Goal: Task Accomplishment & Management: Use online tool/utility

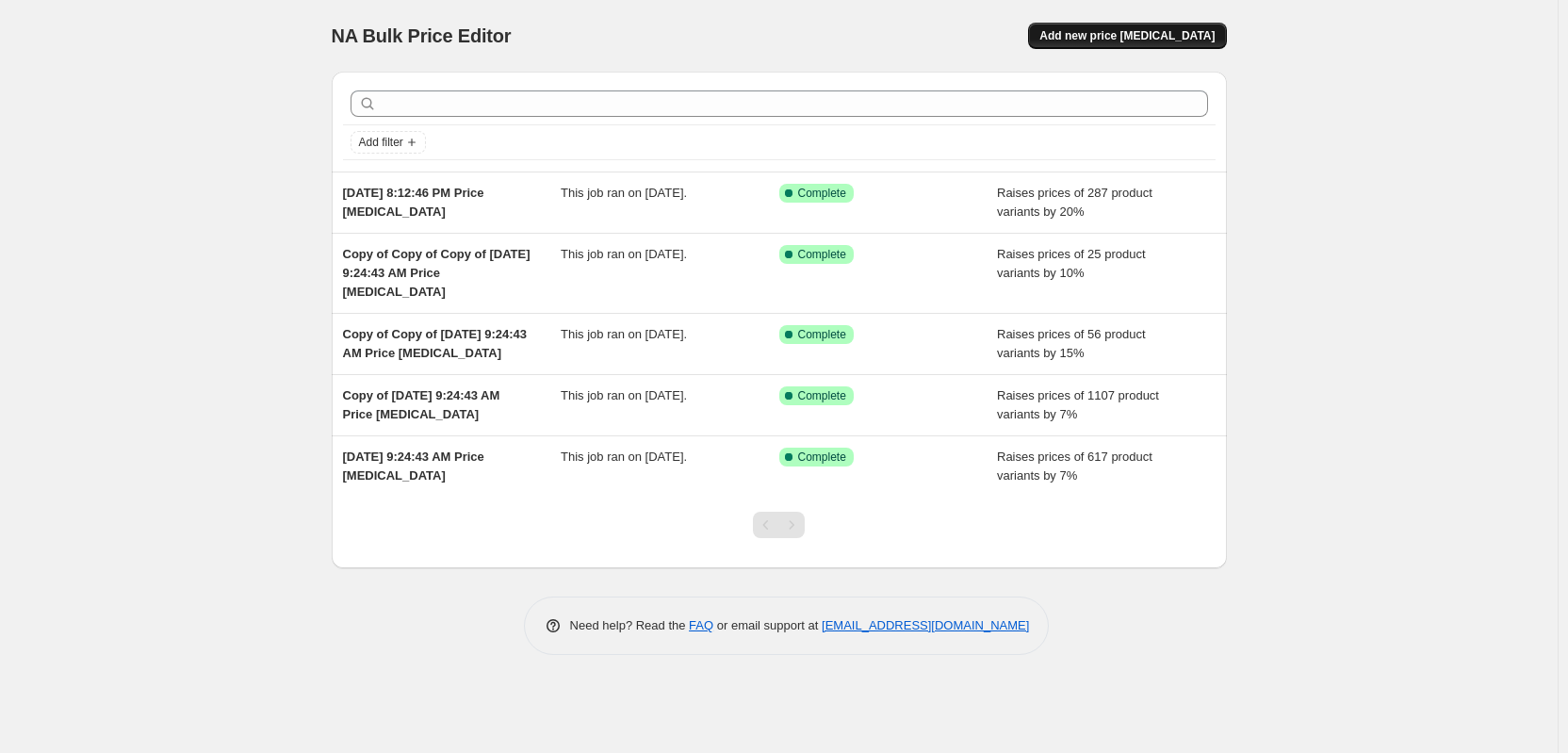
click at [1134, 32] on span "Add new price [MEDICAL_DATA]" at bounding box center [1127, 36] width 176 height 15
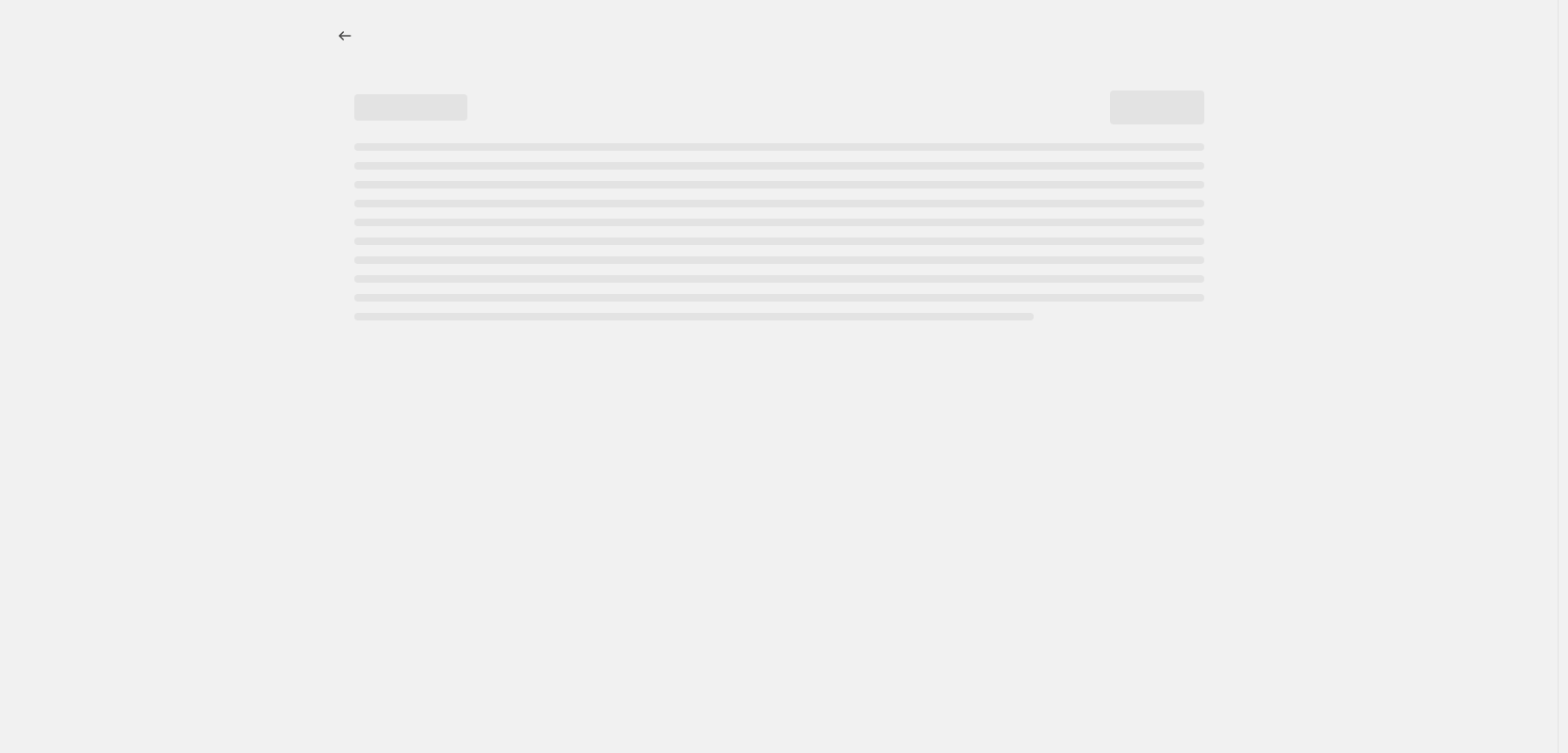
select select "percentage"
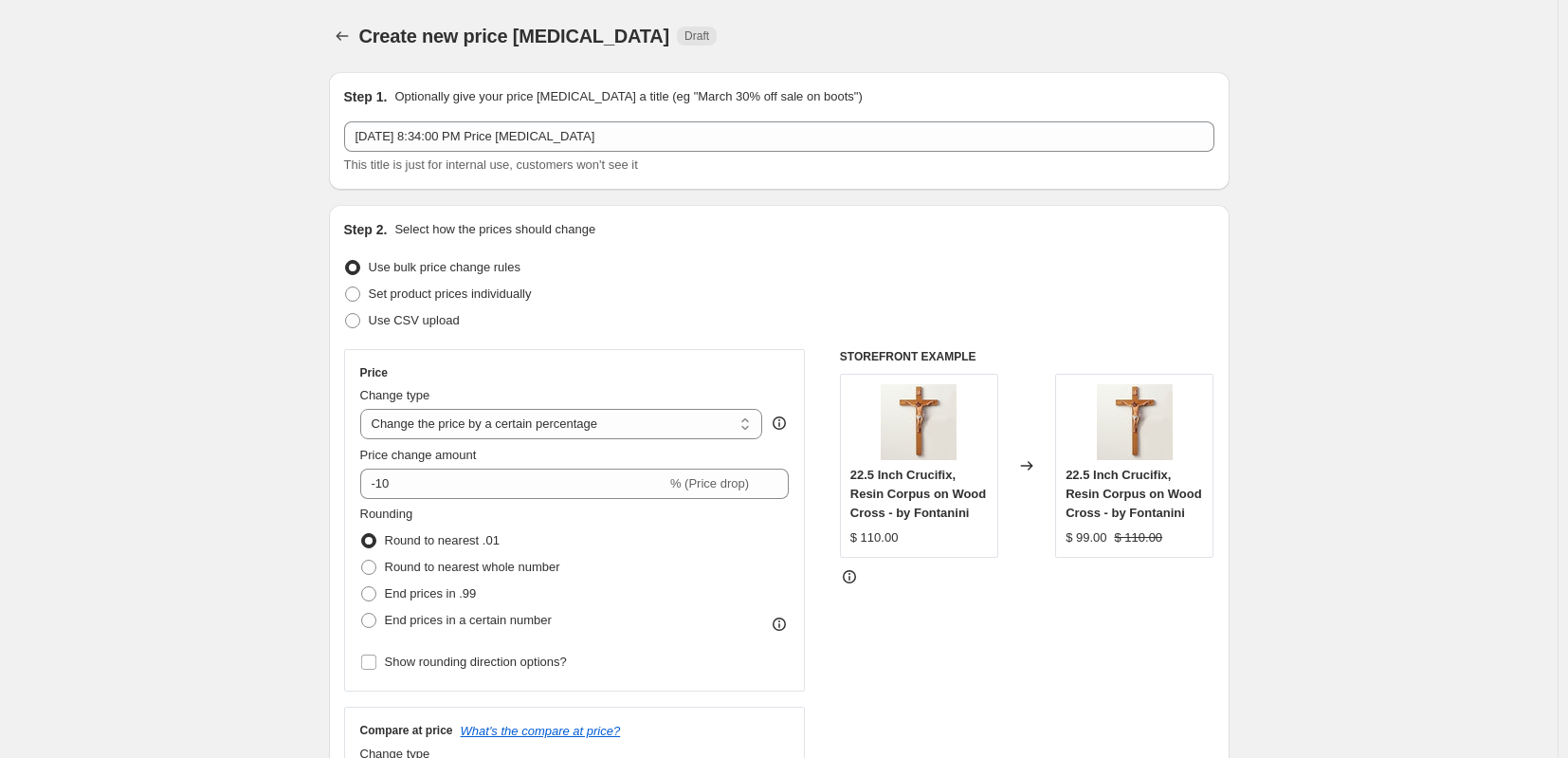
scroll to position [95, 0]
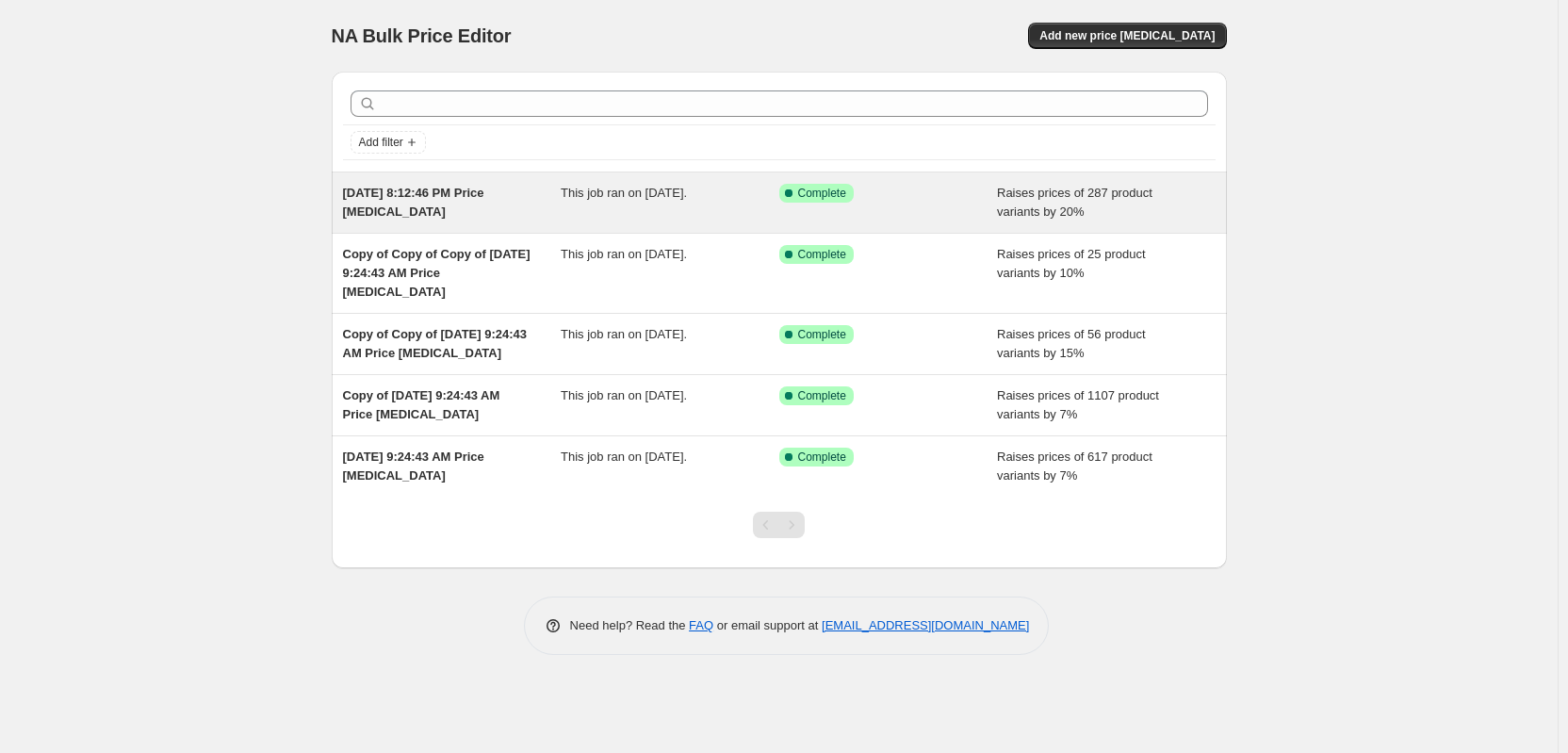
click at [638, 203] on div "This job ran on [DATE]." at bounding box center [670, 203] width 219 height 38
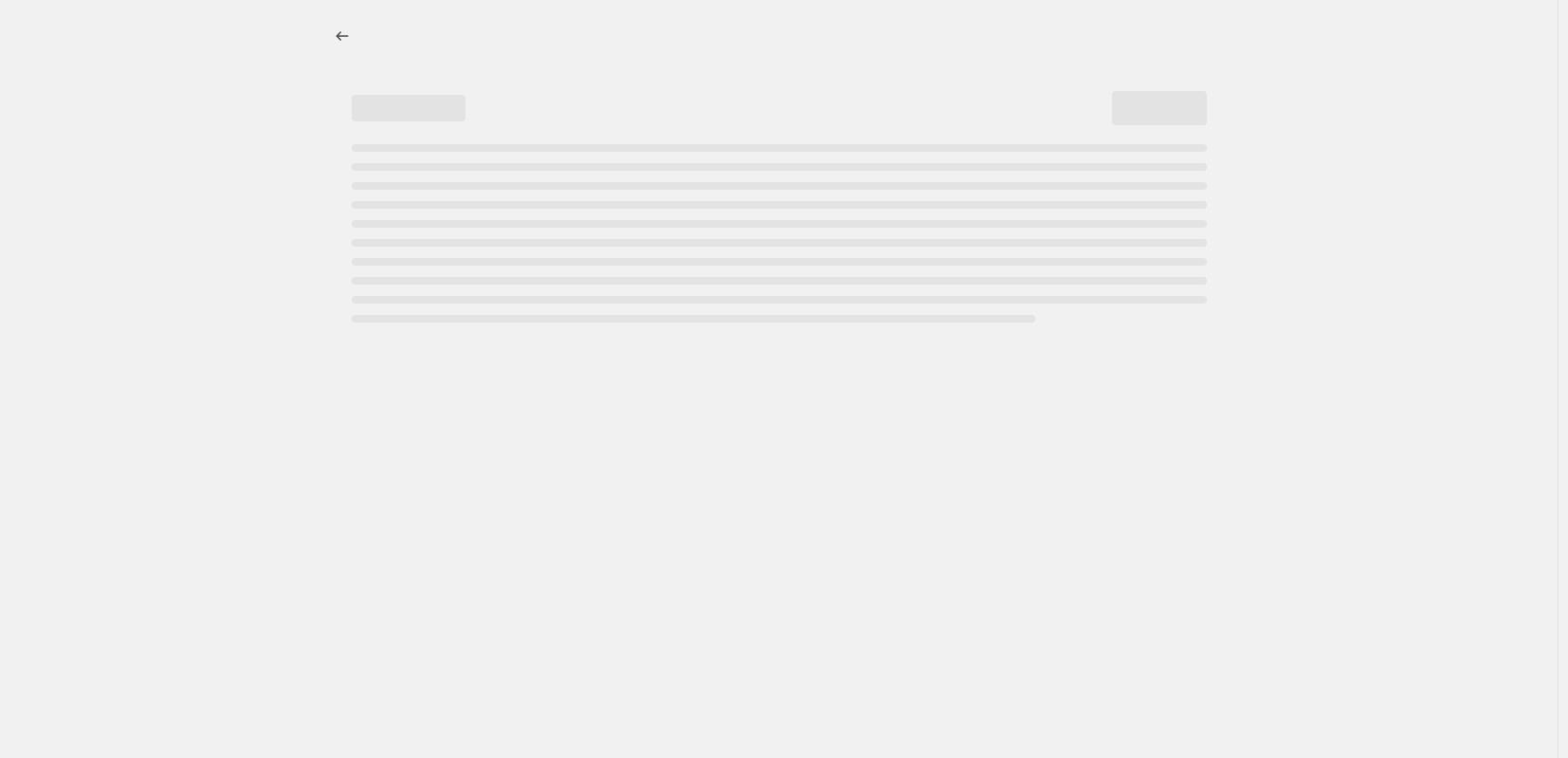
select select "percentage"
select select "collection"
select select "tag"
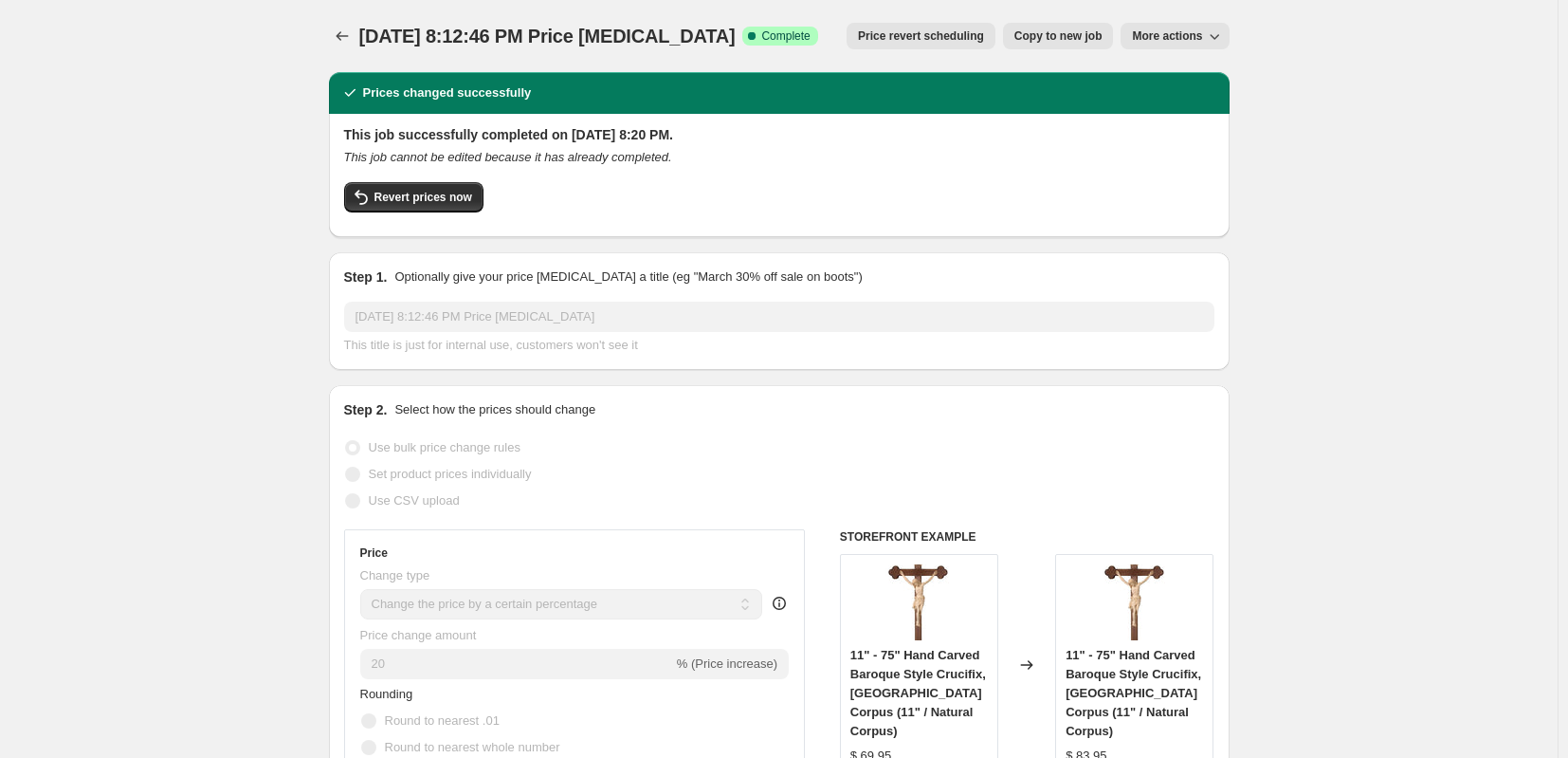
scroll to position [284, 0]
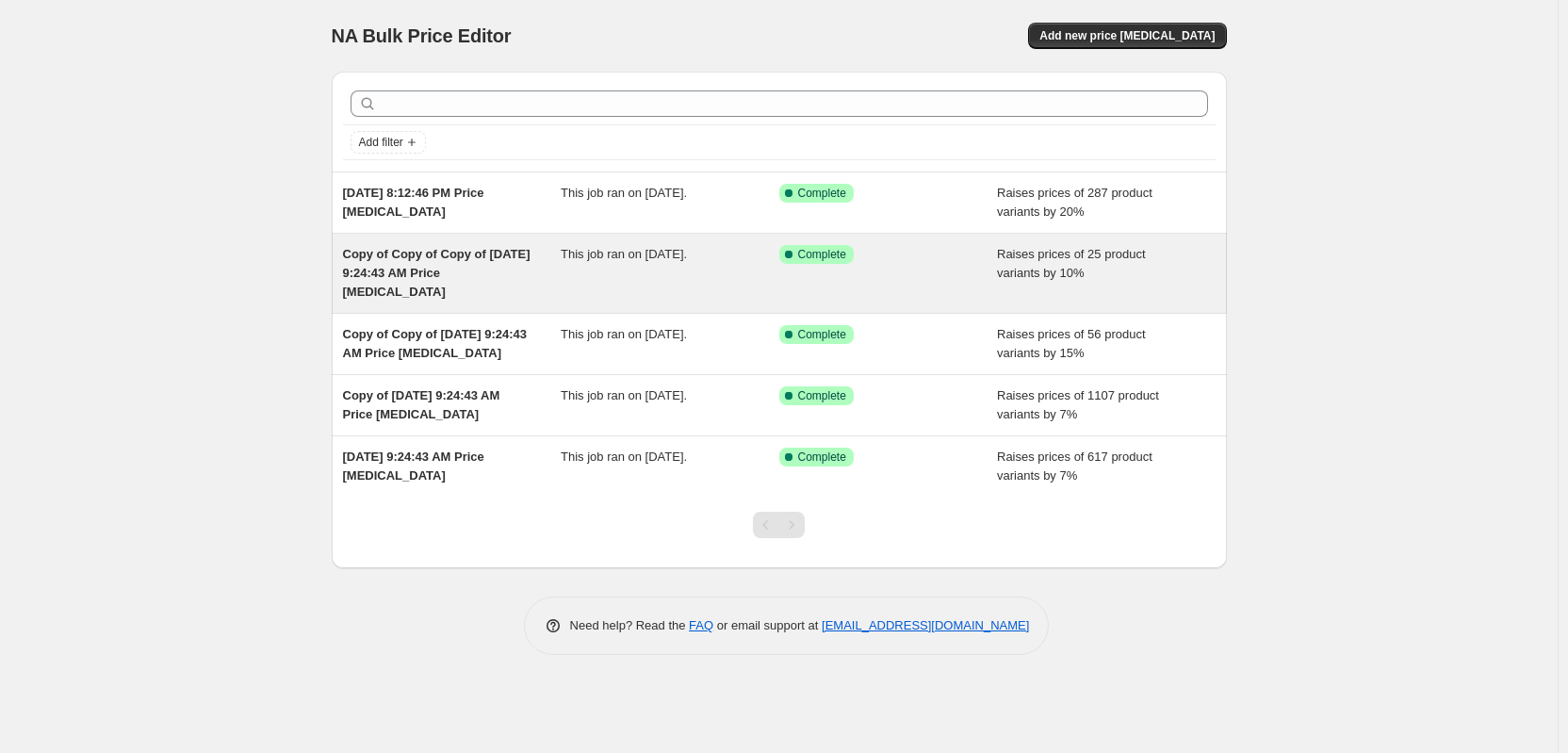
click at [476, 279] on span "Copy of Copy of Copy of [DATE] 9:24:43 AM Price [MEDICAL_DATA]" at bounding box center [436, 273] width 188 height 52
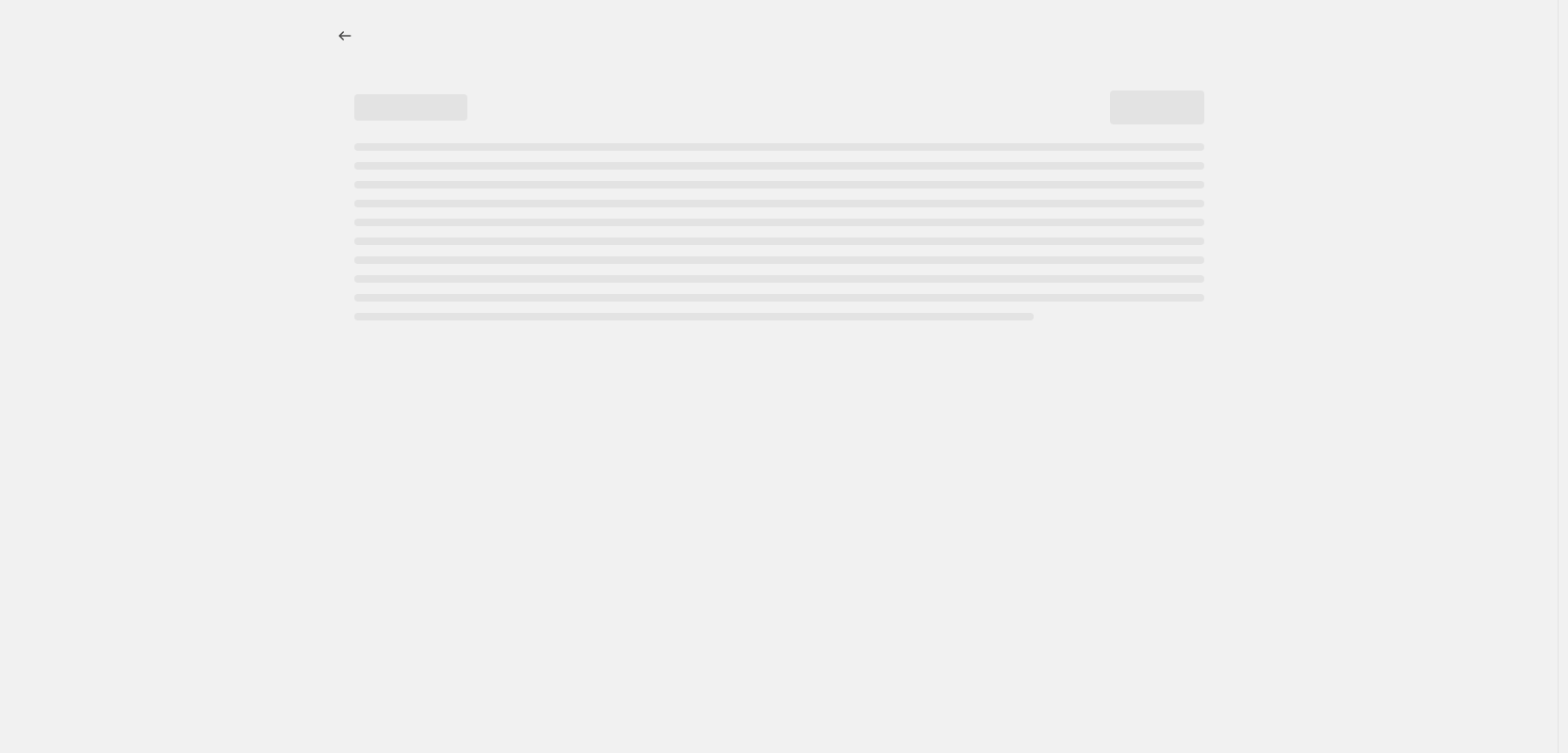
select select "percentage"
select select "collection"
select select "title"
select select "contains"
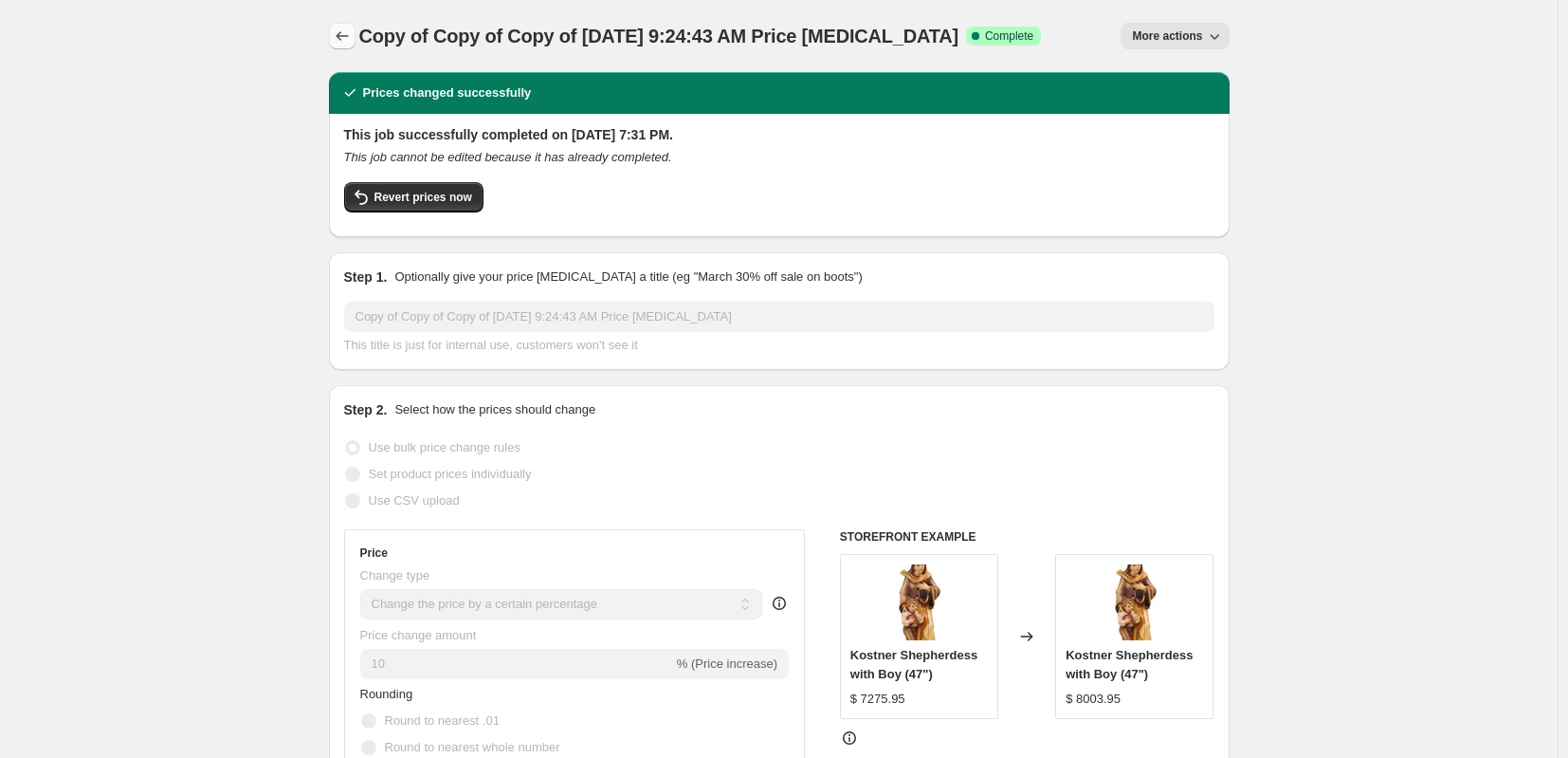
click at [341, 41] on icon "Price change jobs" at bounding box center [342, 36] width 19 height 19
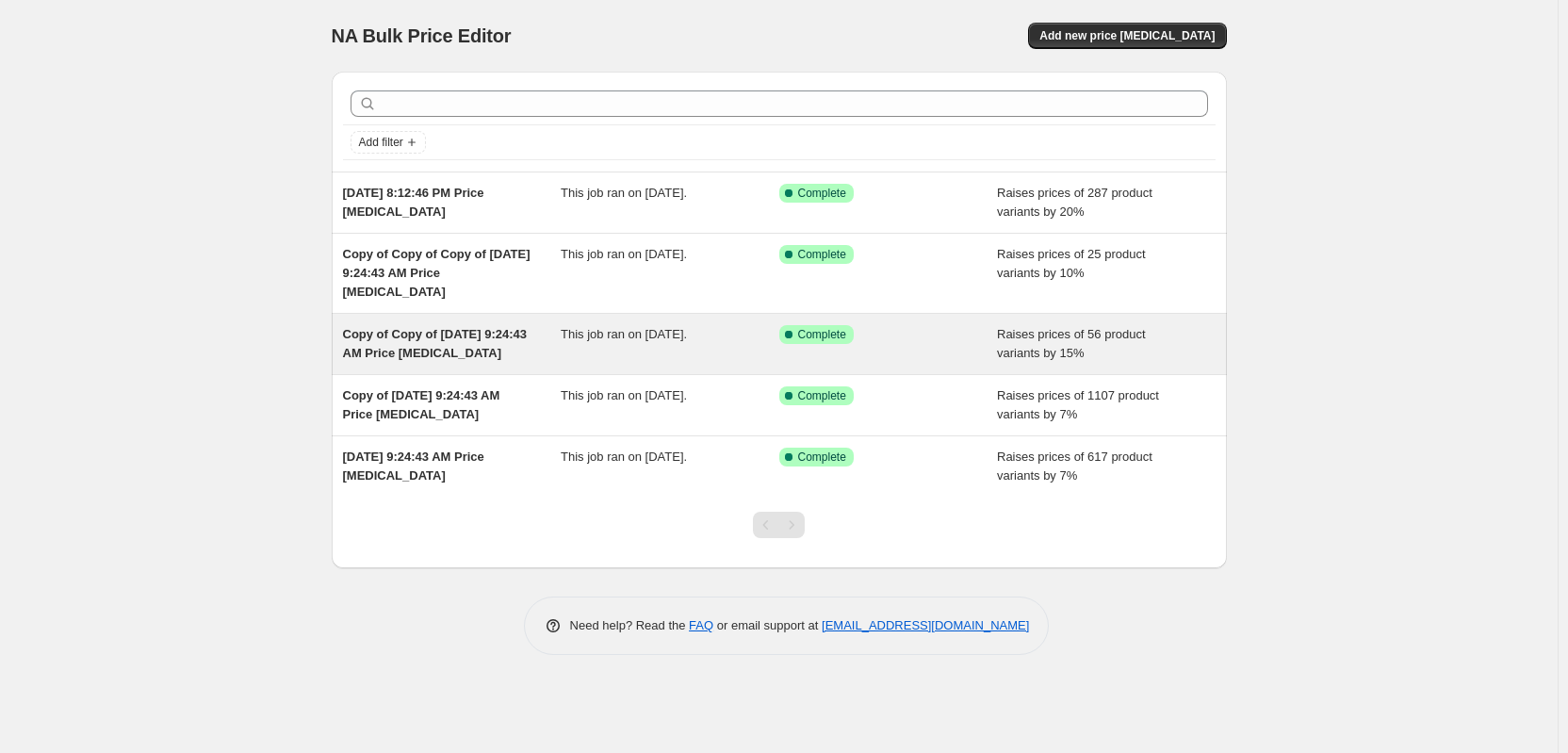
click at [410, 326] on span "Copy of Copy of [DATE] 9:24:43 AM Price [MEDICAL_DATA]" at bounding box center [435, 343] width 185 height 33
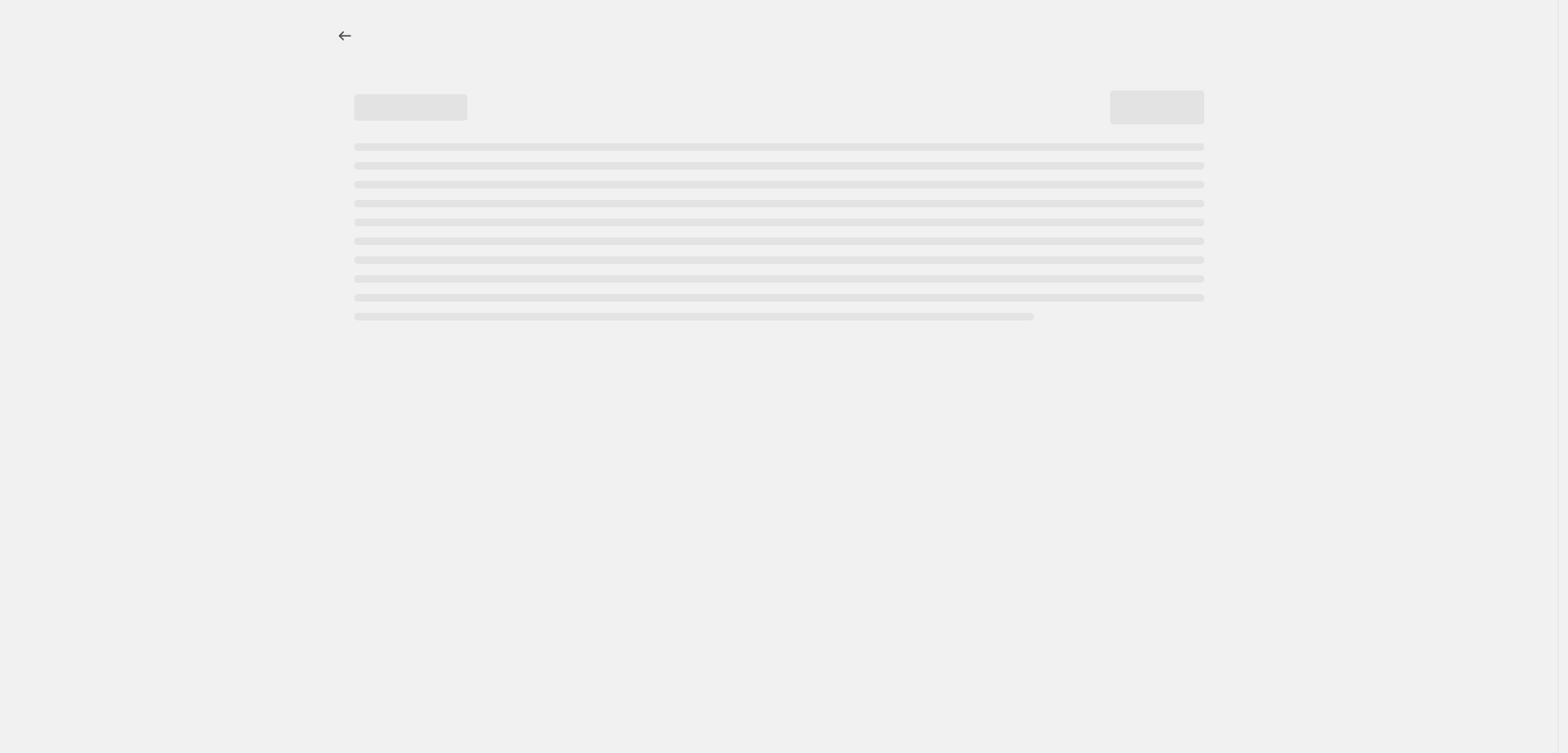
select select "percentage"
select select "collection"
select select "title"
select select "contains"
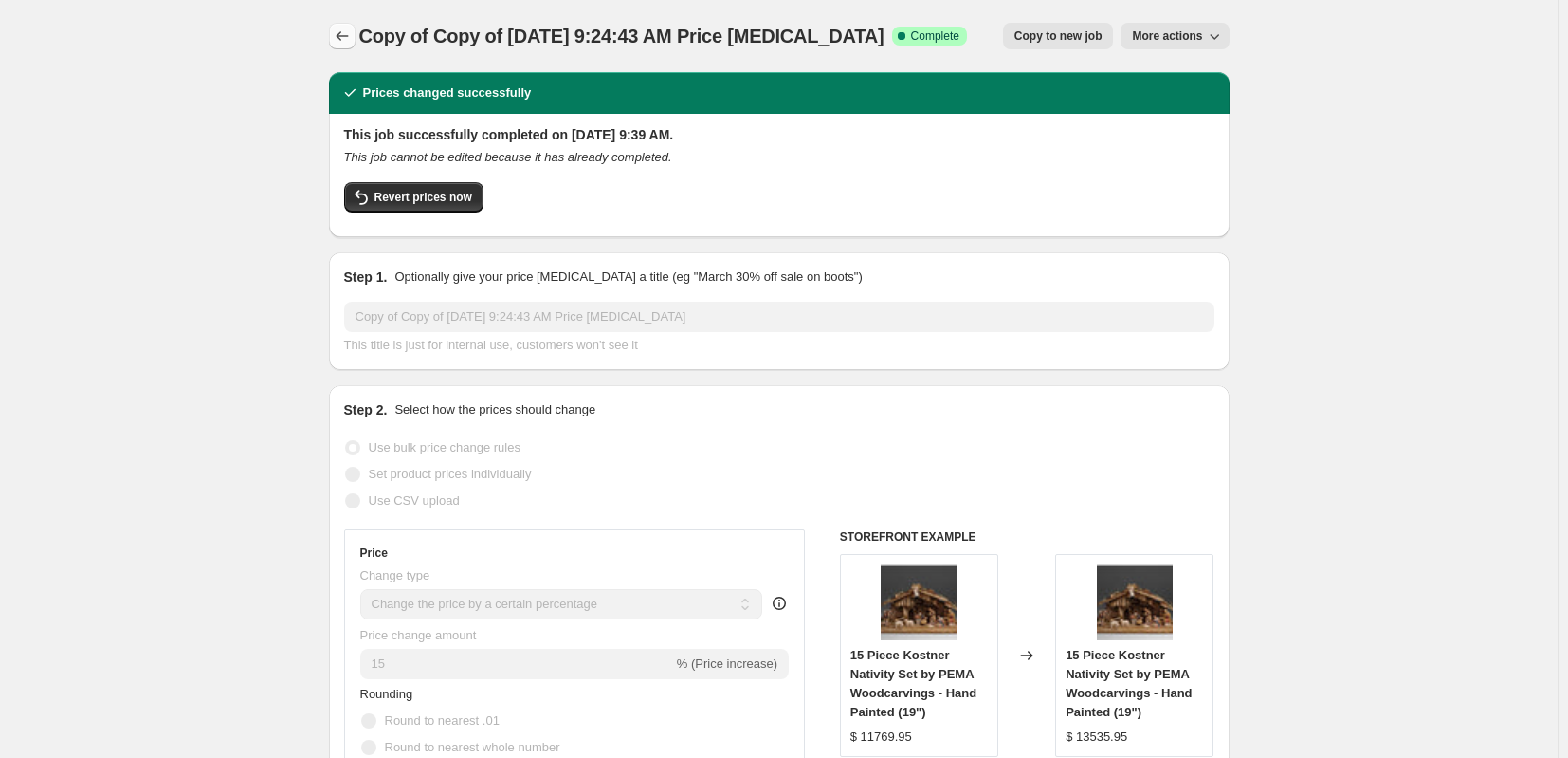
click at [346, 44] on icon "Price change jobs" at bounding box center [342, 36] width 19 height 19
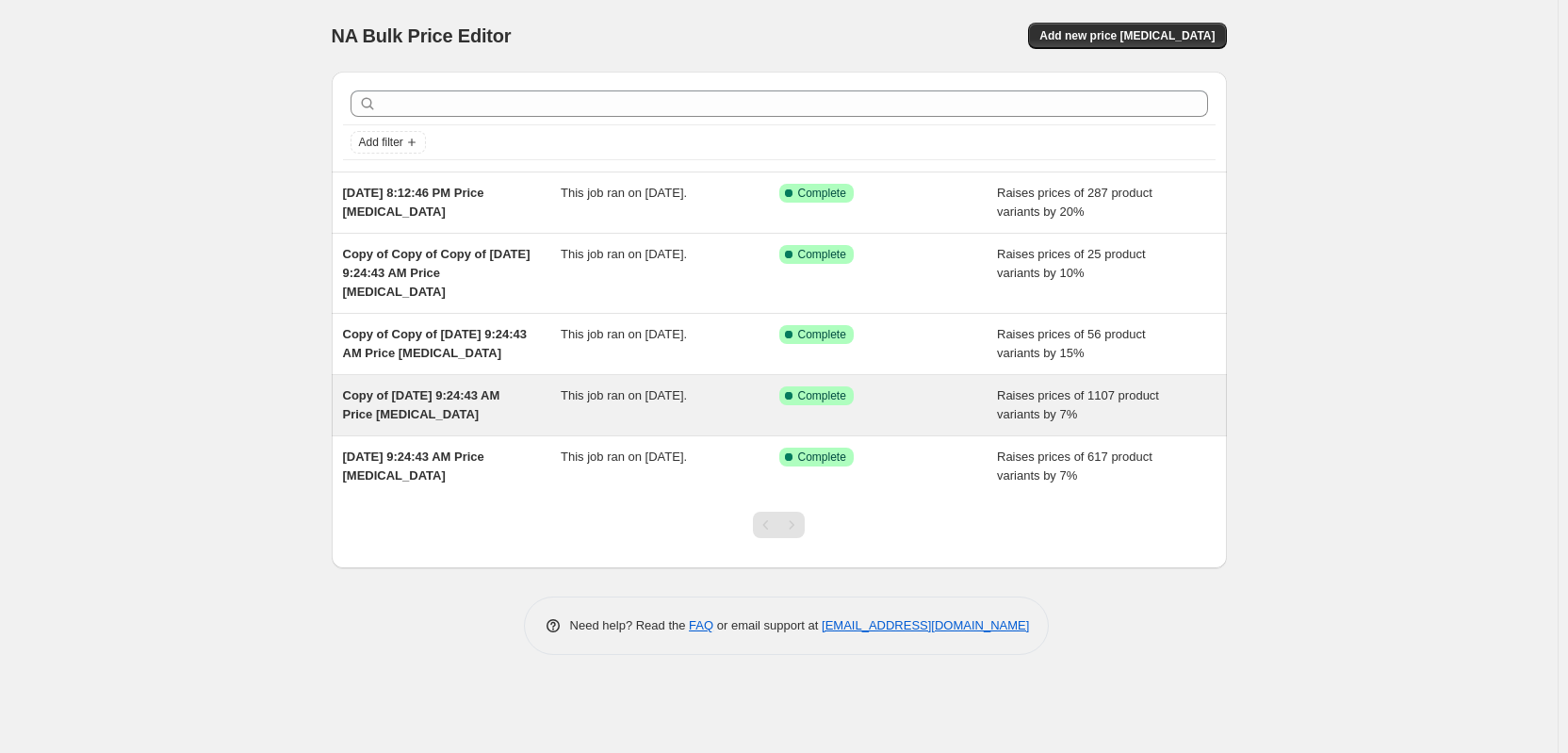
click at [406, 400] on span "Copy of [DATE] 9:24:43 AM Price [MEDICAL_DATA]" at bounding box center [421, 404] width 158 height 33
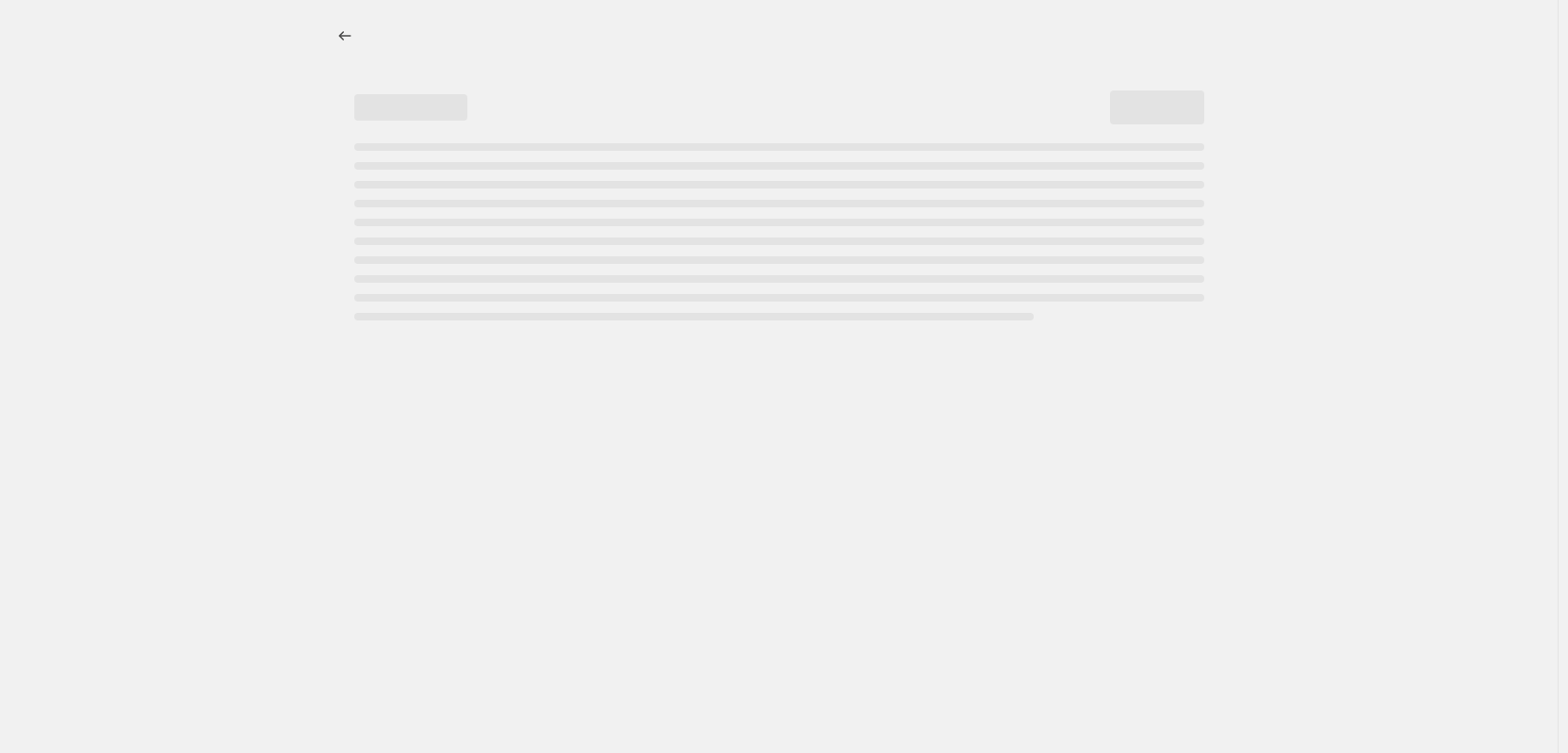
select select "percentage"
select select "collection"
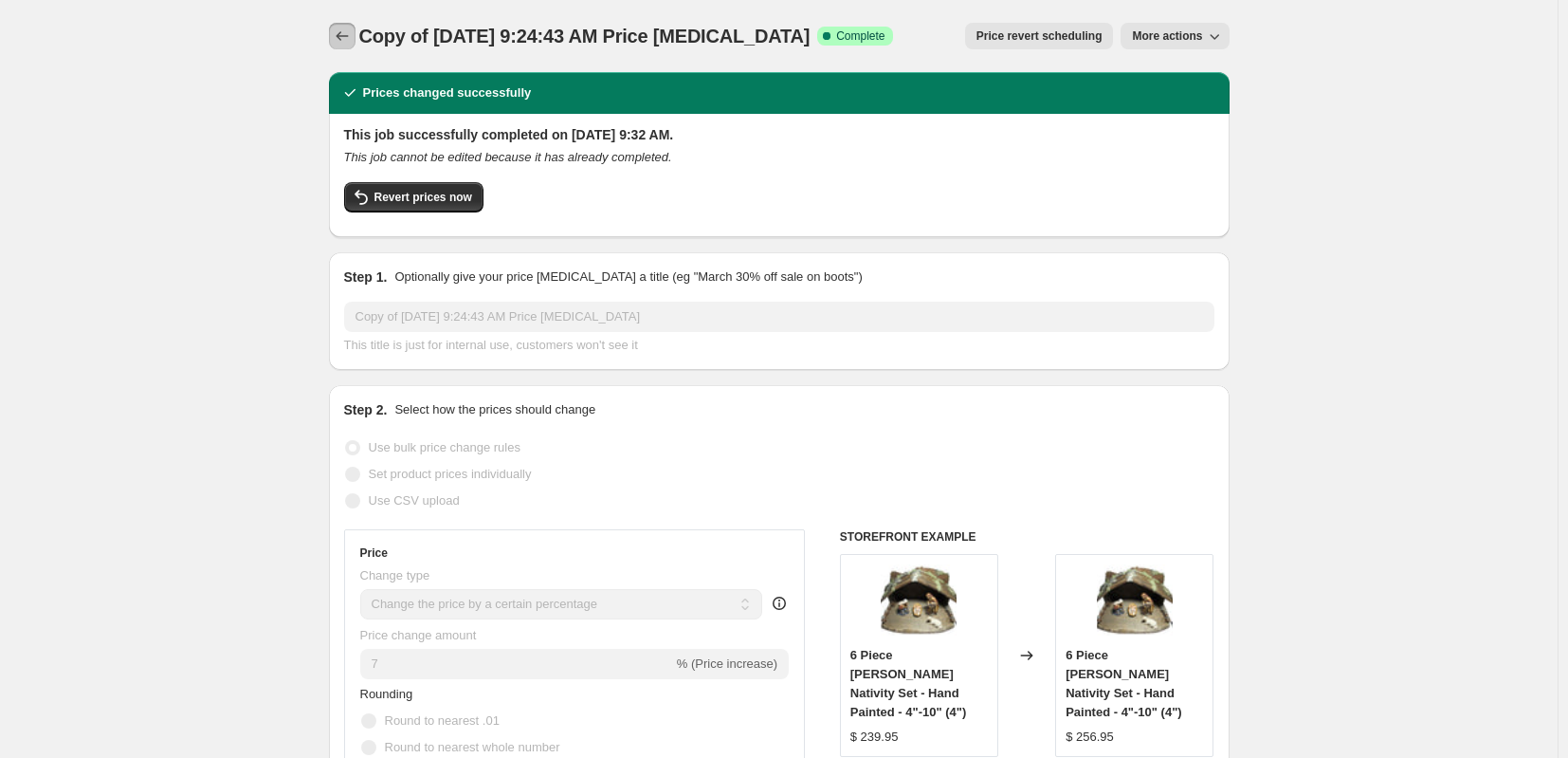
click at [334, 29] on button "Price change jobs" at bounding box center [342, 36] width 27 height 27
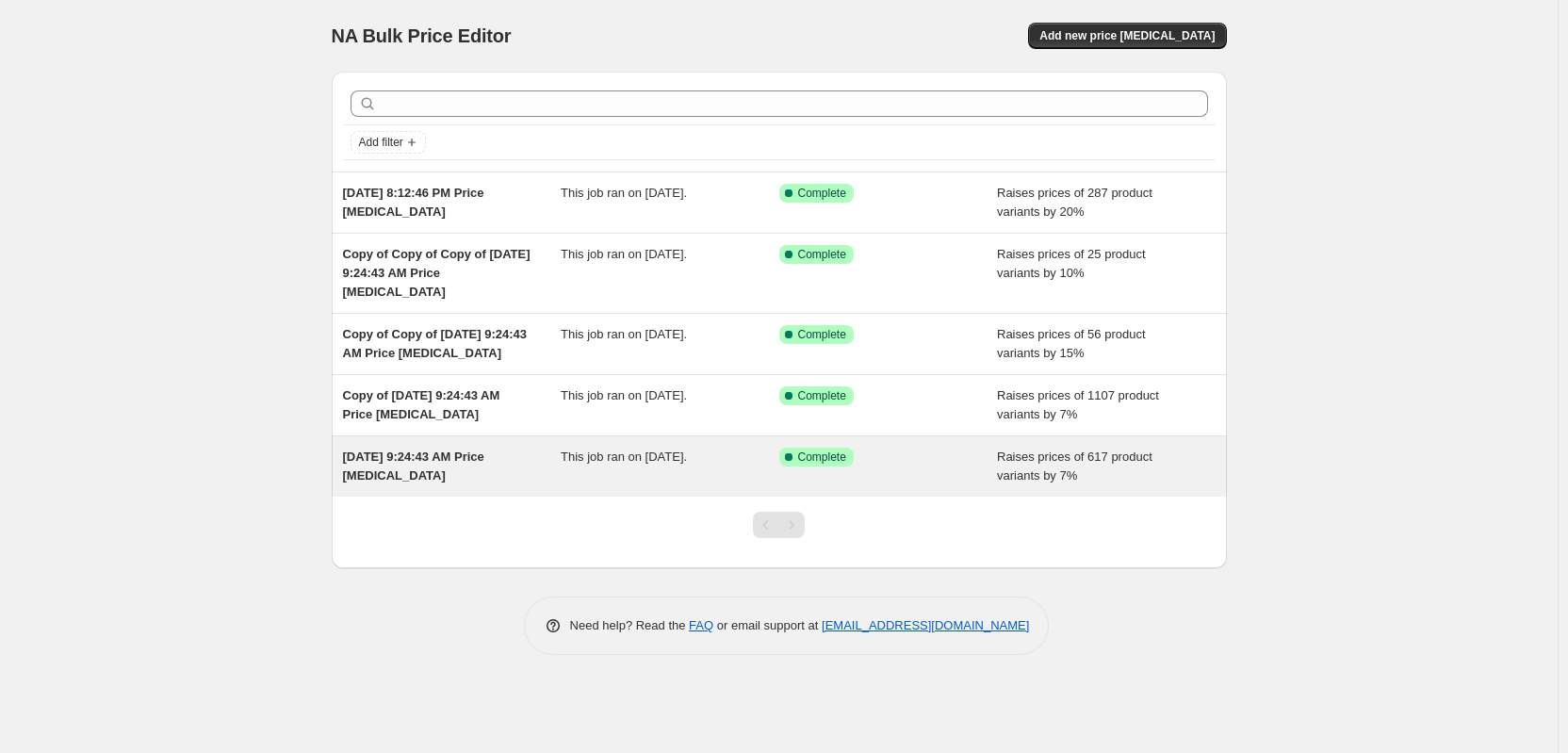
click at [430, 470] on div "[DATE] 9:24:43 AM Price [MEDICAL_DATA]" at bounding box center [452, 466] width 219 height 38
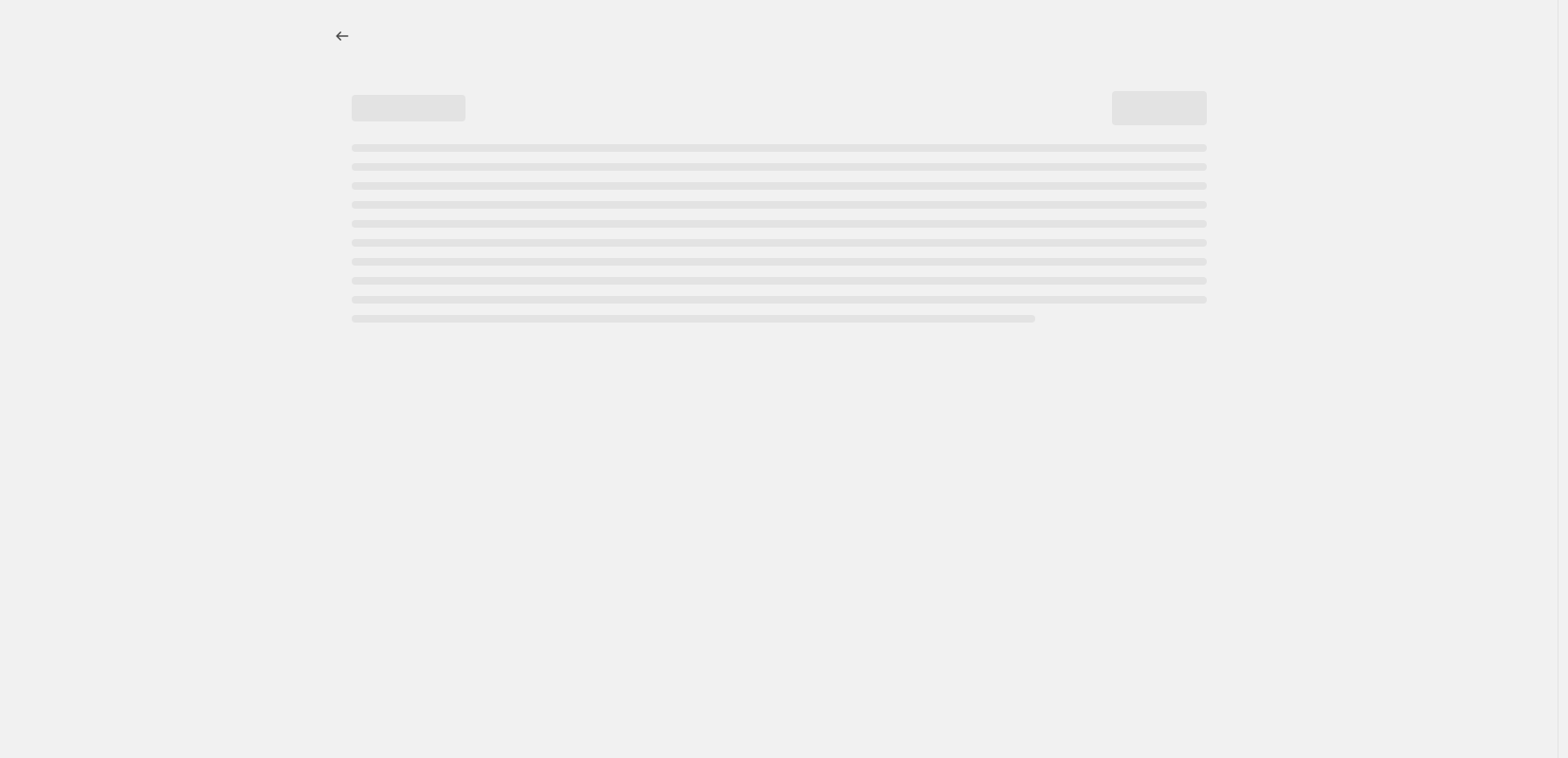
select select "percentage"
select select "collection"
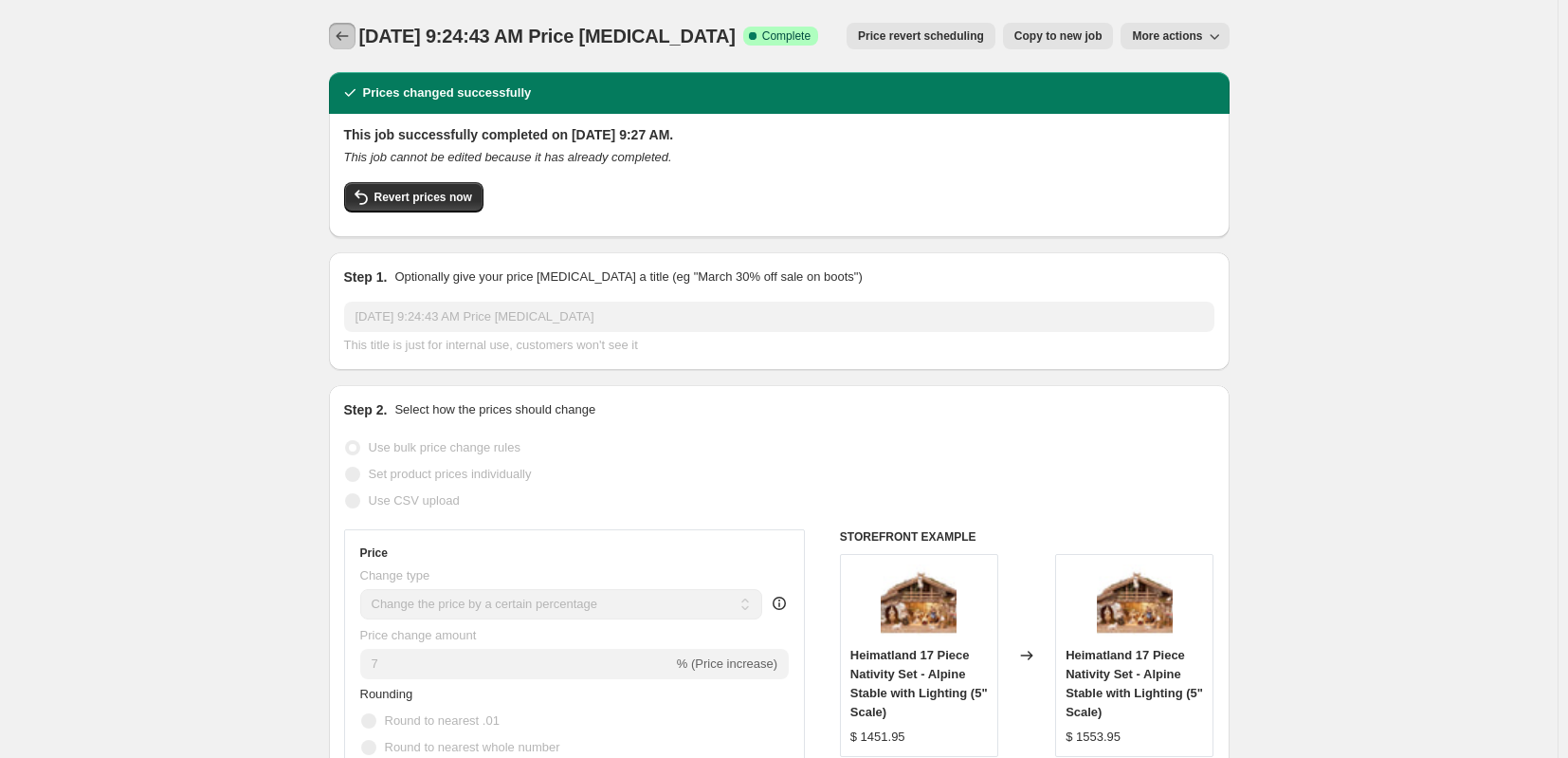
click at [340, 34] on icon "Price change jobs" at bounding box center [342, 36] width 19 height 19
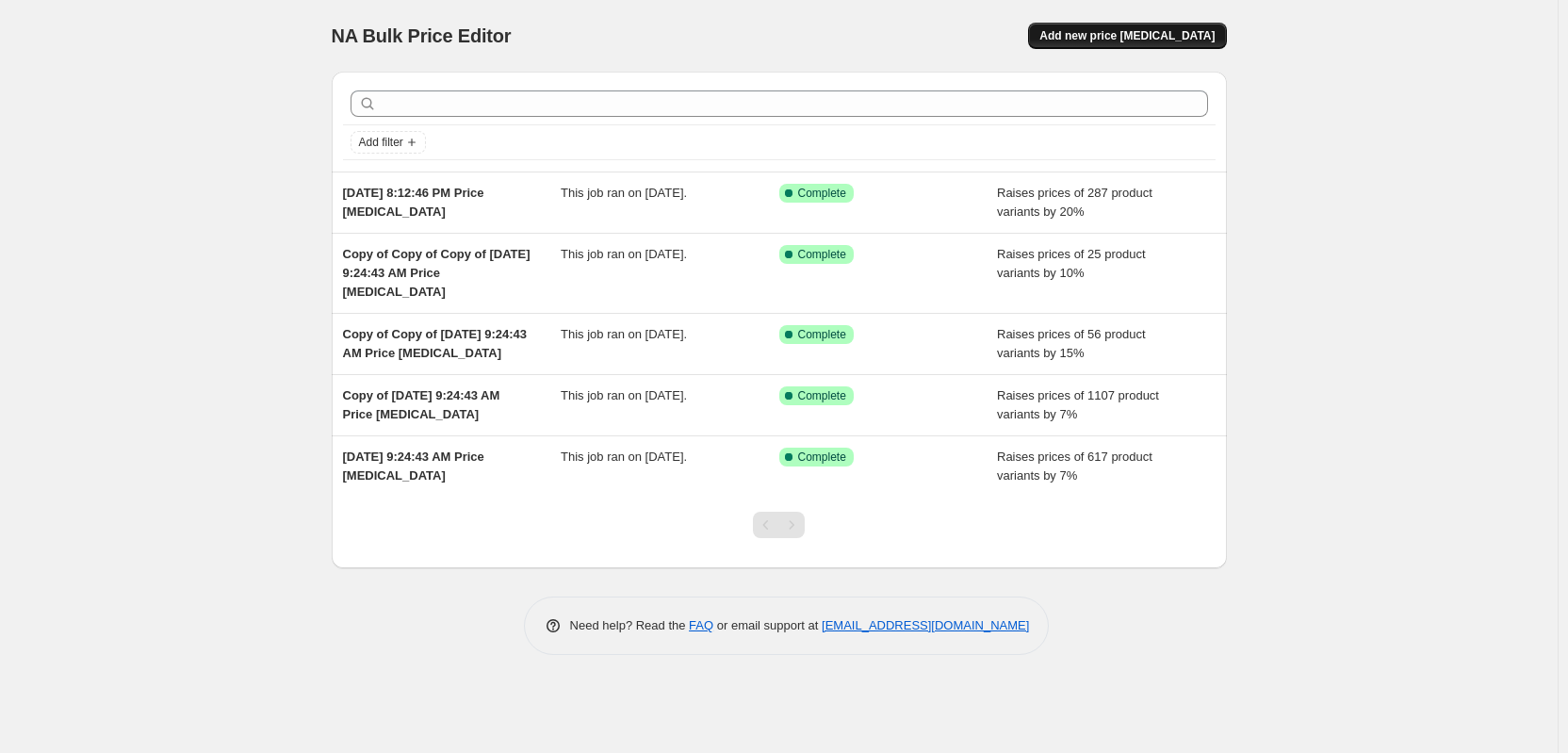
click at [1137, 27] on button "Add new price [MEDICAL_DATA]" at bounding box center [1127, 36] width 198 height 26
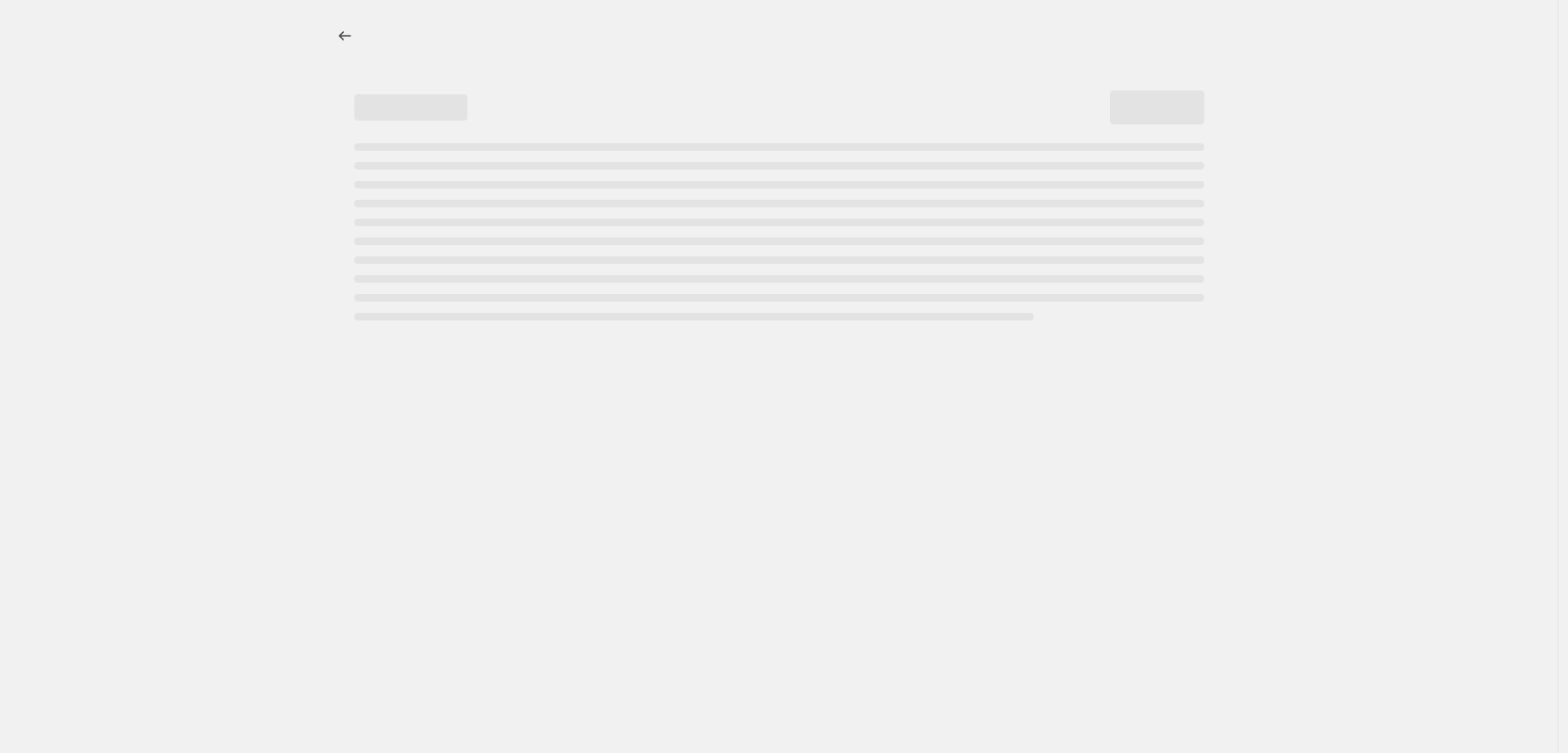
select select "percentage"
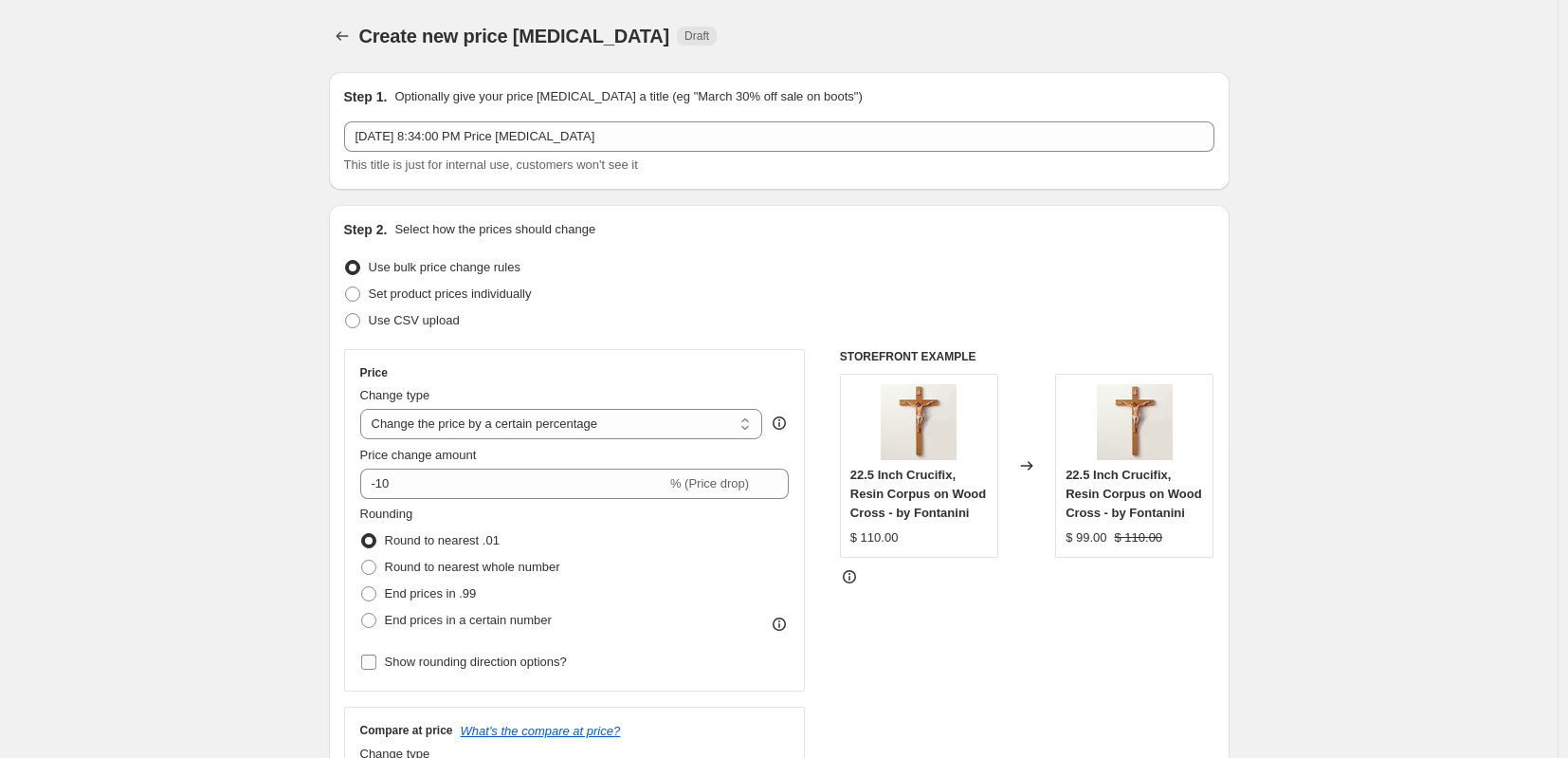
scroll to position [284, 0]
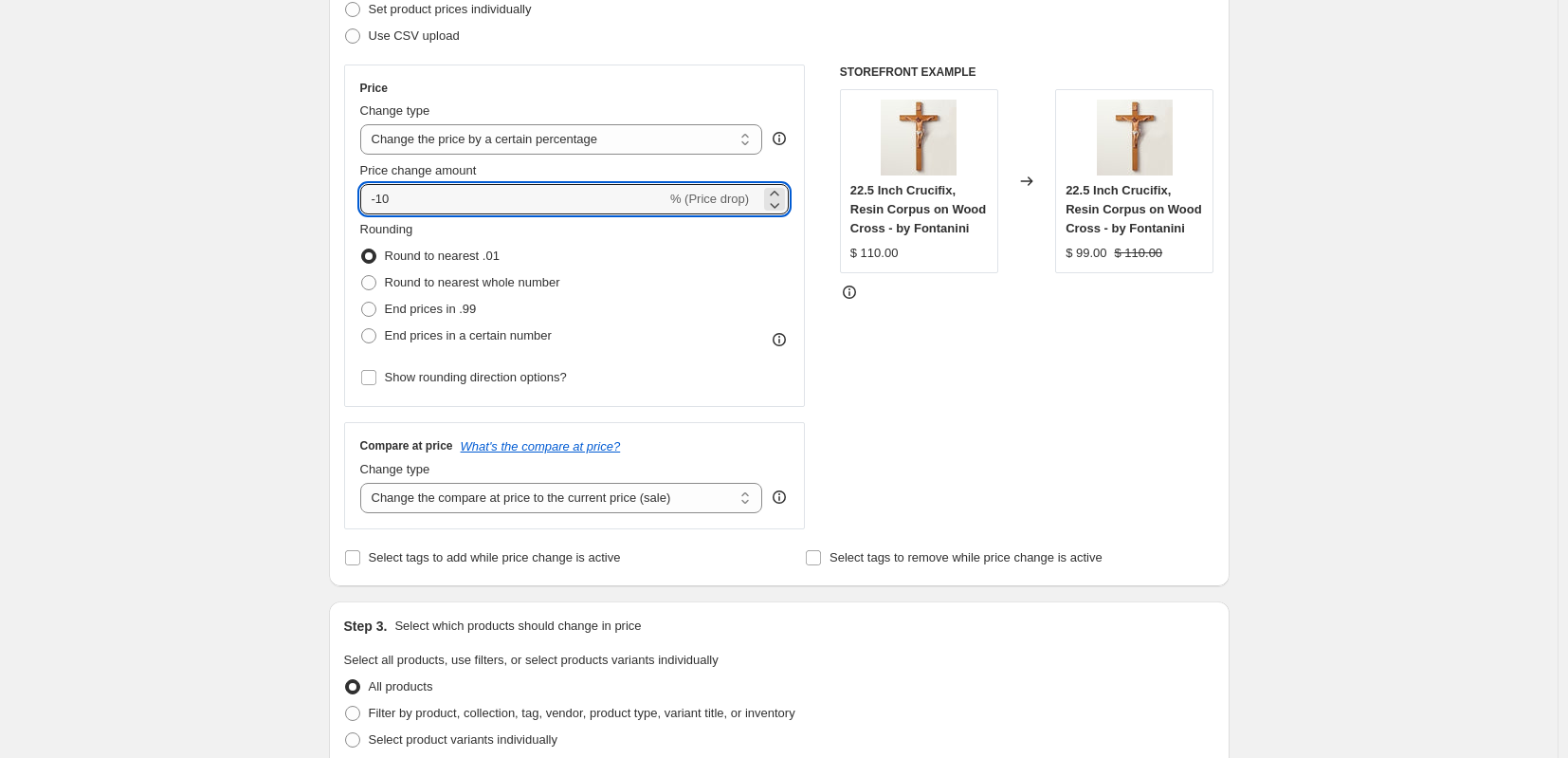
drag, startPoint x: 432, startPoint y: 198, endPoint x: 288, endPoint y: 193, distance: 144.1
click at [293, 193] on div "Create new price [MEDICAL_DATA]. This page is ready Create new price [MEDICAL_D…" at bounding box center [779, 673] width 1558 height 1913
type input "7"
click at [488, 331] on span "End prices in a certain number" at bounding box center [468, 334] width 167 height 14
click at [362, 329] on input "End prices in a certain number" at bounding box center [361, 328] width 1 height 1
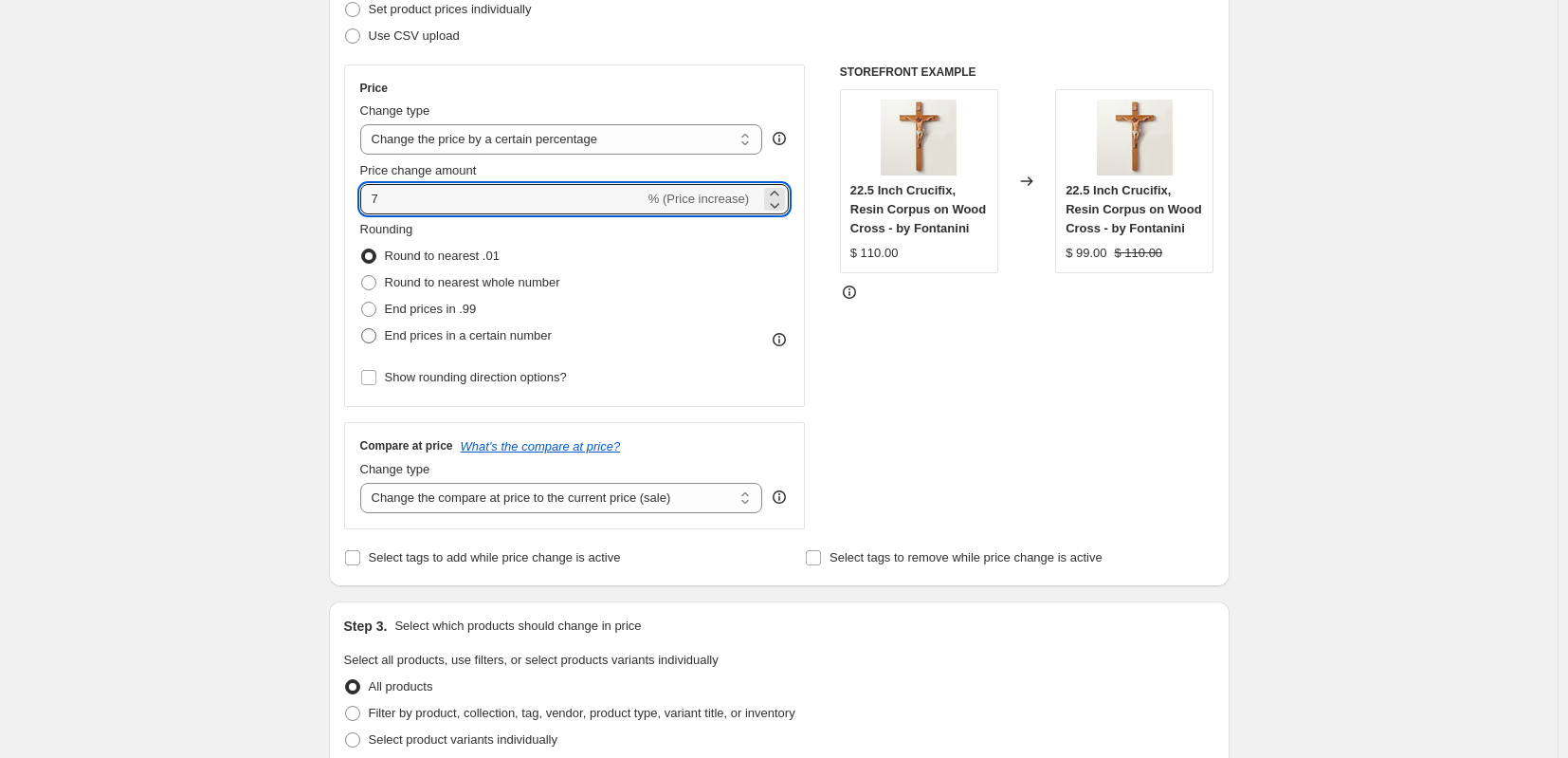
radio input "true"
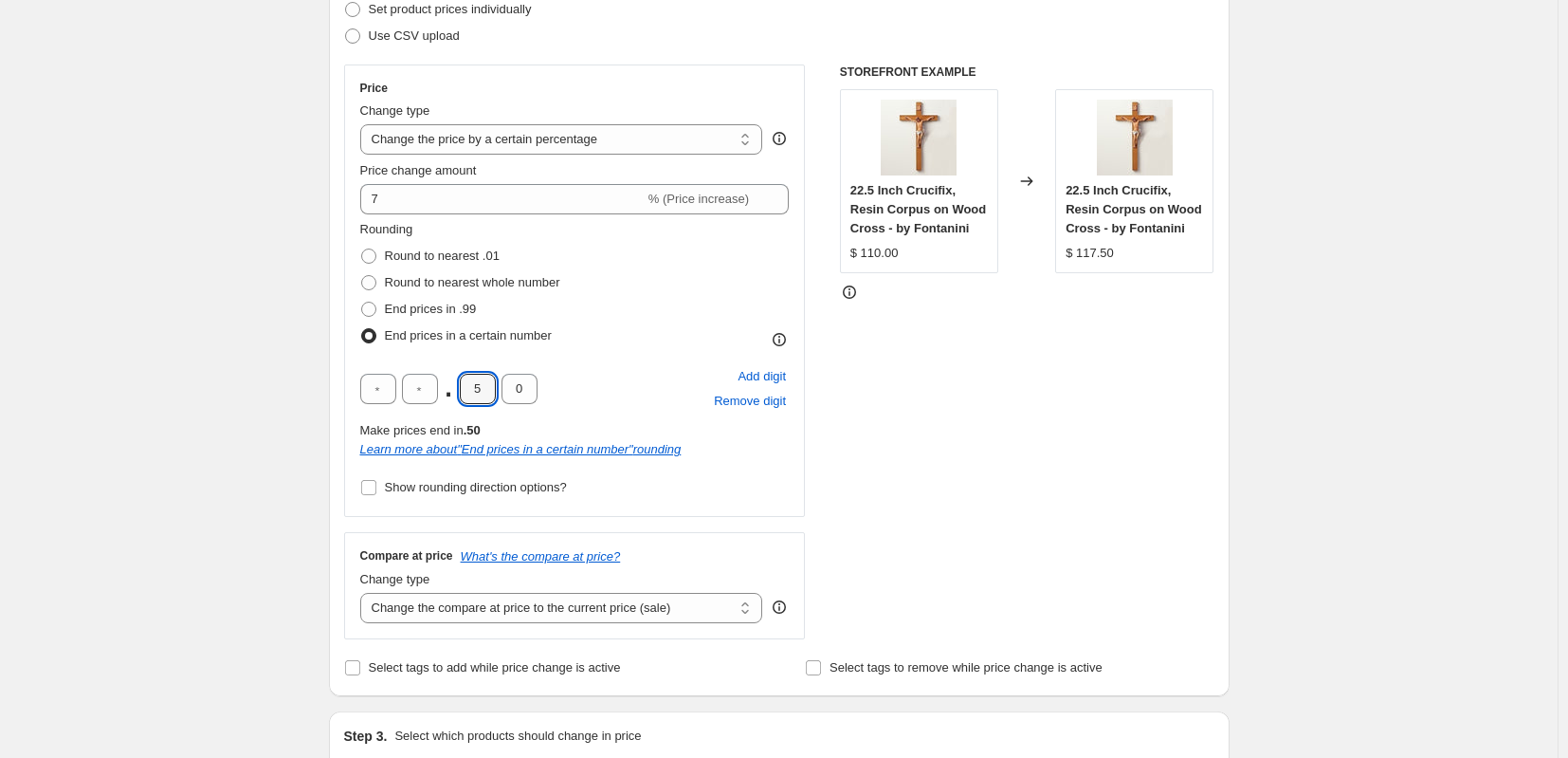
drag, startPoint x: 479, startPoint y: 383, endPoint x: 501, endPoint y: 391, distance: 23.4
click at [501, 391] on div ". 5 0" at bounding box center [448, 388] width 178 height 30
type input "9"
drag, startPoint x: 527, startPoint y: 391, endPoint x: 505, endPoint y: 388, distance: 22.2
click at [505, 388] on input "0" at bounding box center [520, 388] width 36 height 30
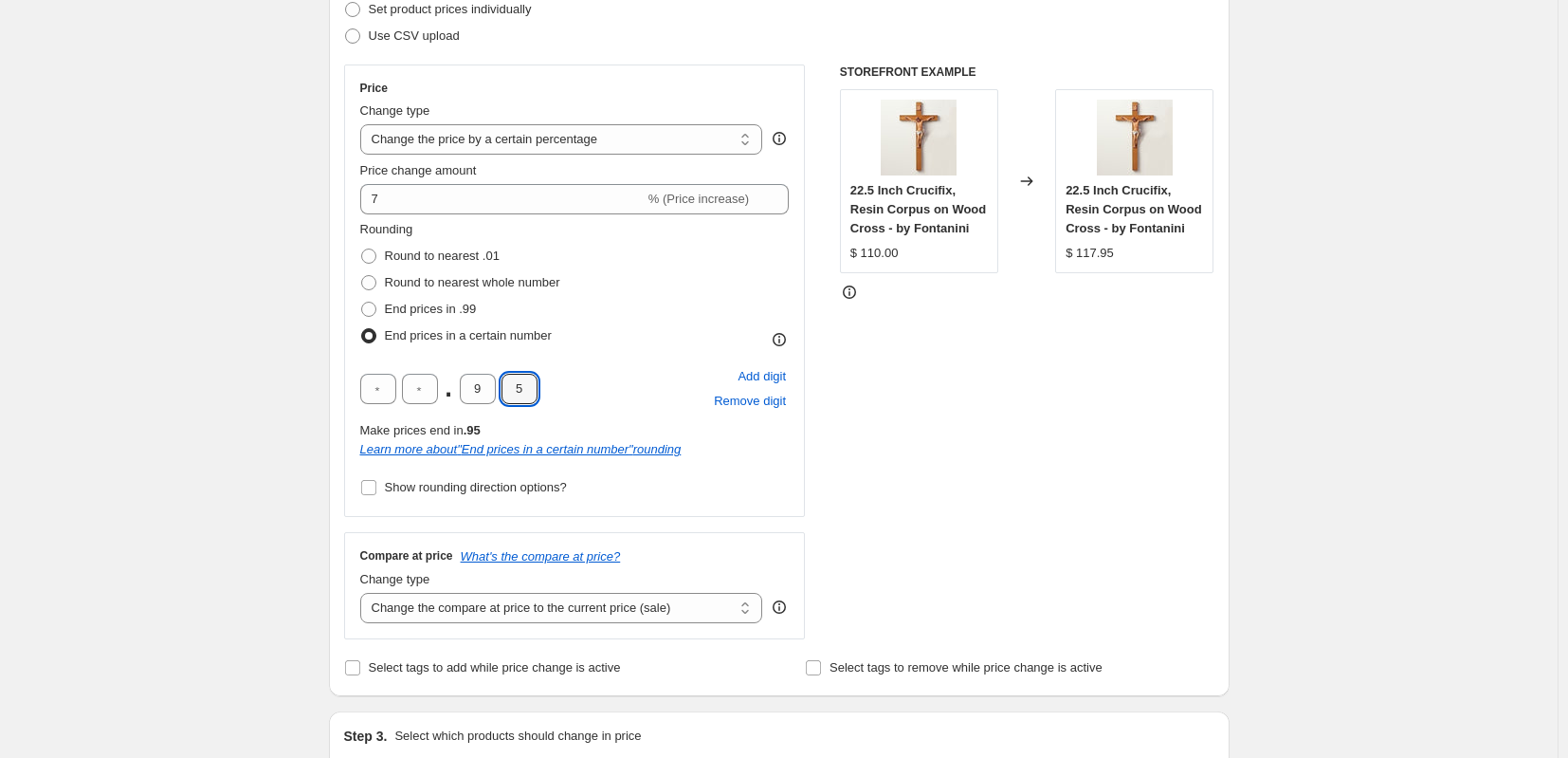
type input "5"
click at [257, 442] on div "Create new price [MEDICAL_DATA]. This page is ready Create new price [MEDICAL_D…" at bounding box center [779, 728] width 1558 height 2023
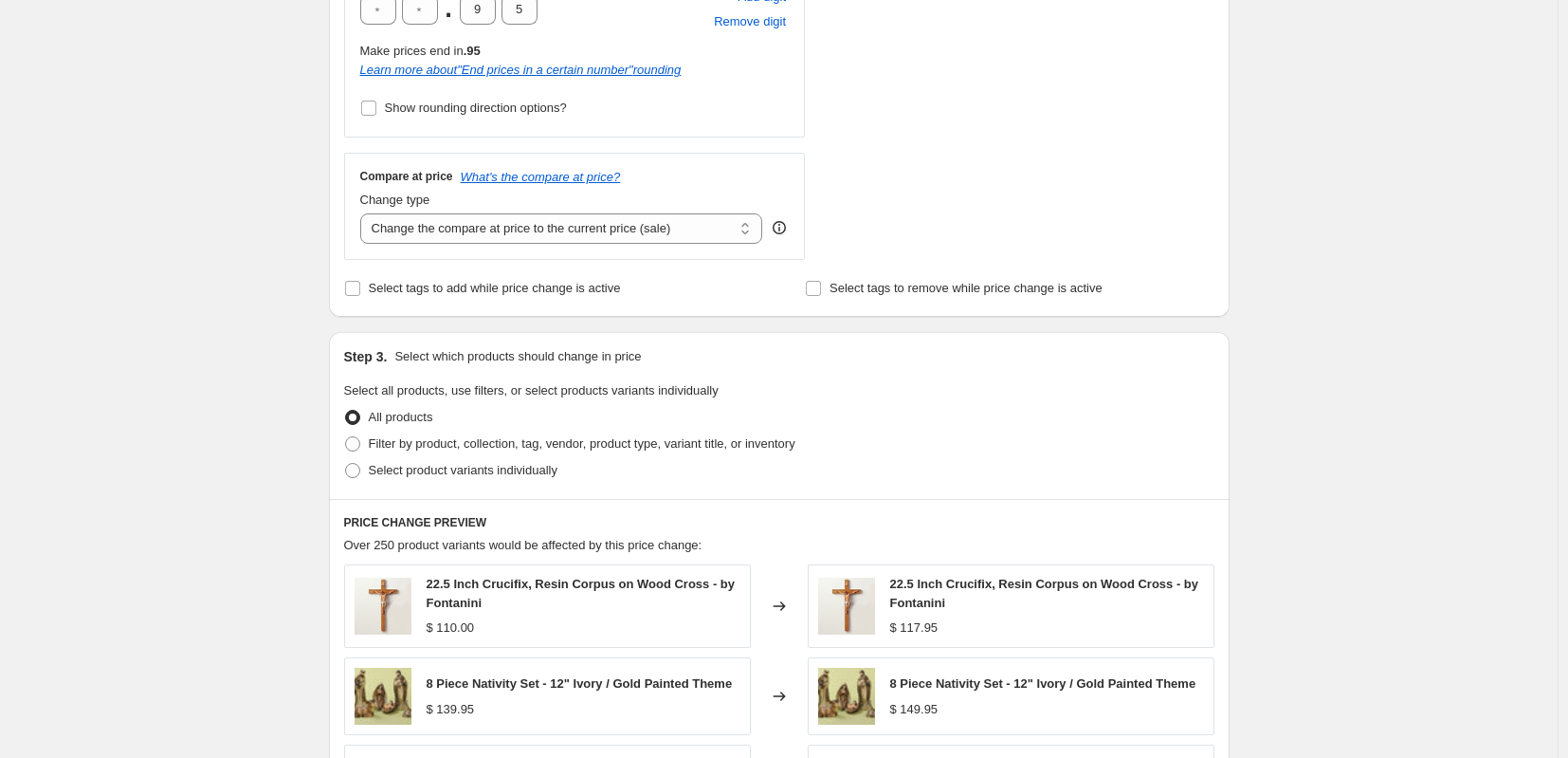
scroll to position [853, 0]
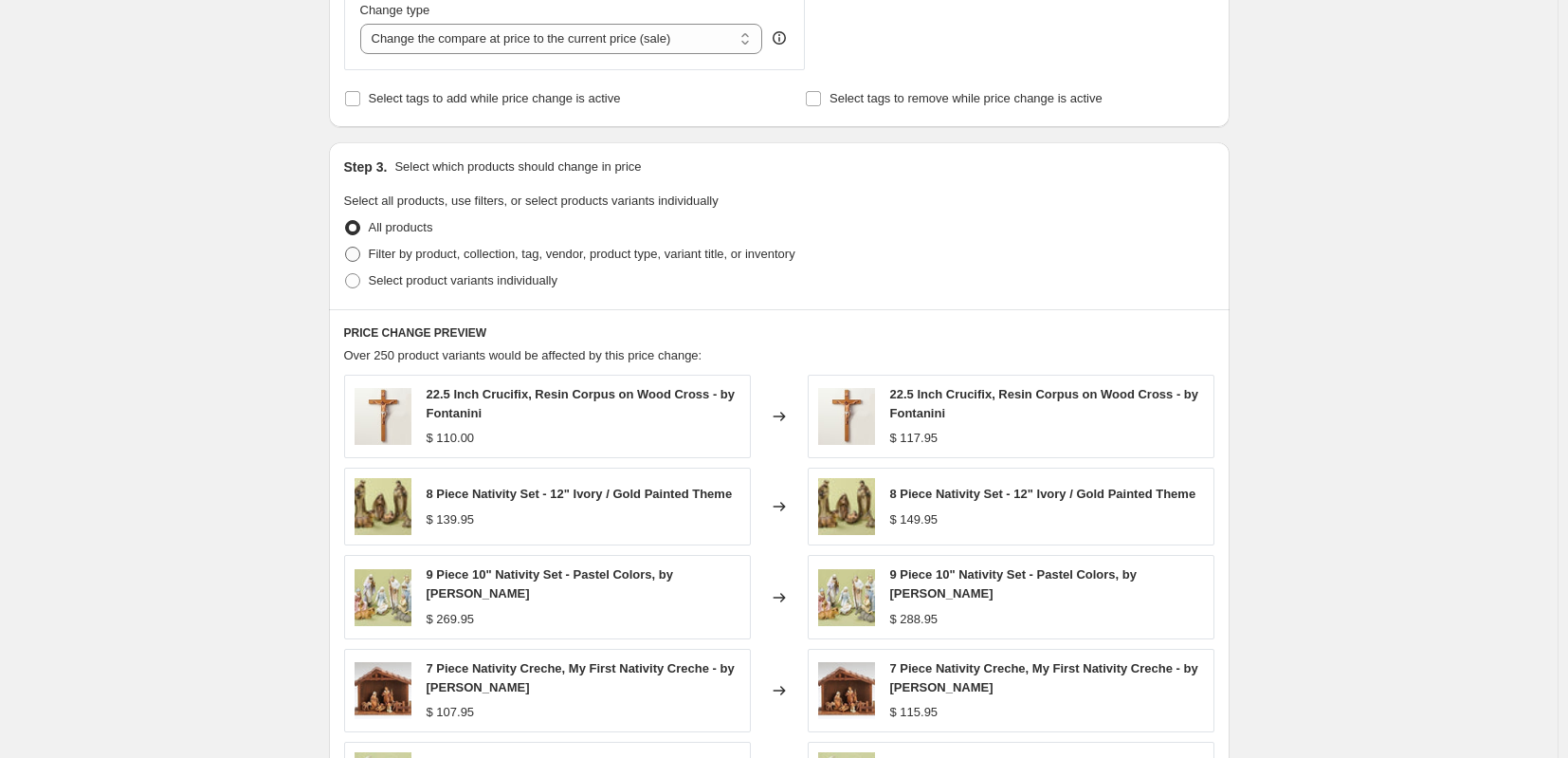
click at [357, 252] on span at bounding box center [352, 255] width 15 height 15
click at [346, 248] on input "Filter by product, collection, tag, vendor, product type, variant title, or inv…" at bounding box center [345, 247] width 1 height 1
radio input "true"
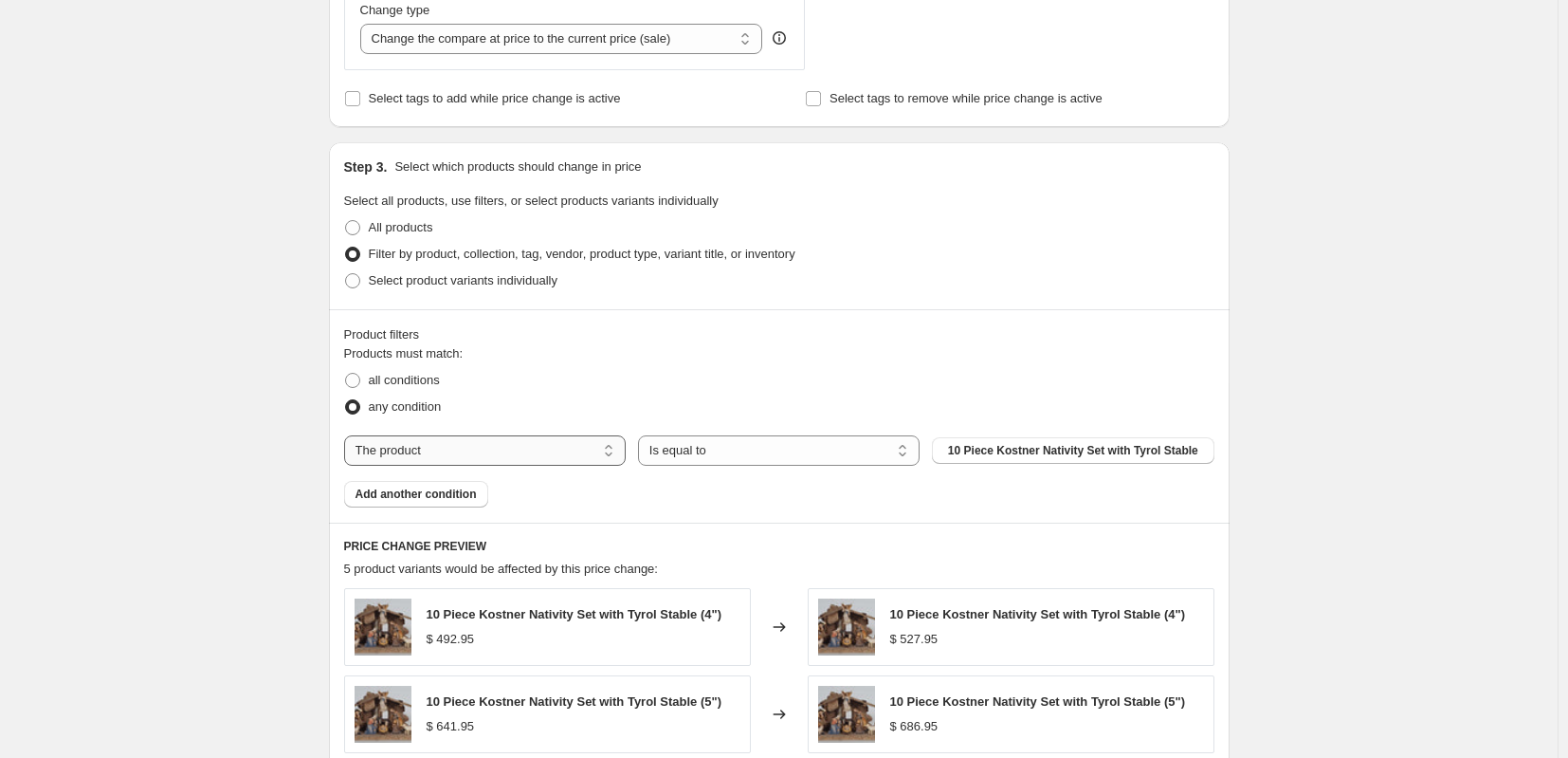
click at [544, 446] on select "The product The product's collection The product's tag The product's vendor The…" at bounding box center [484, 450] width 281 height 30
select select "collection"
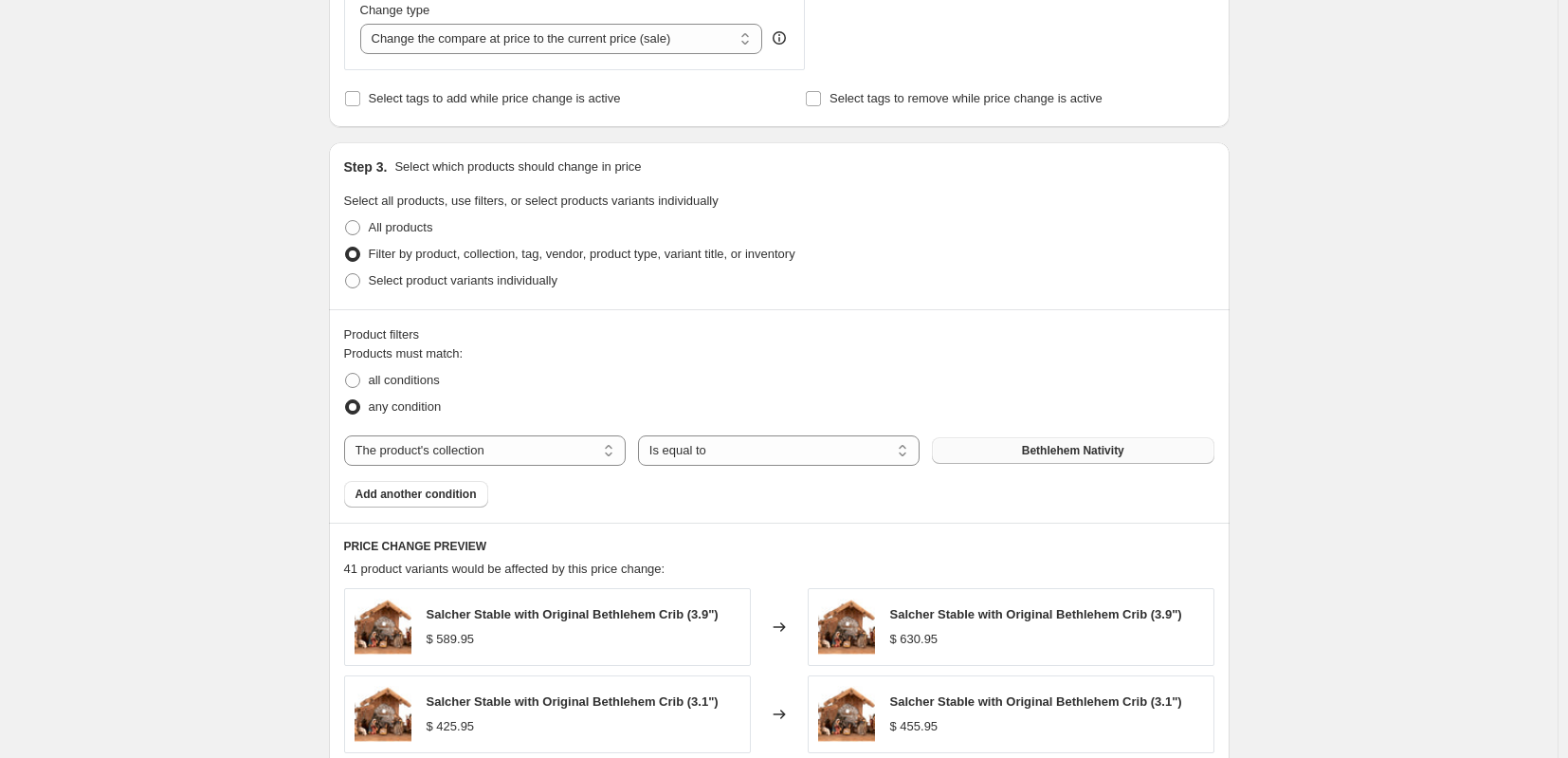
click at [1036, 451] on span "Bethlehem Nativity" at bounding box center [1073, 450] width 103 height 15
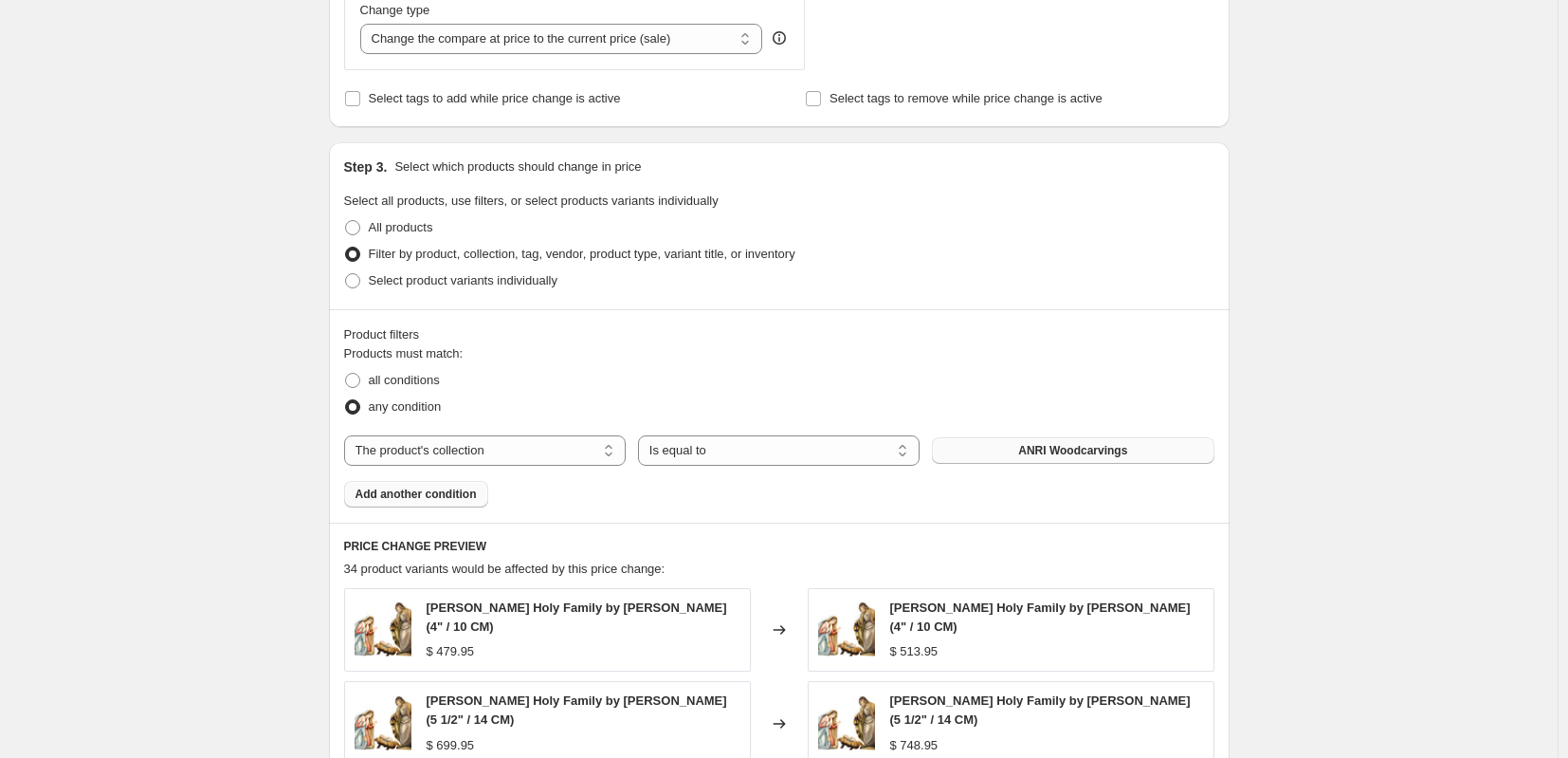
click at [429, 492] on span "Add another condition" at bounding box center [416, 494] width 122 height 15
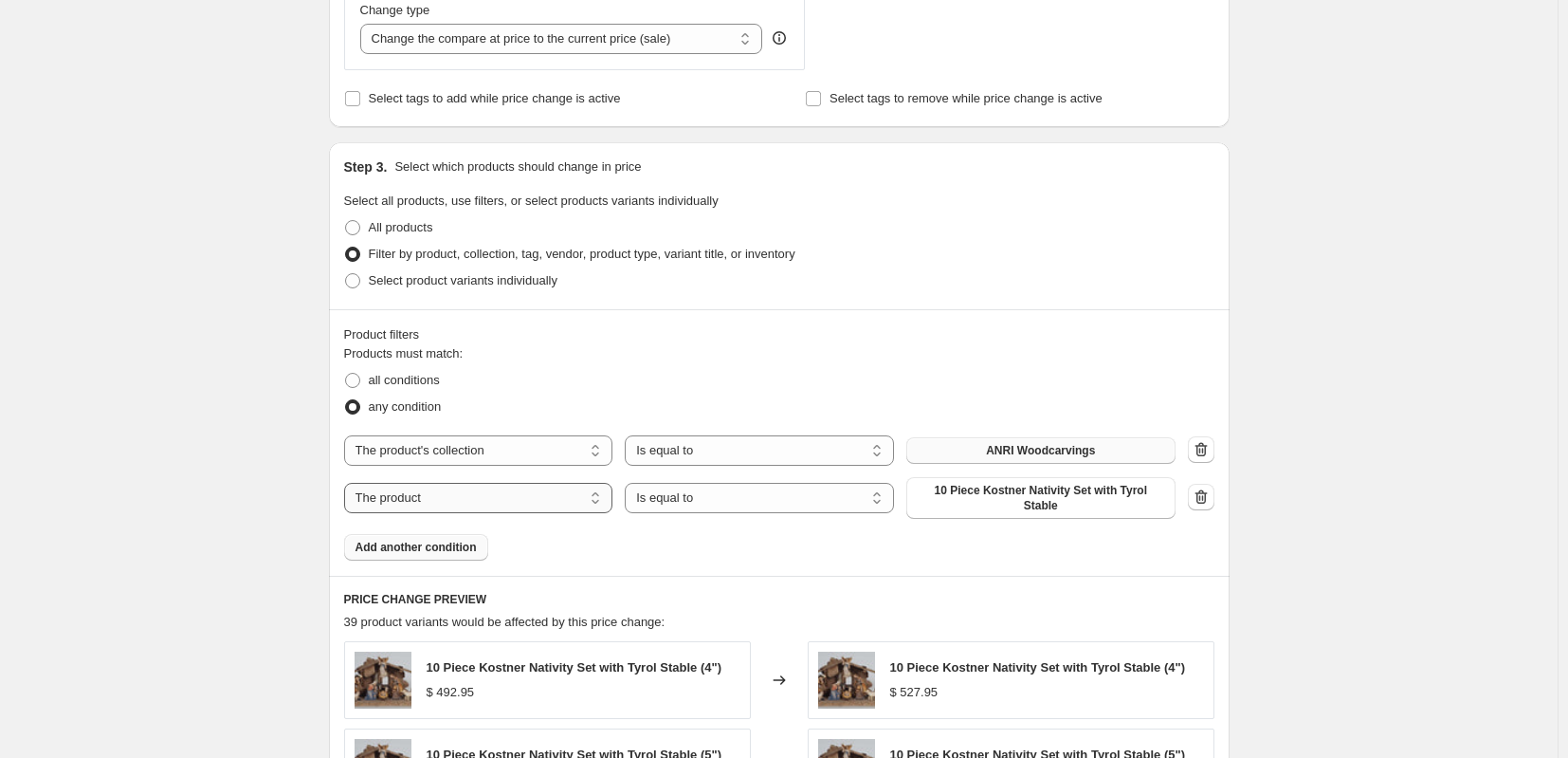
click at [585, 487] on select "The product The product's collection The product's tag The product's vendor The…" at bounding box center [478, 498] width 269 height 30
select select "collection"
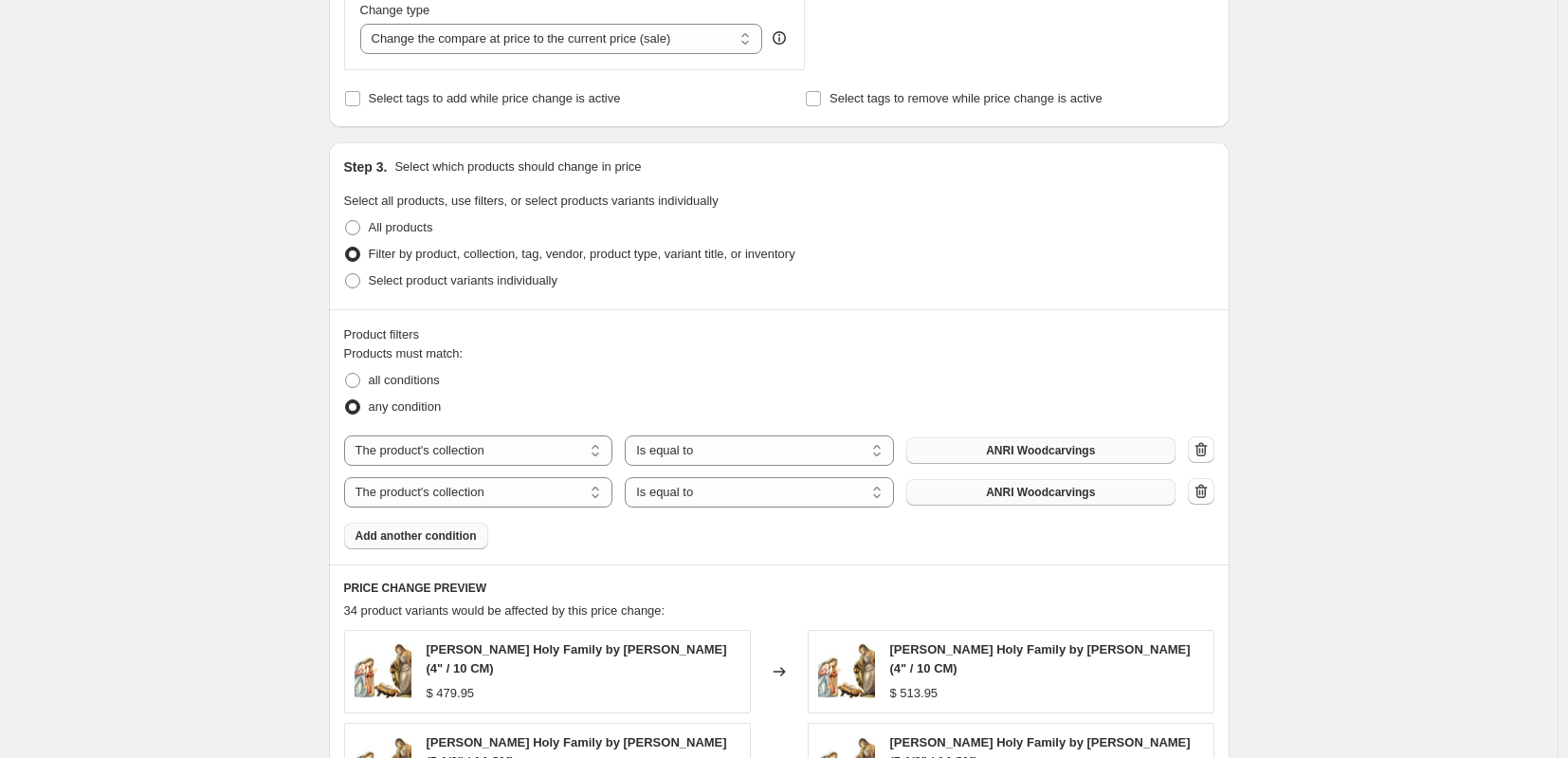
click at [1057, 493] on span "ANRI Woodcarvings" at bounding box center [1040, 492] width 109 height 15
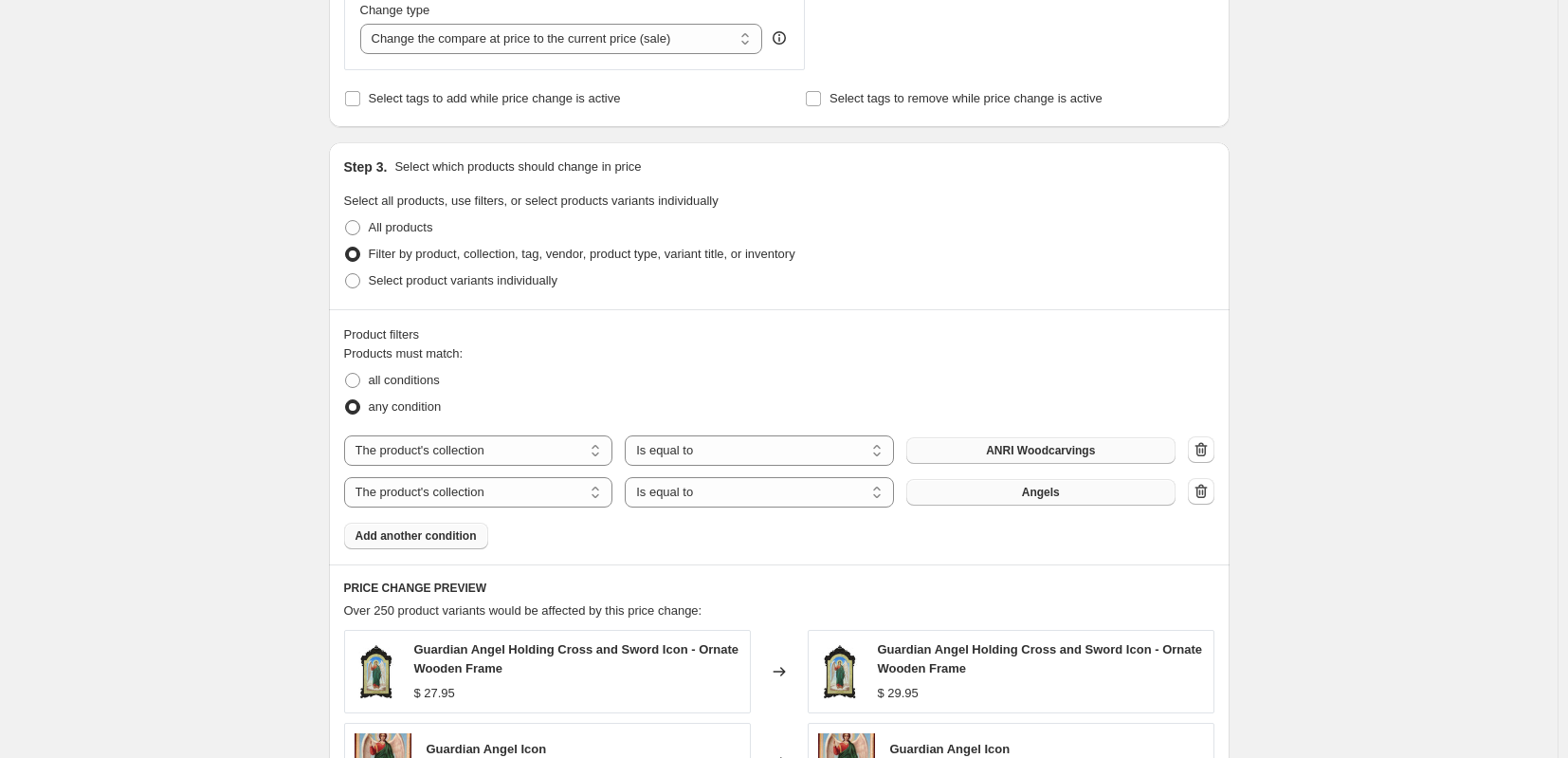
click at [427, 532] on span "Add another condition" at bounding box center [416, 536] width 122 height 15
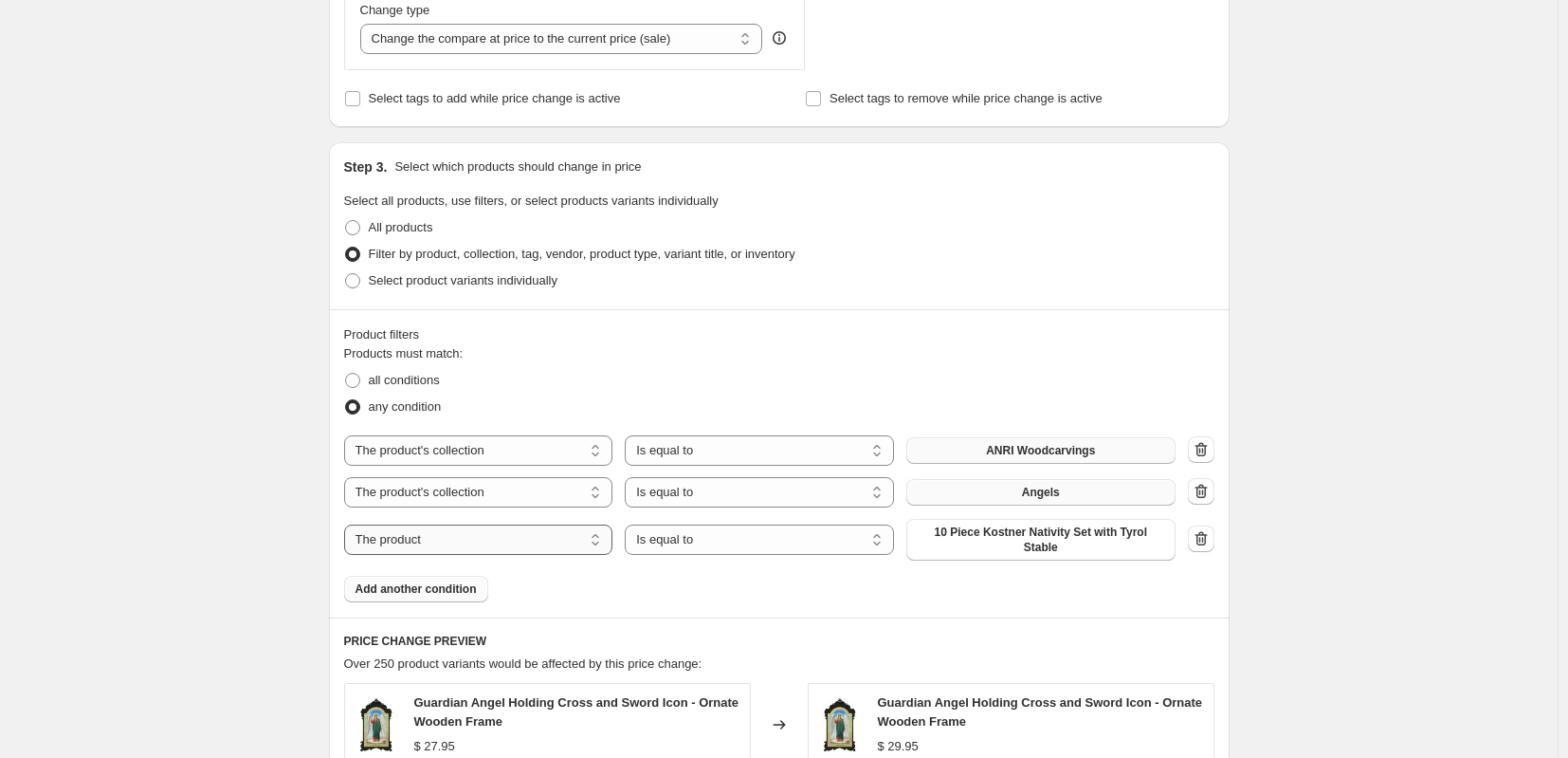
click at [587, 529] on select "The product The product's collection The product's tag The product's vendor The…" at bounding box center [478, 540] width 269 height 30
select select "collection"
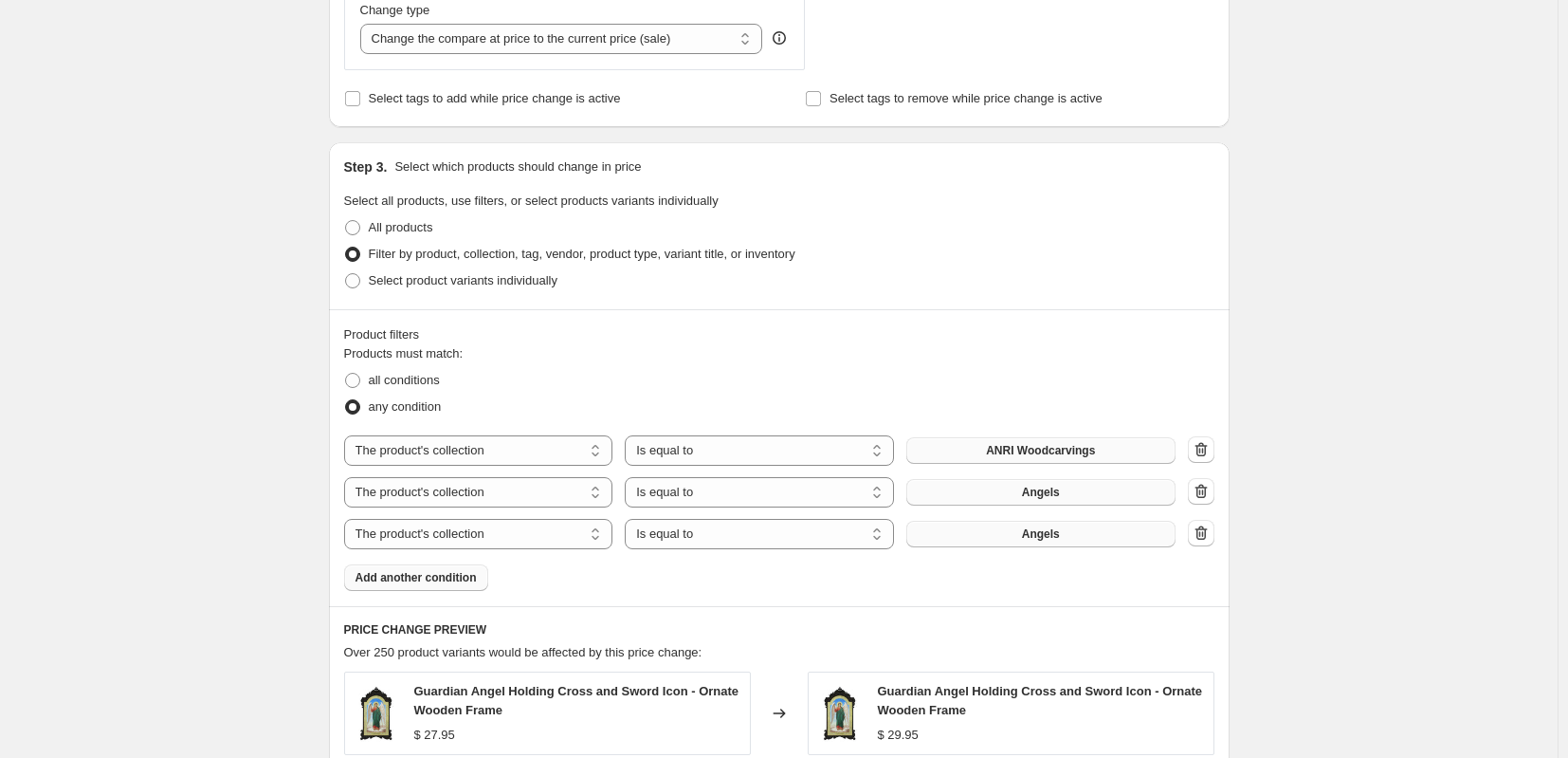
click at [1008, 538] on button "Angels" at bounding box center [1040, 534] width 269 height 27
click at [426, 578] on span "Add another condition" at bounding box center [416, 578] width 122 height 15
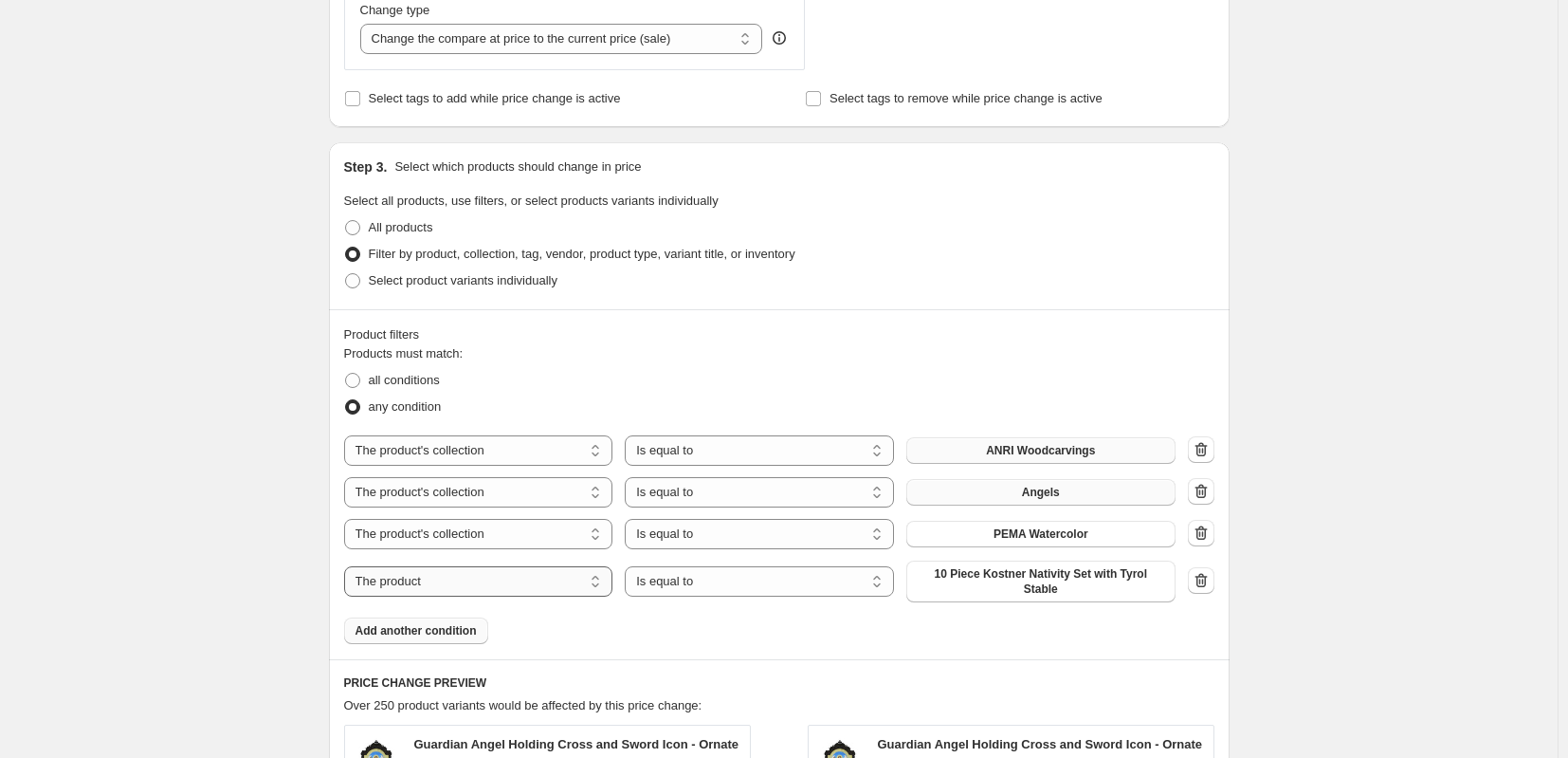
click at [605, 577] on select "The product The product's collection The product's tag The product's vendor The…" at bounding box center [478, 581] width 269 height 30
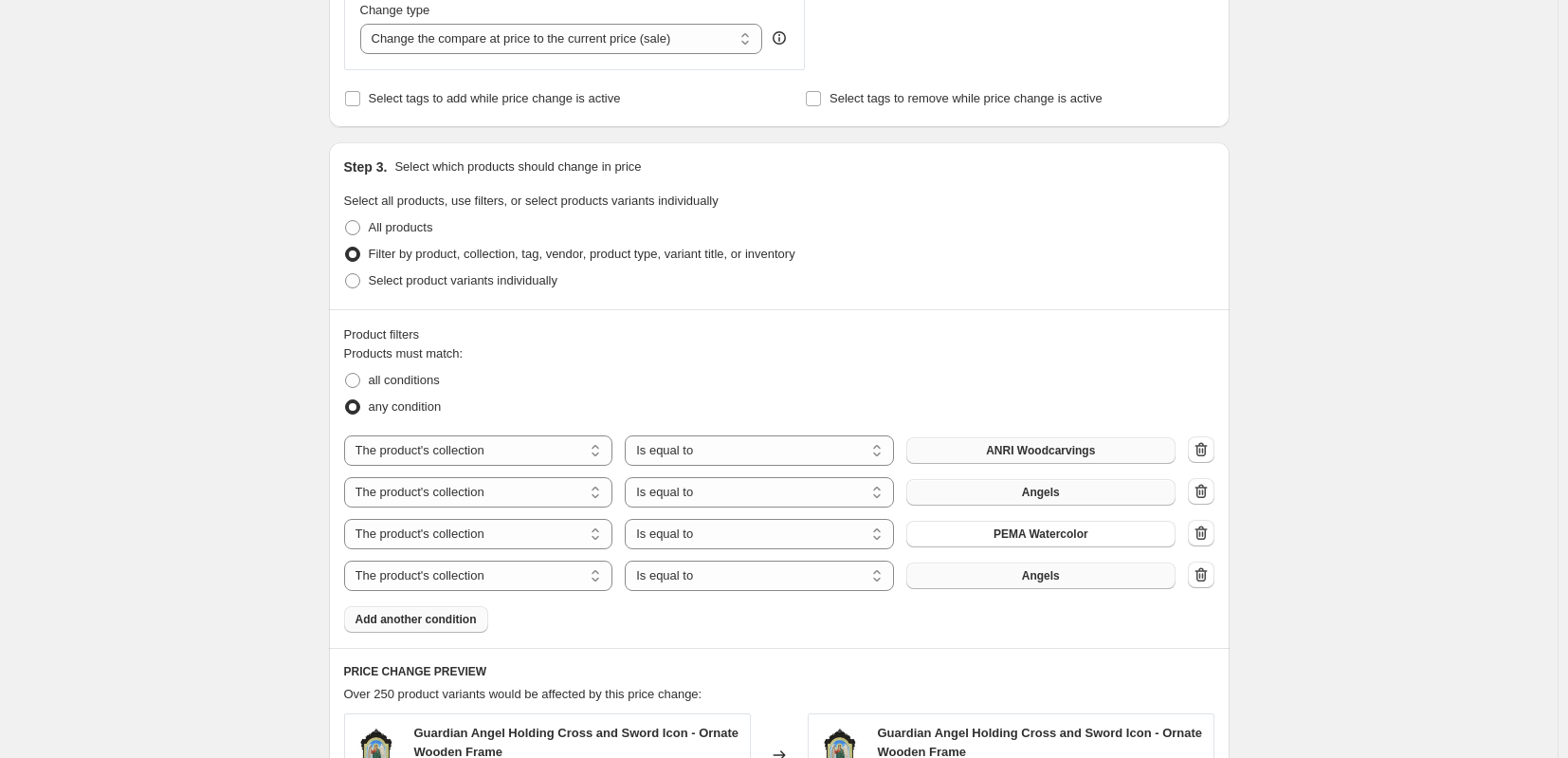
click at [1116, 578] on button "Angels" at bounding box center [1040, 576] width 269 height 27
click at [505, 575] on select "The product The product's collection The product's tag The product's vendor The…" at bounding box center [478, 576] width 269 height 30
select select "tag"
click at [1054, 579] on span "Alpina / [PERSON_NAME] Nativity" at bounding box center [1041, 576] width 184 height 15
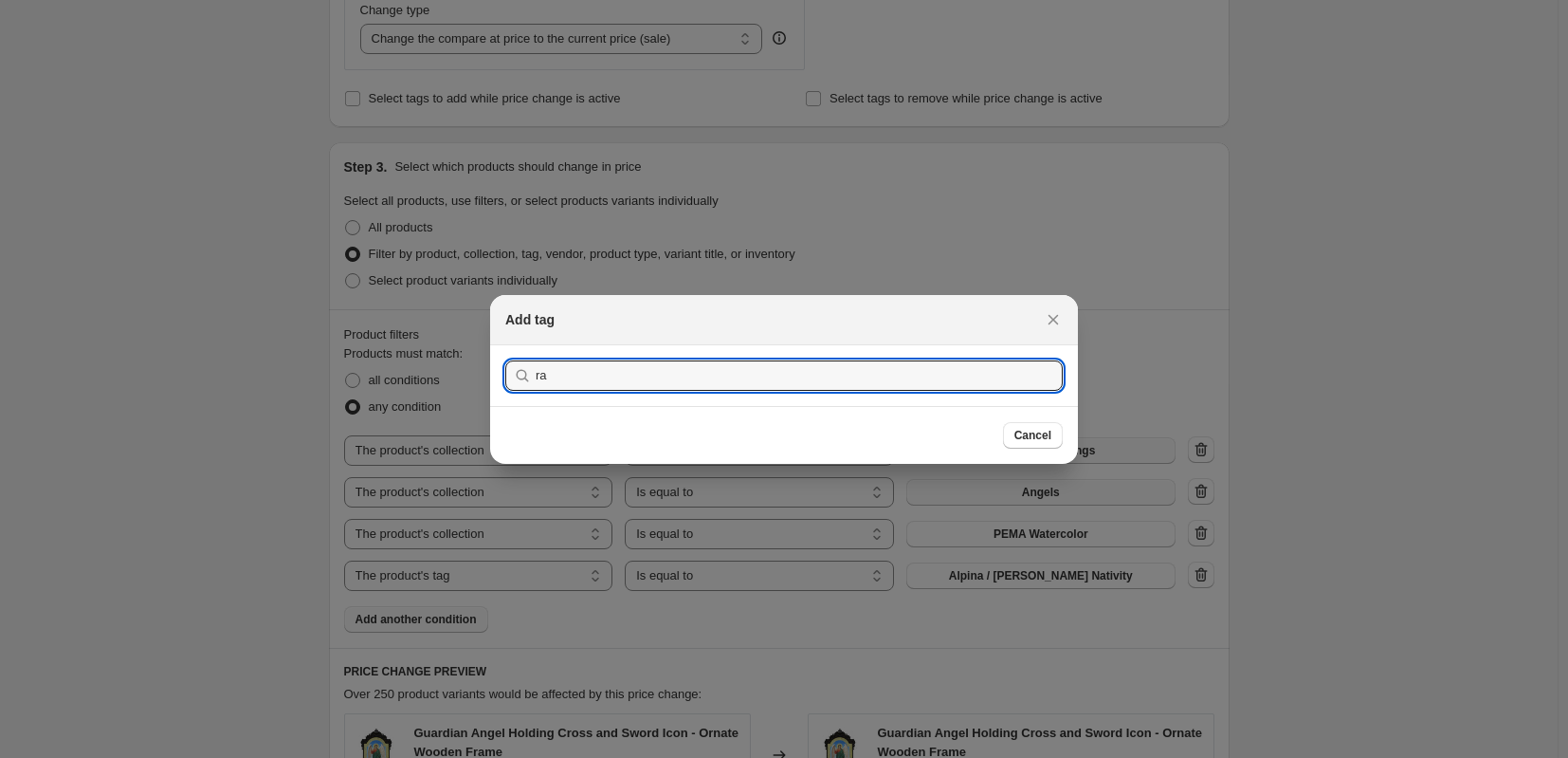
type input "r"
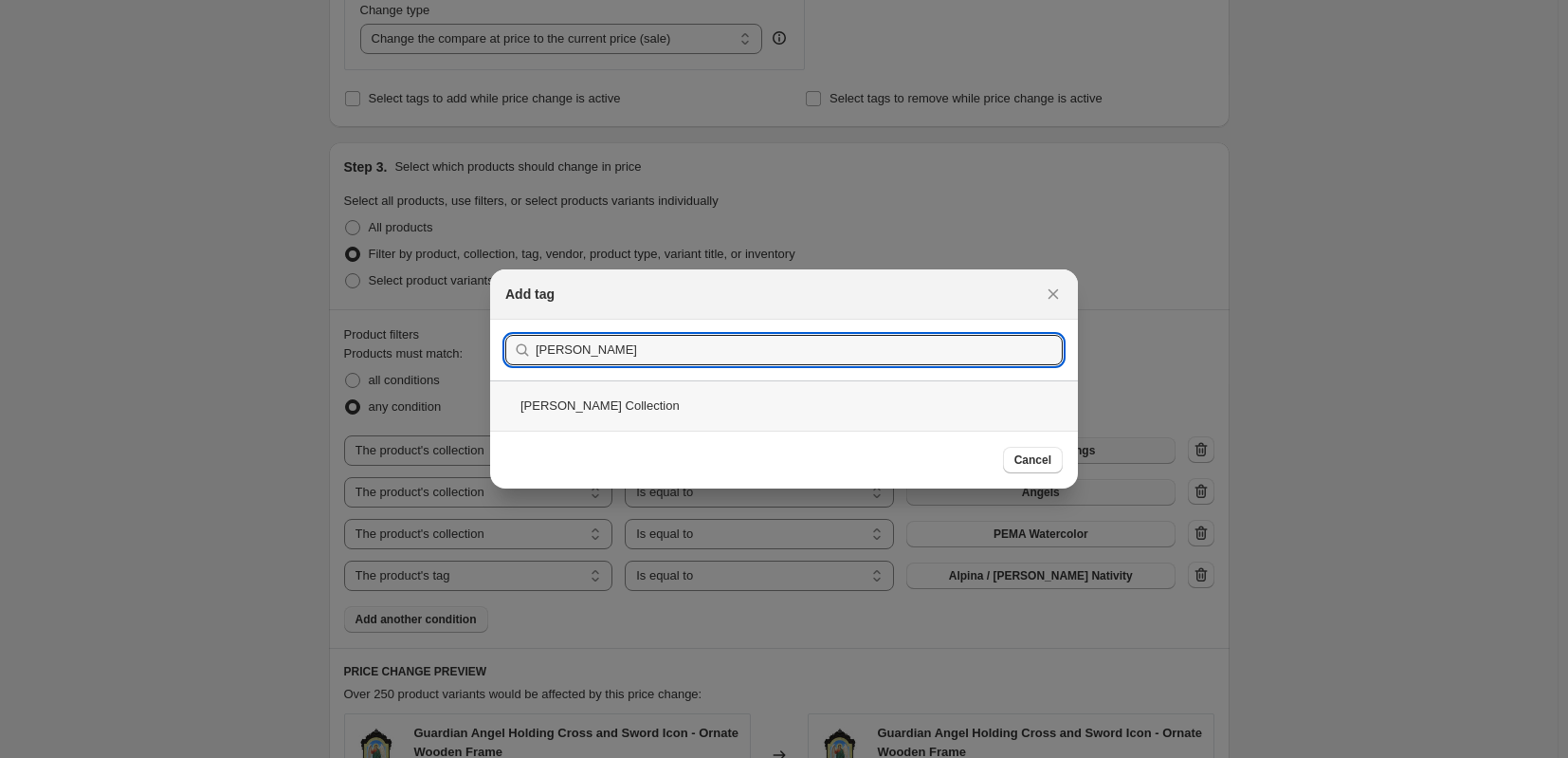
type input "[PERSON_NAME]"
click at [610, 414] on div "[PERSON_NAME] Collection" at bounding box center [784, 405] width 588 height 50
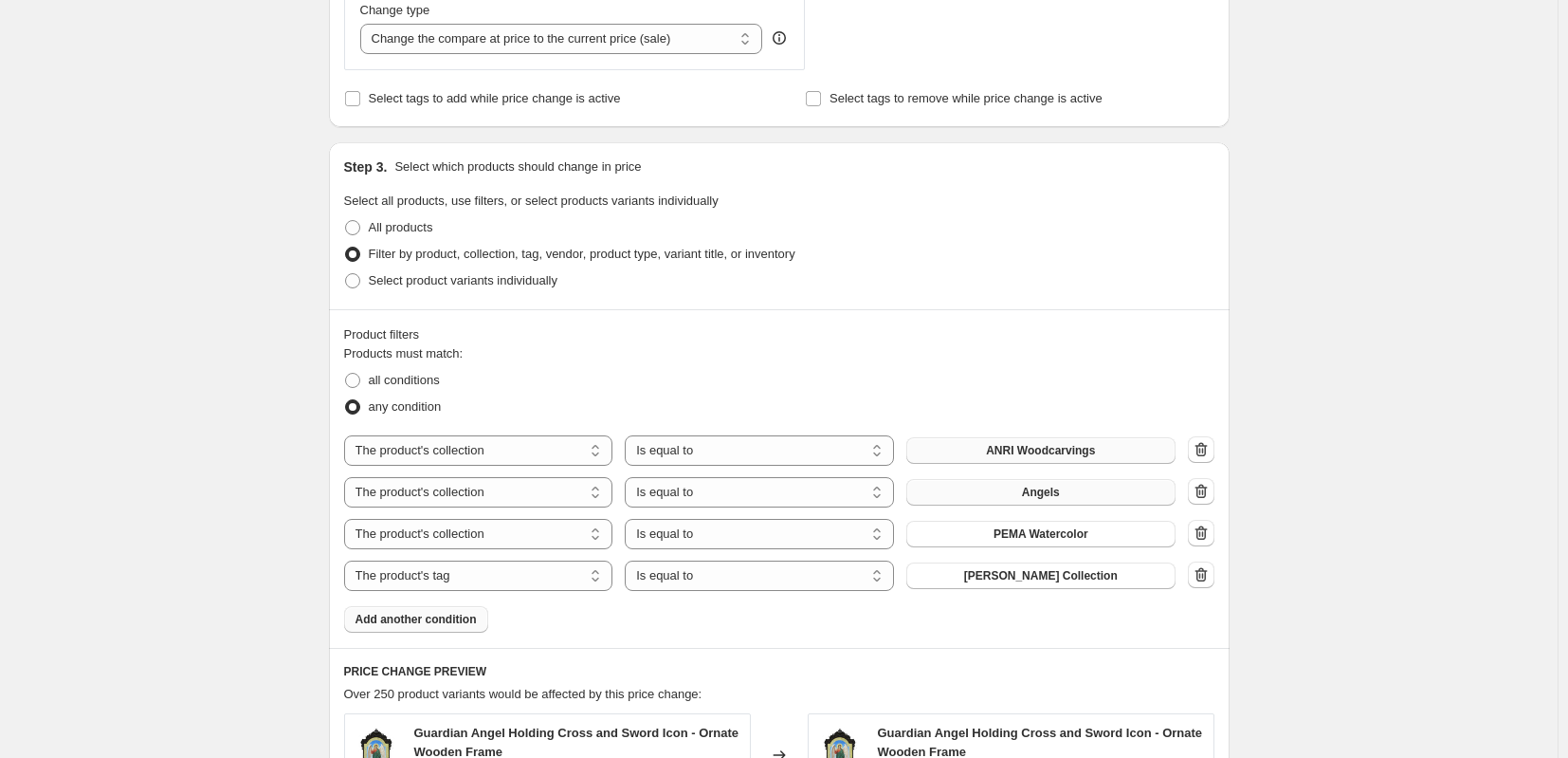
click at [451, 621] on span "Add another condition" at bounding box center [416, 619] width 122 height 15
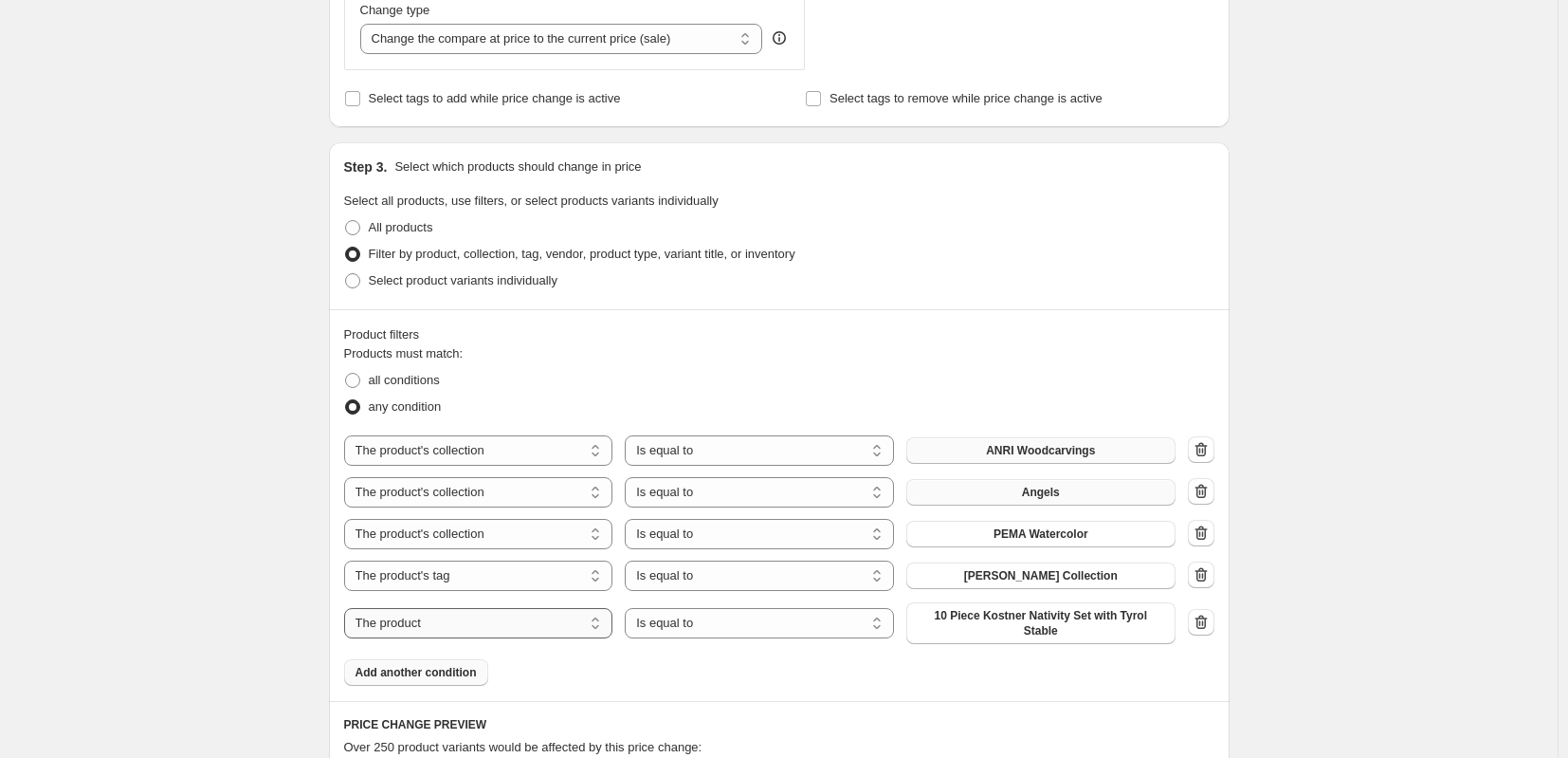
click at [476, 617] on select "The product The product's collection The product's tag The product's vendor The…" at bounding box center [478, 623] width 269 height 30
select select "tag"
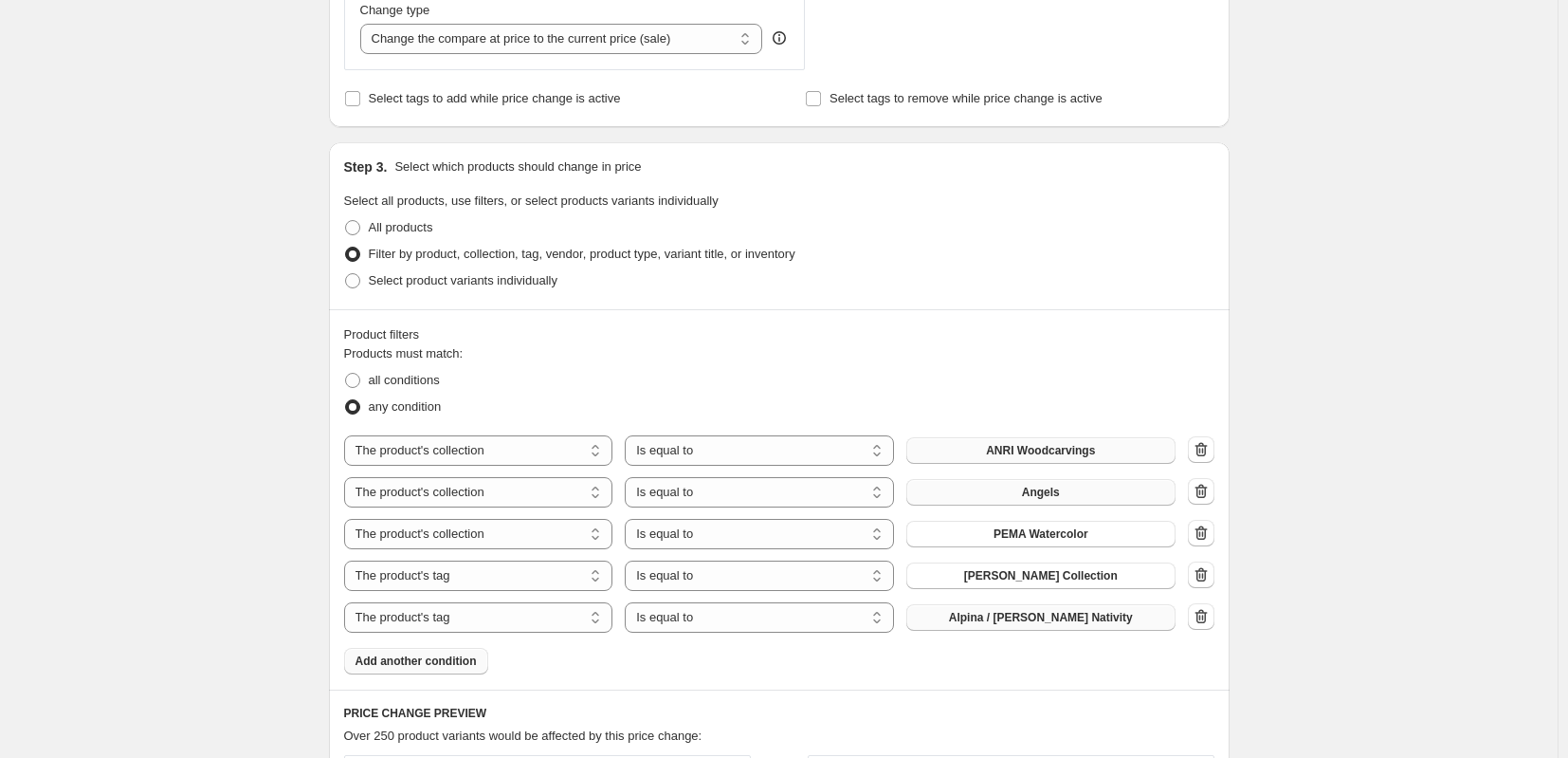
click at [1041, 621] on span "Alpina / [PERSON_NAME] Nativity" at bounding box center [1041, 617] width 184 height 15
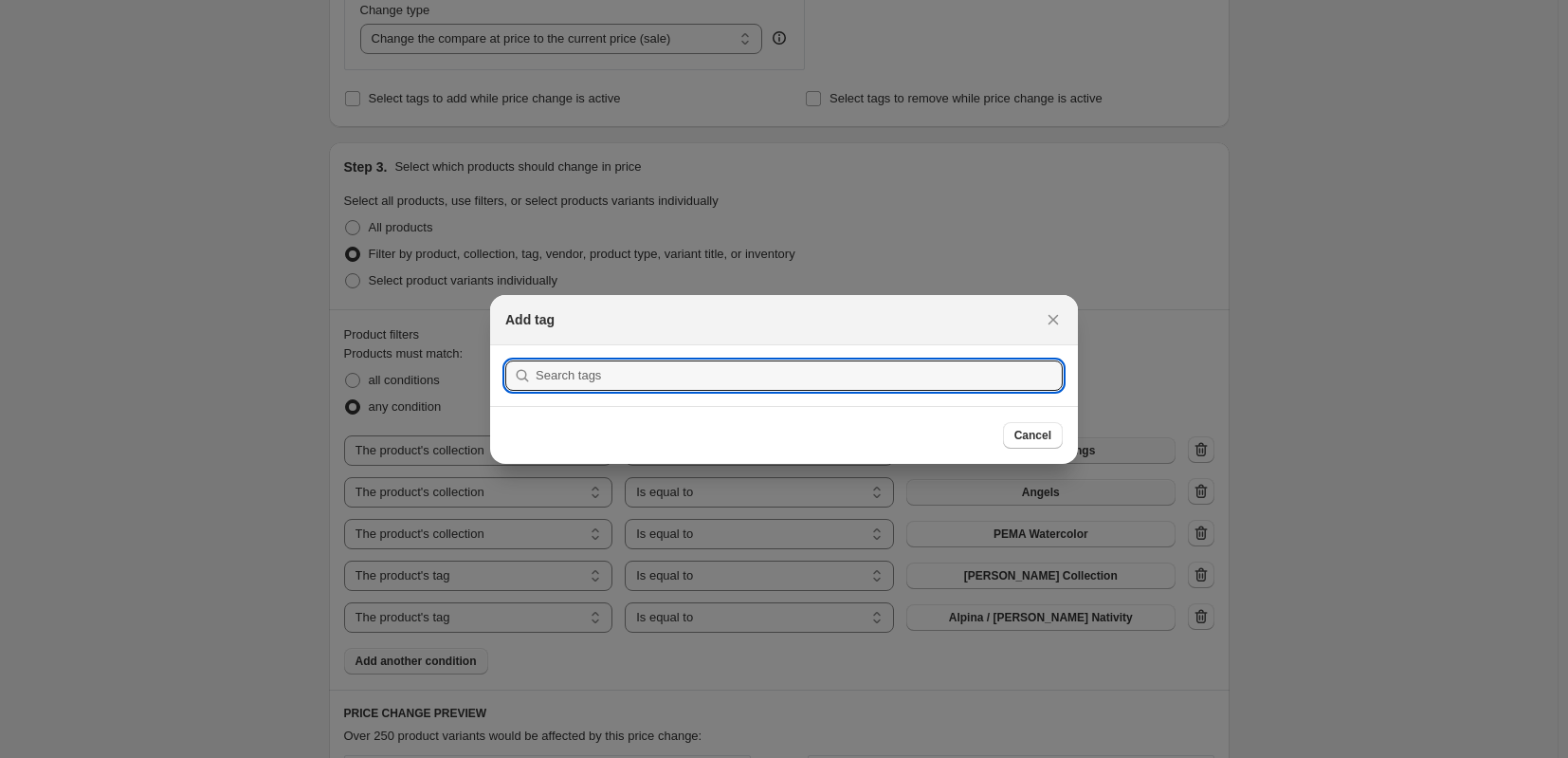
click at [1096, 668] on div at bounding box center [784, 379] width 1568 height 758
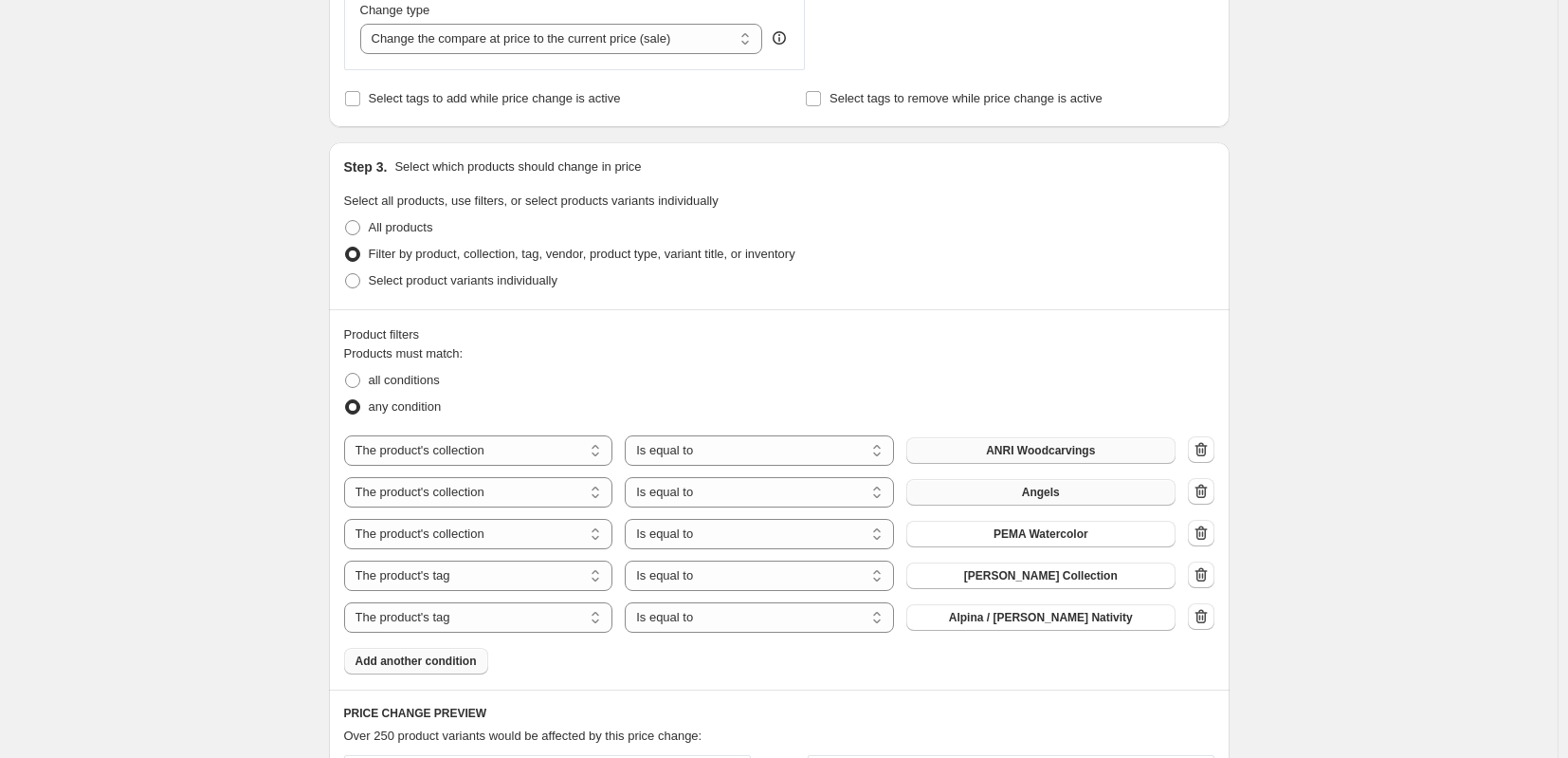
scroll to position [1043, 0]
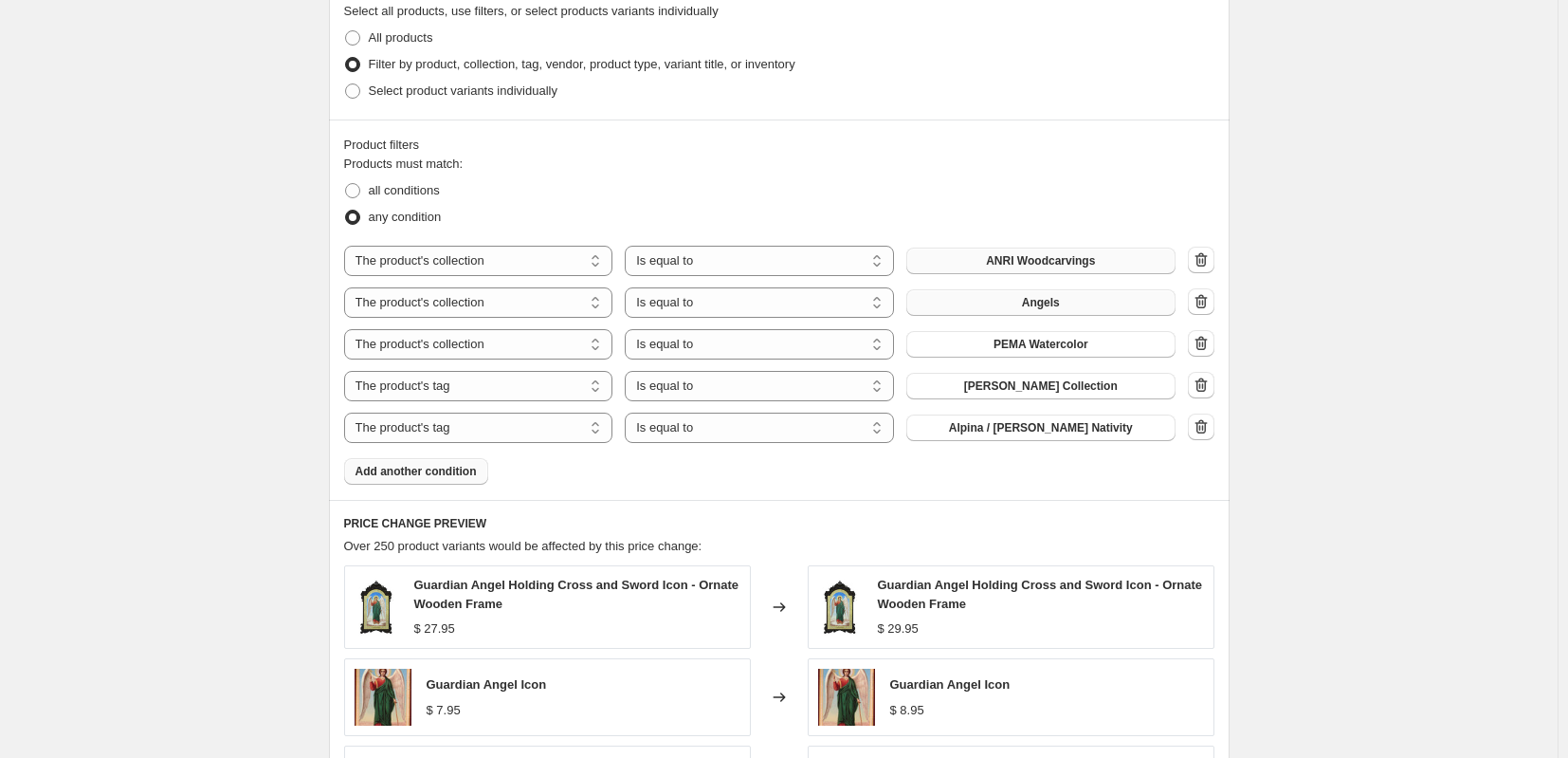
click at [427, 475] on span "Add another condition" at bounding box center [416, 471] width 122 height 15
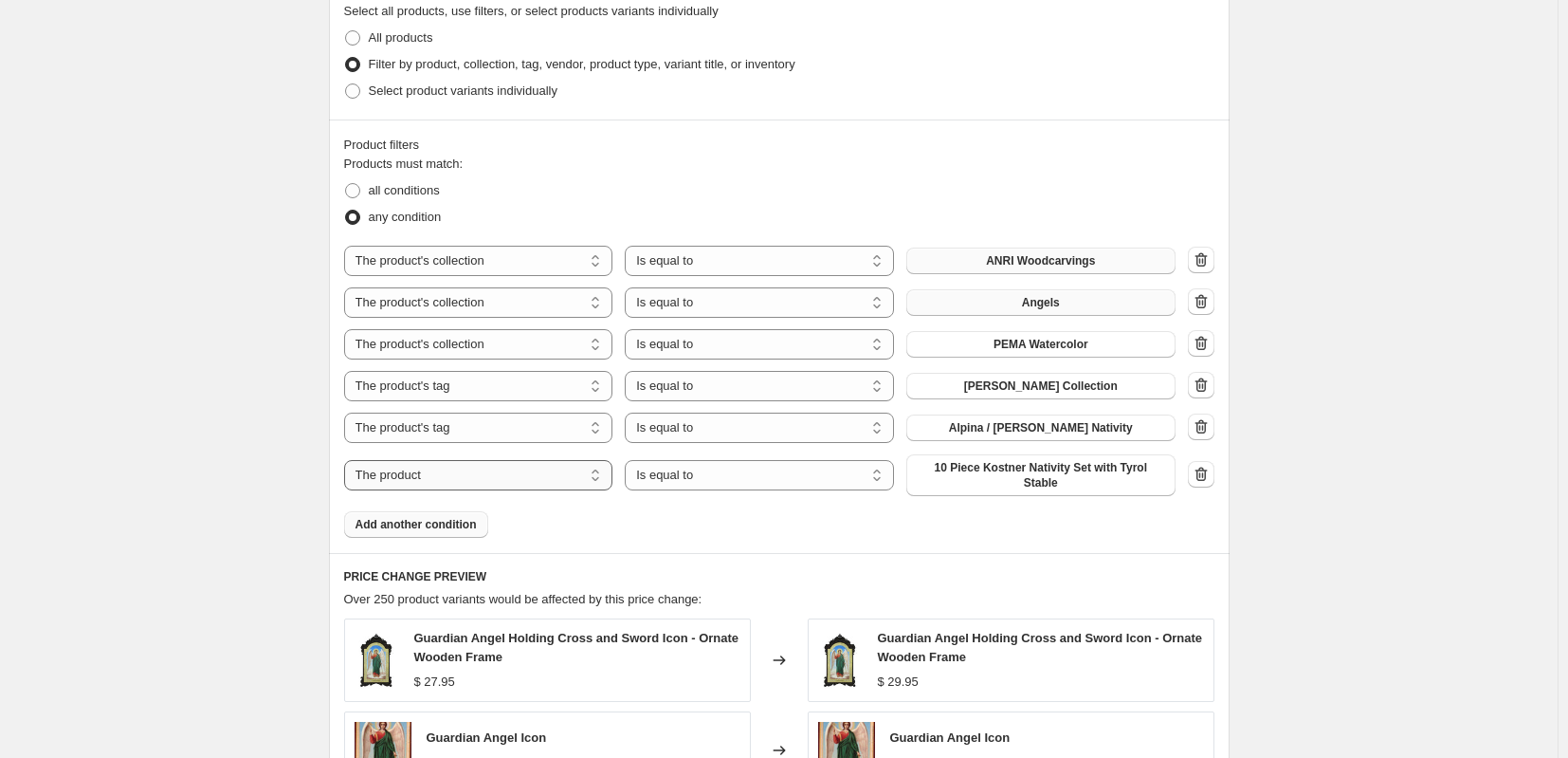
click at [524, 469] on select "The product The product's collection The product's tag The product's vendor The…" at bounding box center [478, 475] width 269 height 30
select select "tag"
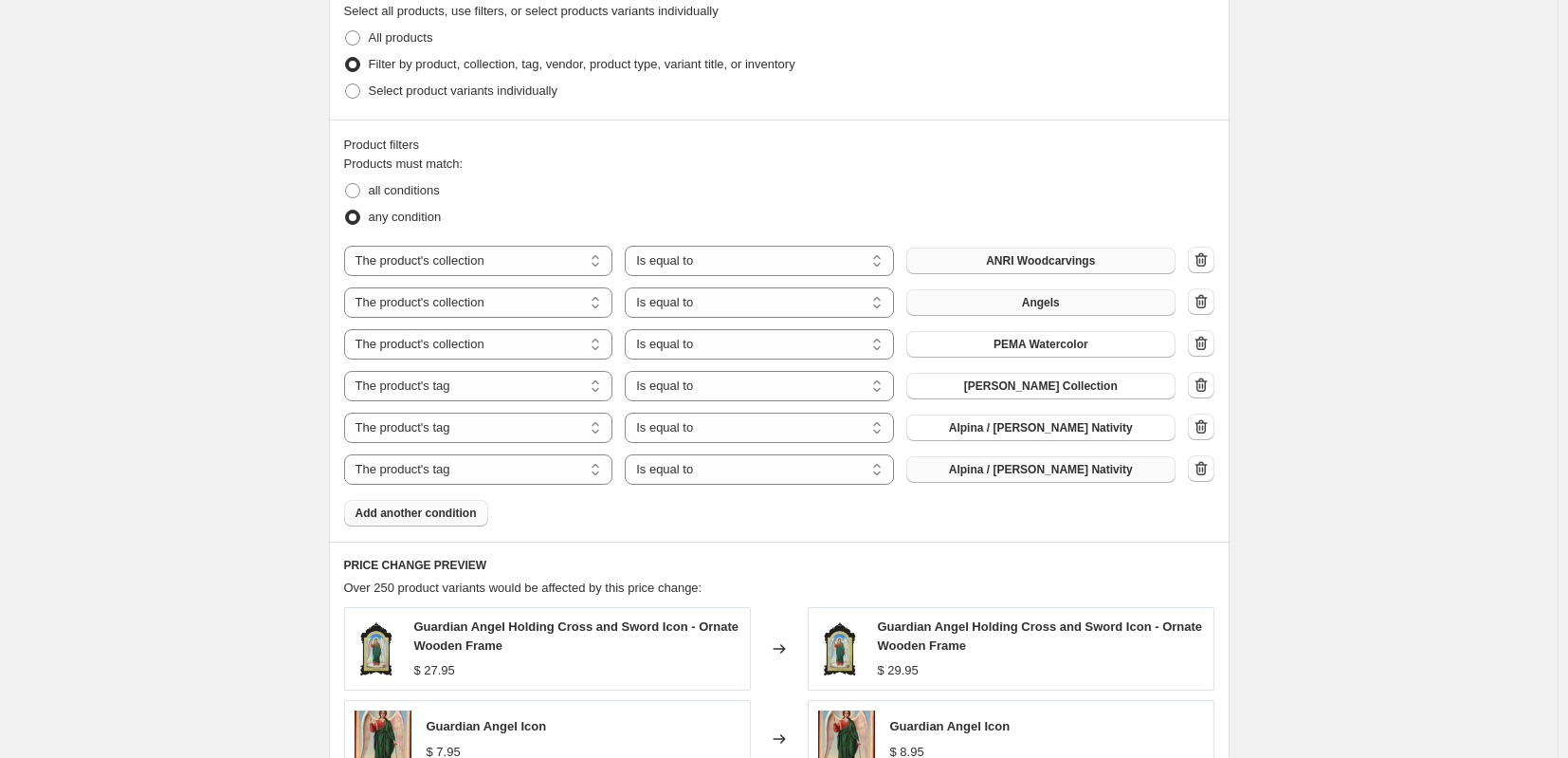
click at [1047, 472] on span "Alpina / [PERSON_NAME] Nativity" at bounding box center [1041, 469] width 184 height 15
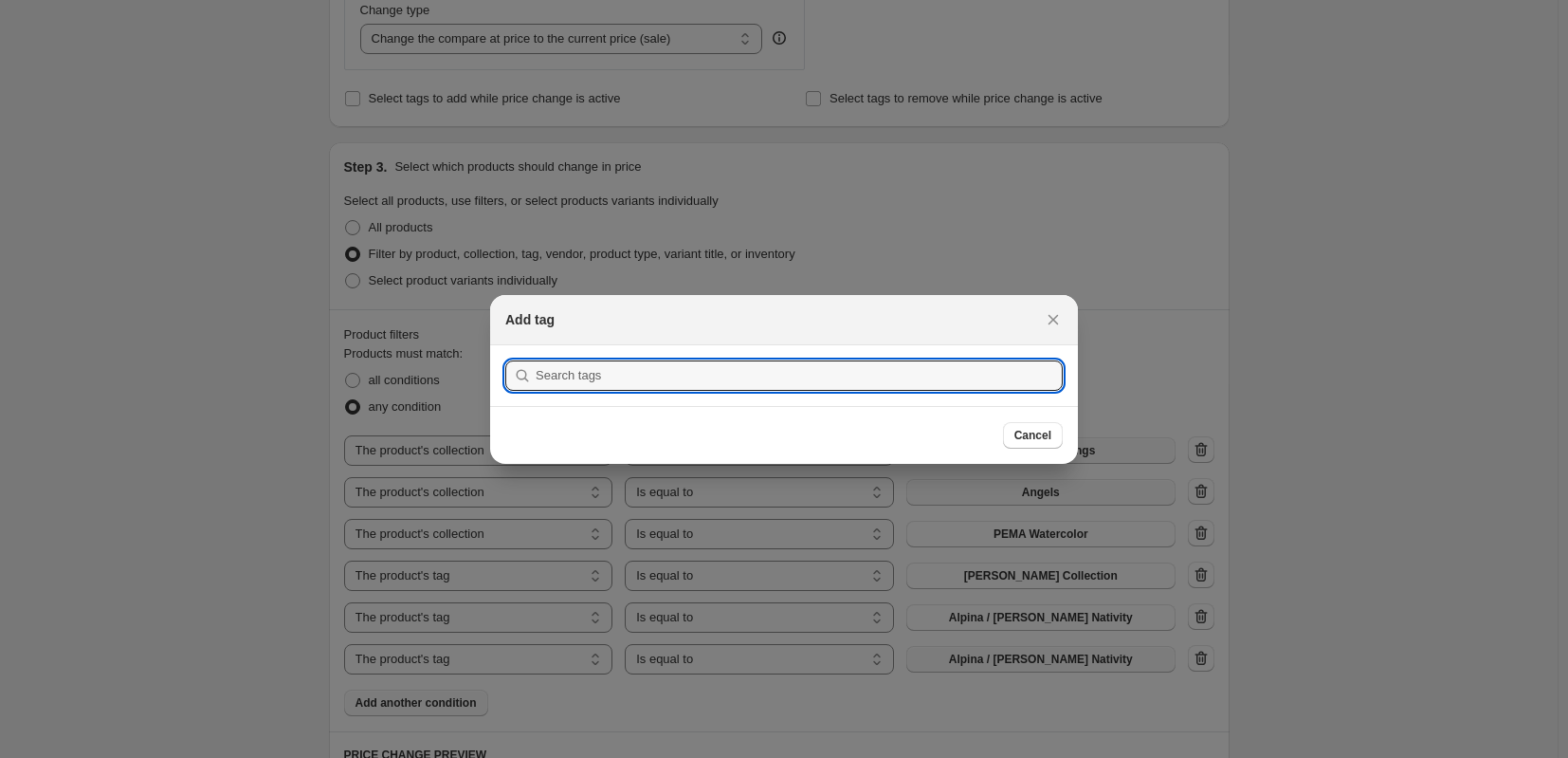
scroll to position [0, 0]
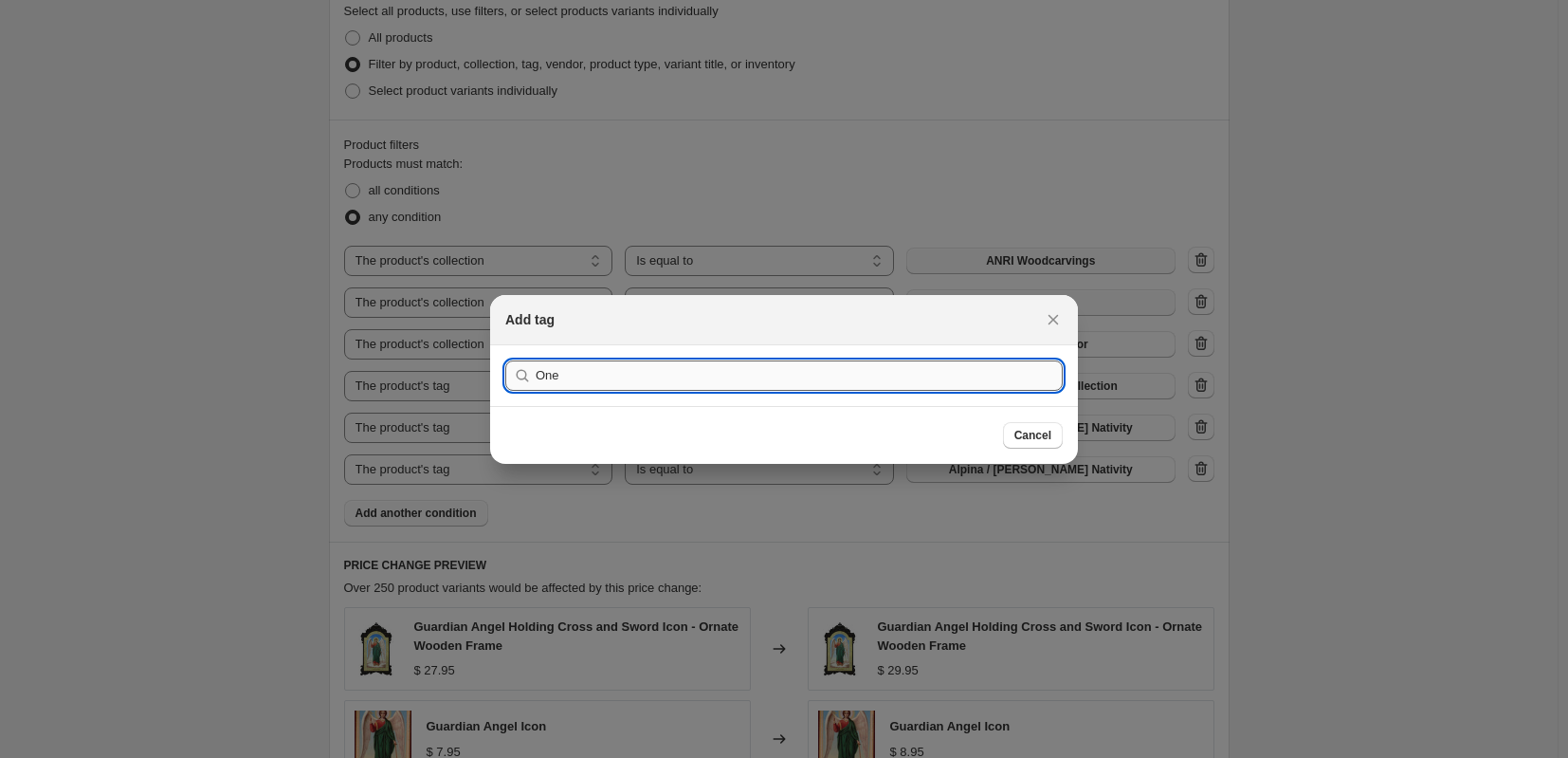
type input "One"
click at [505, 345] on button "Submit" at bounding box center [532, 354] width 54 height 20
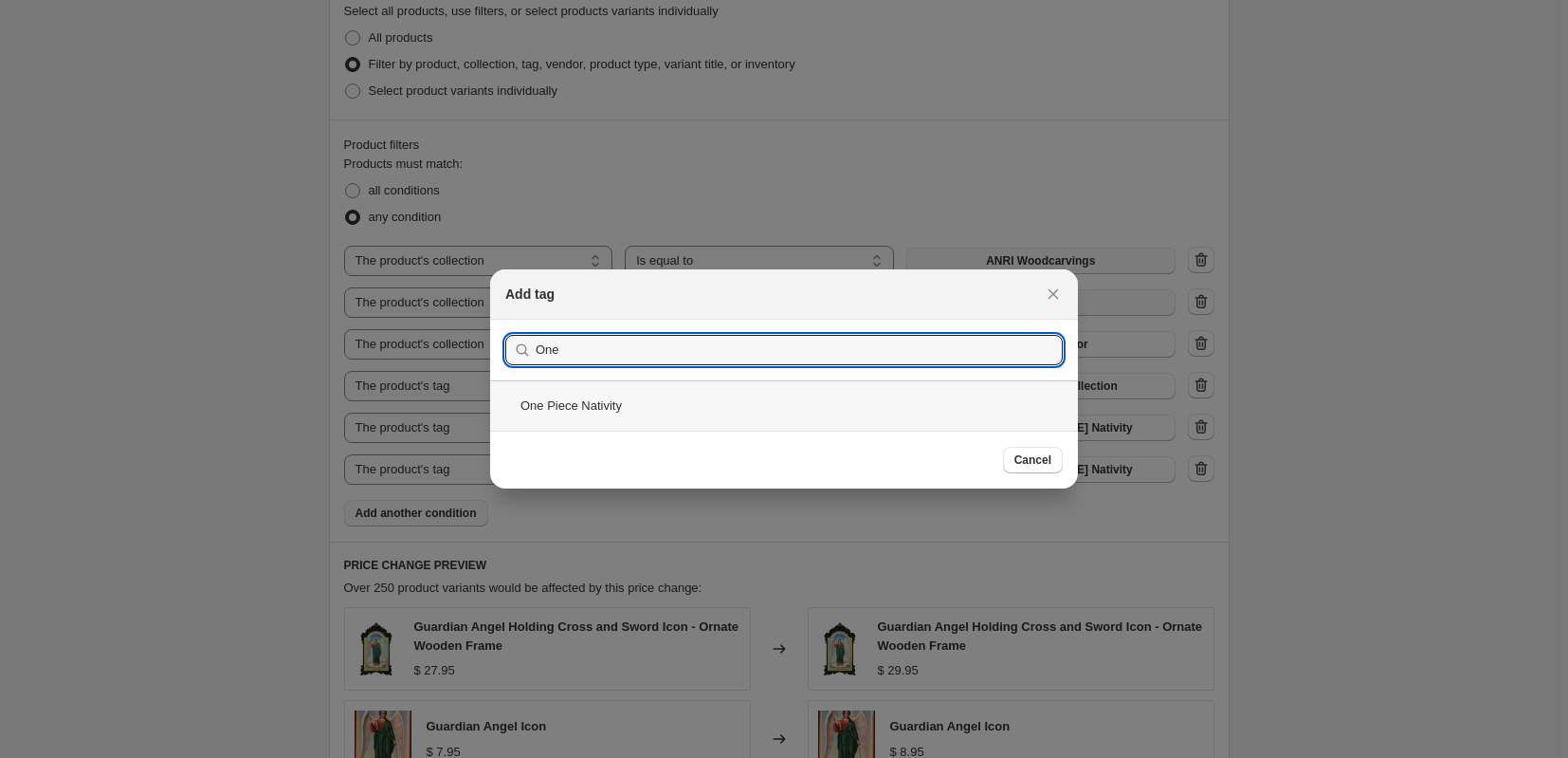
click at [541, 408] on div "One Piece Nativity" at bounding box center [784, 405] width 588 height 50
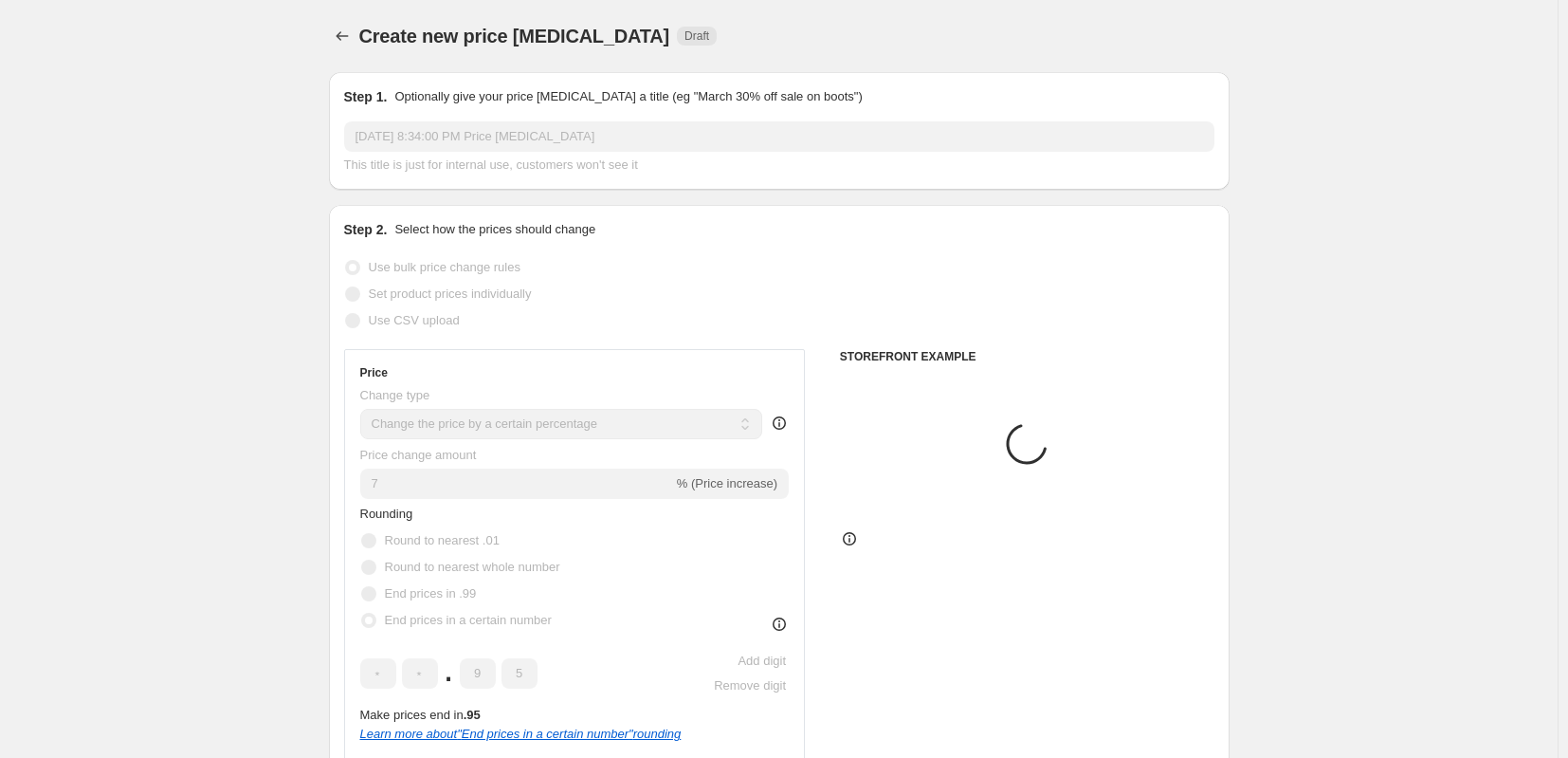
scroll to position [1043, 0]
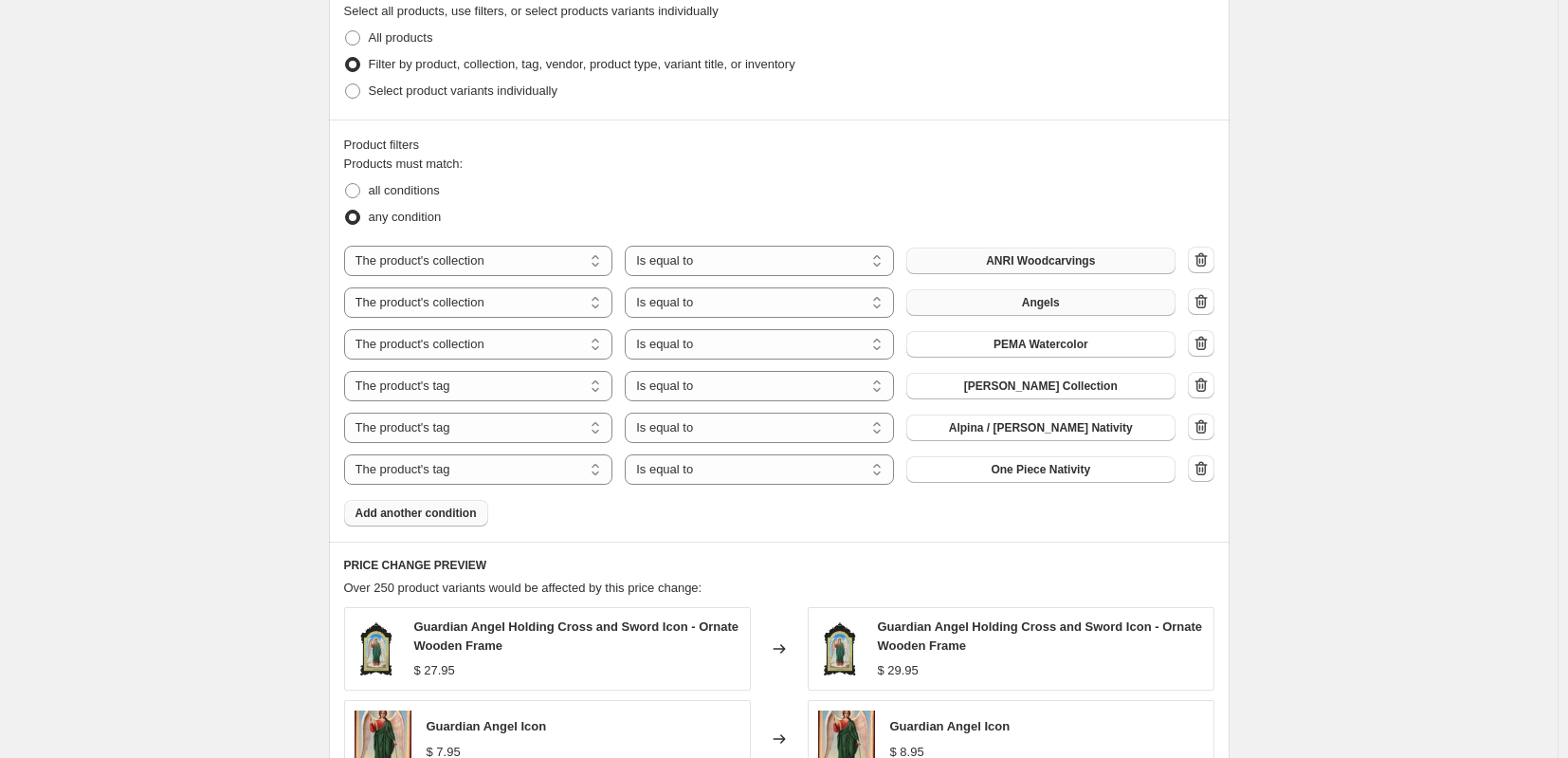
click at [420, 515] on span "Add another condition" at bounding box center [416, 513] width 122 height 15
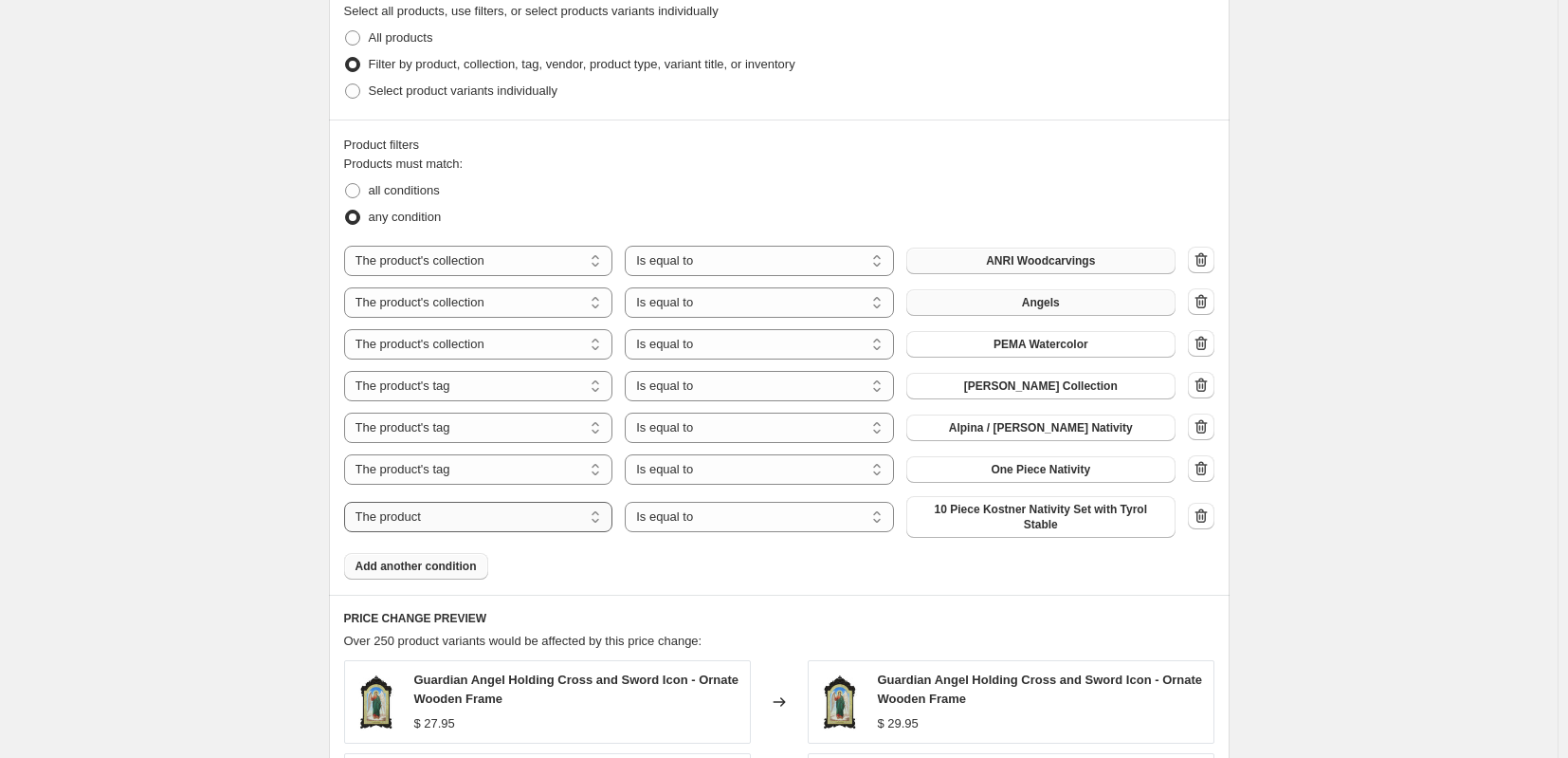
click at [611, 507] on select "The product The product's collection The product's tag The product's vendor The…" at bounding box center [478, 517] width 269 height 30
select select "tag"
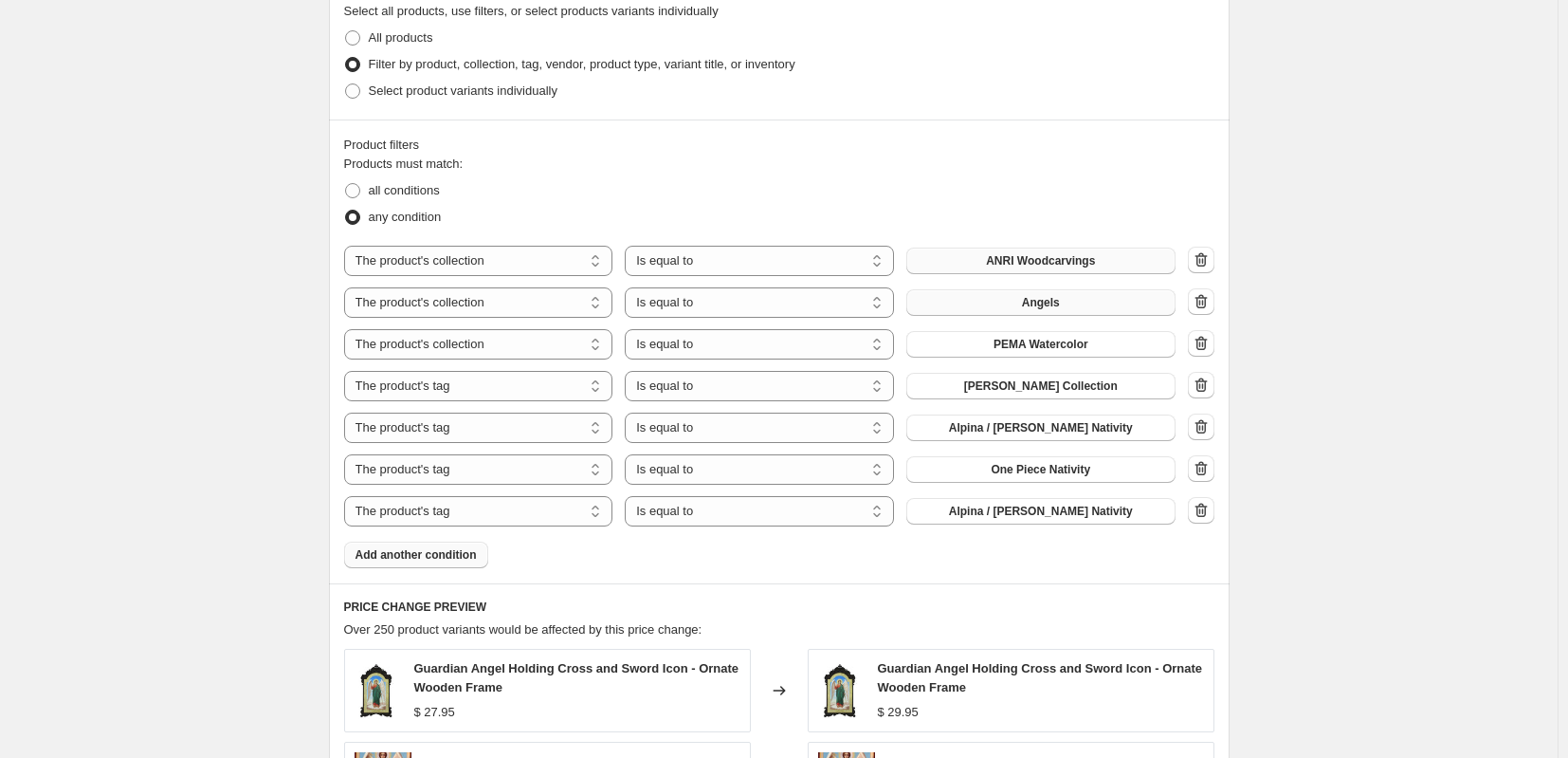
click at [1011, 515] on span "Alpina / [PERSON_NAME] Nativity" at bounding box center [1041, 511] width 184 height 15
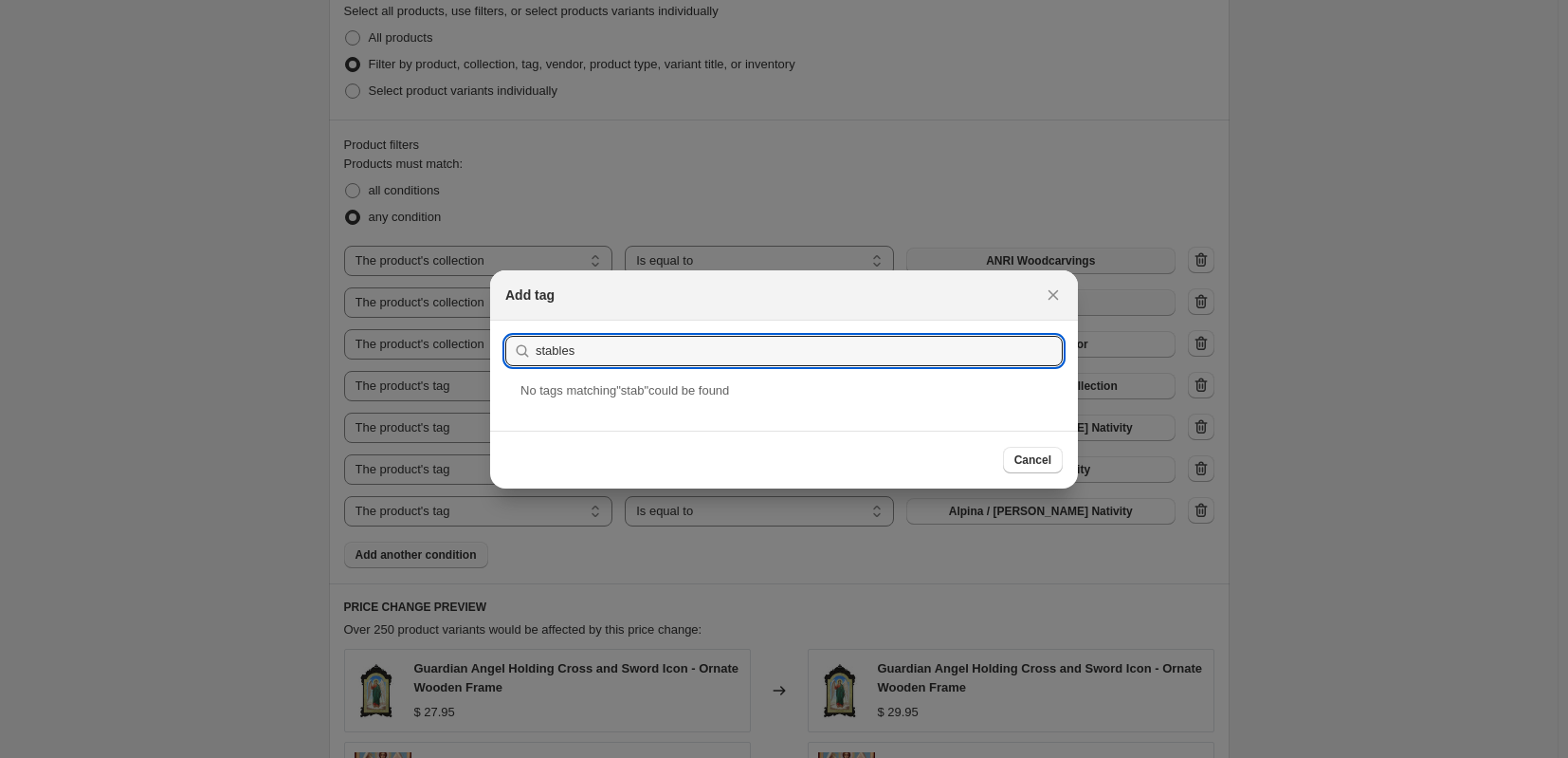
type input "stables"
click at [505, 320] on button "Submit" at bounding box center [532, 330] width 54 height 20
click at [604, 407] on div "Stables" at bounding box center [784, 405] width 588 height 50
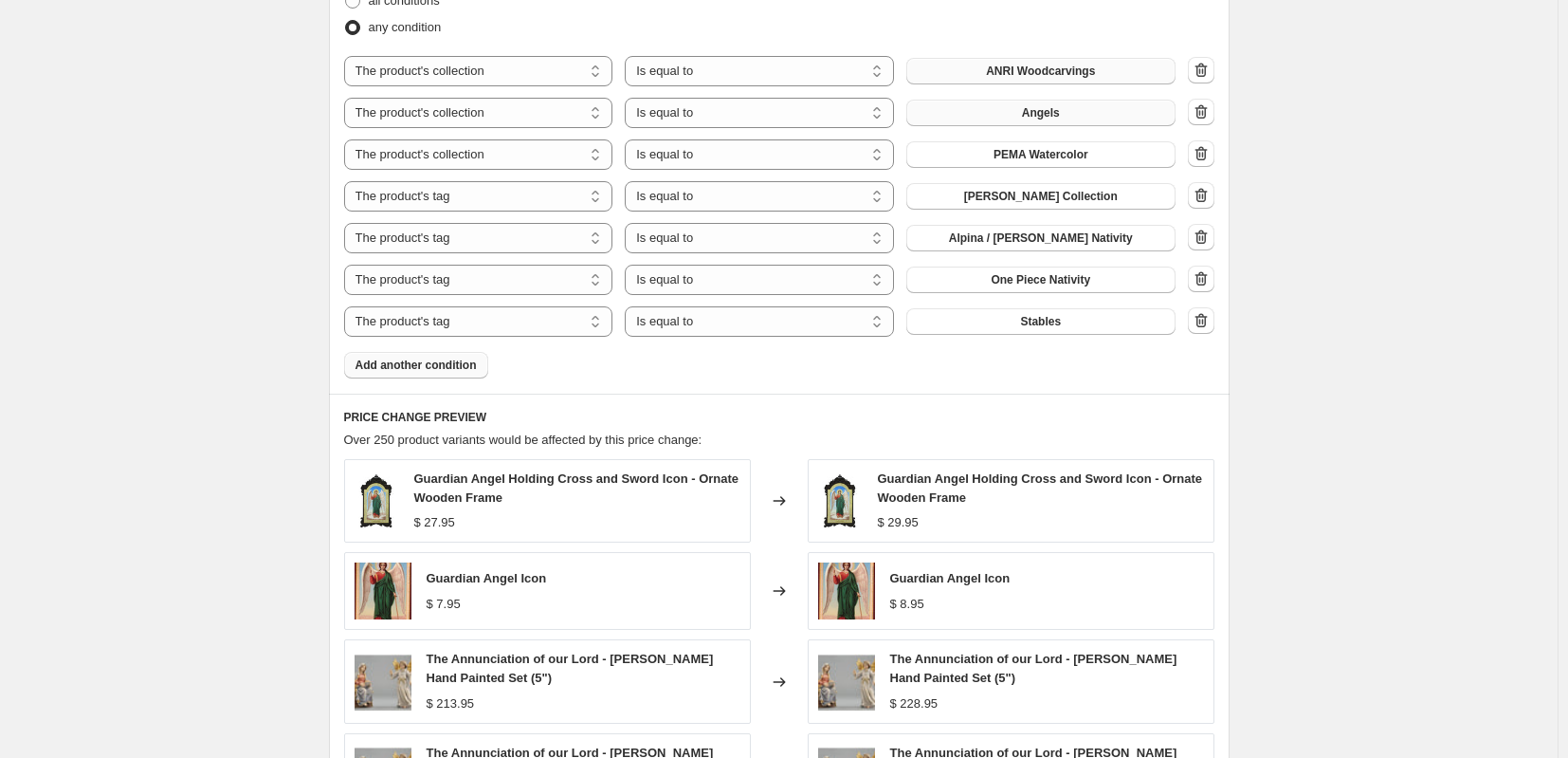
scroll to position [1612, 0]
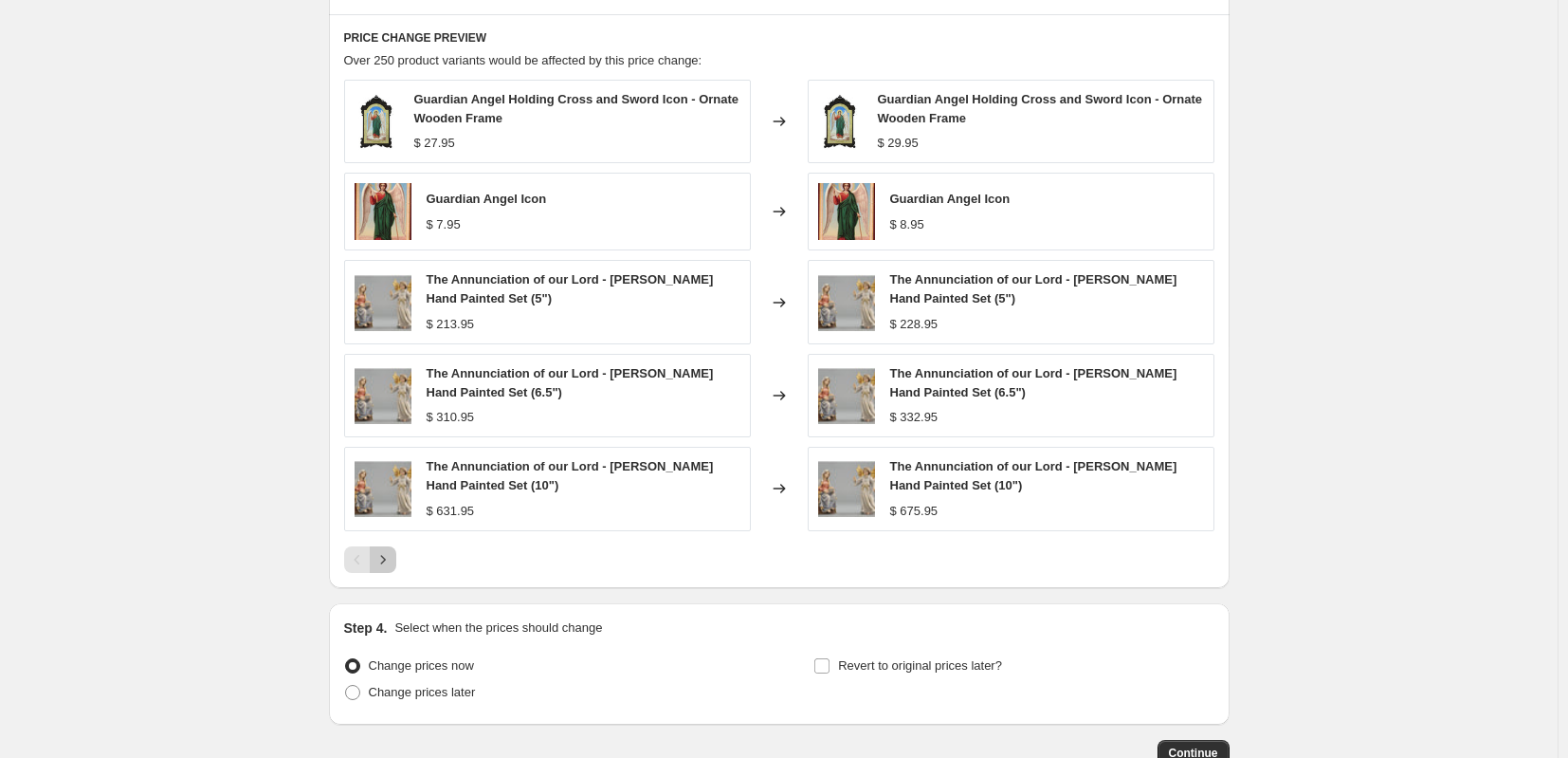
click at [392, 555] on icon "Next" at bounding box center [383, 559] width 19 height 19
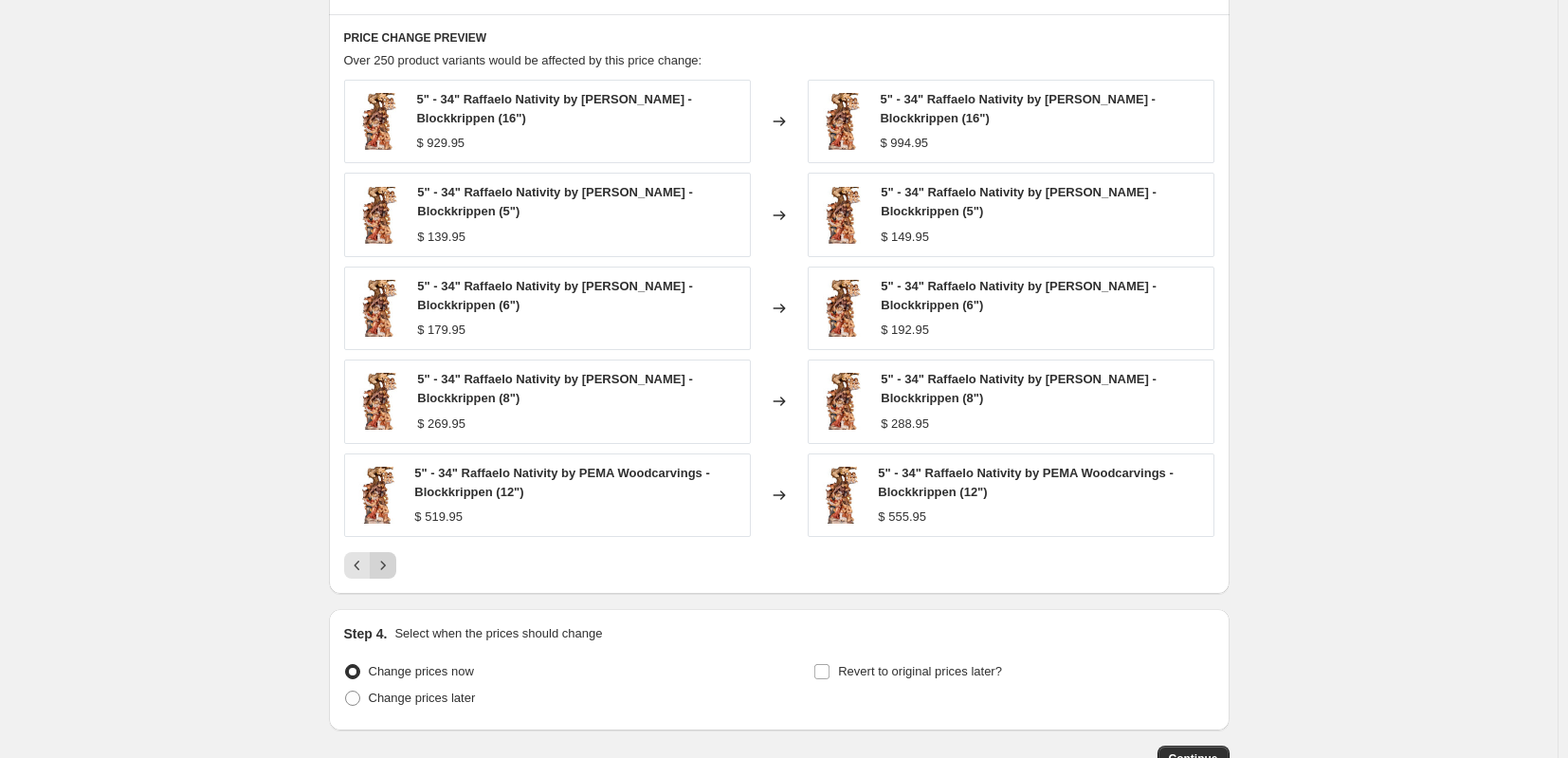
click at [396, 555] on button "Next" at bounding box center [383, 565] width 27 height 27
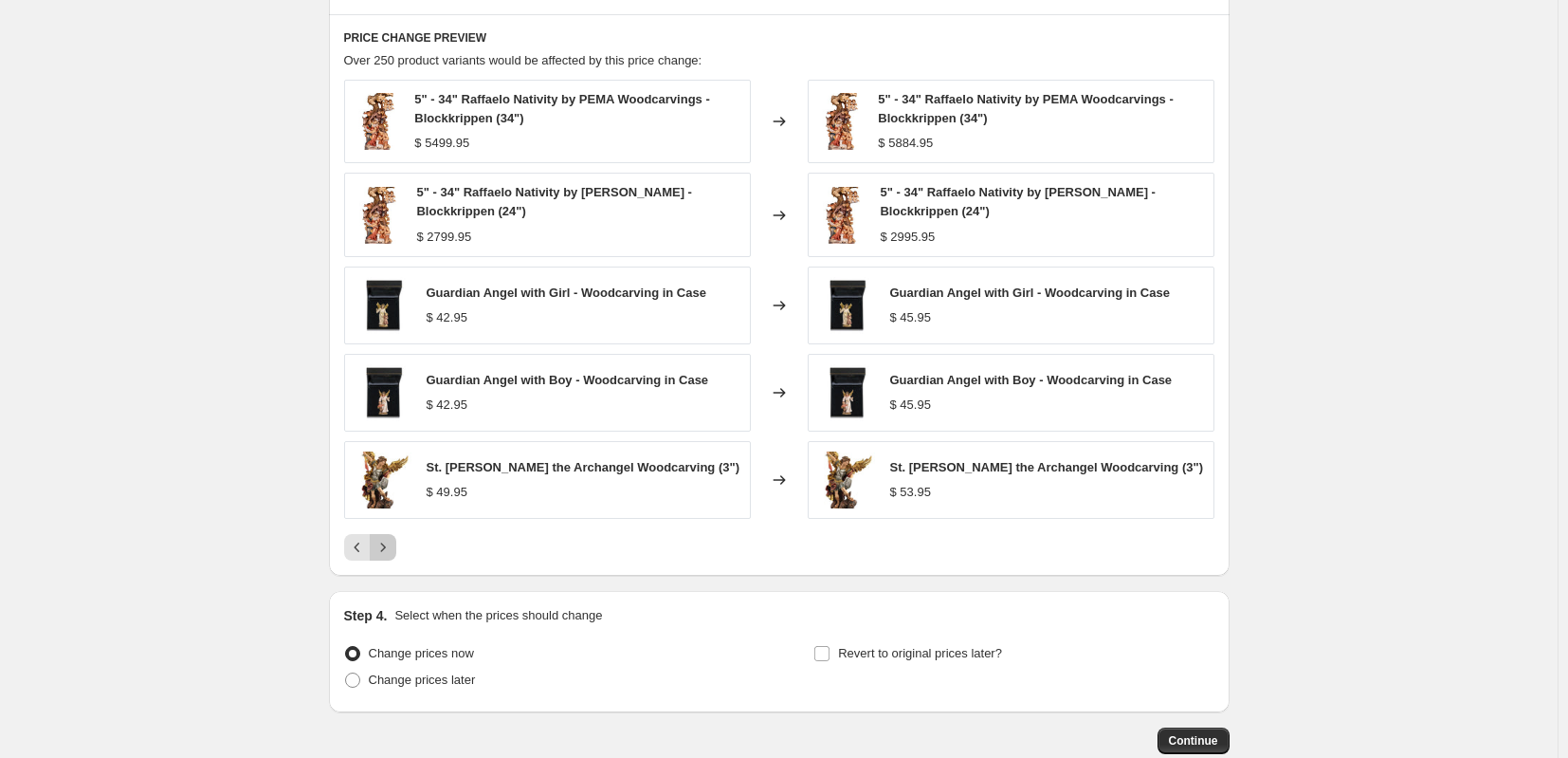
click at [392, 555] on icon "Next" at bounding box center [383, 547] width 19 height 19
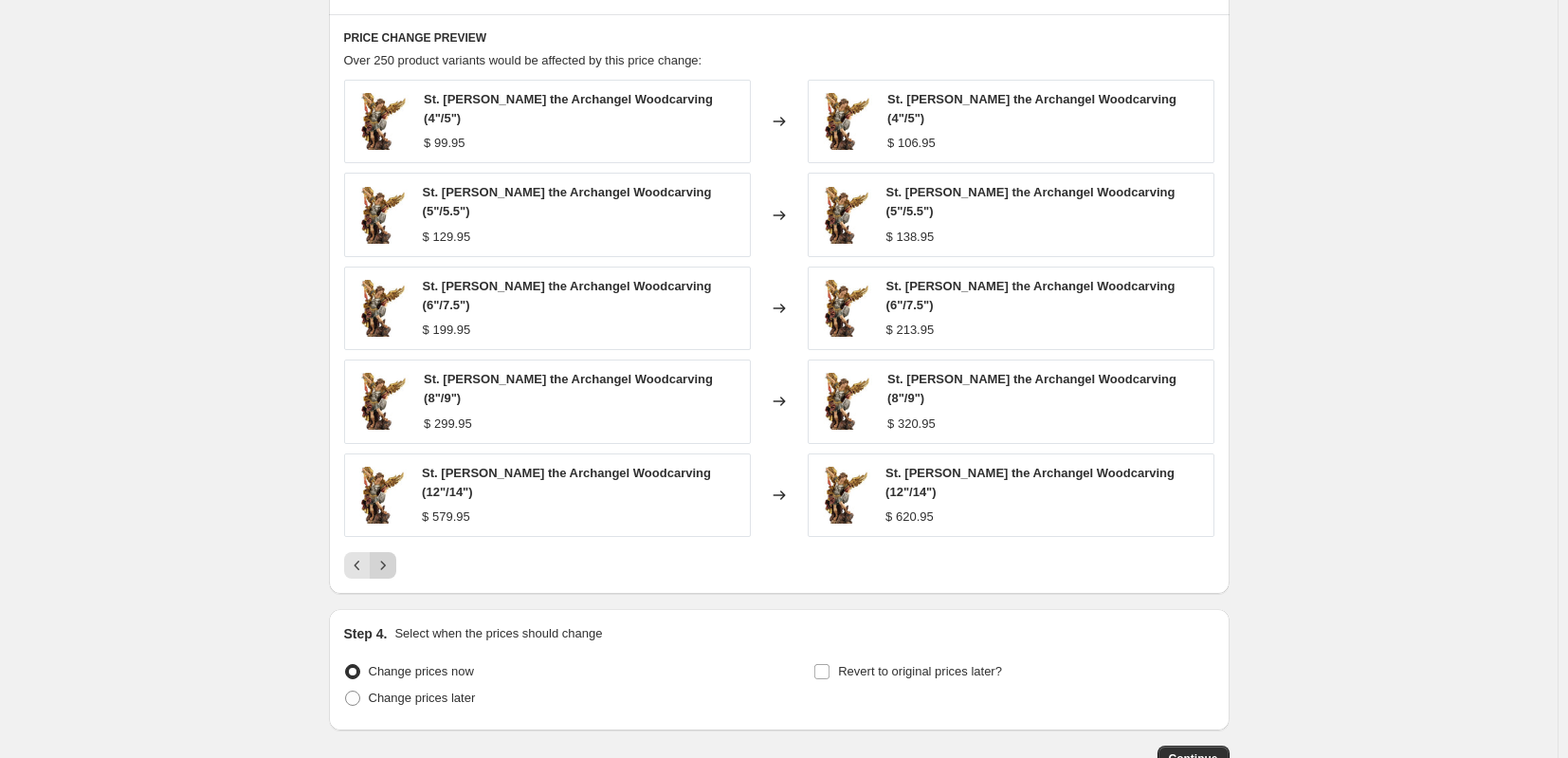
click at [396, 555] on div "PRICE CHANGE PREVIEW Over 250 product variants would be affected by this price …" at bounding box center [779, 304] width 900 height 579
click at [392, 556] on icon "Next" at bounding box center [383, 565] width 19 height 19
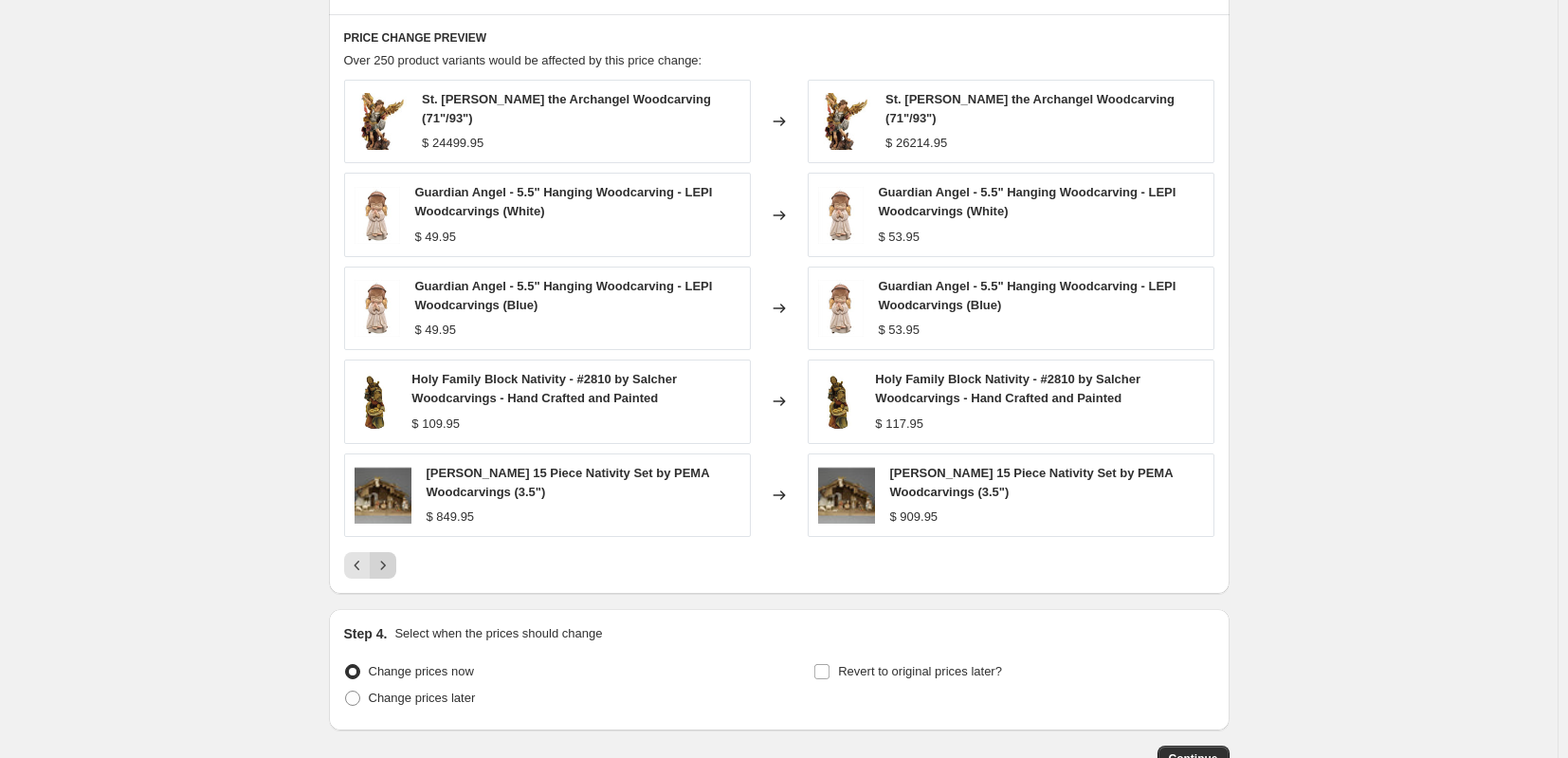
click at [394, 538] on div "St. [PERSON_NAME] the Archangel Woodcarving (71"/93") $ 24499.95 Changed to St.…" at bounding box center [779, 329] width 870 height 499
click at [392, 556] on icon "Next" at bounding box center [383, 565] width 19 height 19
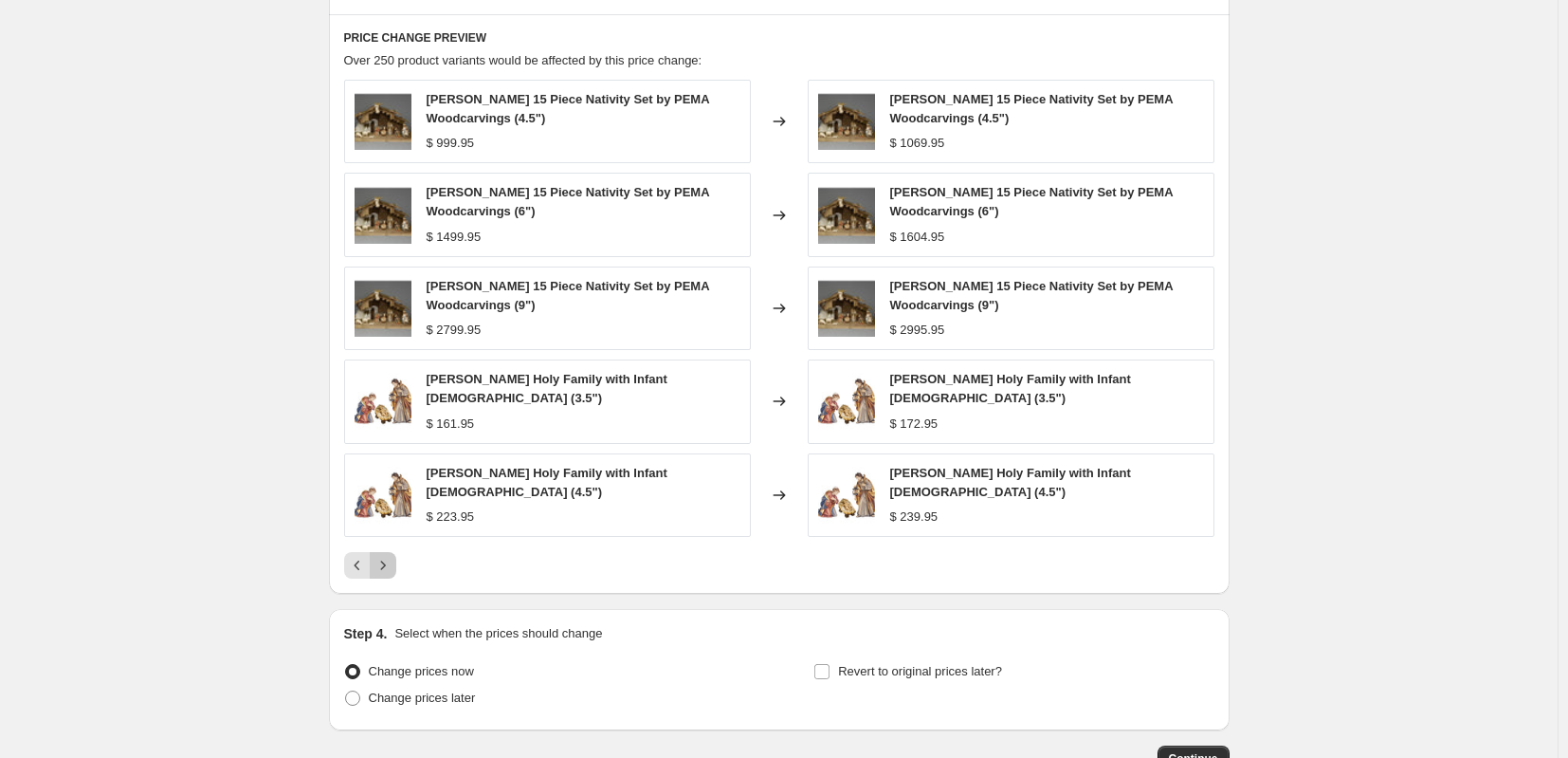
click at [392, 556] on icon "Next" at bounding box center [383, 565] width 19 height 19
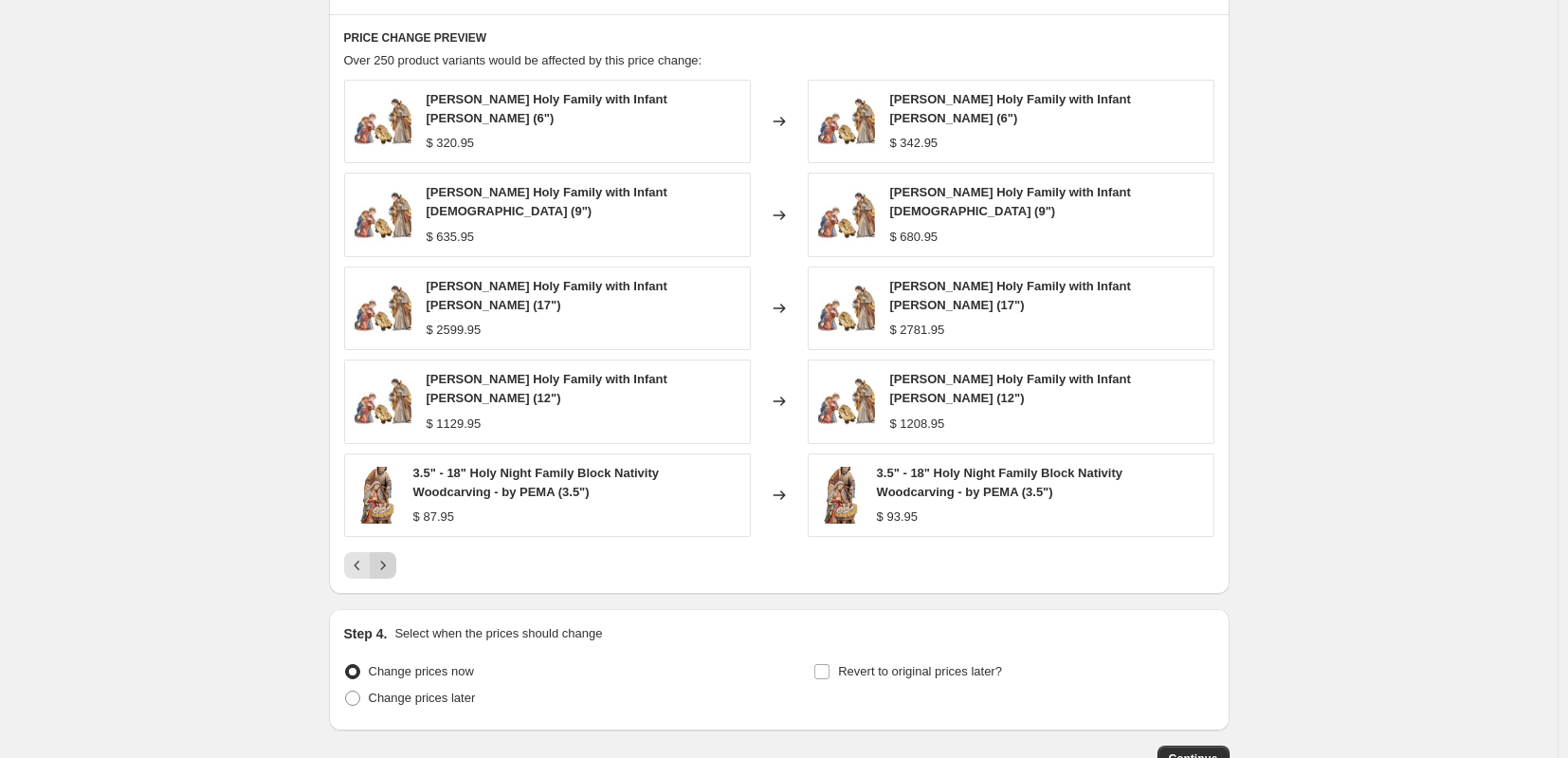
click at [392, 556] on icon "Next" at bounding box center [383, 565] width 19 height 19
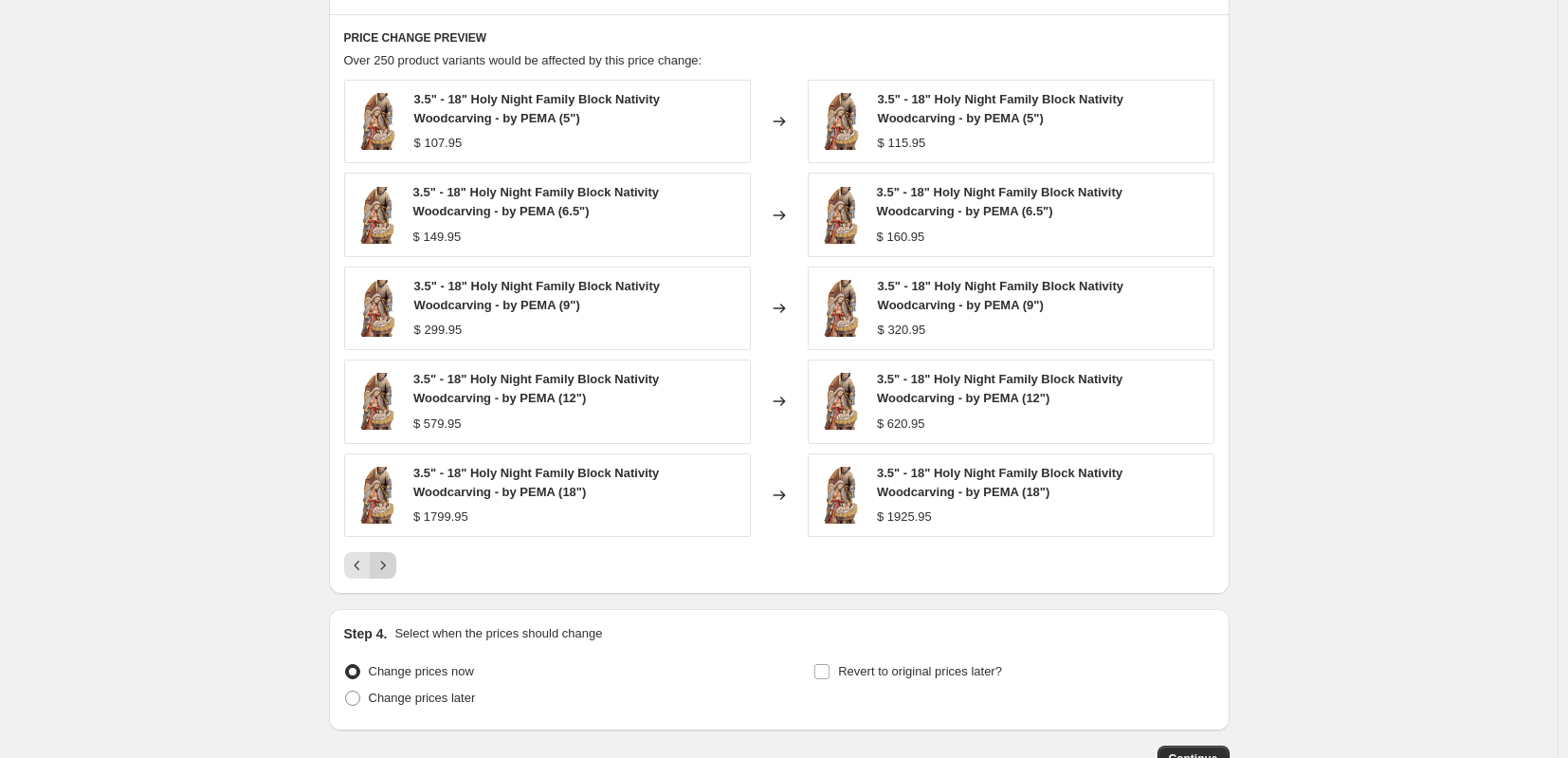
click at [396, 551] on div "3.5" - 18" Holy Night Family Block Nativity Woodcarving - by PEMA (5") $ 107.95…" at bounding box center [779, 329] width 870 height 499
click at [392, 568] on icon "Next" at bounding box center [383, 565] width 19 height 19
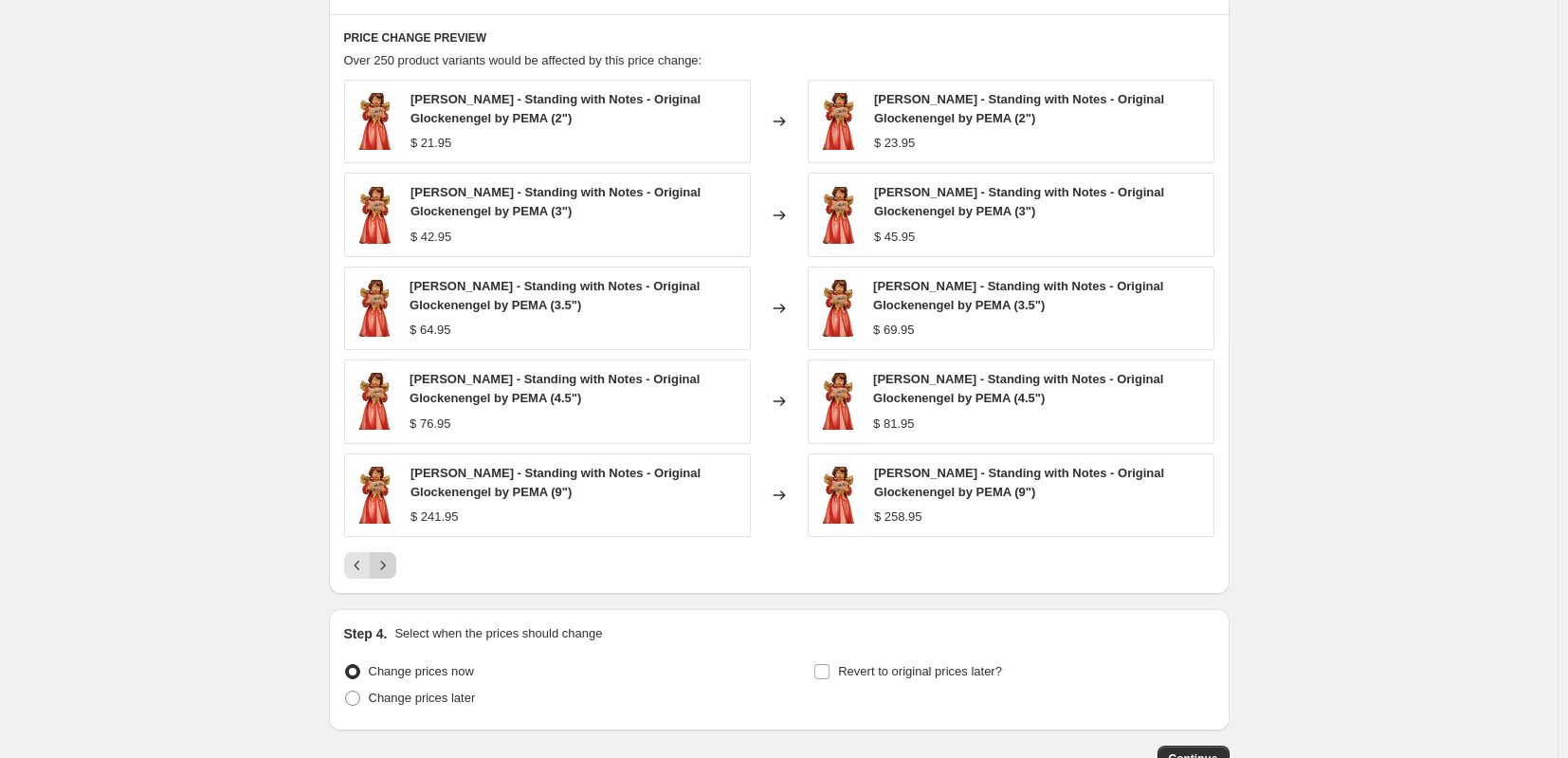
click at [392, 564] on icon "Next" at bounding box center [383, 565] width 19 height 19
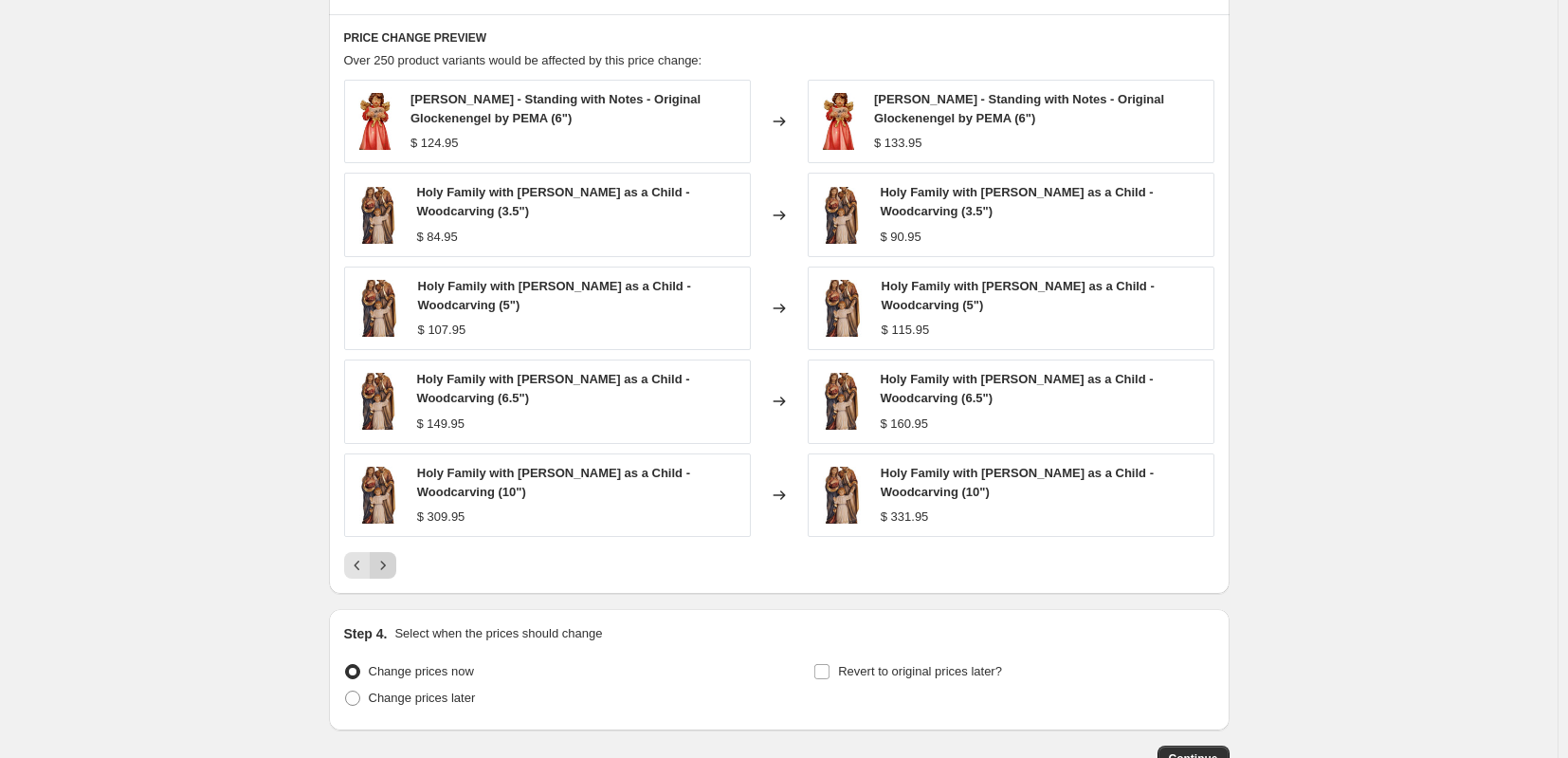
click at [394, 564] on button "Next" at bounding box center [383, 565] width 27 height 27
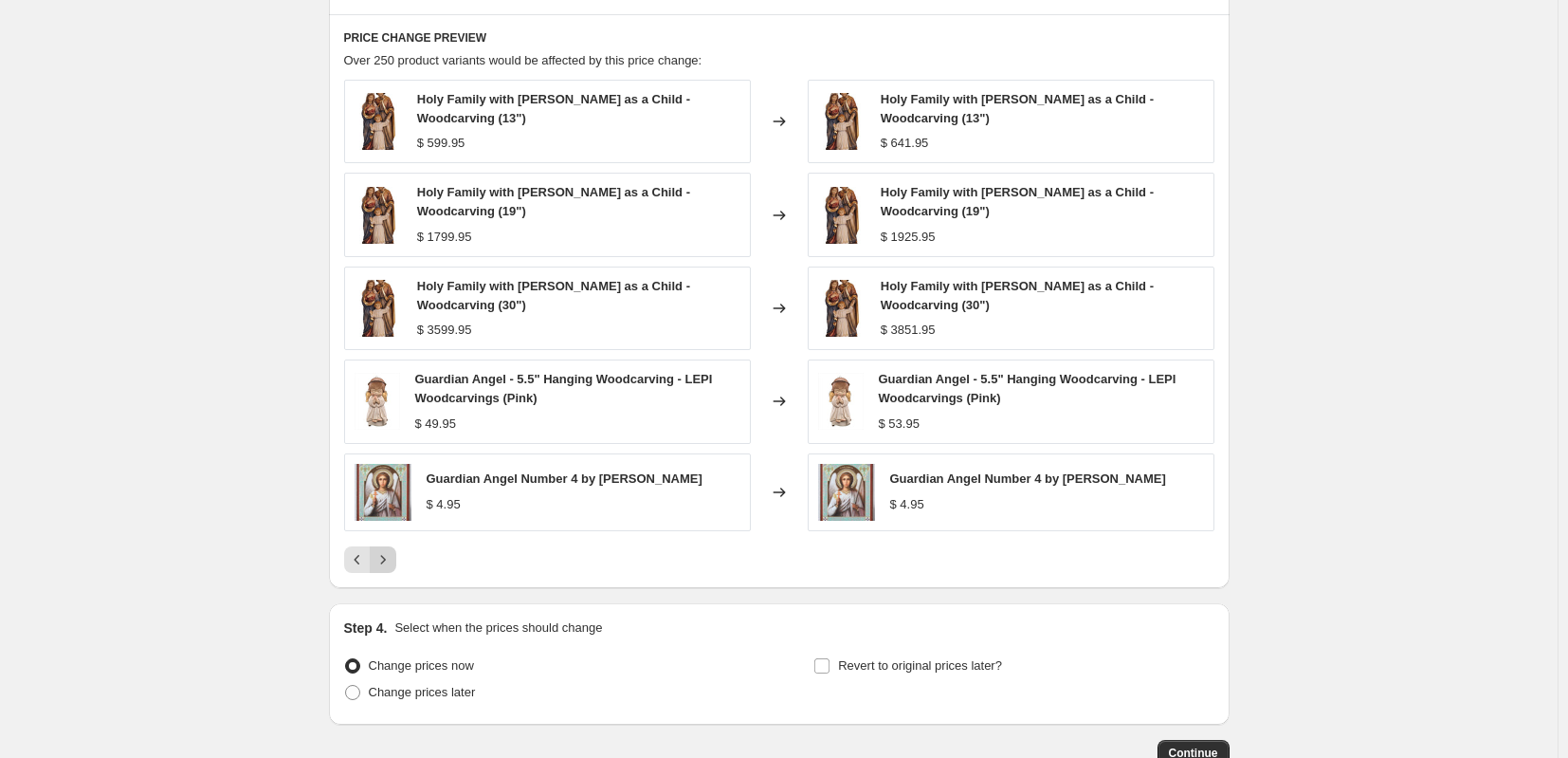
click at [394, 564] on div "PRICE CHANGE PREVIEW Over 250 product variants would be affected by this price …" at bounding box center [779, 301] width 900 height 574
click at [390, 550] on icon "Next" at bounding box center [383, 559] width 19 height 19
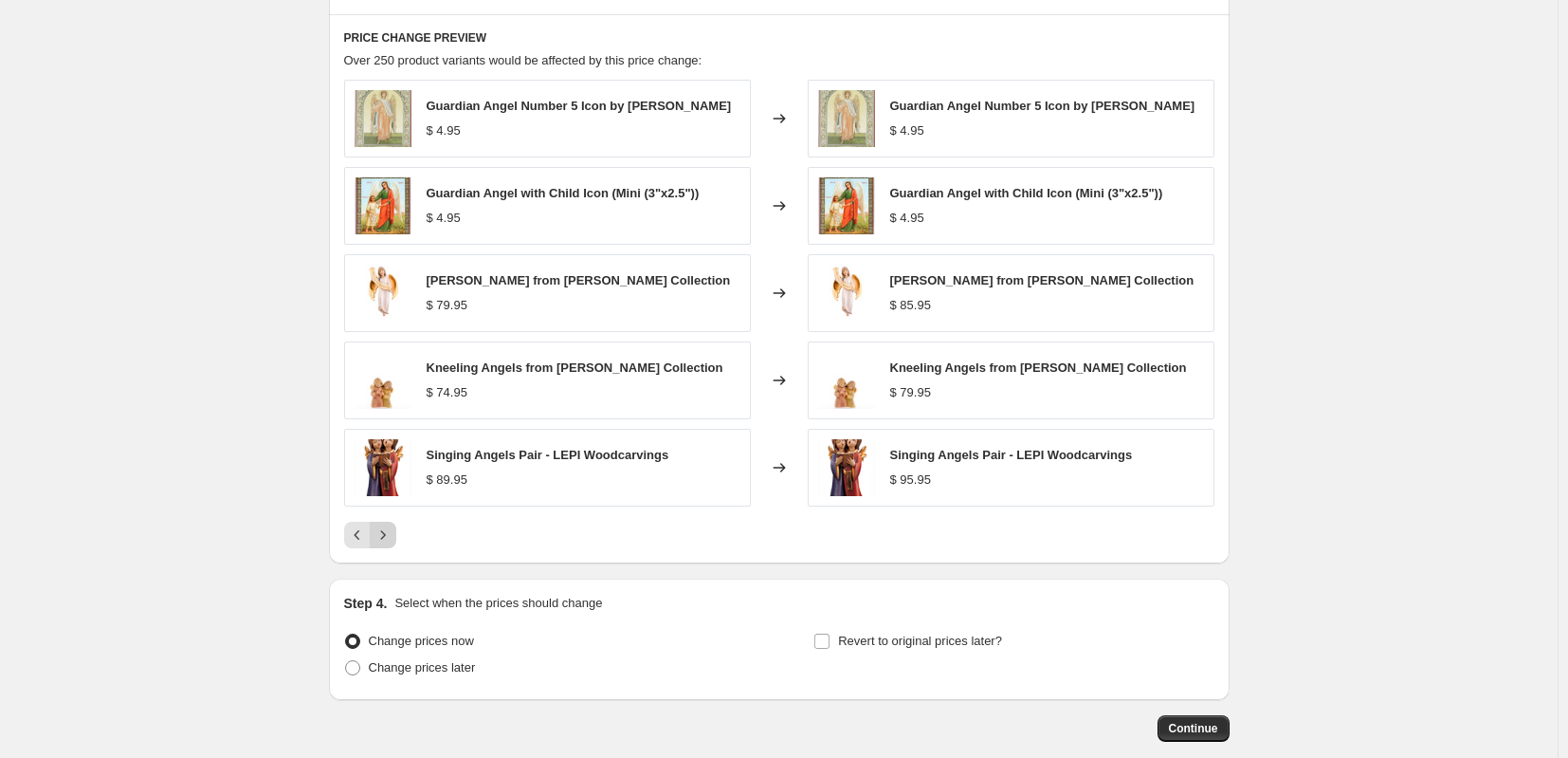
click at [391, 537] on icon "Next" at bounding box center [383, 535] width 19 height 19
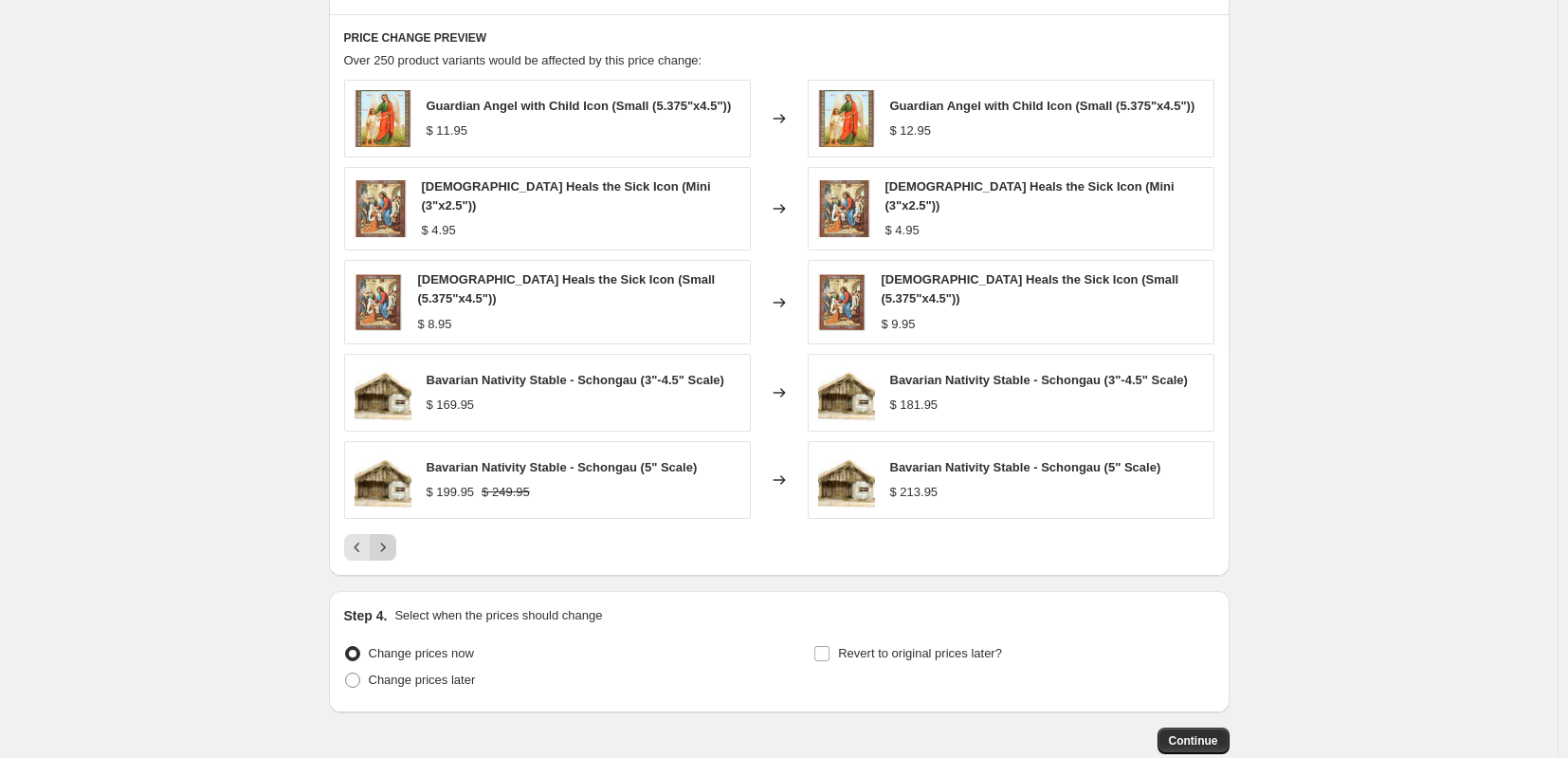
click at [391, 538] on icon "Next" at bounding box center [383, 547] width 19 height 19
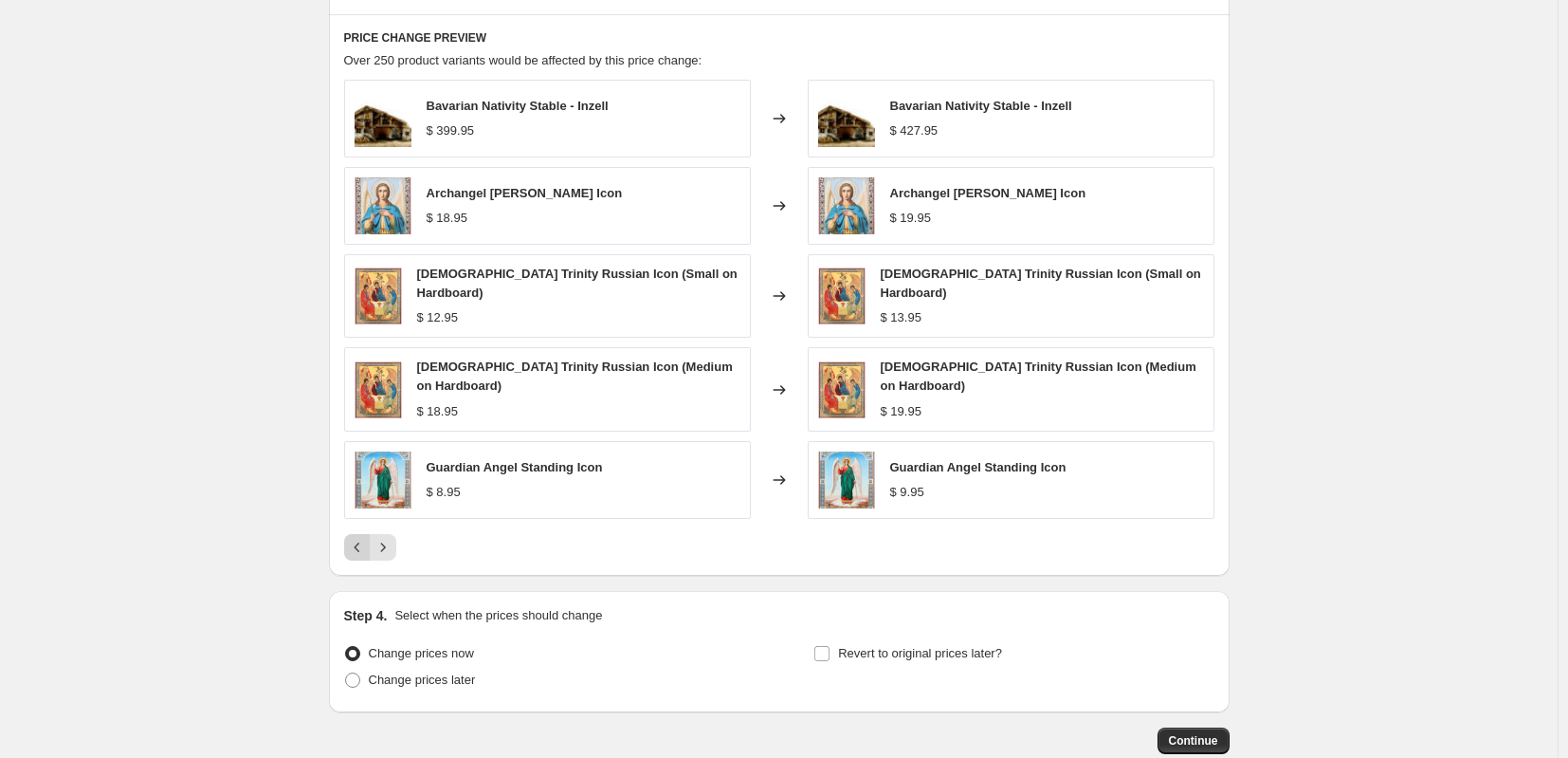
click at [360, 542] on icon "Previous" at bounding box center [357, 547] width 19 height 19
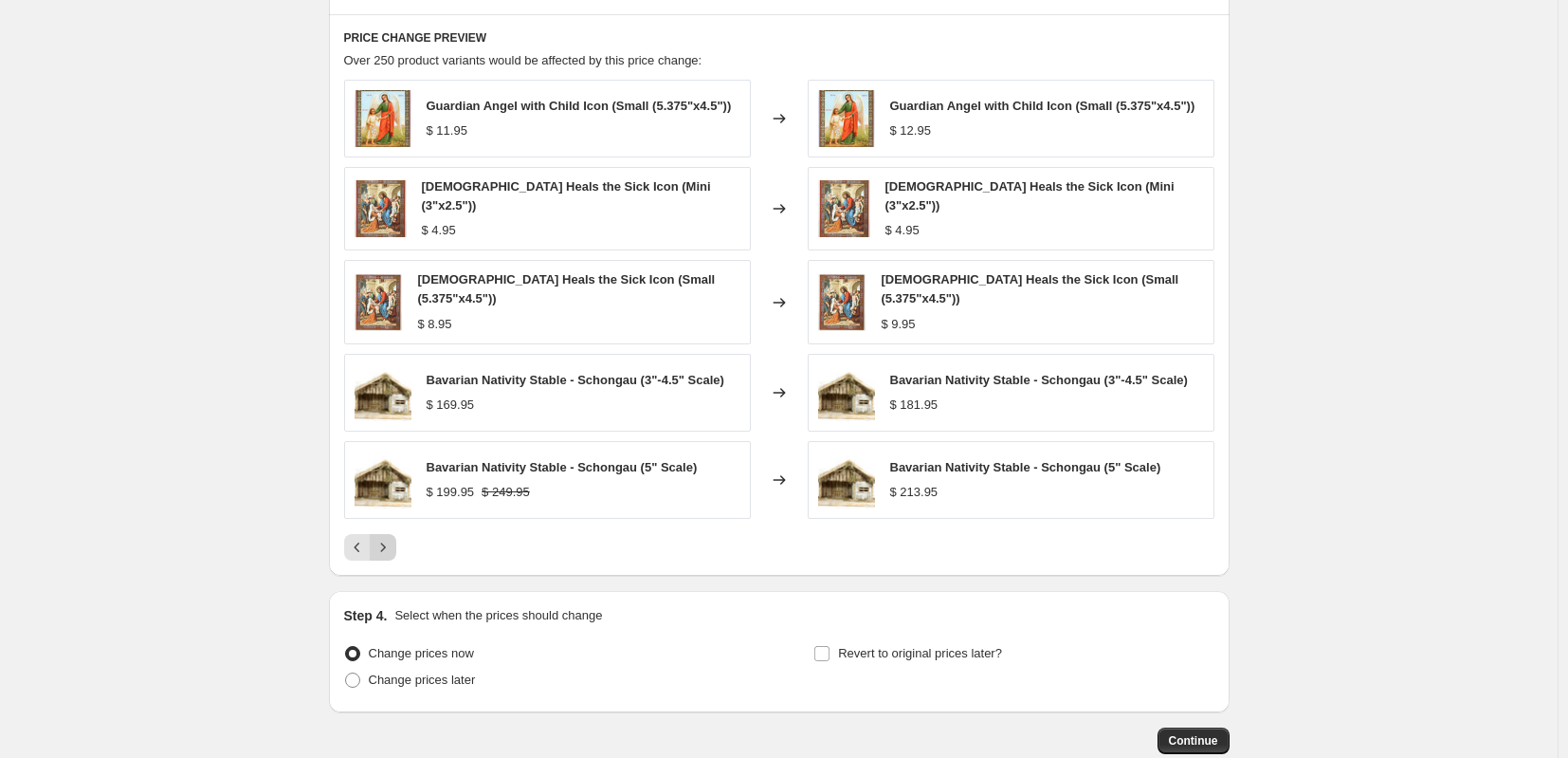
click at [387, 540] on icon "Next" at bounding box center [383, 547] width 19 height 19
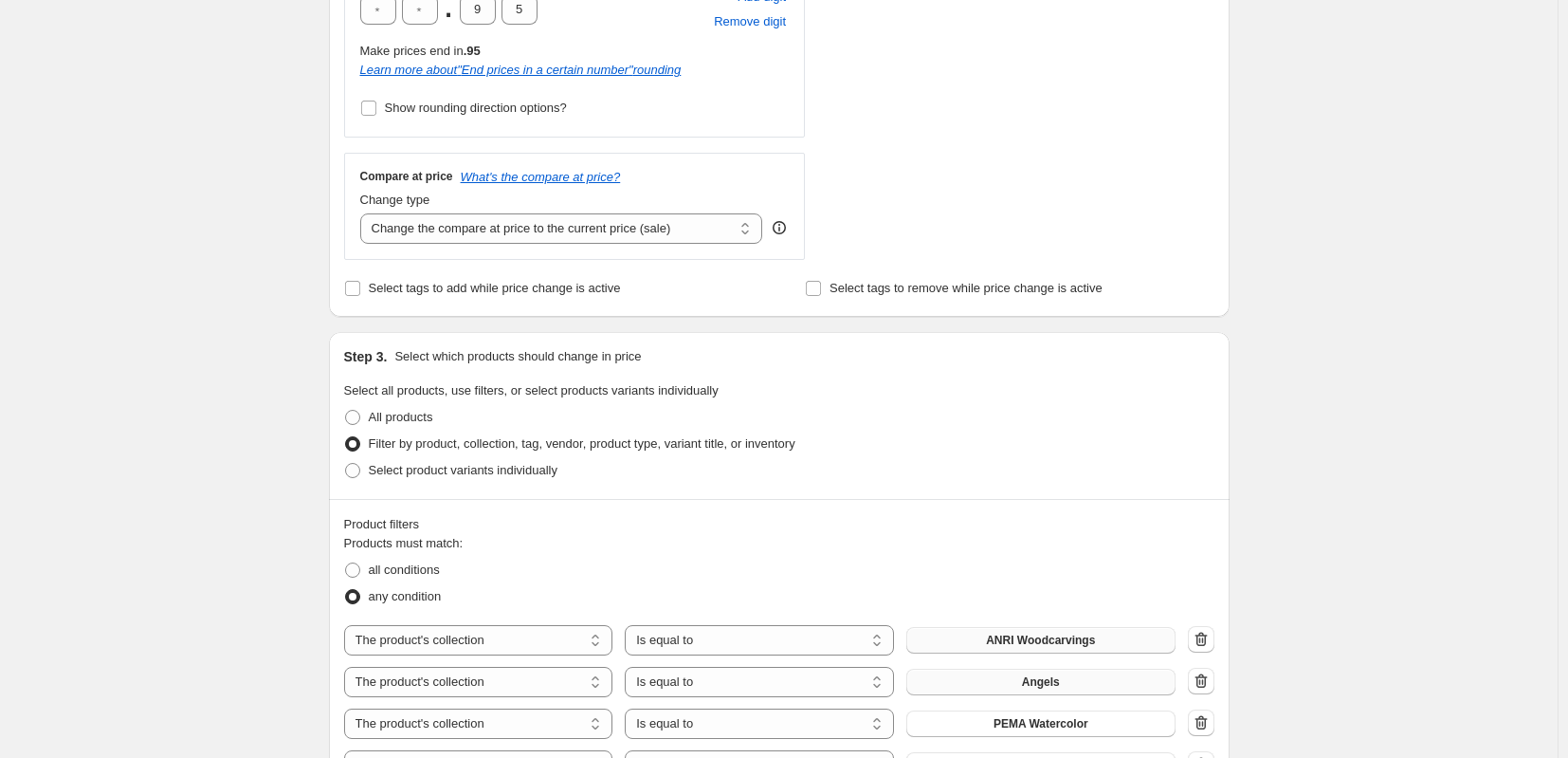
scroll to position [1043, 0]
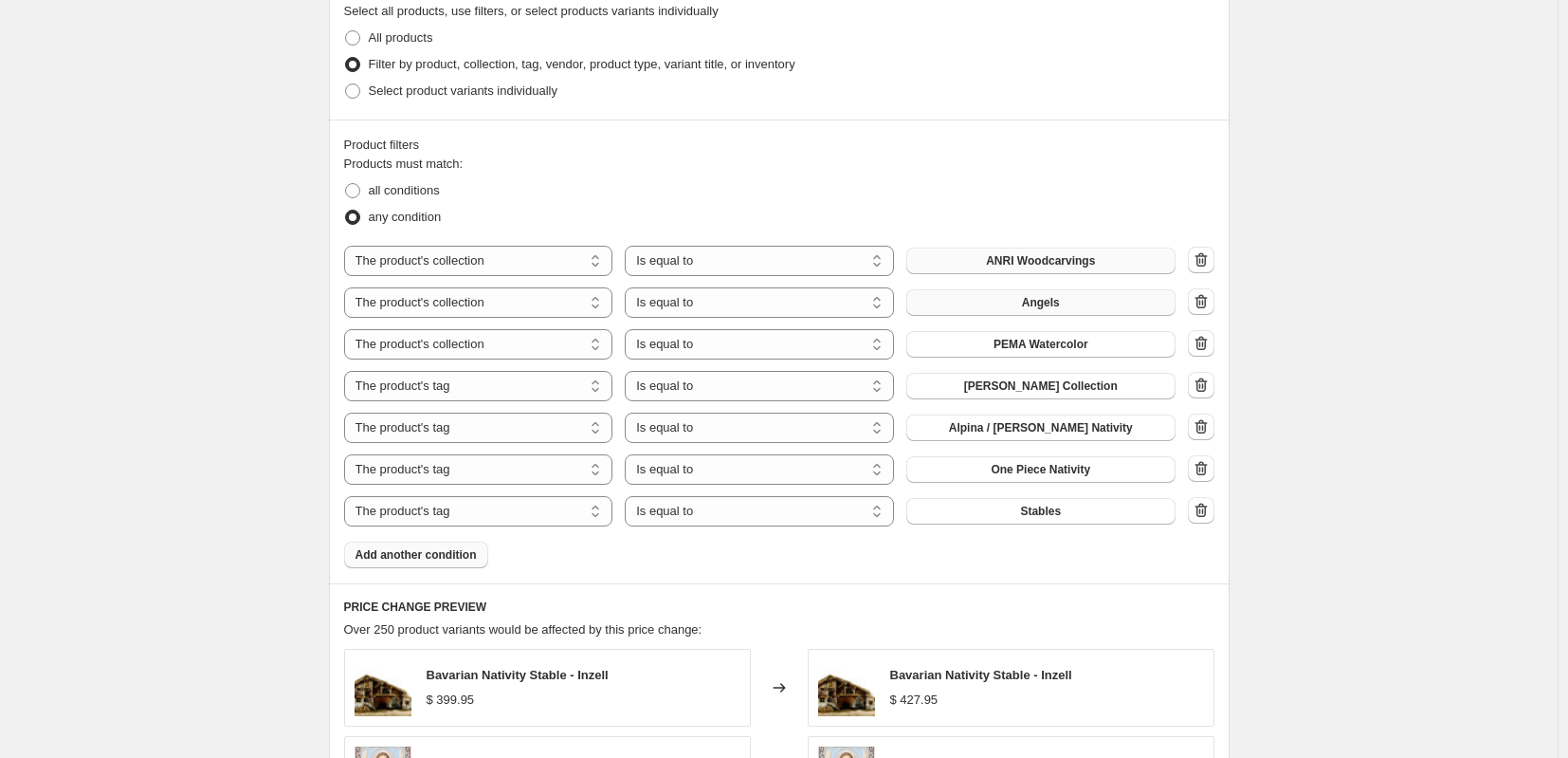
click at [420, 561] on span "Add another condition" at bounding box center [416, 555] width 122 height 15
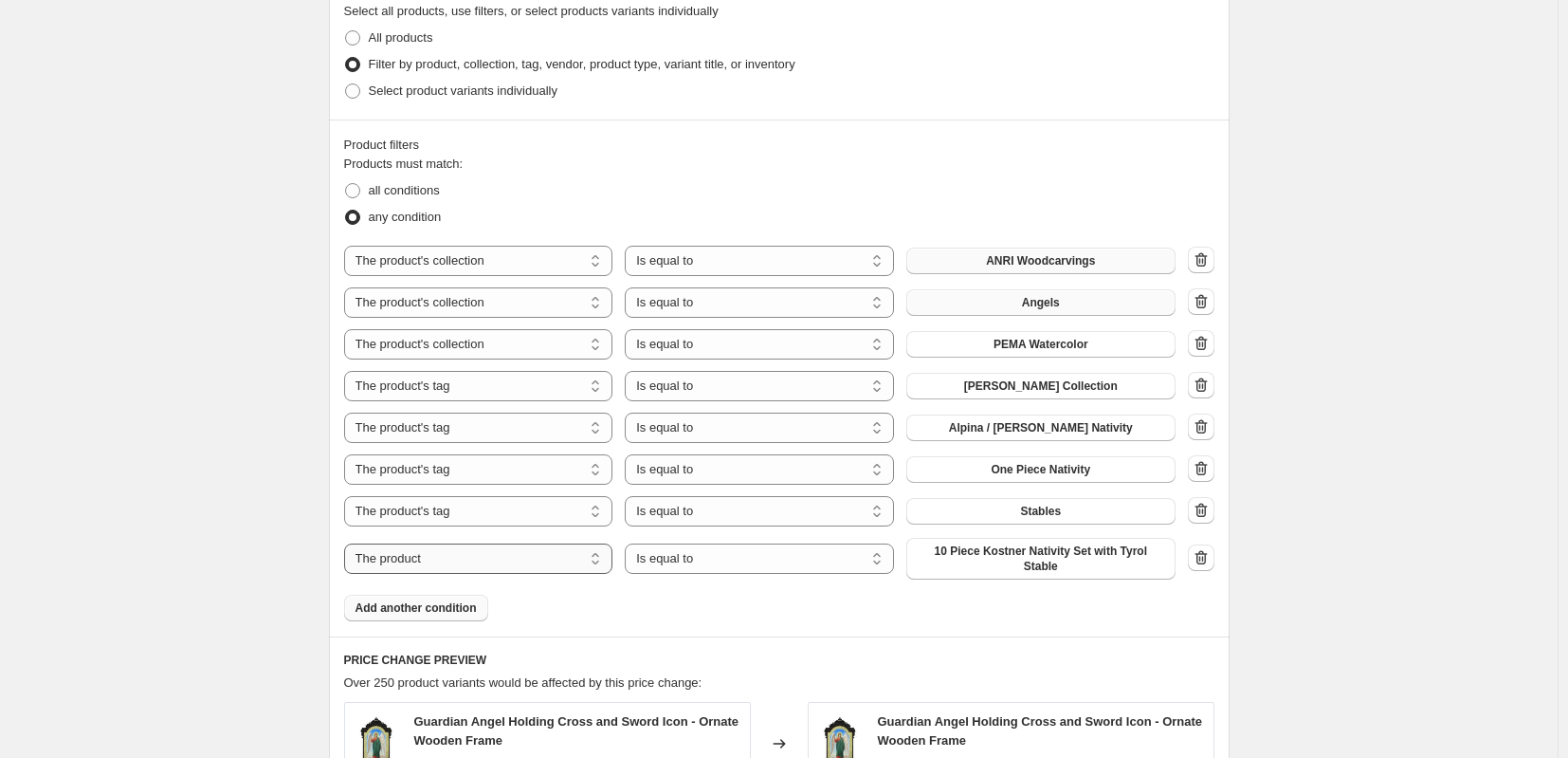
click at [570, 559] on select "The product The product's collection The product's tag The product's vendor The…" at bounding box center [478, 559] width 269 height 30
click at [693, 548] on select "Is equal to Is not equal to" at bounding box center [759, 559] width 269 height 30
select select "not_equal"
click at [1035, 556] on span "10 Piece Kostner Nativity Set with Tyrol Stable" at bounding box center [1041, 559] width 247 height 30
click at [561, 552] on select "The product The product's collection The product's tag The product's vendor The…" at bounding box center [478, 559] width 269 height 30
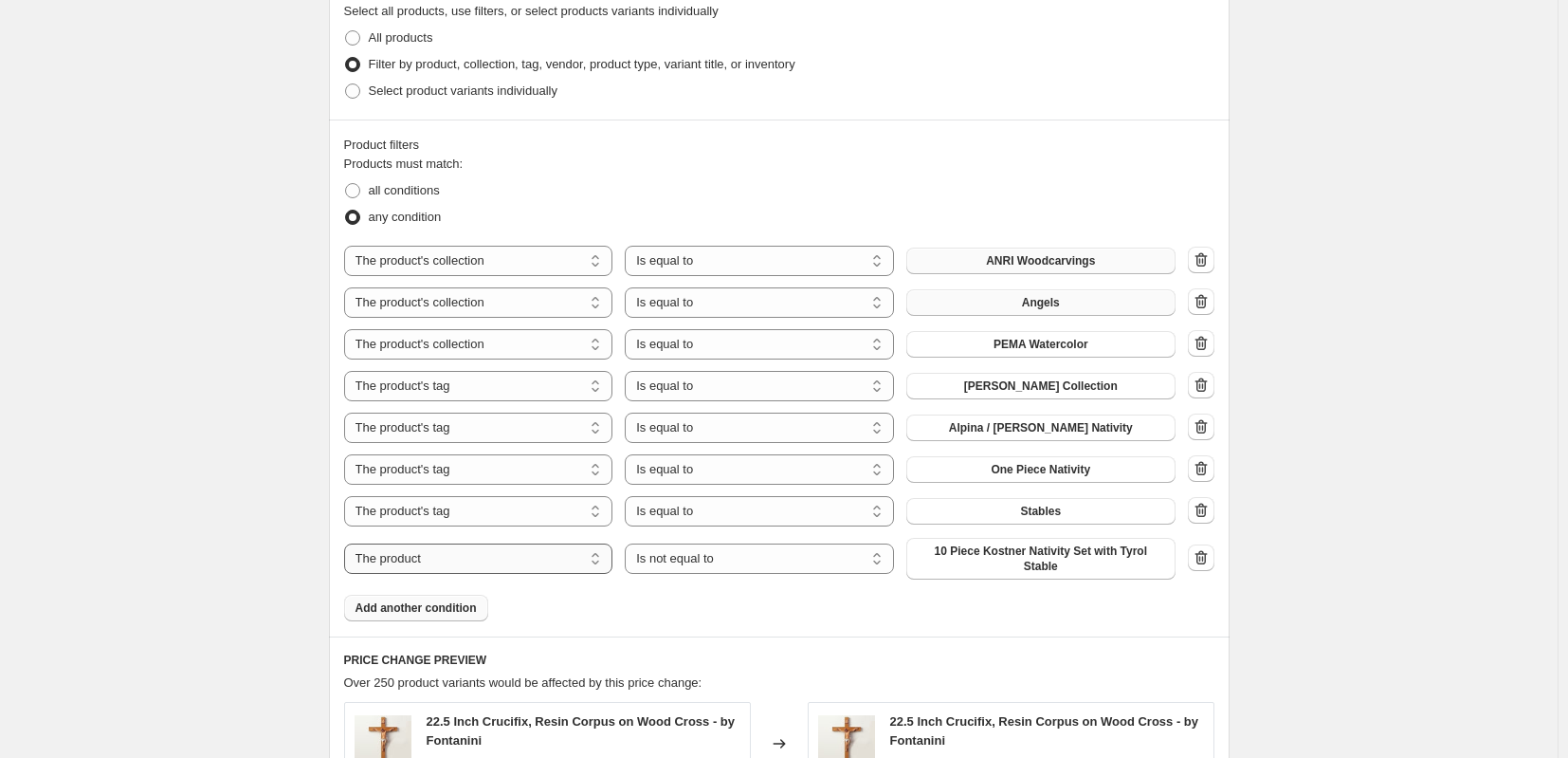
select select "collection"
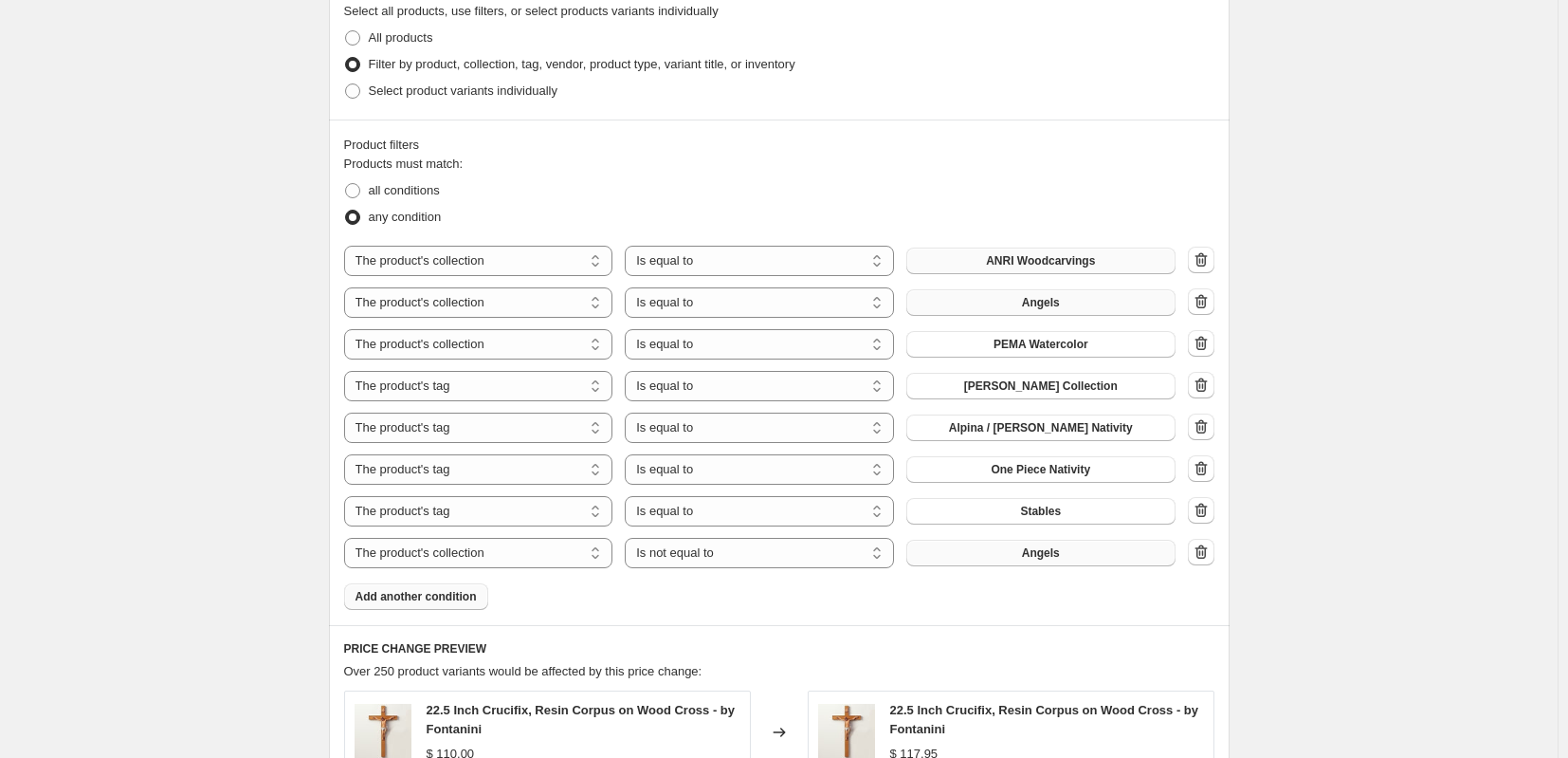
click at [1019, 557] on button "Angels" at bounding box center [1040, 553] width 269 height 27
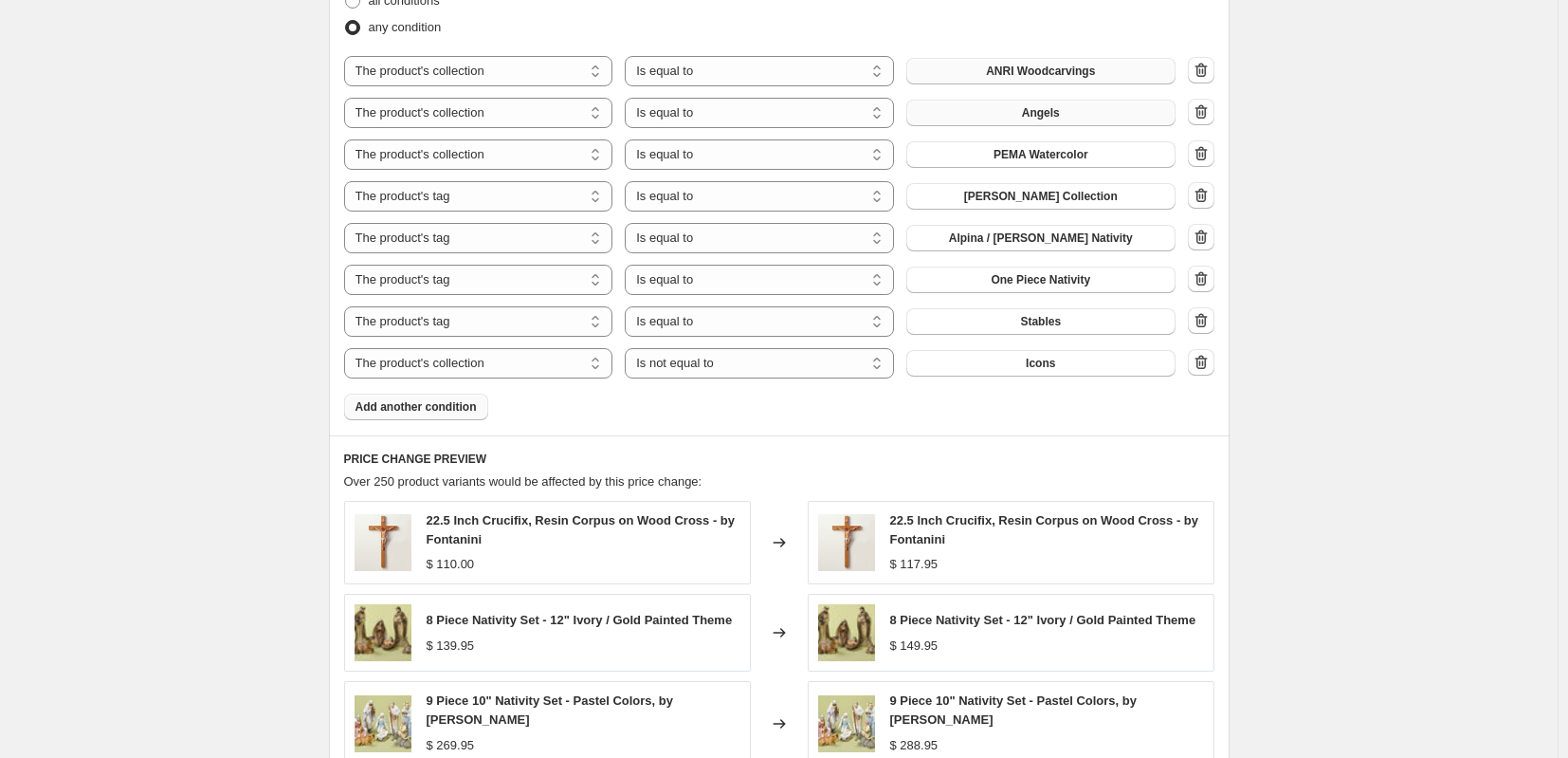
scroll to position [1612, 0]
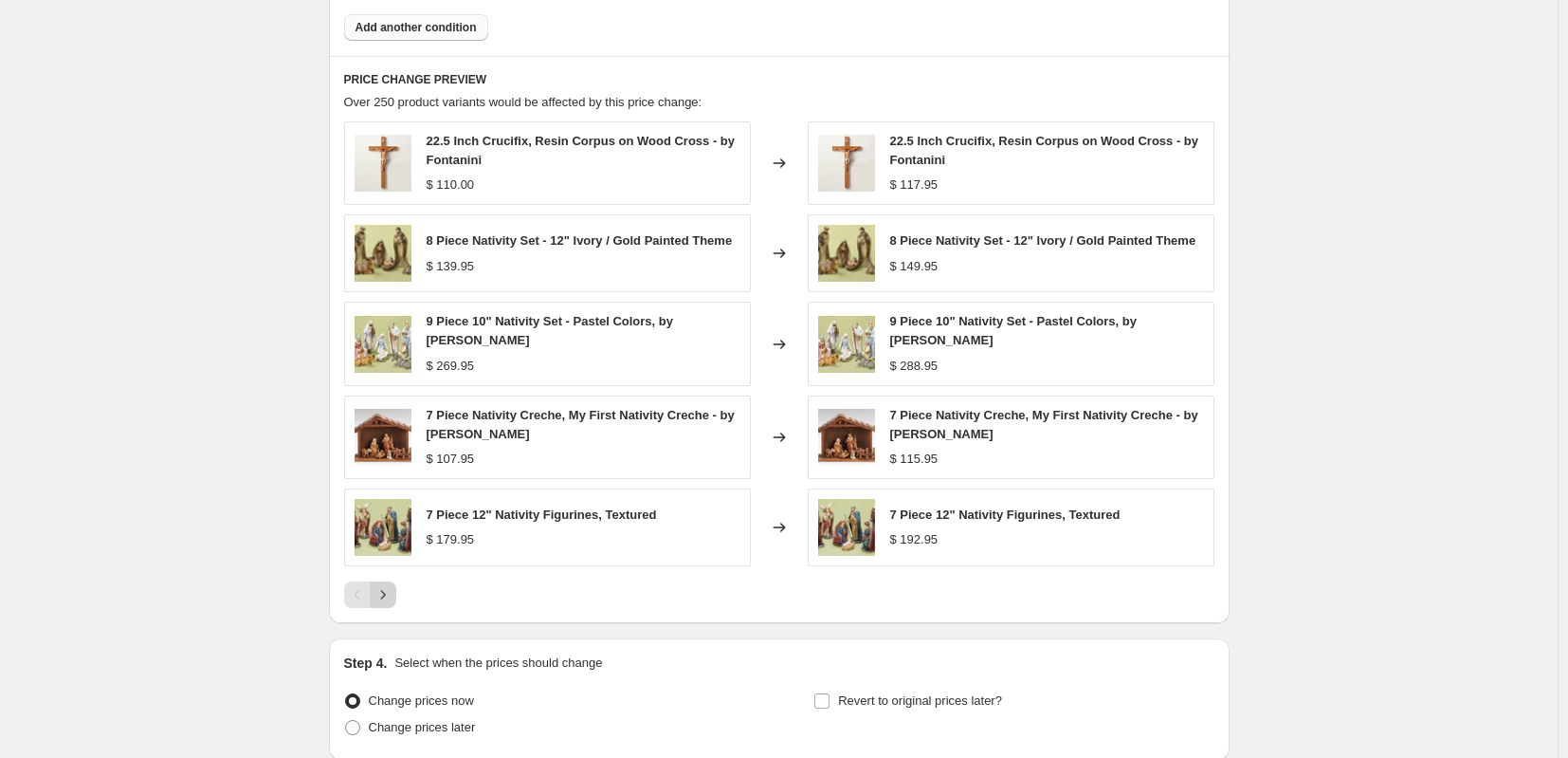
click at [392, 597] on icon "Next" at bounding box center [383, 595] width 19 height 19
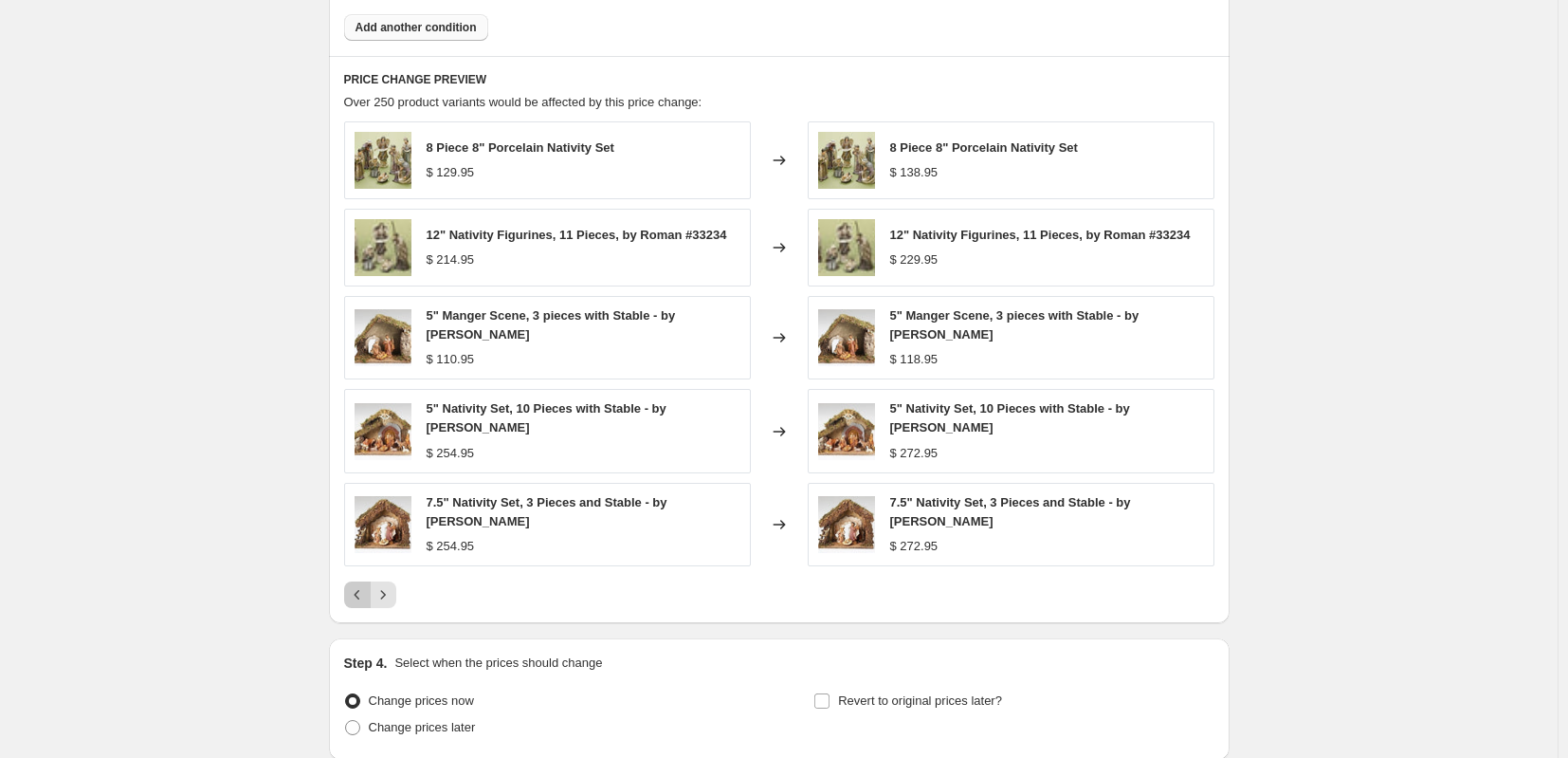
click at [357, 585] on icon "Previous" at bounding box center [357, 595] width 19 height 19
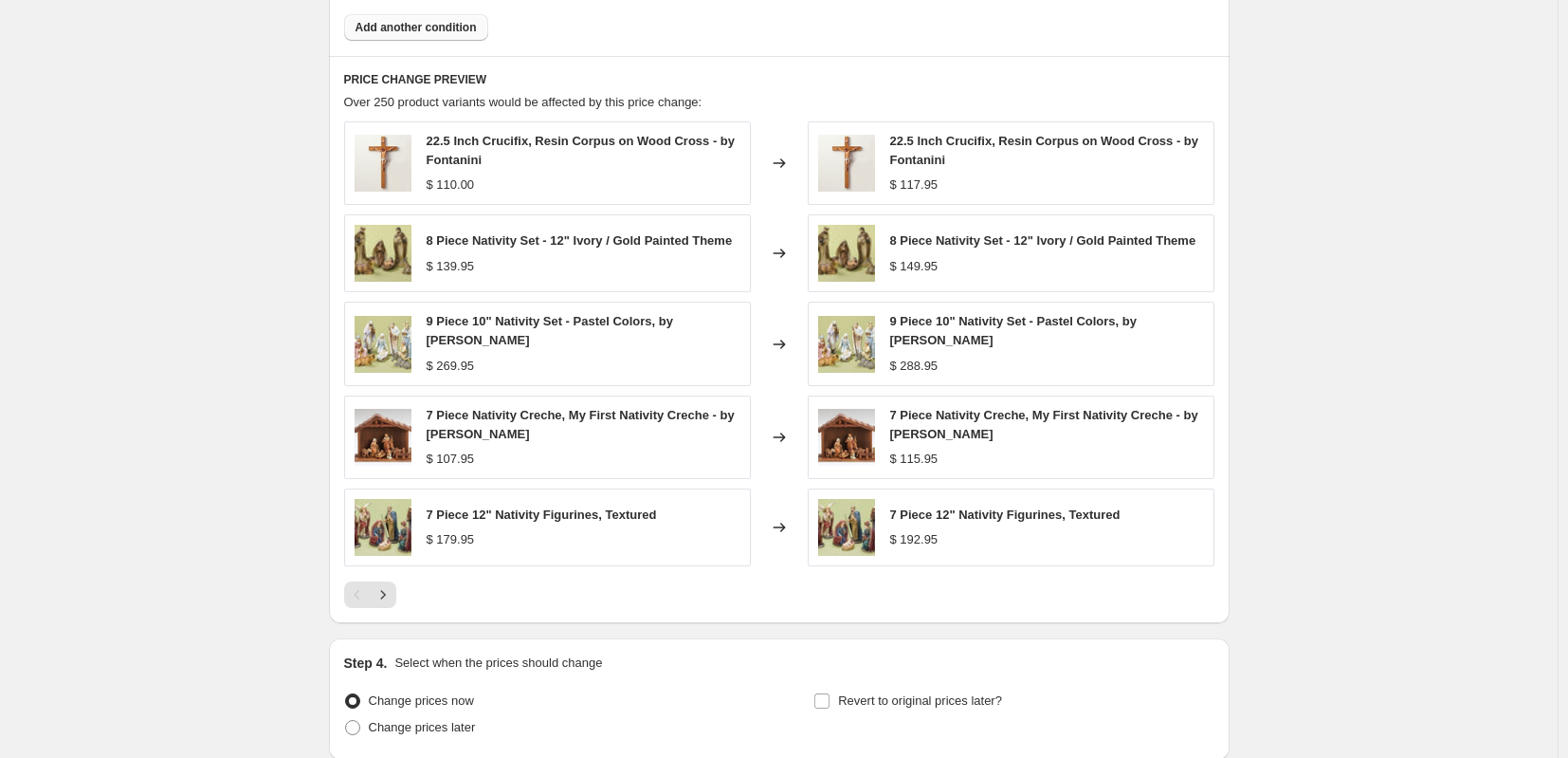
scroll to position [1327, 0]
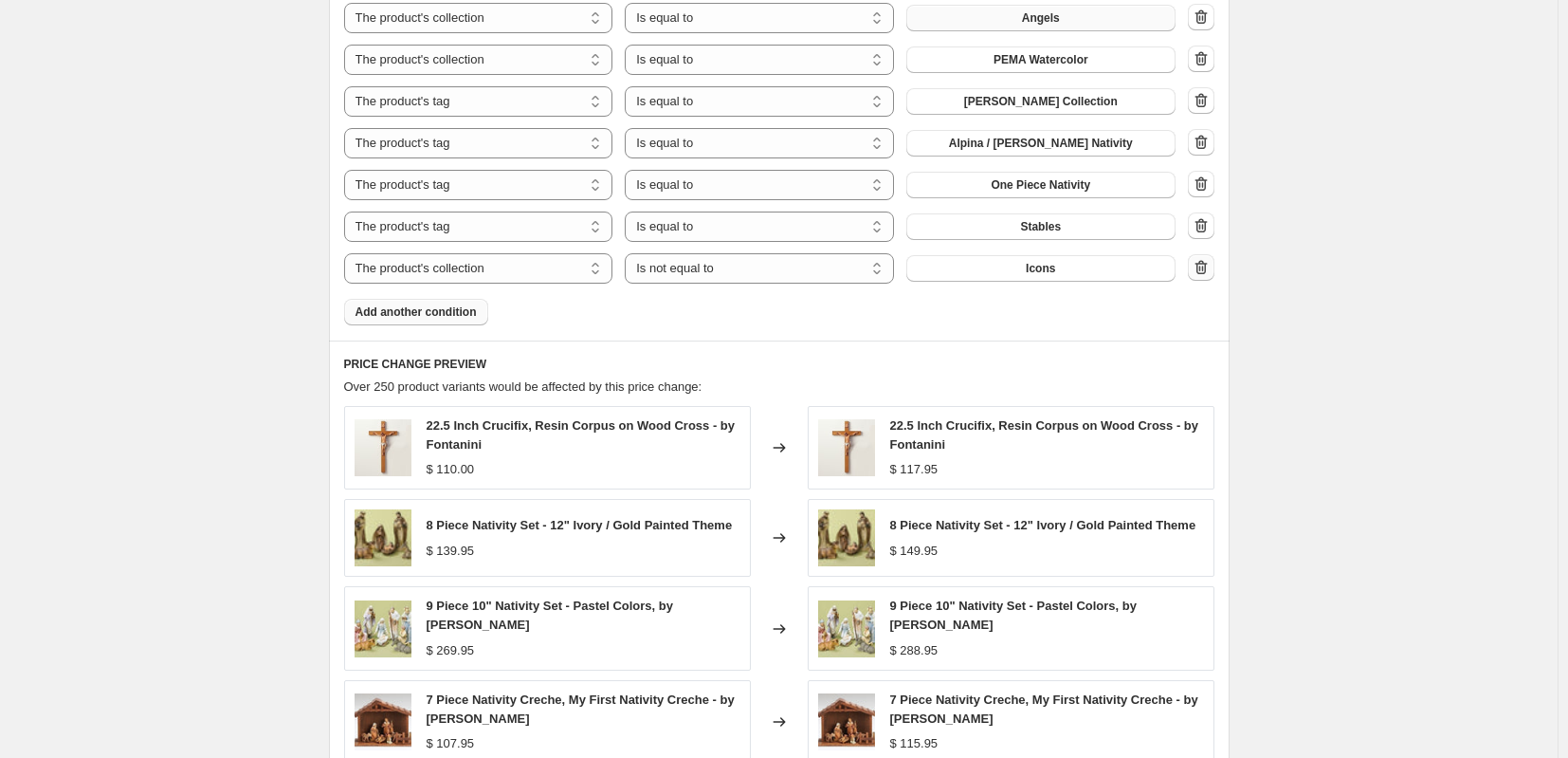
click at [1203, 270] on icon "button" at bounding box center [1202, 268] width 2 height 6
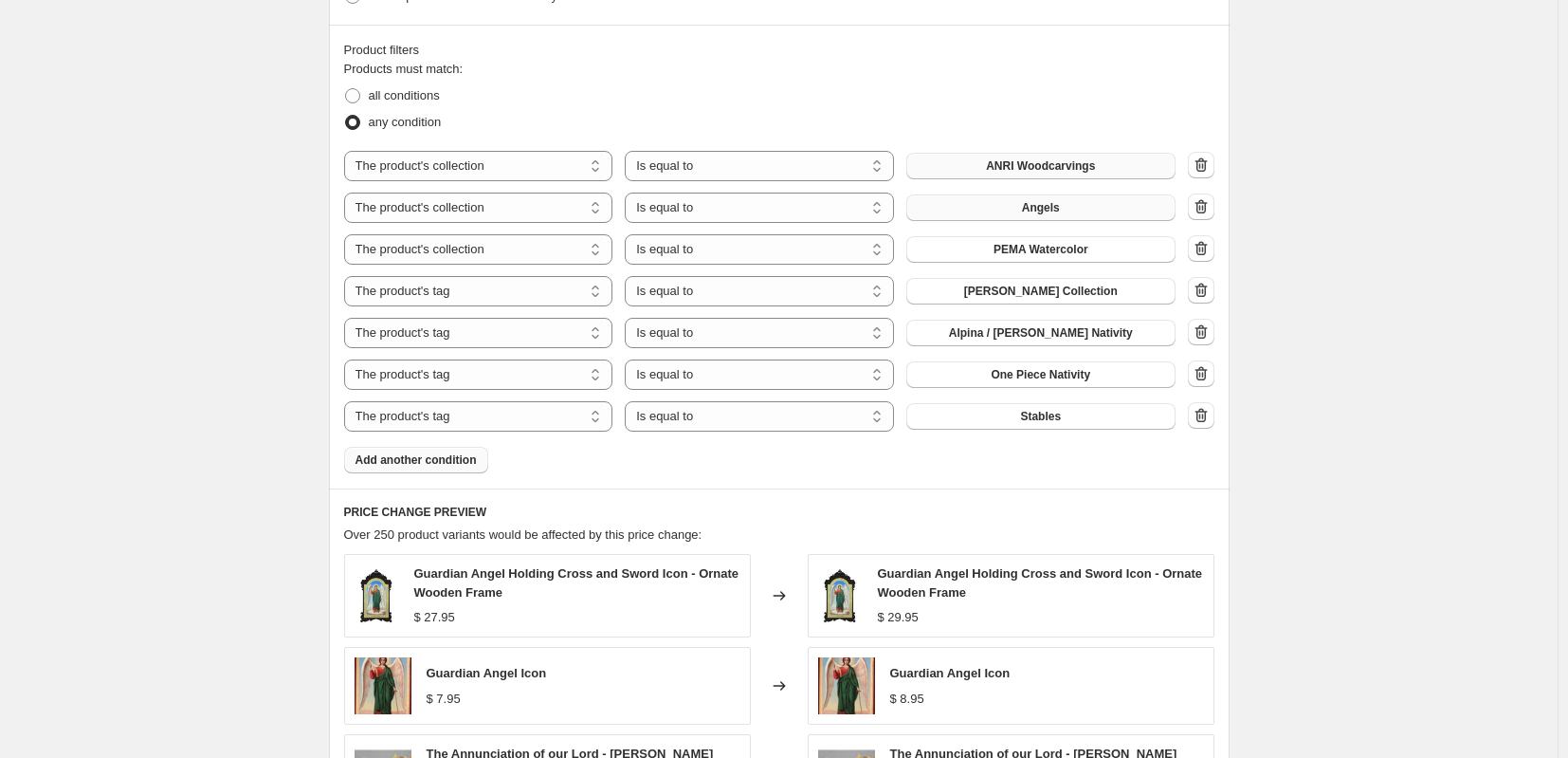
scroll to position [948, 0]
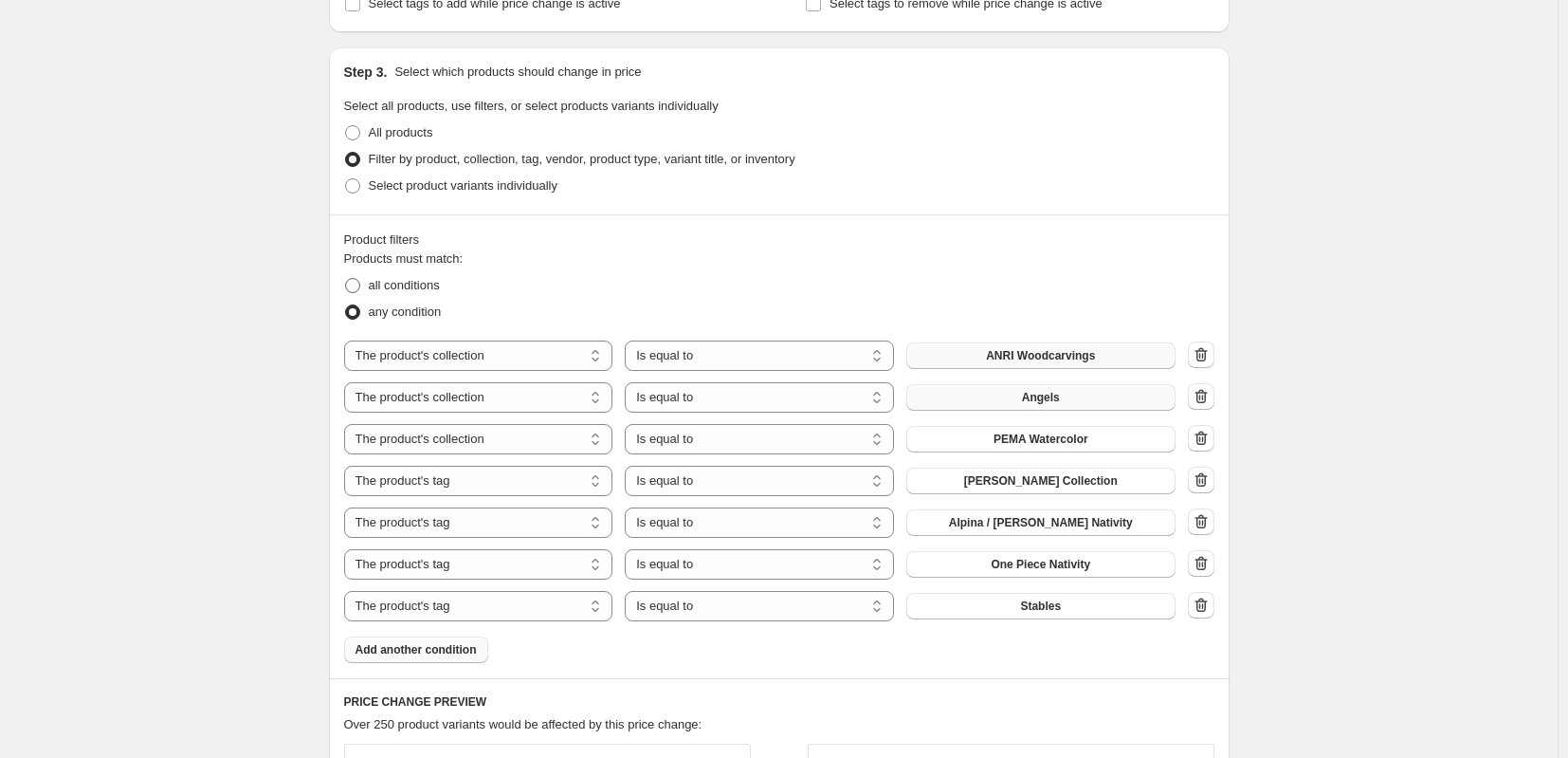
click at [388, 282] on span "all conditions" at bounding box center [404, 284] width 71 height 14
click at [346, 278] on input "all conditions" at bounding box center [345, 277] width 1 height 1
radio input "true"
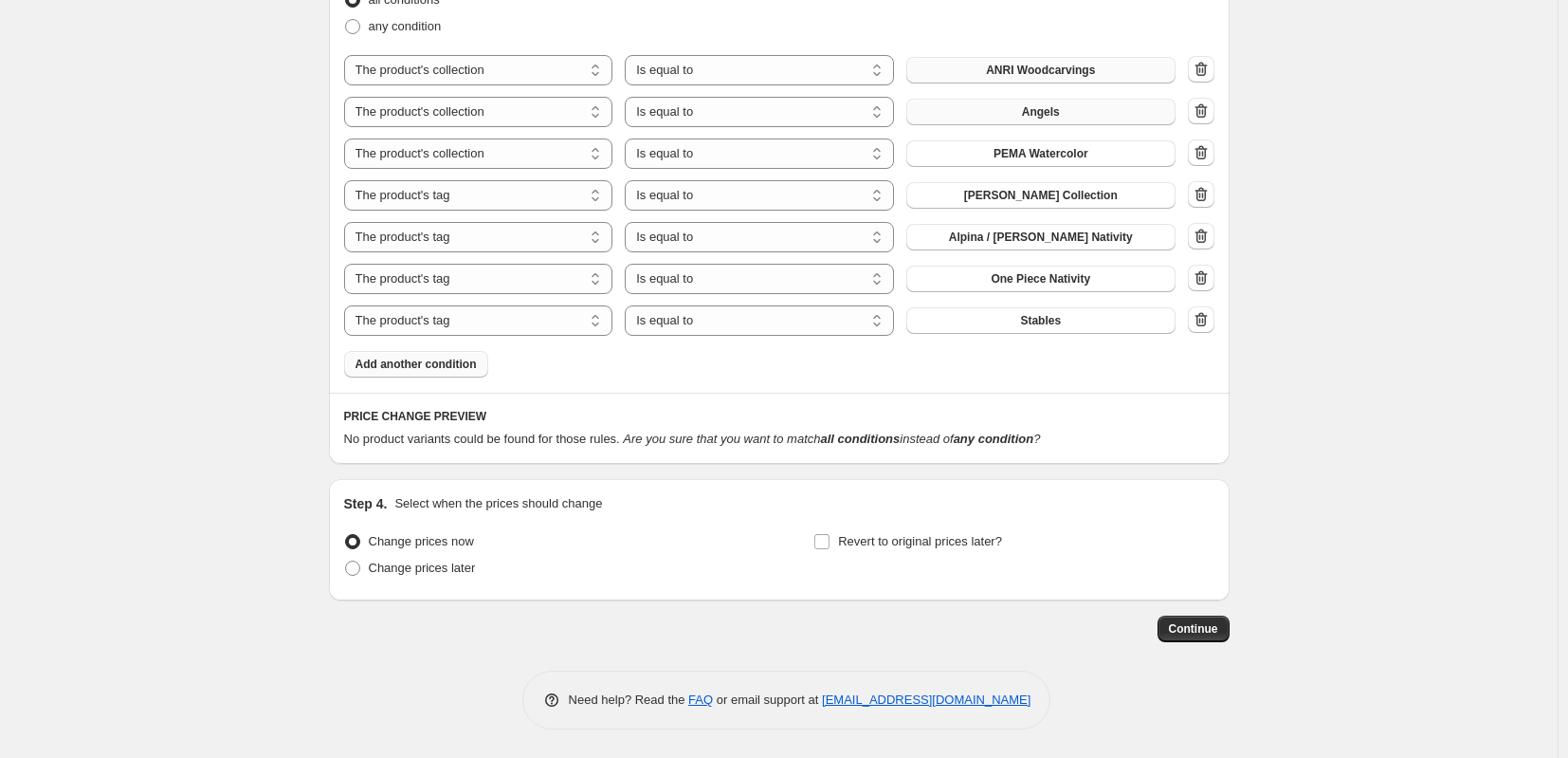
scroll to position [1140, 0]
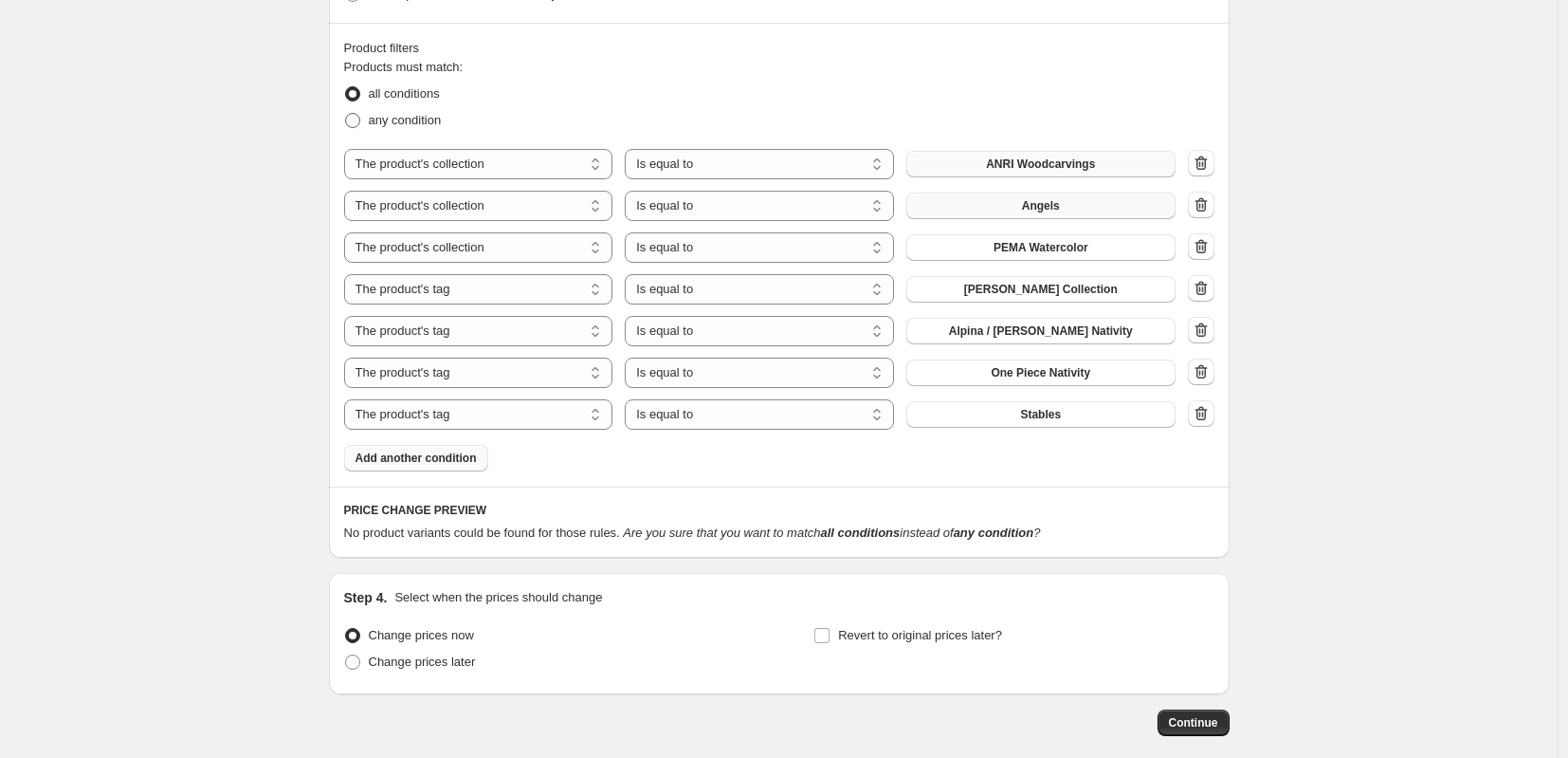
click at [397, 117] on span "any condition" at bounding box center [405, 120] width 73 height 14
click at [346, 114] on input "any condition" at bounding box center [345, 113] width 1 height 1
radio input "true"
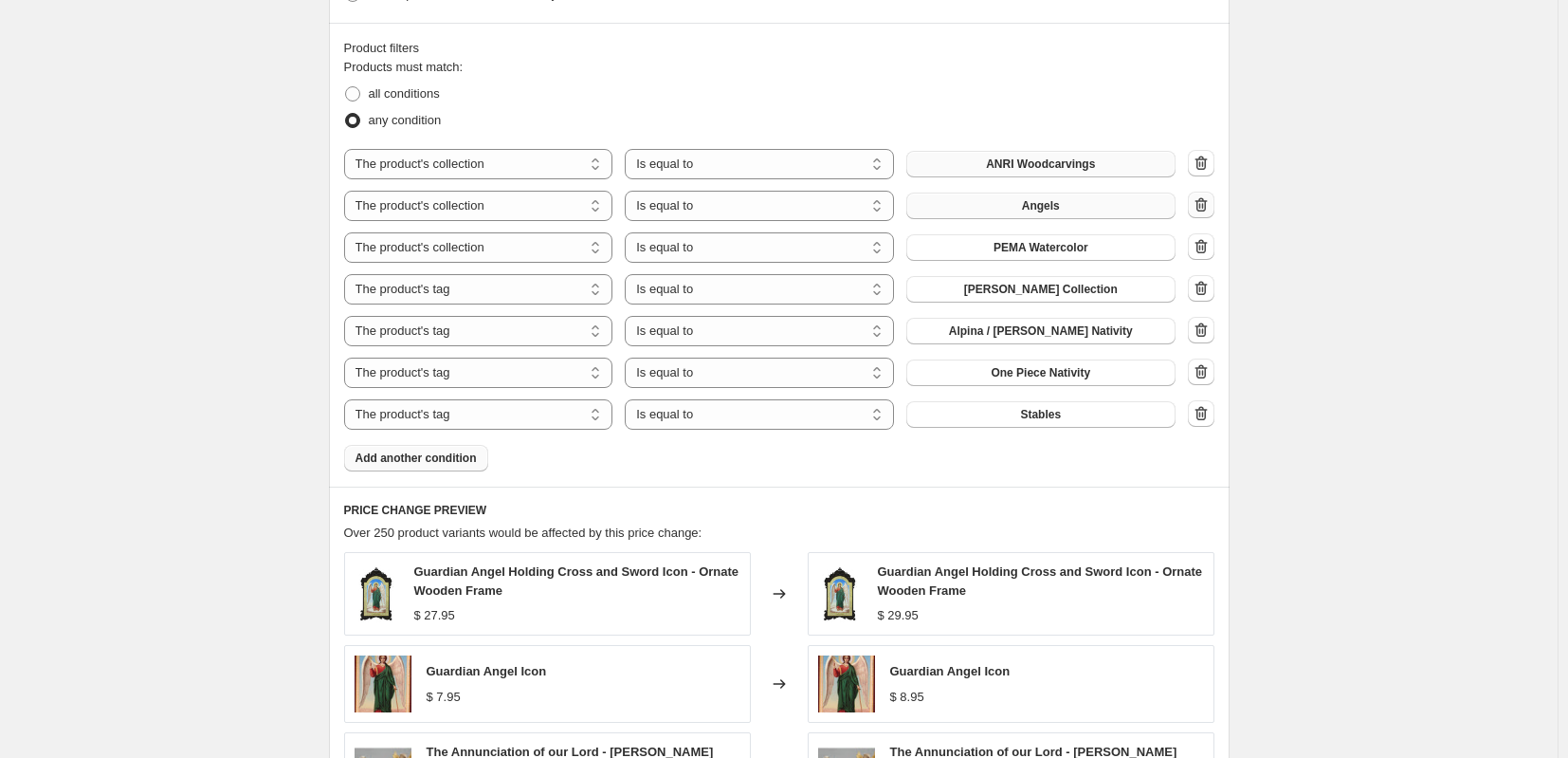
click at [1200, 207] on icon "button" at bounding box center [1200, 206] width 2 height 6
select select "tag"
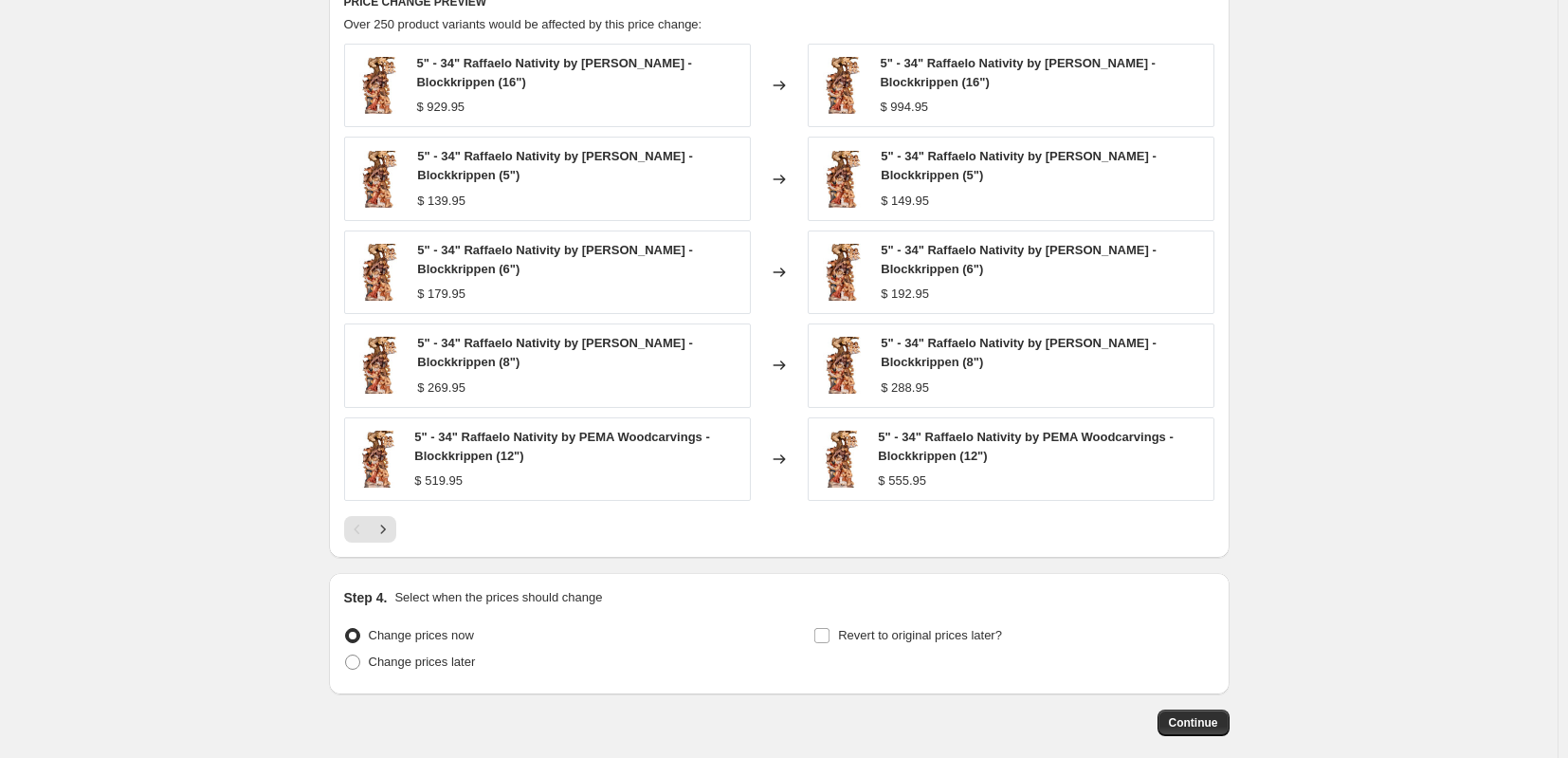
scroll to position [1701, 0]
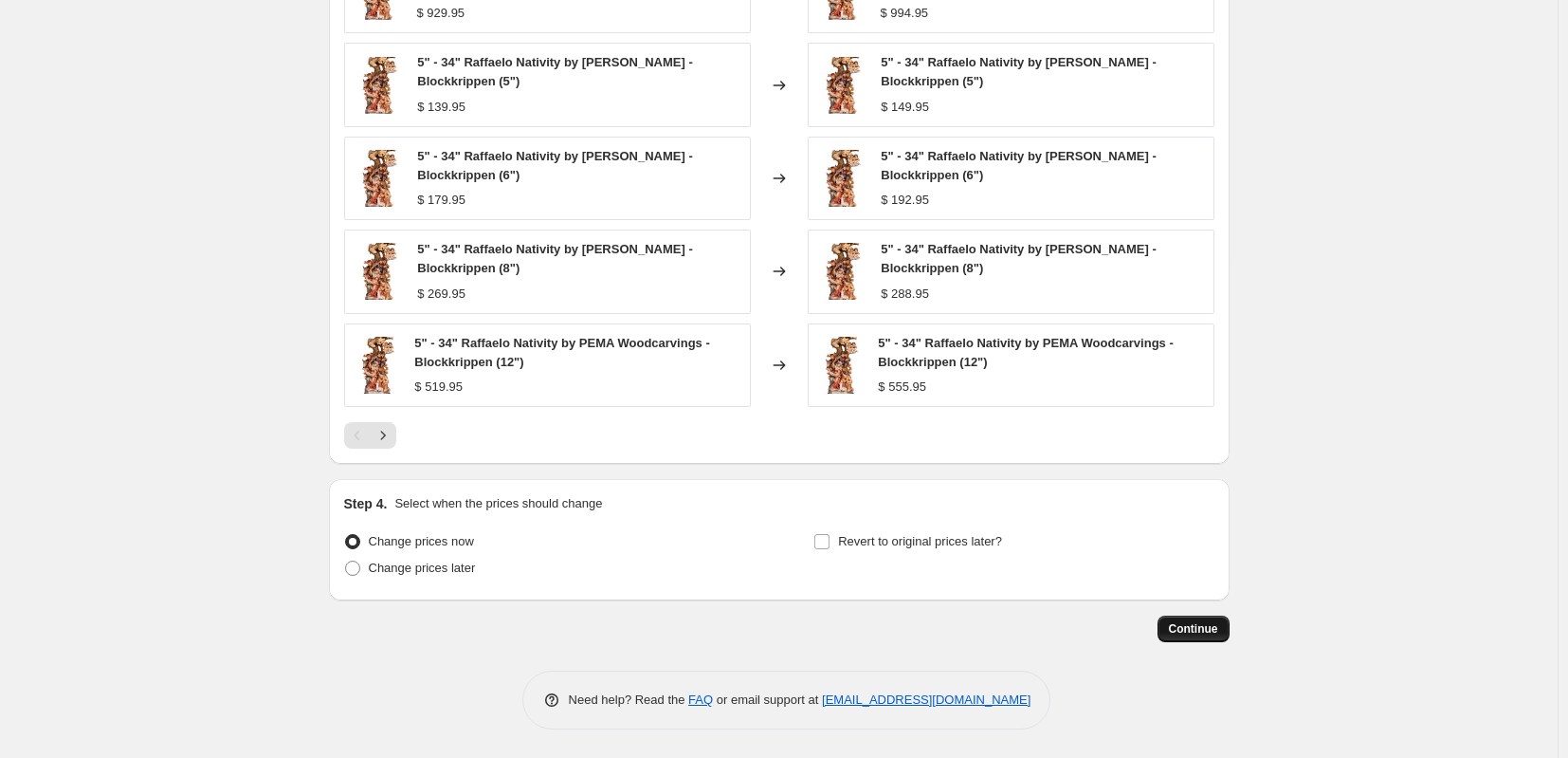
click at [1198, 617] on button "Continue" at bounding box center [1194, 629] width 72 height 27
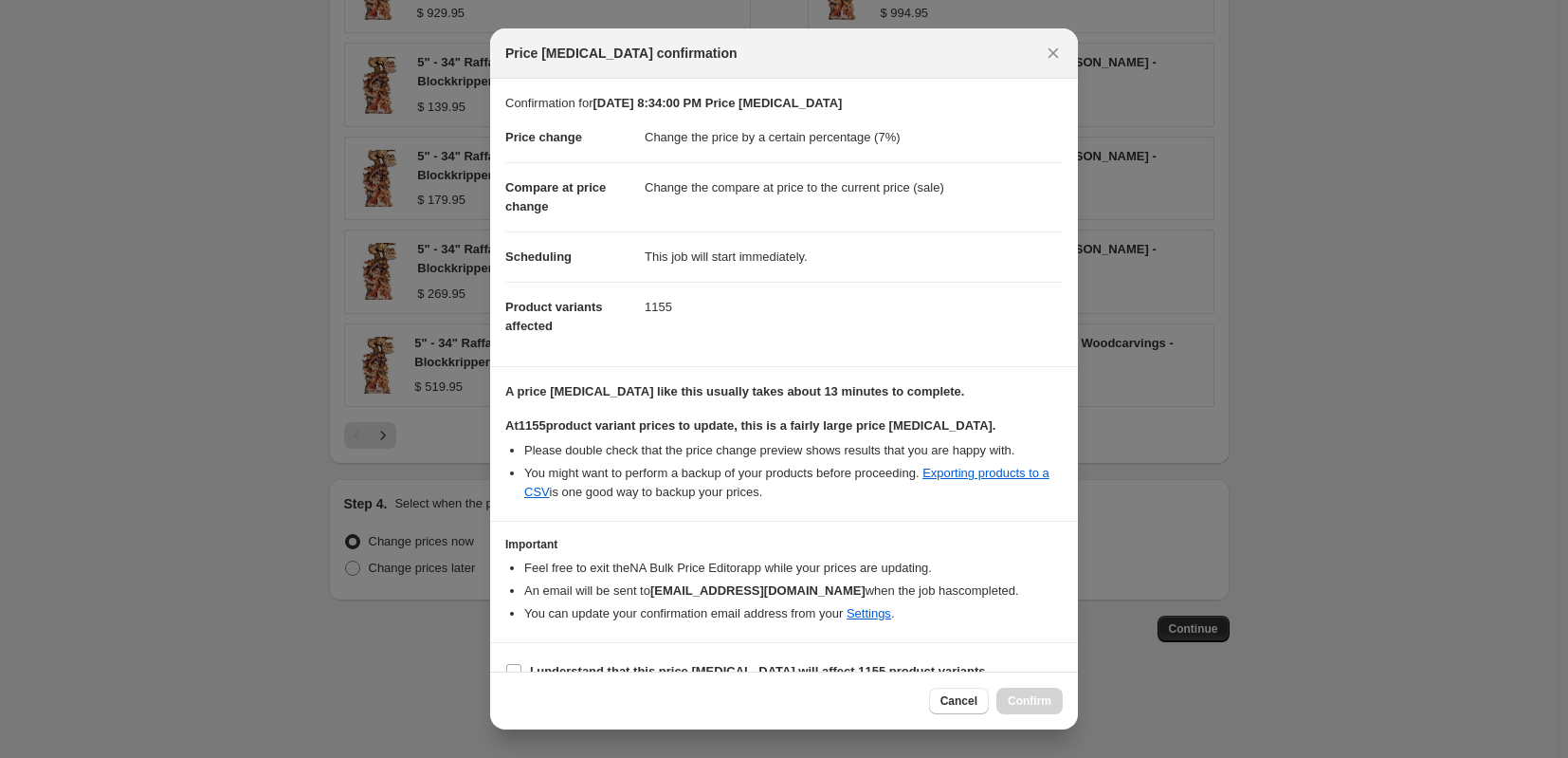
scroll to position [28, 0]
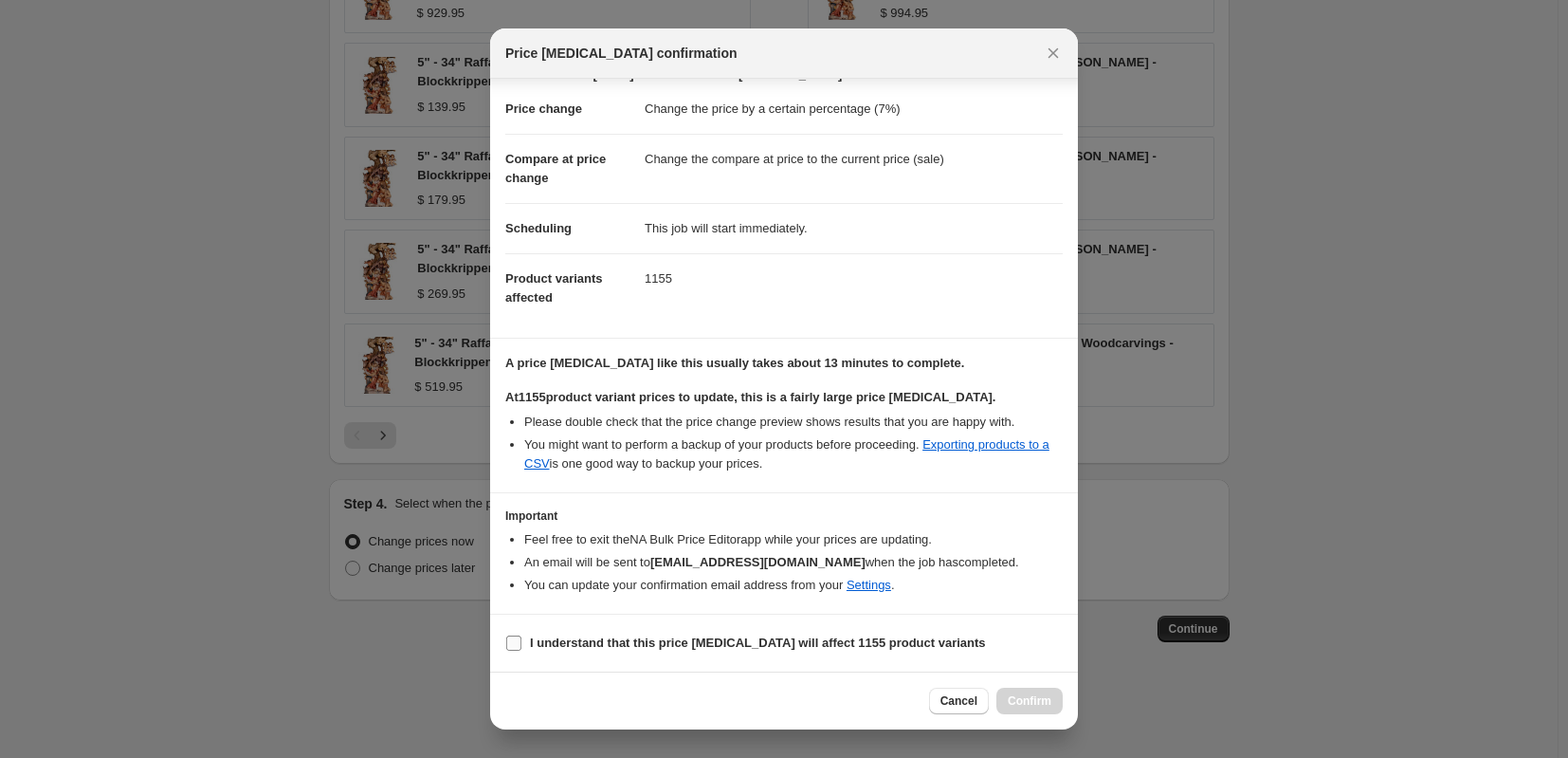
click at [511, 652] on label "I understand that this price [MEDICAL_DATA] will affect 1155 product variants" at bounding box center [746, 643] width 481 height 27
click at [511, 651] on input "I understand that this price [MEDICAL_DATA] will affect 1155 product variants" at bounding box center [514, 643] width 15 height 15
checkbox input "true"
click at [1034, 702] on span "Confirm" at bounding box center [1030, 701] width 44 height 15
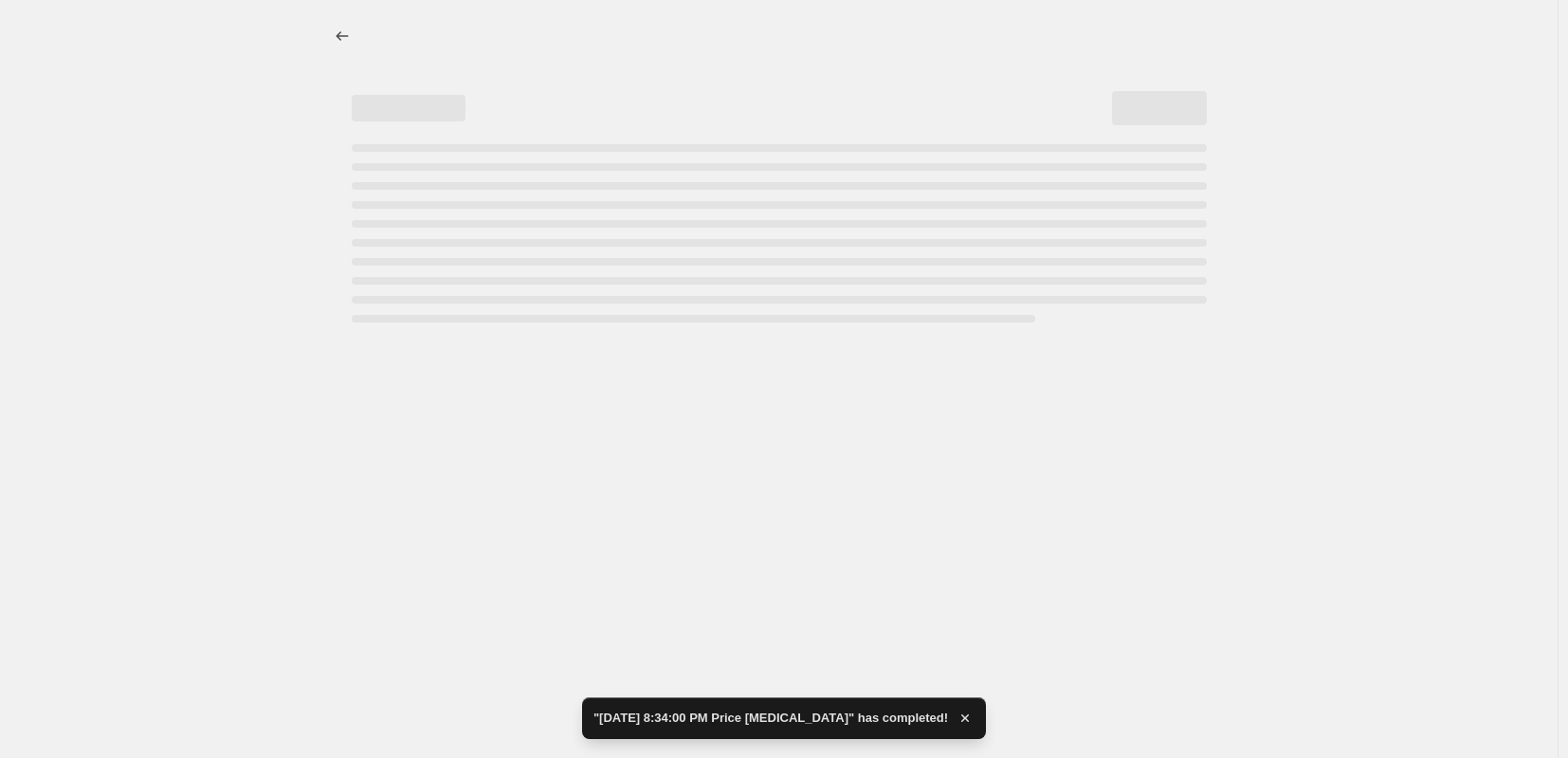
select select "percentage"
select select "collection"
select select "tag"
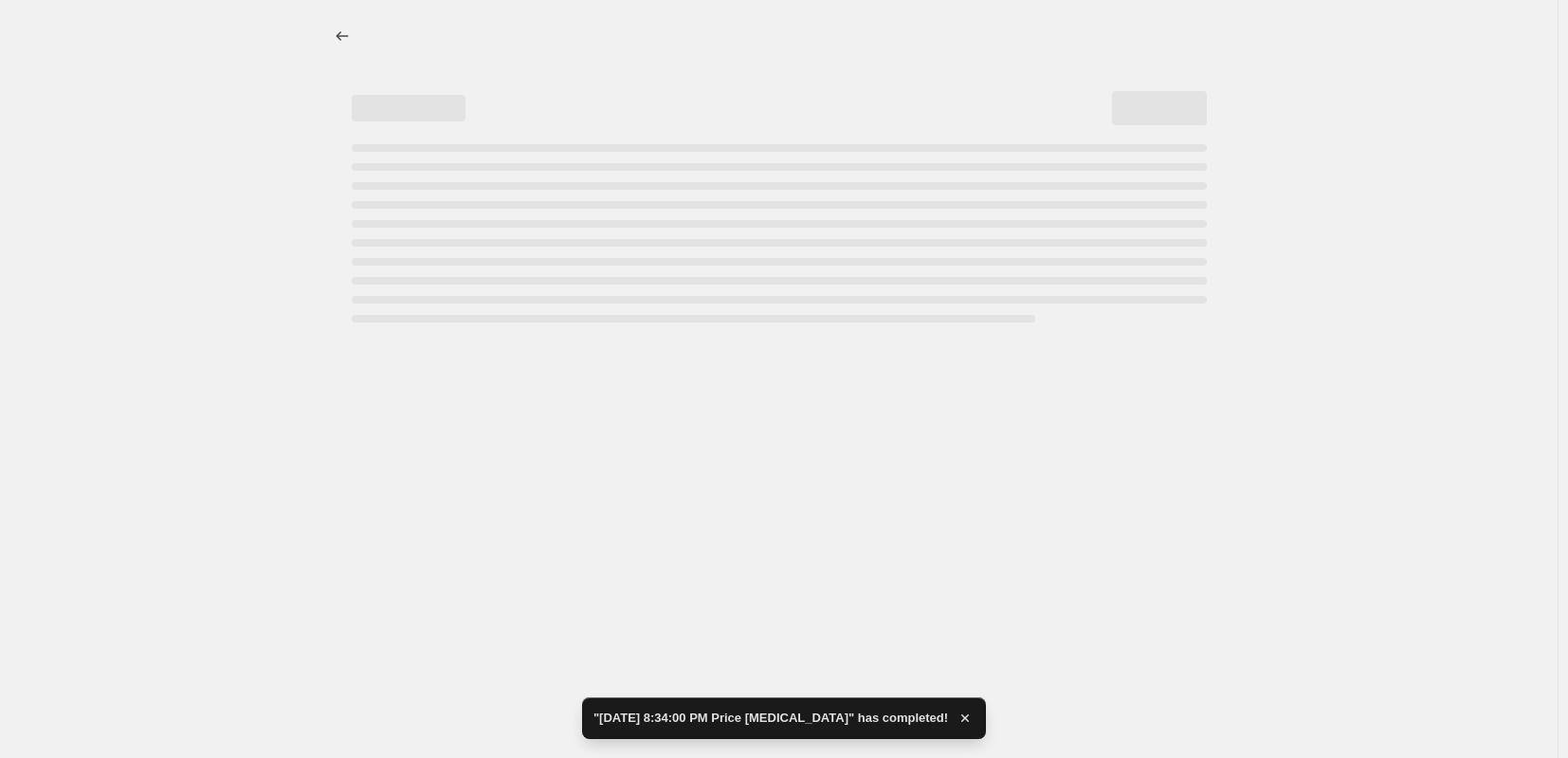
select select "tag"
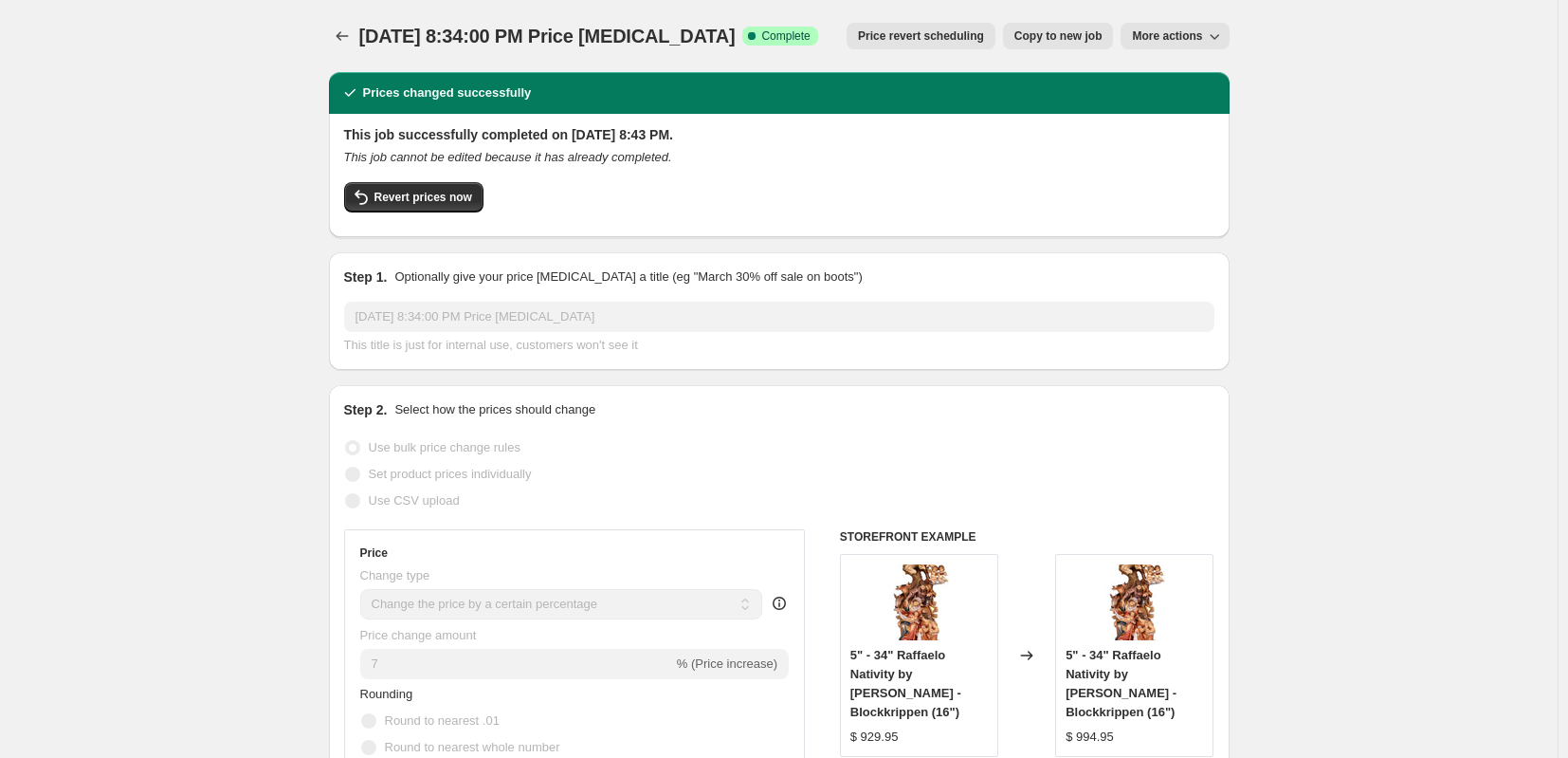
click at [1178, 37] on span "More actions" at bounding box center [1167, 36] width 70 height 15
click at [344, 31] on icon "Price change jobs" at bounding box center [342, 36] width 19 height 19
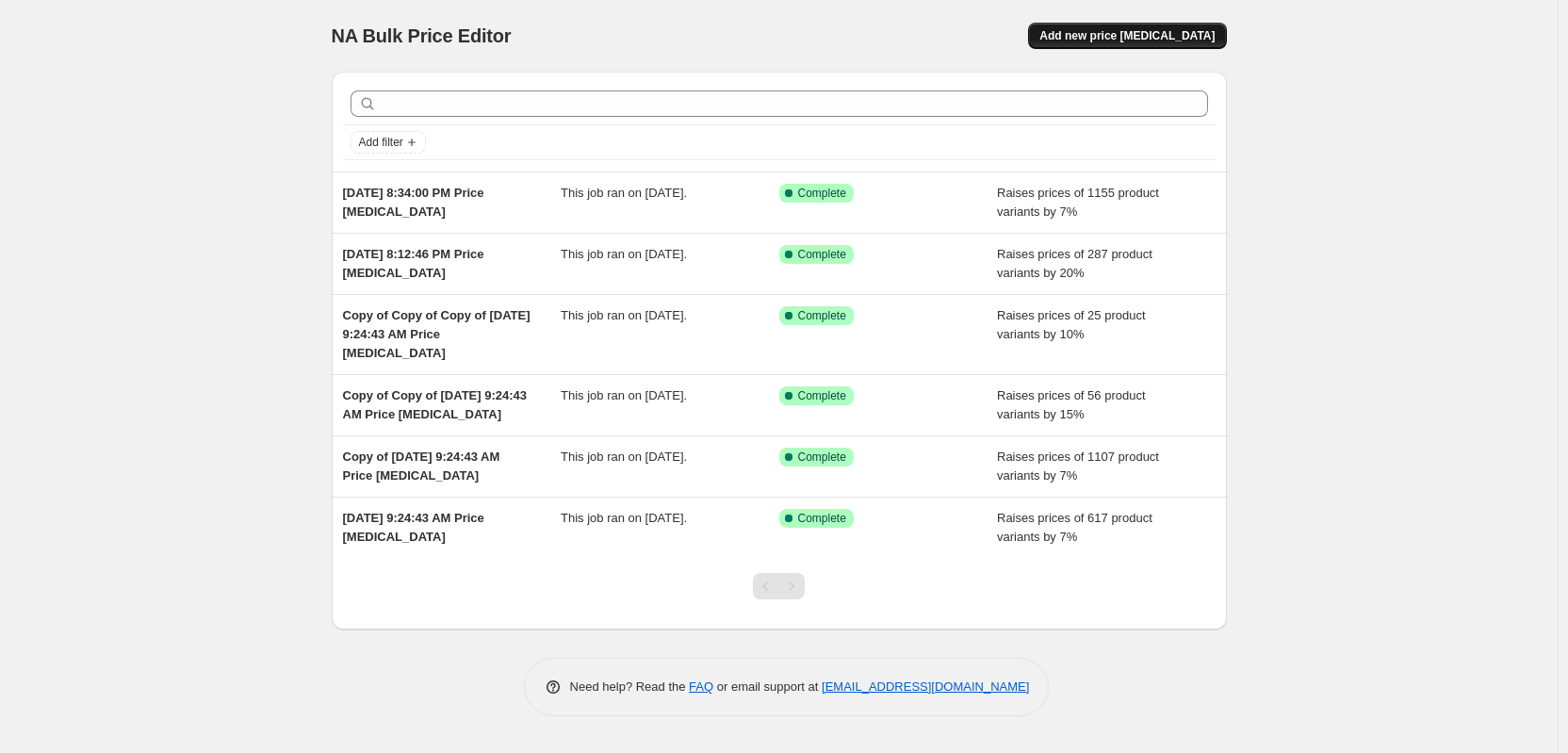
click at [1126, 30] on span "Add new price [MEDICAL_DATA]" at bounding box center [1127, 36] width 176 height 15
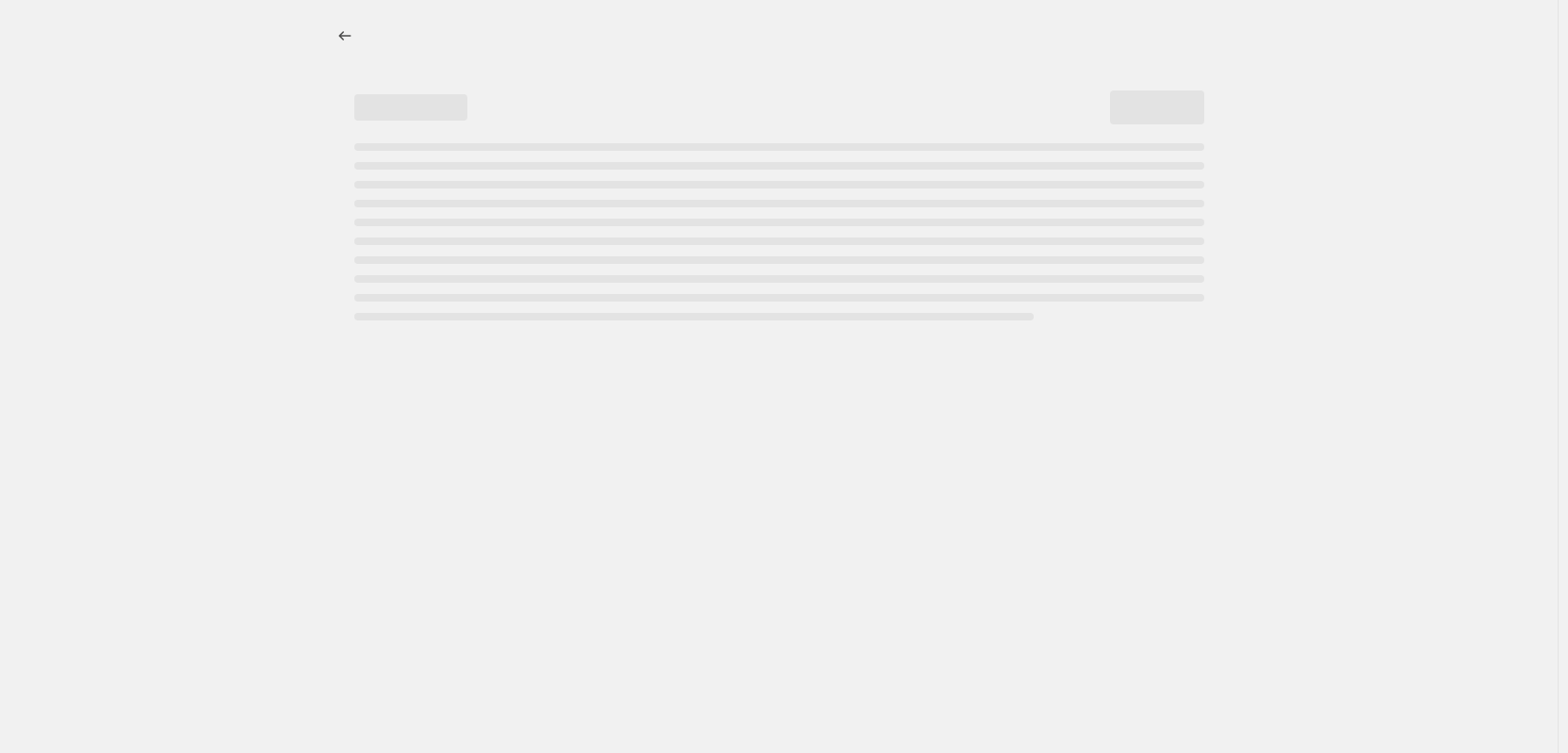
select select "percentage"
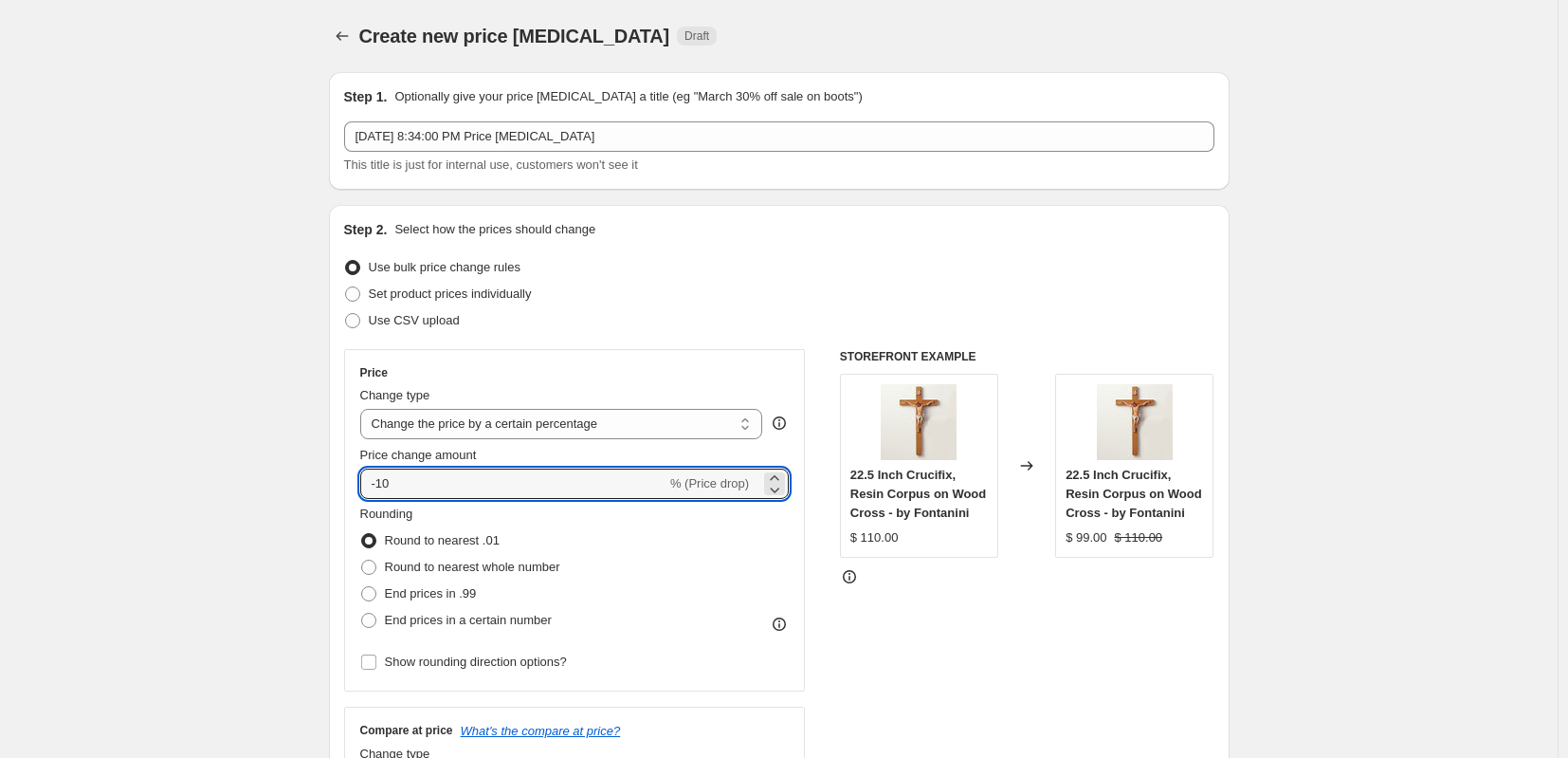
drag, startPoint x: 408, startPoint y: 487, endPoint x: 271, endPoint y: 490, distance: 137.0
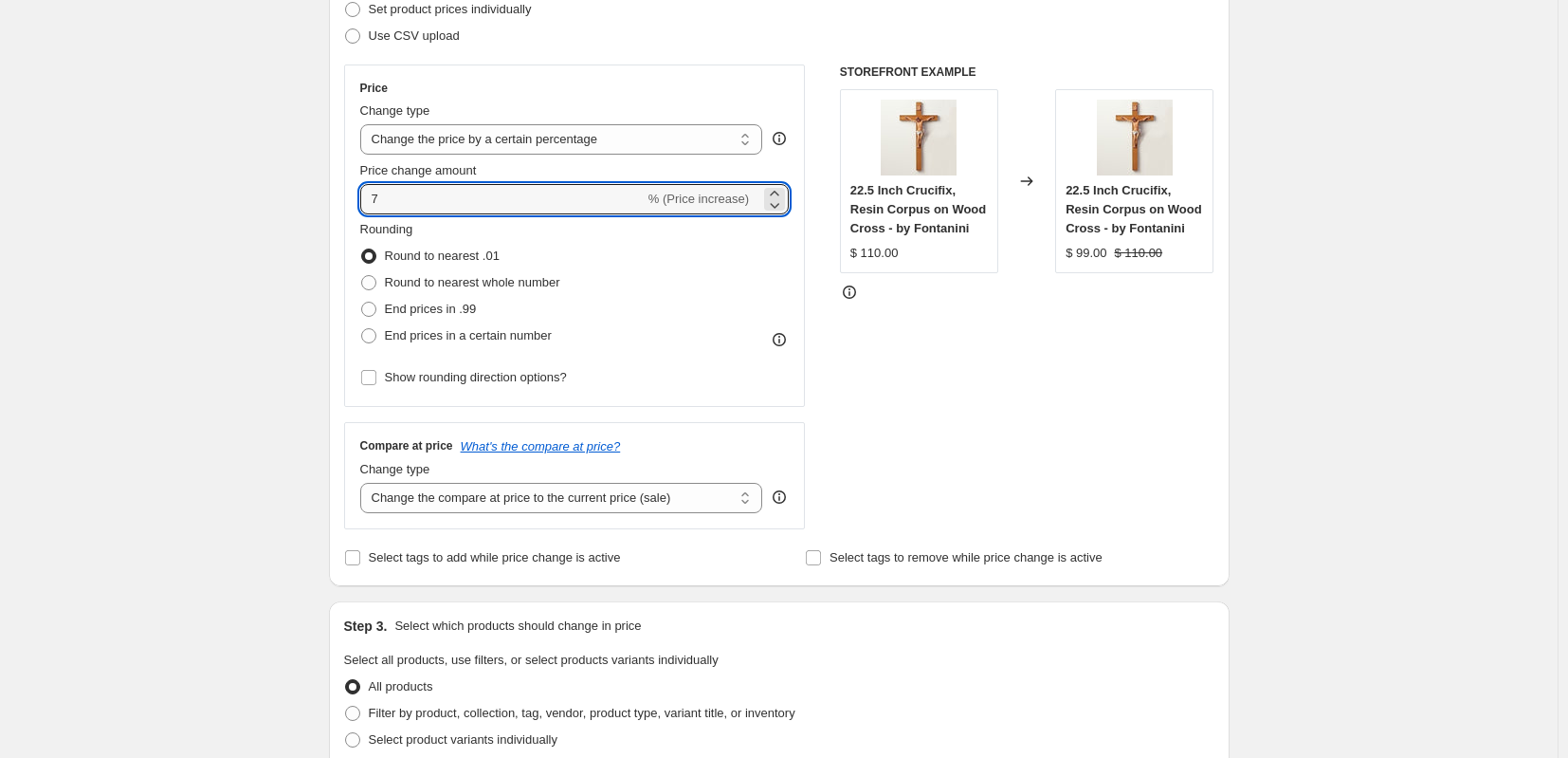
scroll to position [379, 0]
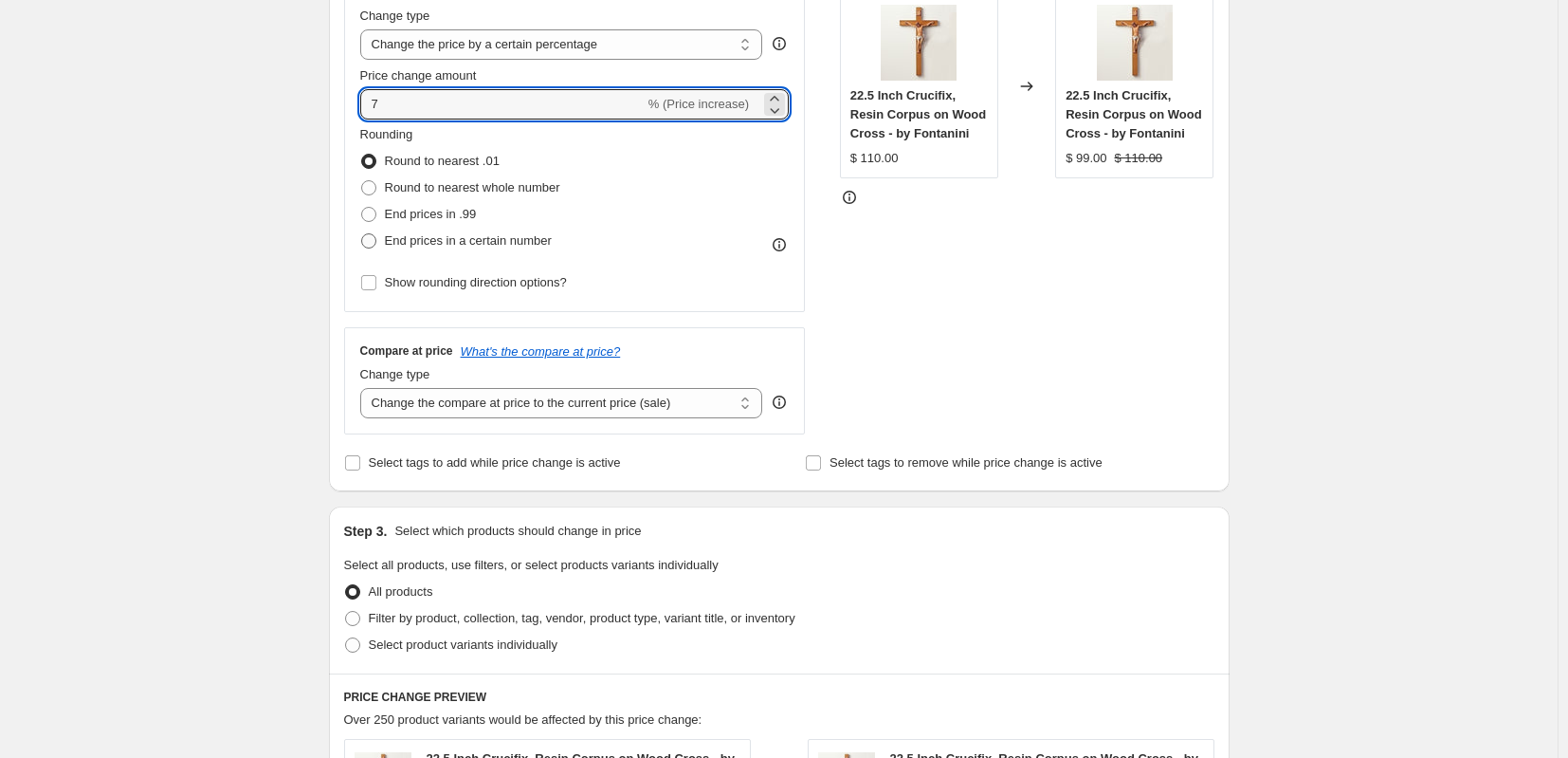
type input "7"
click at [380, 231] on label "End prices in a certain number" at bounding box center [456, 241] width 192 height 27
click at [362, 234] on input "End prices in a certain number" at bounding box center [361, 234] width 1 height 1
radio input "true"
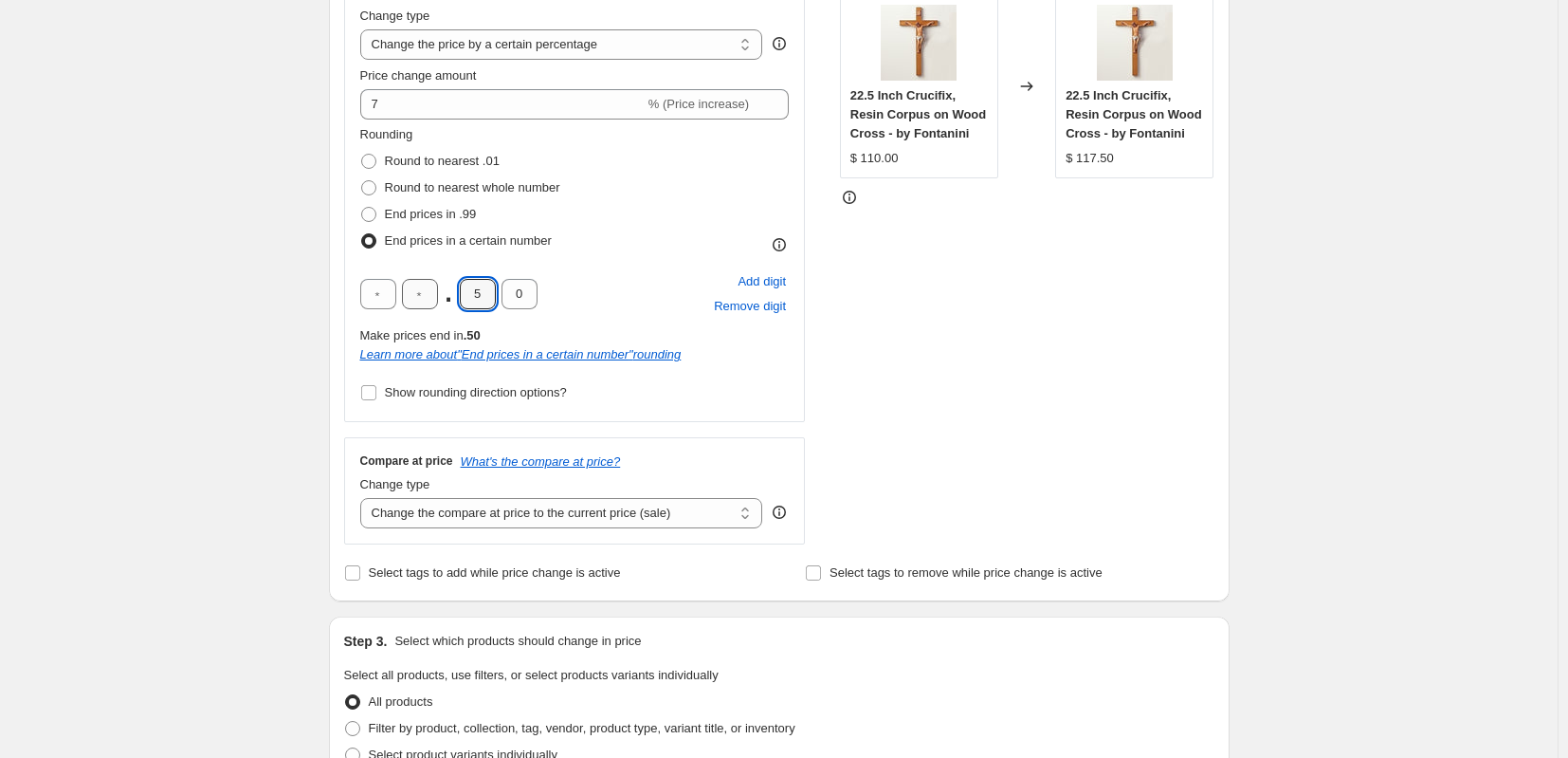
drag, startPoint x: 485, startPoint y: 292, endPoint x: 426, endPoint y: 302, distance: 59.8
click at [426, 302] on div ". 5 0" at bounding box center [448, 294] width 178 height 30
type input "9"
type input "5"
click at [1001, 428] on div "STOREFRONT EXAMPLE 22.5 Inch Crucifix, Resin Corpus on Wood Cross - by Fontanin…" at bounding box center [1027, 256] width 374 height 575
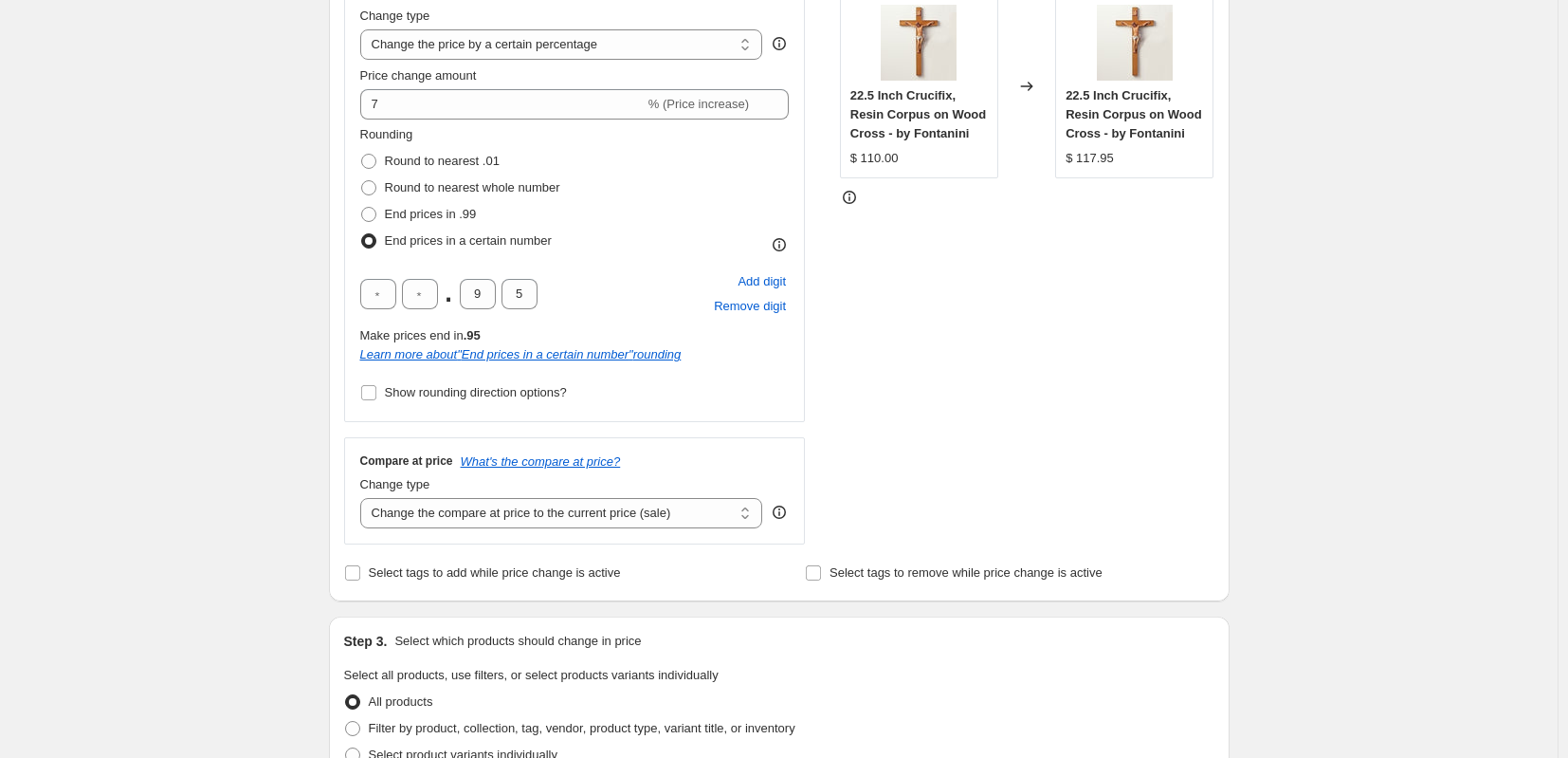
scroll to position [664, 0]
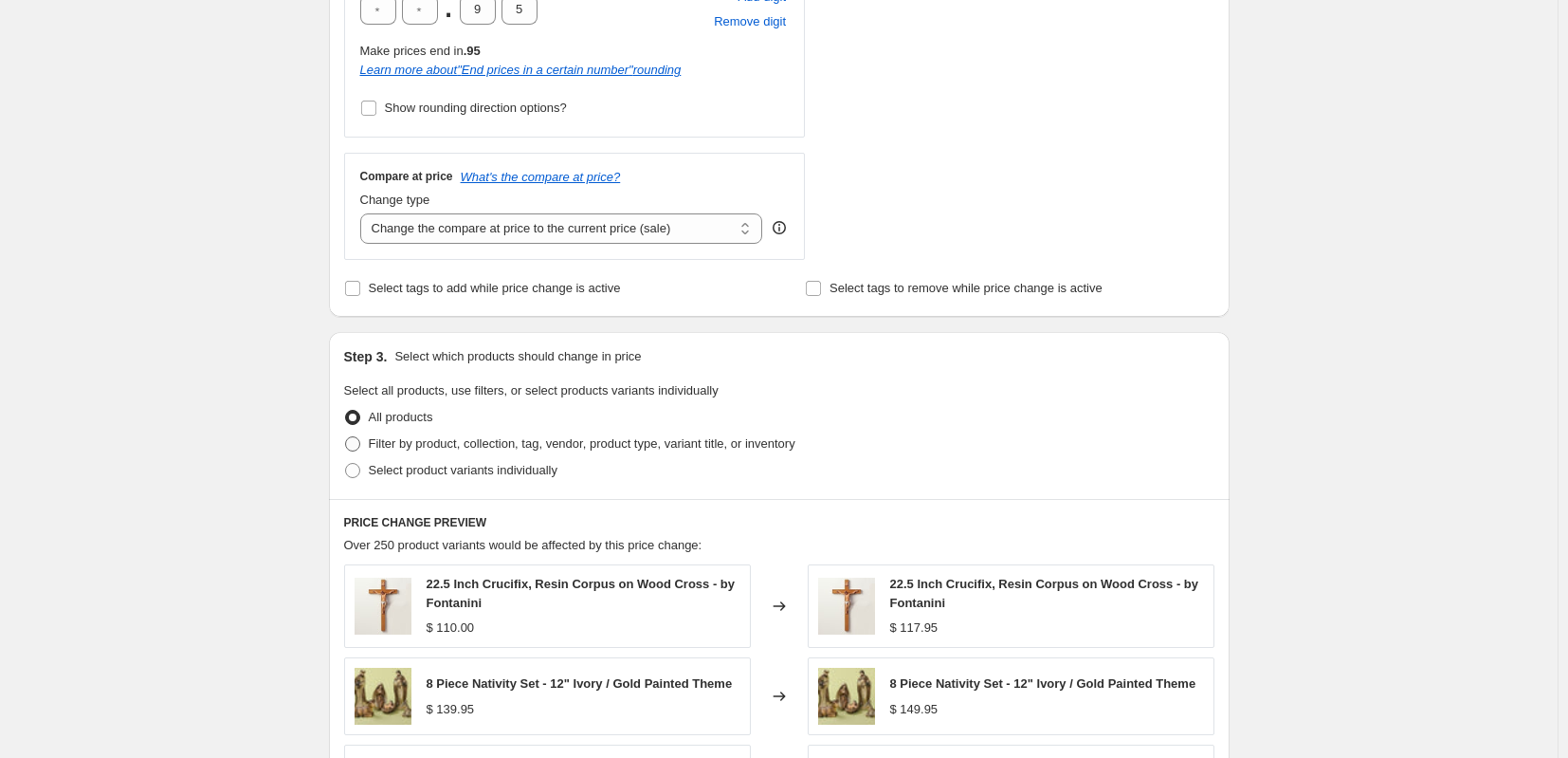
click at [357, 445] on span at bounding box center [352, 444] width 15 height 15
click at [346, 437] on input "Filter by product, collection, tag, vendor, product type, variant title, or inv…" at bounding box center [345, 436] width 1 height 1
radio input "true"
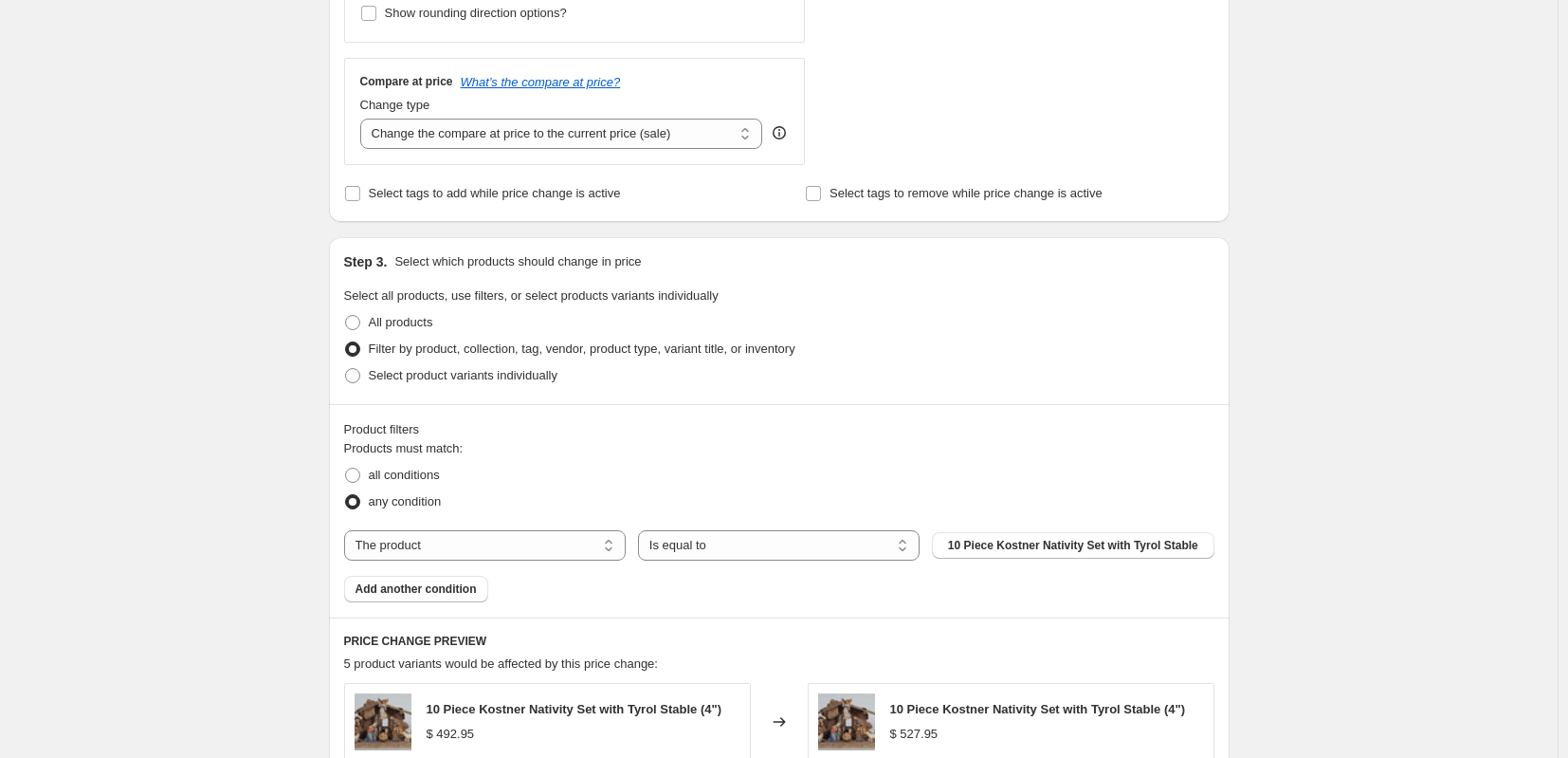
scroll to position [948, 0]
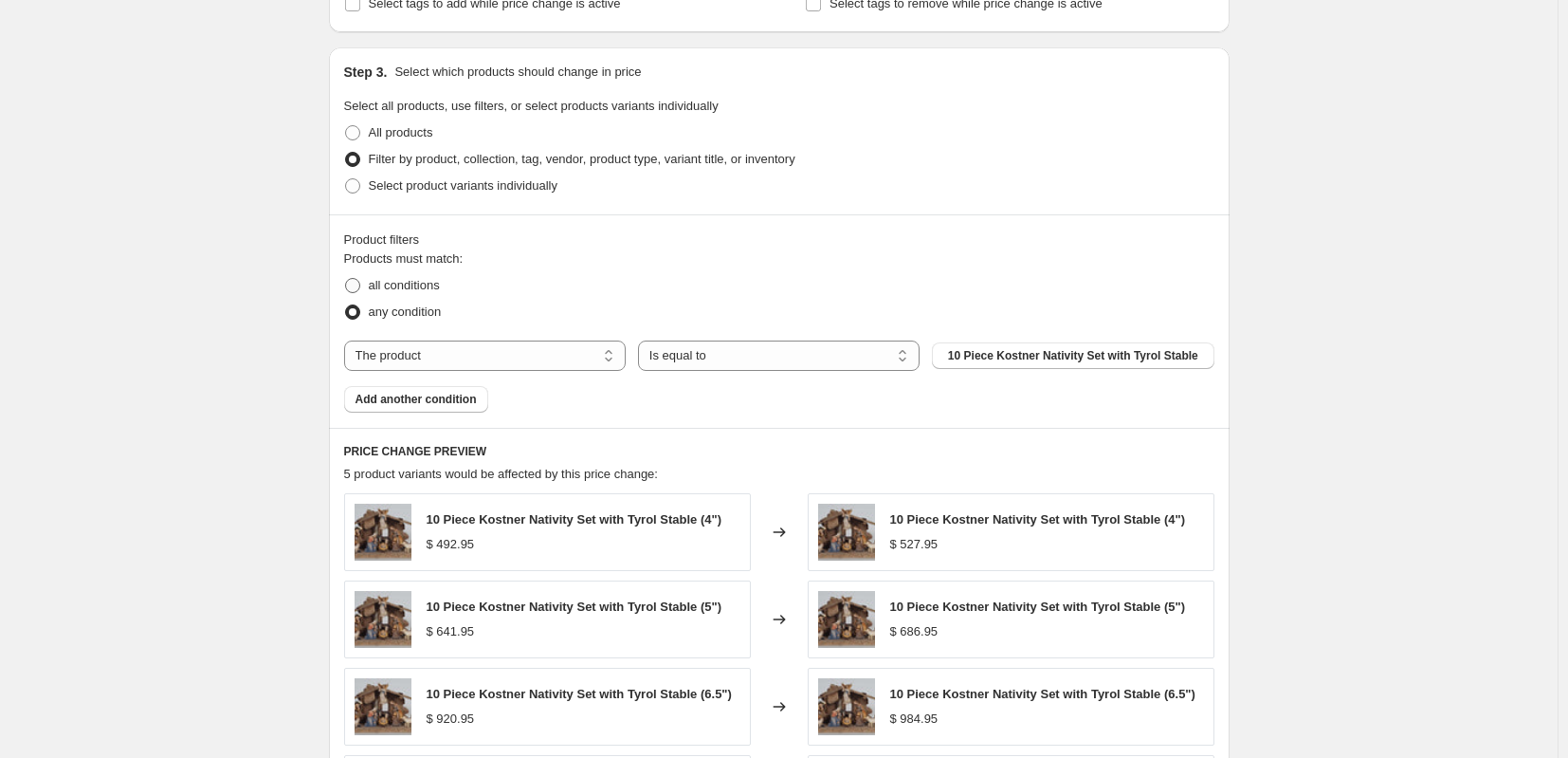
click at [360, 283] on span at bounding box center [352, 285] width 15 height 15
click at [346, 278] on input "all conditions" at bounding box center [345, 277] width 1 height 1
radio input "true"
click at [549, 356] on select "The product The product's collection The product's tag The product's vendor The…" at bounding box center [484, 355] width 281 height 30
select select "collection"
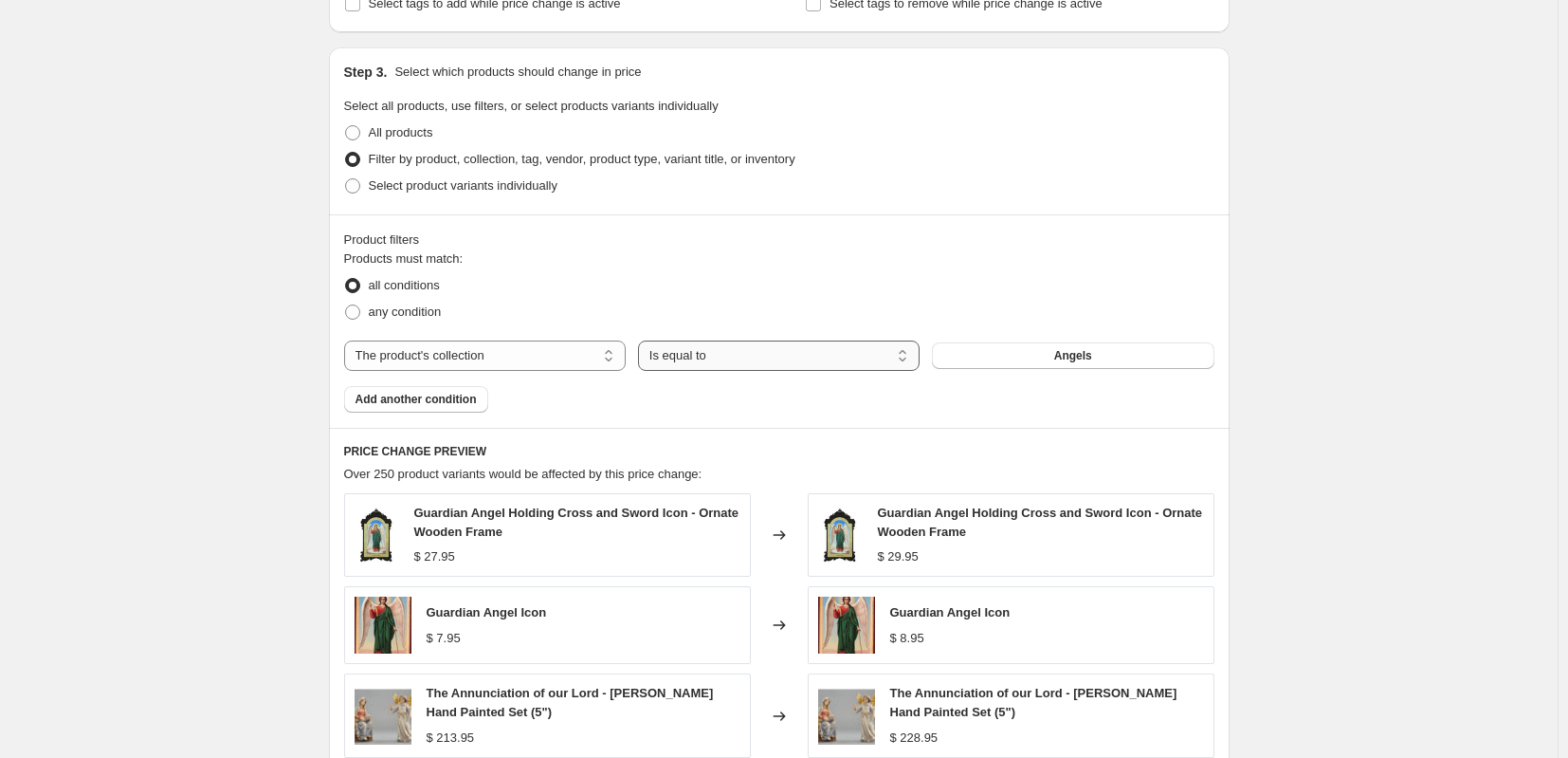
click at [723, 361] on select "Is equal to Is not equal to" at bounding box center [779, 355] width 281 height 30
click at [642, 340] on select "Is equal to Is not equal to" at bounding box center [779, 355] width 281 height 30
click at [1071, 364] on button "Angels" at bounding box center [1072, 355] width 281 height 27
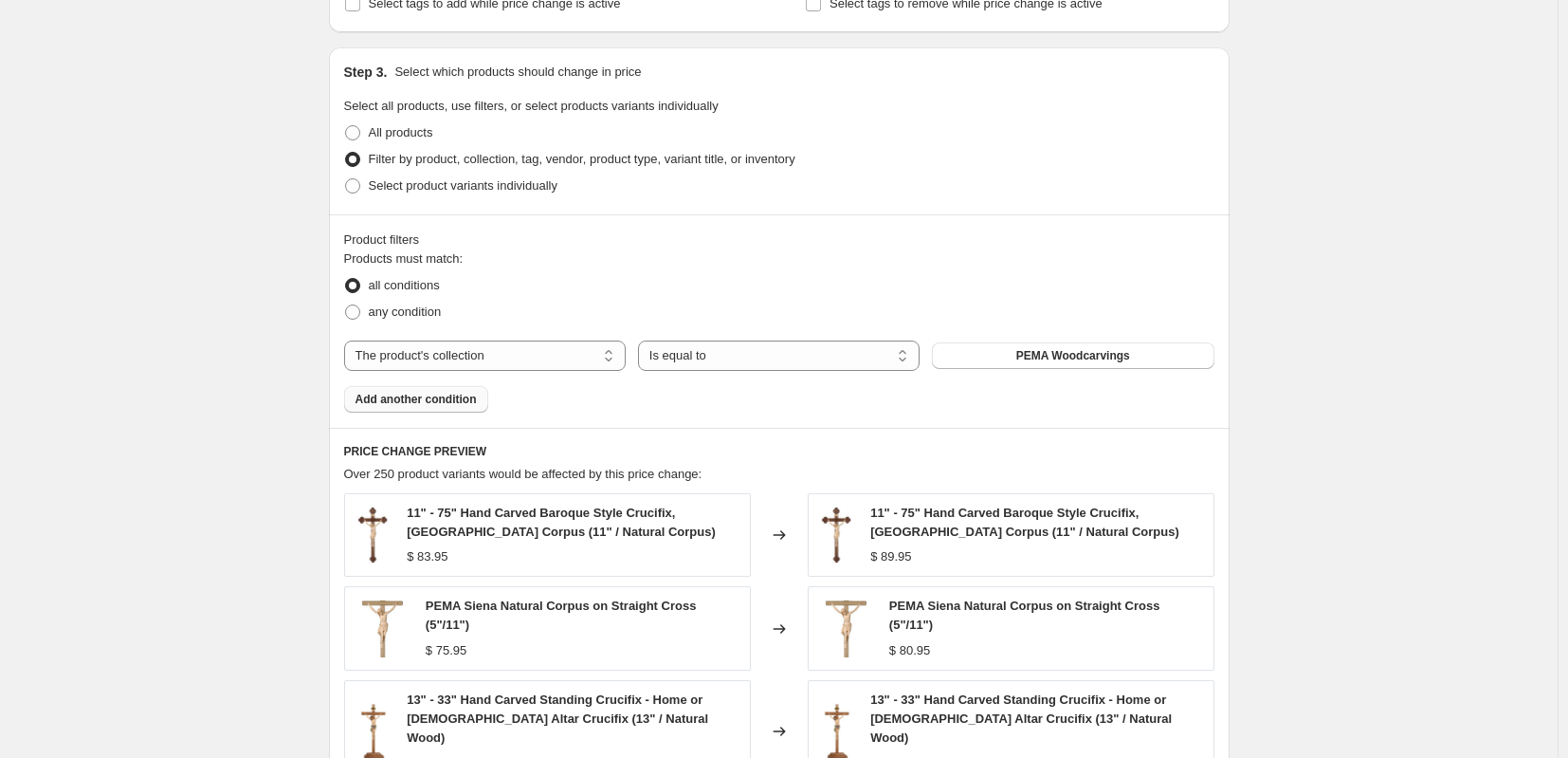
click at [406, 395] on span "Add another condition" at bounding box center [416, 399] width 122 height 15
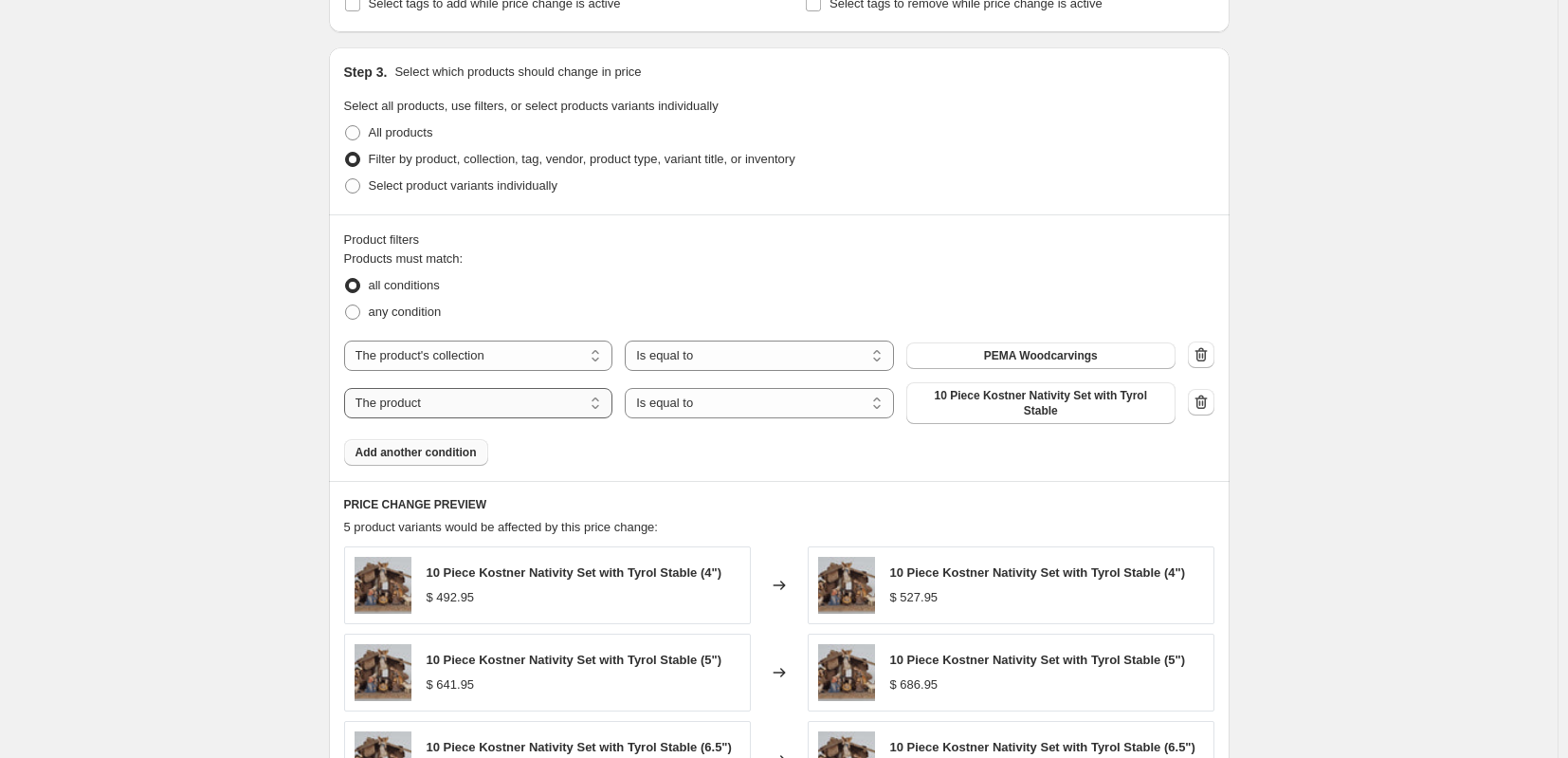
click at [578, 400] on select "The product The product's collection The product's tag The product's vendor The…" at bounding box center [478, 403] width 269 height 30
select select "collection"
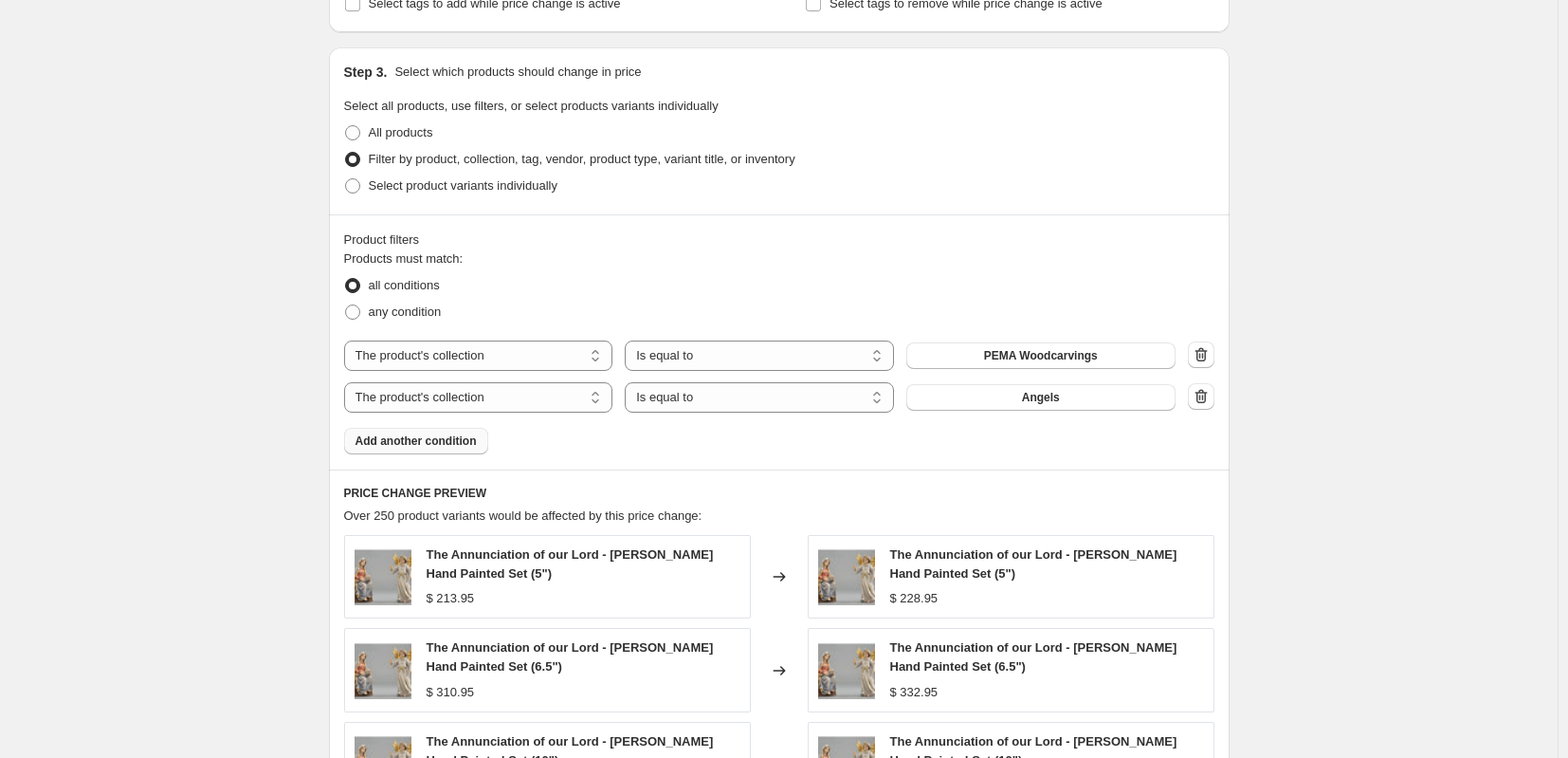
click at [904, 456] on div "Product filters Products must match: all conditions any condition The product T…" at bounding box center [779, 342] width 900 height 256
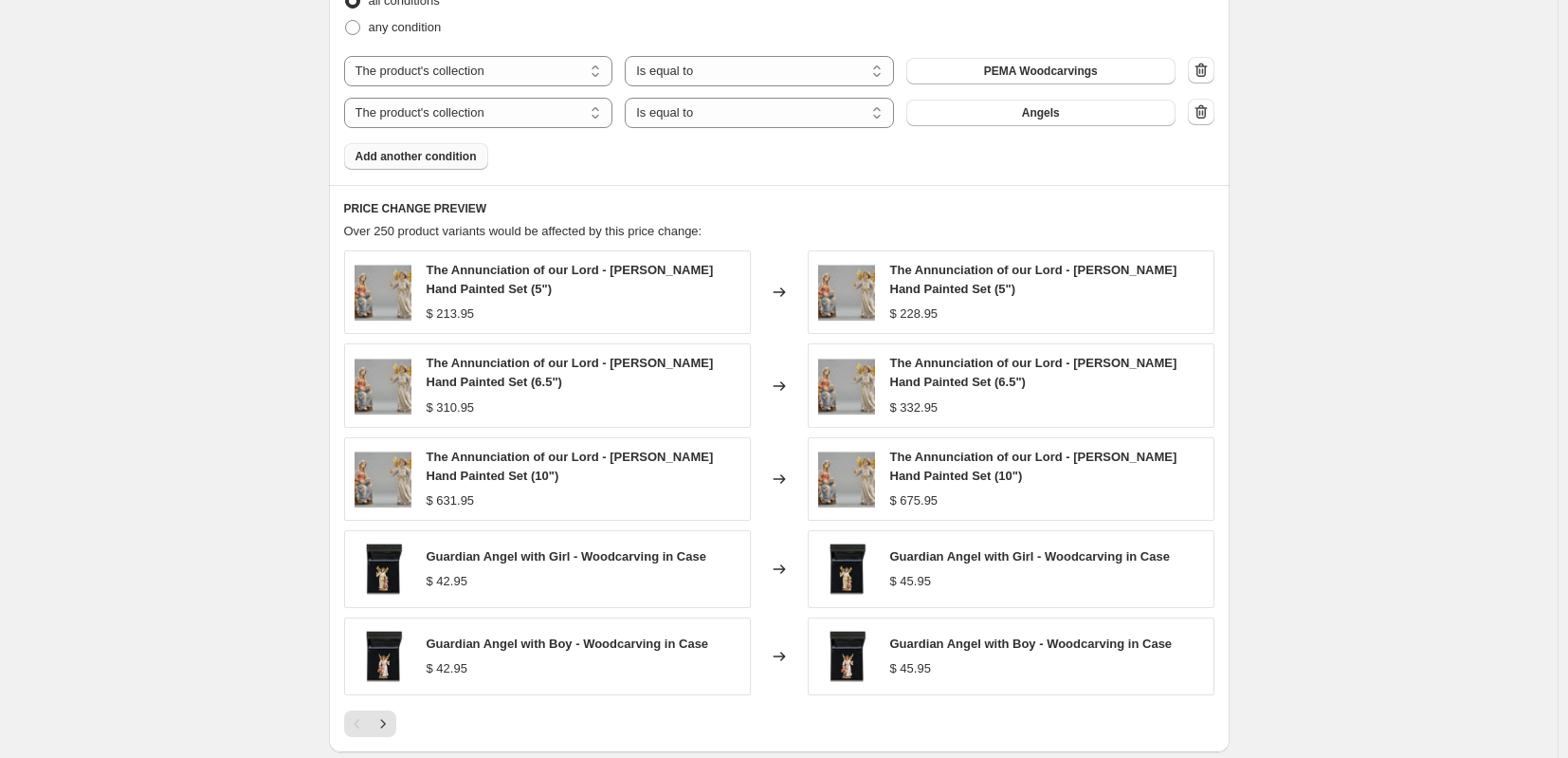
scroll to position [1327, 0]
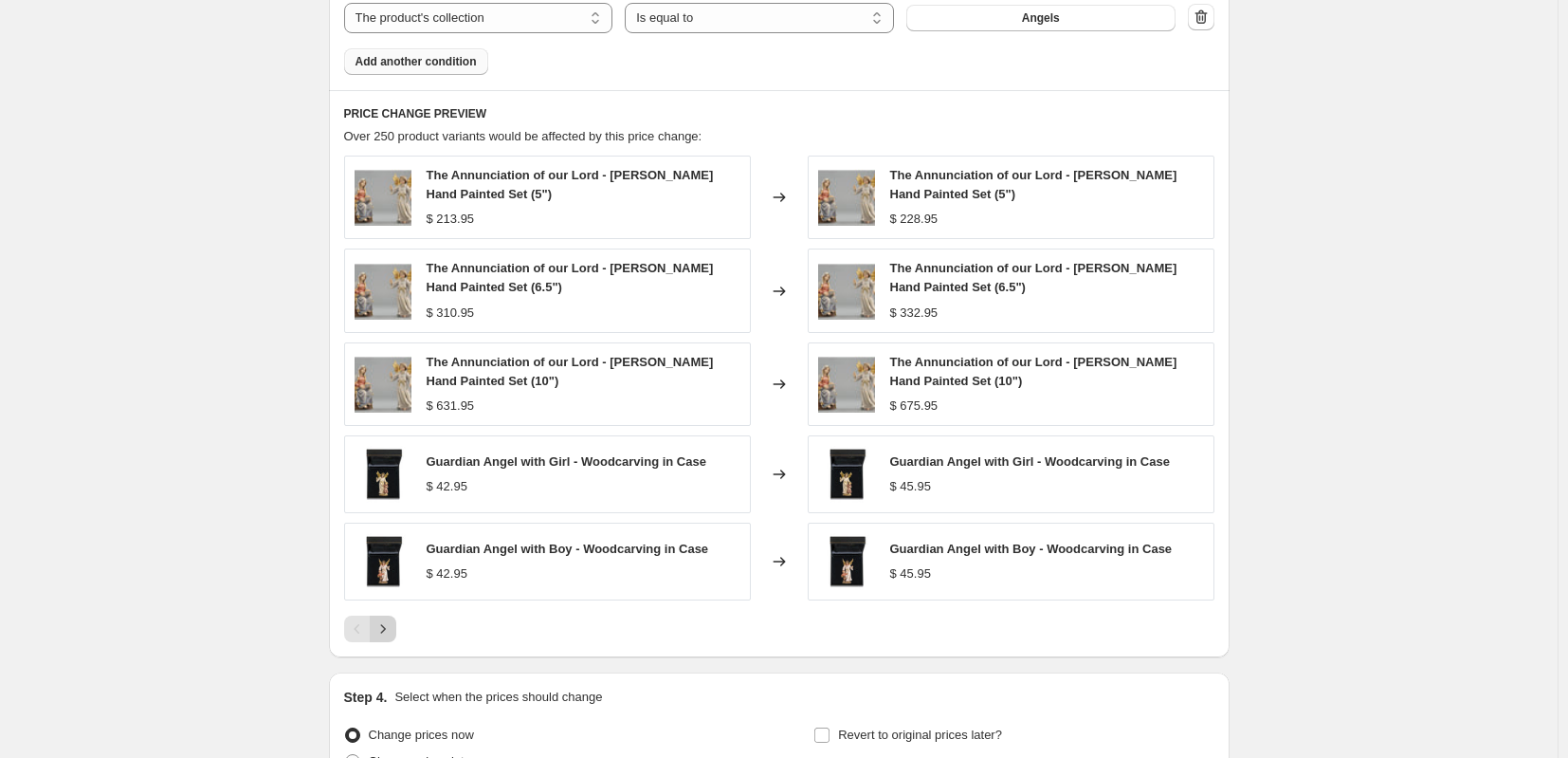
click at [392, 635] on icon "Next" at bounding box center [383, 629] width 19 height 19
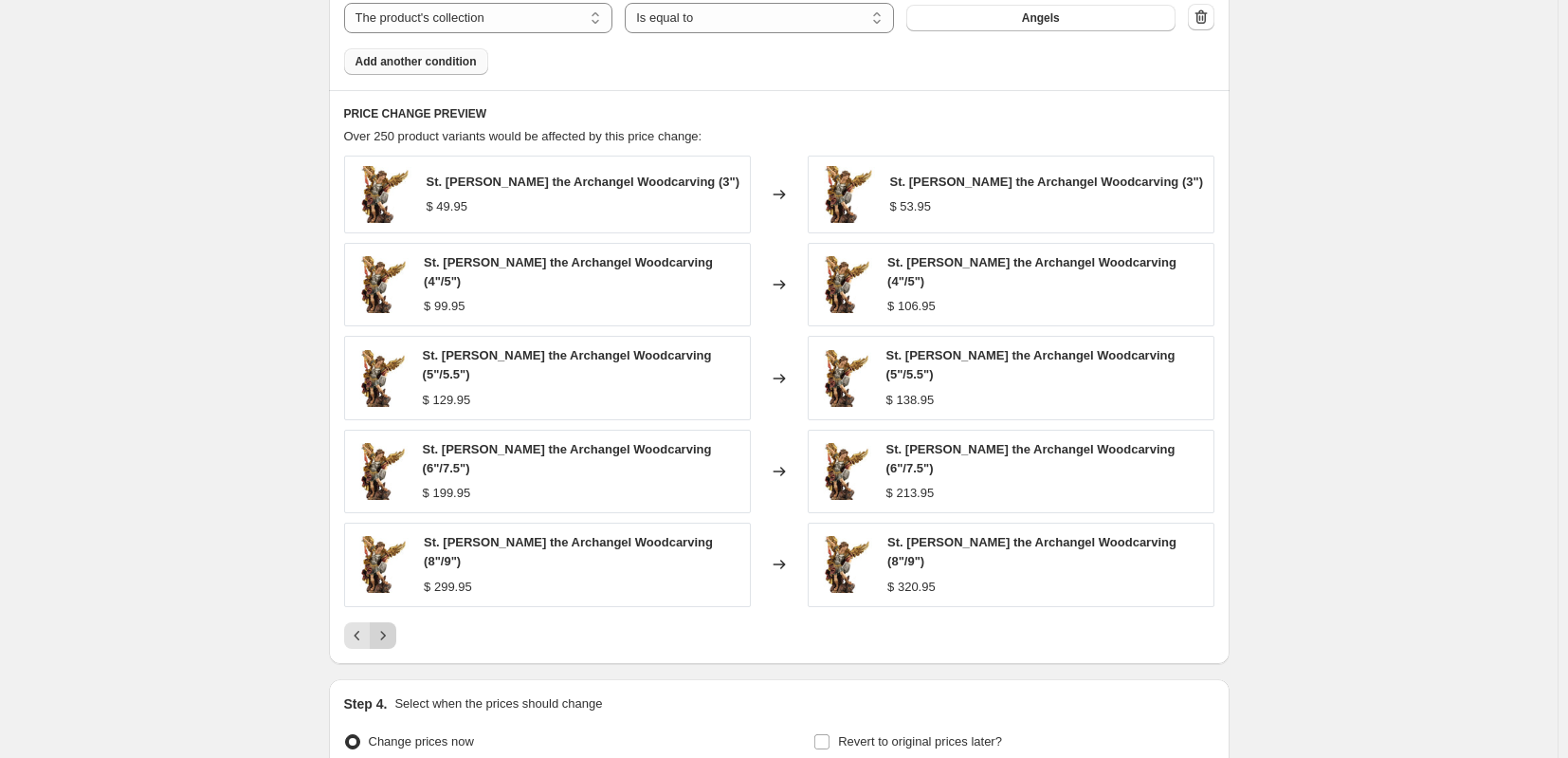
click at [392, 626] on icon "Next" at bounding box center [383, 635] width 19 height 19
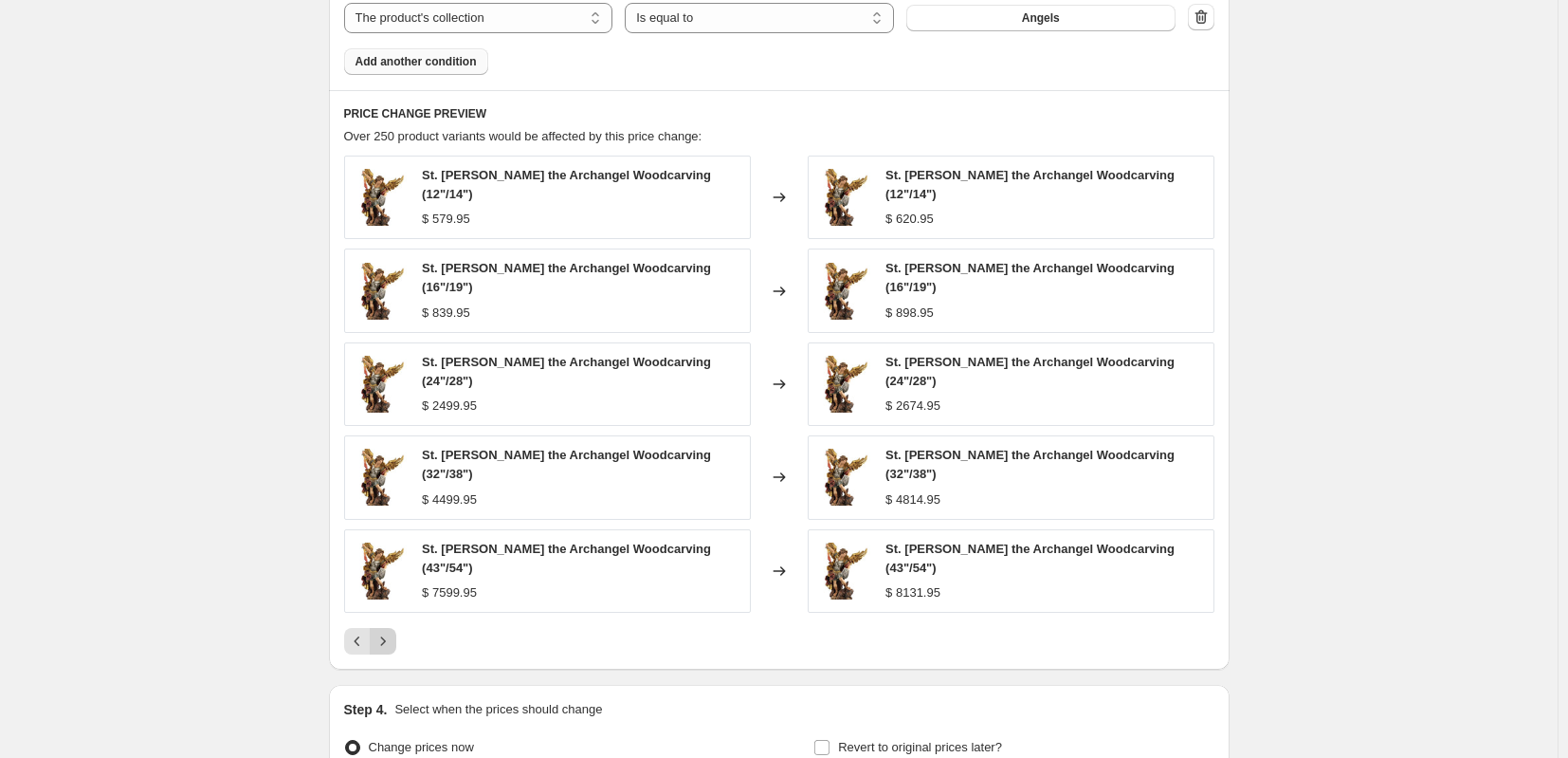
click at [392, 632] on icon "Next" at bounding box center [383, 641] width 19 height 19
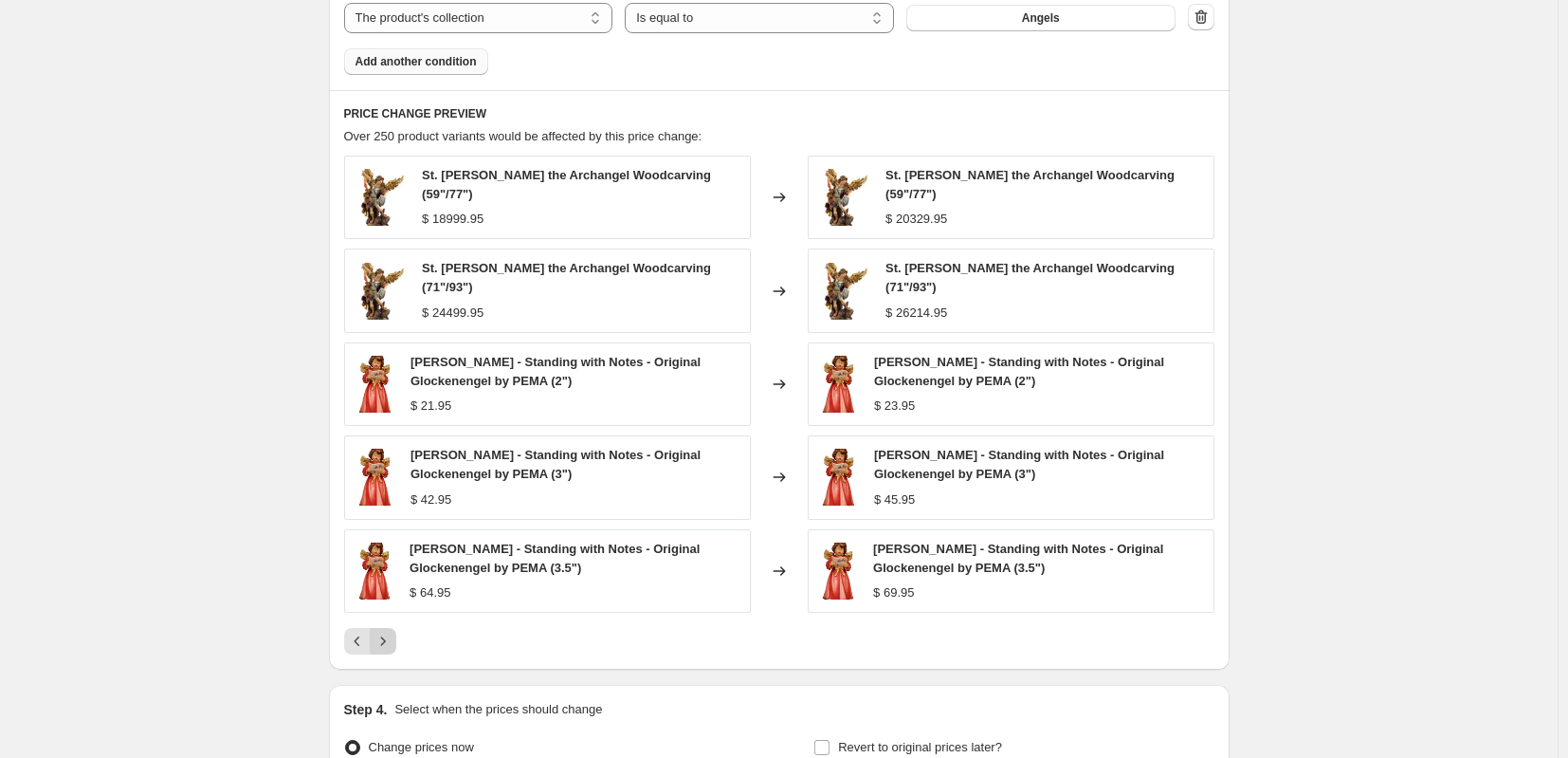
click at [393, 610] on div "St. [PERSON_NAME] the Archangel Woodcarving (59"/77") $ 18999.95 Changed to St.…" at bounding box center [779, 405] width 870 height 499
click at [391, 632] on icon "Next" at bounding box center [383, 641] width 19 height 19
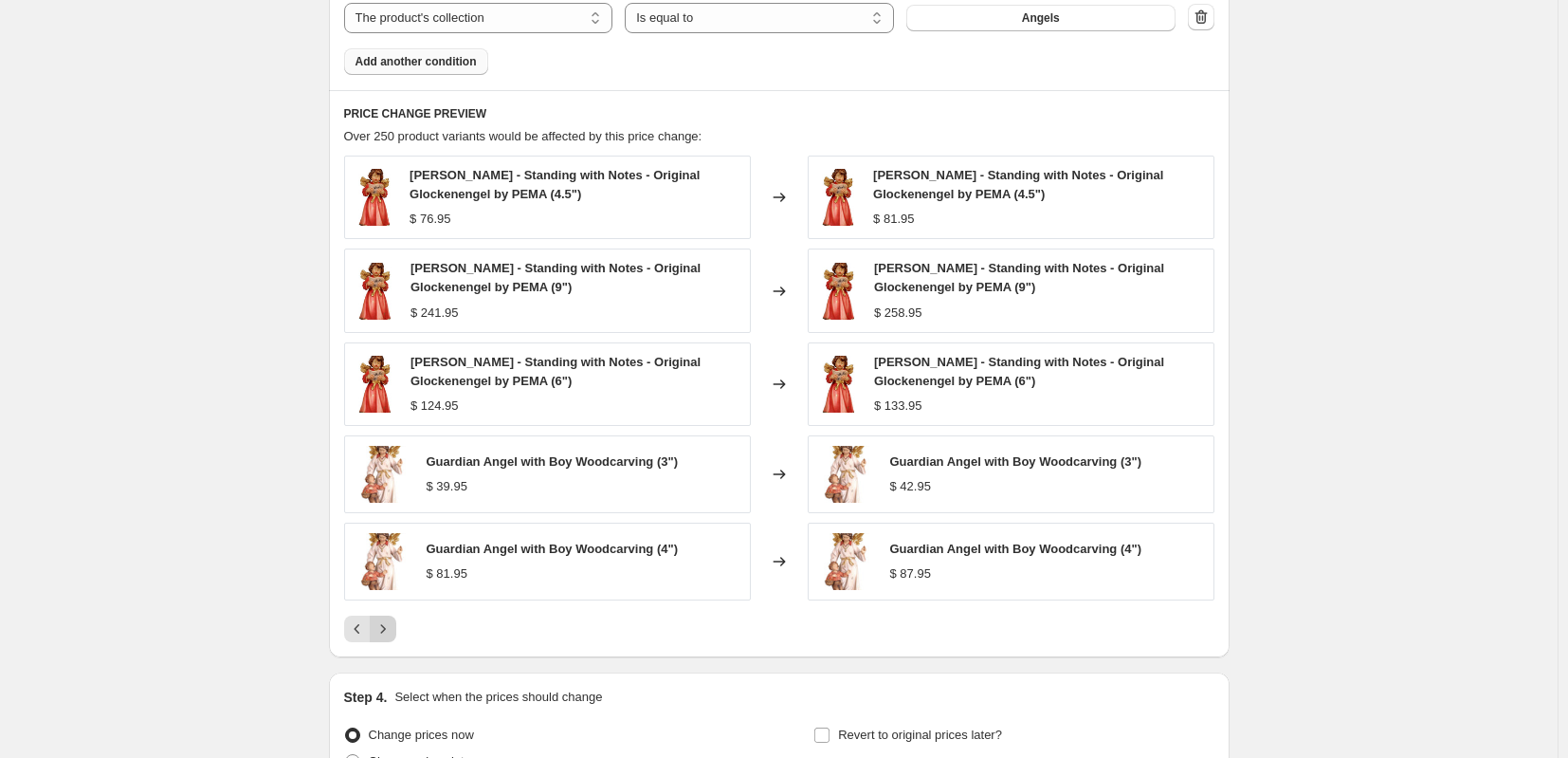
click at [391, 629] on icon "Next" at bounding box center [383, 629] width 19 height 19
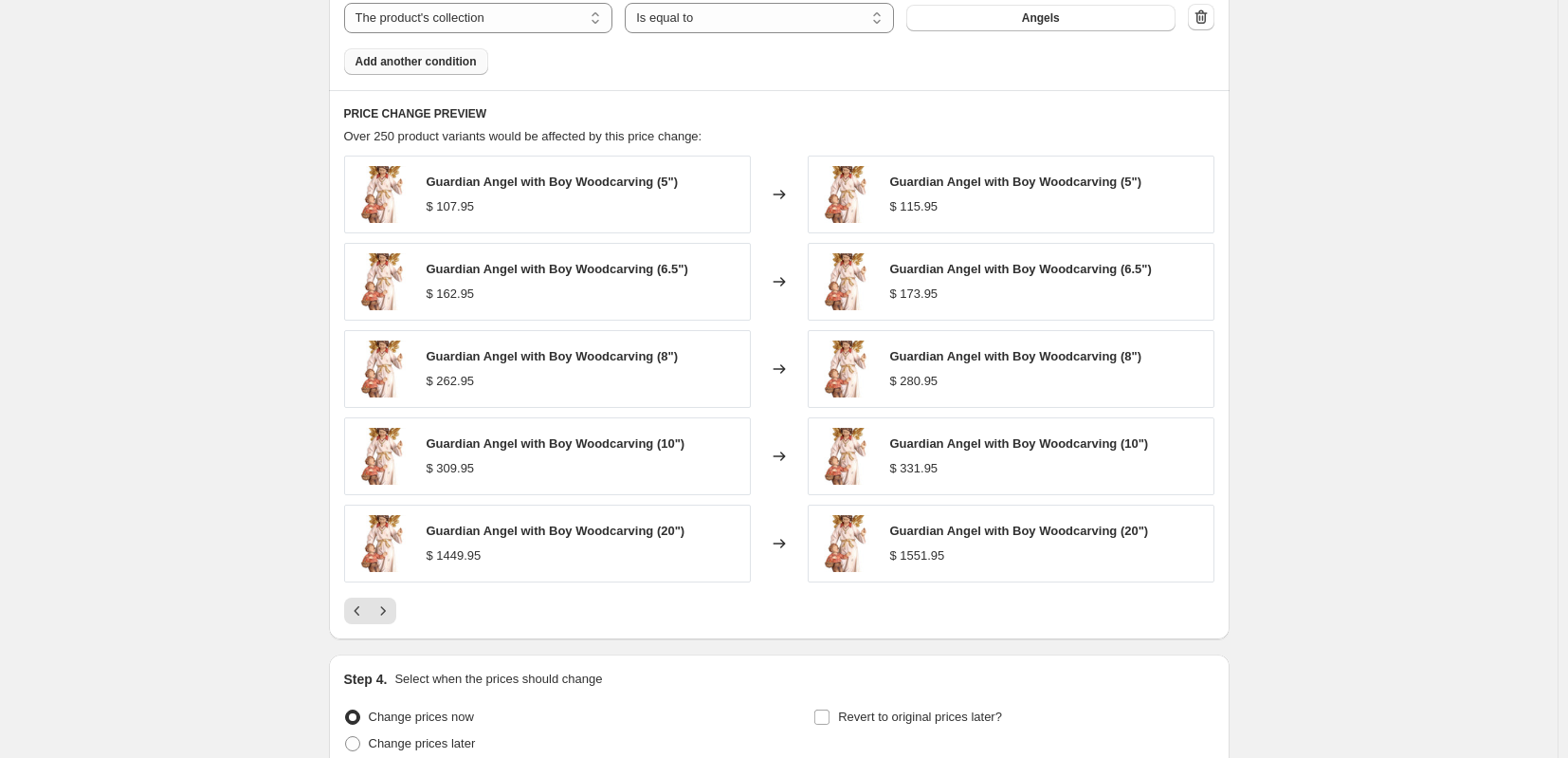
click at [387, 628] on div "PRICE CHANGE PREVIEW Over 250 product variants would be affected by this price …" at bounding box center [779, 365] width 900 height 549
click at [388, 614] on icon "Next" at bounding box center [383, 611] width 19 height 19
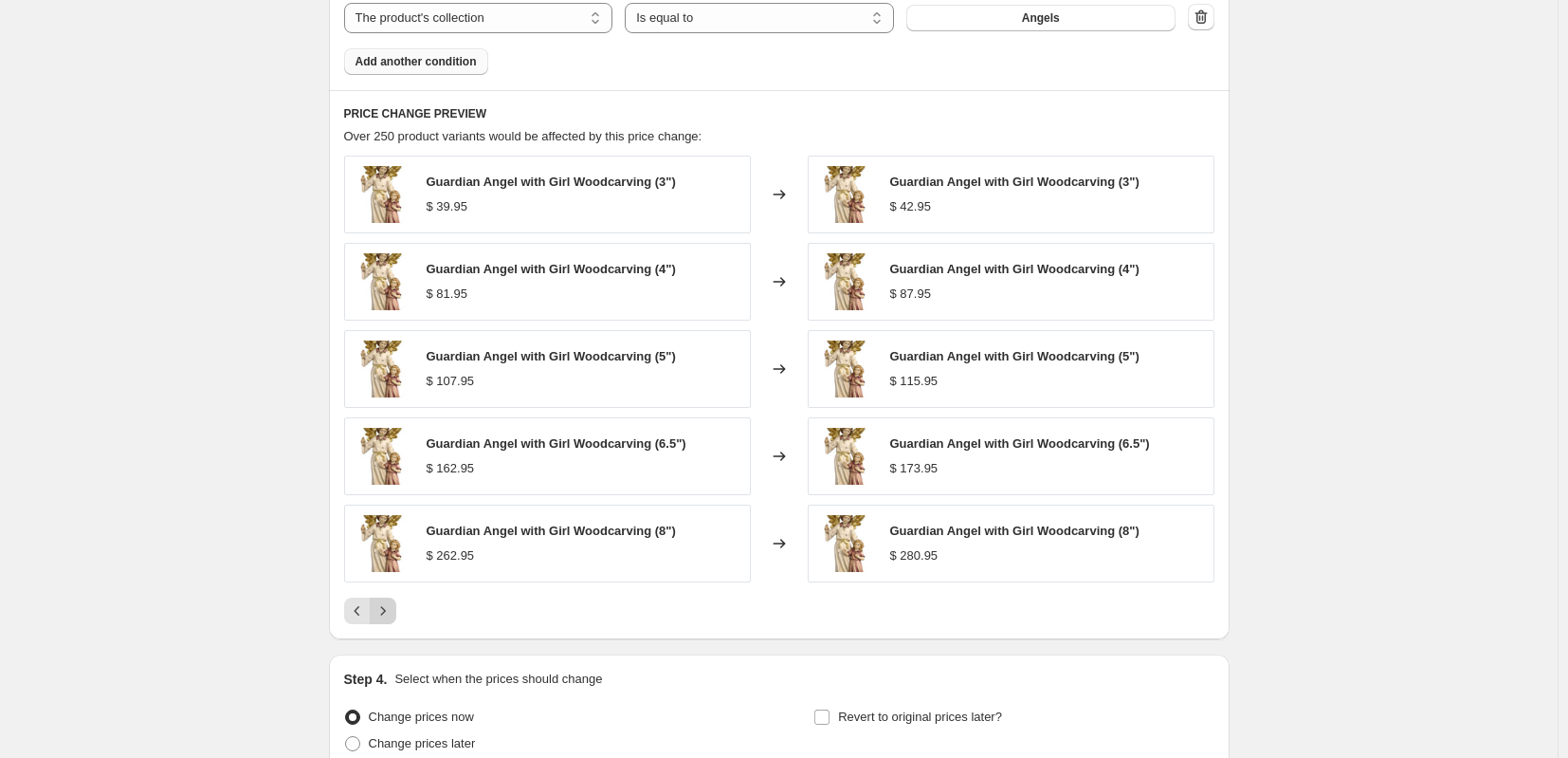
click at [388, 614] on icon "Next" at bounding box center [383, 611] width 19 height 19
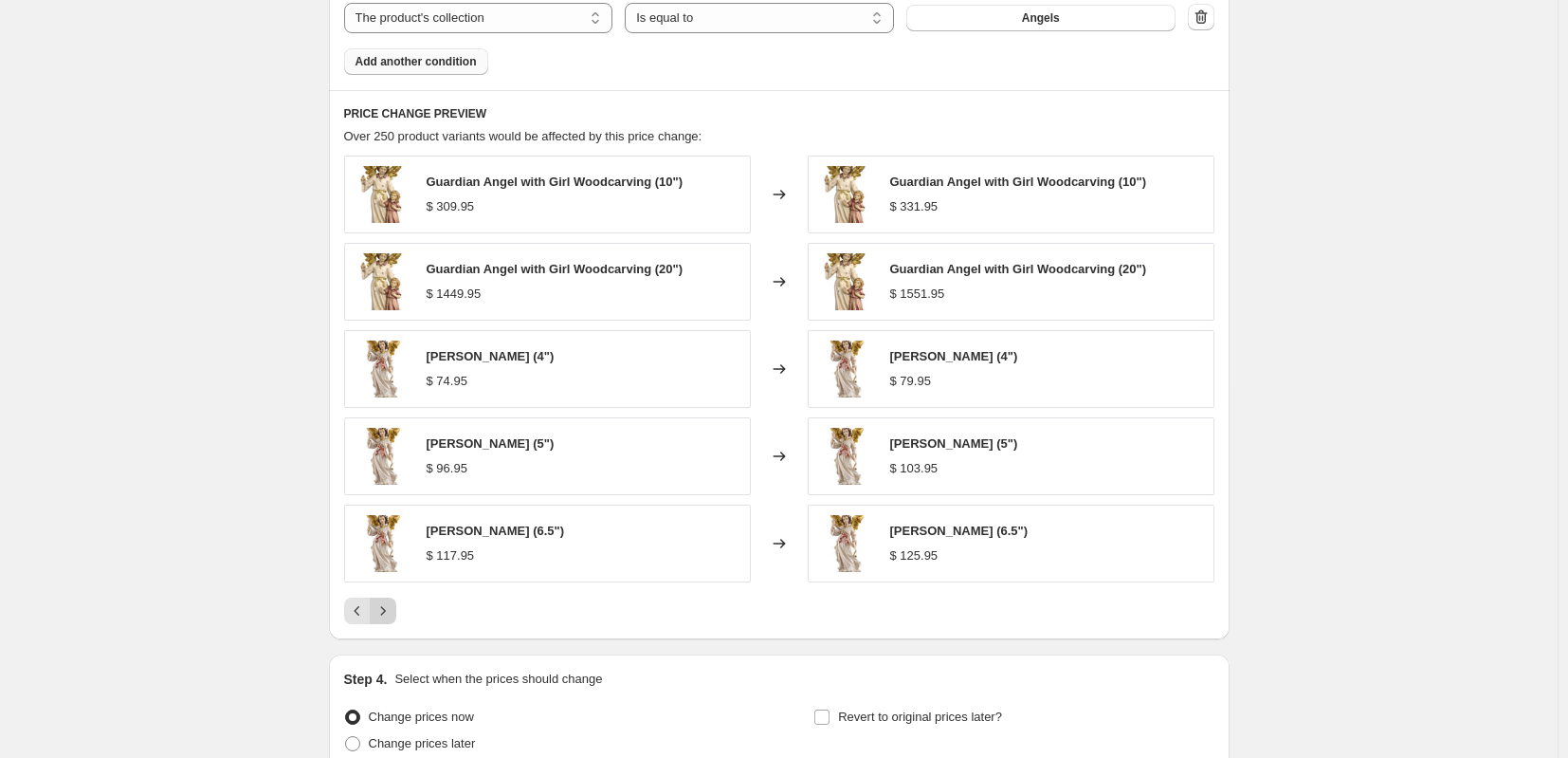
click at [388, 614] on icon "Next" at bounding box center [383, 611] width 19 height 19
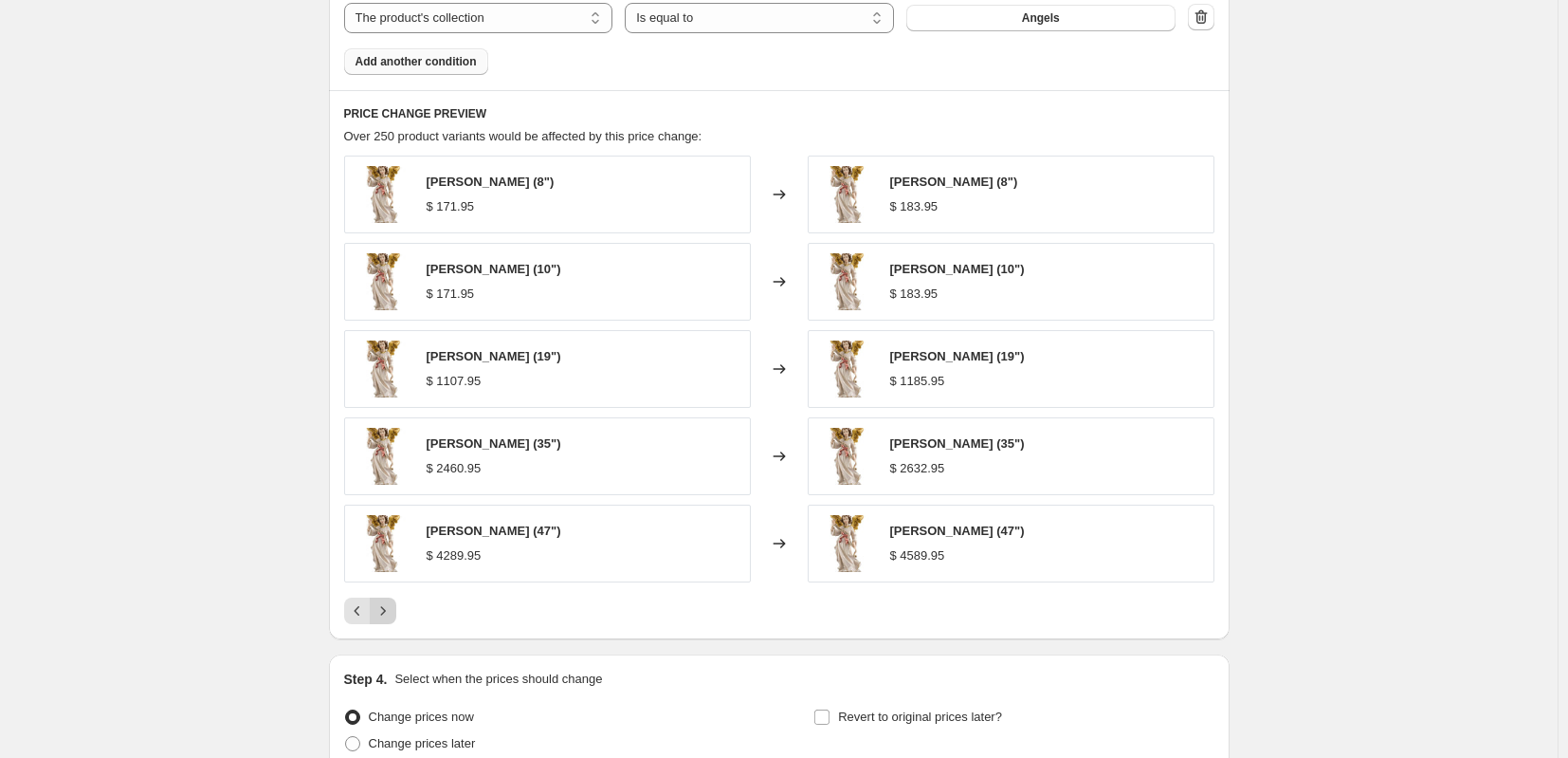
click at [388, 614] on icon "Next" at bounding box center [383, 611] width 19 height 19
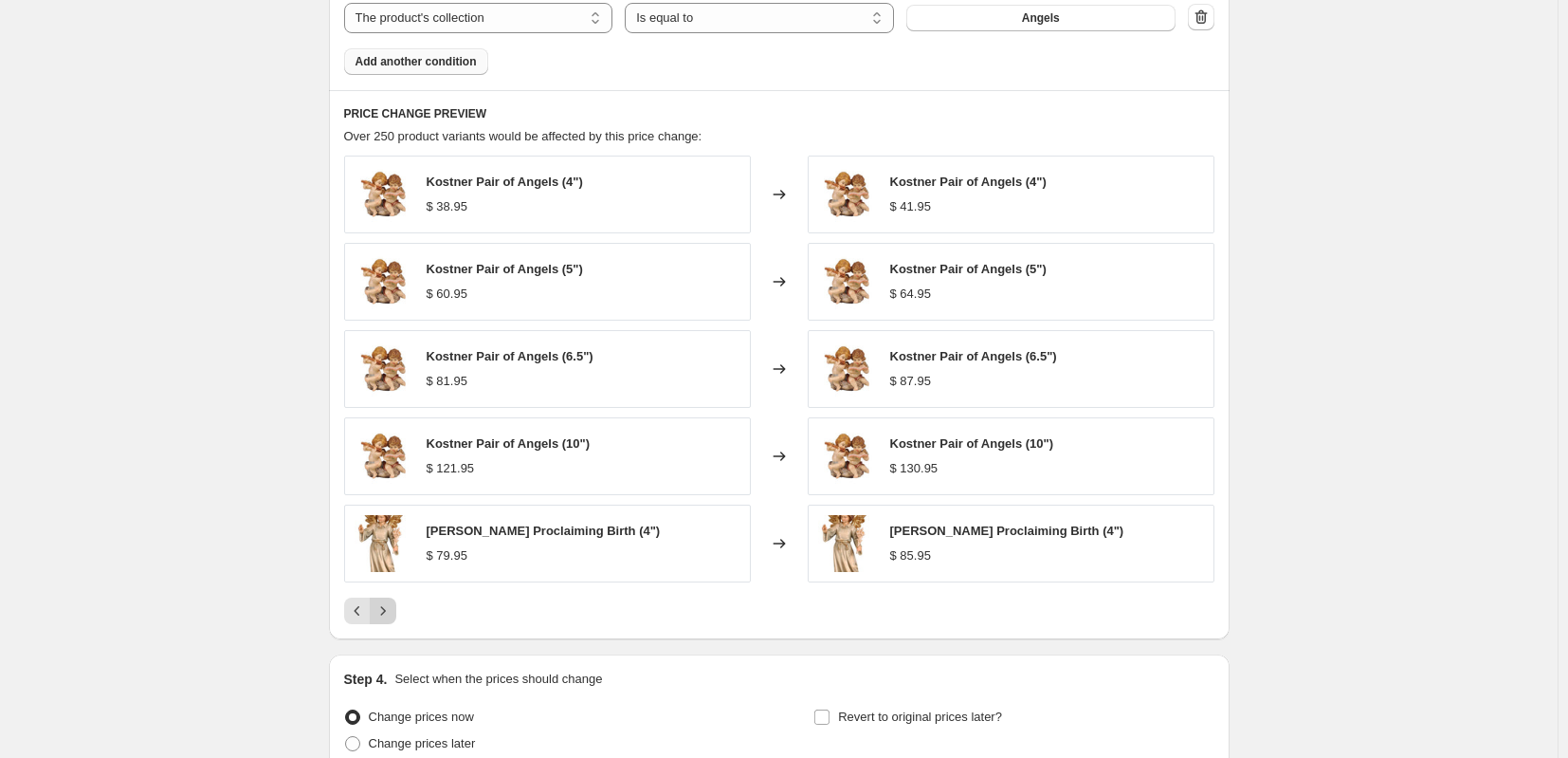
click at [388, 614] on icon "Next" at bounding box center [383, 611] width 19 height 19
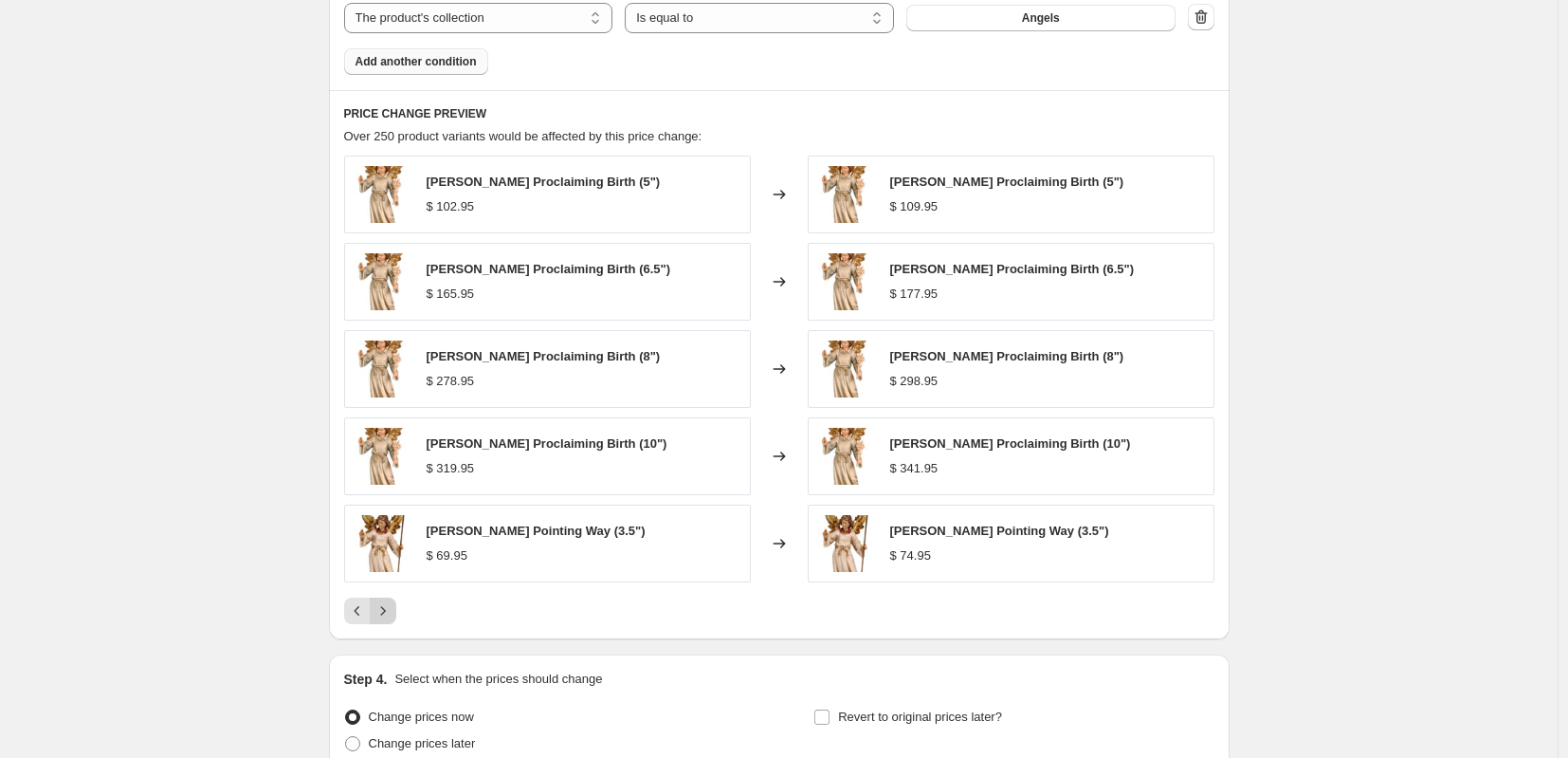
click at [388, 614] on icon "Next" at bounding box center [383, 611] width 19 height 19
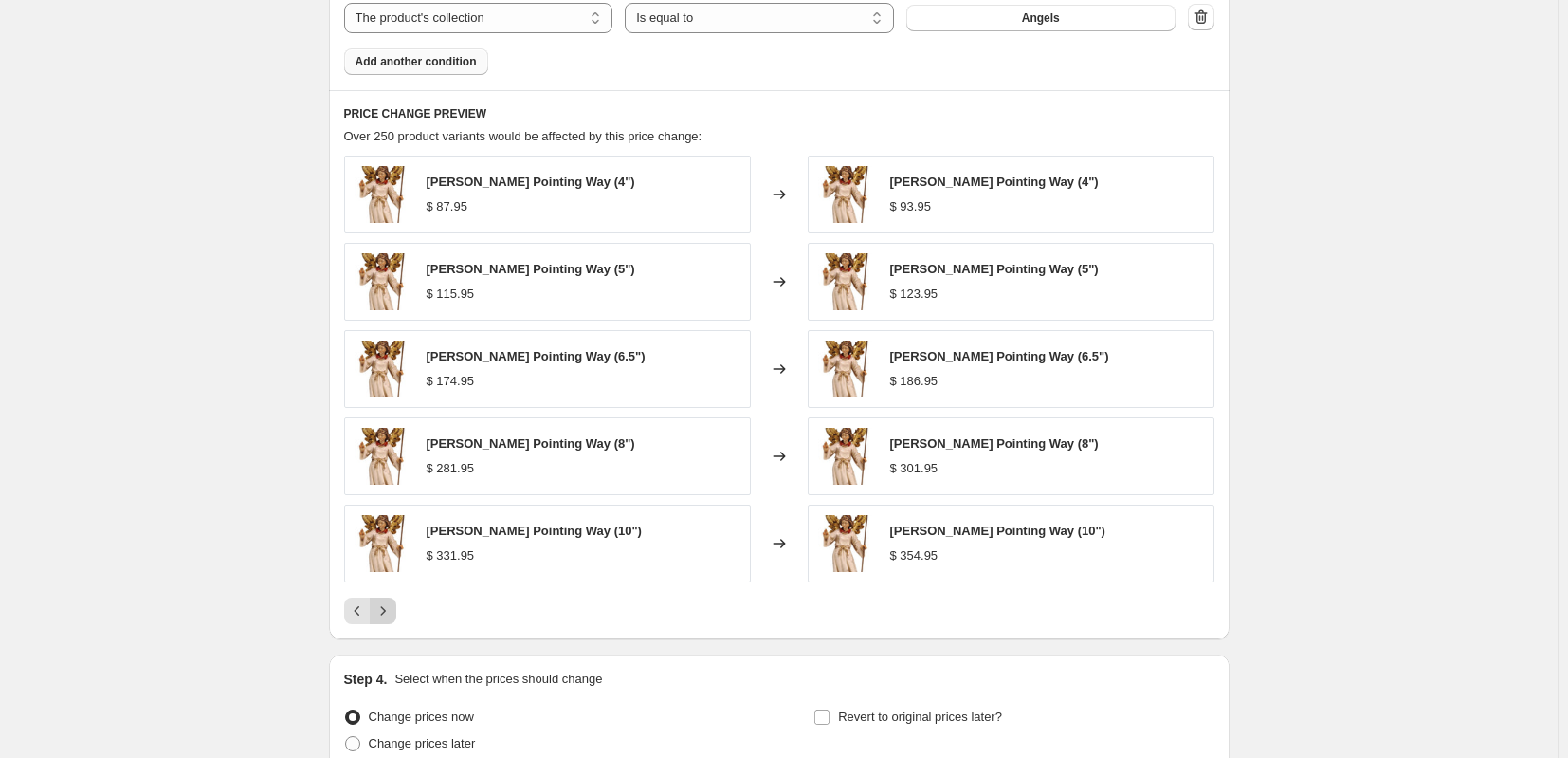
click at [388, 614] on icon "Next" at bounding box center [383, 611] width 19 height 19
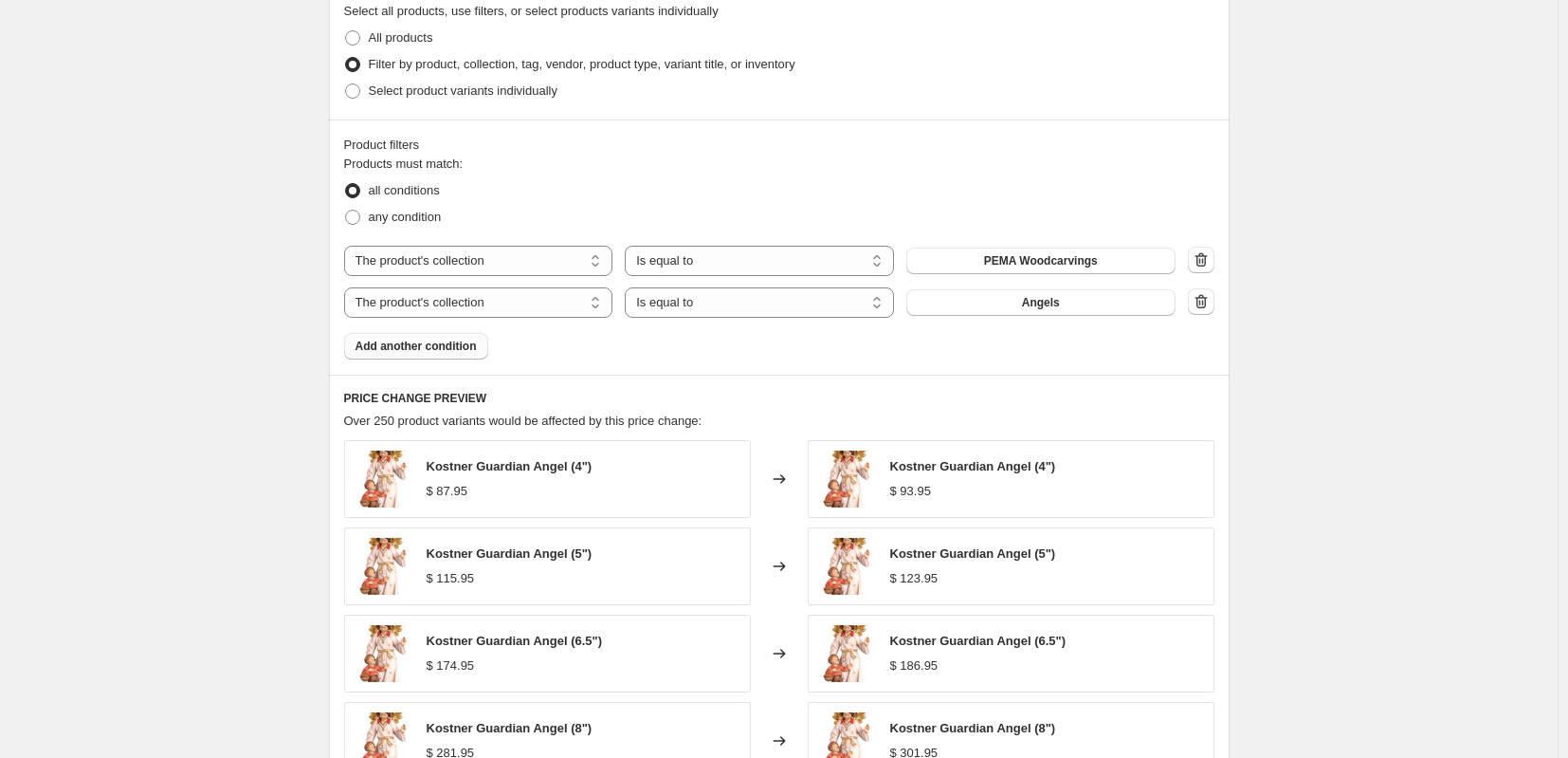
scroll to position [853, 0]
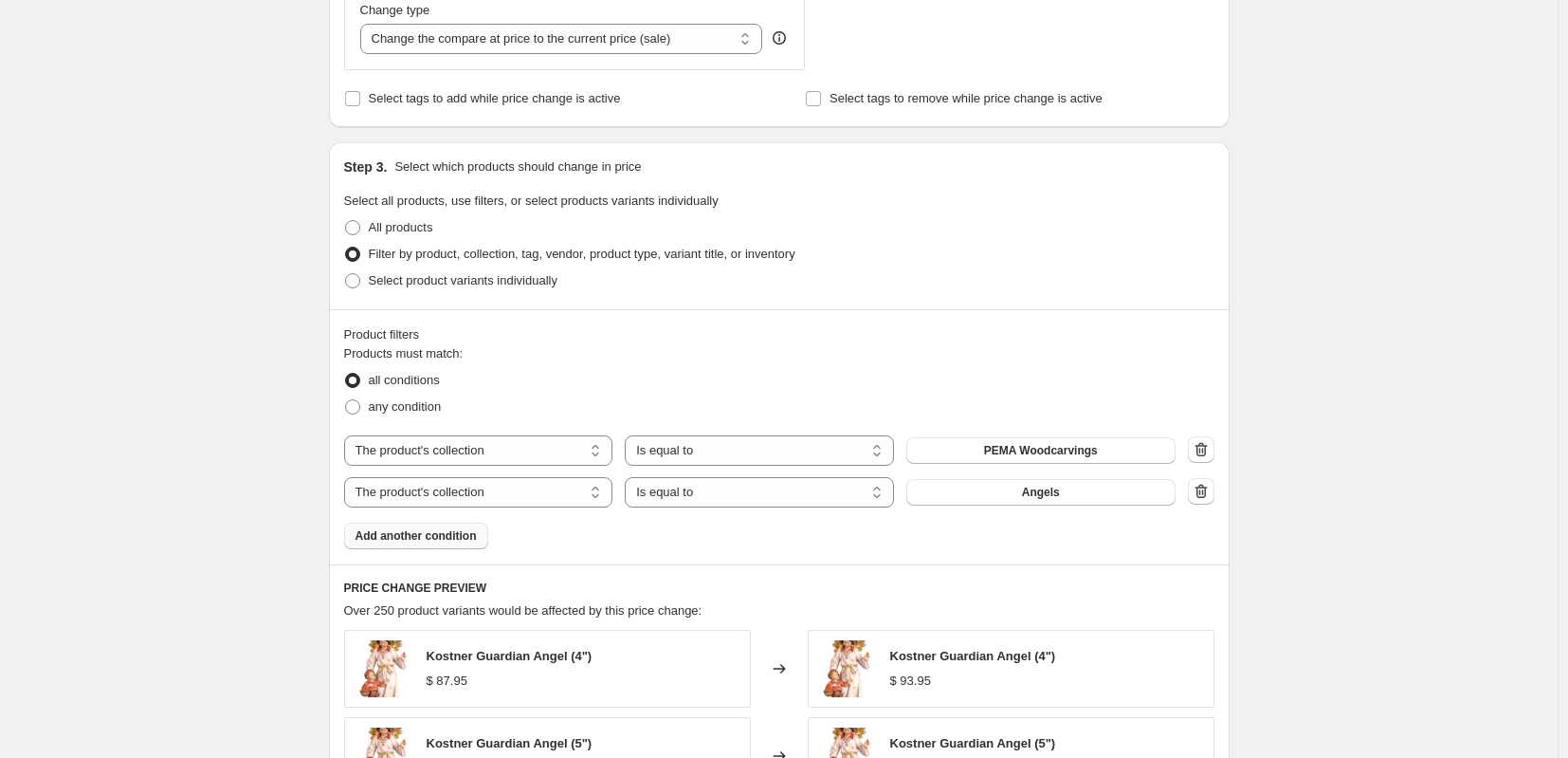
click at [433, 532] on span "Add another condition" at bounding box center [416, 536] width 122 height 15
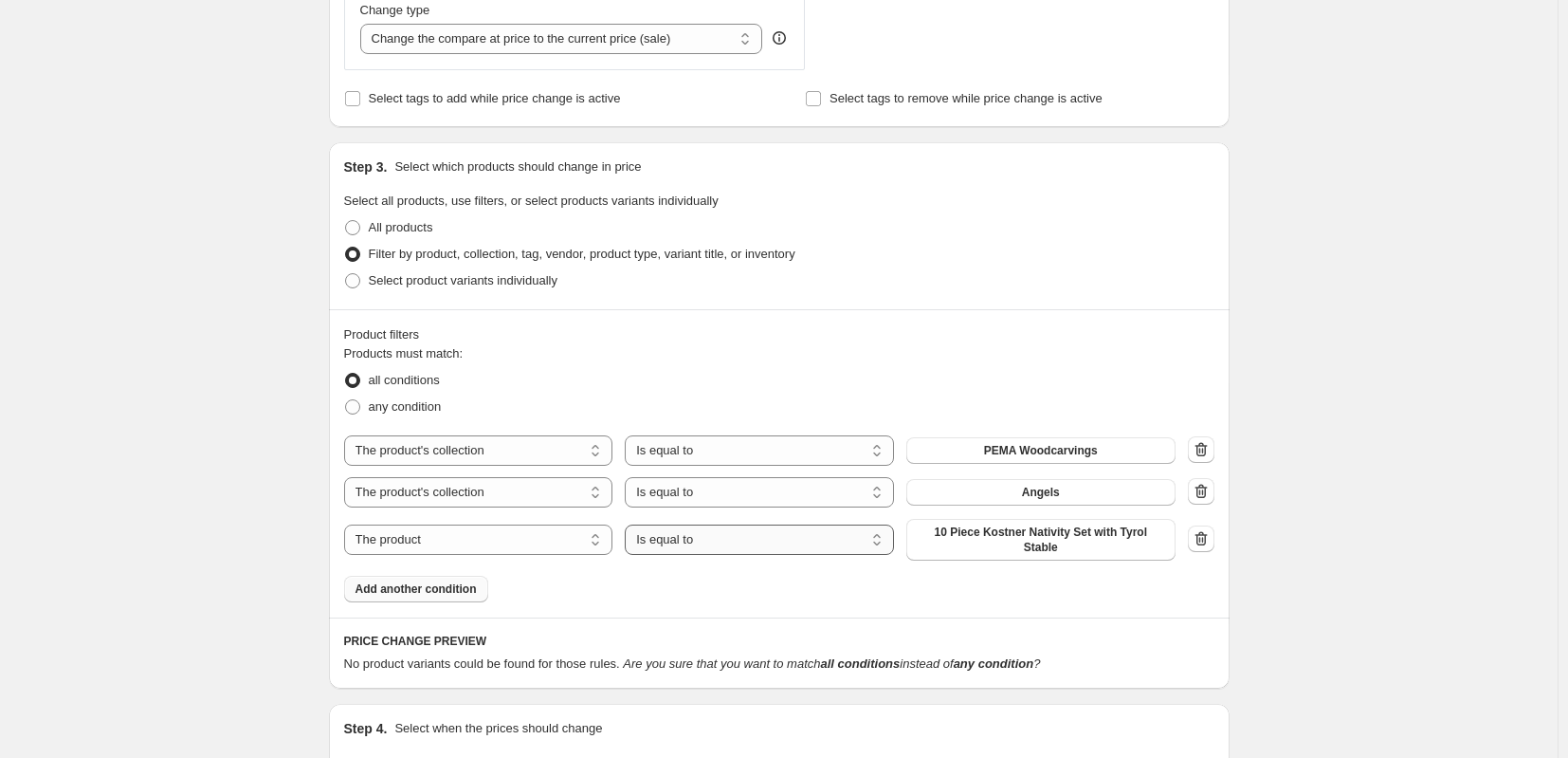
click at [717, 536] on select "Is equal to Is not equal to" at bounding box center [759, 540] width 269 height 30
select select "not_equal"
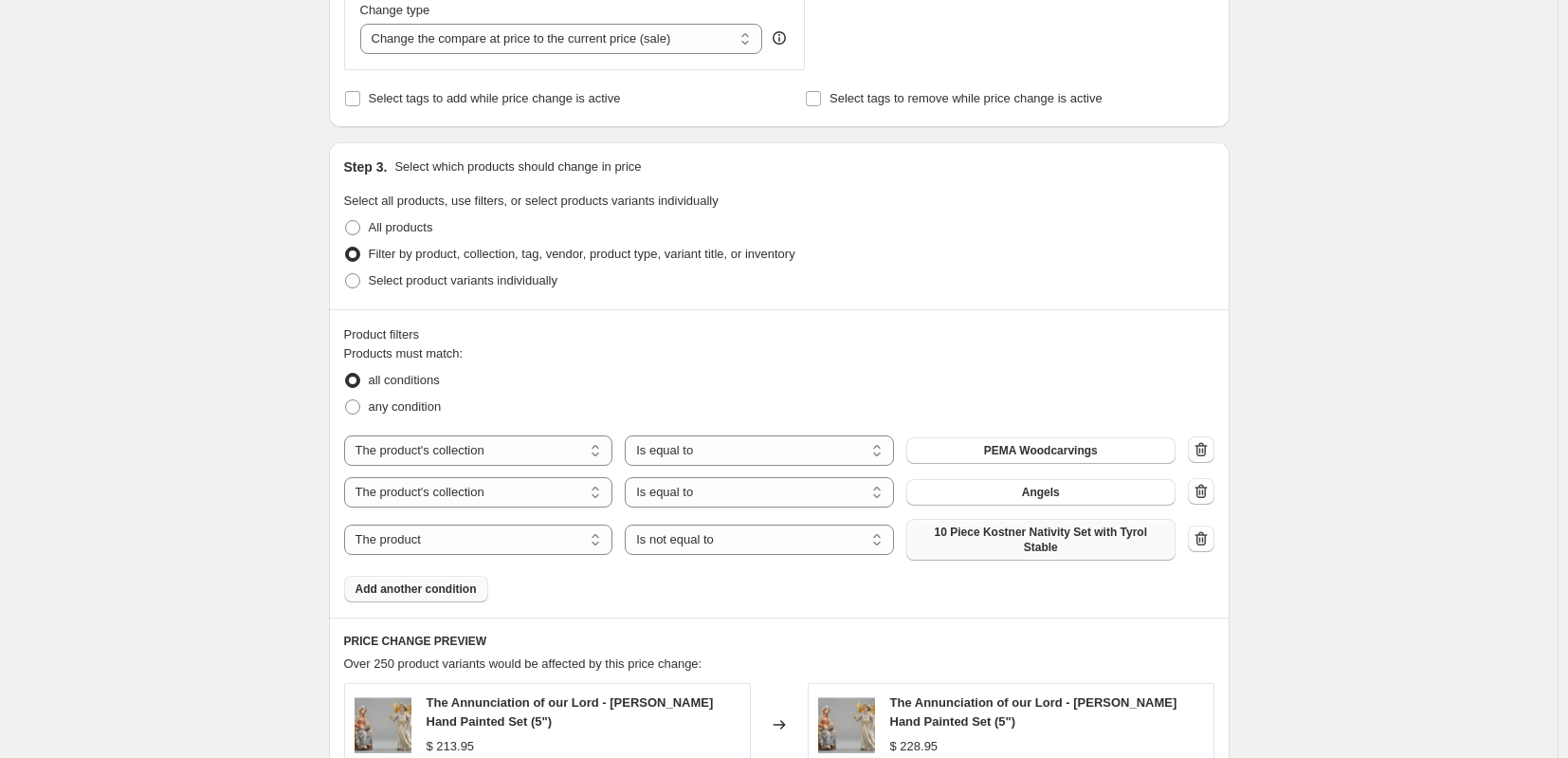
click at [1002, 537] on span "10 Piece Kostner Nativity Set with Tyrol Stable" at bounding box center [1041, 540] width 247 height 30
click at [541, 540] on select "The product The product's collection The product's tag The product's vendor The…" at bounding box center [478, 540] width 269 height 30
select select "collection"
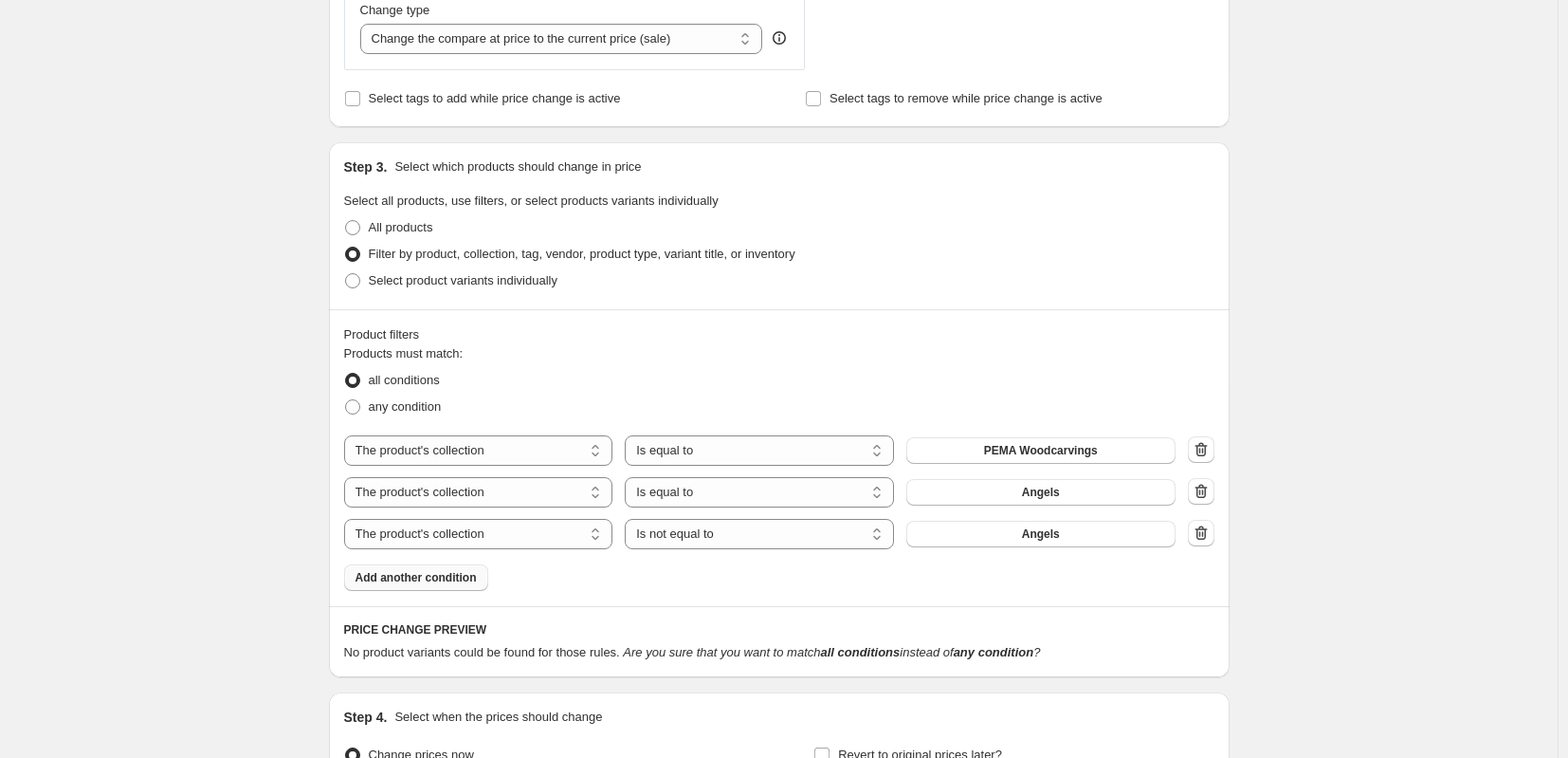
click at [1010, 537] on button "Angels" at bounding box center [1040, 534] width 269 height 27
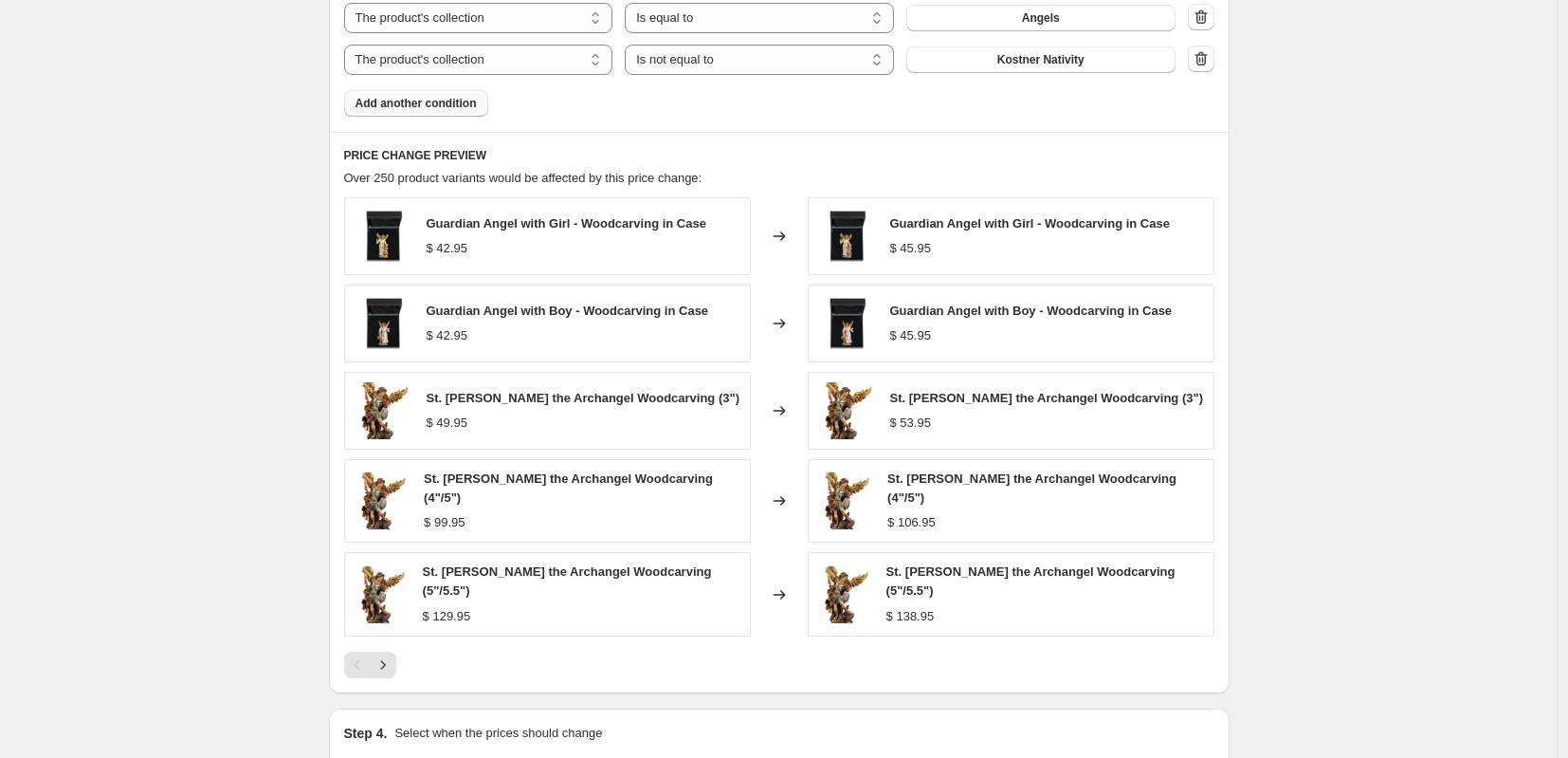
scroll to position [1422, 0]
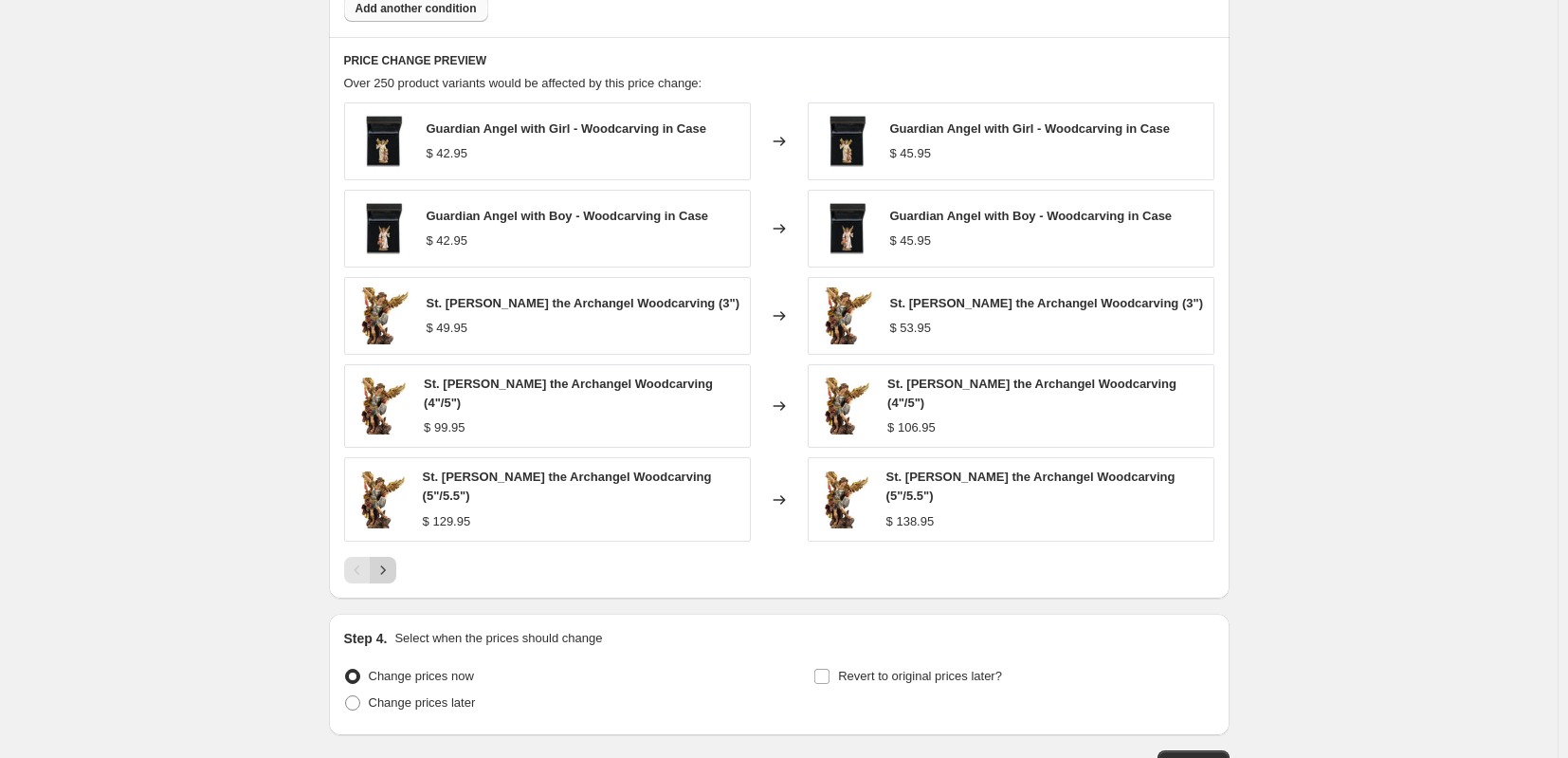
click at [384, 560] on icon "Next" at bounding box center [383, 570] width 19 height 19
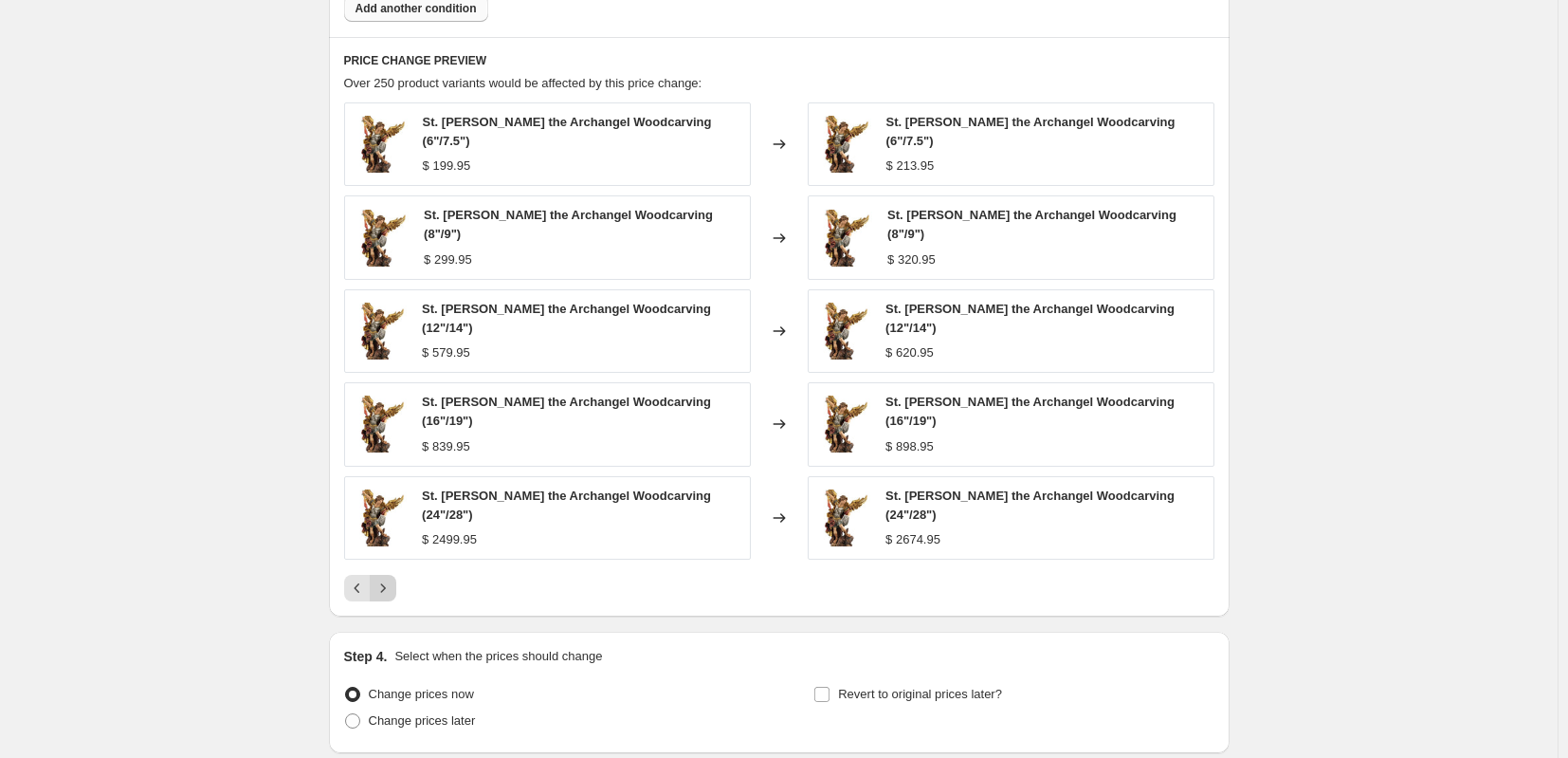
click at [384, 578] on icon "Next" at bounding box center [383, 588] width 19 height 19
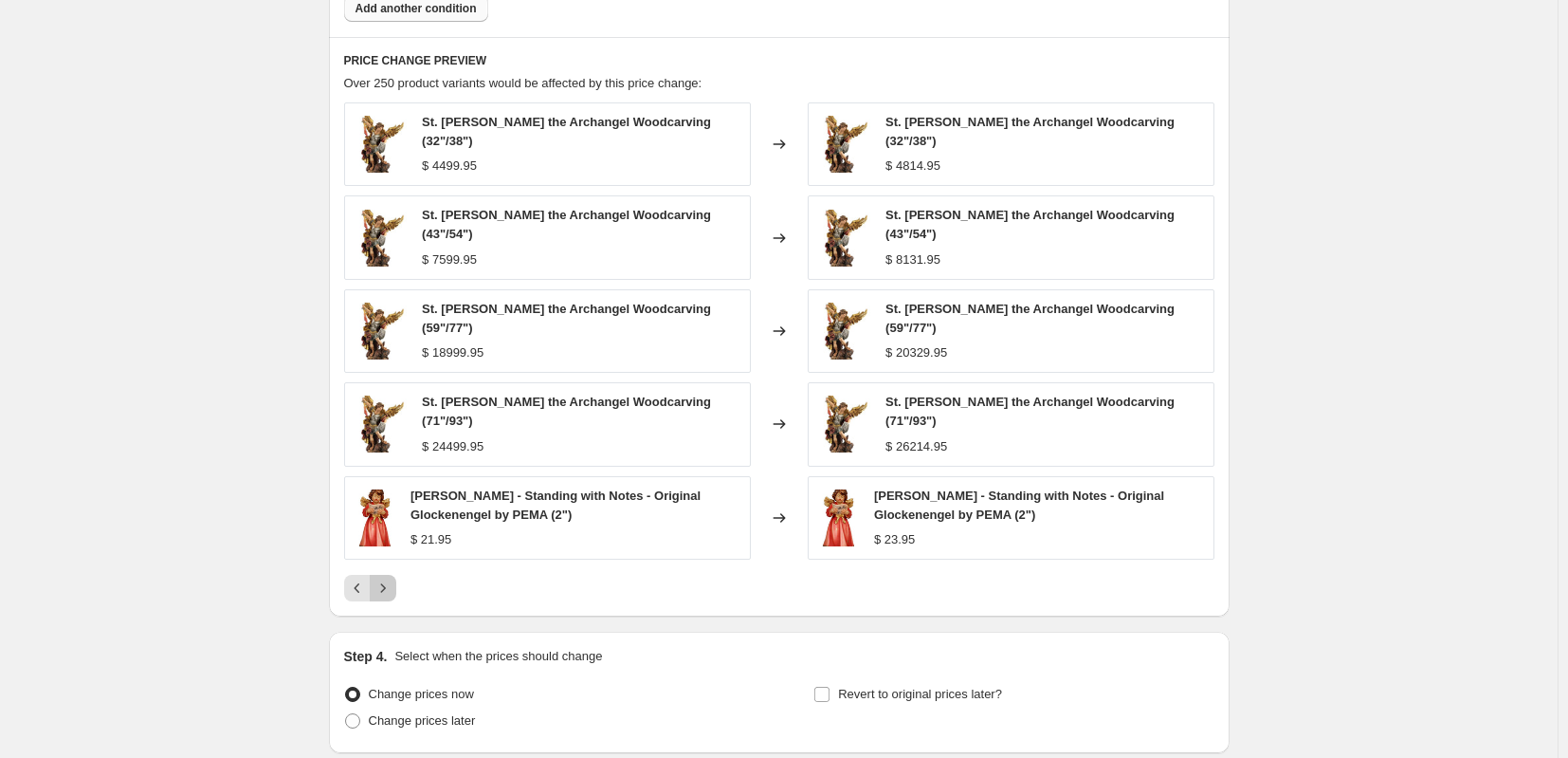
click at [386, 575] on button "Next" at bounding box center [383, 588] width 27 height 27
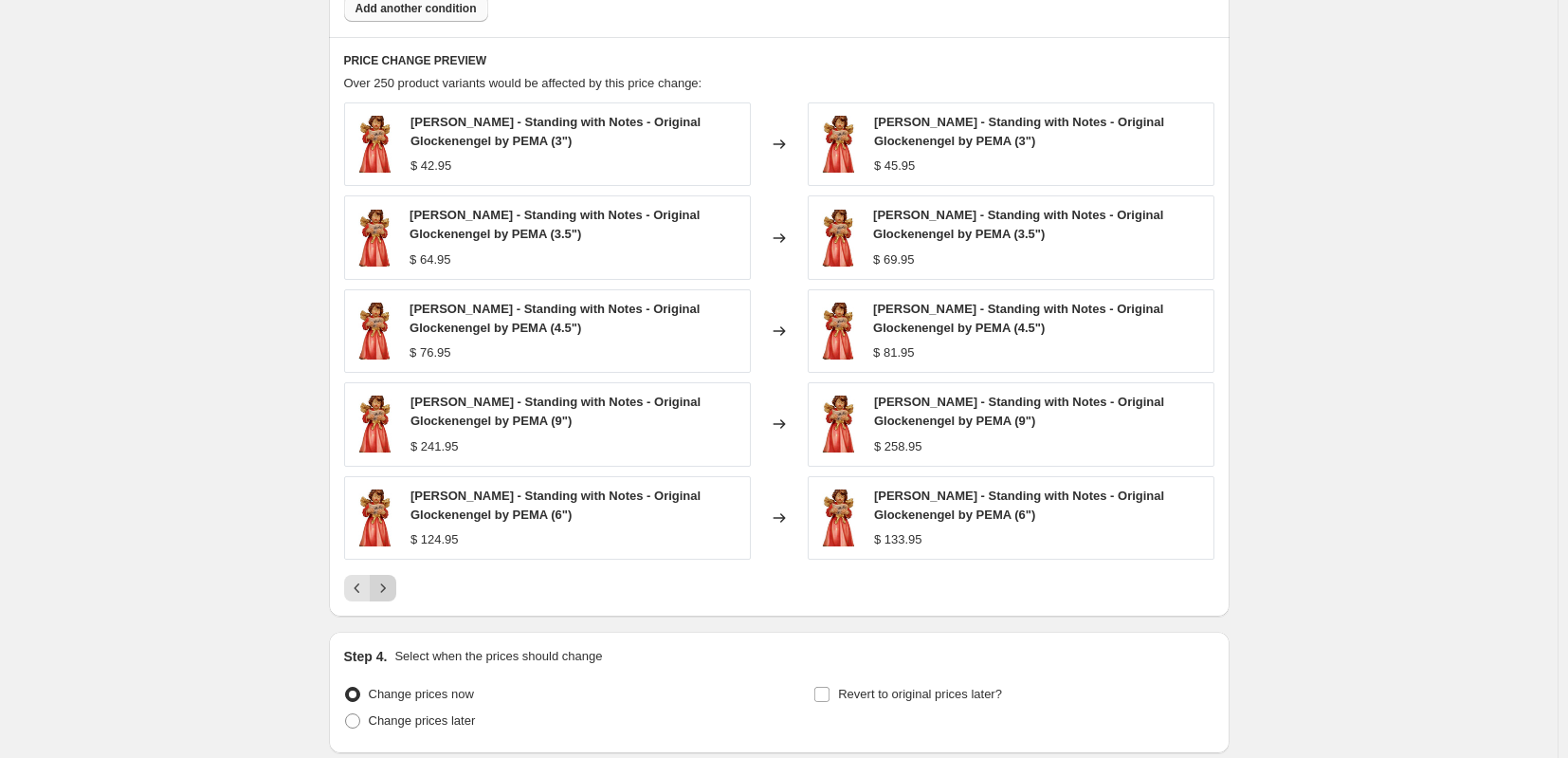
click at [386, 554] on div "[PERSON_NAME] - Standing with Notes - Original Glockenengel by PEMA (6") $ 124.…" at bounding box center [547, 518] width 406 height 84
click at [392, 584] on icon "Next" at bounding box center [383, 588] width 19 height 19
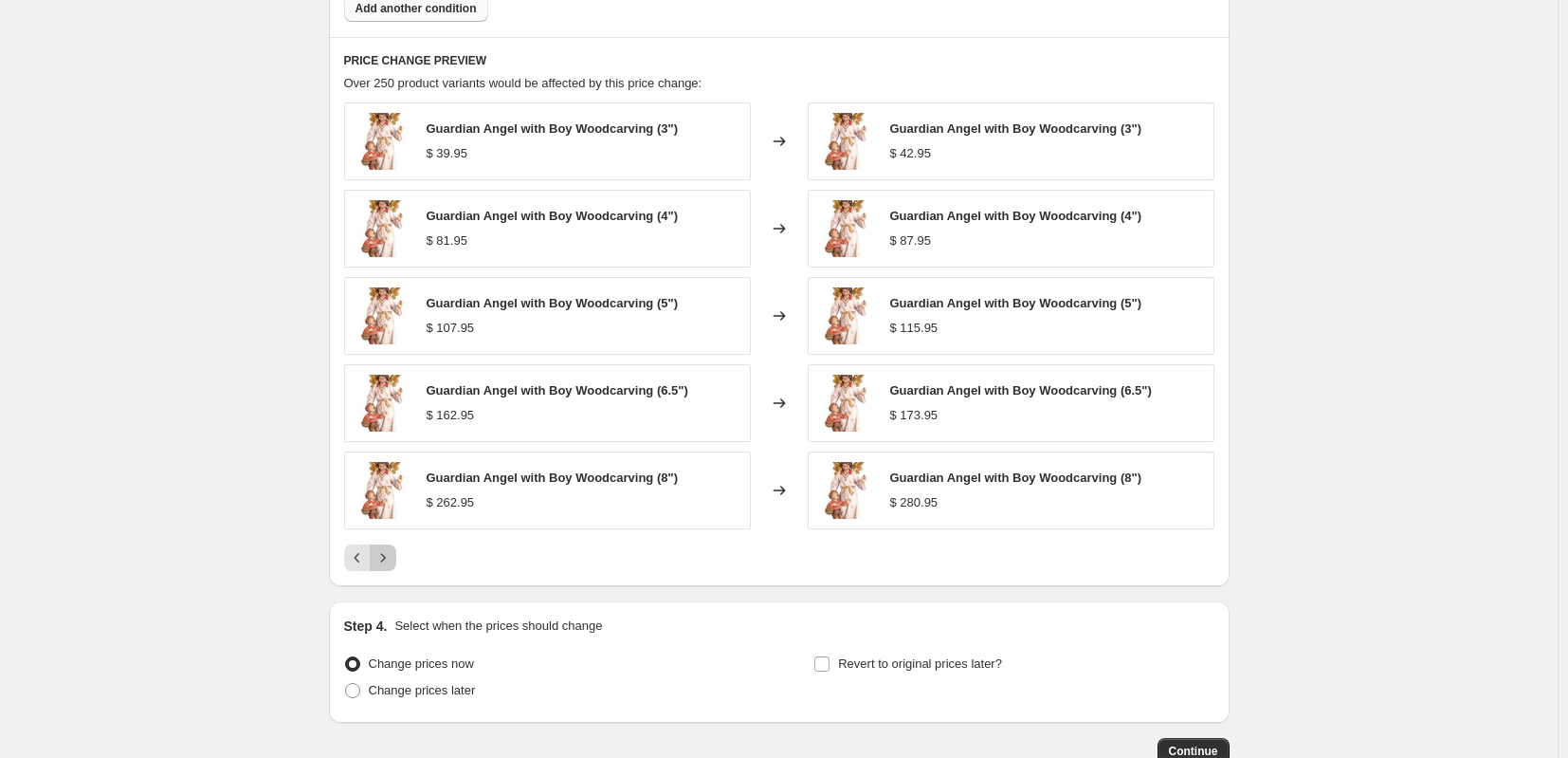
click at [387, 564] on icon "Next" at bounding box center [383, 558] width 19 height 19
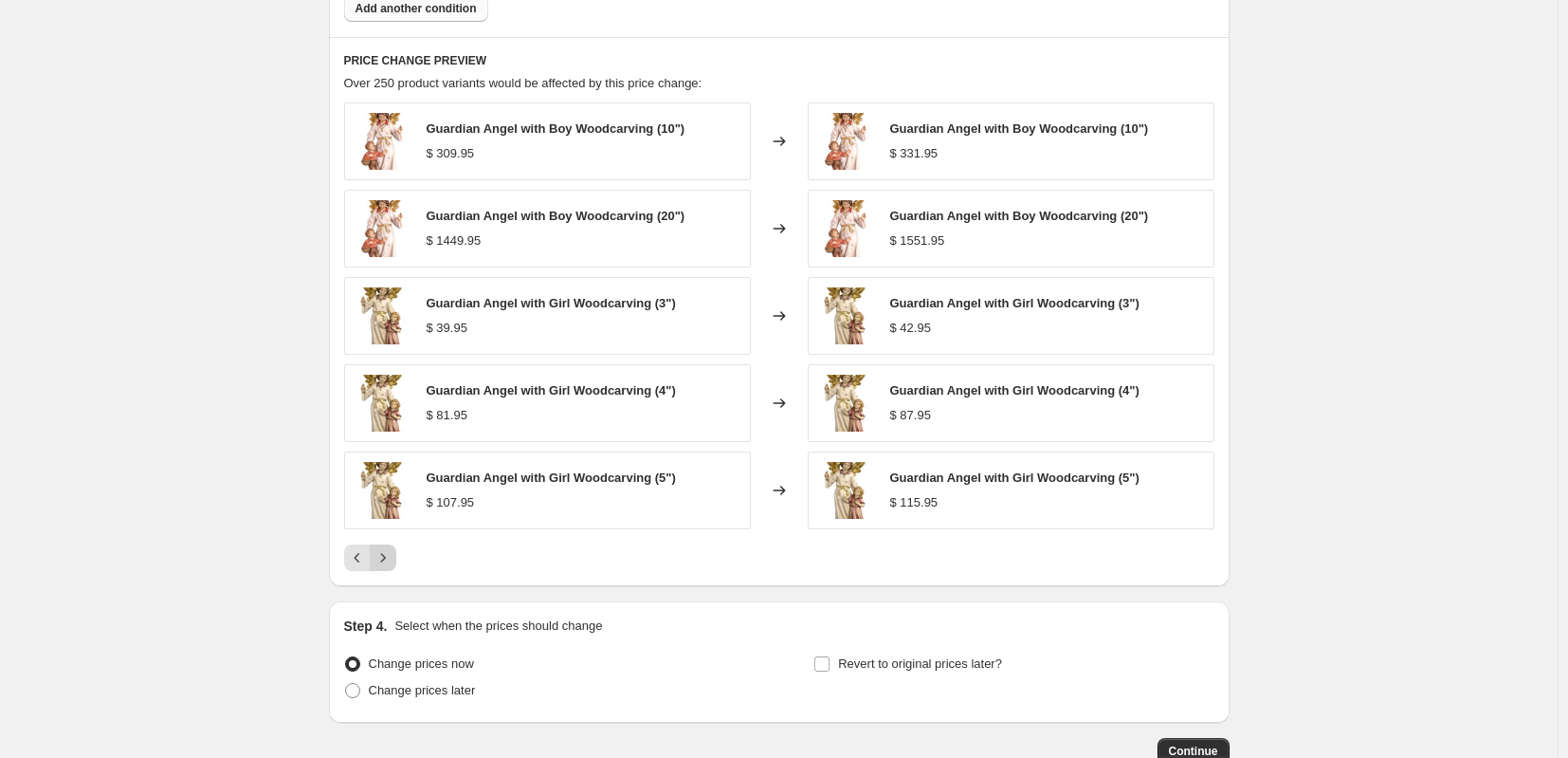
click at [387, 564] on icon "Next" at bounding box center [383, 558] width 19 height 19
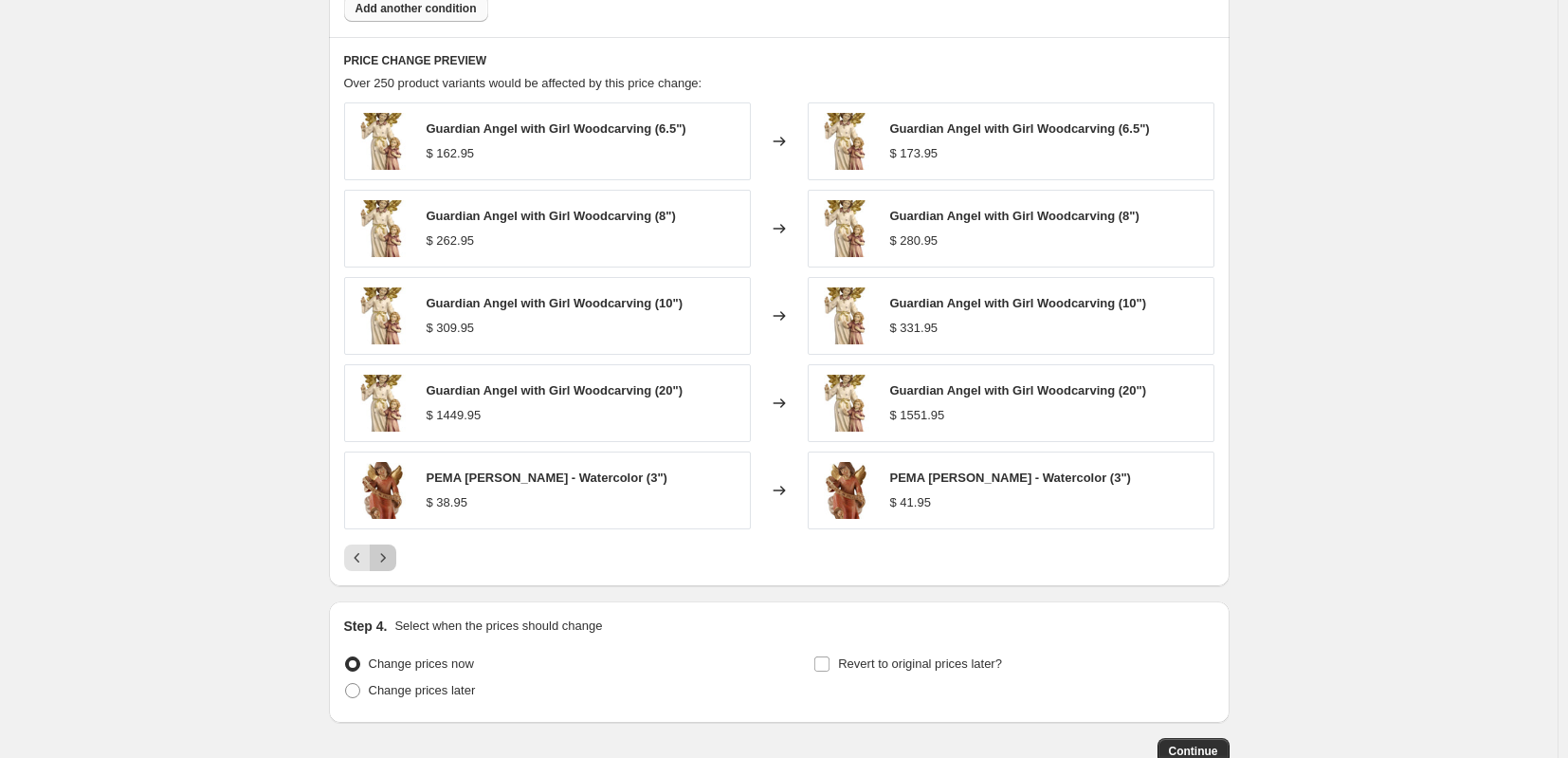
click at [387, 564] on icon "Next" at bounding box center [383, 558] width 19 height 19
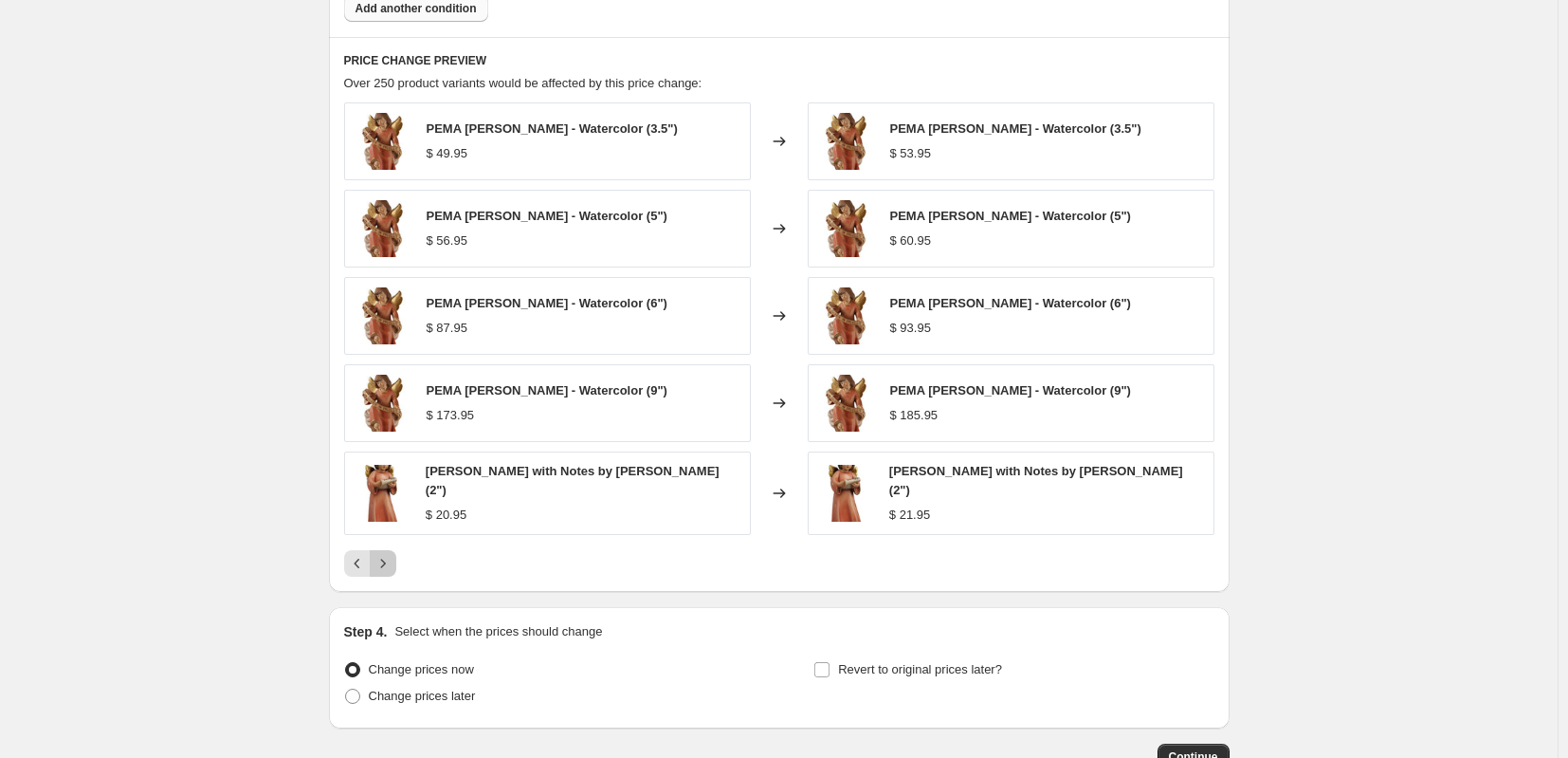
click at [387, 564] on icon "Next" at bounding box center [383, 563] width 19 height 19
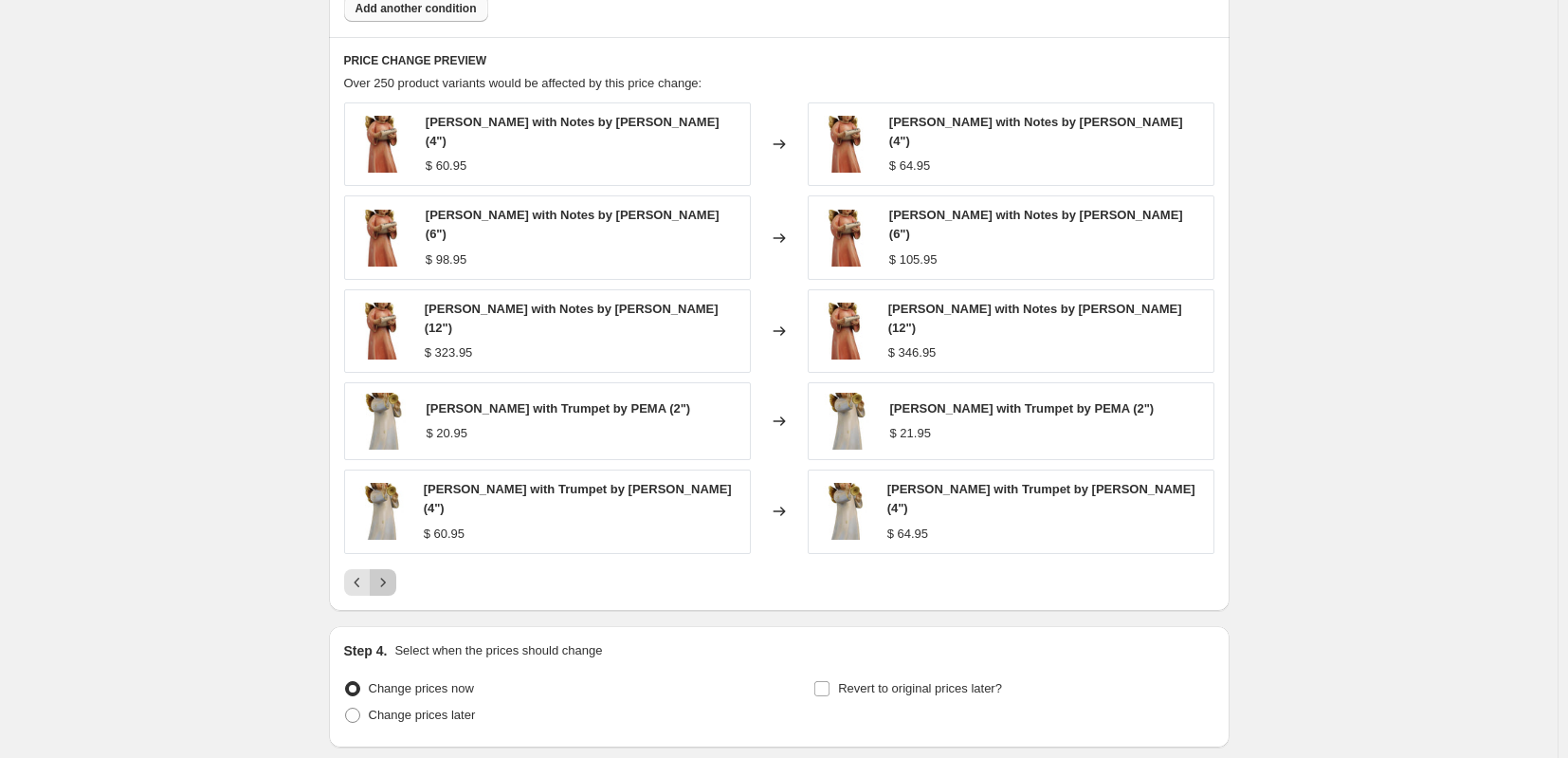
click at [387, 573] on icon "Next" at bounding box center [383, 582] width 19 height 19
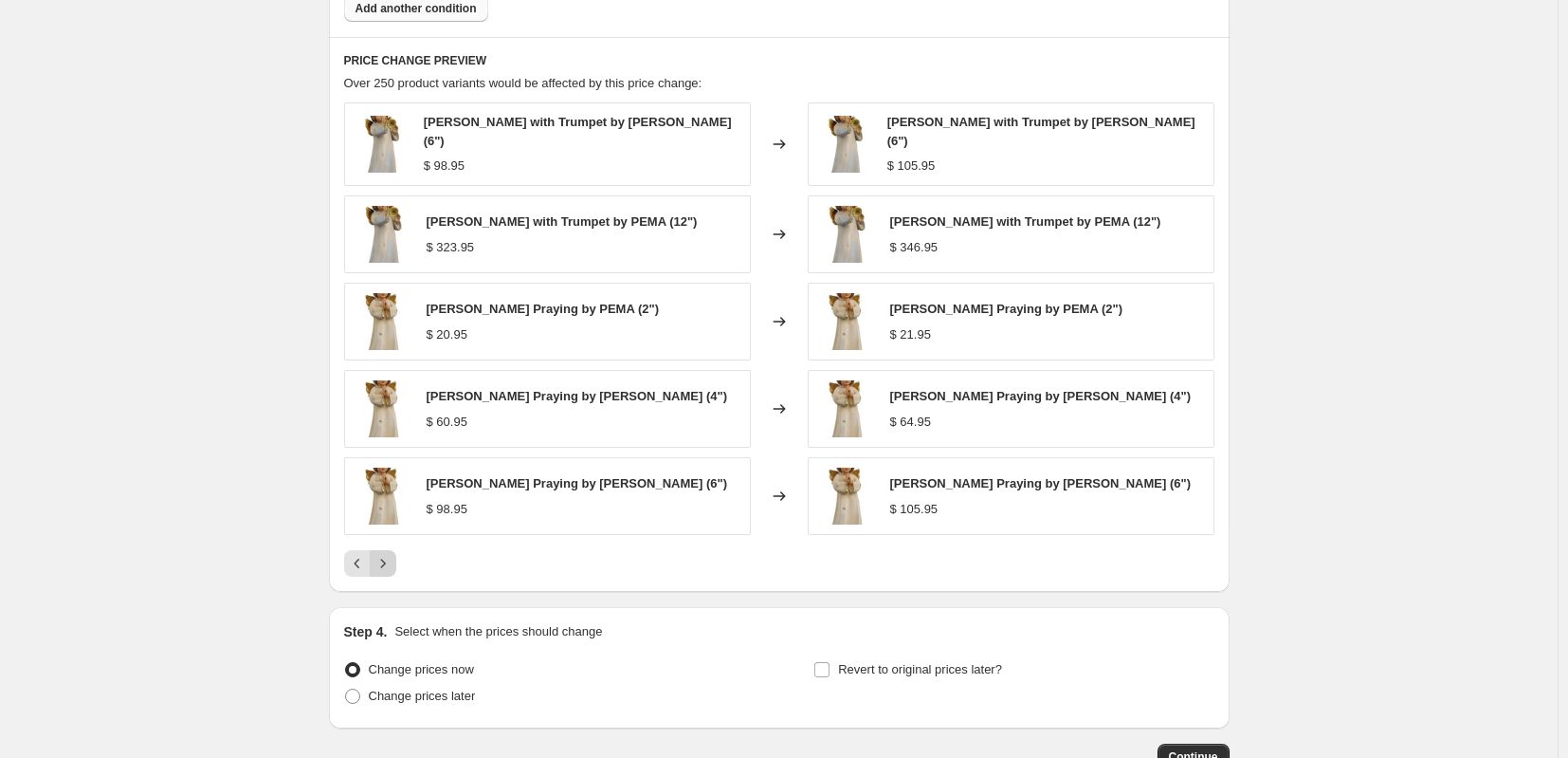
click at [387, 564] on icon "Next" at bounding box center [383, 563] width 19 height 19
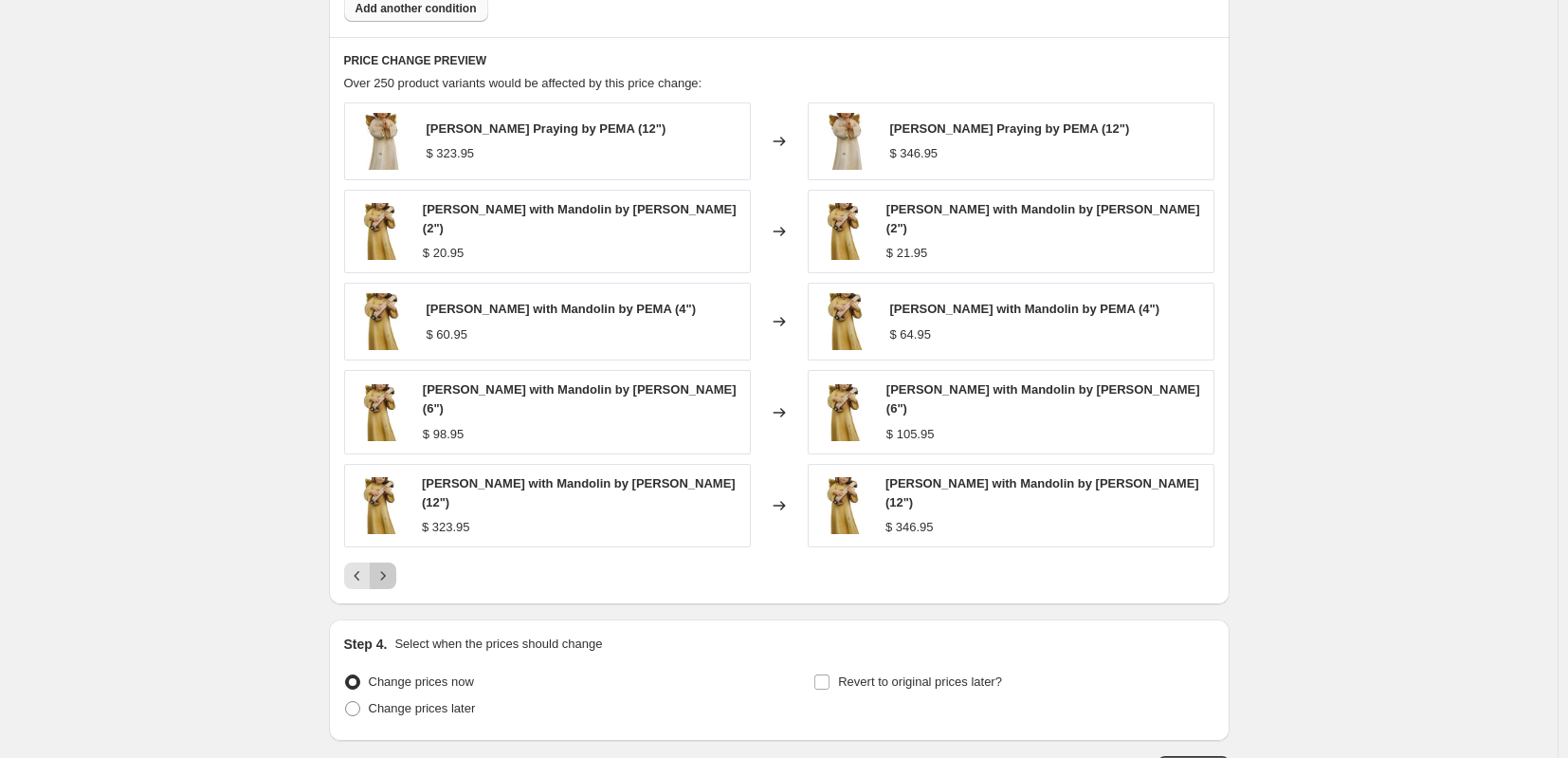
click at [387, 566] on icon "Next" at bounding box center [383, 576] width 19 height 19
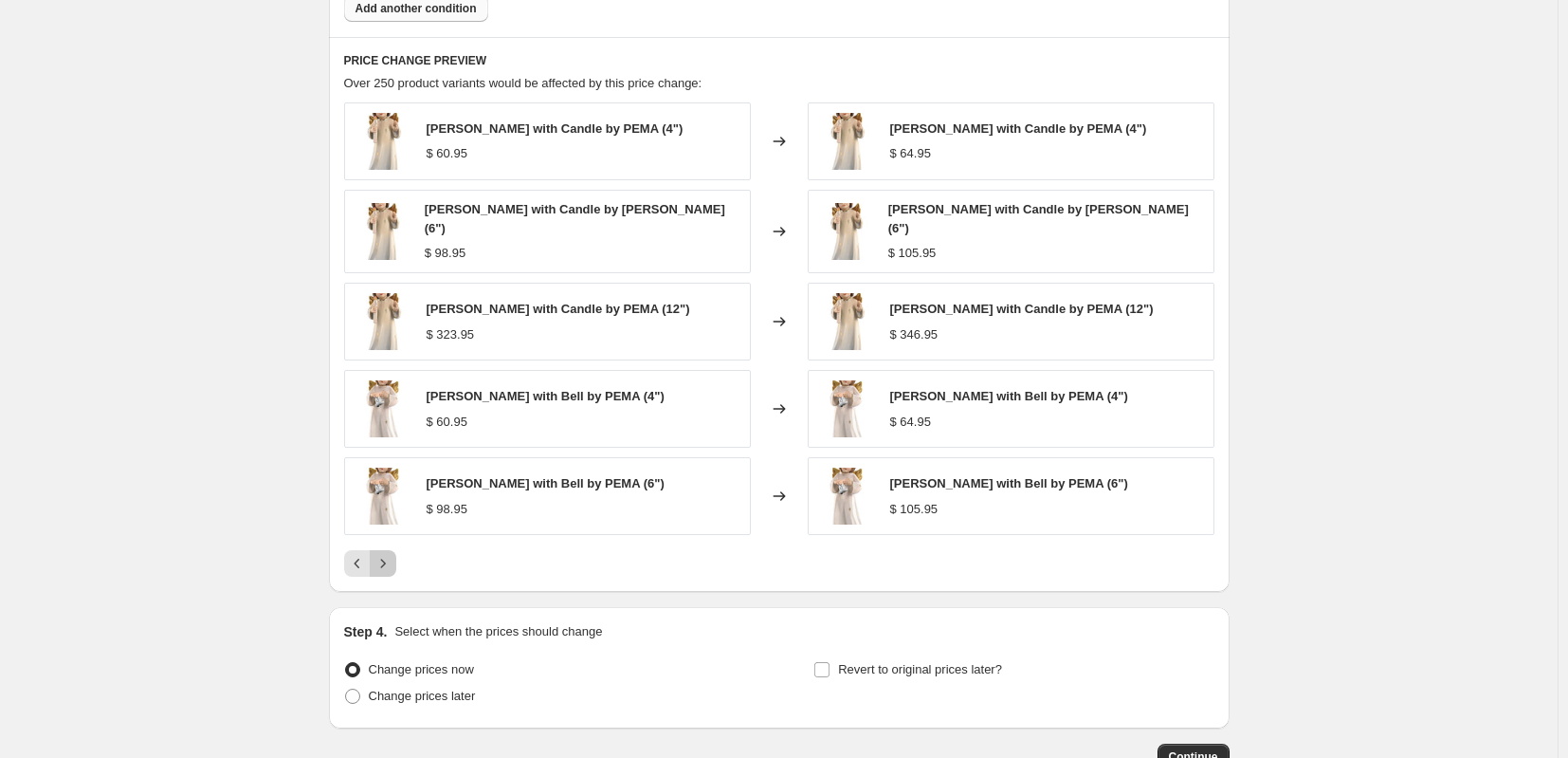
click at [387, 564] on icon "Next" at bounding box center [383, 563] width 19 height 19
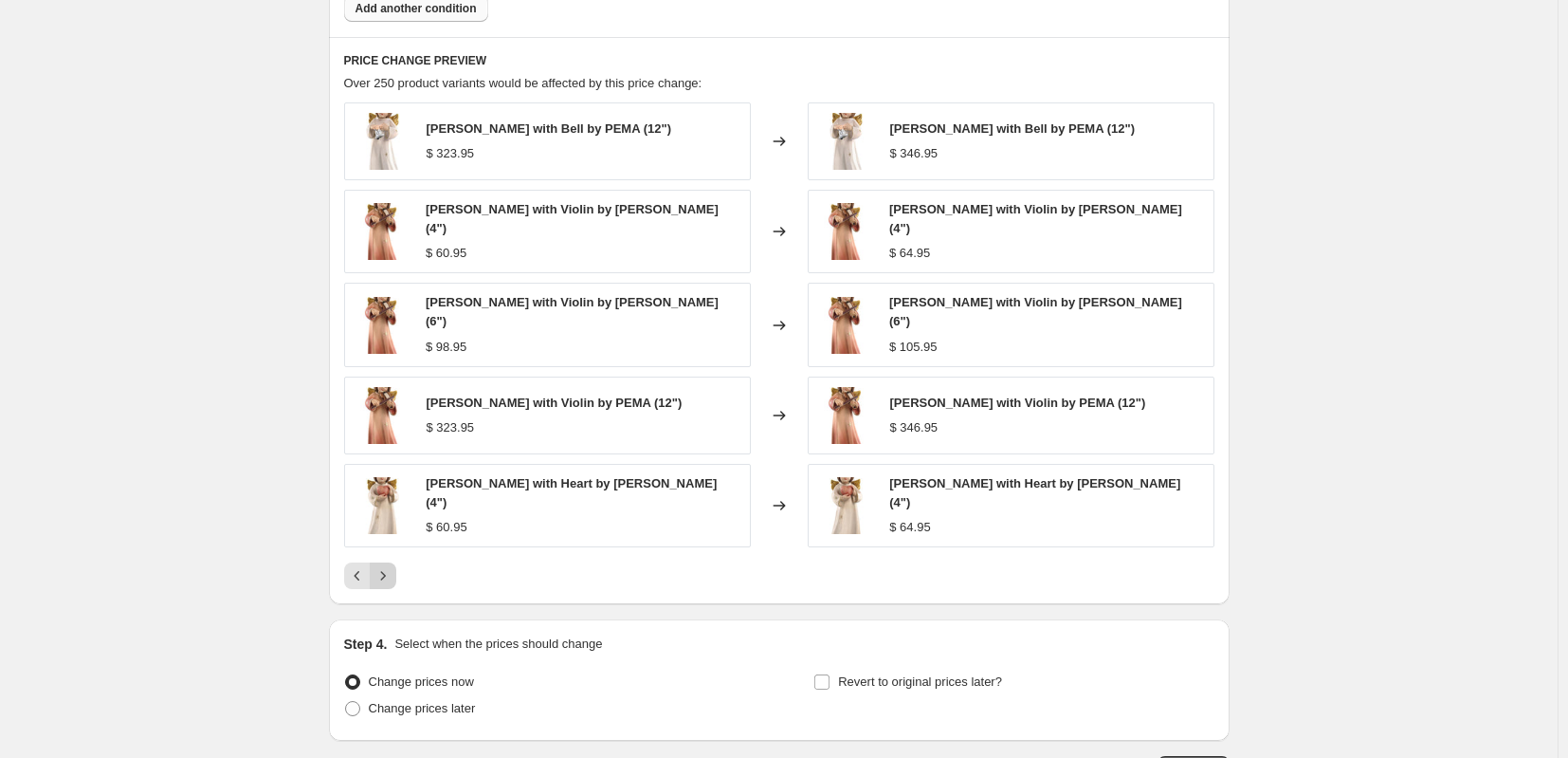
click at [387, 566] on icon "Next" at bounding box center [383, 576] width 19 height 19
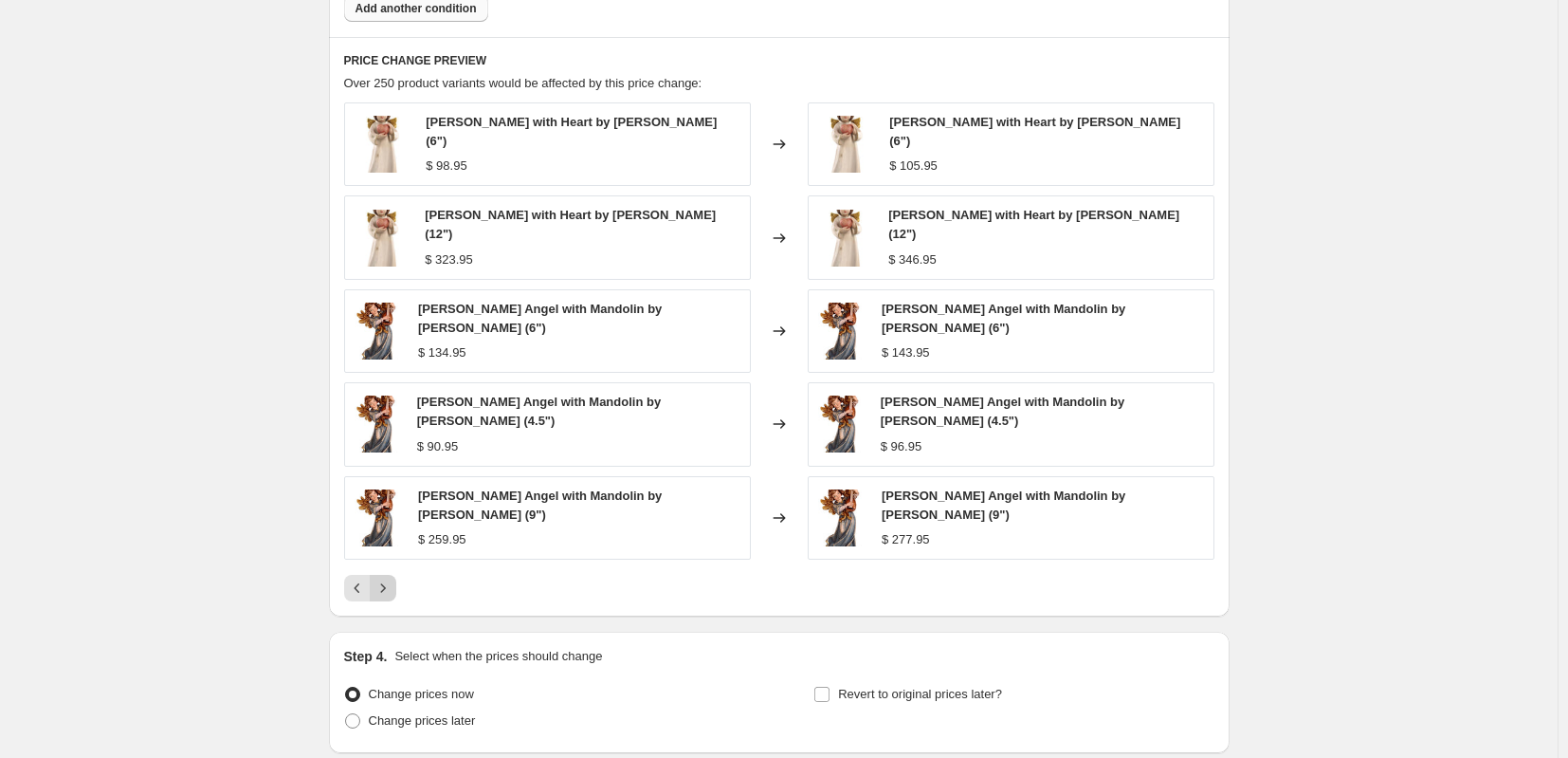
click at [387, 578] on icon "Next" at bounding box center [383, 588] width 19 height 19
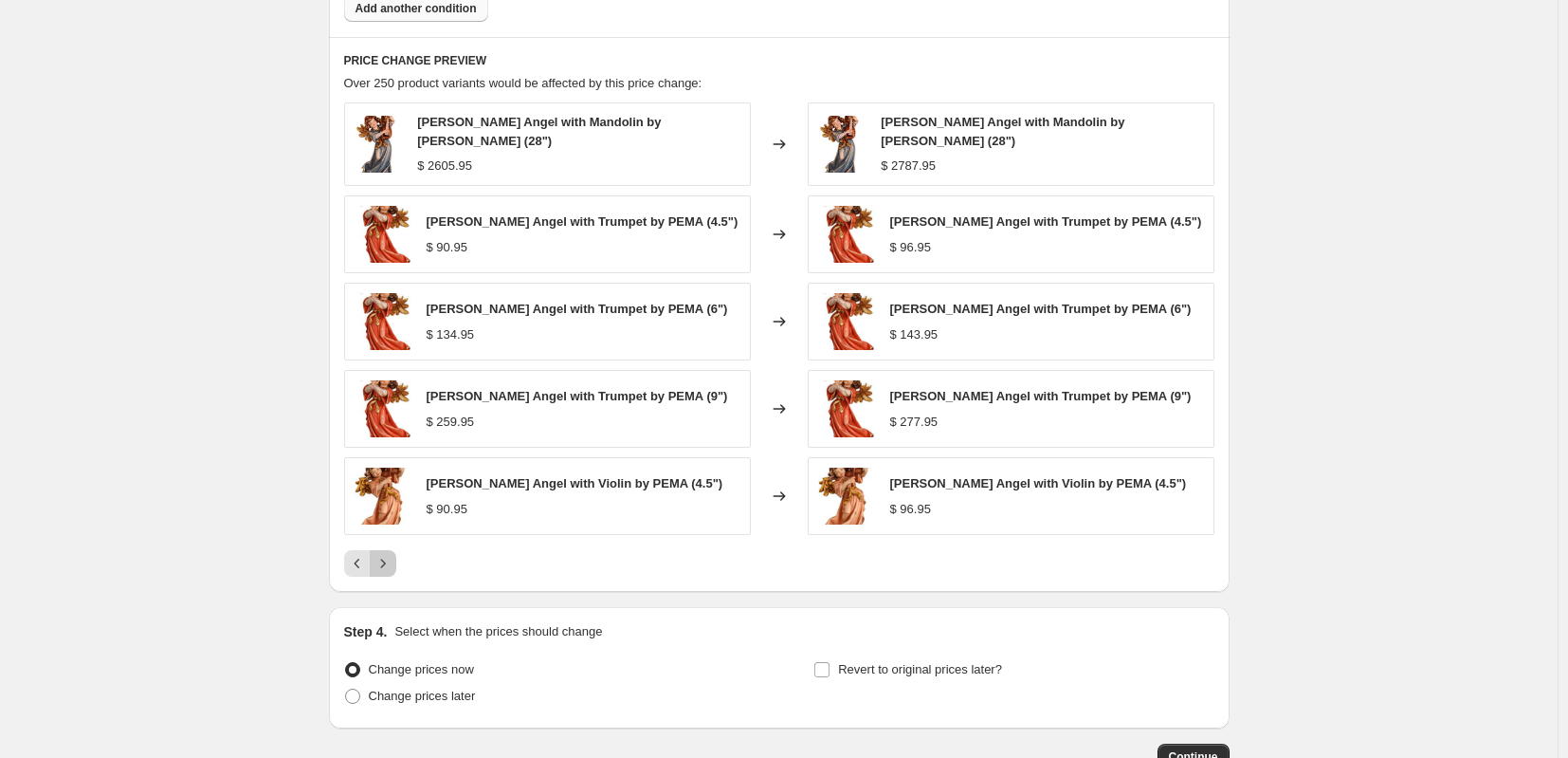
click at [387, 564] on icon "Next" at bounding box center [383, 563] width 19 height 19
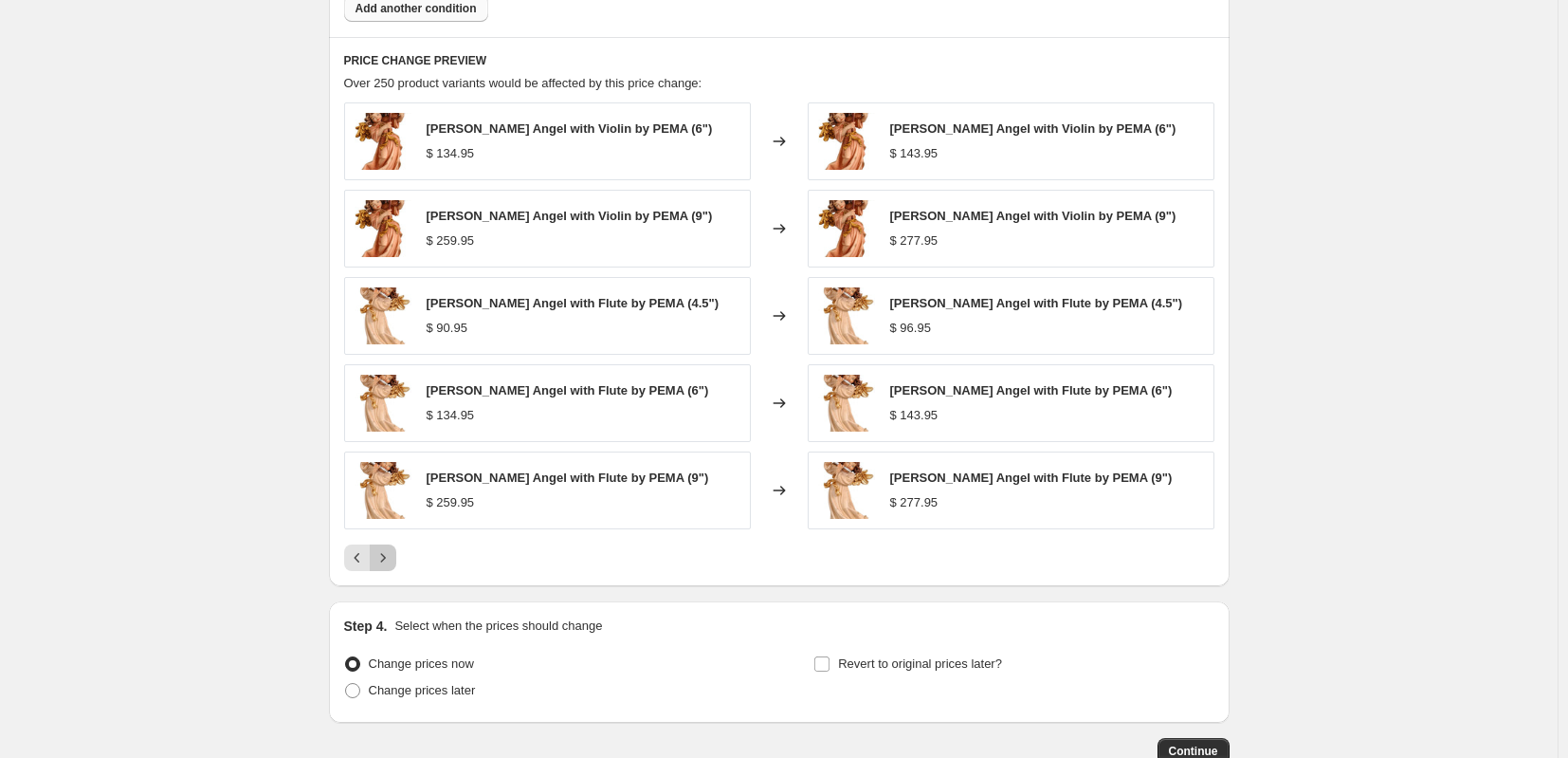
click at [387, 564] on icon "Next" at bounding box center [383, 558] width 19 height 19
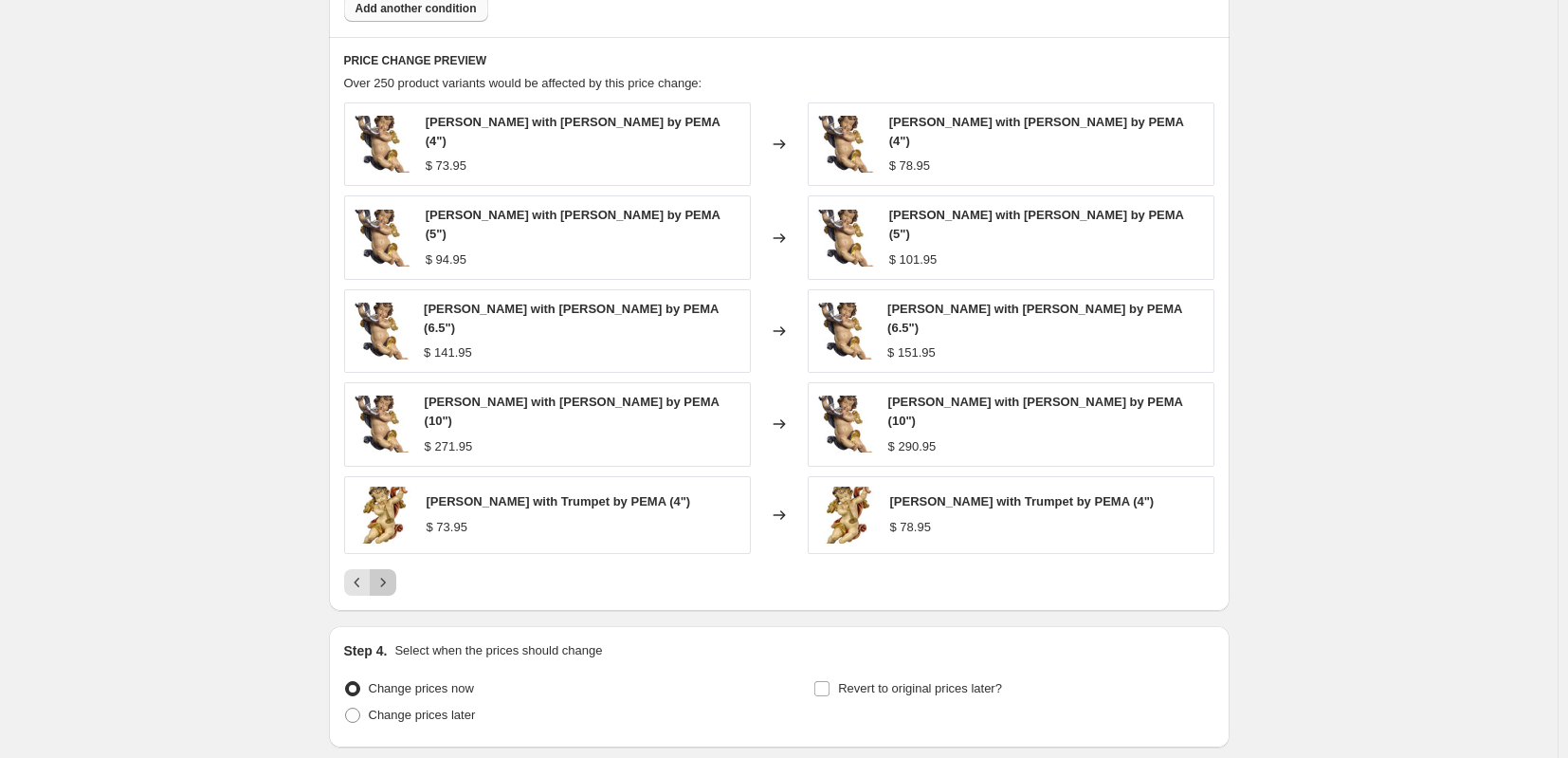
click at [387, 573] on icon "Next" at bounding box center [383, 582] width 19 height 19
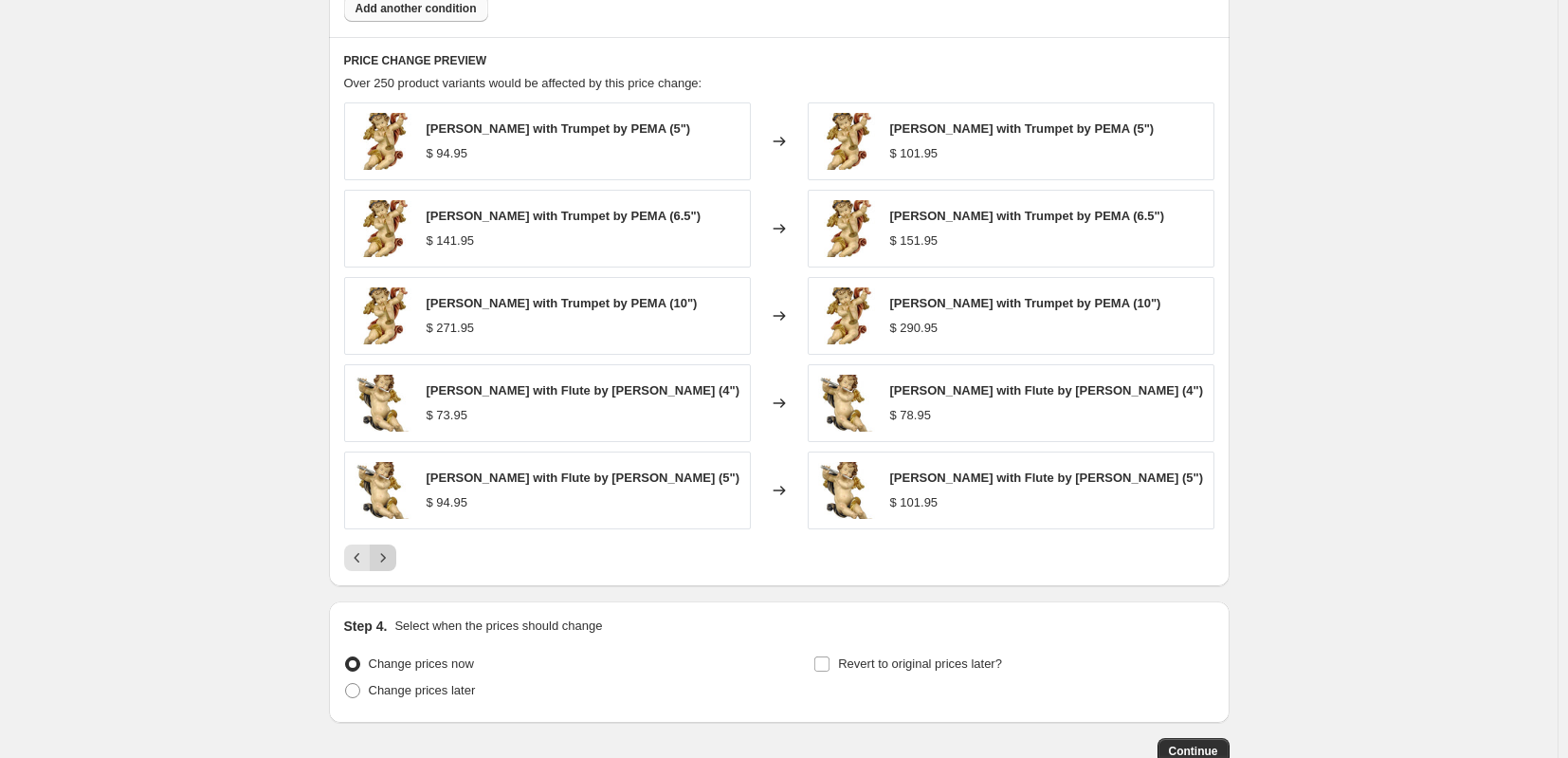
click at [387, 564] on icon "Next" at bounding box center [383, 558] width 19 height 19
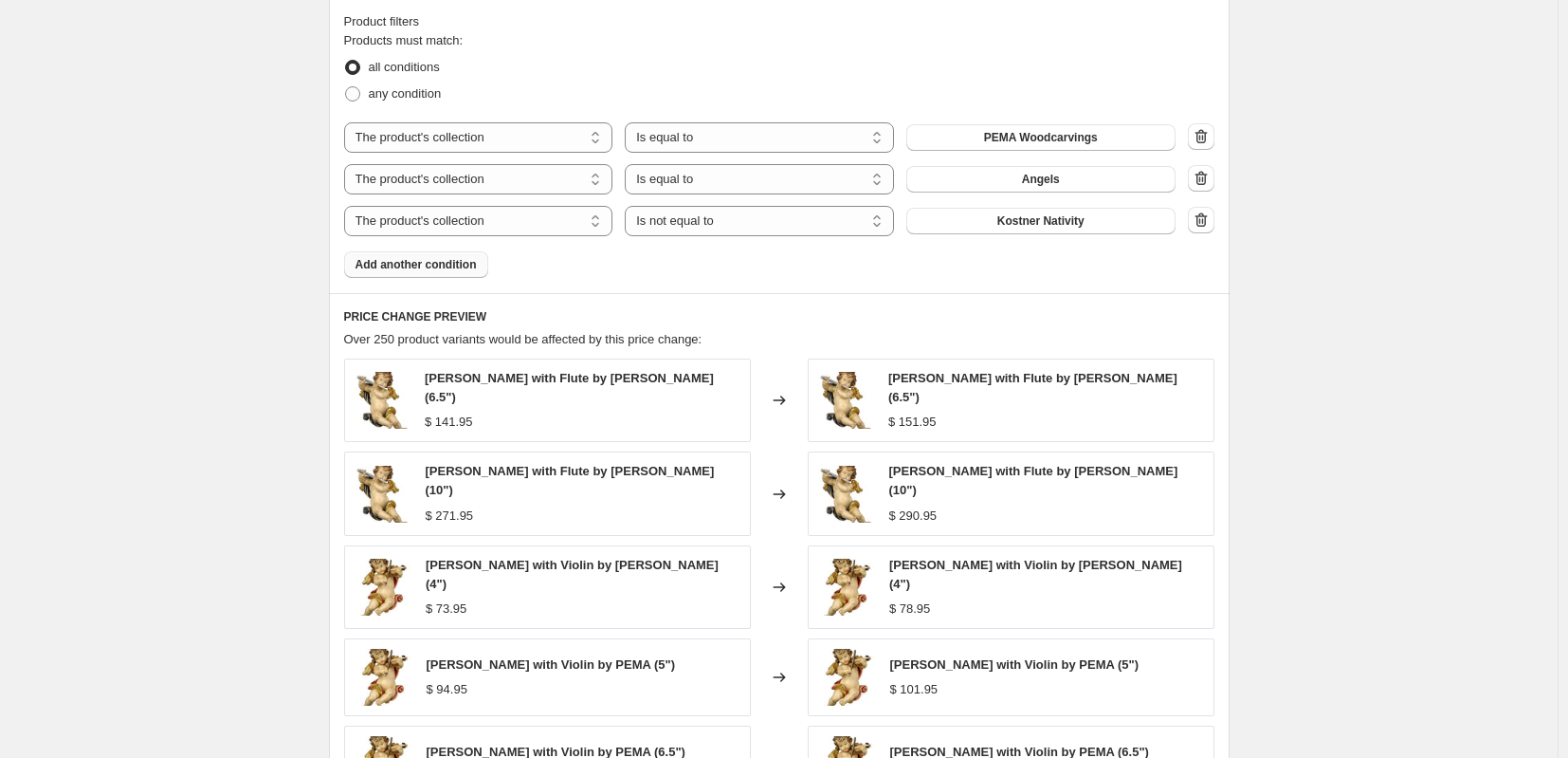
scroll to position [1545, 0]
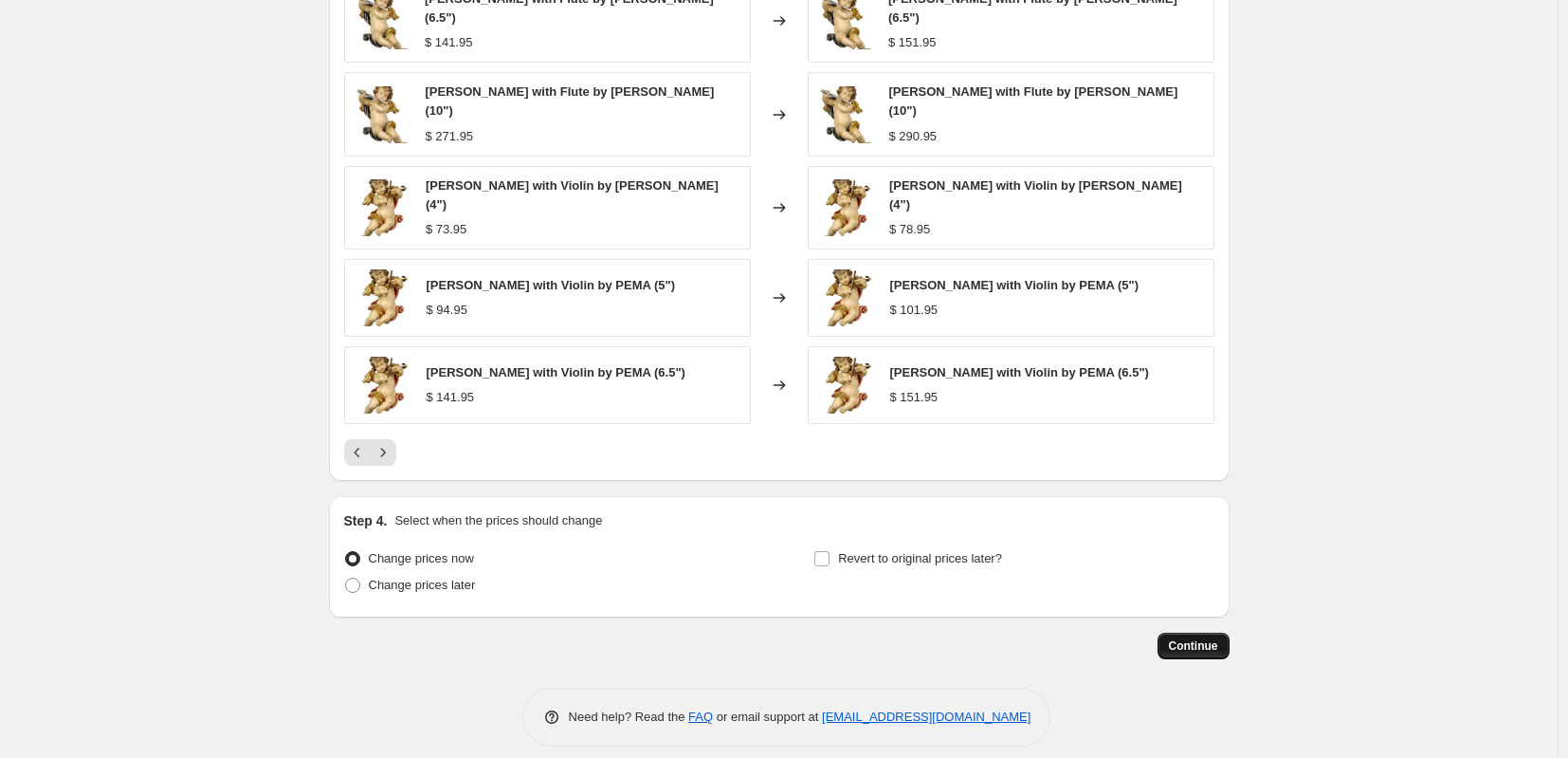
click at [1181, 638] on span "Continue" at bounding box center [1194, 646] width 49 height 15
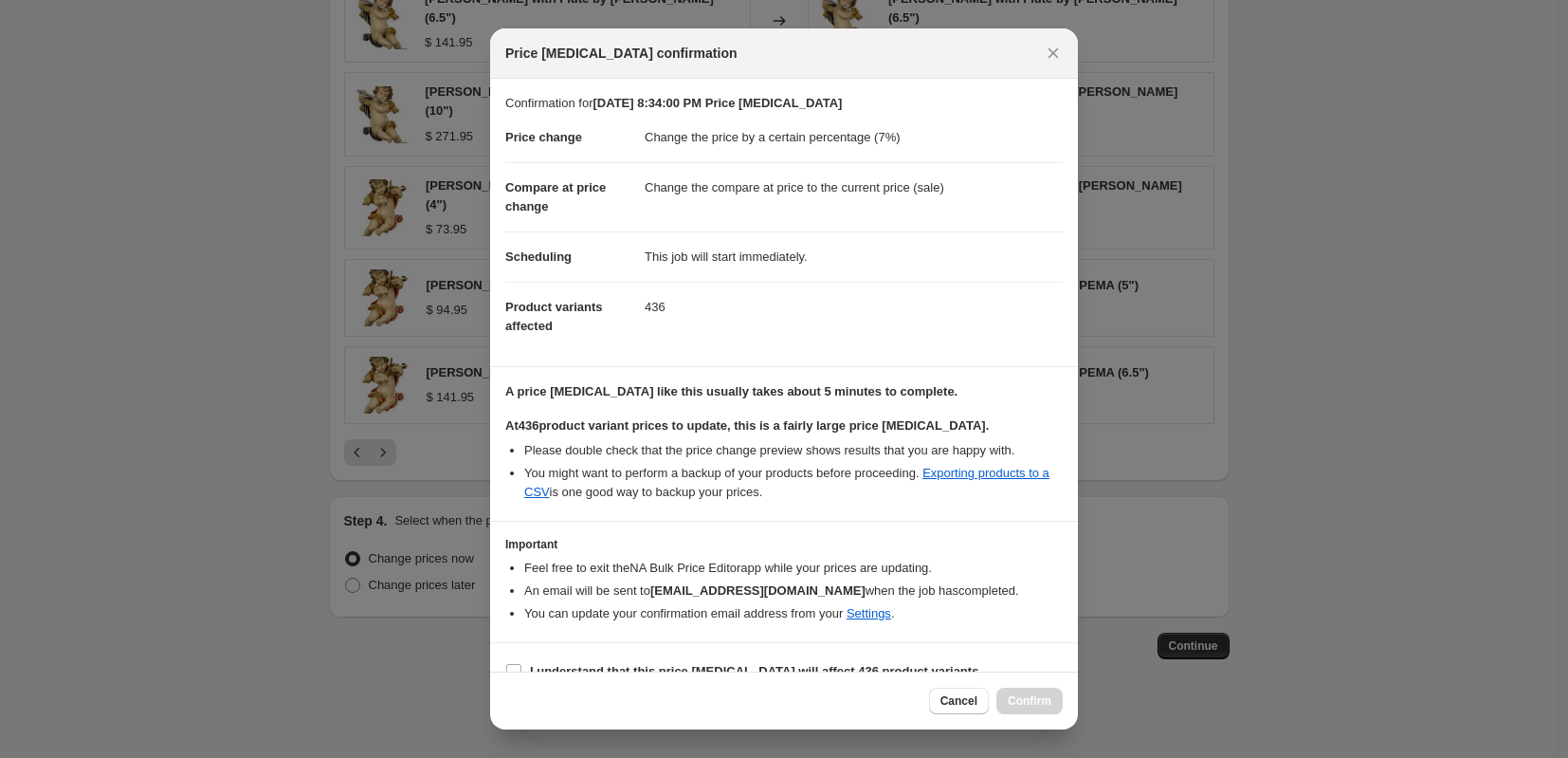
scroll to position [28, 0]
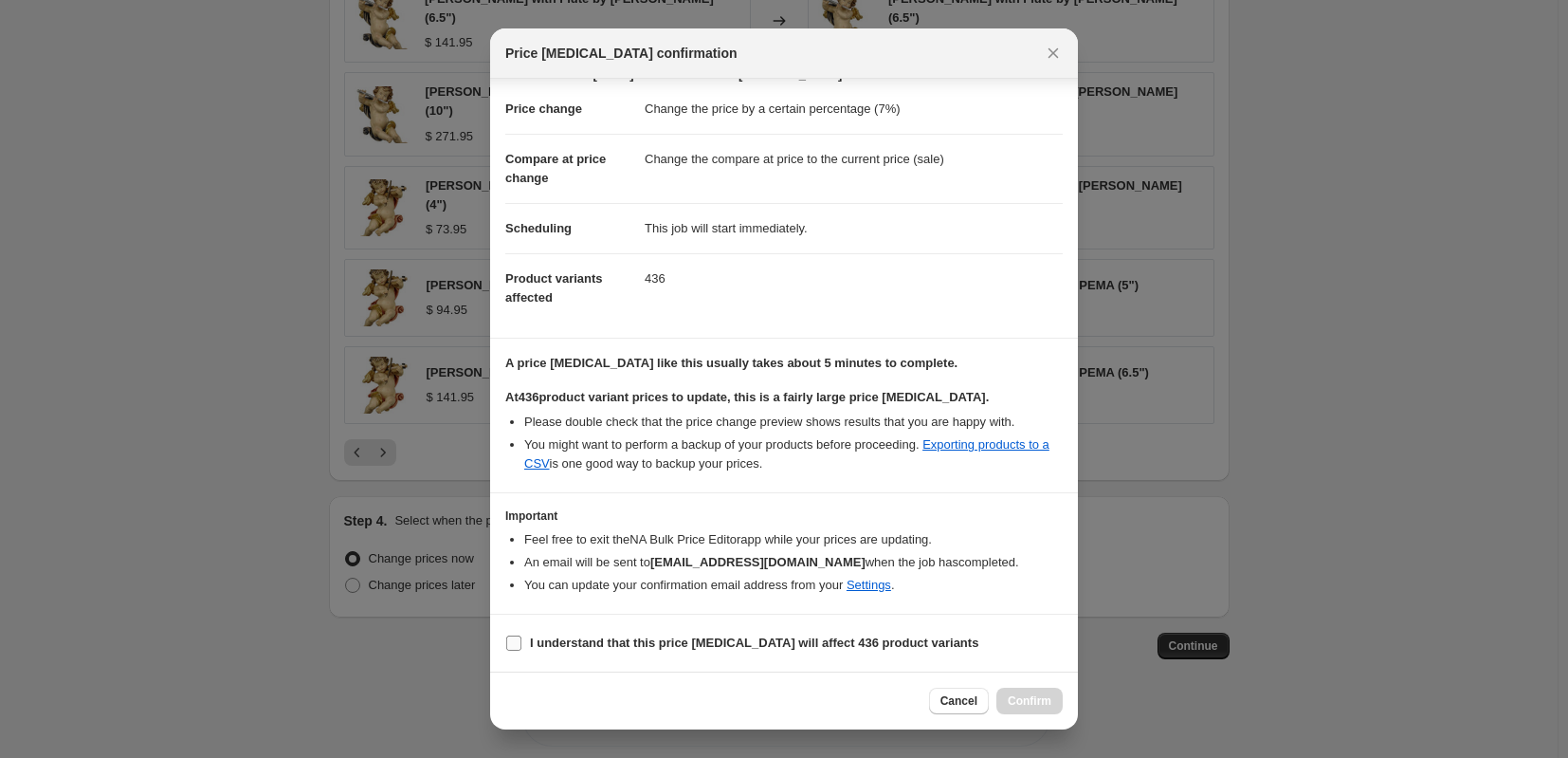
click at [519, 644] on input "I understand that this price [MEDICAL_DATA] will affect 436 product variants" at bounding box center [514, 643] width 15 height 15
checkbox input "true"
click at [1039, 706] on span "Confirm" at bounding box center [1030, 701] width 44 height 15
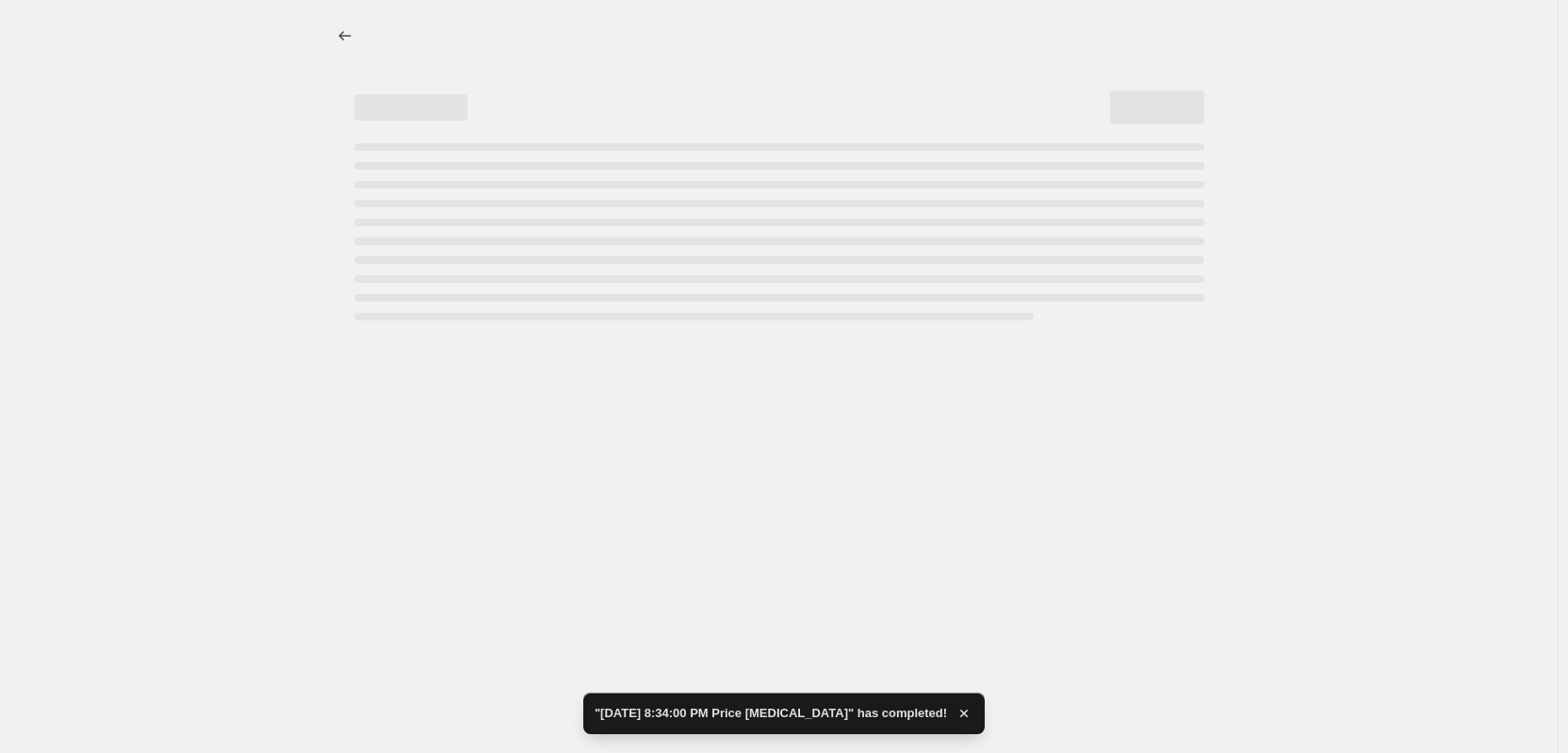
select select "percentage"
select select "collection"
select select "not_equal"
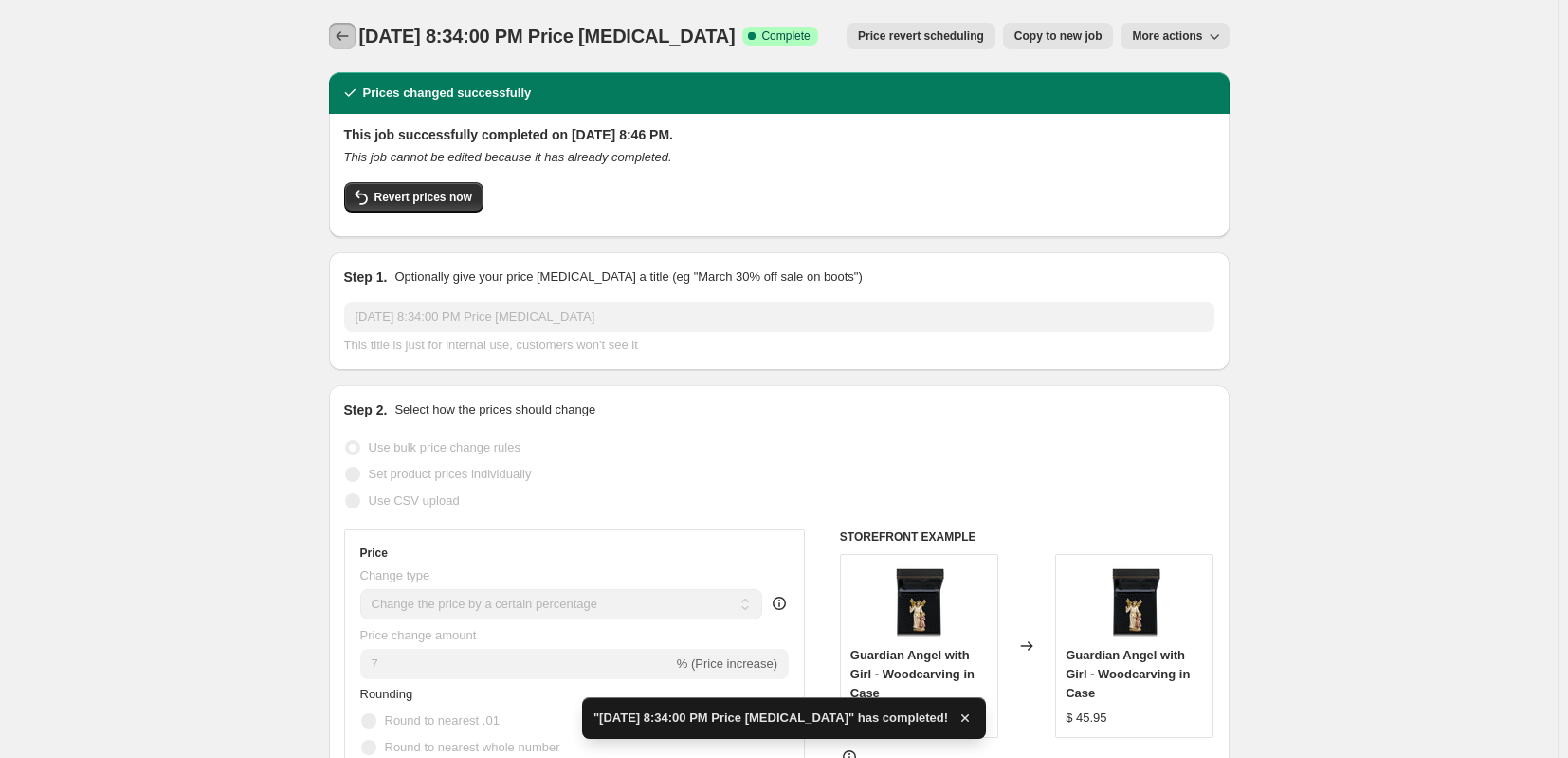
click at [347, 38] on icon "Price change jobs" at bounding box center [342, 36] width 19 height 19
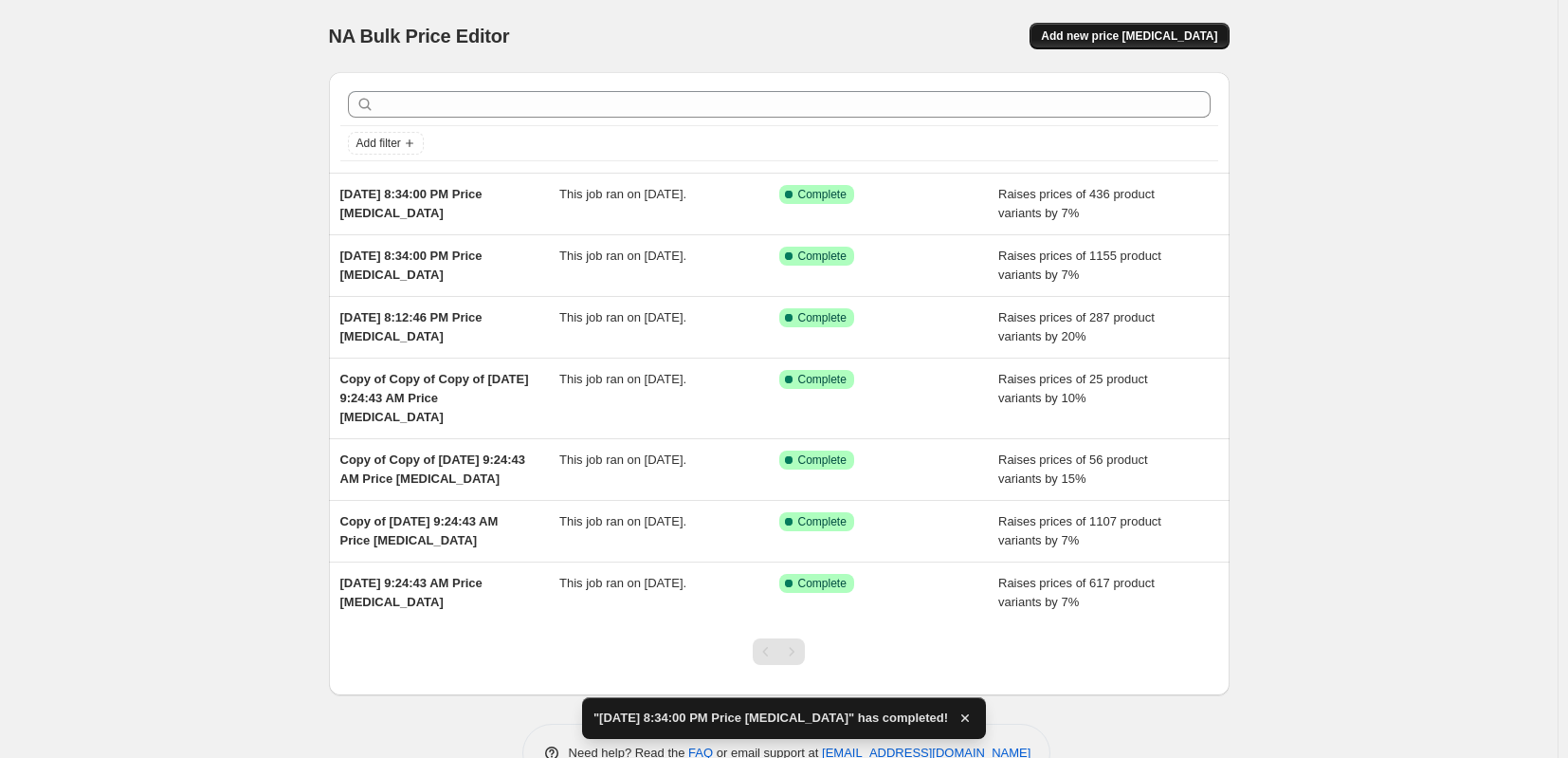
click at [1137, 43] on span "Add new price [MEDICAL_DATA]" at bounding box center [1129, 36] width 177 height 15
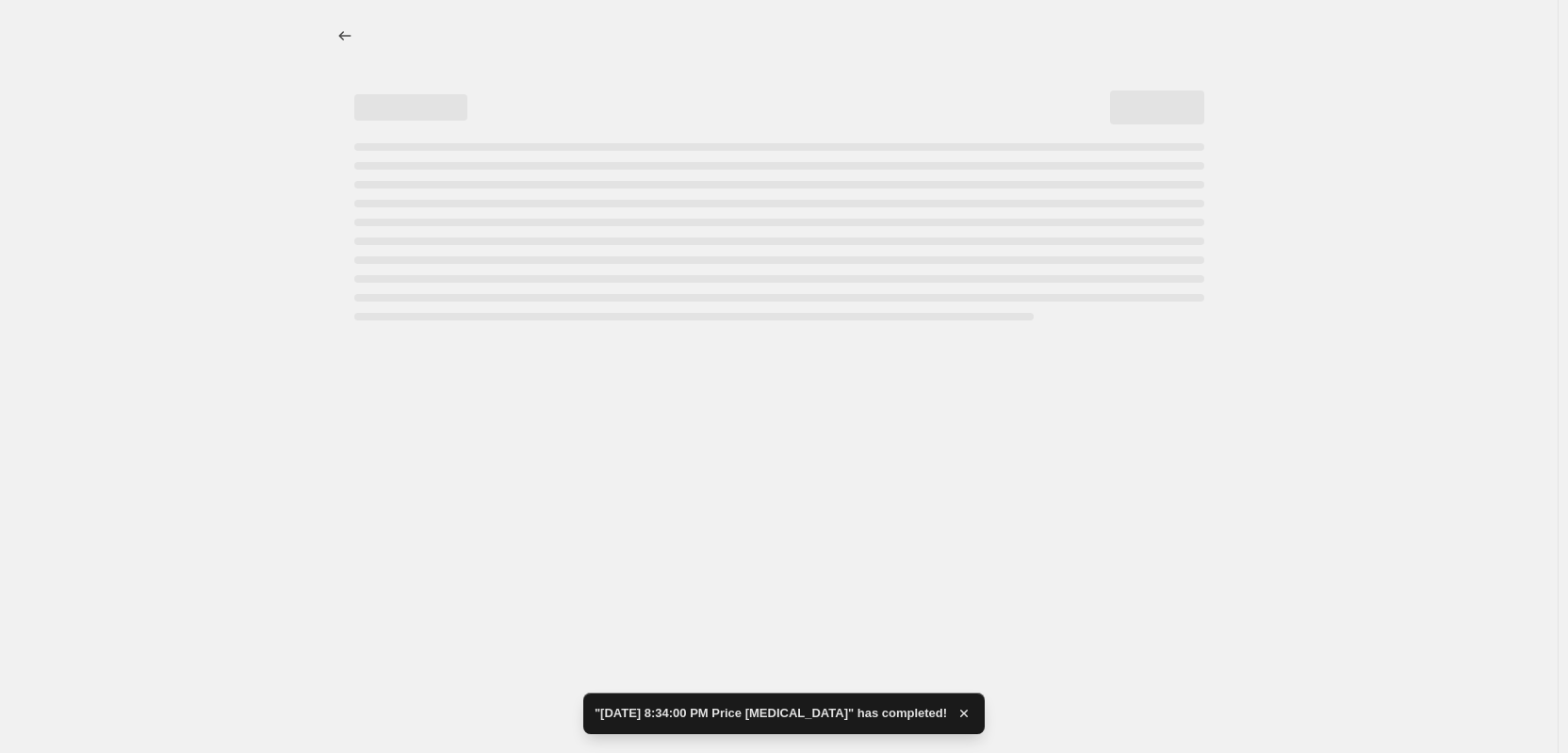
select select "percentage"
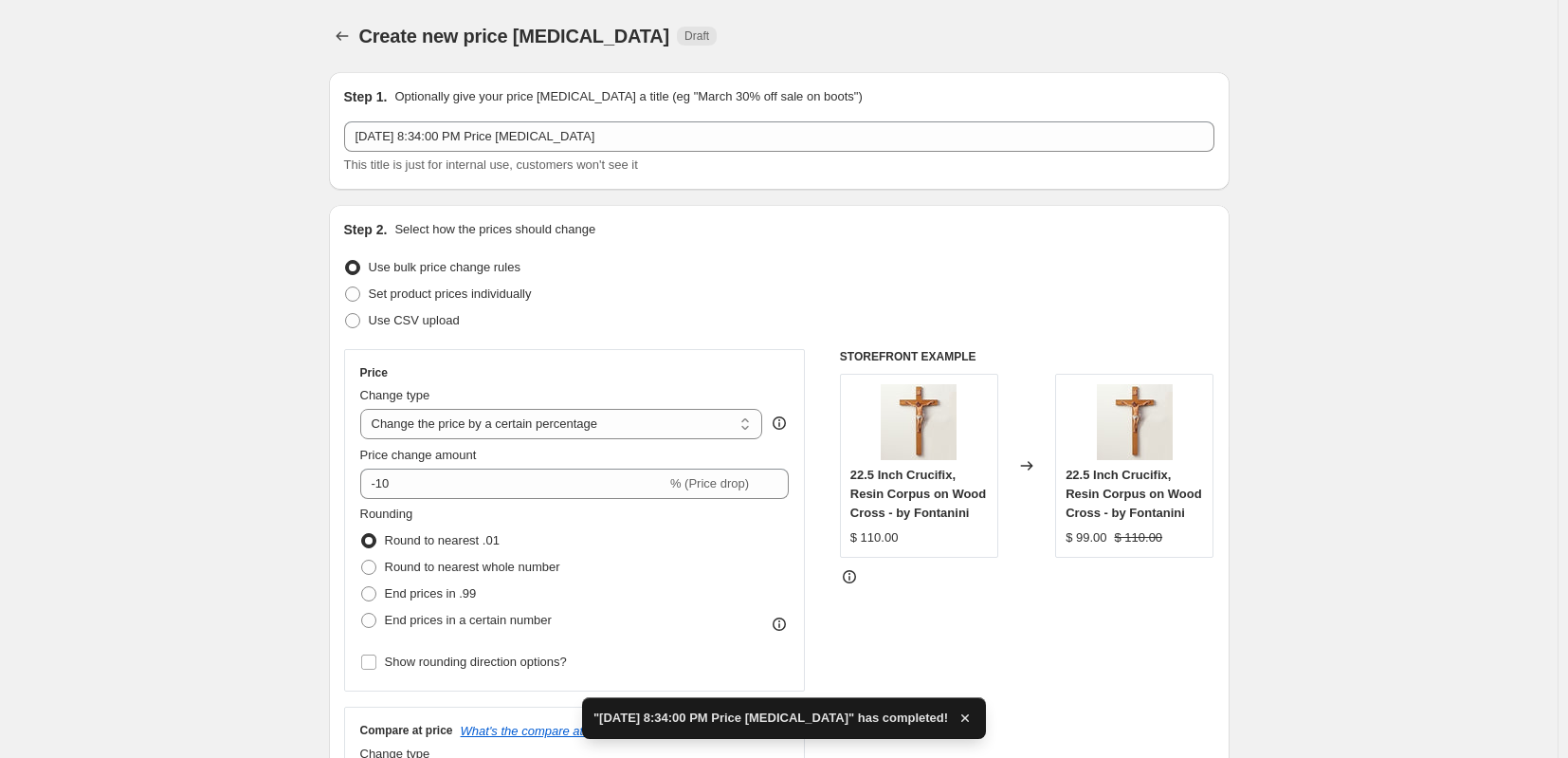
scroll to position [190, 0]
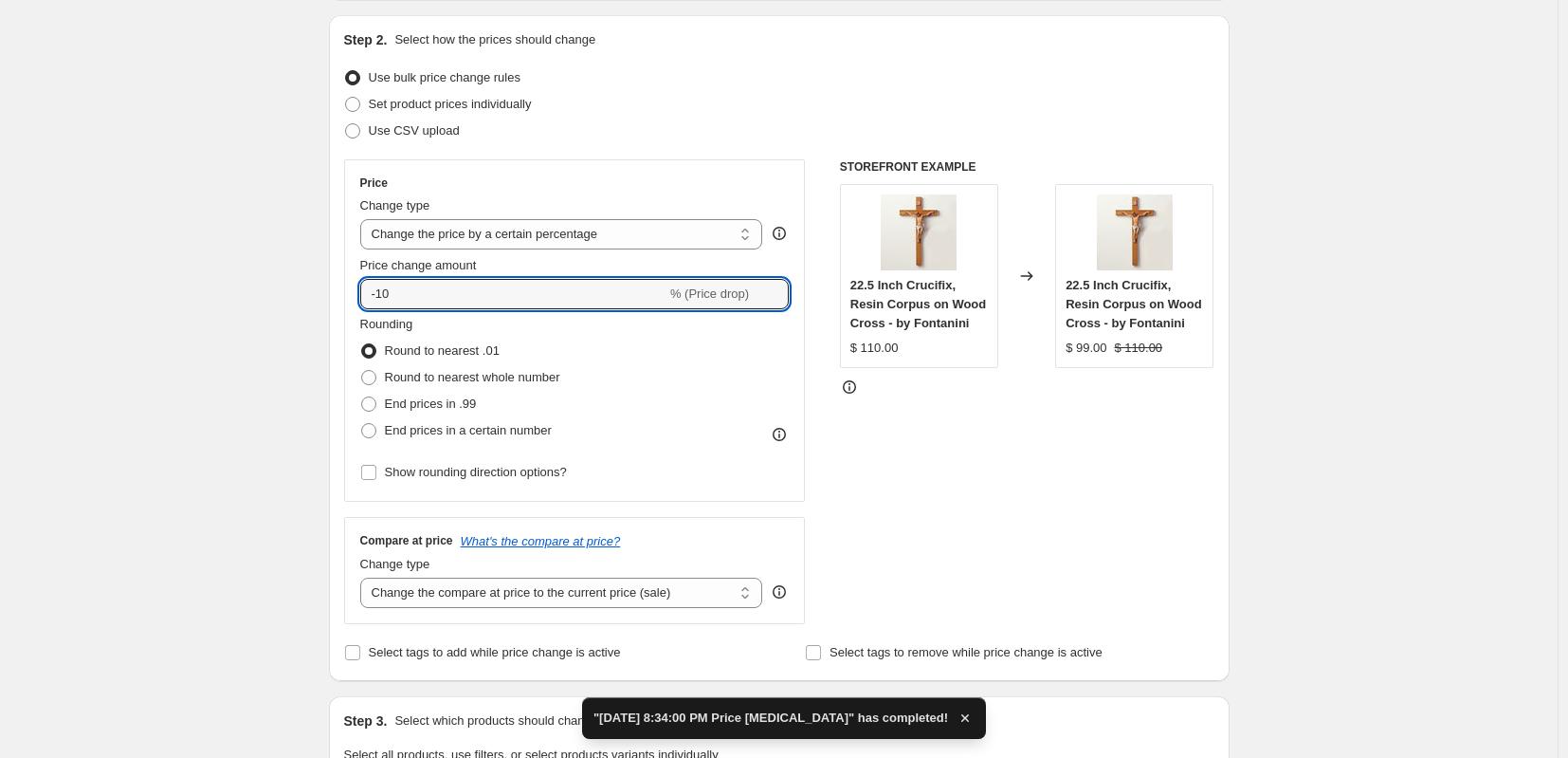
drag, startPoint x: 304, startPoint y: 297, endPoint x: 261, endPoint y: 285, distance: 44.6
click at [279, 300] on div "Create new price [MEDICAL_DATA]. This page is ready Create new price [MEDICAL_D…" at bounding box center [779, 767] width 1558 height 1913
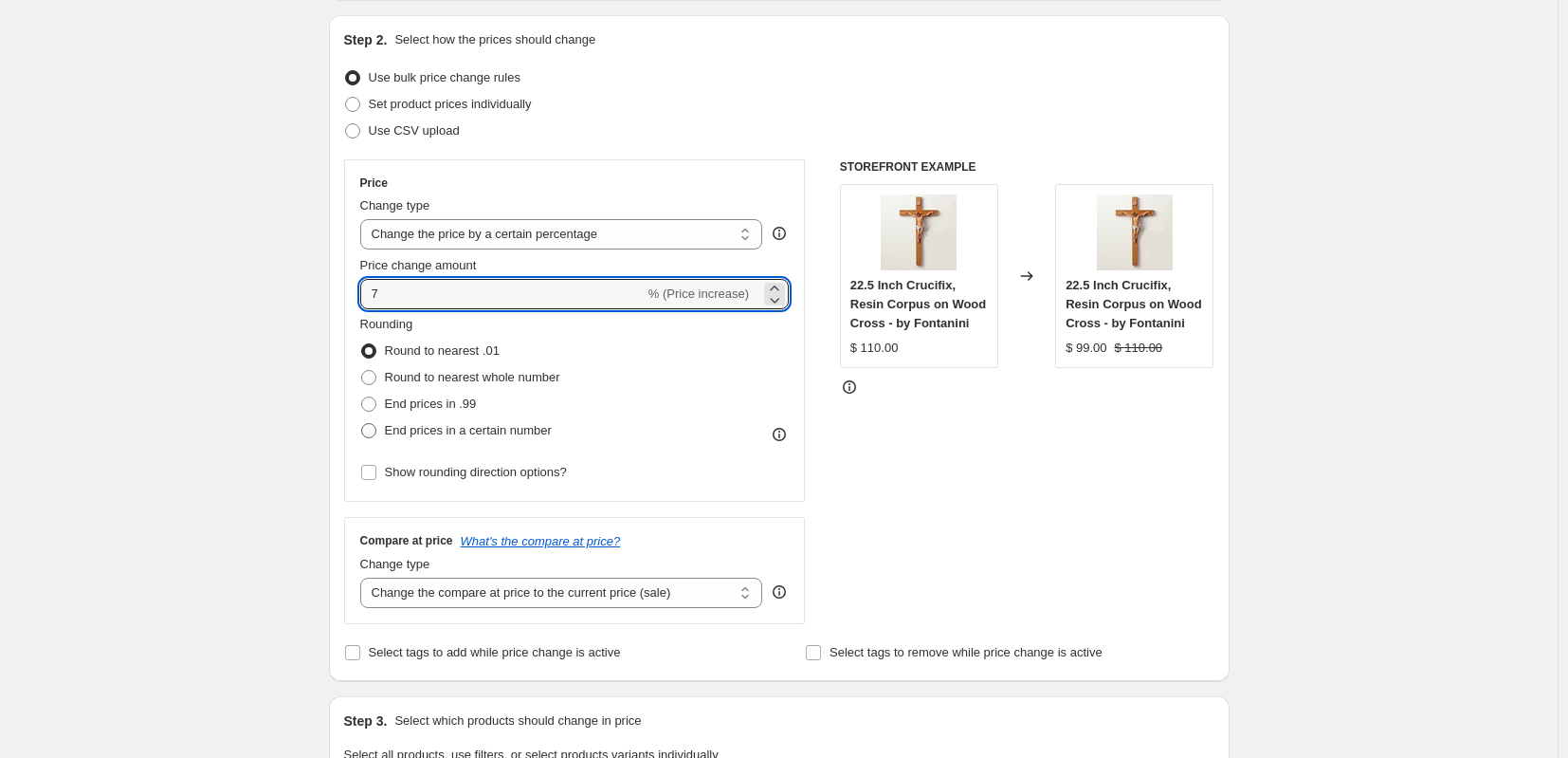
type input "7"
click at [377, 427] on span at bounding box center [368, 430] width 17 height 17
click at [362, 424] on input "End prices in a certain number" at bounding box center [361, 423] width 1 height 1
radio input "true"
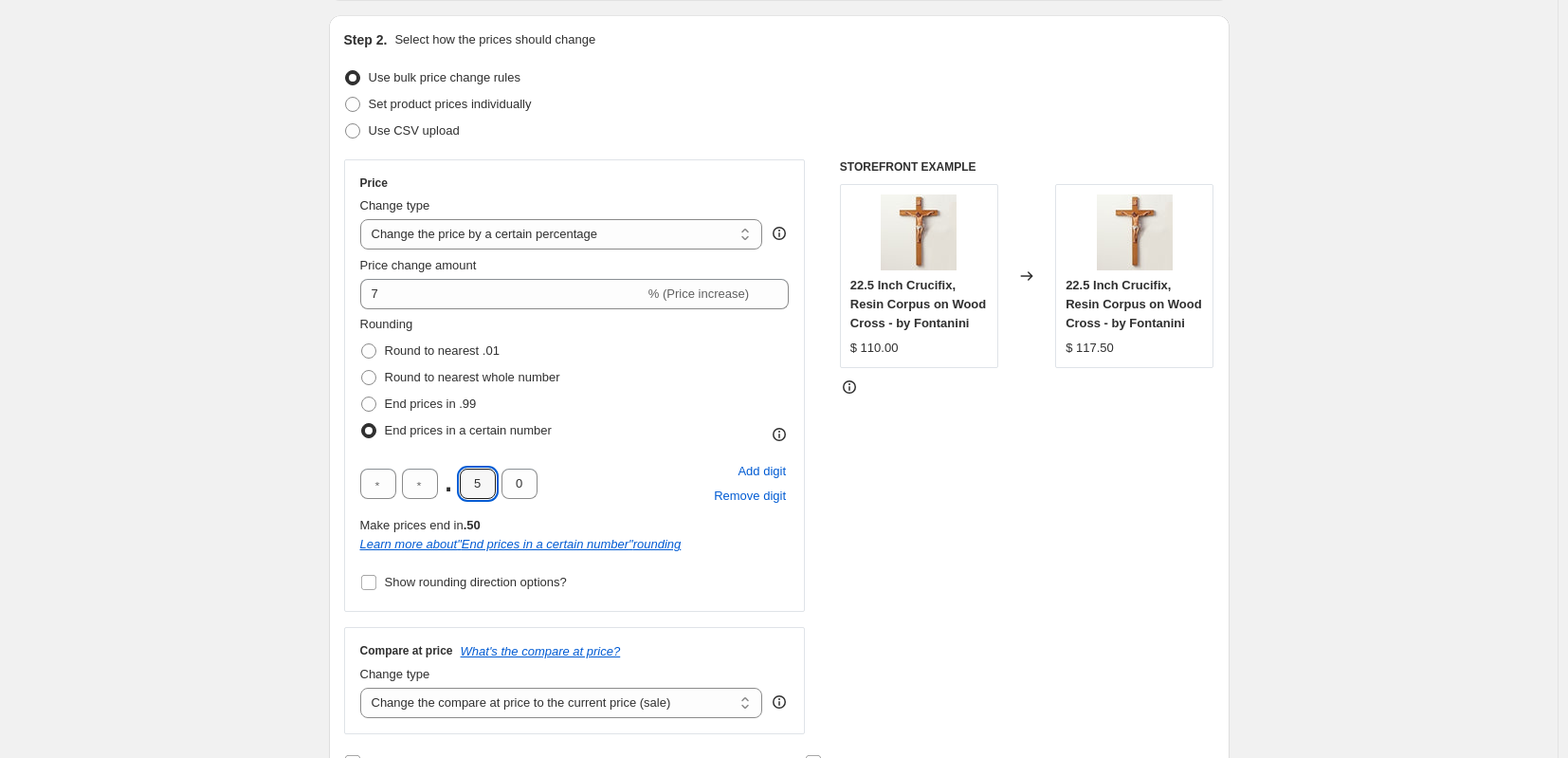
click at [456, 480] on div ". 5 0" at bounding box center [448, 483] width 178 height 30
type input "9"
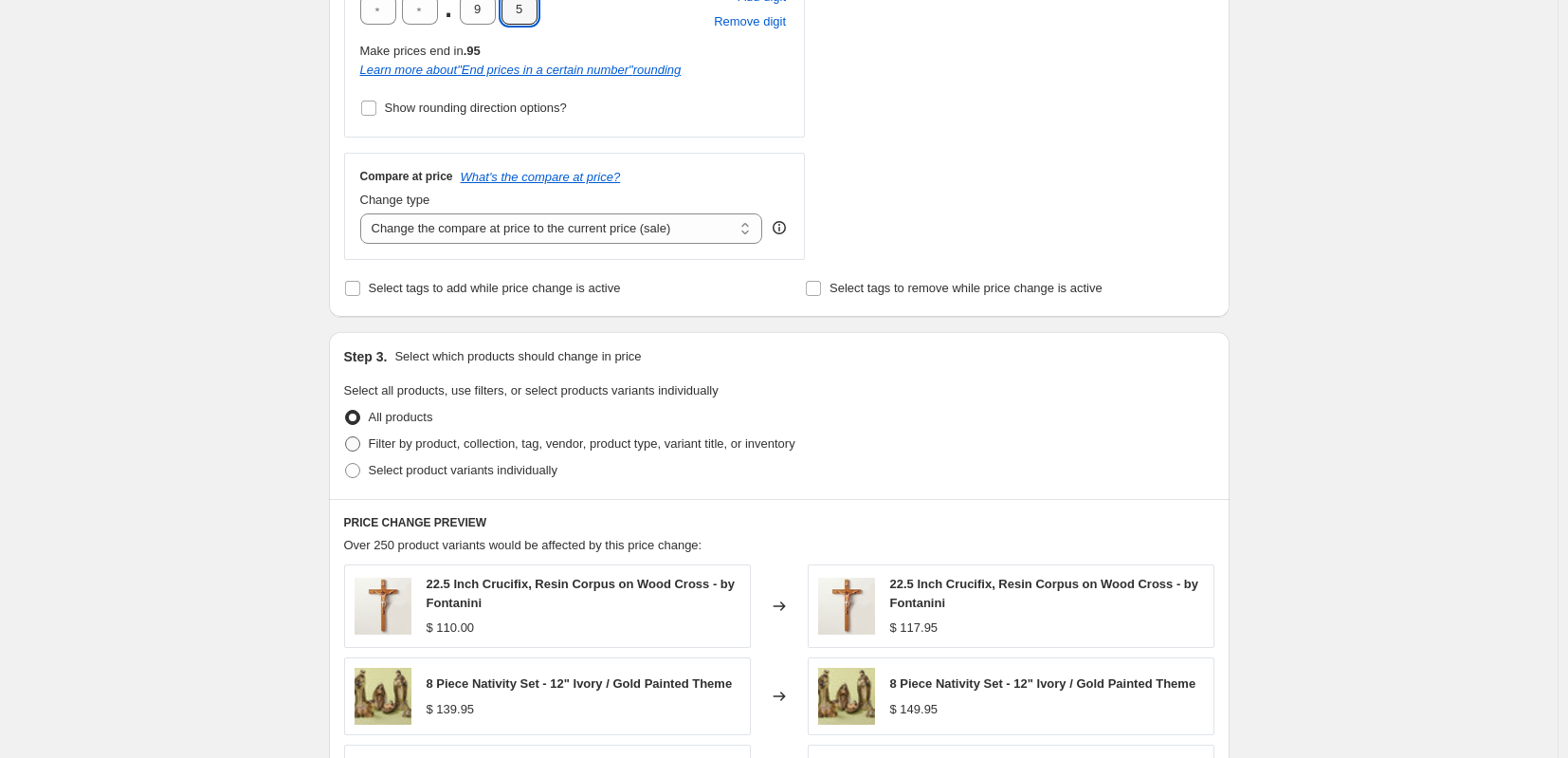
scroll to position [853, 0]
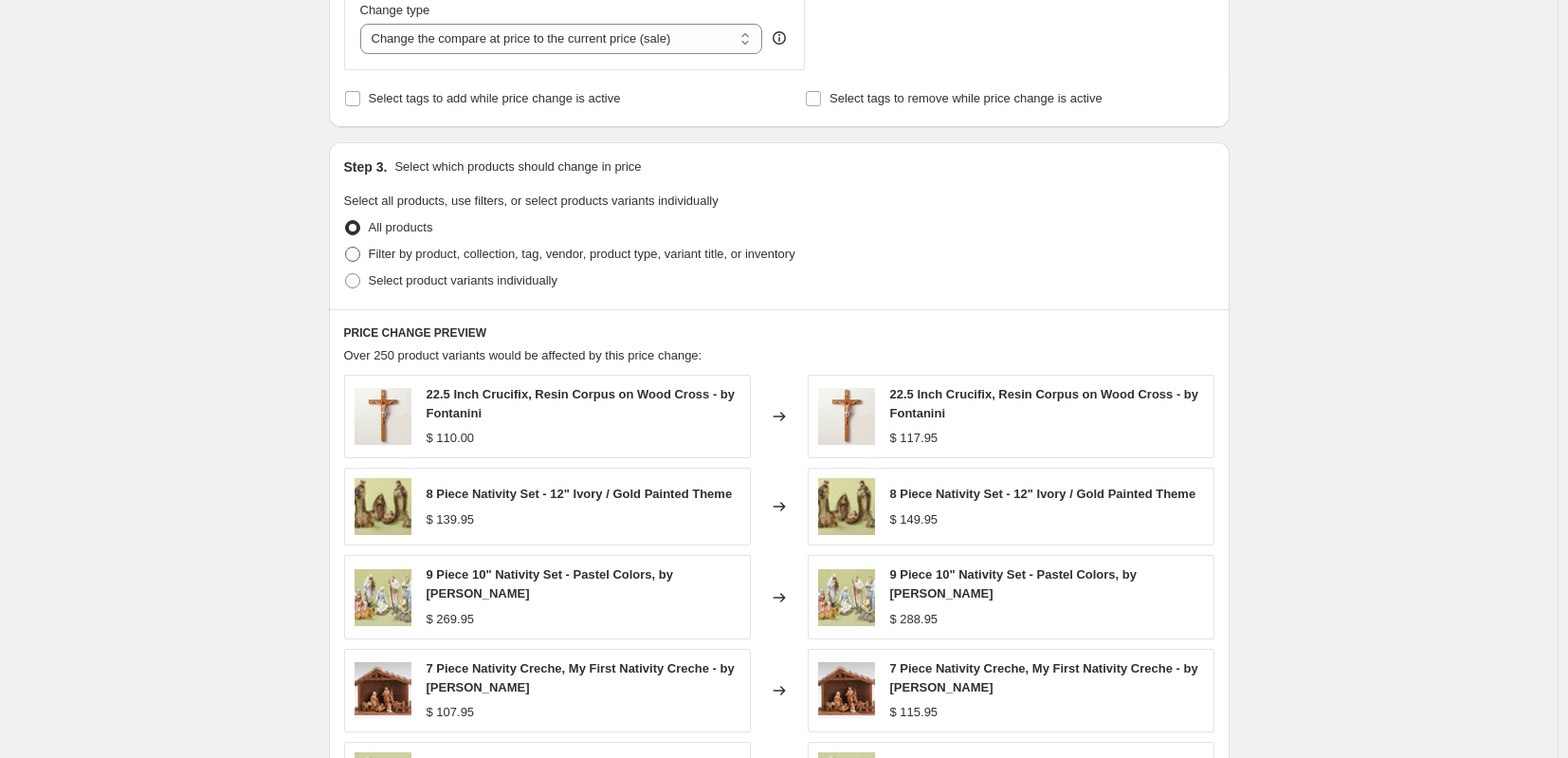
type input "5"
click at [355, 257] on span at bounding box center [352, 255] width 15 height 15
click at [346, 248] on input "Filter by product, collection, tag, vendor, product type, variant title, or inv…" at bounding box center [345, 247] width 1 height 1
radio input "true"
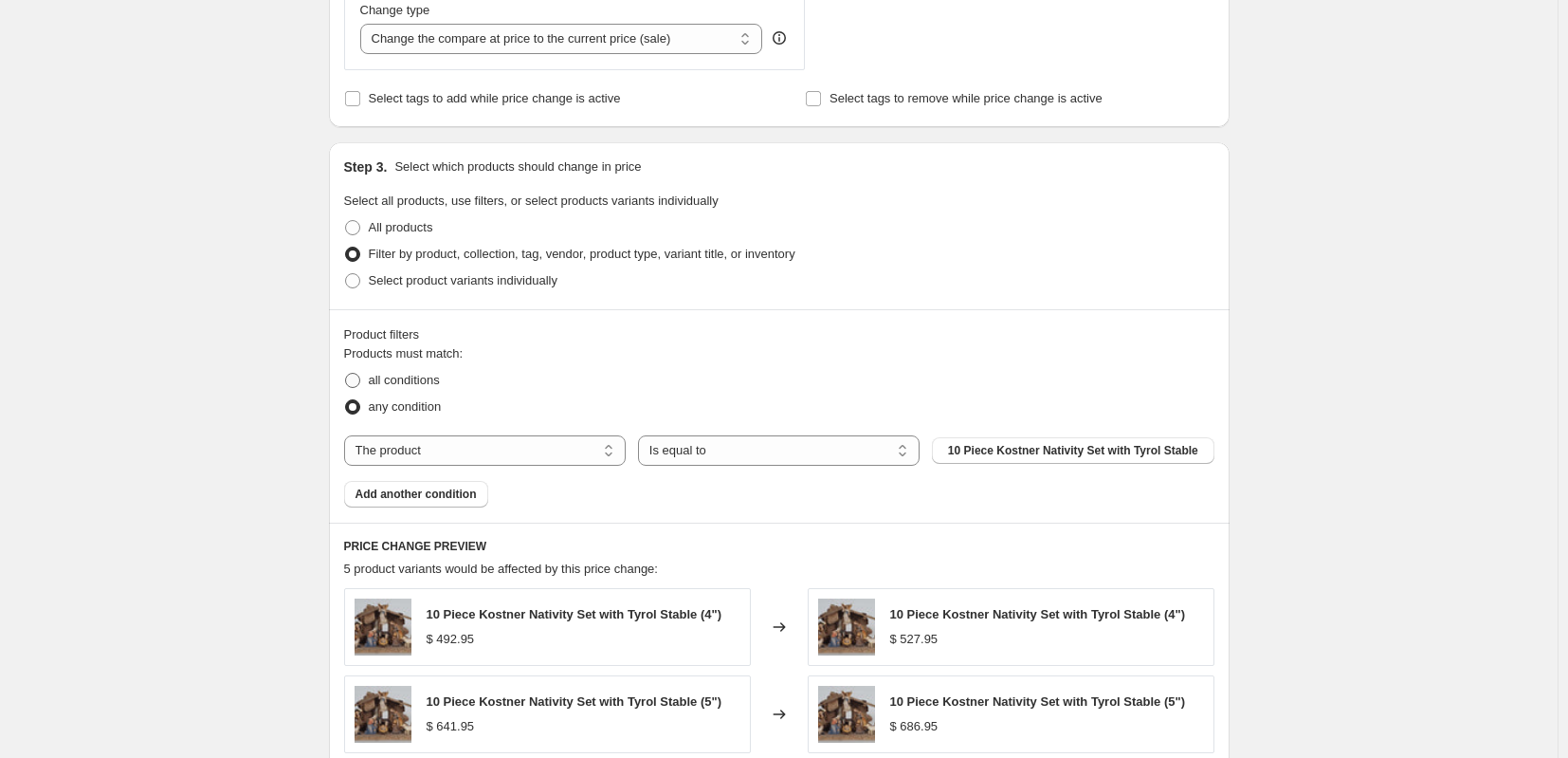
click at [358, 382] on span at bounding box center [352, 380] width 15 height 15
click at [346, 373] on input "all conditions" at bounding box center [345, 372] width 1 height 1
radio input "true"
click at [743, 454] on select "Is equal to Is not equal to" at bounding box center [779, 450] width 281 height 30
click at [642, 435] on select "Is equal to Is not equal to" at bounding box center [779, 450] width 281 height 30
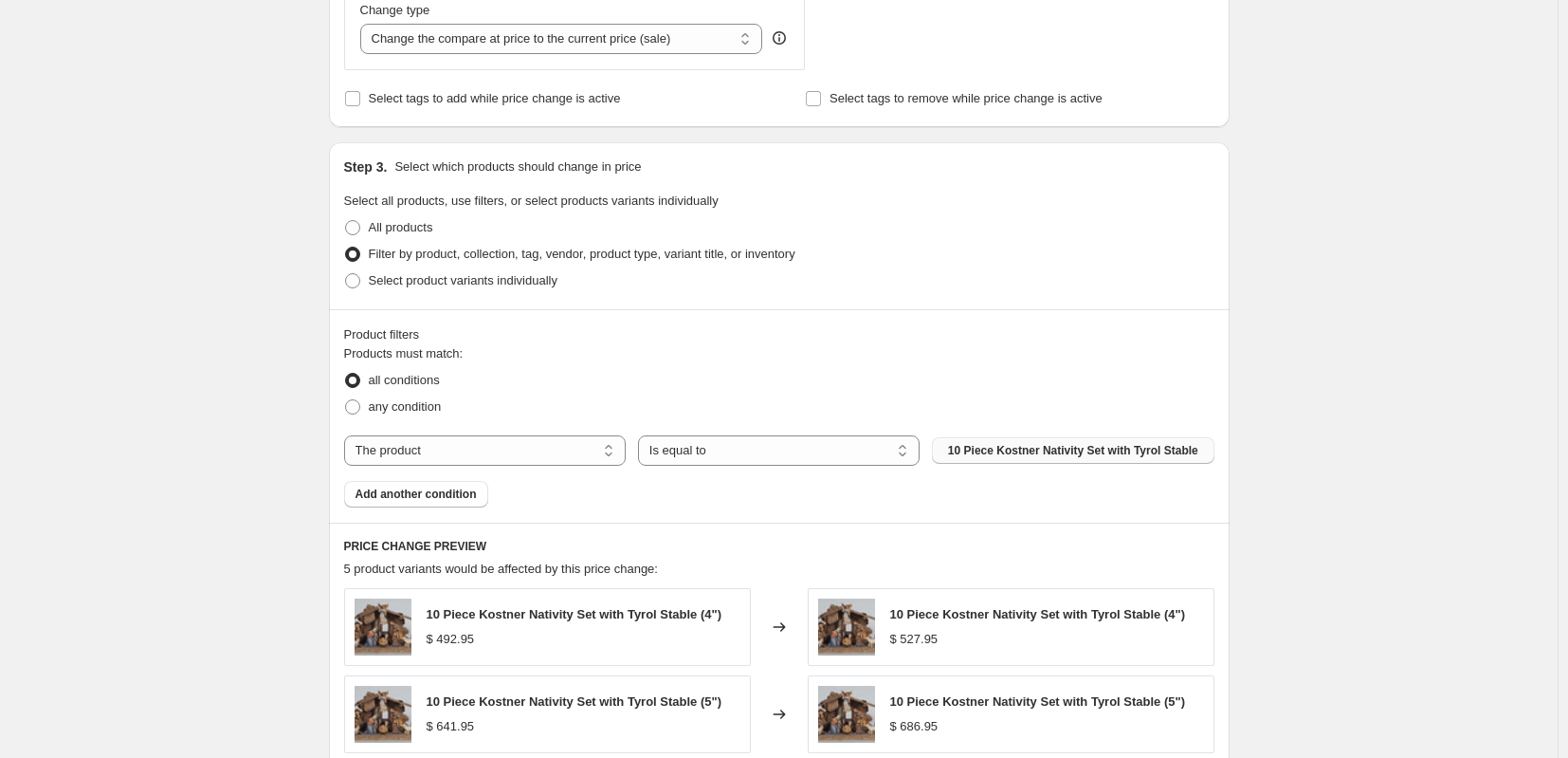
click at [995, 451] on span "10 Piece Kostner Nativity Set with Tyrol Stable" at bounding box center [1073, 450] width 251 height 15
click at [398, 455] on select "The product The product's collection The product's tag The product's vendor The…" at bounding box center [484, 450] width 281 height 30
select select "collection"
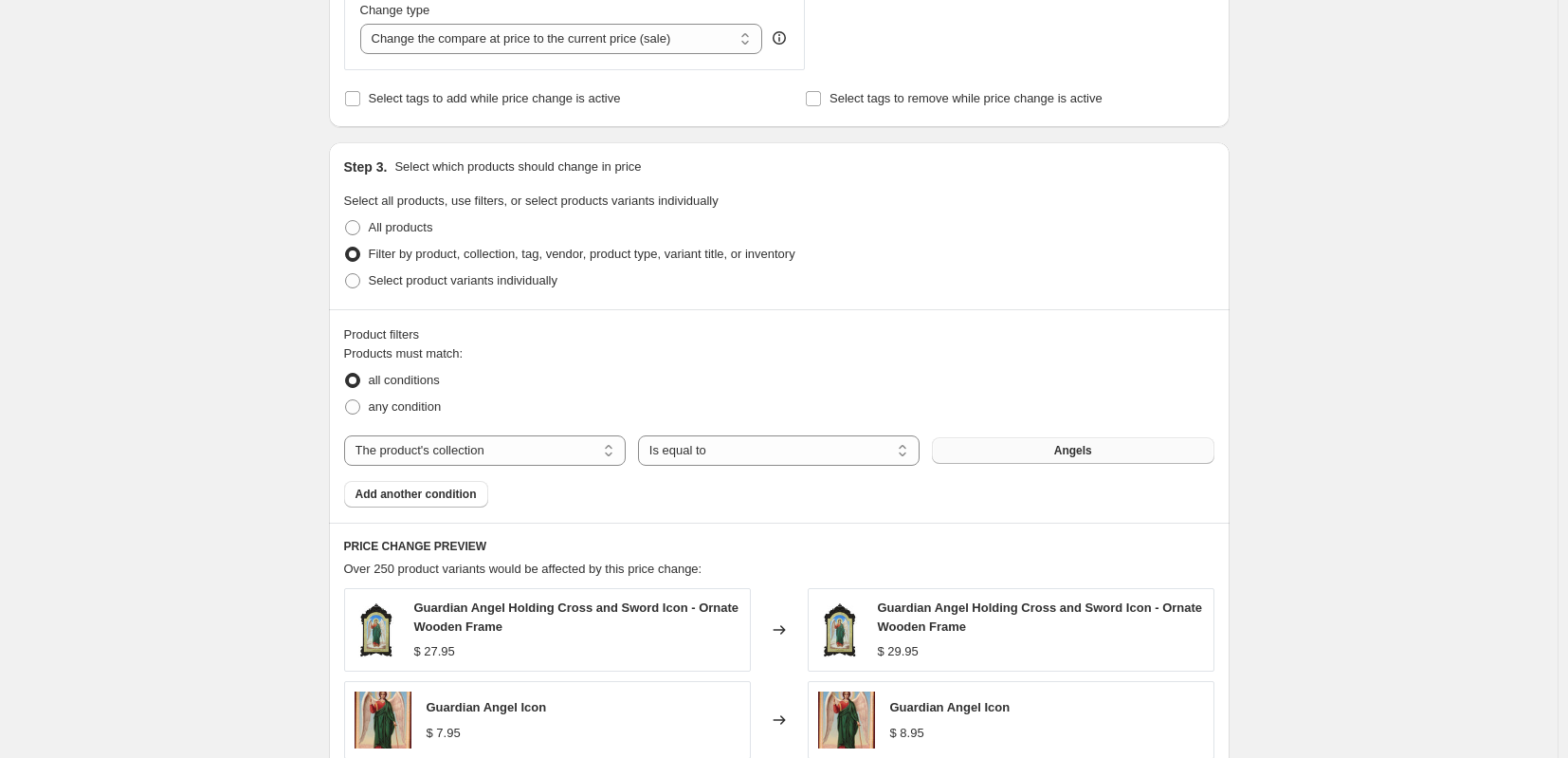
click at [992, 451] on button "Angels" at bounding box center [1072, 450] width 281 height 27
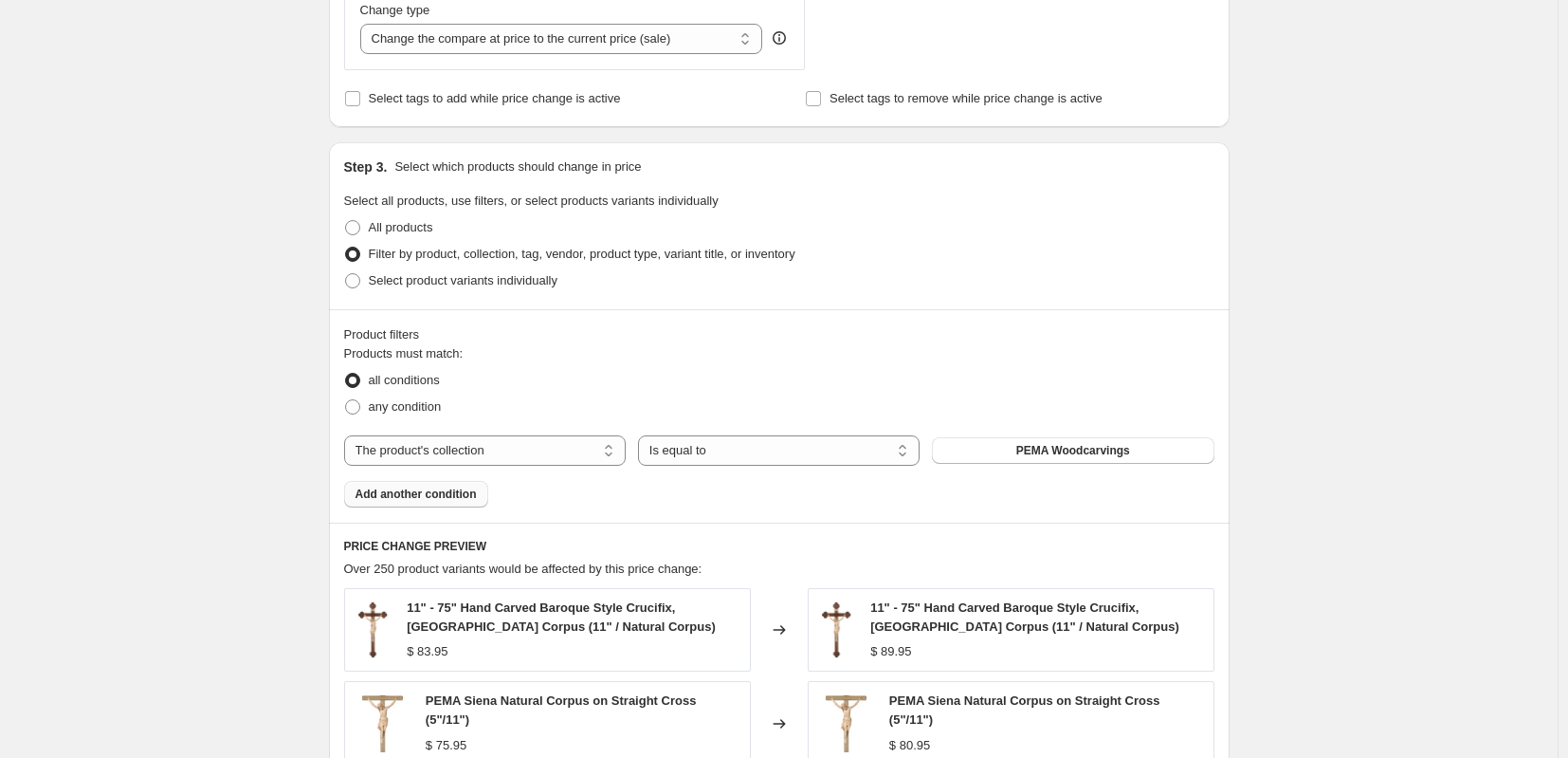
click at [397, 497] on span "Add another condition" at bounding box center [416, 494] width 122 height 15
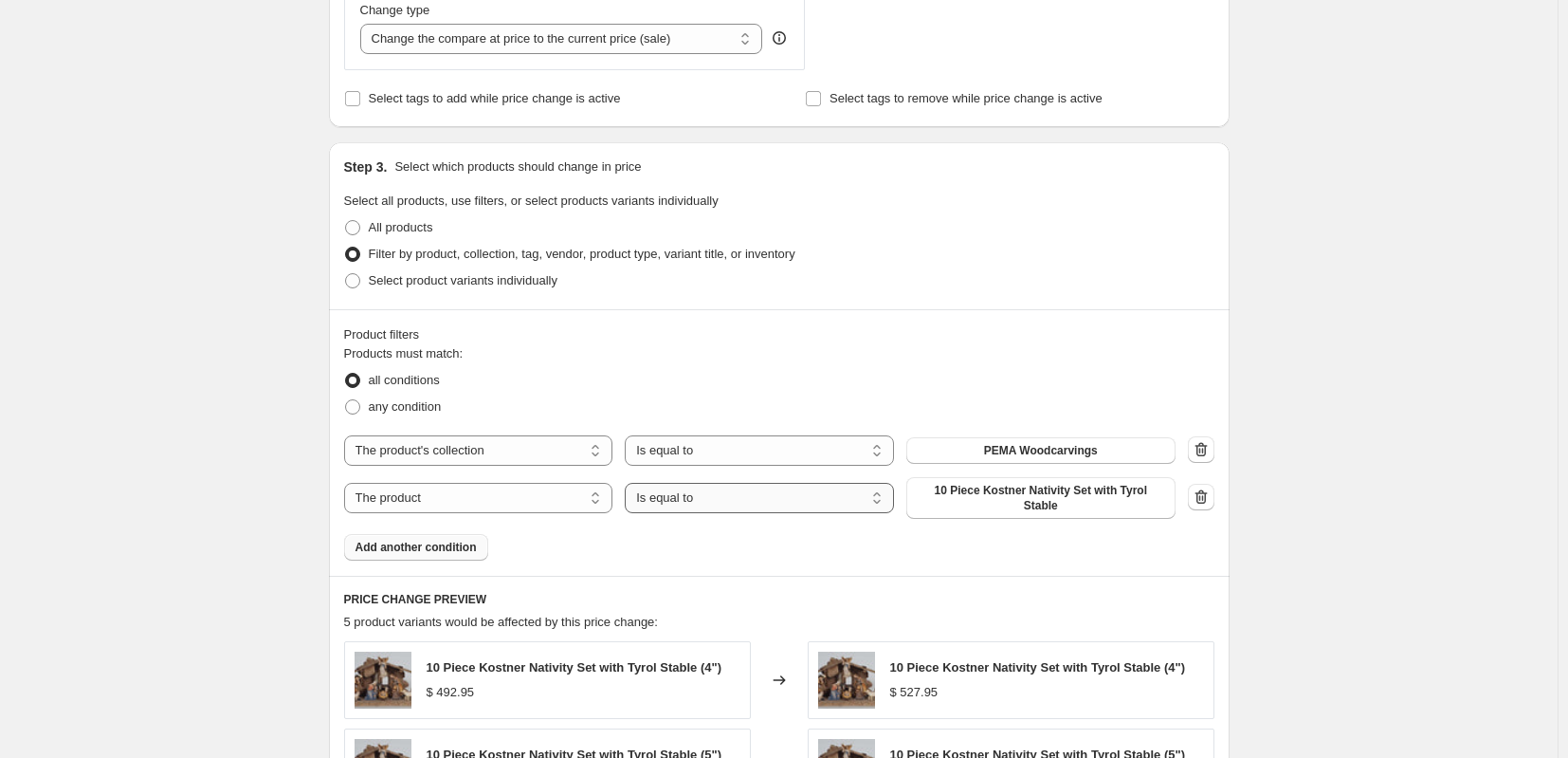
click at [733, 502] on select "Is equal to Is not equal to" at bounding box center [759, 498] width 269 height 30
select select "not_equal"
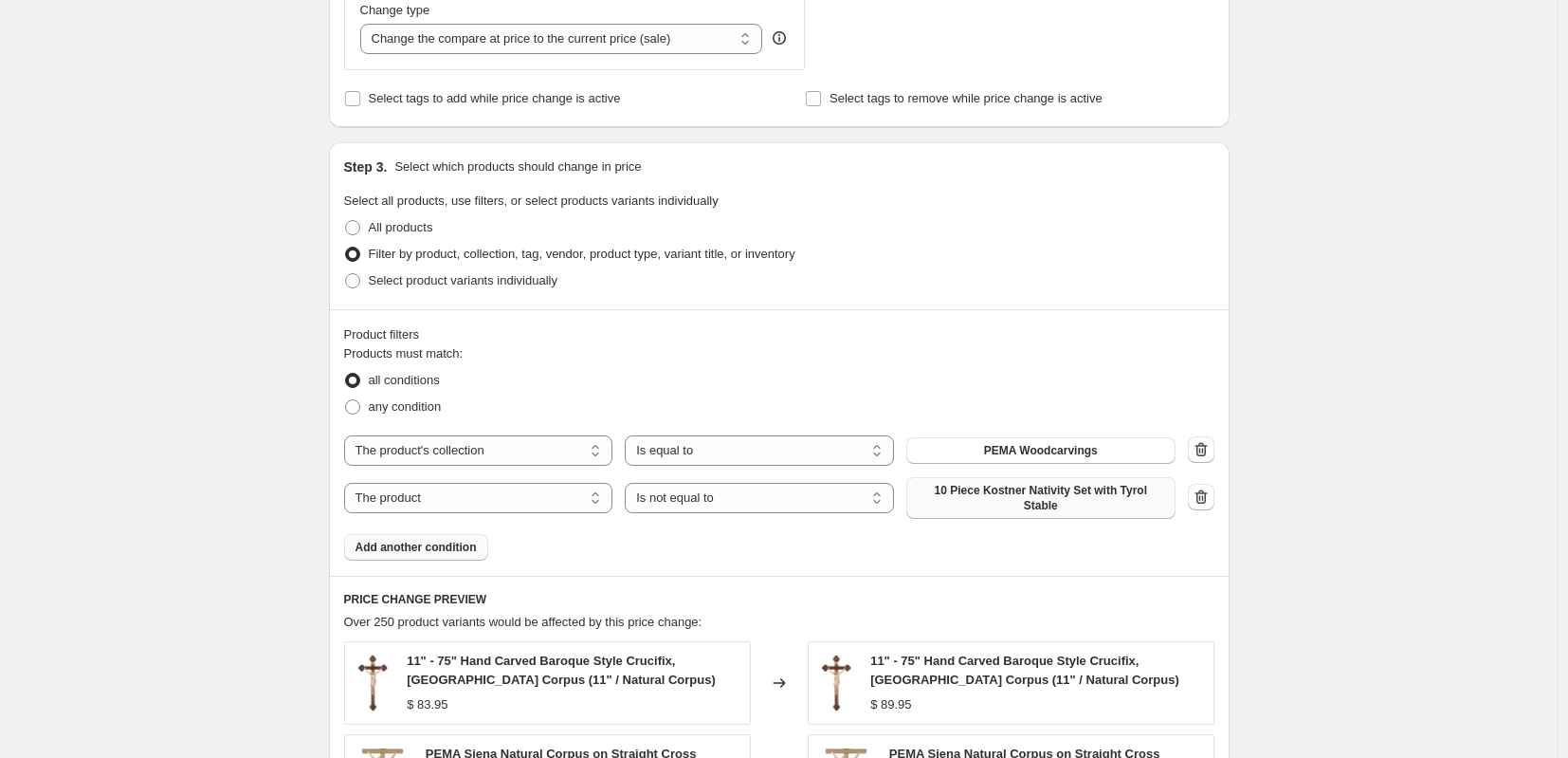
click at [1011, 492] on span "10 Piece Kostner Nativity Set with Tyrol Stable" at bounding box center [1041, 498] width 247 height 30
click at [554, 492] on select "The product The product's collection The product's tag The product's vendor The…" at bounding box center [478, 498] width 269 height 30
select select "collection"
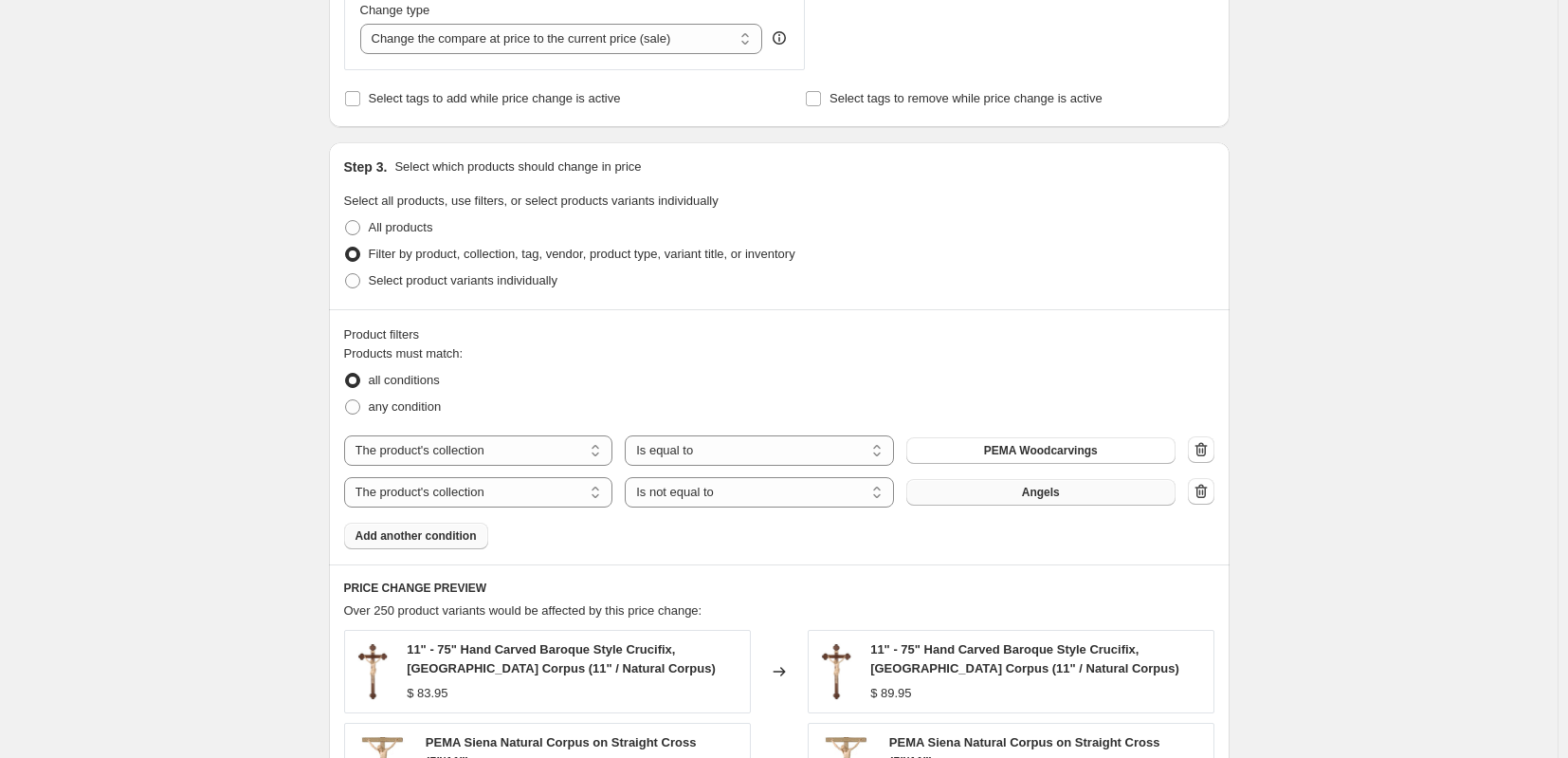
click at [1044, 493] on span "Angels" at bounding box center [1041, 492] width 38 height 15
click at [415, 539] on span "Add another condition" at bounding box center [416, 536] width 122 height 15
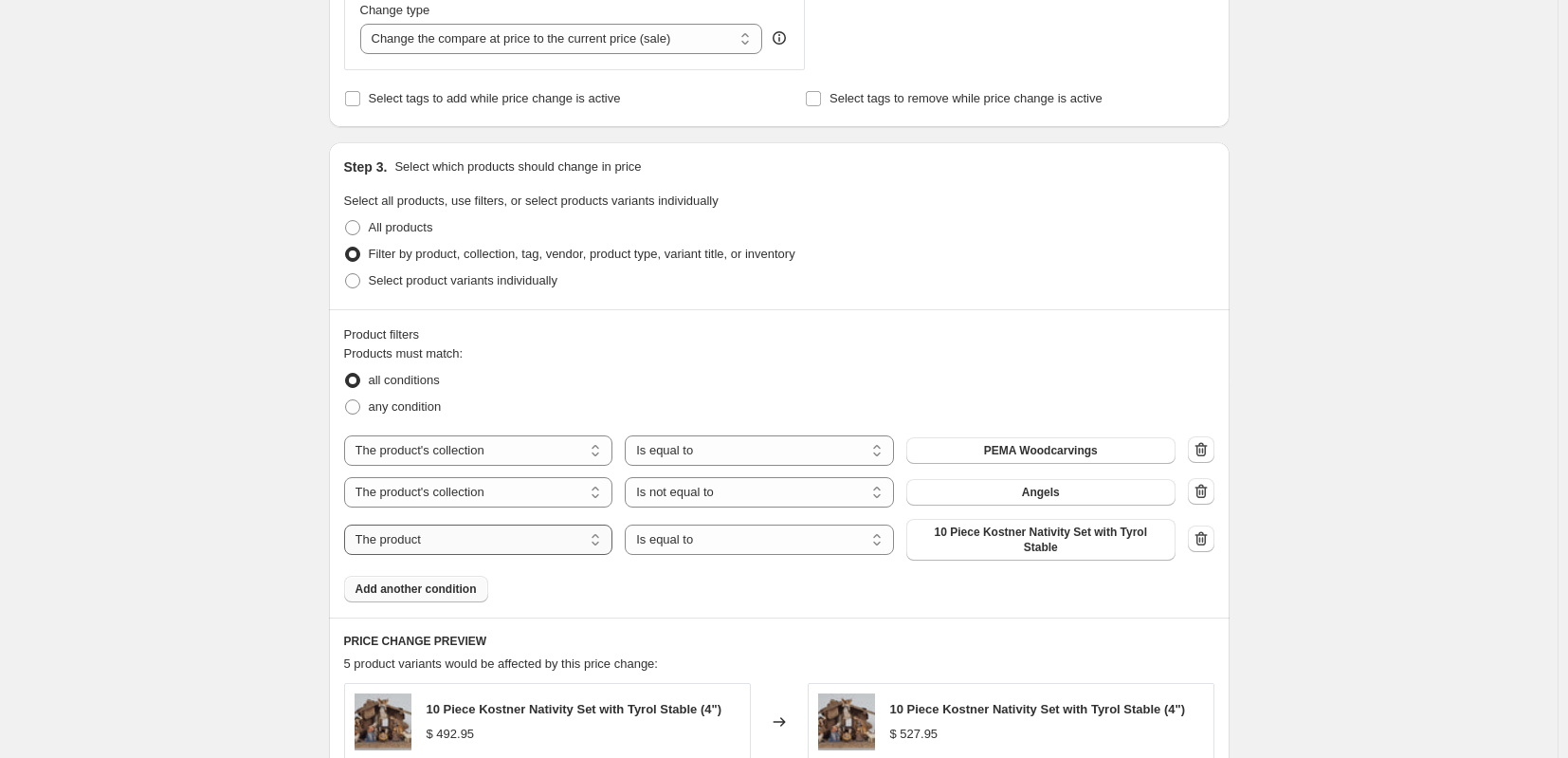
click at [581, 537] on select "The product The product's collection The product's tag The product's vendor The…" at bounding box center [478, 540] width 269 height 30
select select "collection"
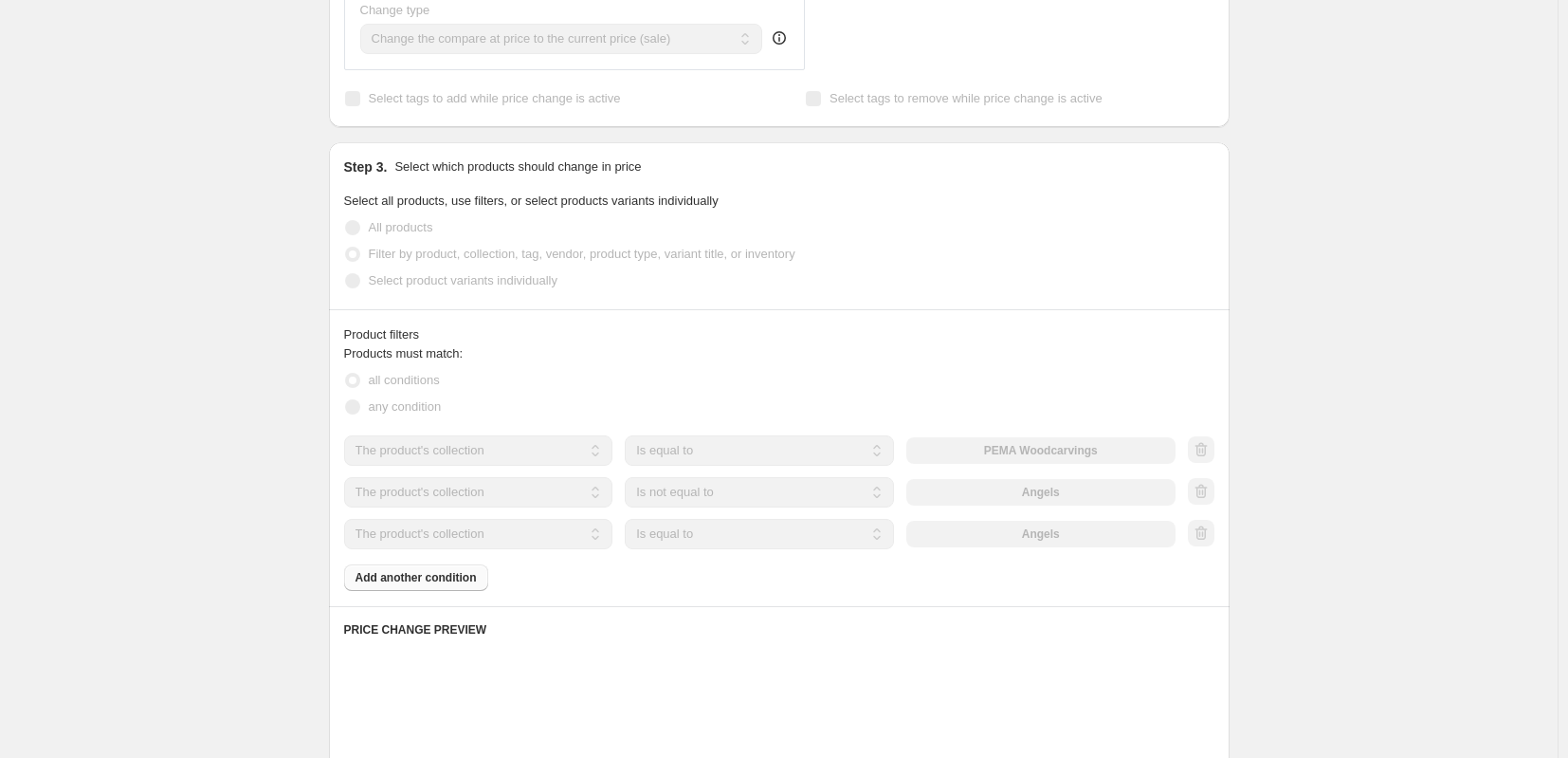
click at [761, 537] on select "Is equal to Is not equal to" at bounding box center [759, 534] width 269 height 30
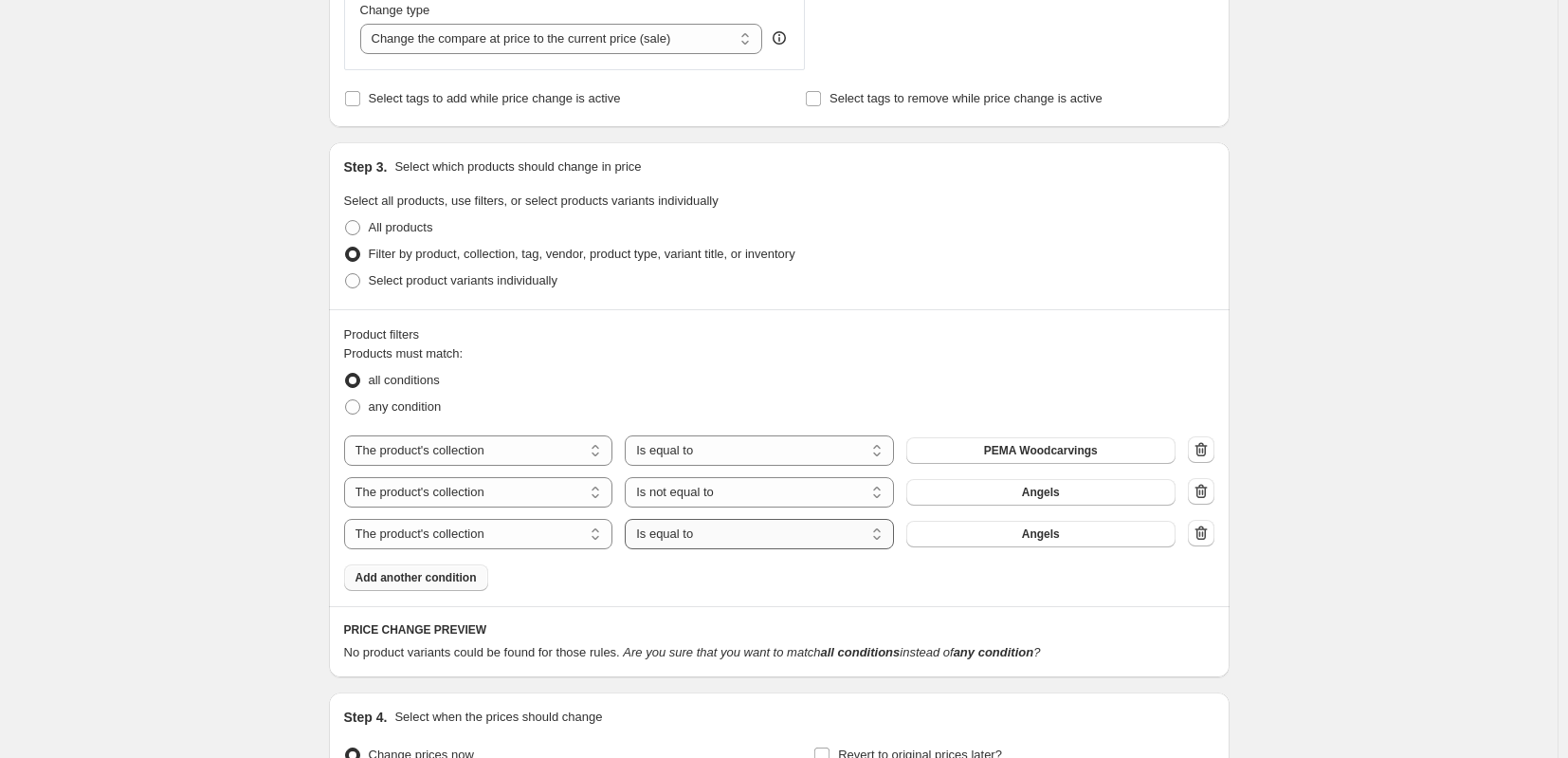
click at [761, 537] on select "Is equal to Is not equal to" at bounding box center [759, 534] width 269 height 30
select select "not_equal"
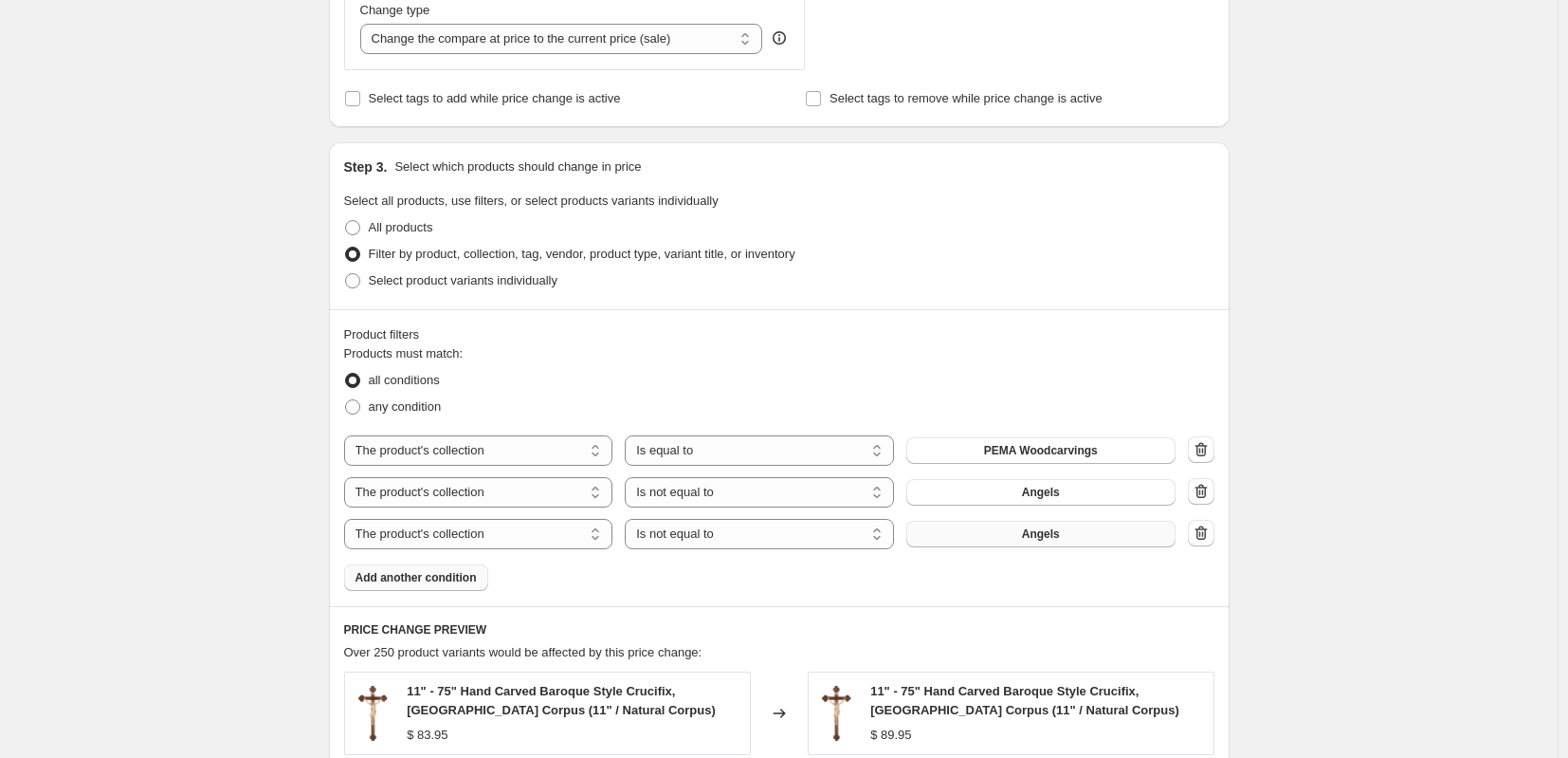
click at [1011, 539] on button "Angels" at bounding box center [1040, 534] width 269 height 27
click at [419, 580] on span "Add another condition" at bounding box center [416, 578] width 122 height 15
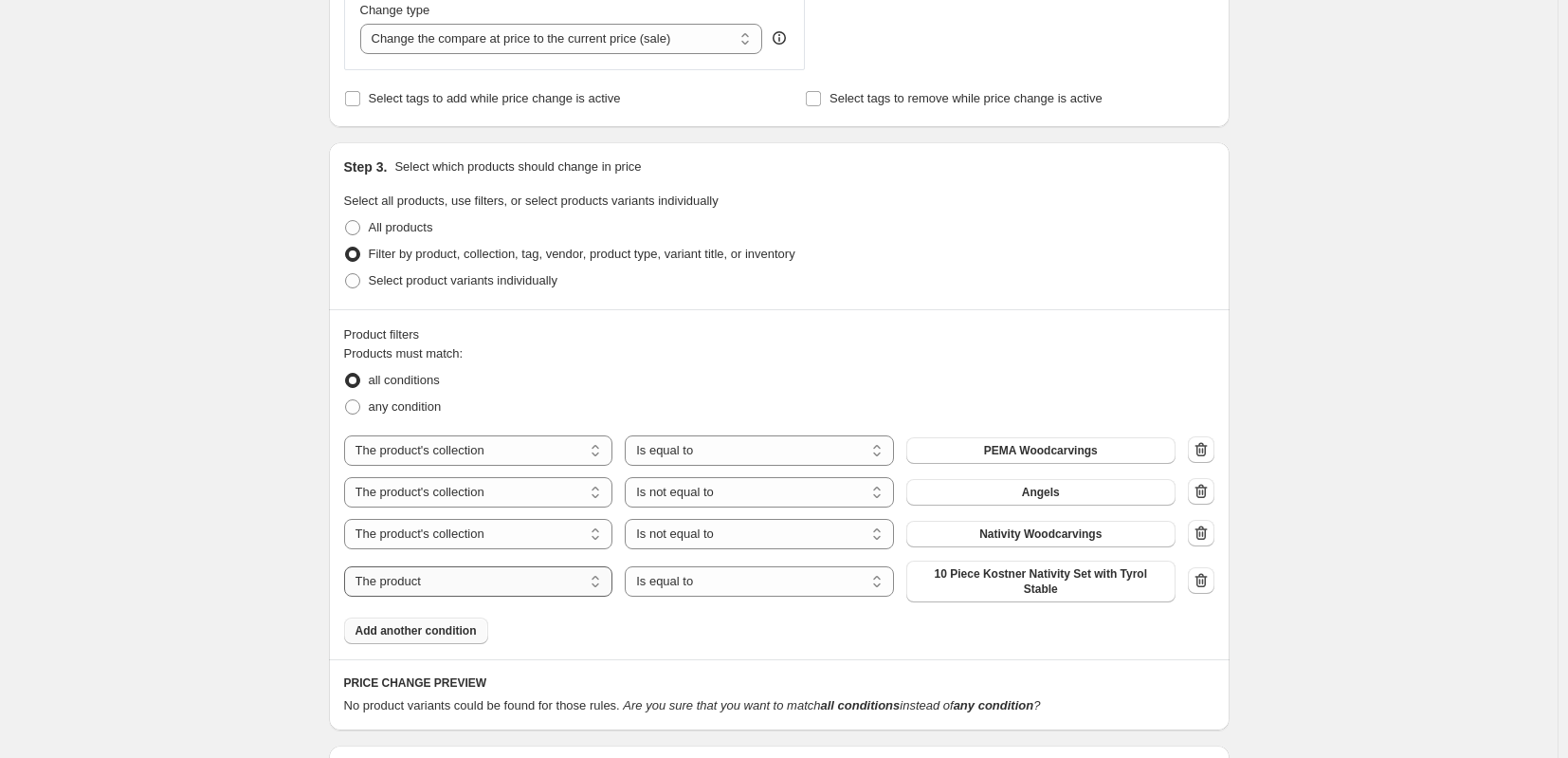
click at [421, 579] on select "The product The product's collection The product's tag The product's vendor The…" at bounding box center [478, 581] width 269 height 30
select select "collection"
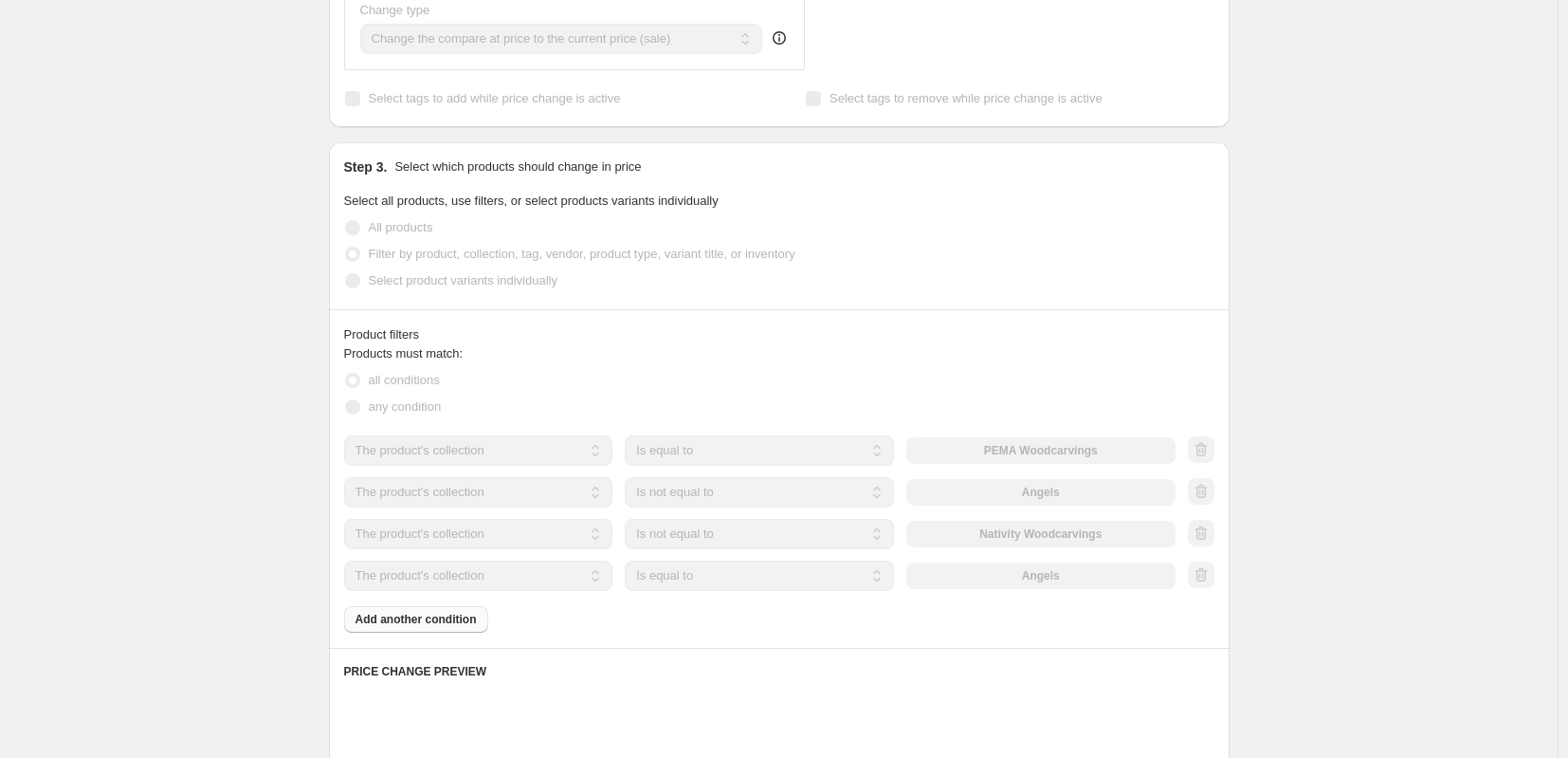
click at [716, 576] on select "Is equal to Is not equal to" at bounding box center [759, 576] width 269 height 30
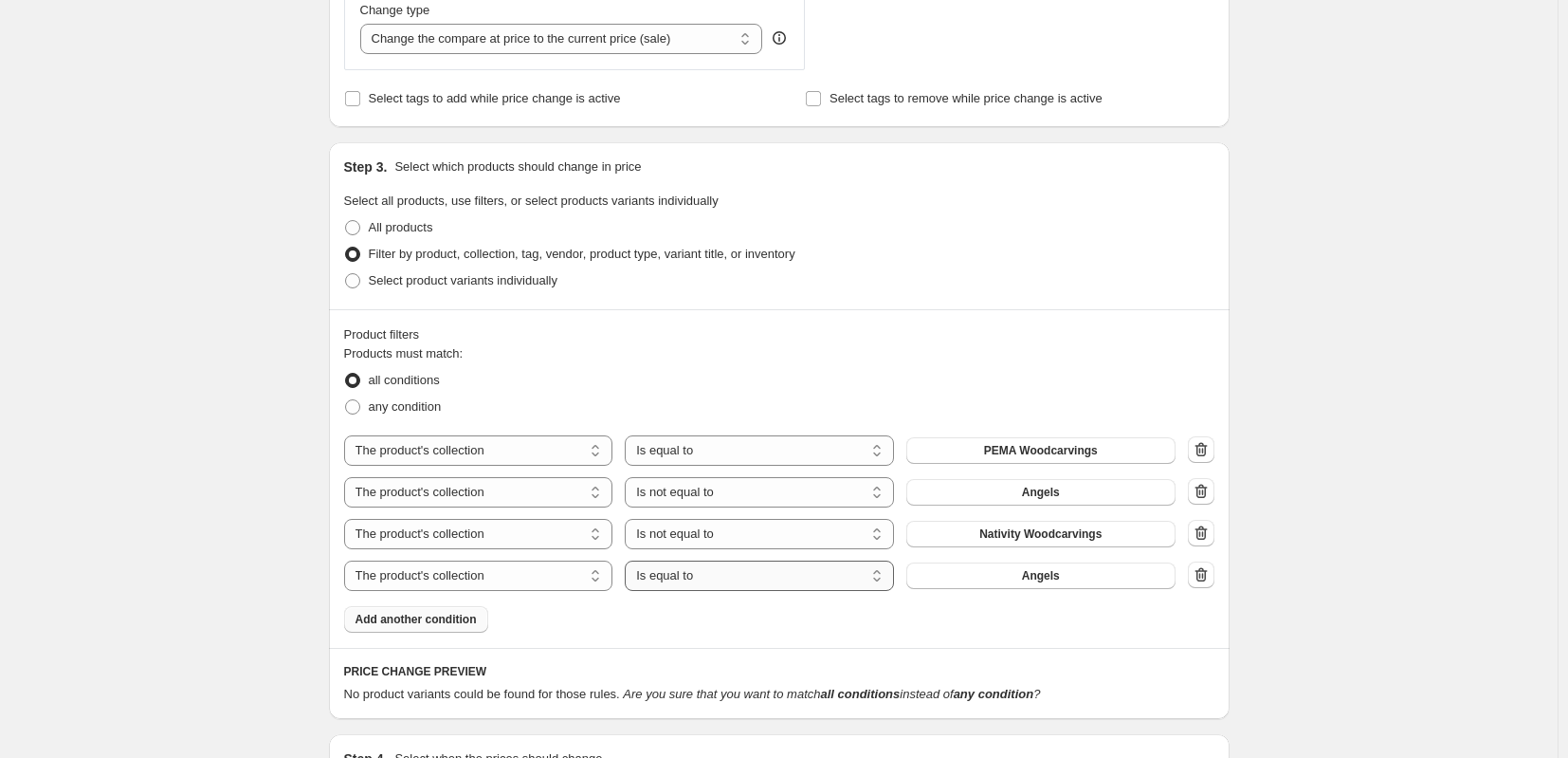
click at [716, 576] on select "Is equal to Is not equal to" at bounding box center [759, 576] width 269 height 30
select select "not_equal"
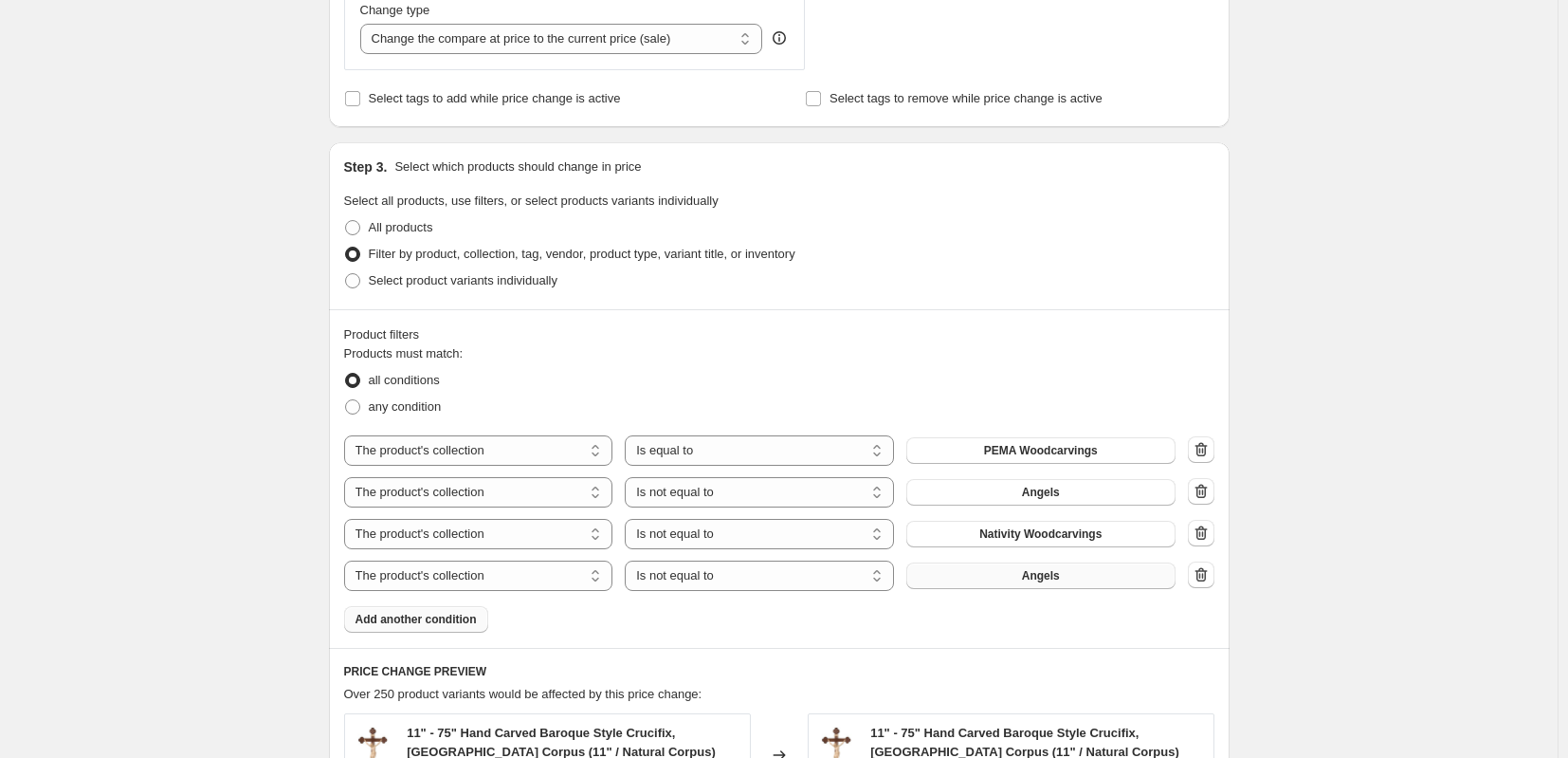
click at [1067, 580] on button "Angels" at bounding box center [1040, 576] width 269 height 27
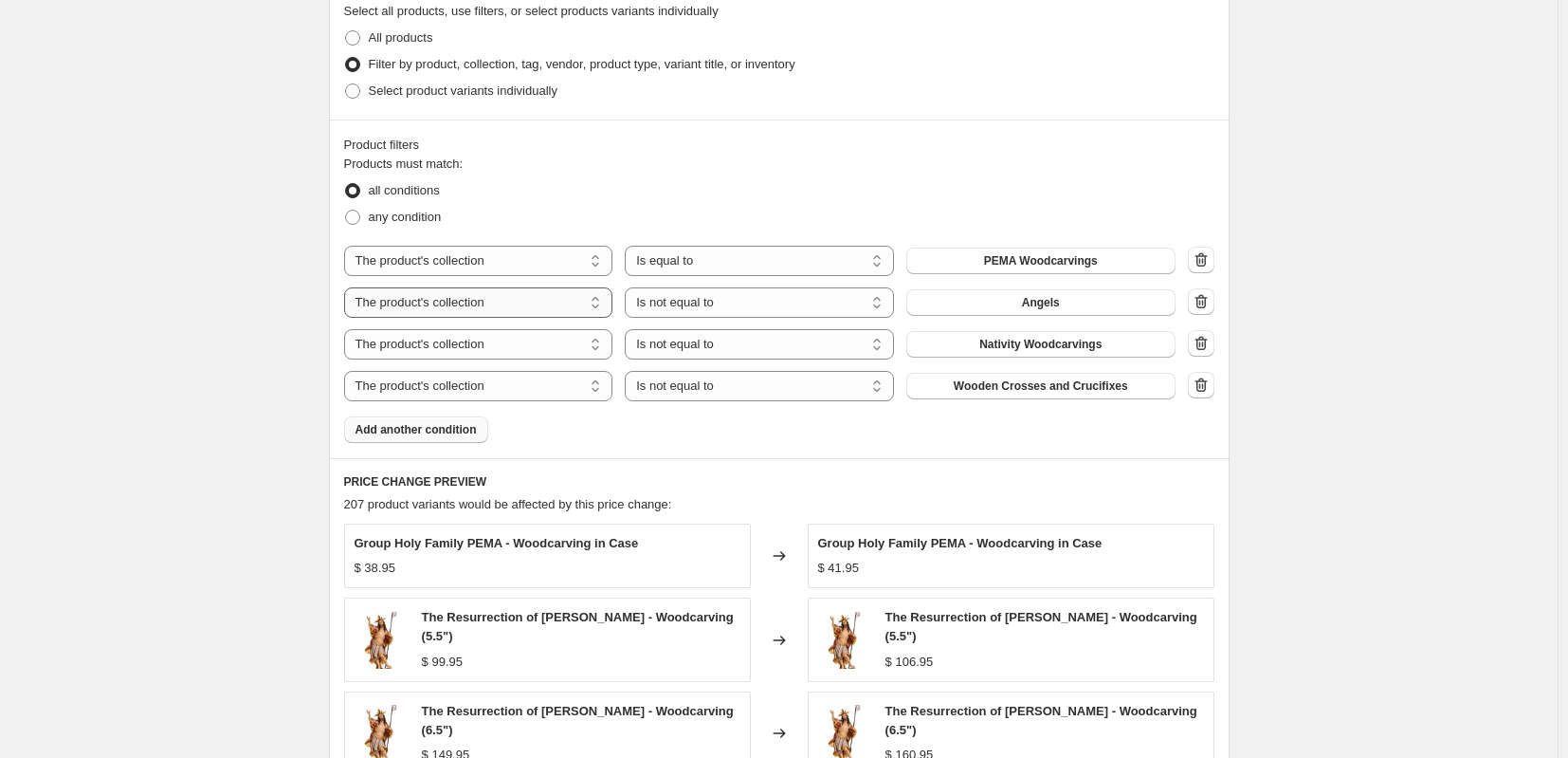
scroll to position [1327, 0]
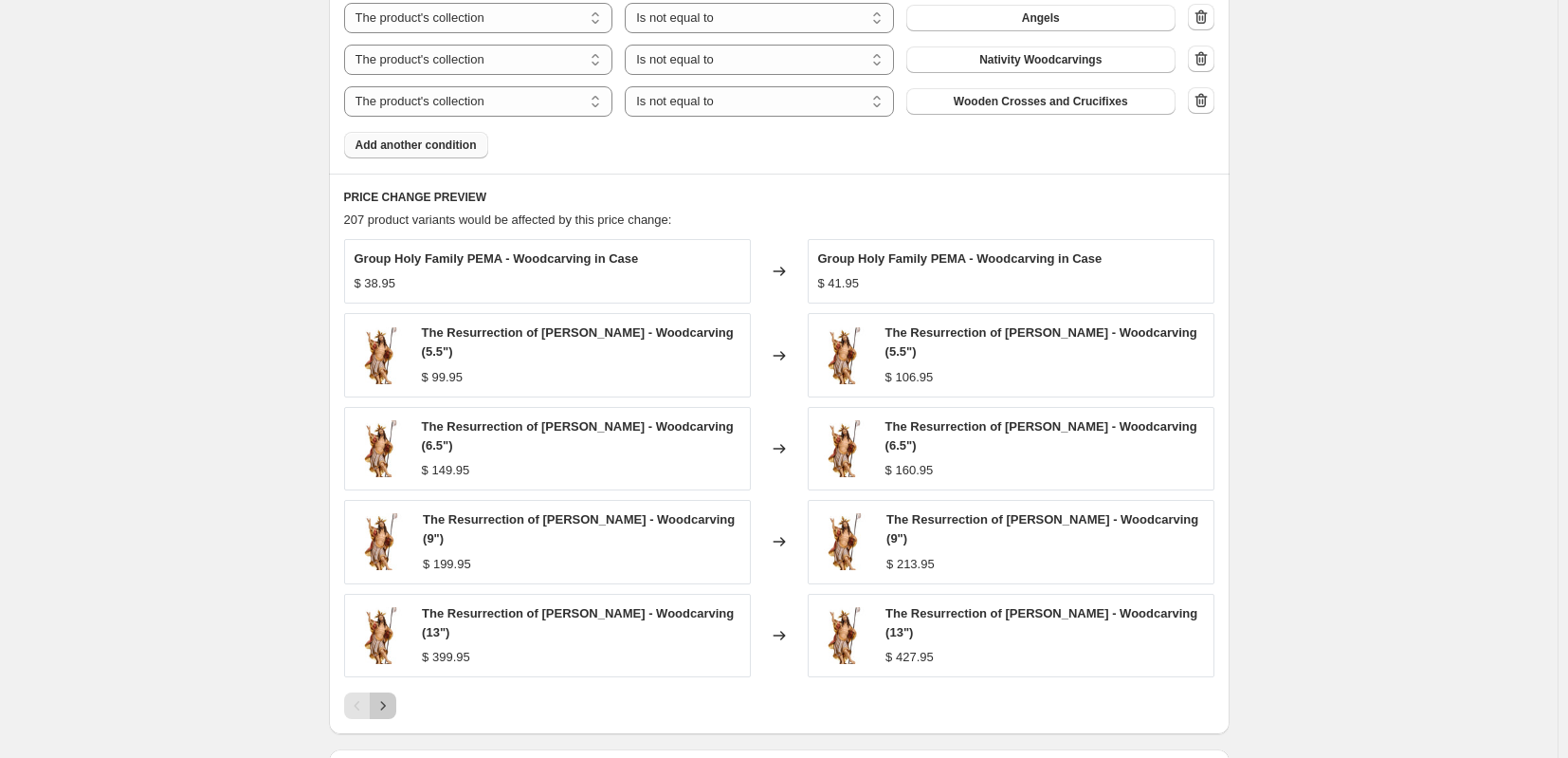
click at [392, 696] on icon "Next" at bounding box center [383, 706] width 19 height 19
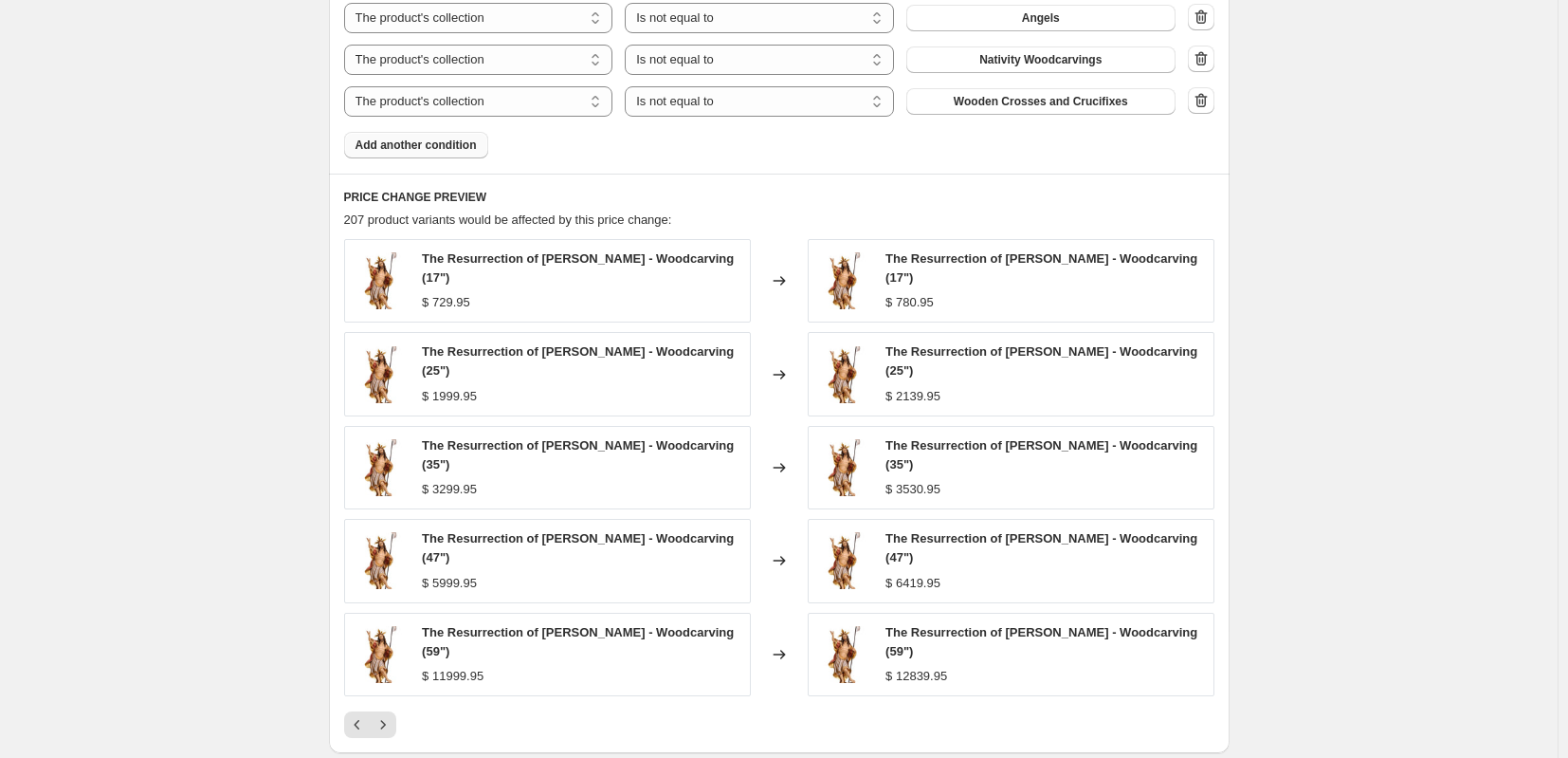
click at [395, 711] on div "Pagination" at bounding box center [383, 725] width 27 height 27
click at [392, 715] on icon "Next" at bounding box center [383, 725] width 19 height 19
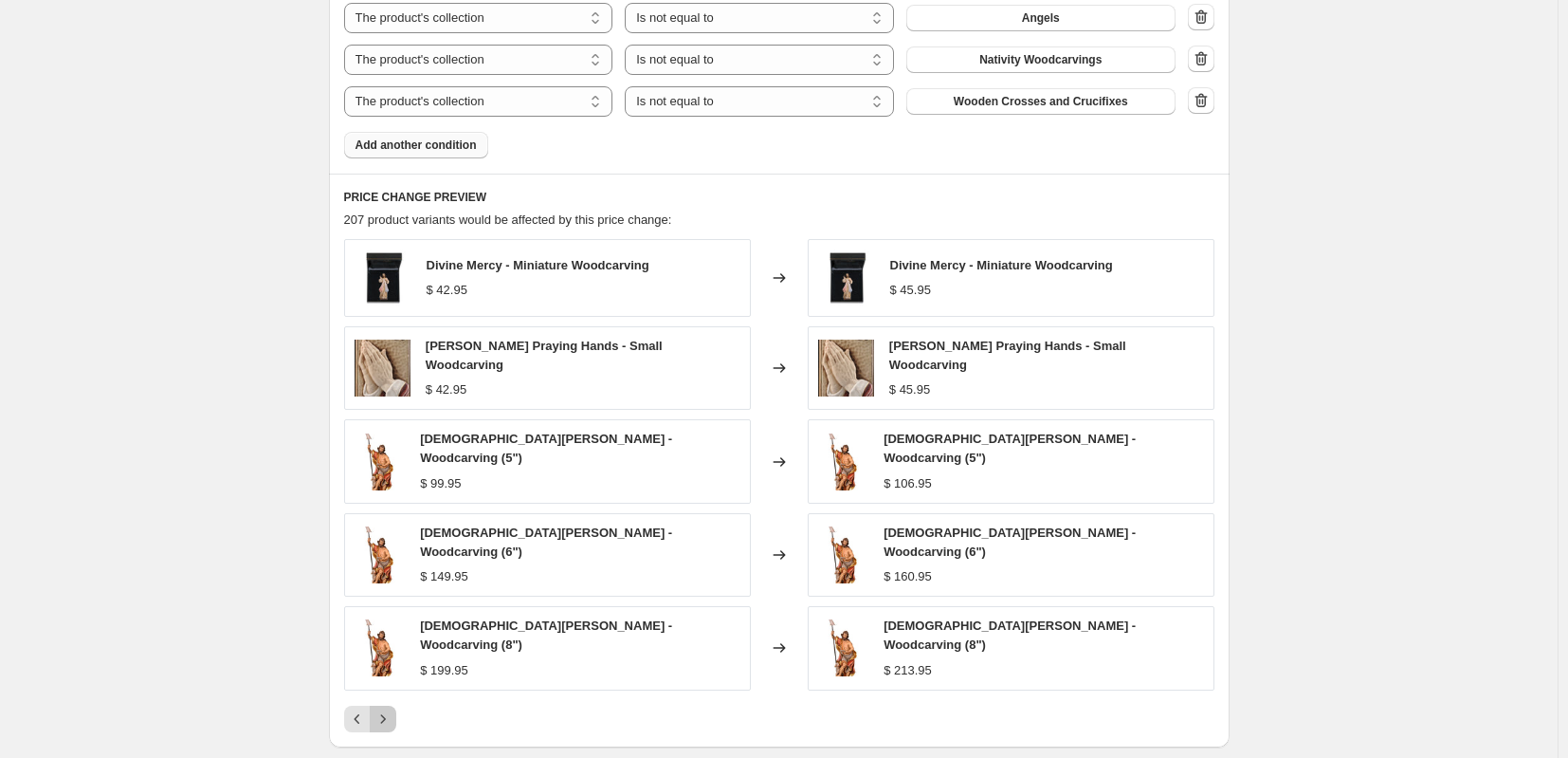
click at [392, 710] on icon "Next" at bounding box center [383, 719] width 19 height 19
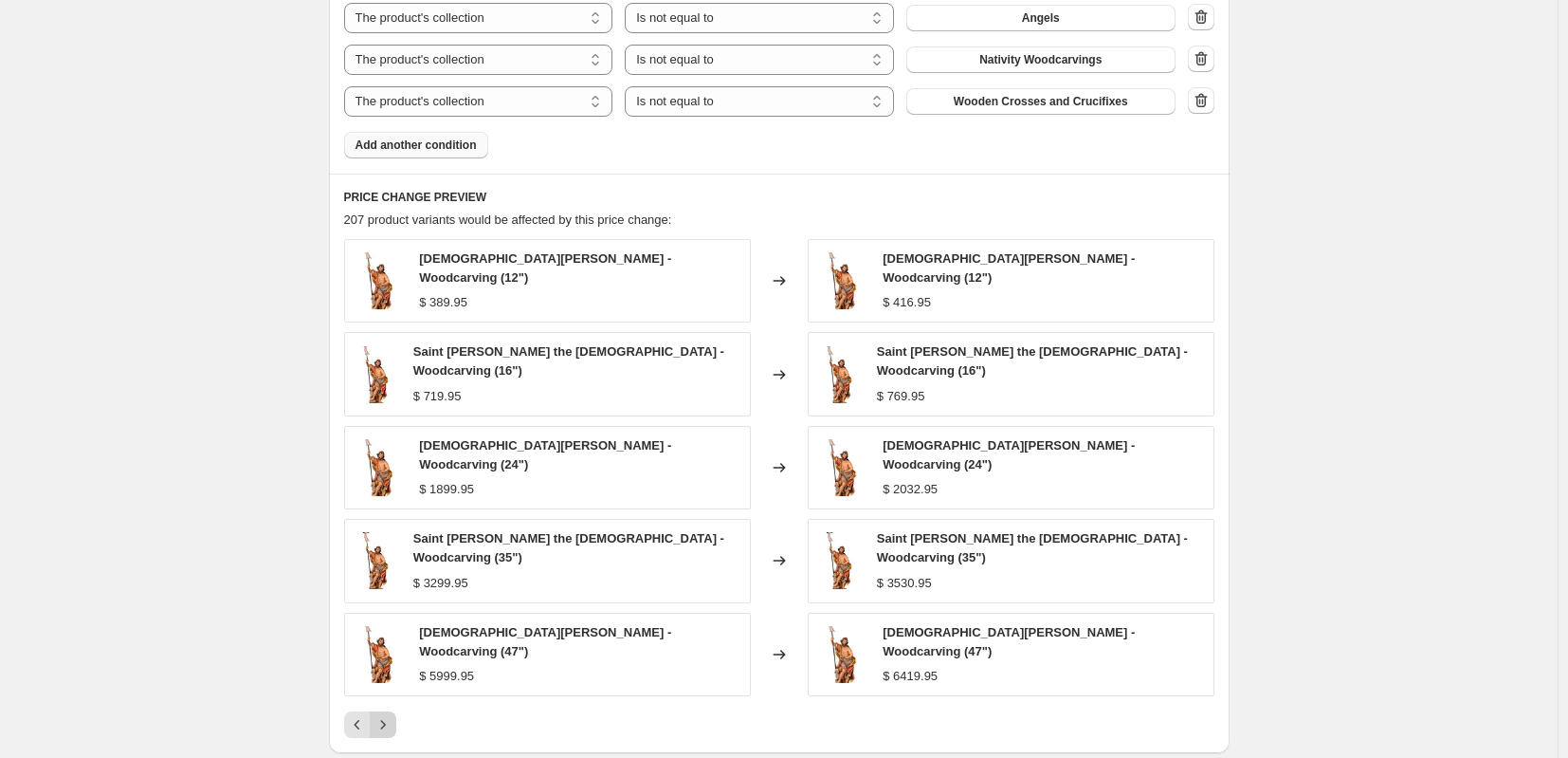
click at [392, 715] on icon "Next" at bounding box center [383, 725] width 19 height 19
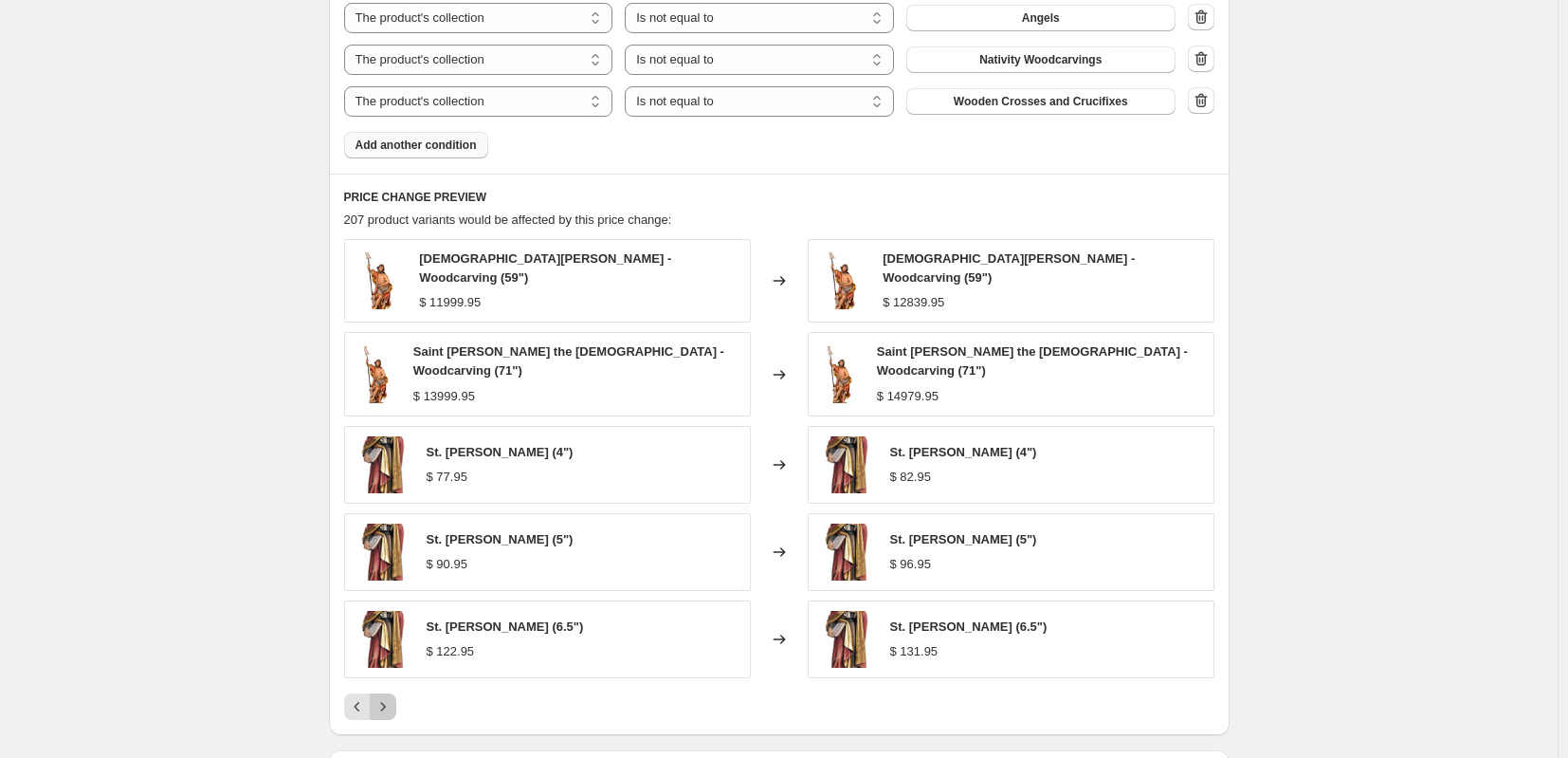
click at [392, 697] on icon "Next" at bounding box center [383, 707] width 19 height 19
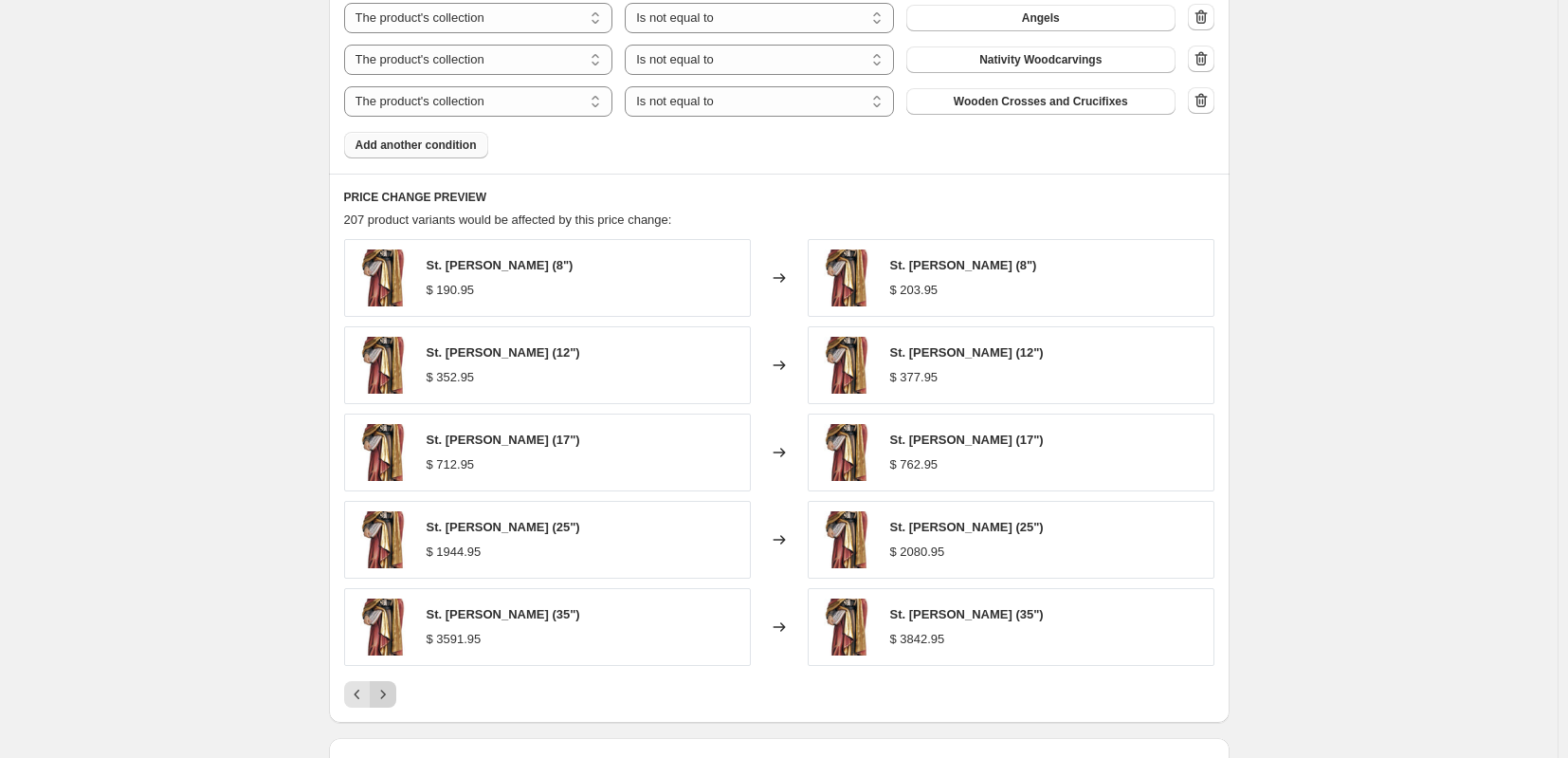
click at [392, 695] on icon "Next" at bounding box center [383, 694] width 19 height 19
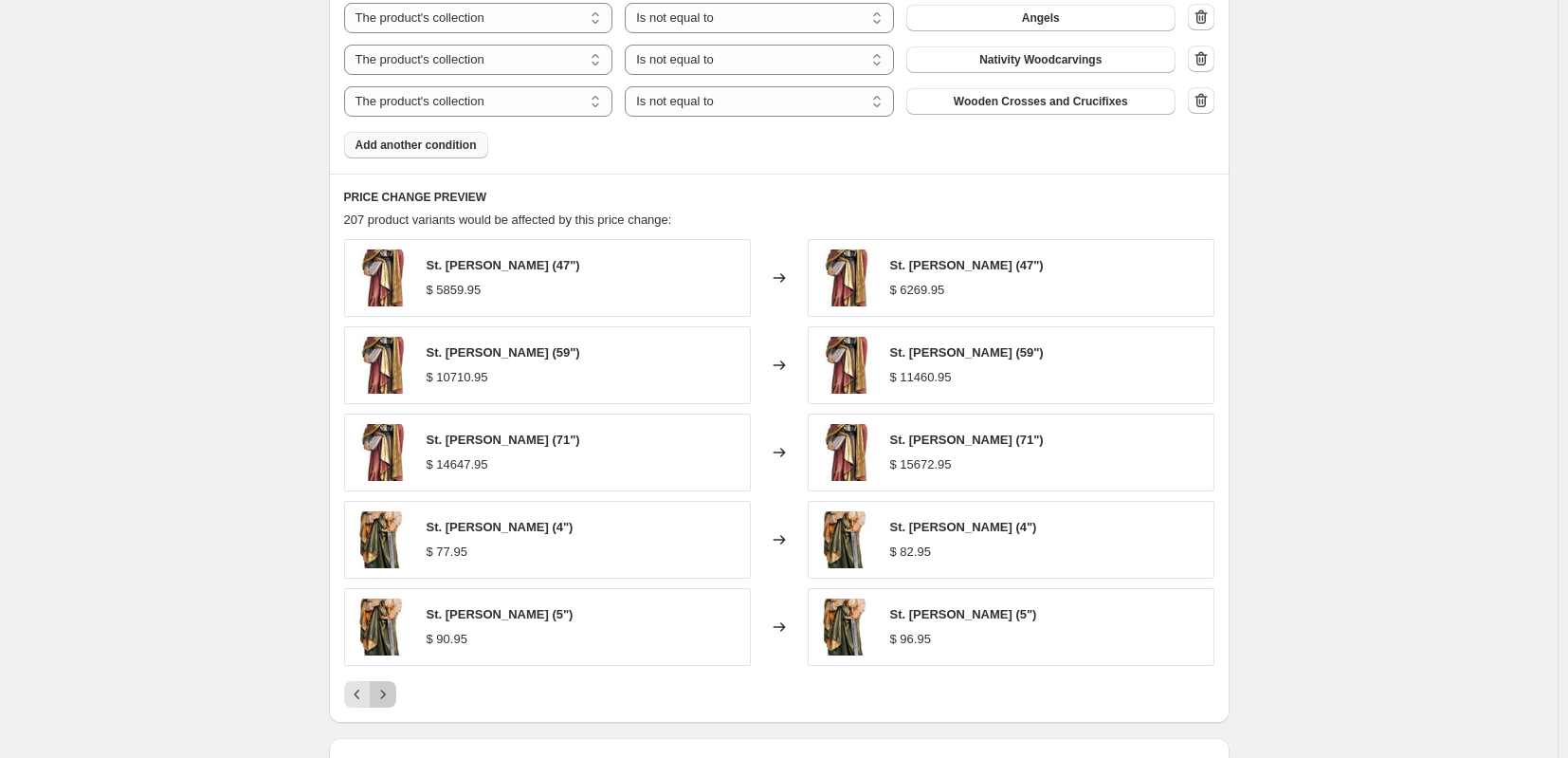
click at [392, 695] on icon "Next" at bounding box center [383, 694] width 19 height 19
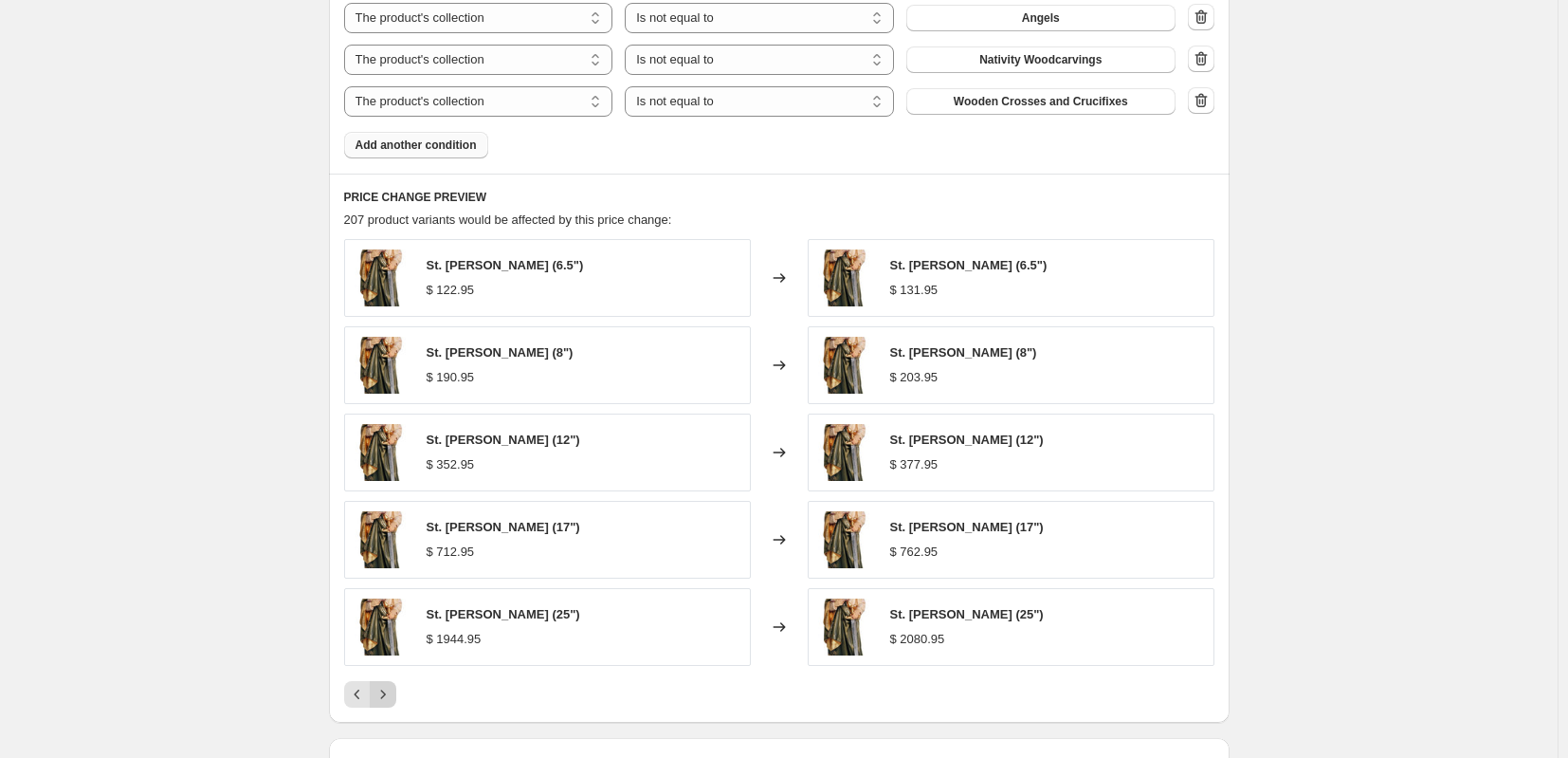
click at [392, 695] on icon "Next" at bounding box center [383, 694] width 19 height 19
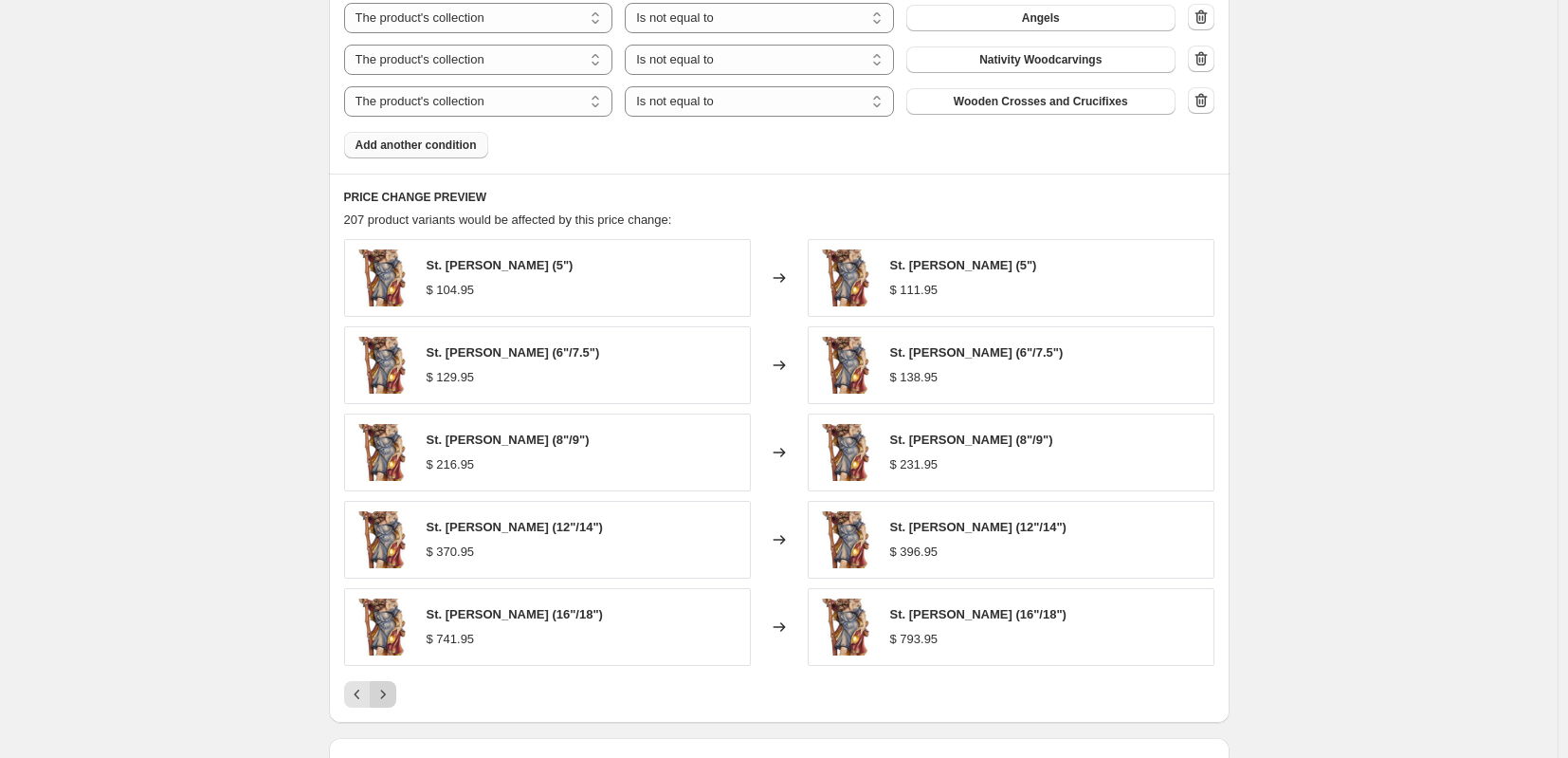
click at [392, 695] on icon "Next" at bounding box center [383, 694] width 19 height 19
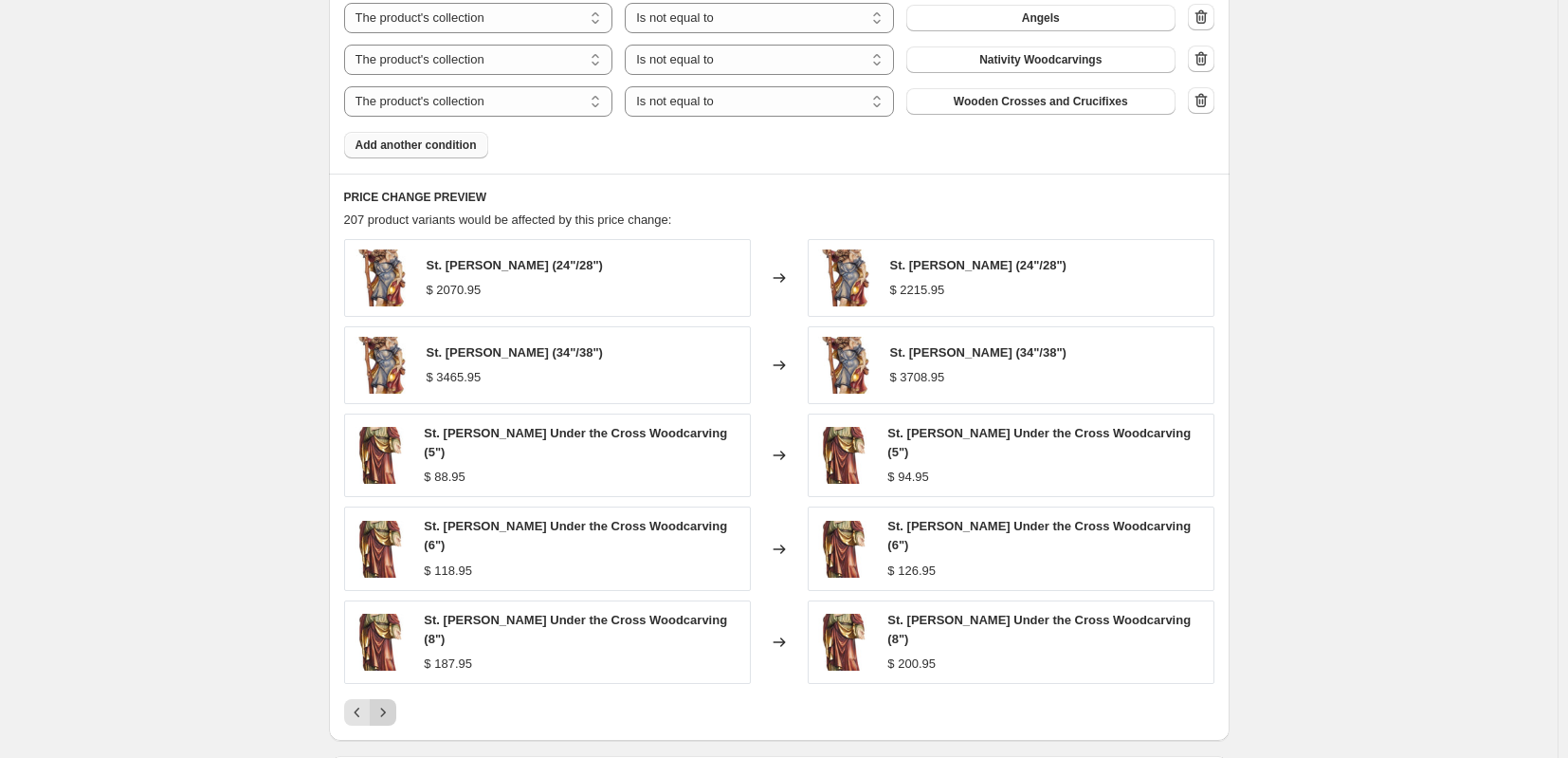
click at [392, 703] on icon "Next" at bounding box center [383, 712] width 19 height 19
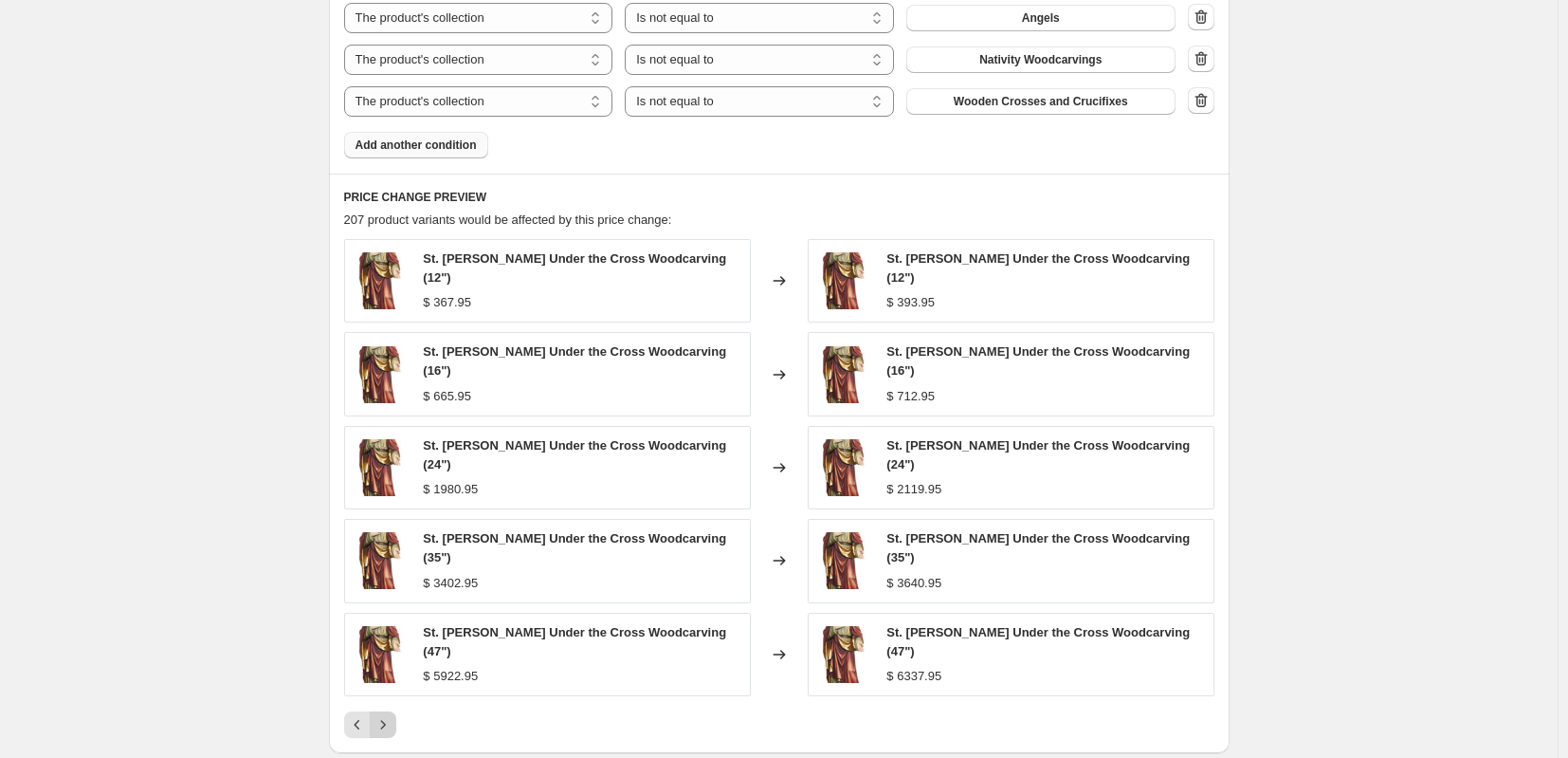
click at [392, 715] on icon "Next" at bounding box center [383, 725] width 19 height 19
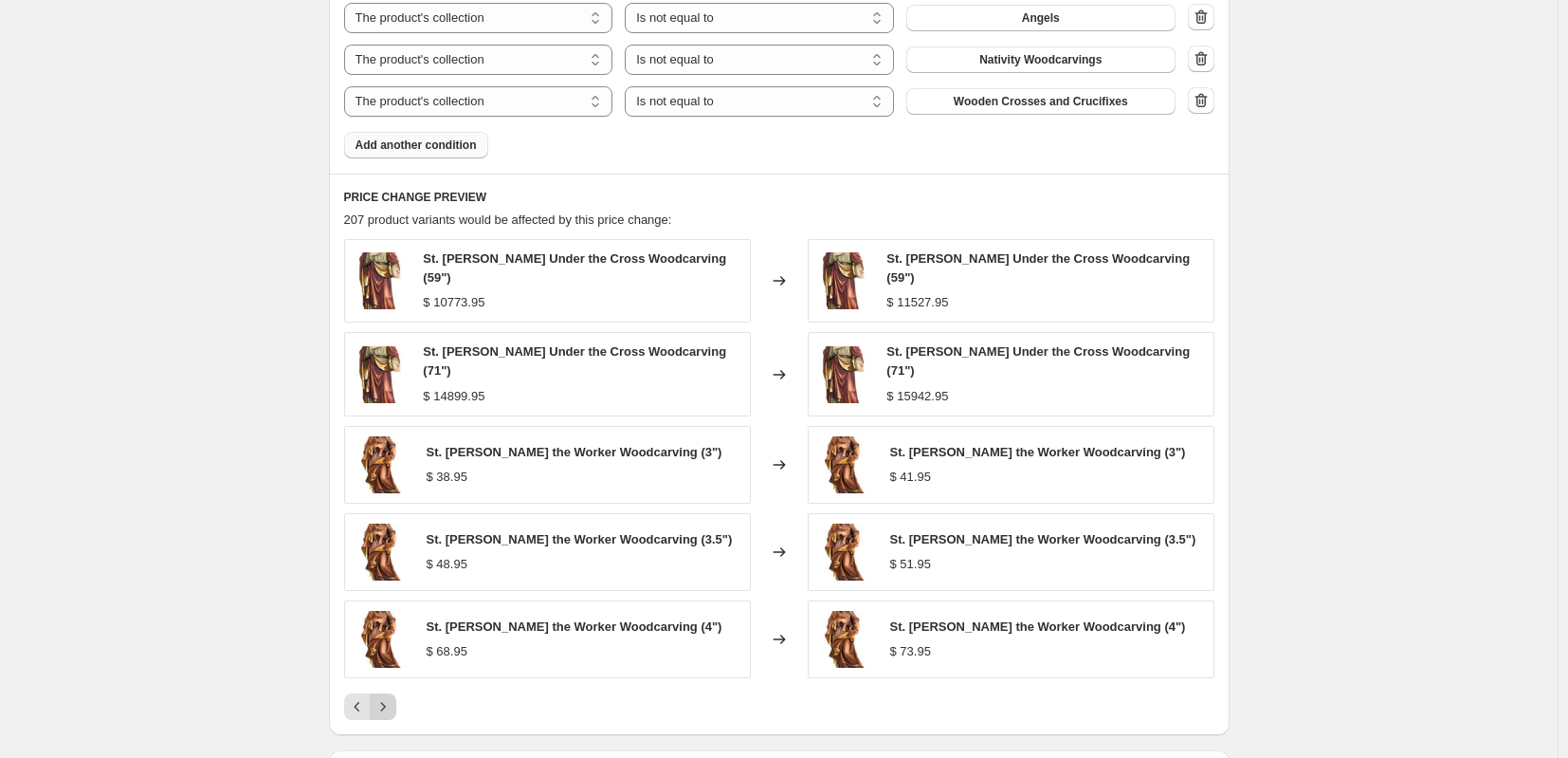
click at [392, 697] on icon "Next" at bounding box center [383, 707] width 19 height 19
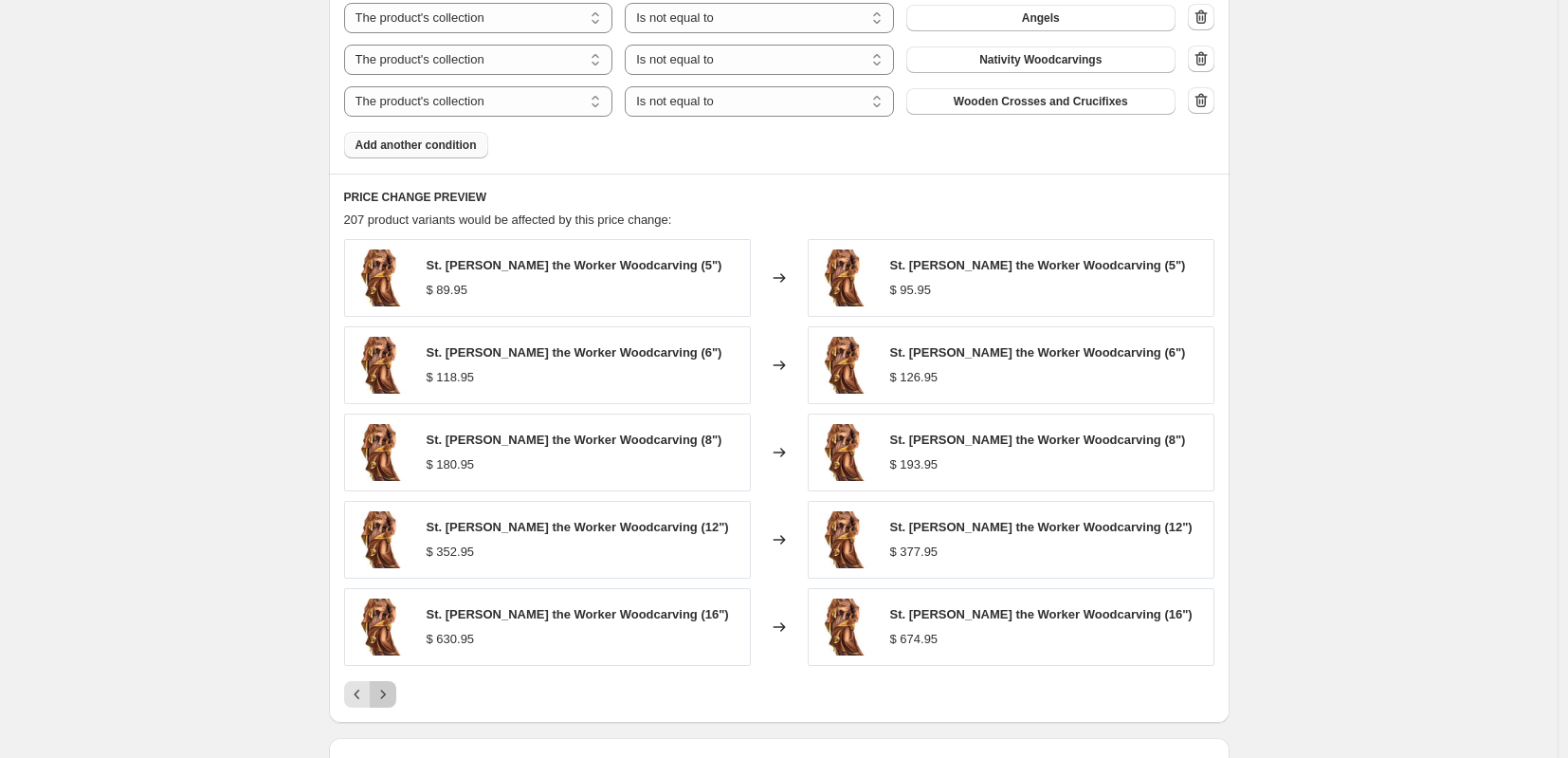
click at [392, 695] on icon "Next" at bounding box center [383, 694] width 19 height 19
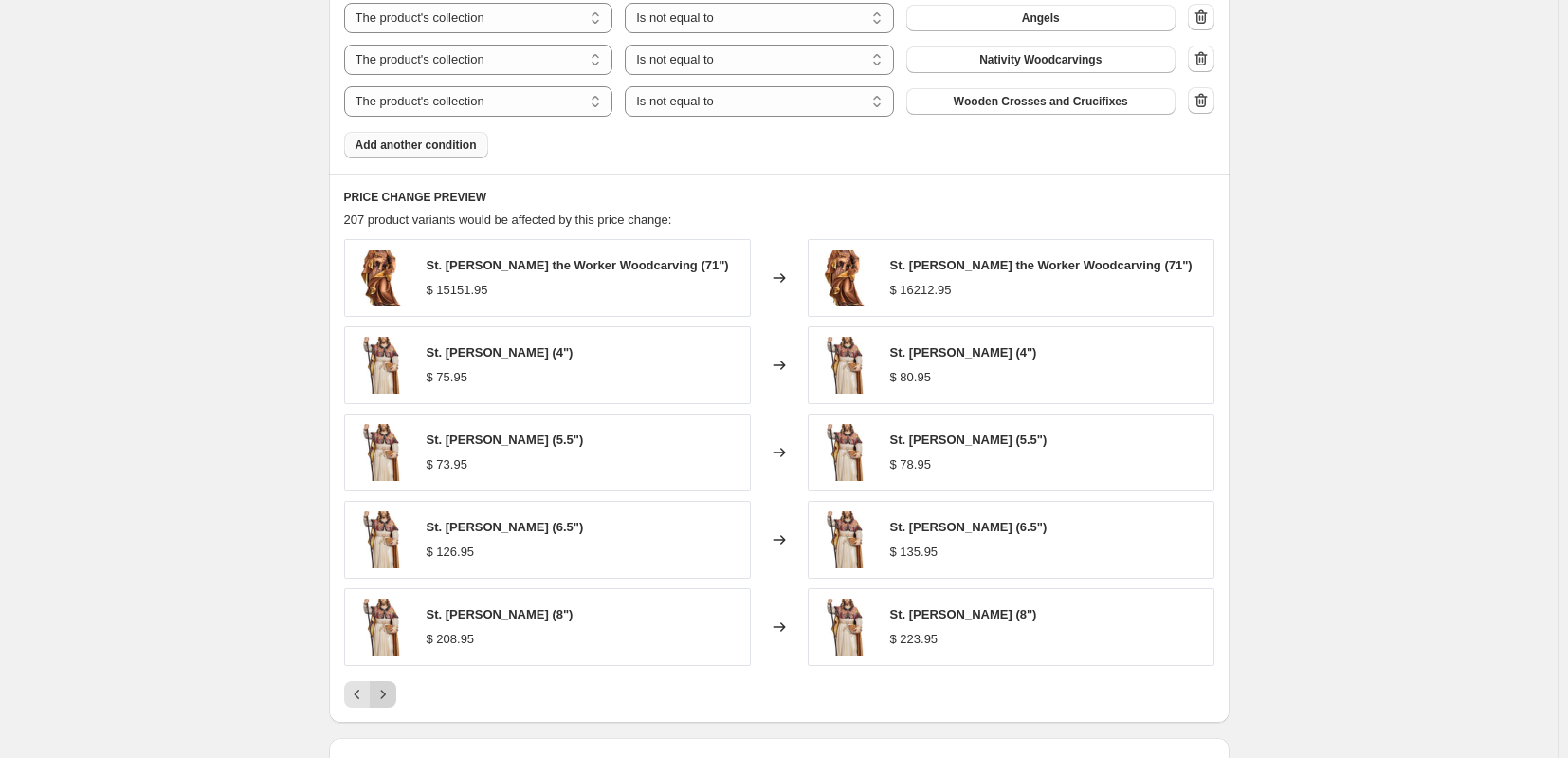
click at [392, 695] on icon "Next" at bounding box center [383, 694] width 19 height 19
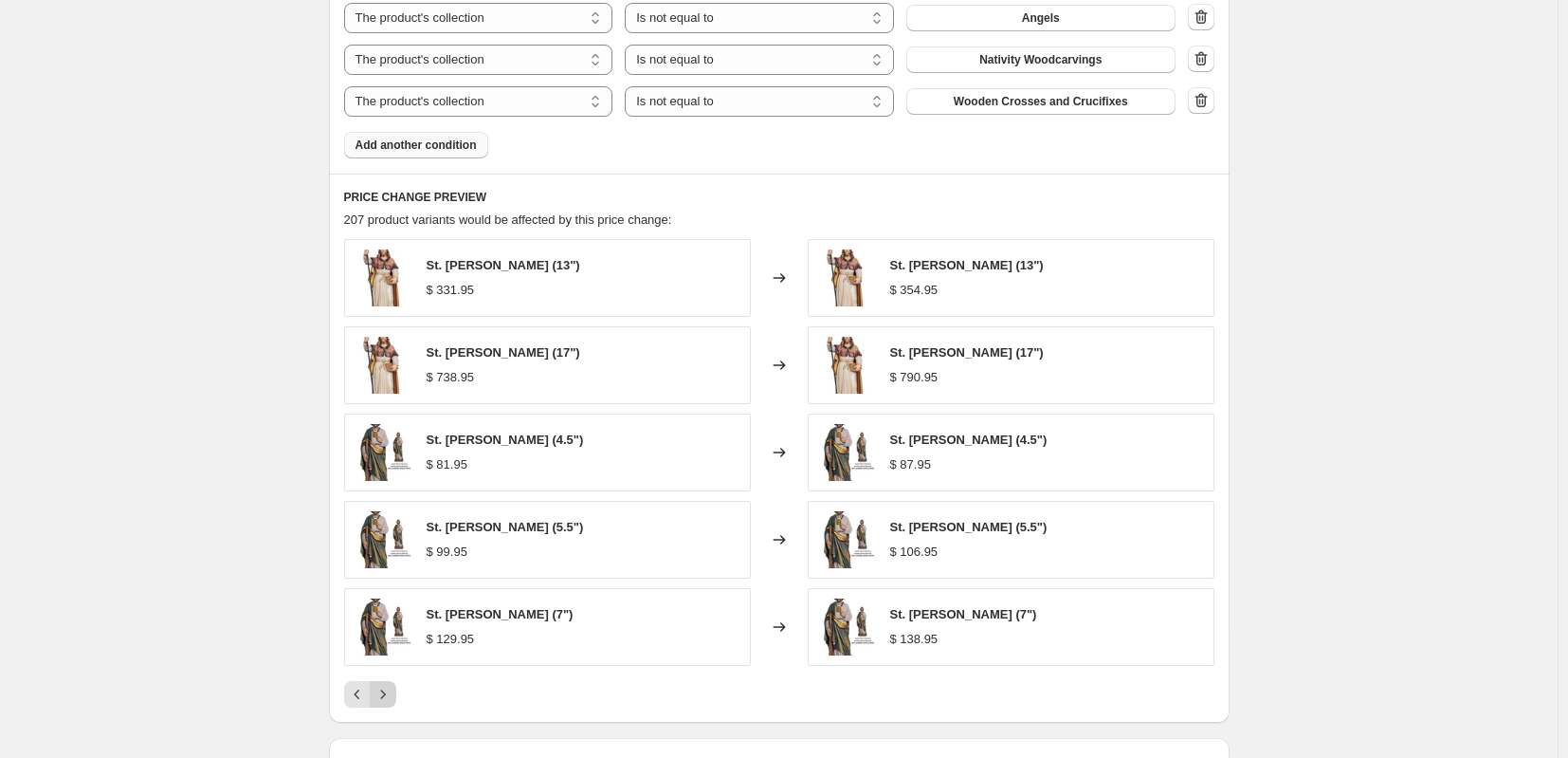
click at [392, 695] on icon "Next" at bounding box center [383, 694] width 19 height 19
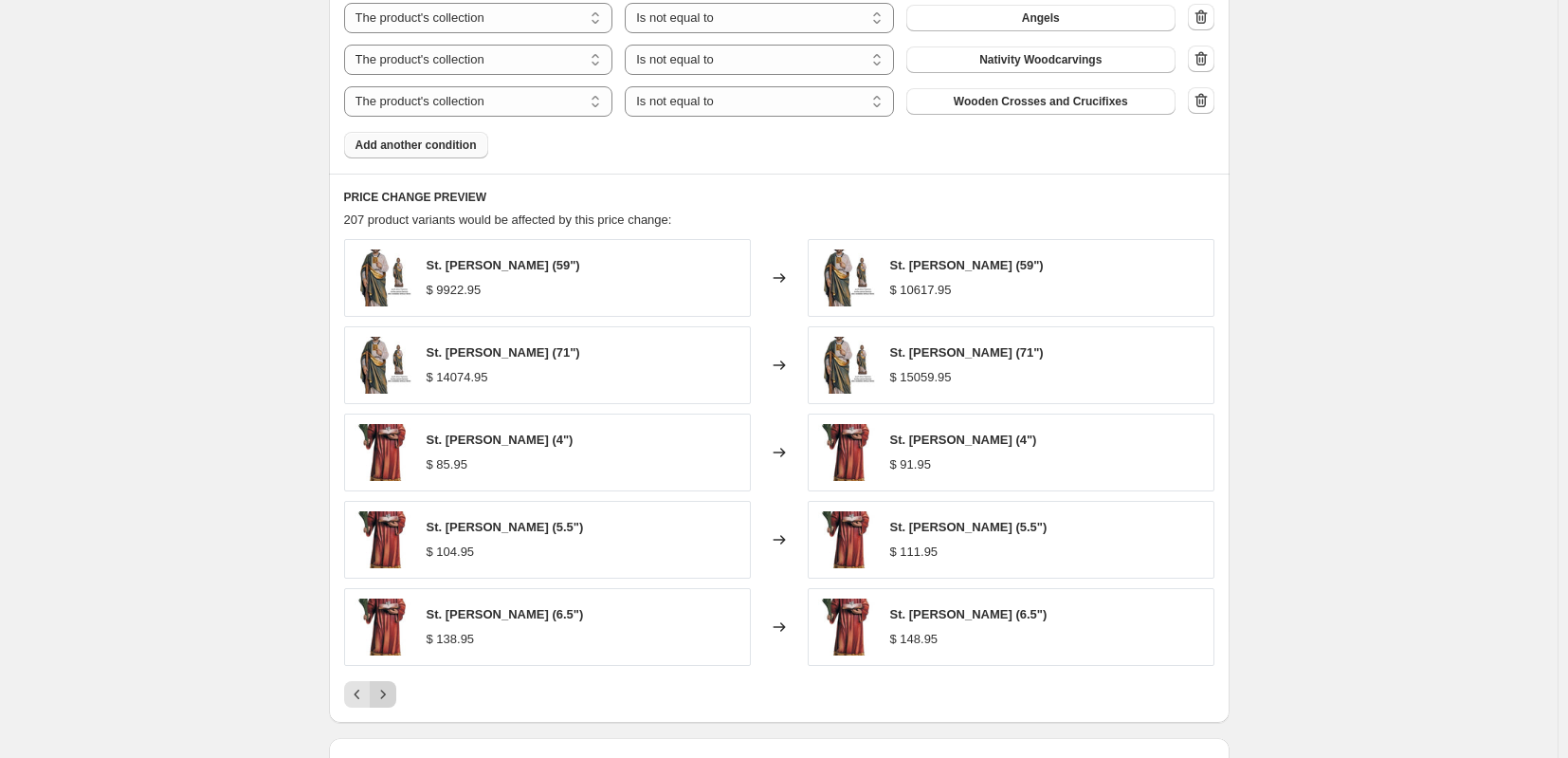
click at [392, 695] on icon "Next" at bounding box center [383, 694] width 19 height 19
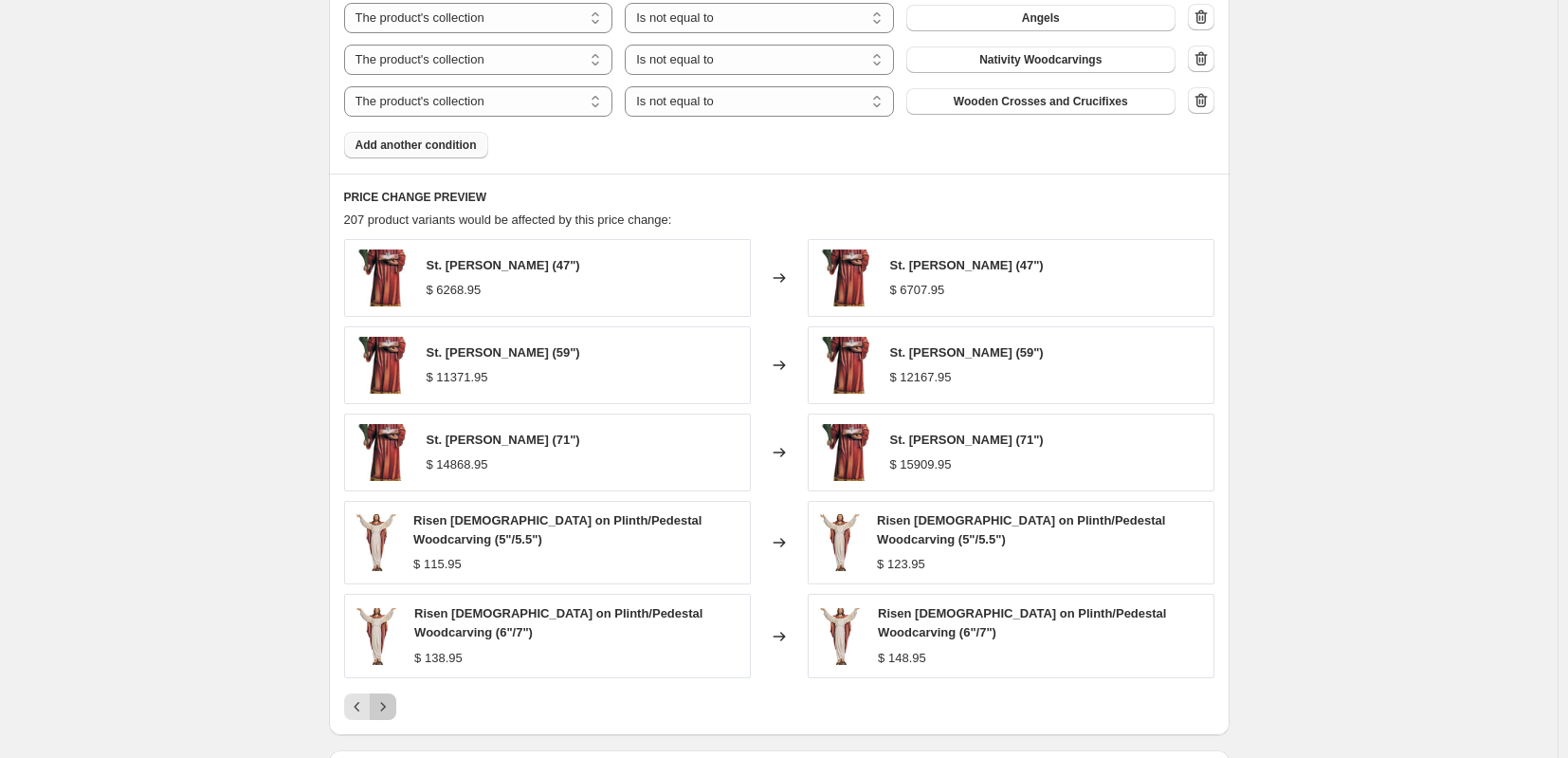
click at [392, 697] on icon "Next" at bounding box center [383, 707] width 19 height 19
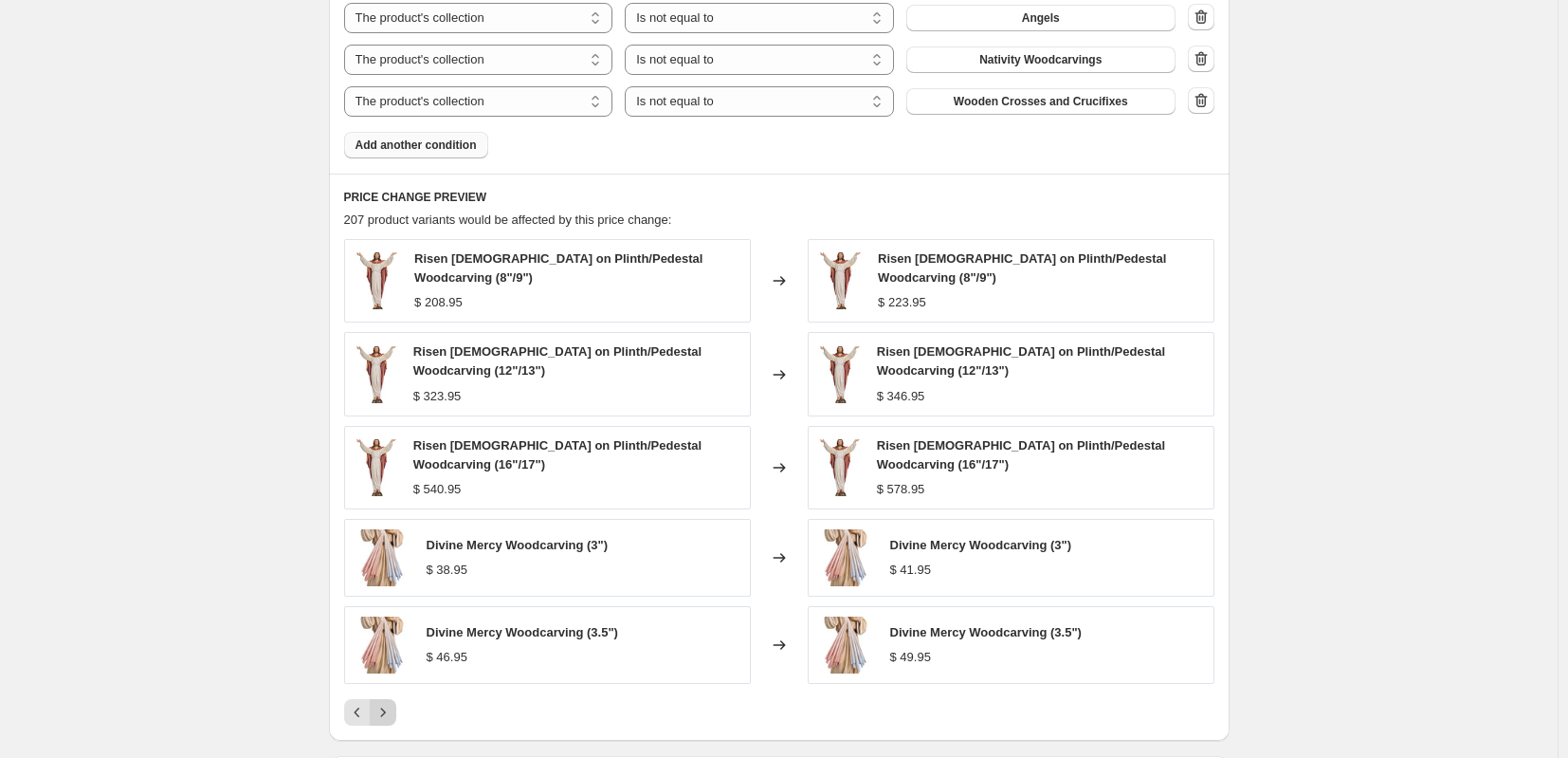
click at [393, 699] on button "Next" at bounding box center [383, 712] width 27 height 27
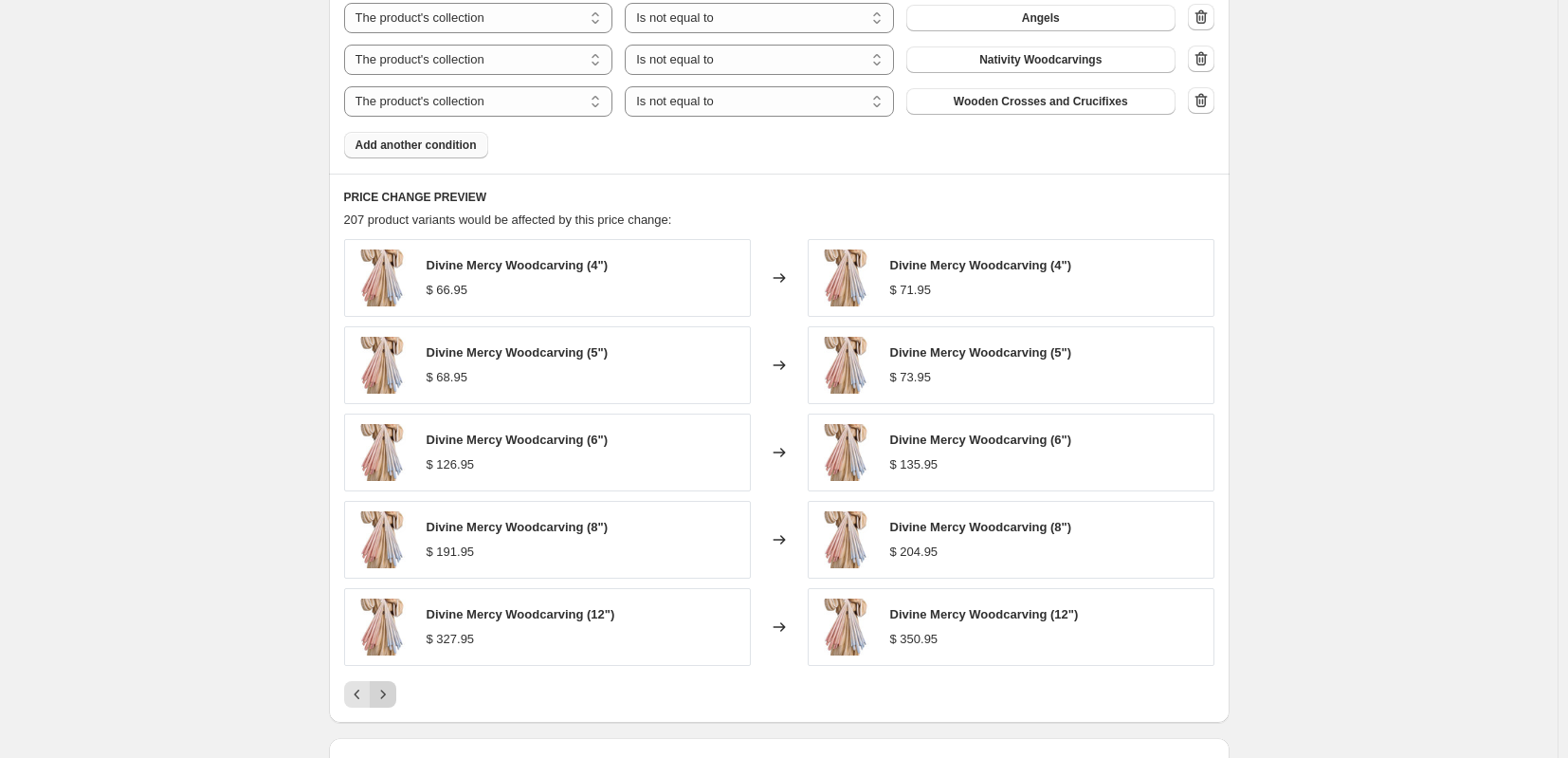
click at [392, 693] on icon "Next" at bounding box center [383, 694] width 19 height 19
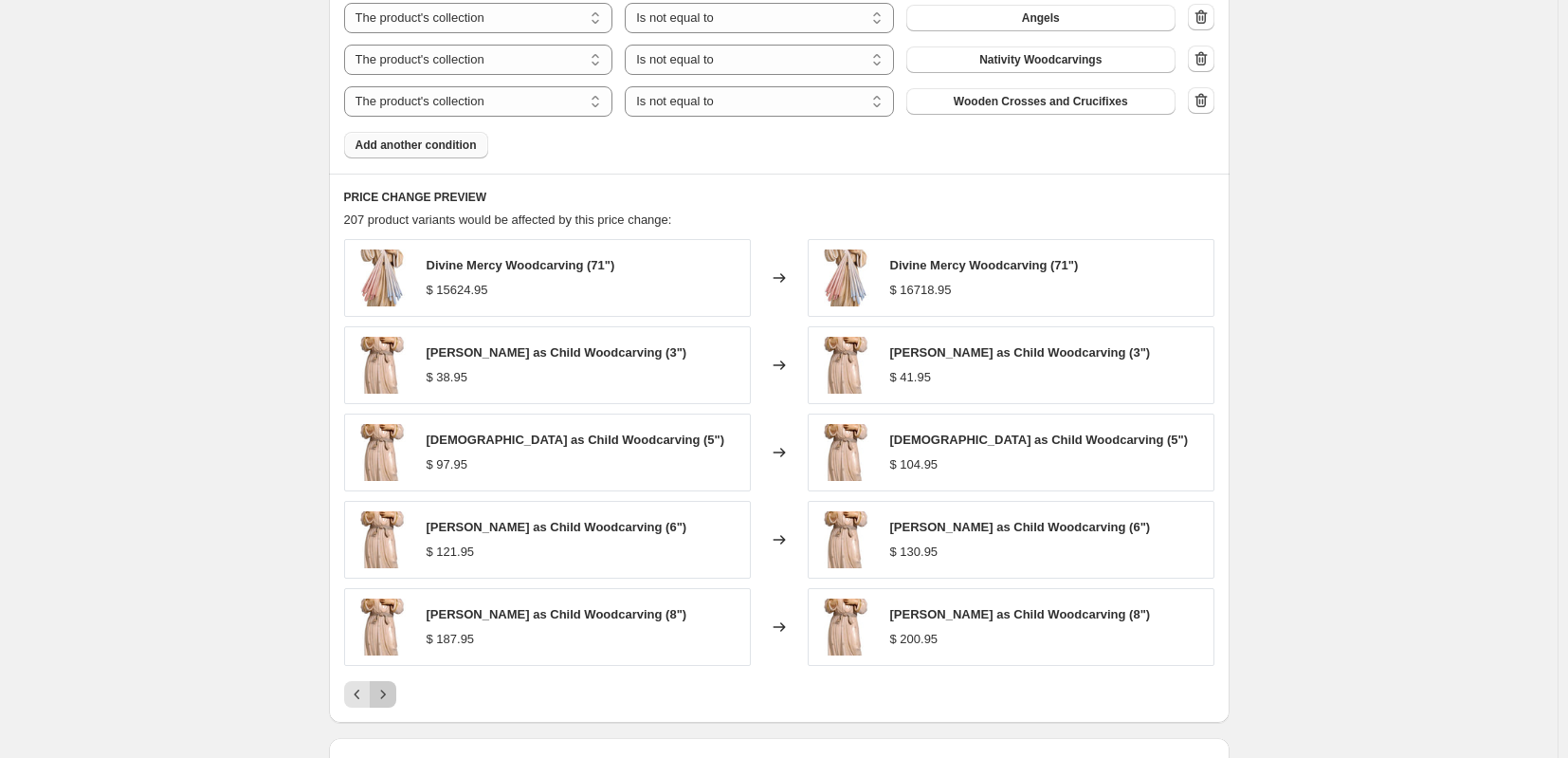
click at [392, 693] on icon "Next" at bounding box center [383, 694] width 19 height 19
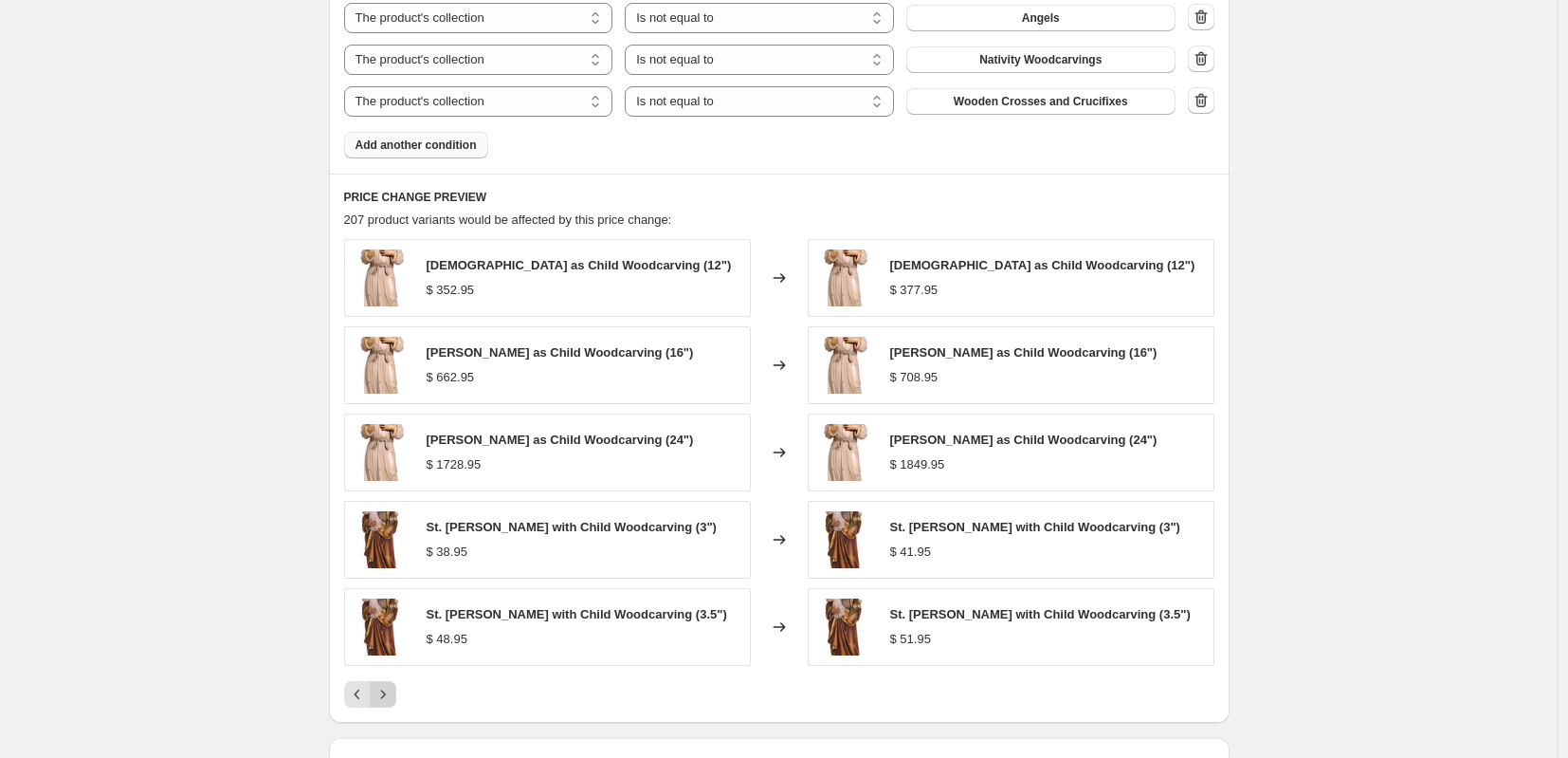
click at [392, 693] on icon "Next" at bounding box center [383, 694] width 19 height 19
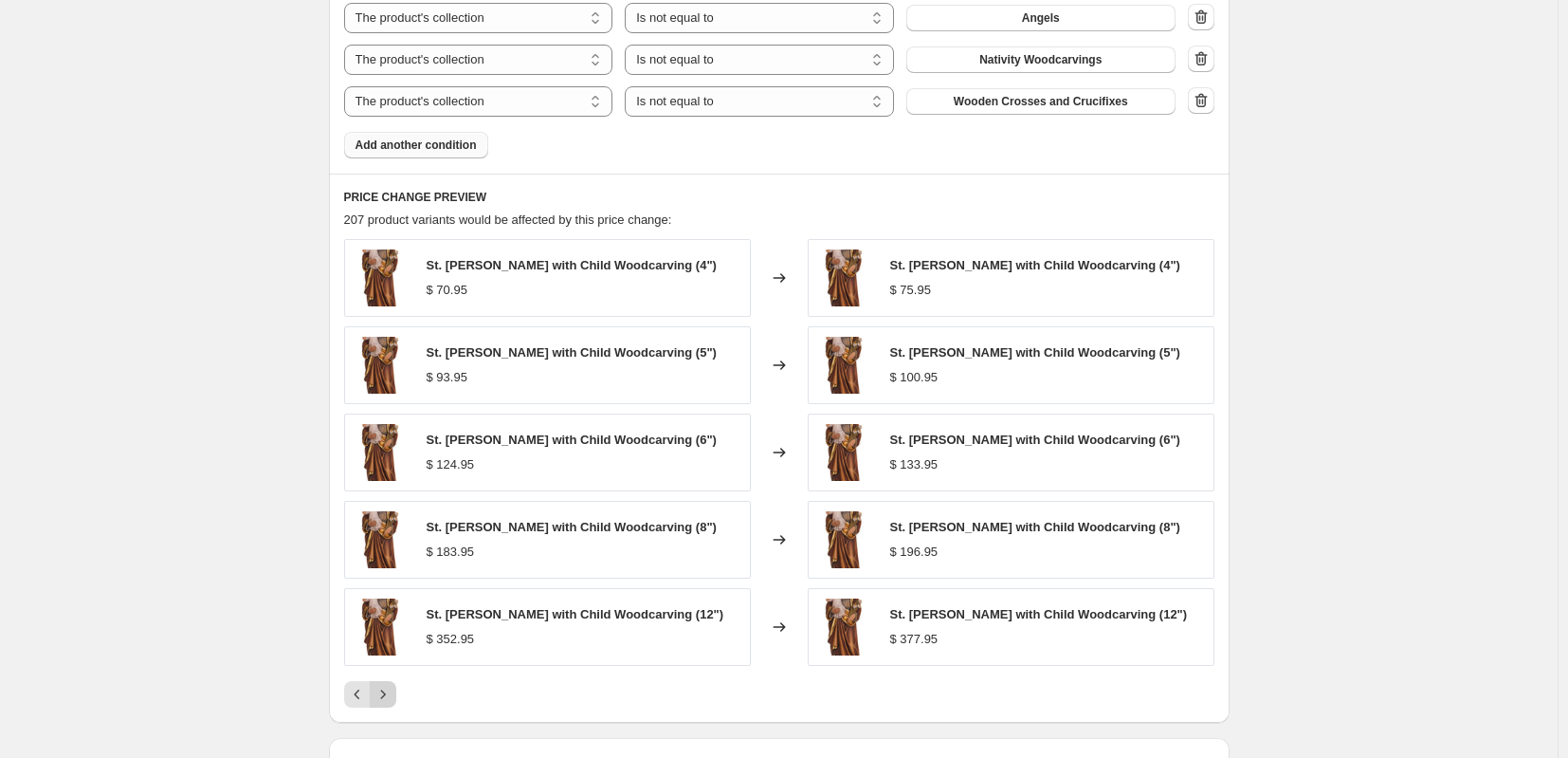
click at [392, 693] on icon "Next" at bounding box center [383, 694] width 19 height 19
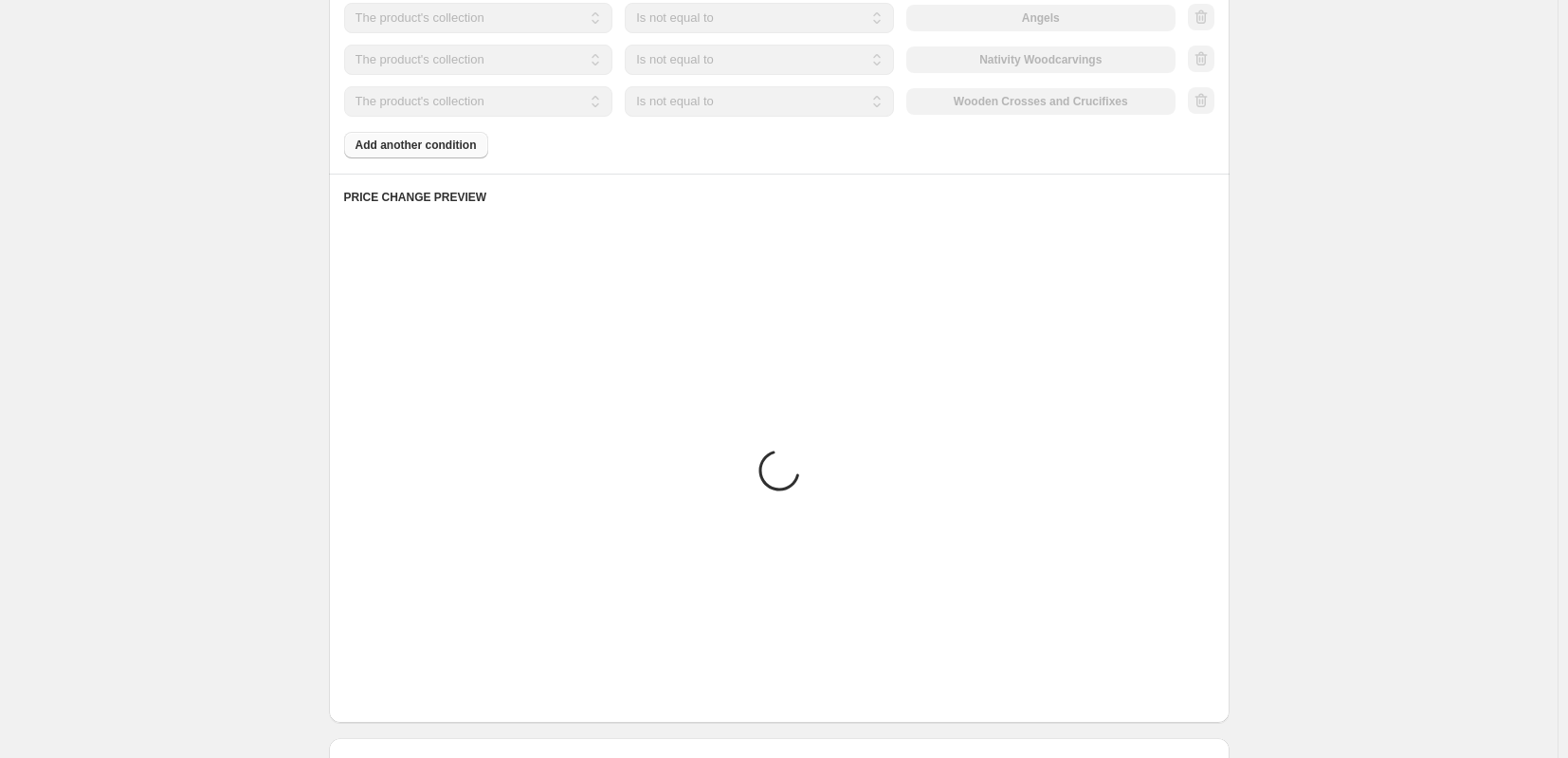
click at [392, 693] on icon "Next" at bounding box center [383, 694] width 19 height 19
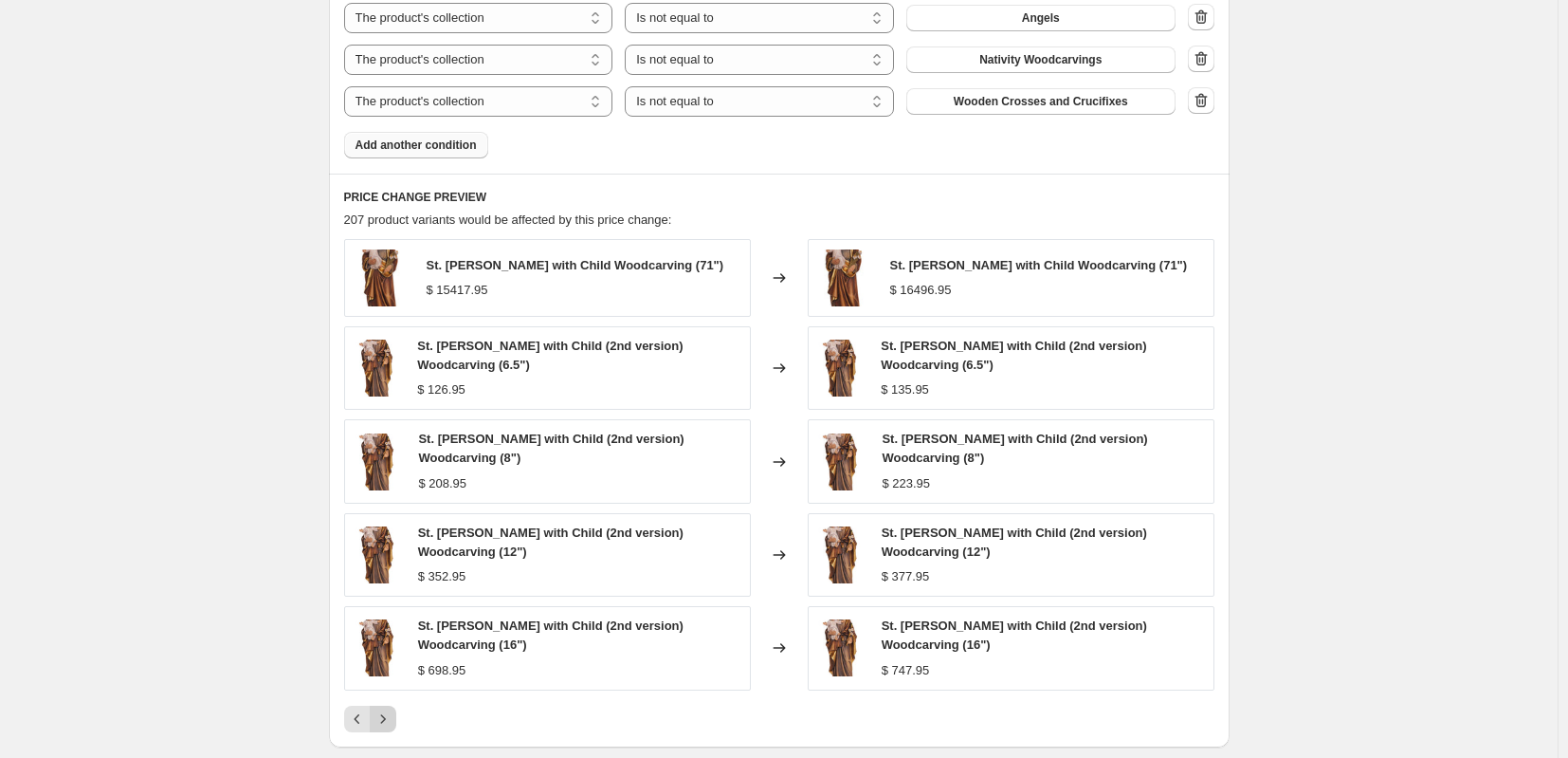
click at [393, 693] on div "St. [PERSON_NAME] with Child Woodcarving (71") $ 15417.95 Changed to St. [PERSO…" at bounding box center [779, 485] width 870 height 493
click at [383, 711] on icon "Next" at bounding box center [383, 719] width 19 height 19
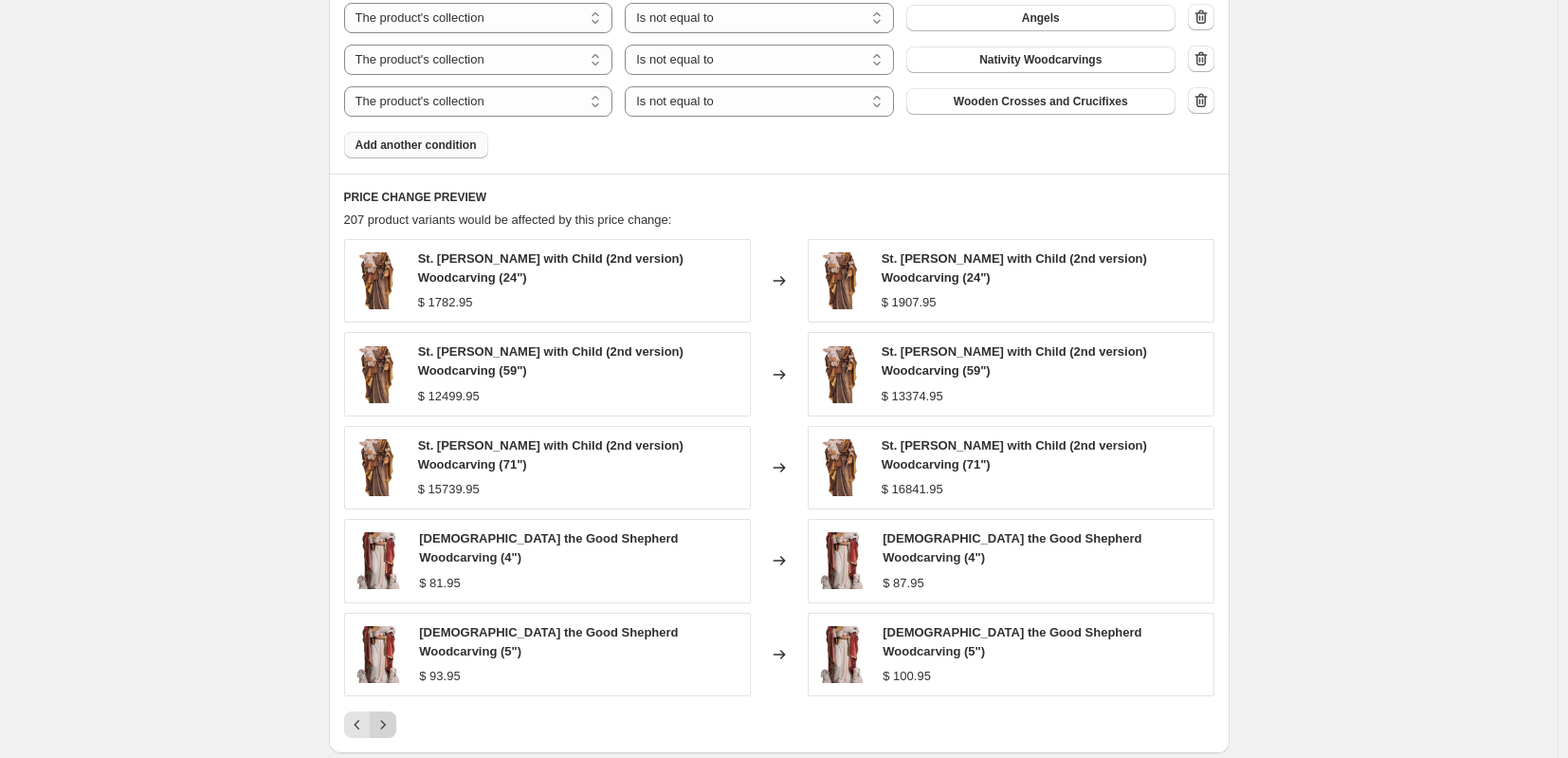
click at [383, 715] on icon "Next" at bounding box center [383, 725] width 19 height 19
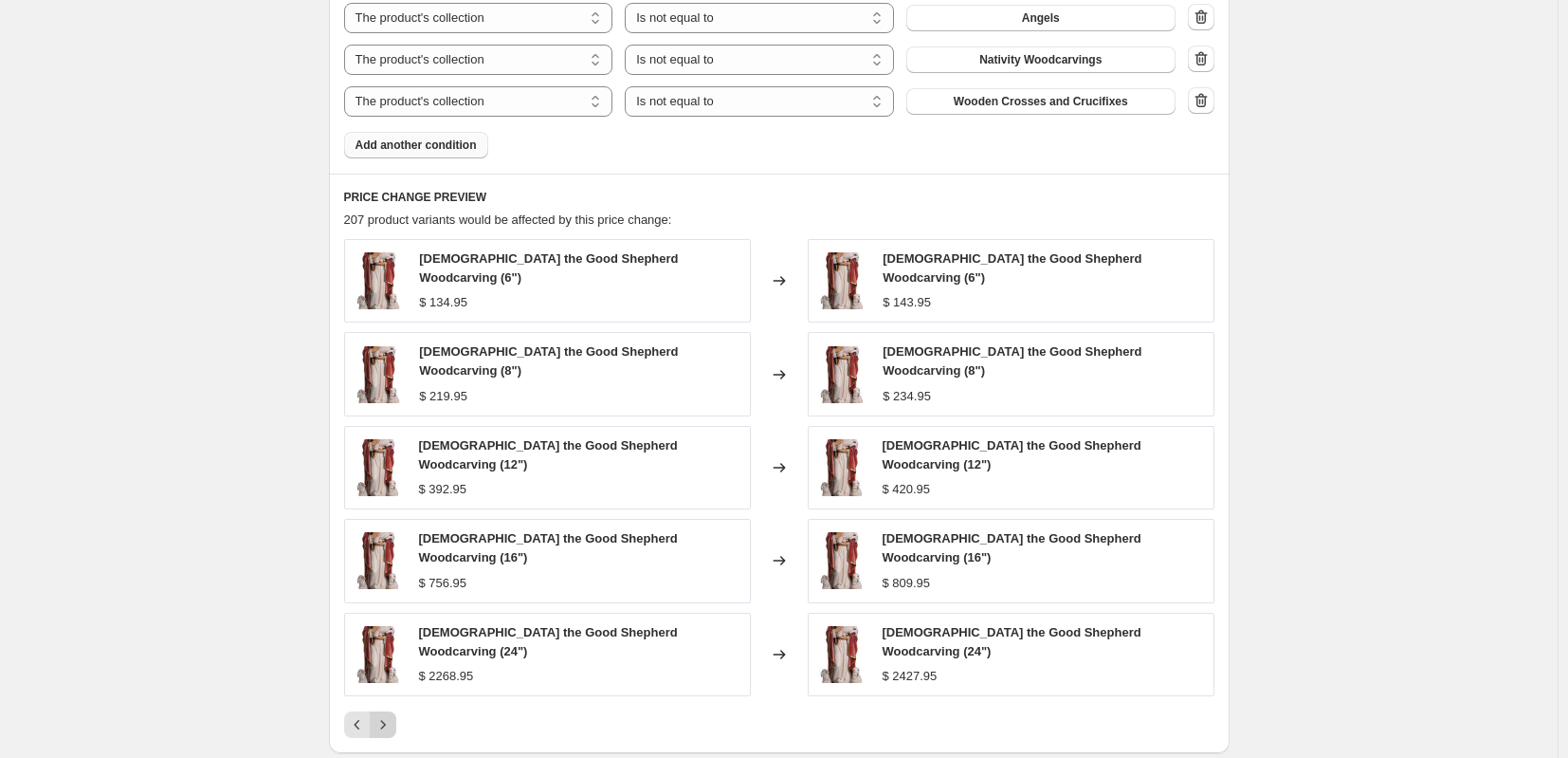
click at [383, 710] on div "PRICE CHANGE PREVIEW 207 product variants would be affected by this price chang…" at bounding box center [779, 464] width 900 height 579
click at [385, 715] on icon "Next" at bounding box center [383, 725] width 19 height 19
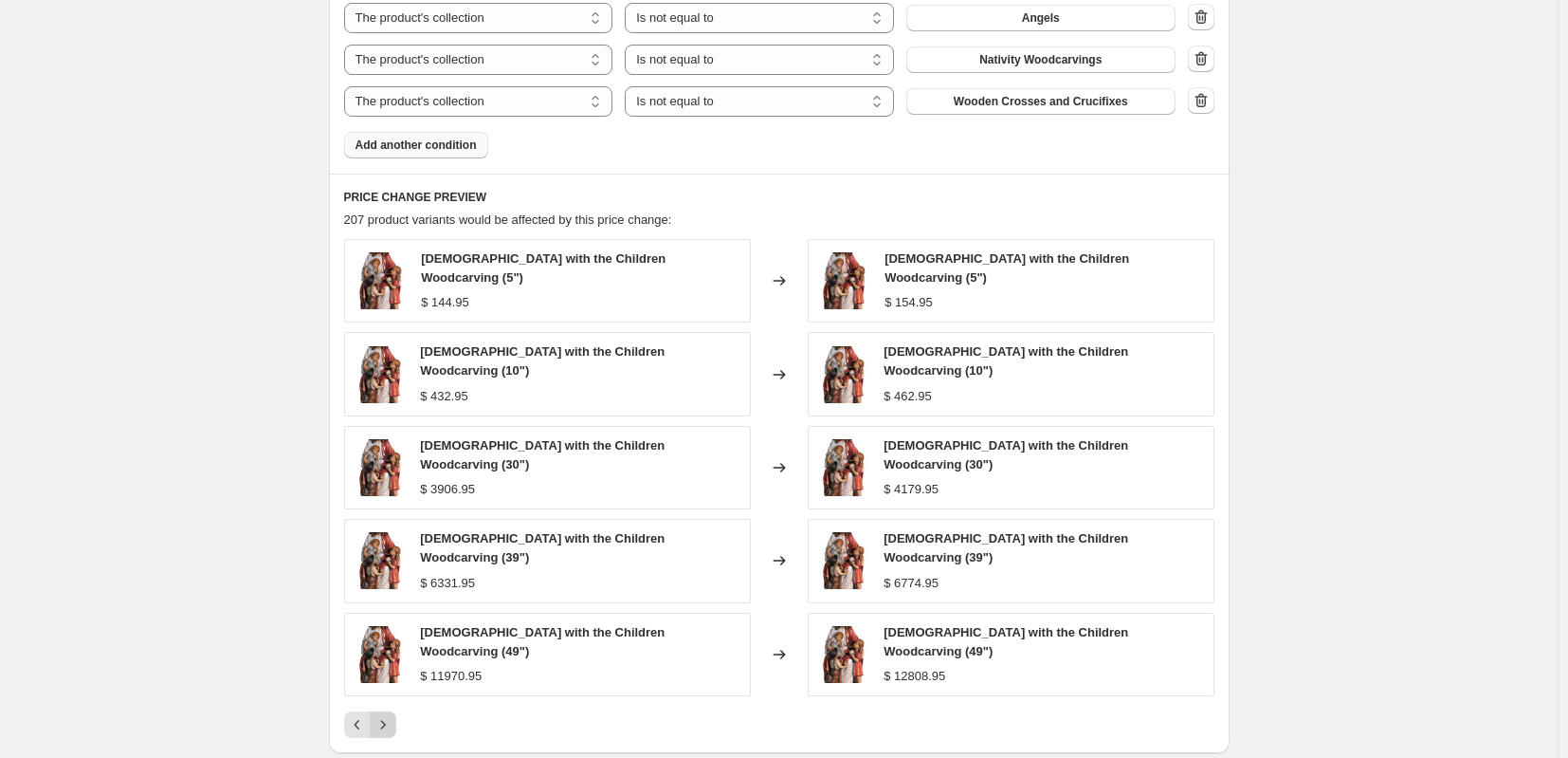
click at [385, 715] on icon "Next" at bounding box center [383, 725] width 19 height 19
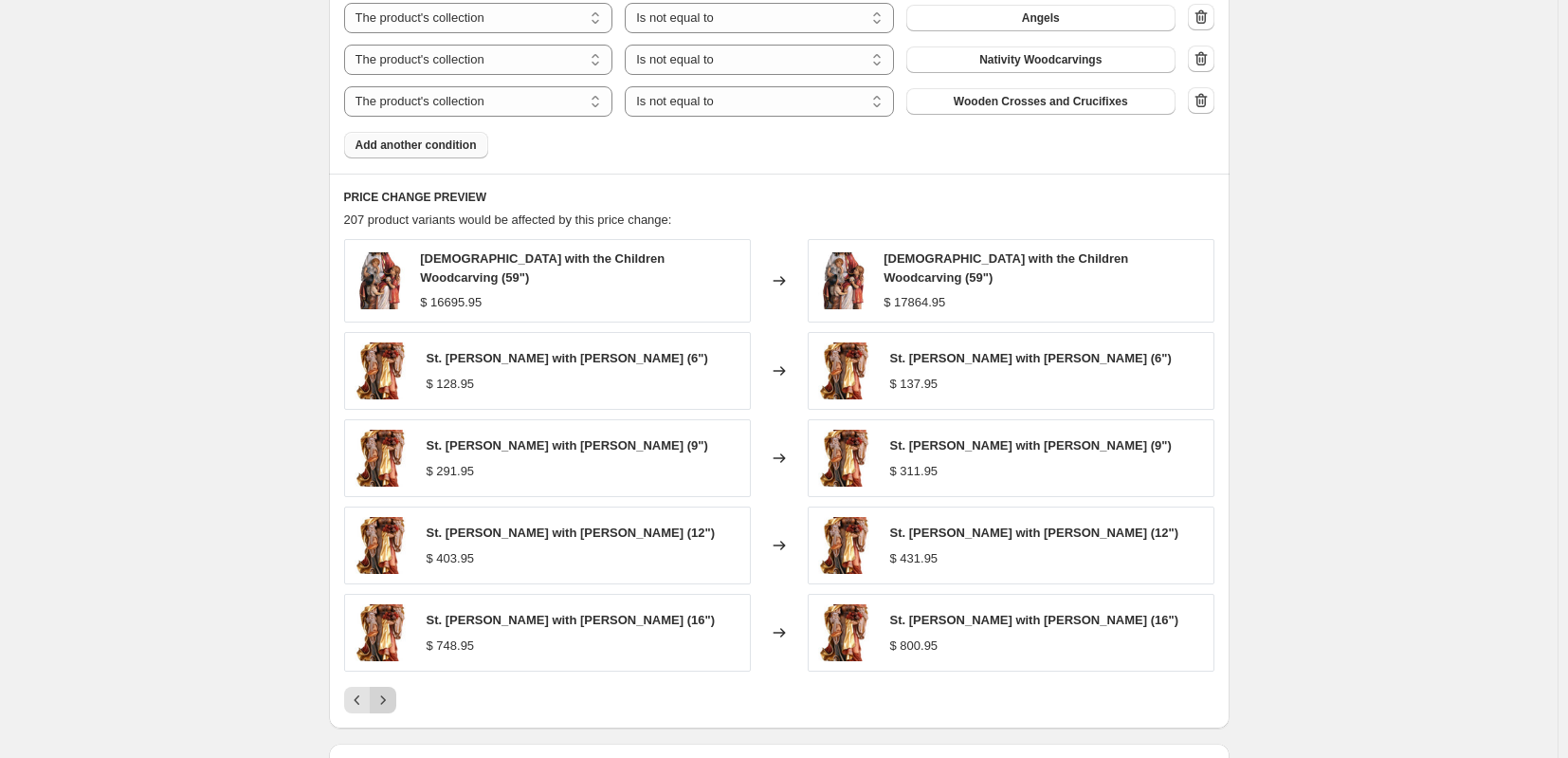
click at [385, 701] on icon "Next" at bounding box center [383, 700] width 19 height 19
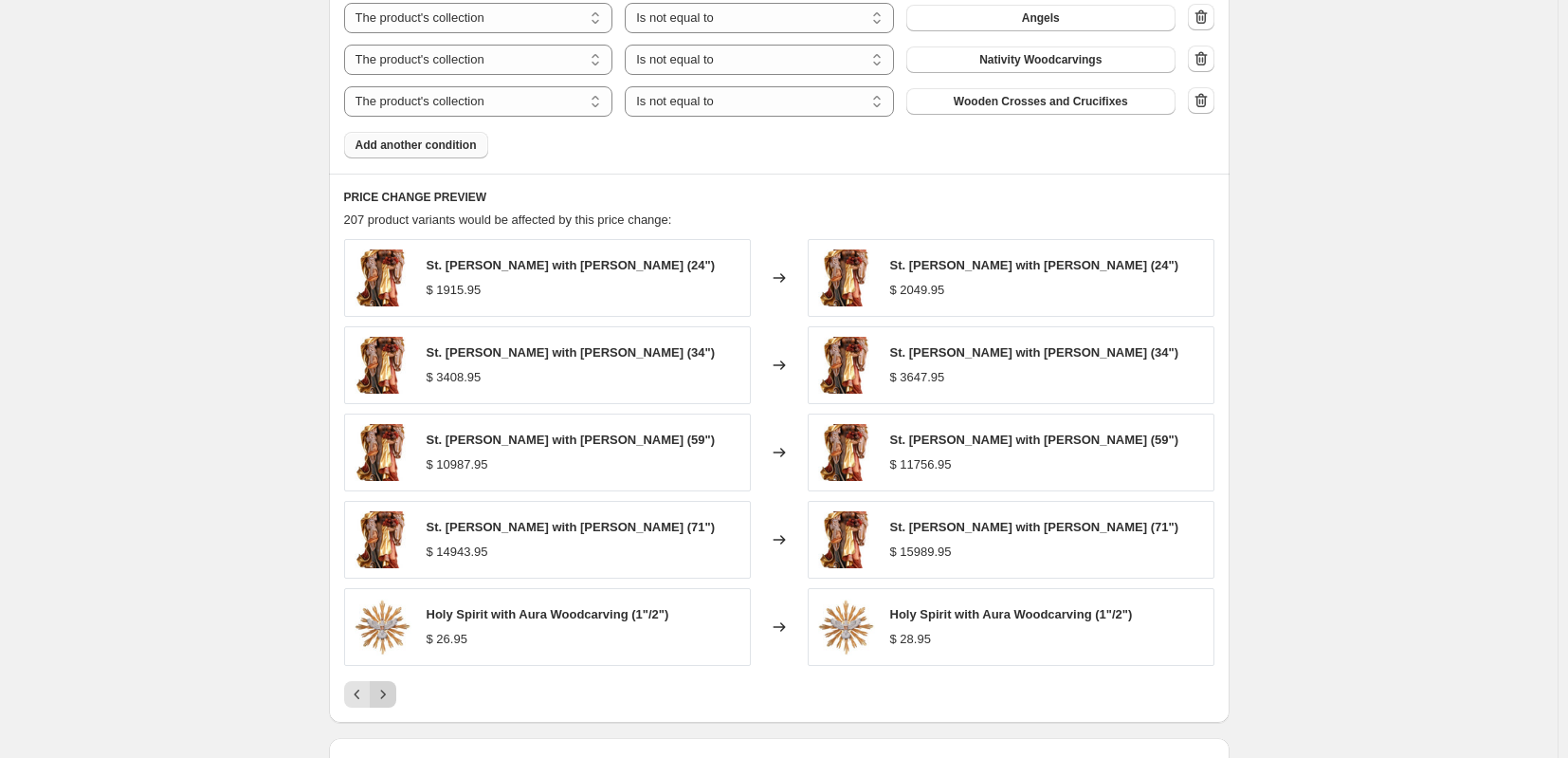
click at [385, 701] on icon "Next" at bounding box center [383, 694] width 19 height 19
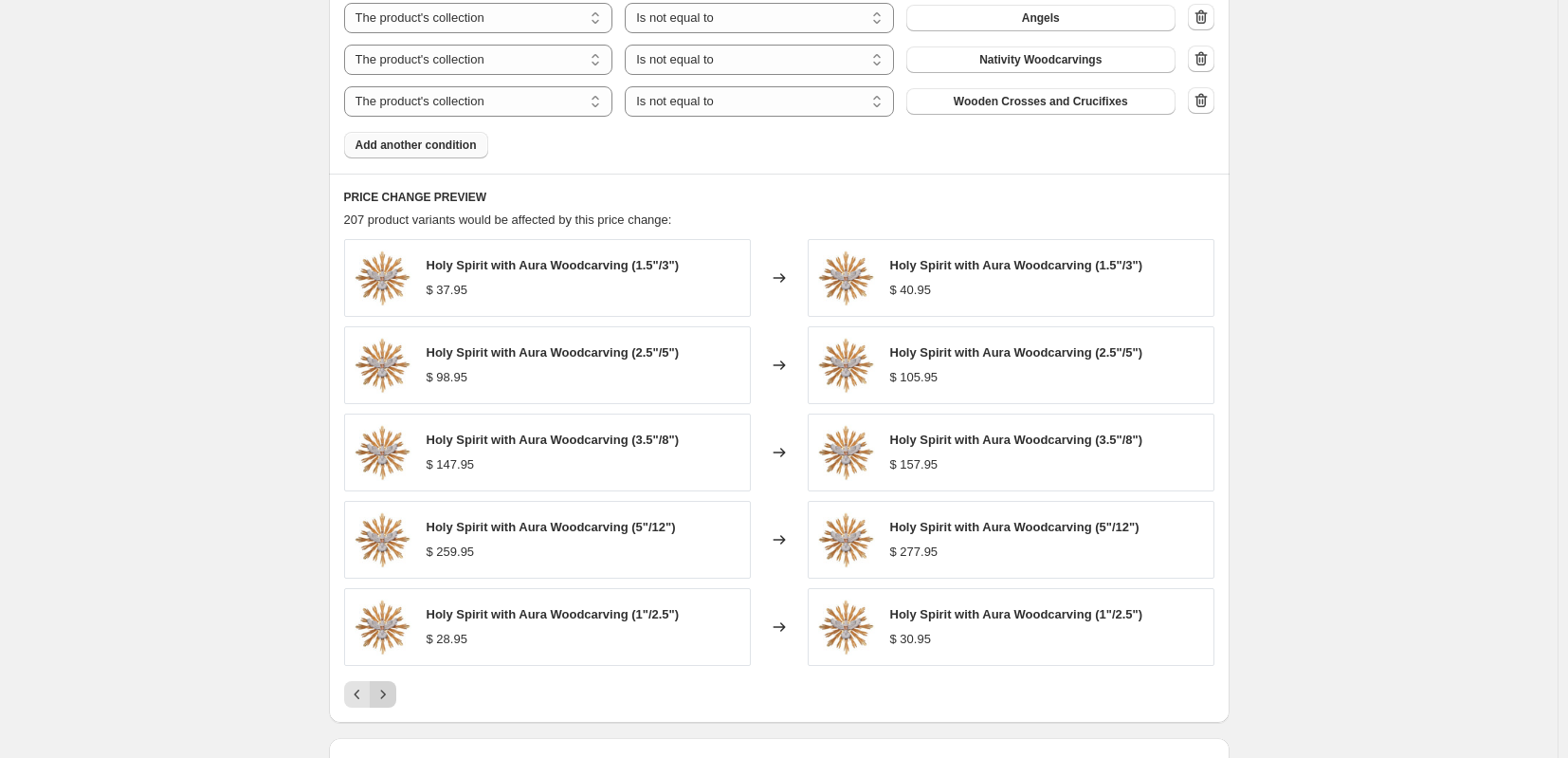
click at [385, 701] on icon "Next" at bounding box center [383, 694] width 19 height 19
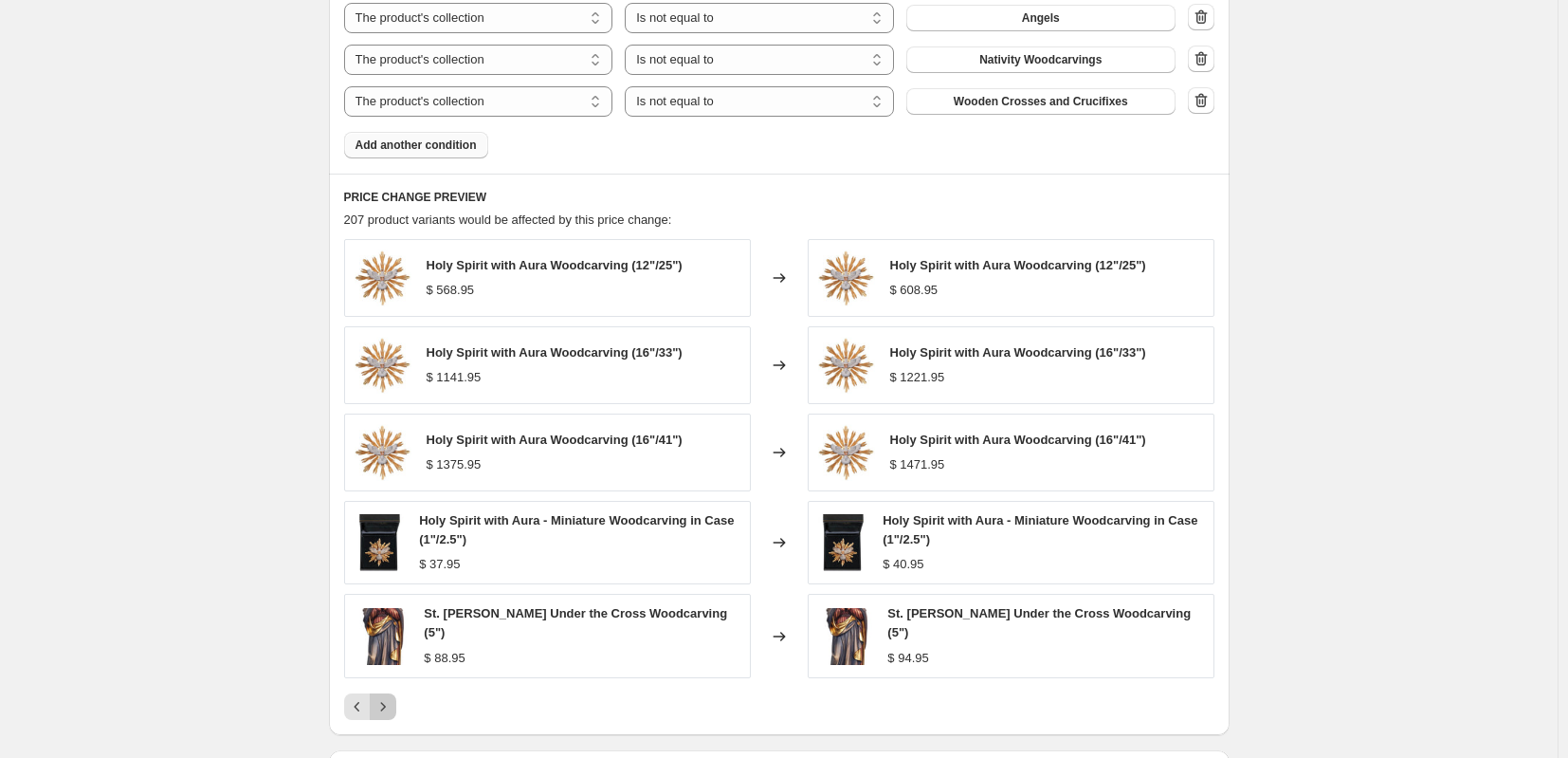
click at [385, 701] on icon "Next" at bounding box center [383, 707] width 19 height 19
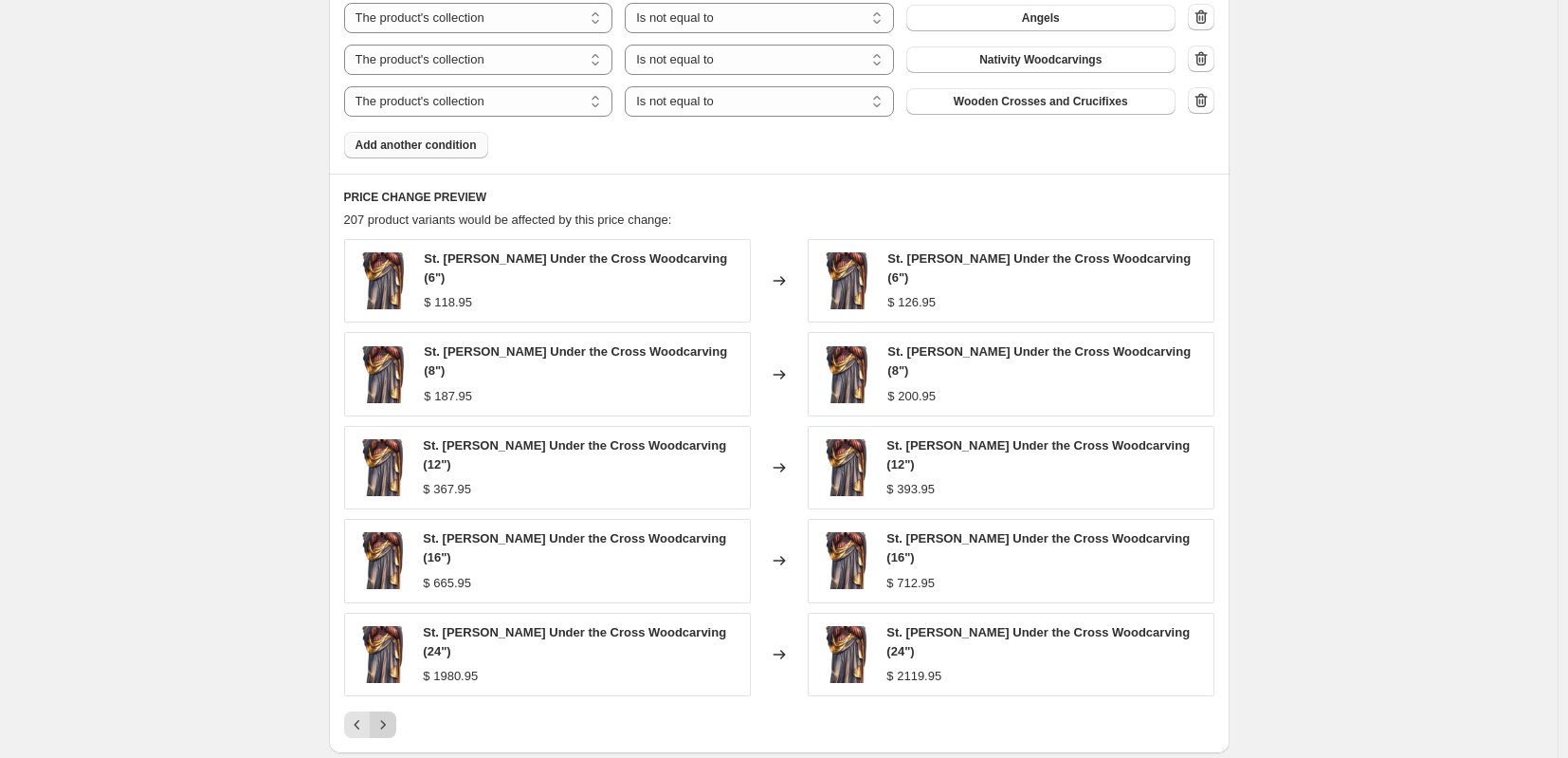
click at [385, 715] on icon "Next" at bounding box center [383, 725] width 19 height 19
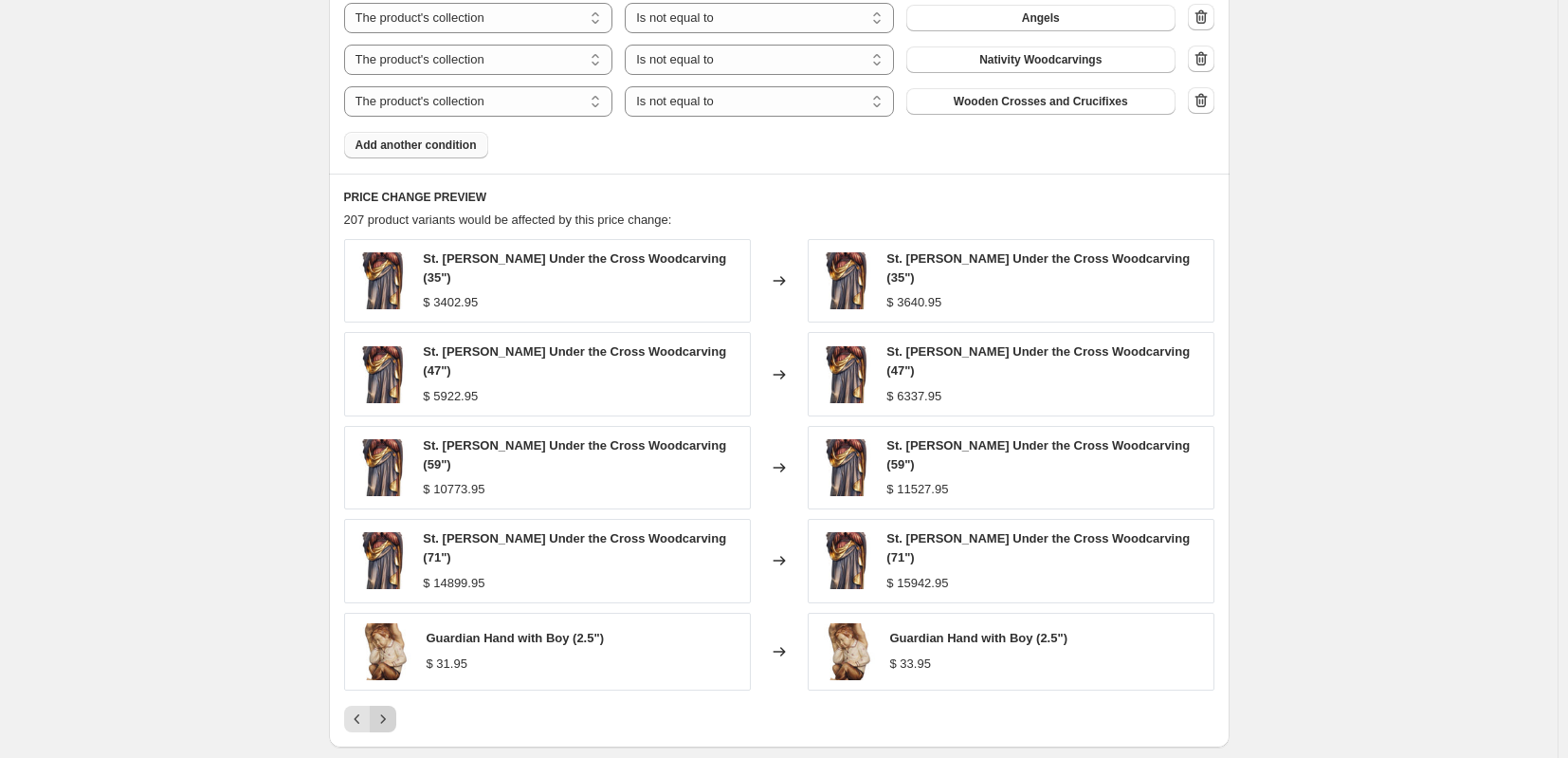
click at [385, 710] on icon "Next" at bounding box center [383, 719] width 19 height 19
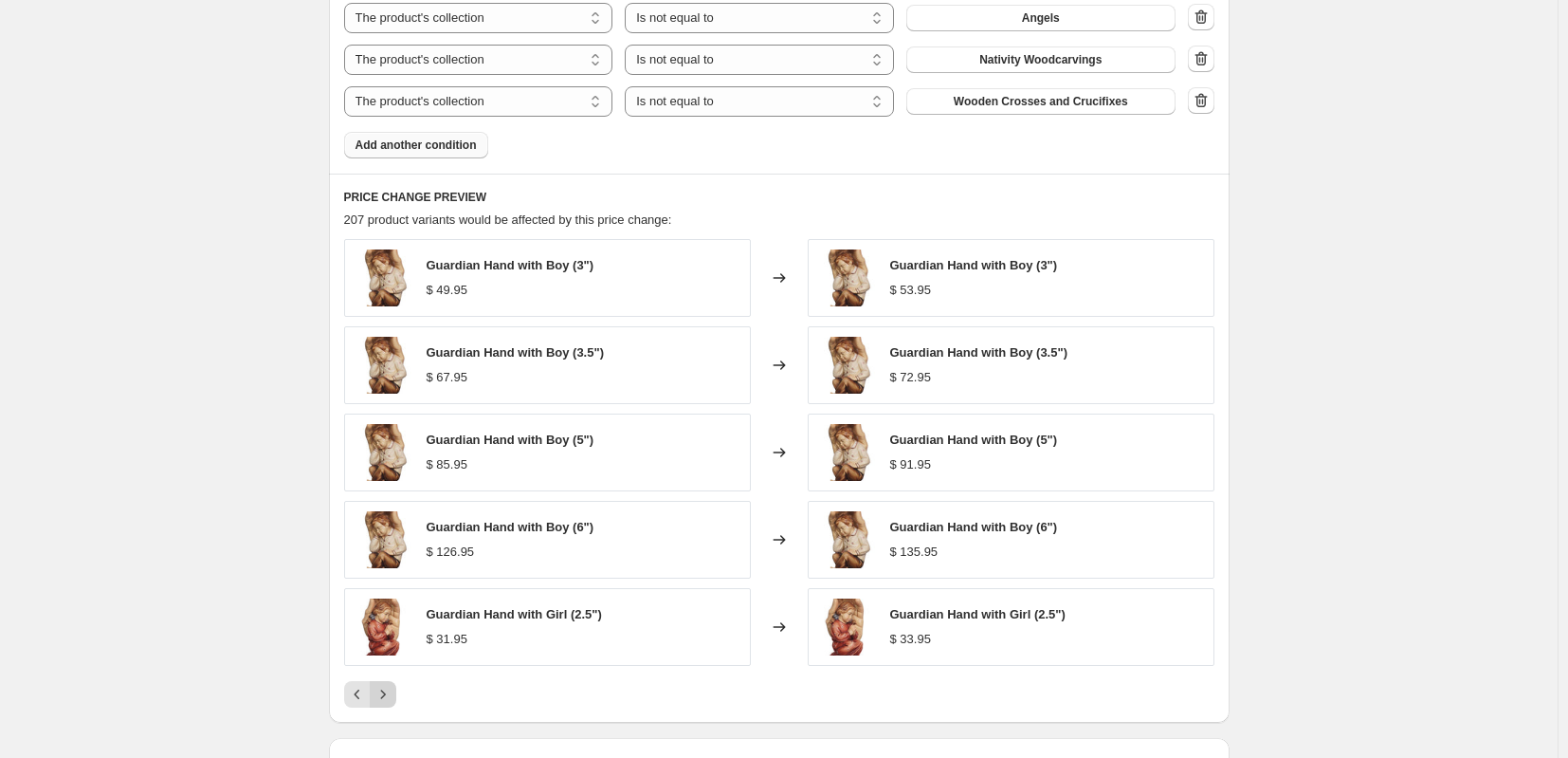
click at [385, 701] on icon "Next" at bounding box center [383, 694] width 19 height 19
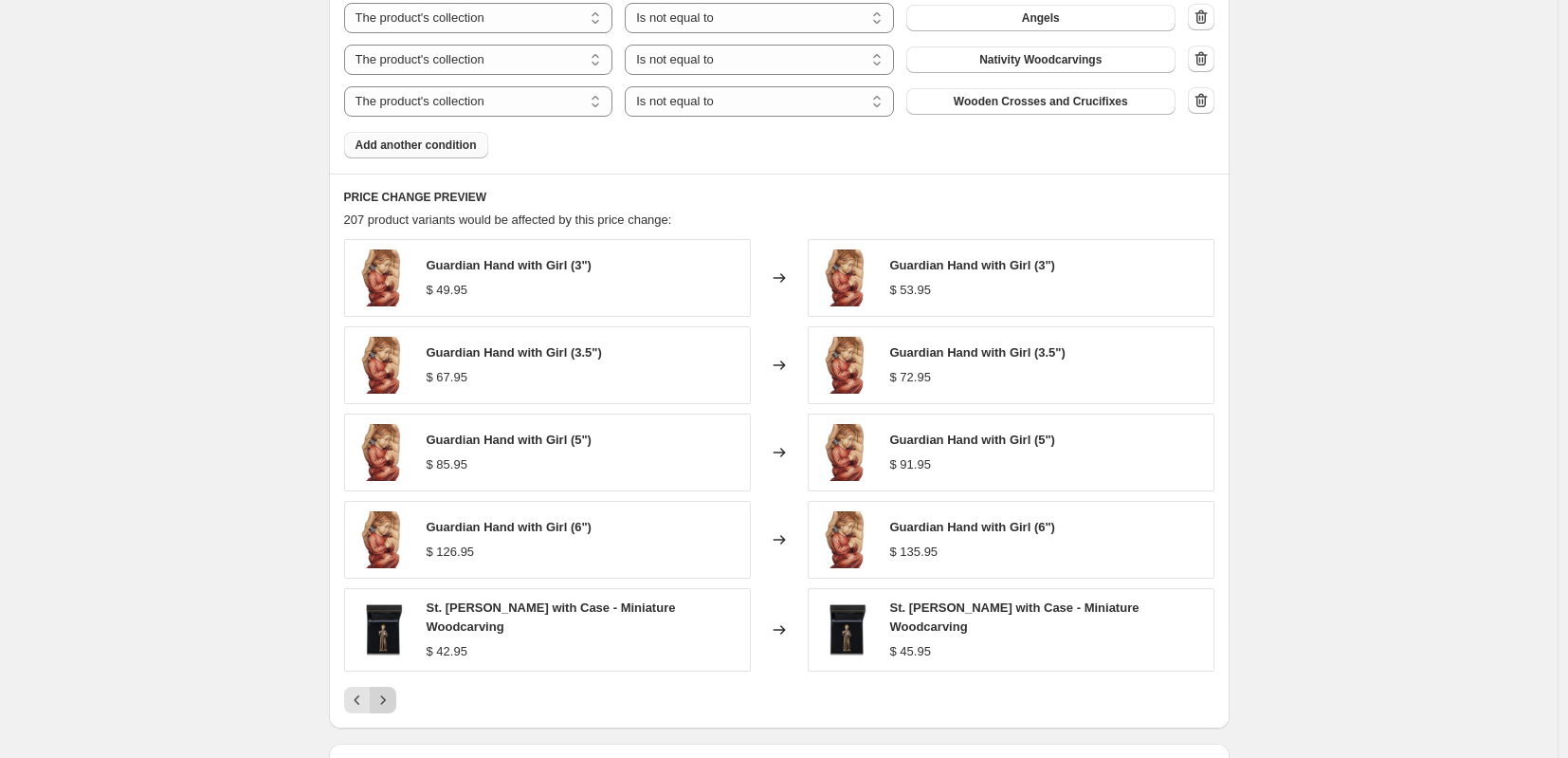
click at [385, 701] on icon "Next" at bounding box center [383, 700] width 19 height 19
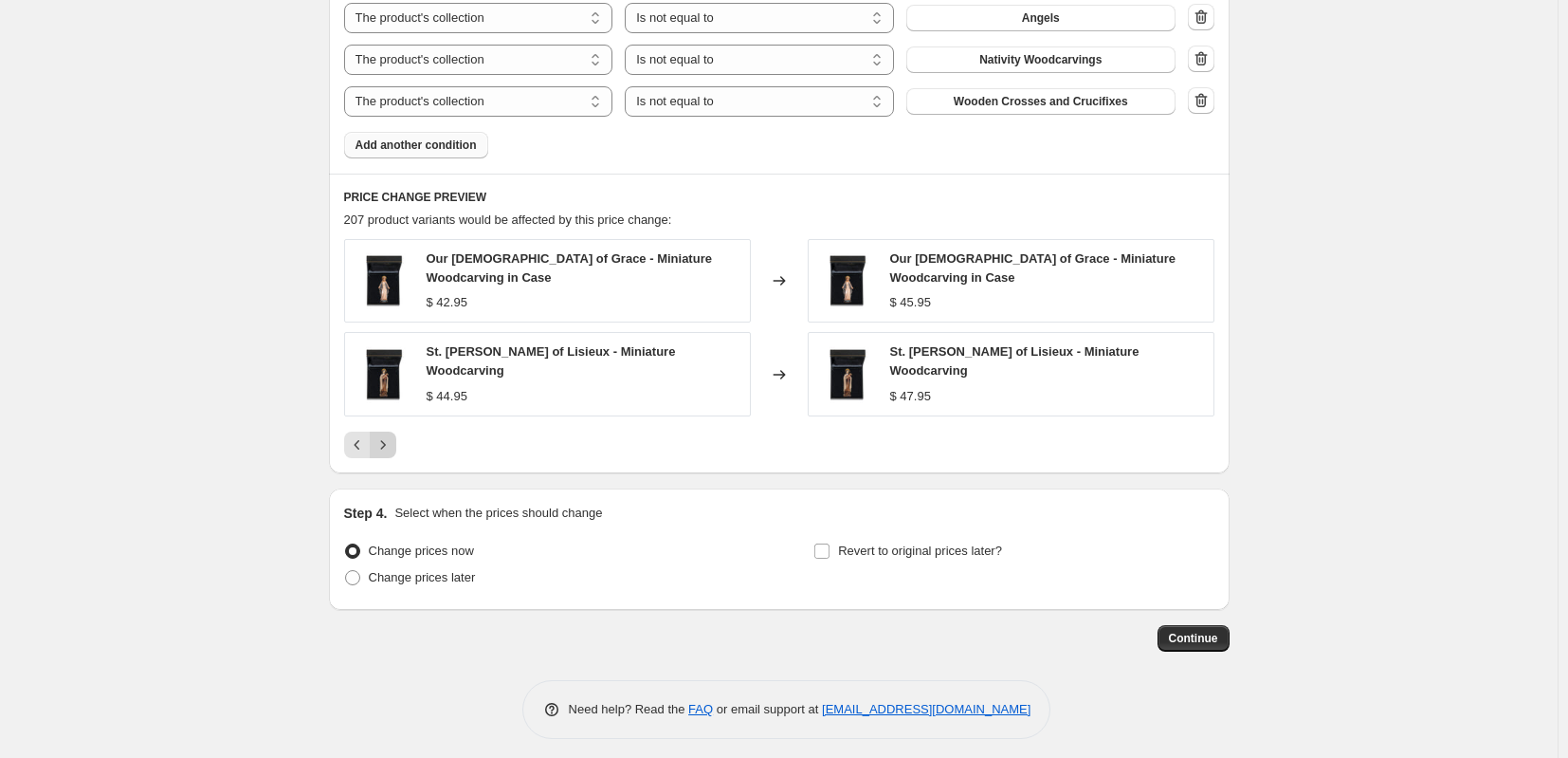
scroll to position [1325, 0]
click at [1191, 633] on span "Continue" at bounding box center [1194, 640] width 49 height 15
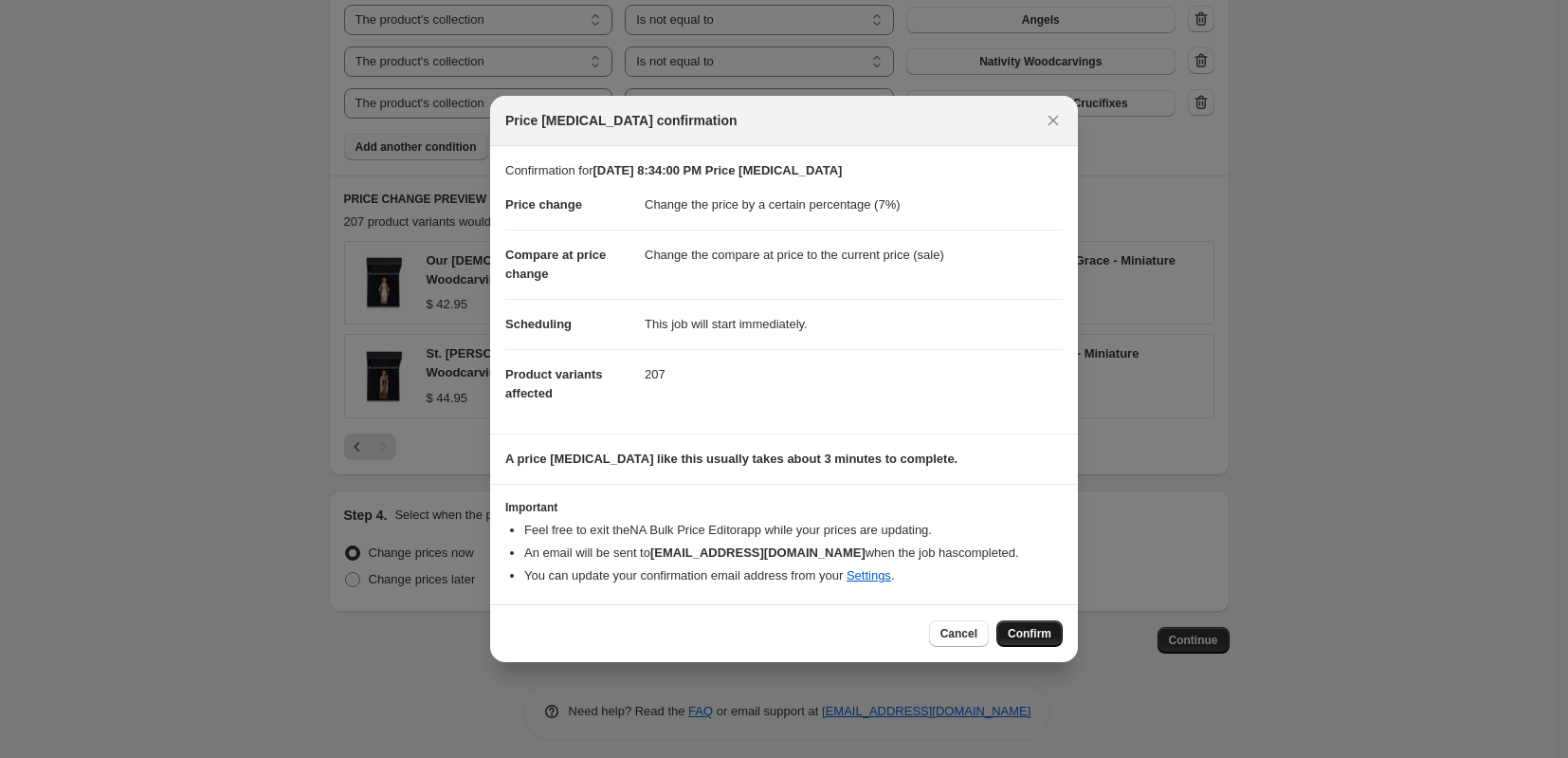
click at [1026, 632] on span "Confirm" at bounding box center [1030, 634] width 44 height 15
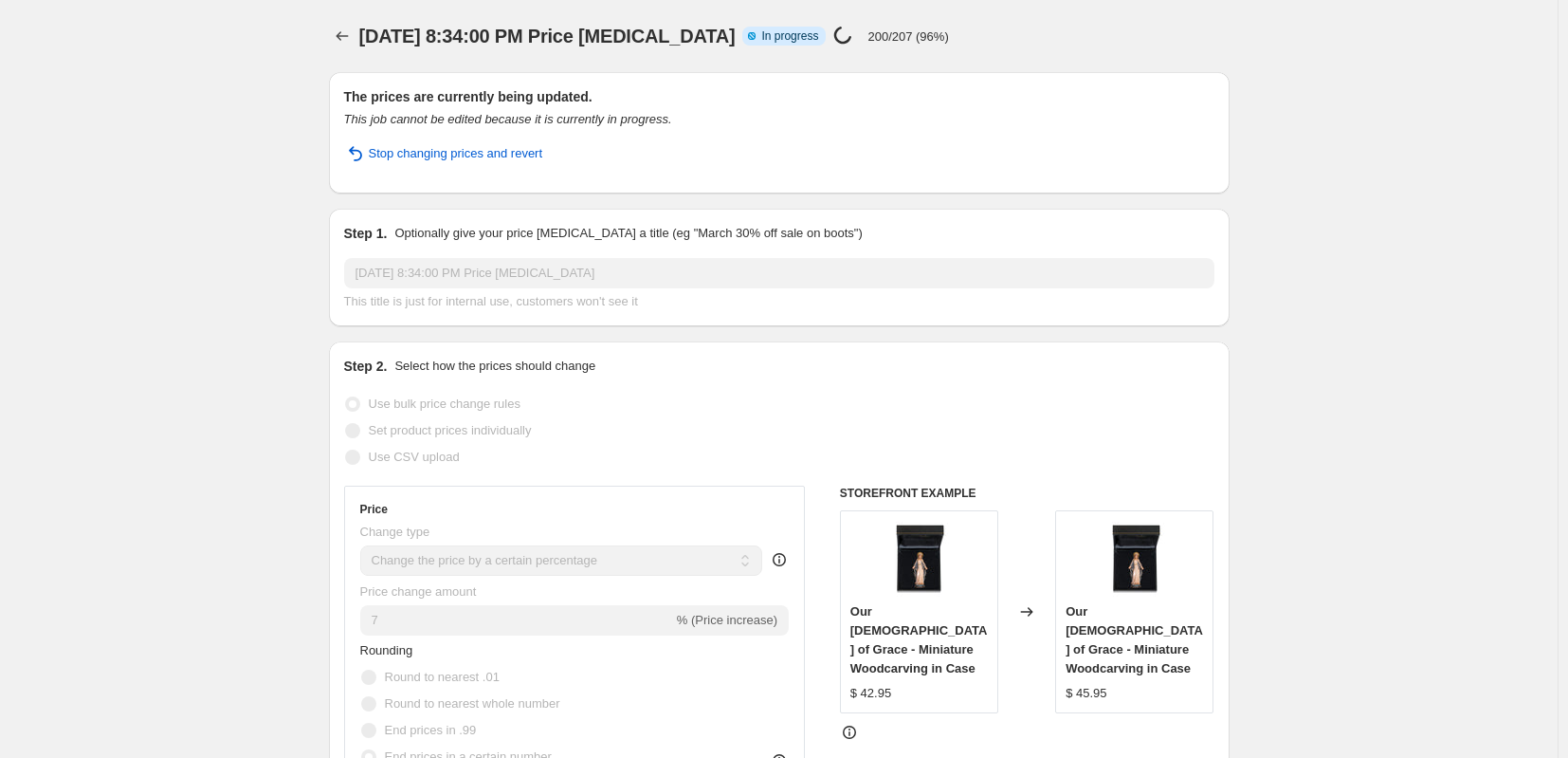
select select "percentage"
select select "collection"
select select "not_equal"
select select "collection"
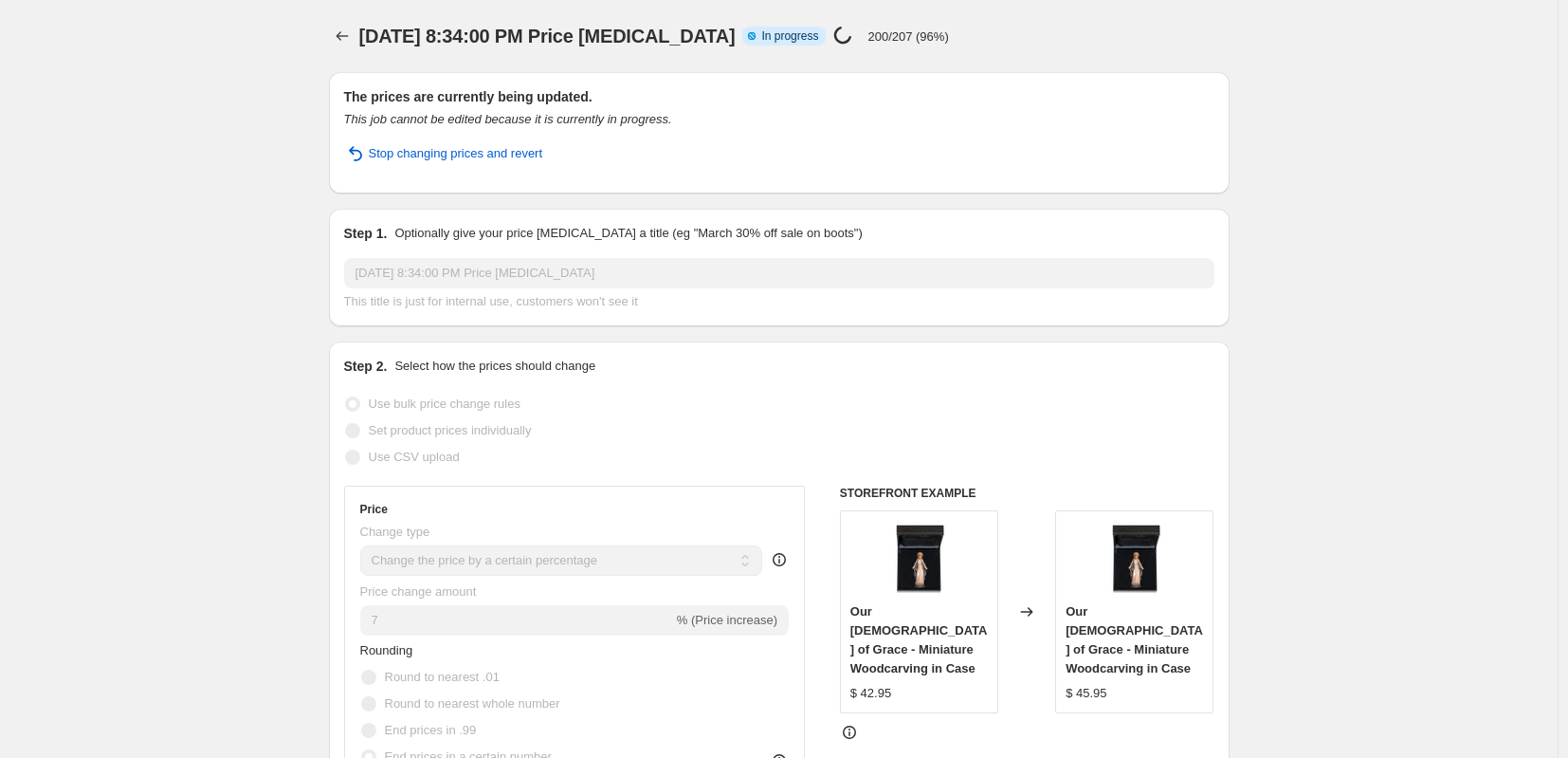
select select "not_equal"
select select "collection"
select select "not_equal"
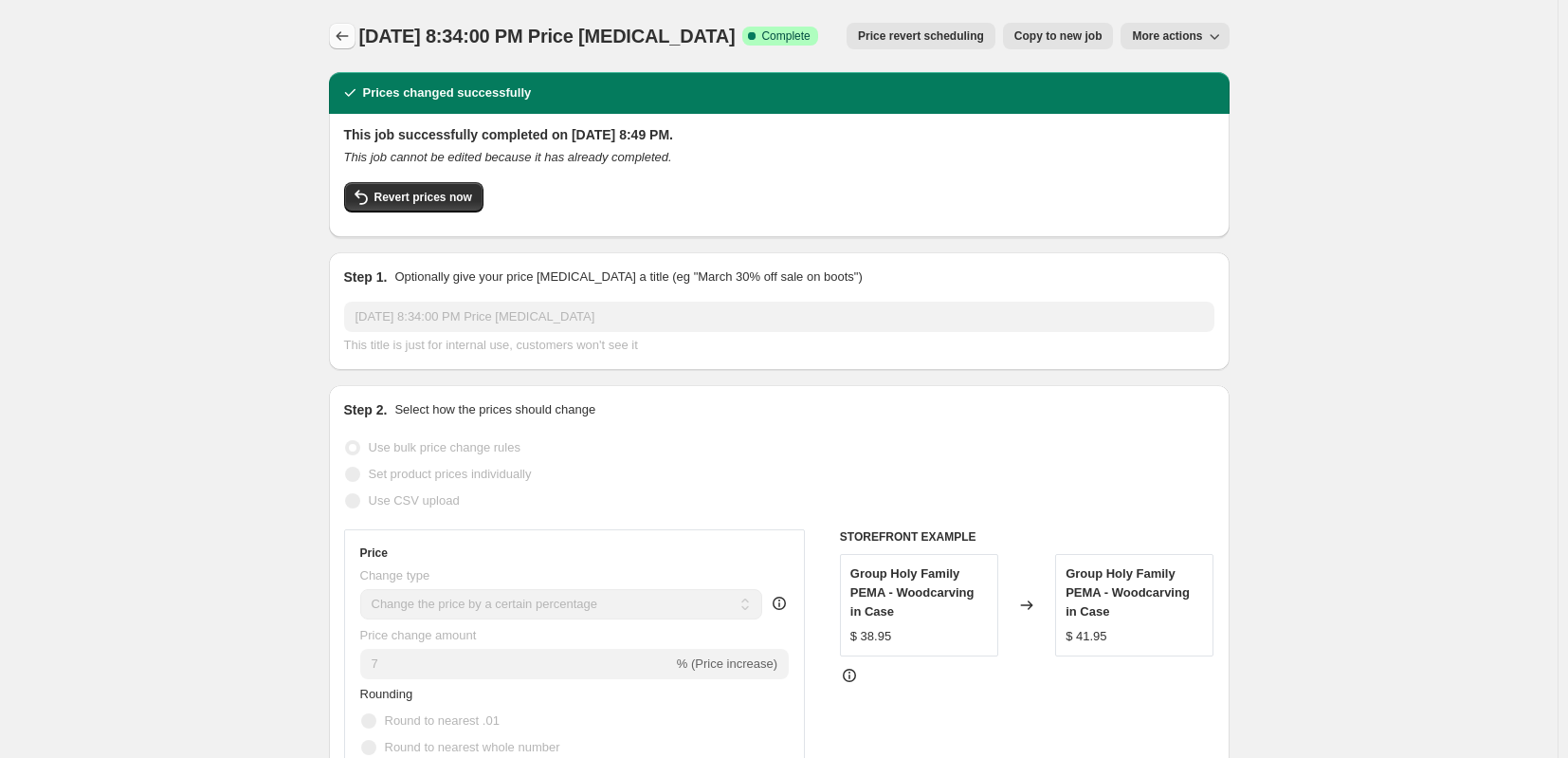
click at [349, 37] on icon "Price change jobs" at bounding box center [342, 36] width 19 height 19
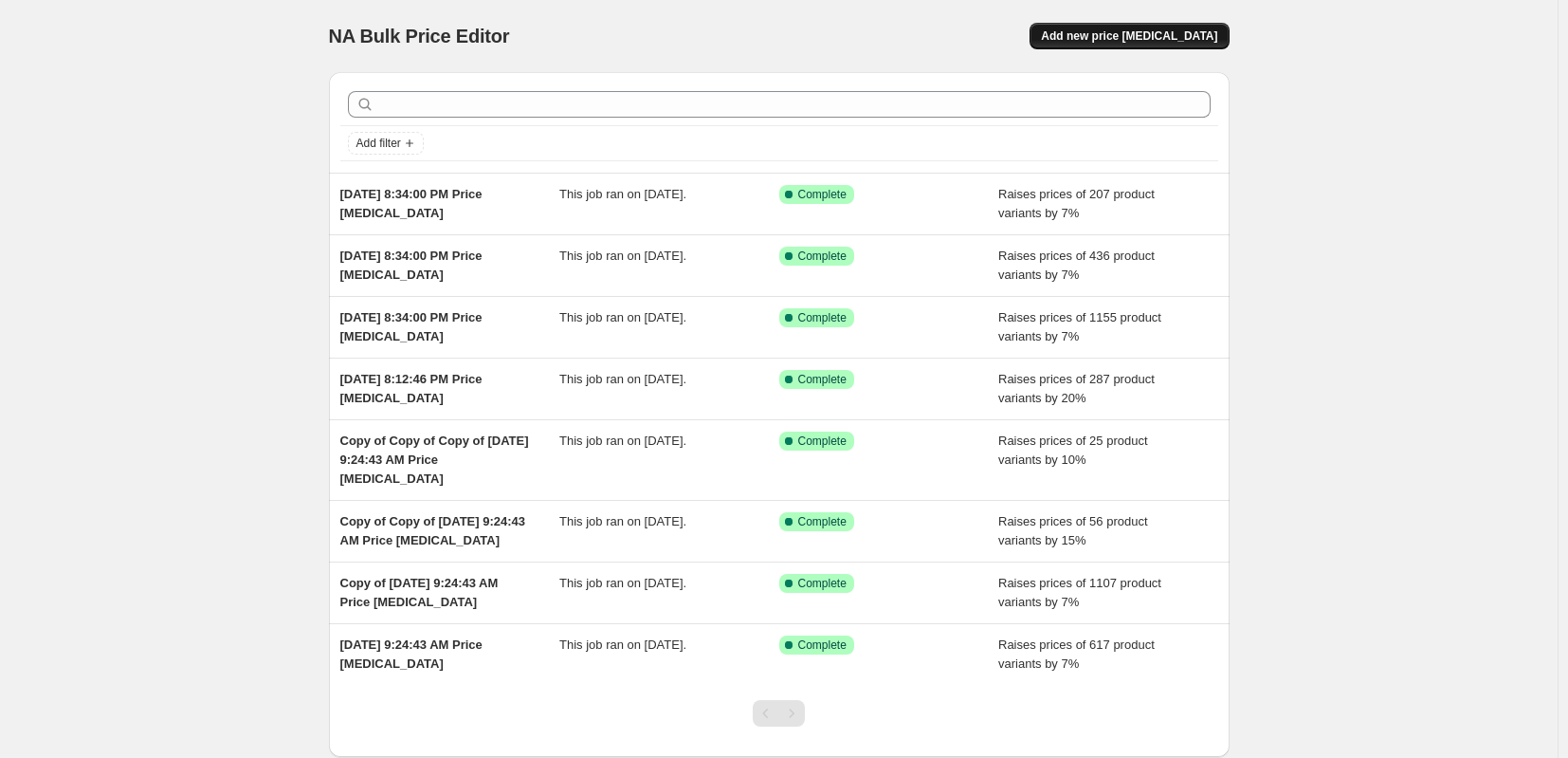
click at [1134, 41] on span "Add new price [MEDICAL_DATA]" at bounding box center [1129, 36] width 177 height 15
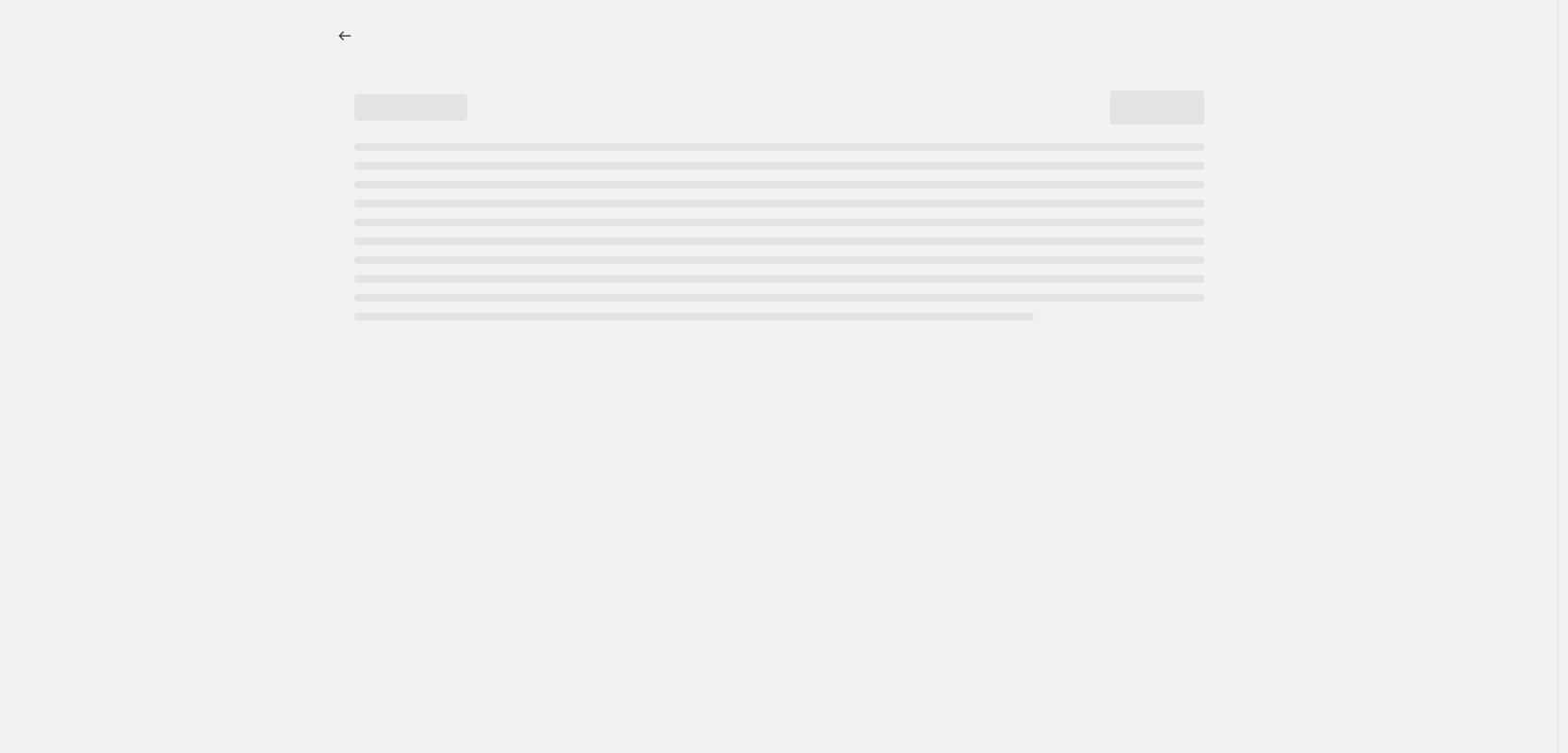
select select "percentage"
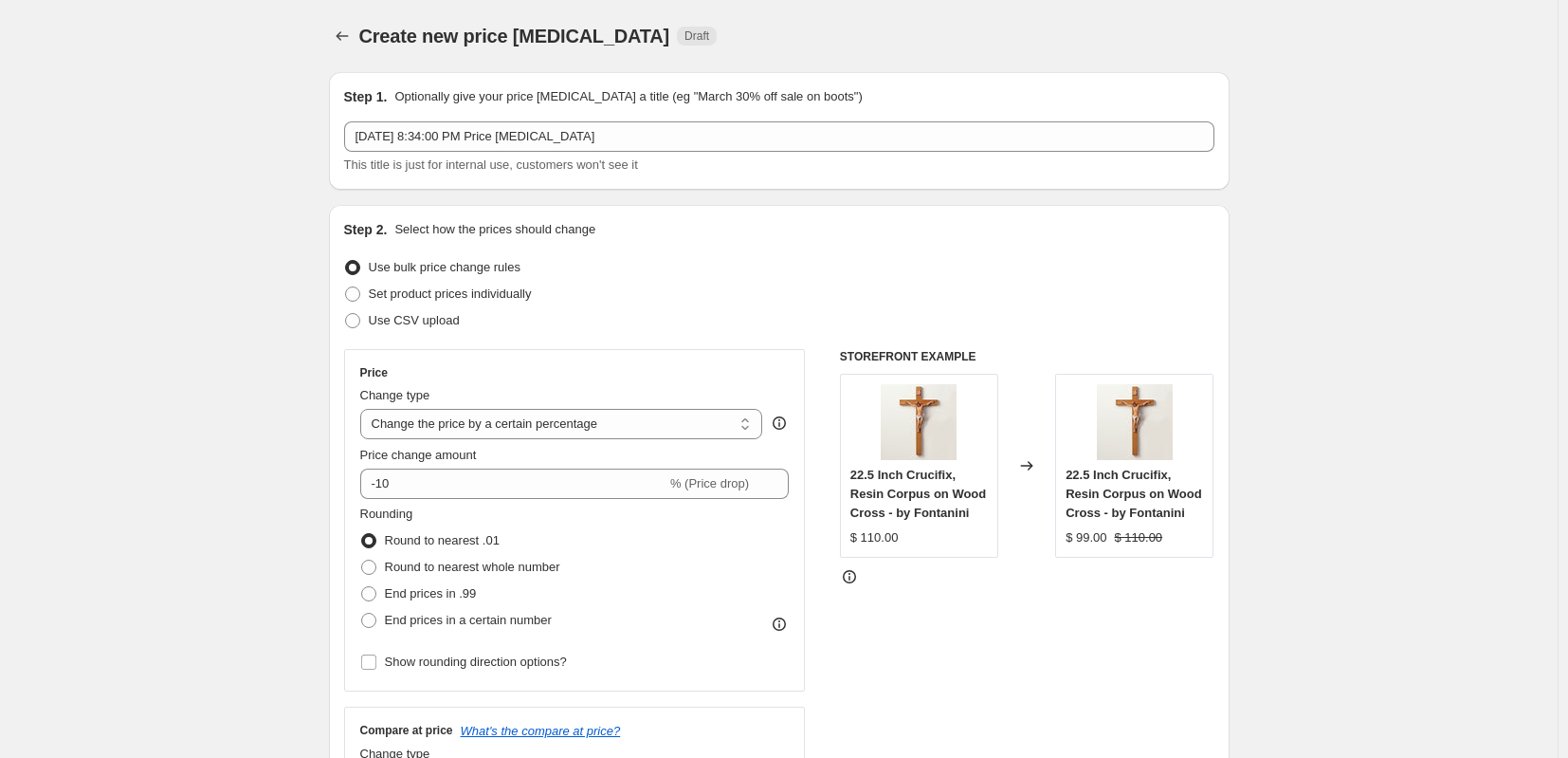
scroll to position [95, 0]
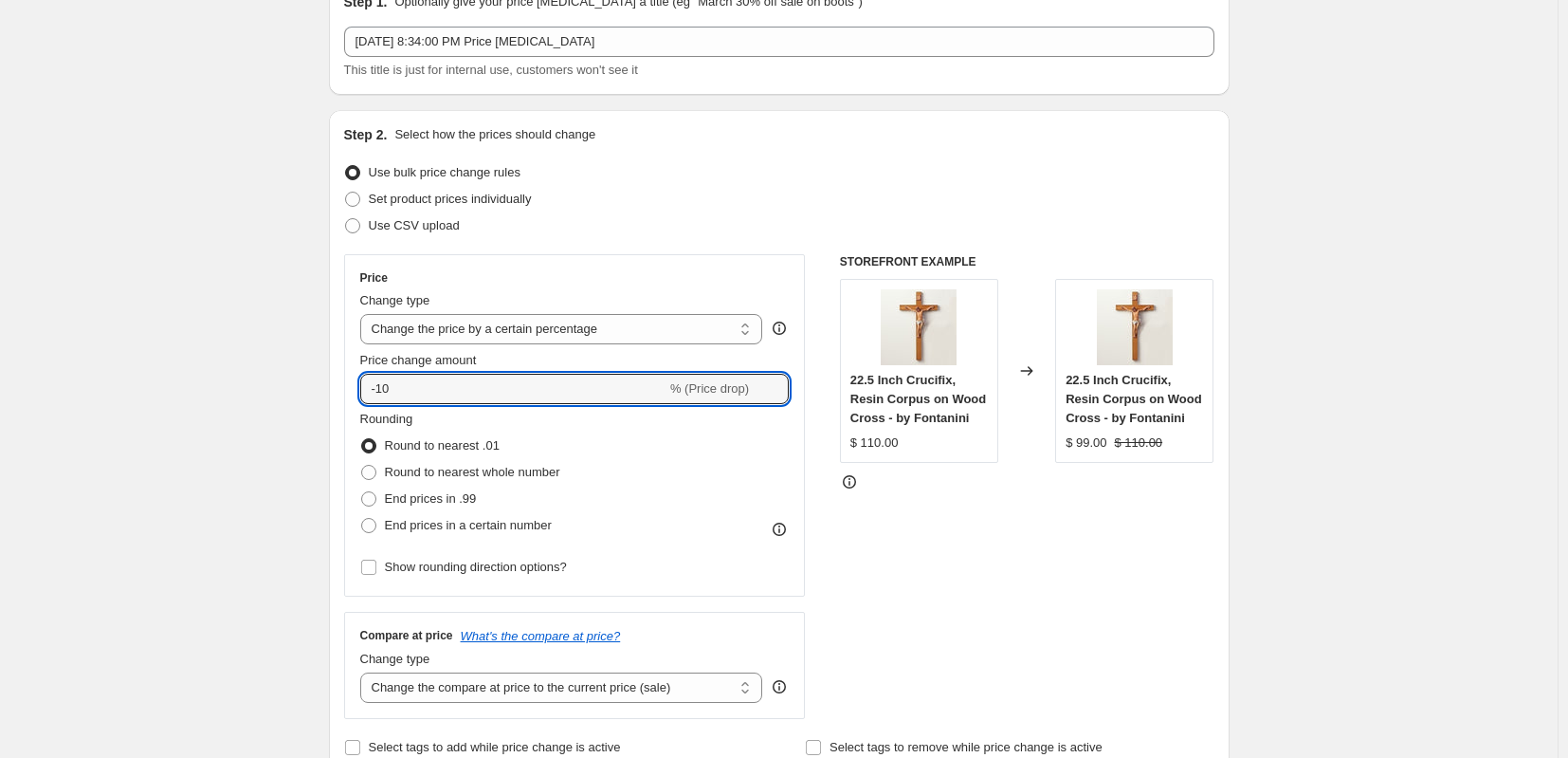
drag, startPoint x: 427, startPoint y: 385, endPoint x: 320, endPoint y: 375, distance: 107.5
drag, startPoint x: 384, startPoint y: 388, endPoint x: 317, endPoint y: 388, distance: 67.0
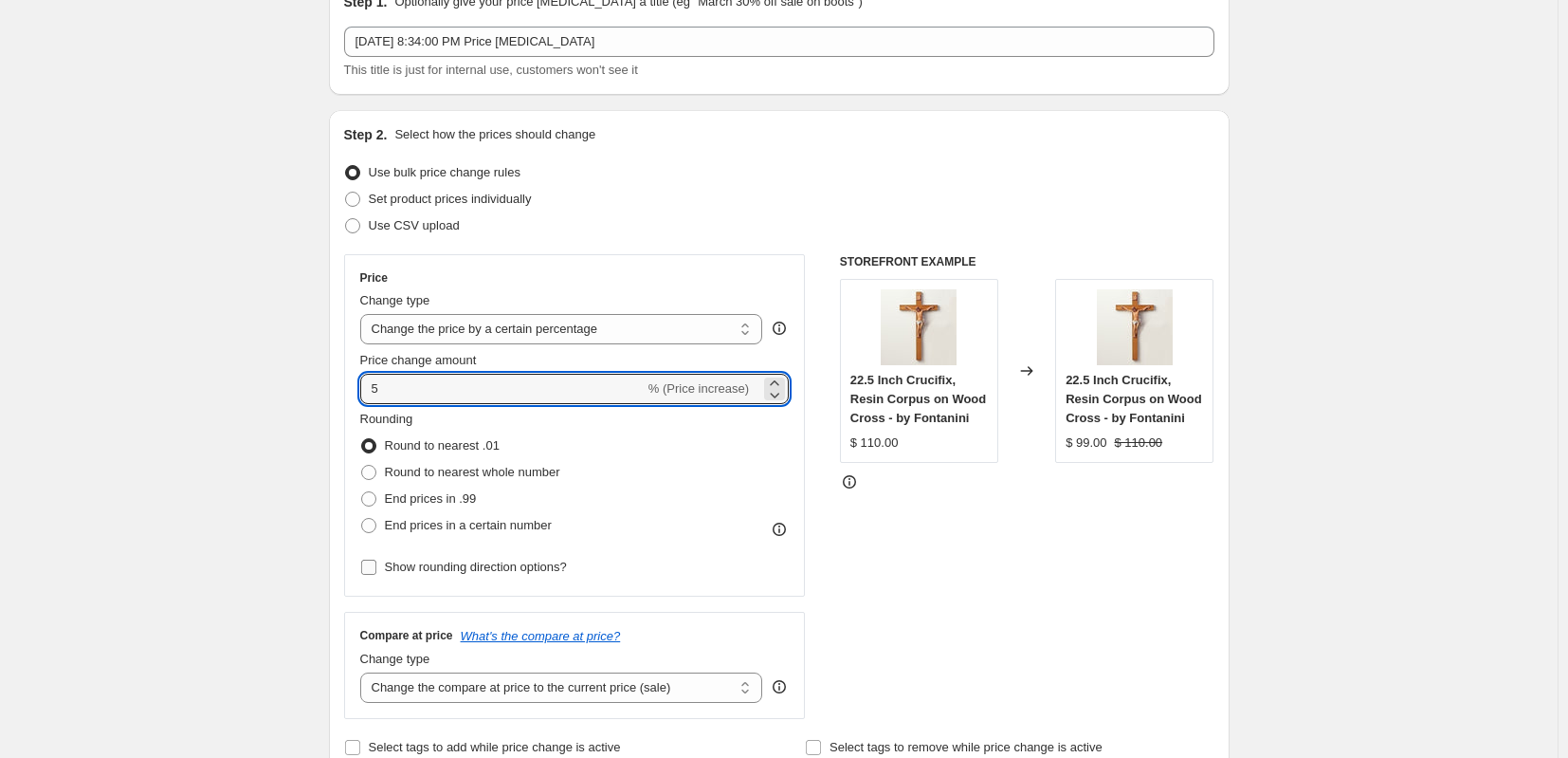
type input "5"
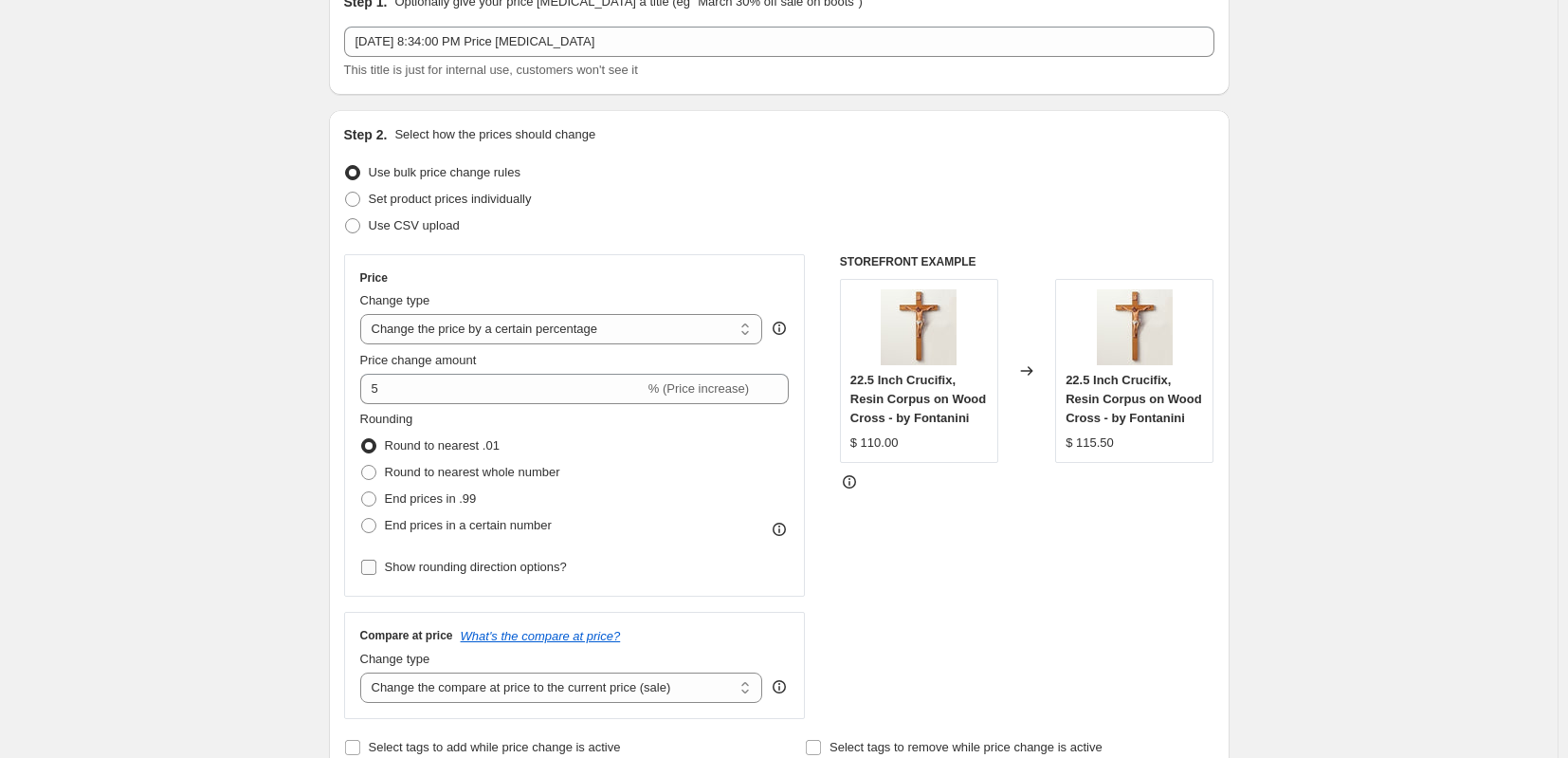
click at [372, 567] on input "Show rounding direction options?" at bounding box center [368, 567] width 15 height 15
checkbox input "true"
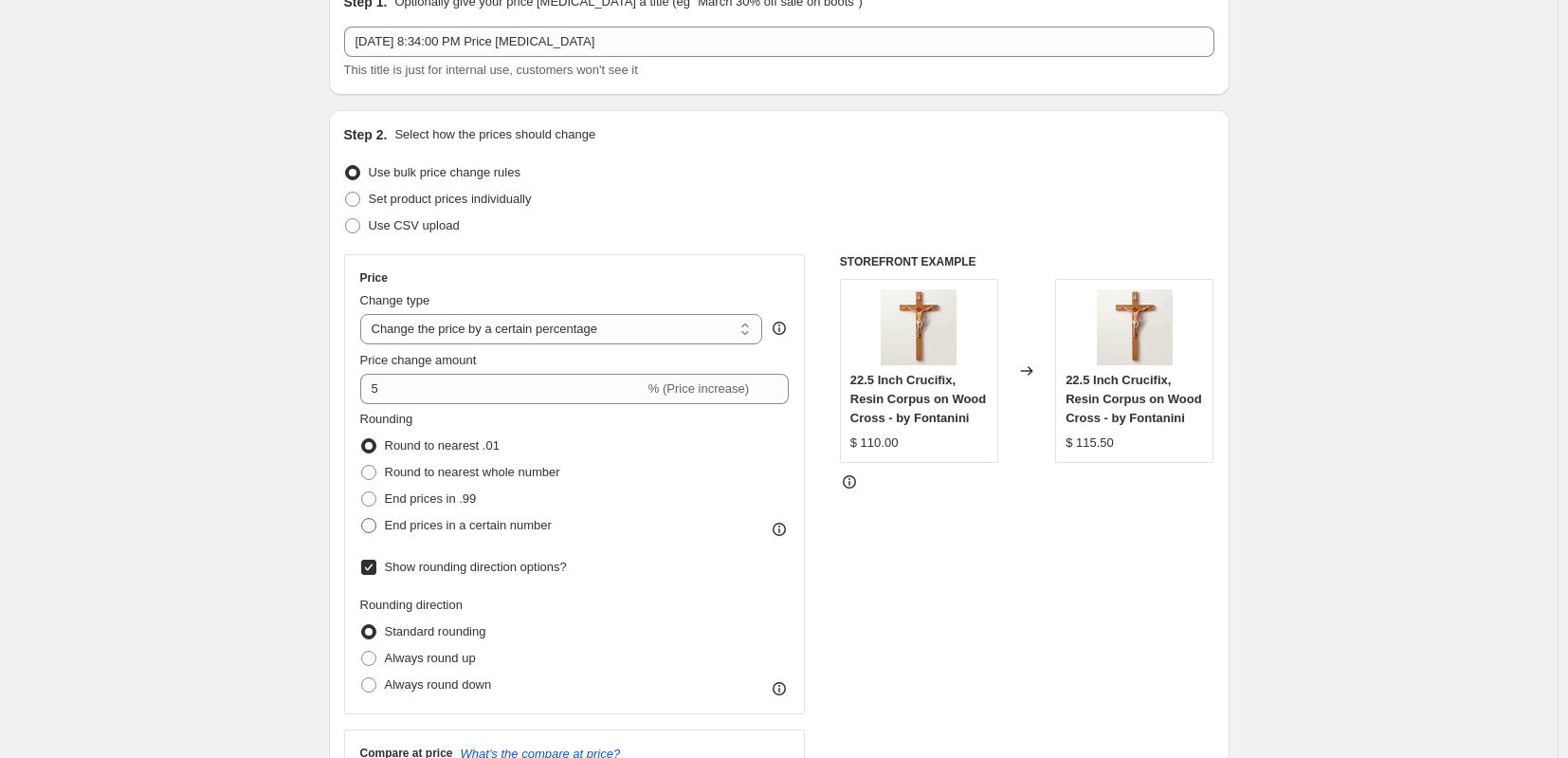
click at [369, 529] on span at bounding box center [368, 525] width 15 height 15
click at [362, 519] on input "End prices in a certain number" at bounding box center [361, 518] width 1 height 1
radio input "true"
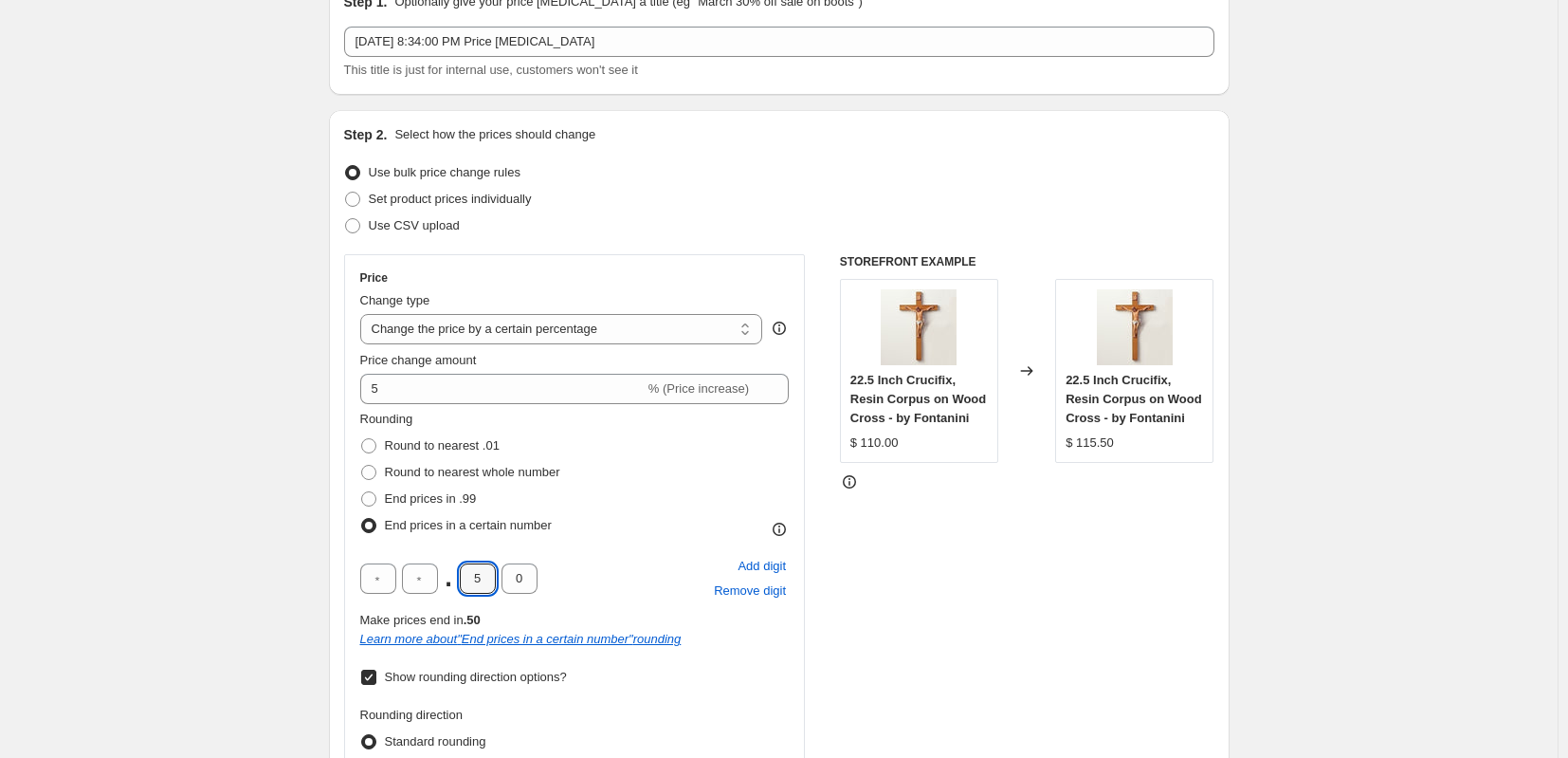
drag, startPoint x: 485, startPoint y: 578, endPoint x: 445, endPoint y: 575, distance: 40.1
click at [452, 577] on div ". 5 0" at bounding box center [448, 578] width 178 height 30
type input "9"
drag, startPoint x: 522, startPoint y: 578, endPoint x: 510, endPoint y: 567, distance: 16.3
click at [500, 570] on div ". 9 0" at bounding box center [448, 578] width 178 height 30
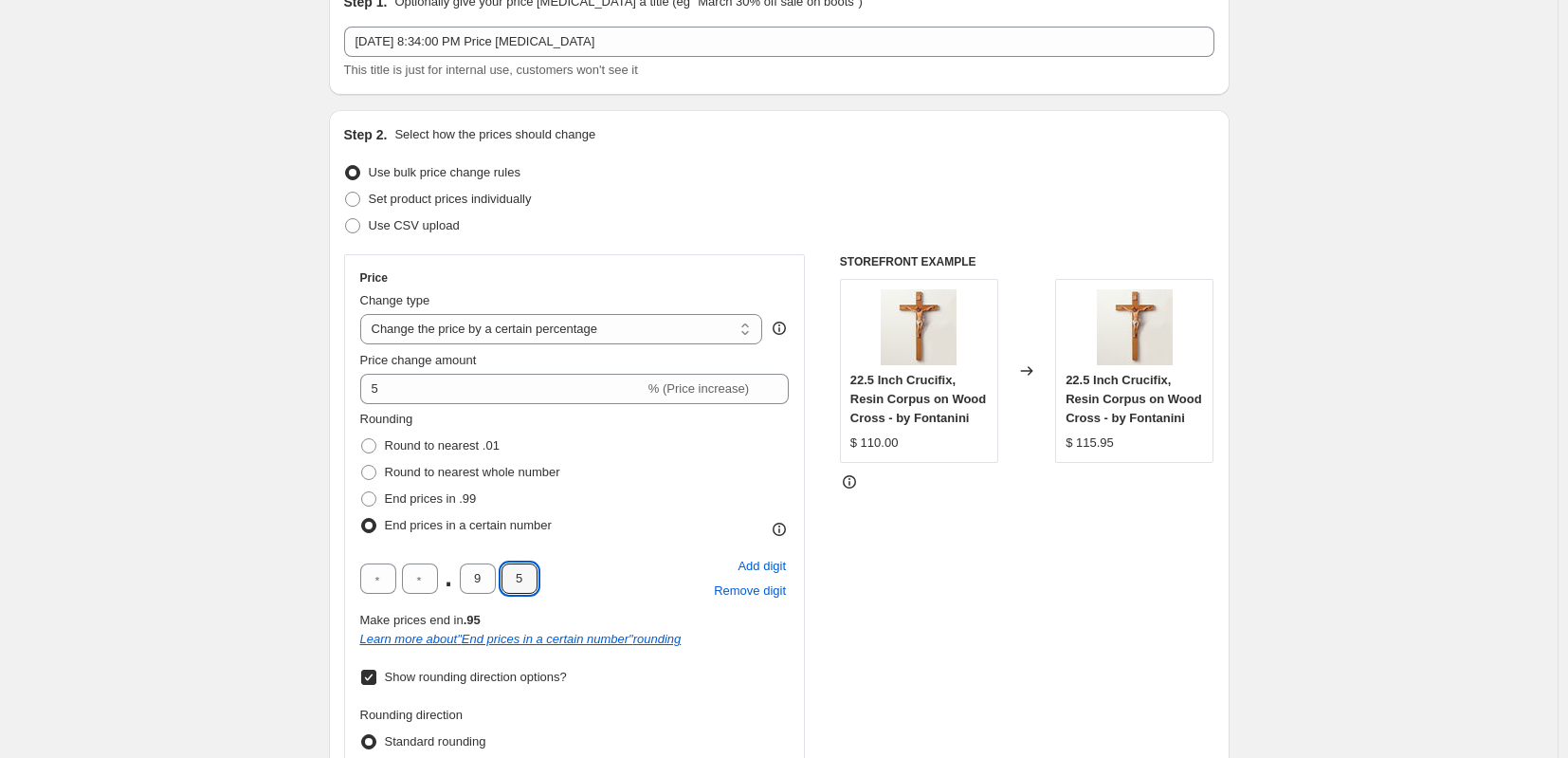
type input "5"
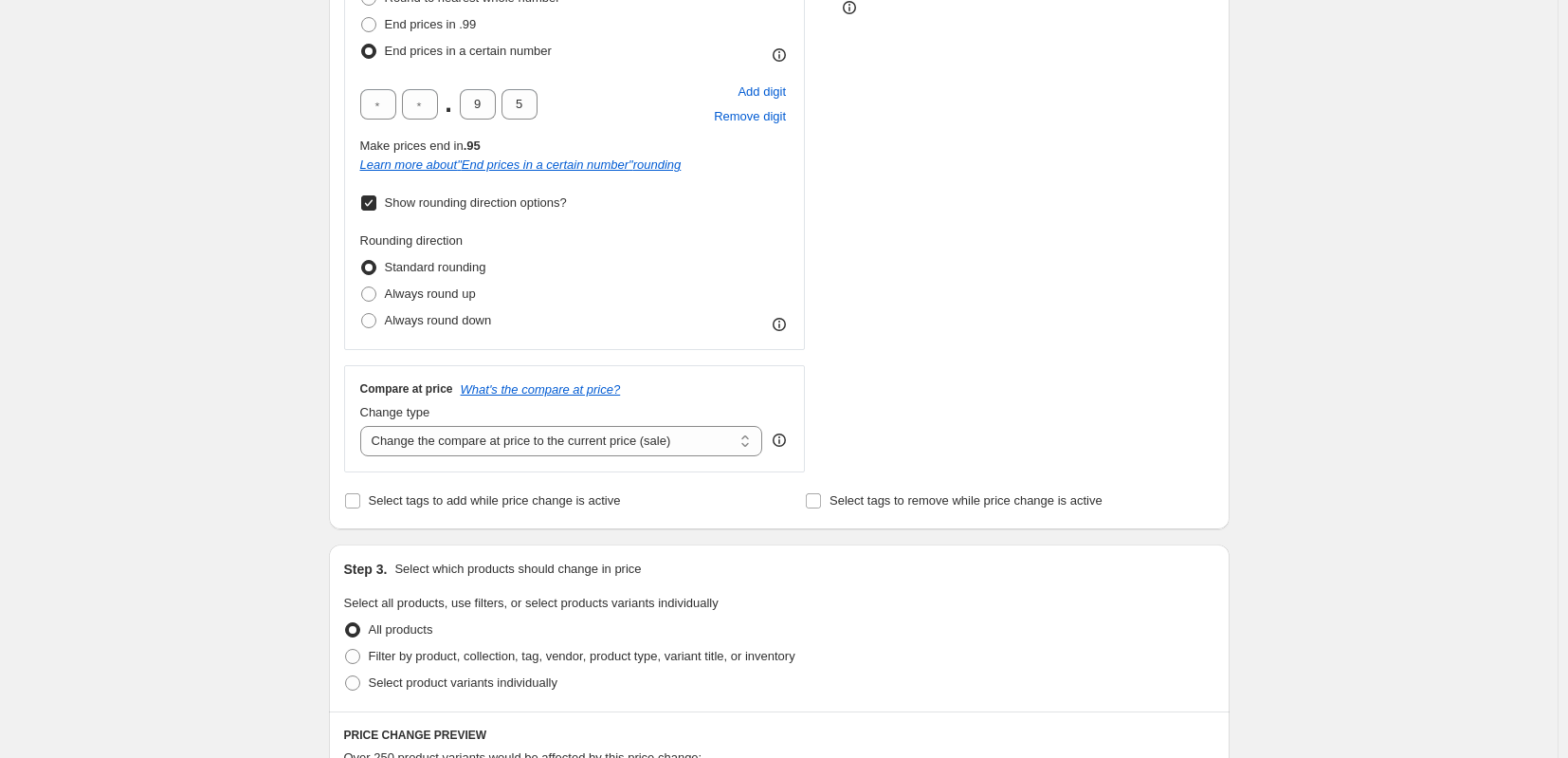
scroll to position [948, 0]
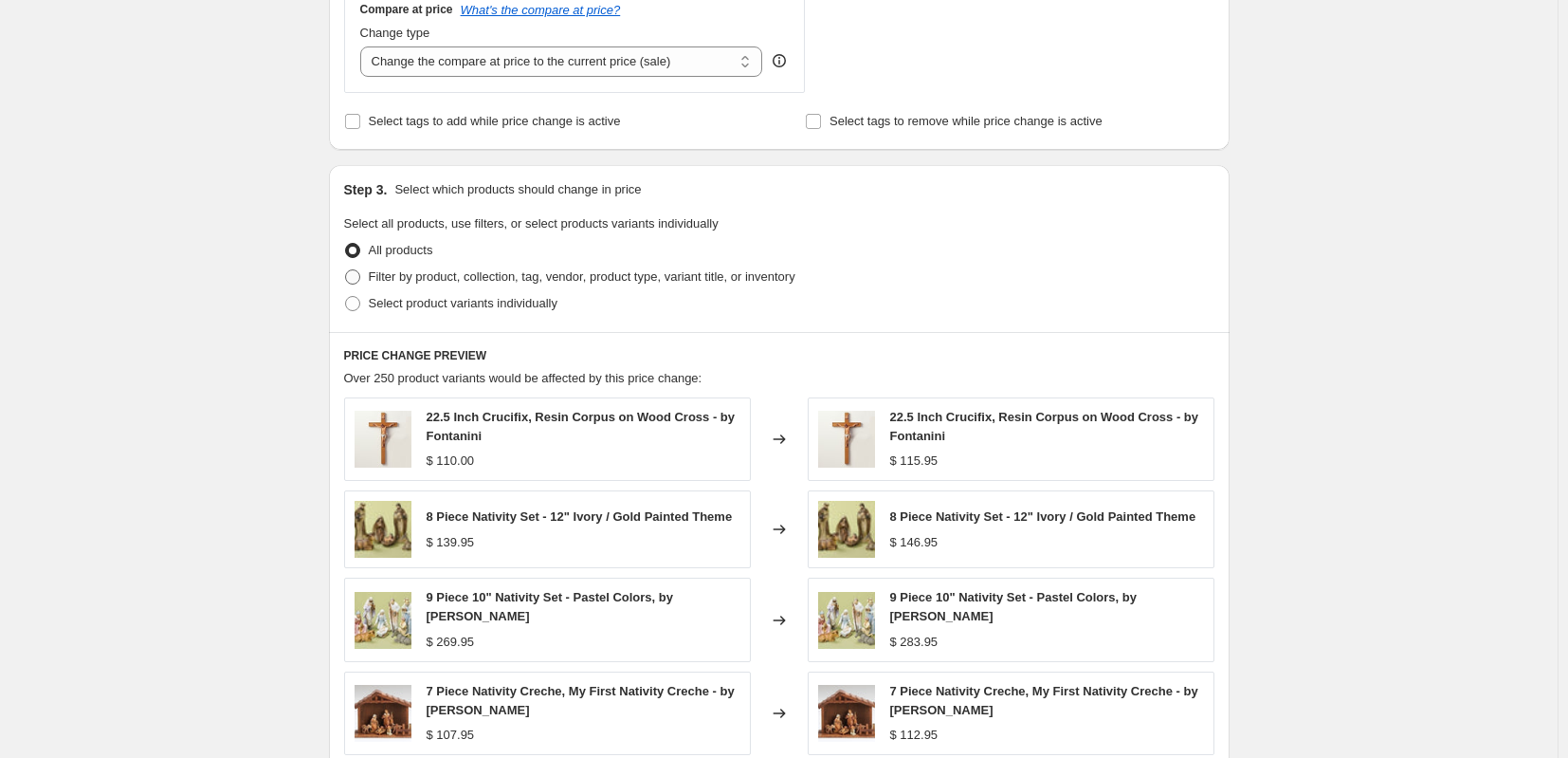
click at [358, 276] on span at bounding box center [352, 276] width 15 height 15
click at [346, 270] on input "Filter by product, collection, tag, vendor, product type, variant title, or inv…" at bounding box center [345, 269] width 1 height 1
radio input "true"
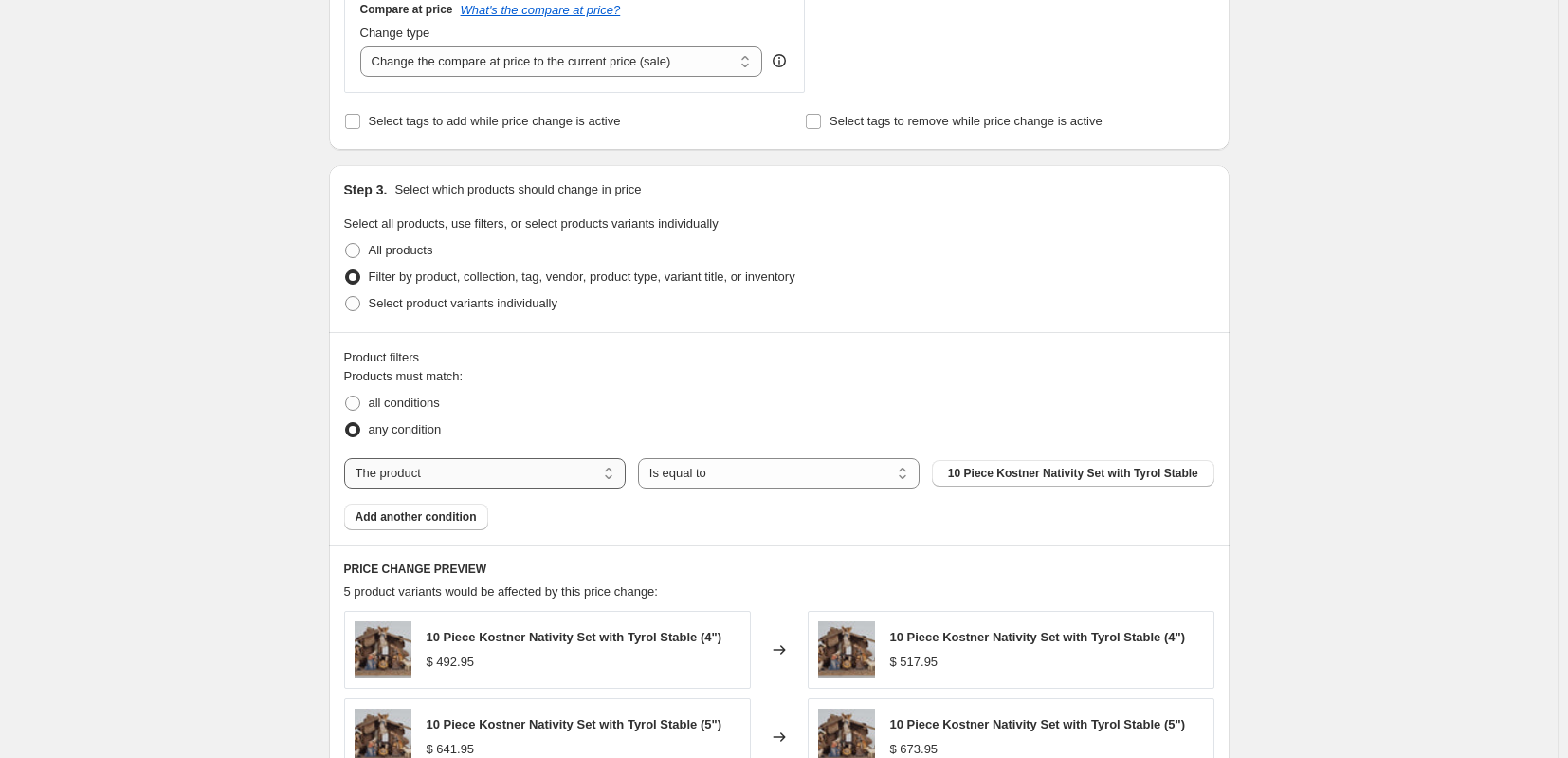
click at [548, 480] on select "The product The product's collection The product's tag The product's vendor The…" at bounding box center [484, 473] width 281 height 30
select select "collection"
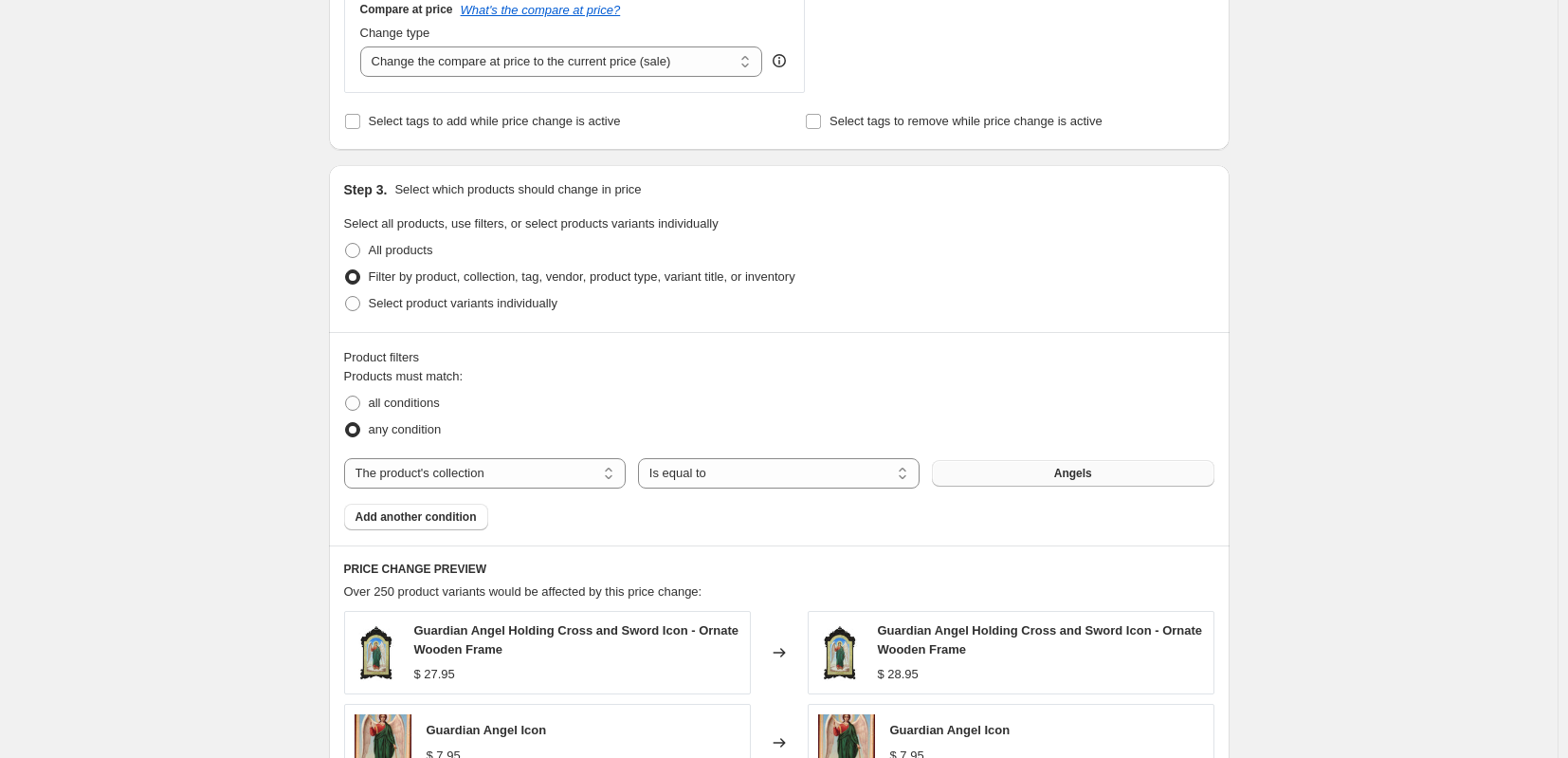
click at [1059, 477] on button "Angels" at bounding box center [1072, 473] width 281 height 27
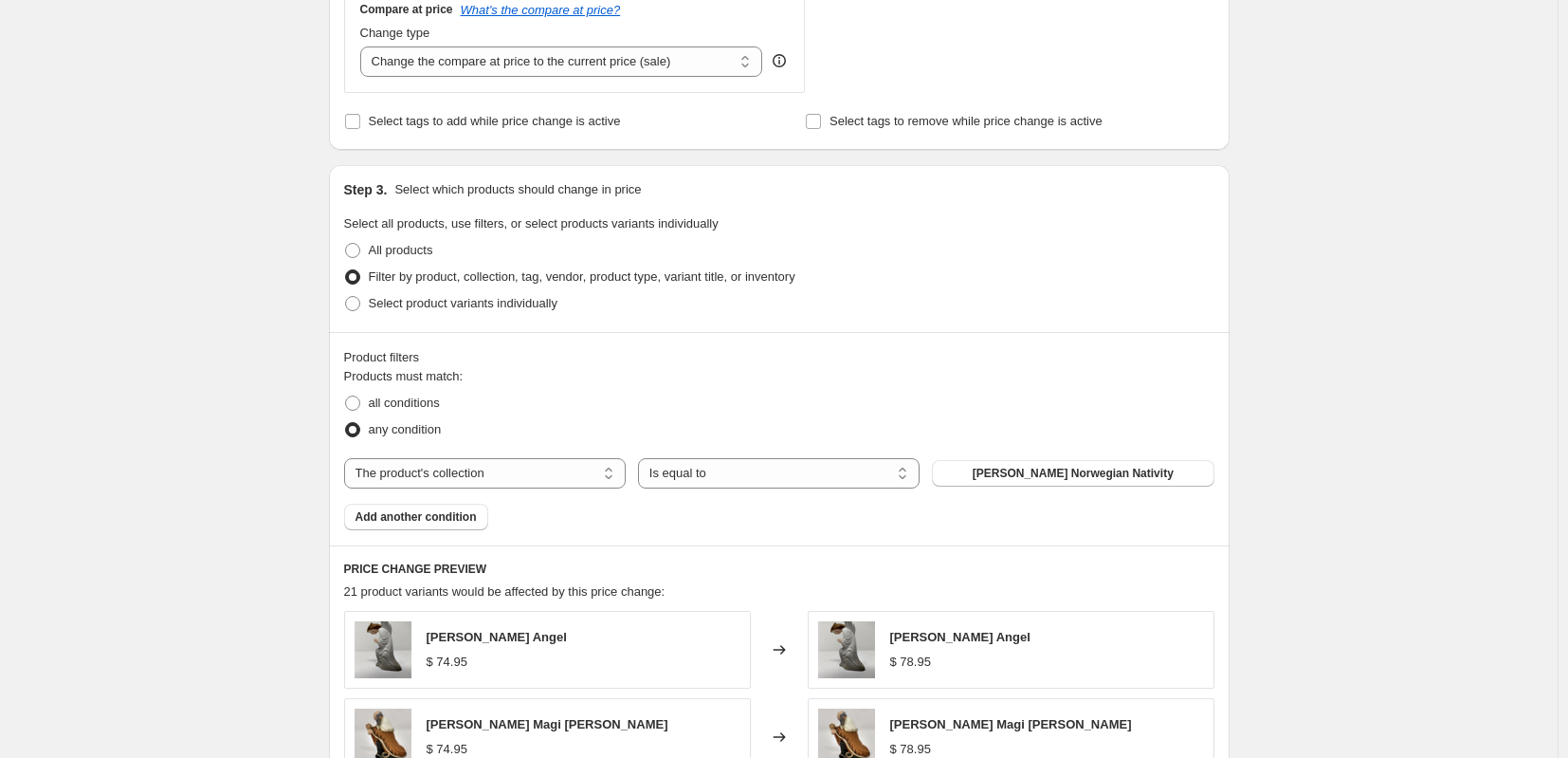
click at [441, 518] on span "Add another condition" at bounding box center [416, 517] width 122 height 15
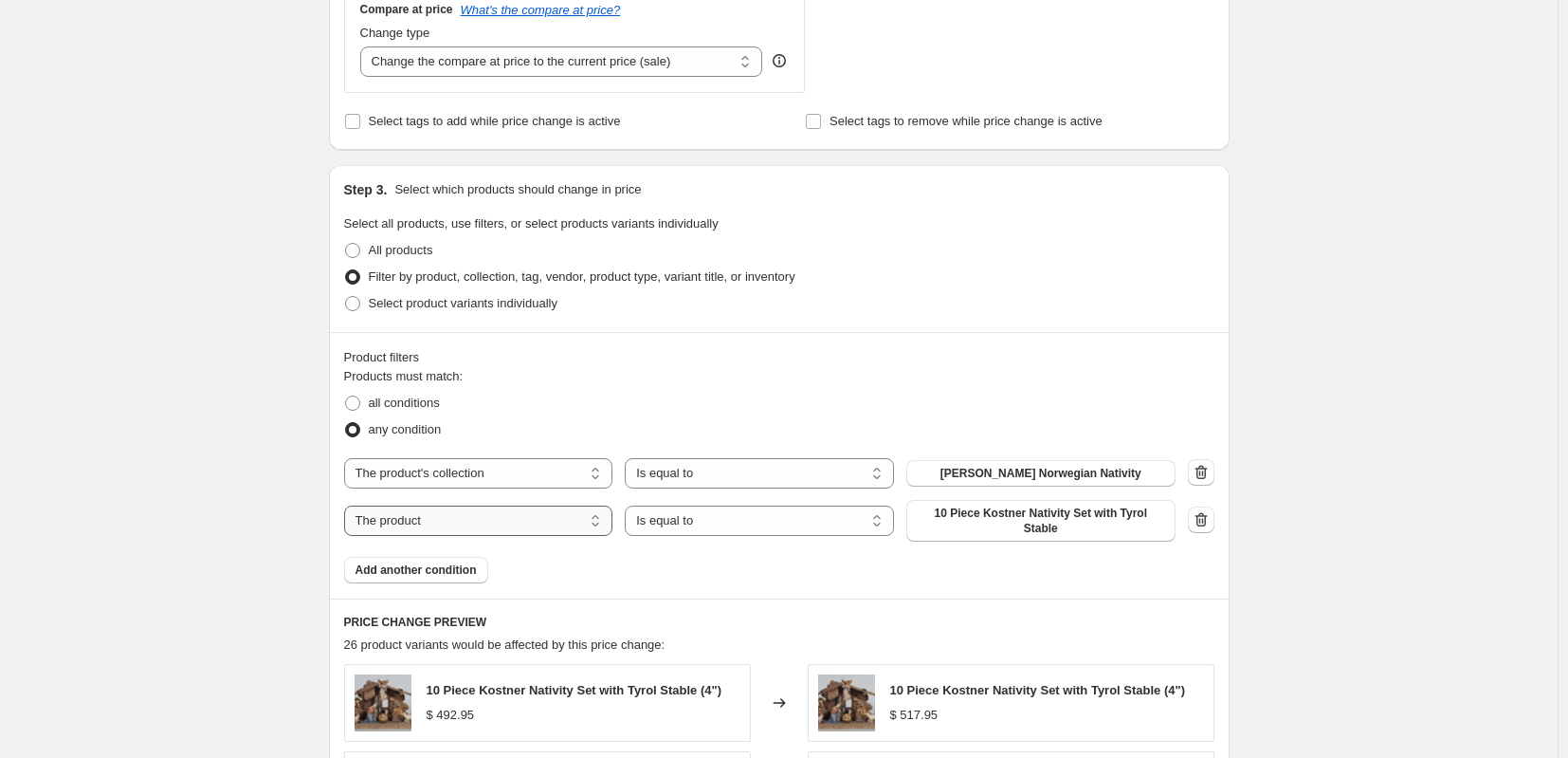
click at [504, 513] on select "The product The product's collection The product's tag The product's vendor The…" at bounding box center [478, 521] width 269 height 30
select select "collection"
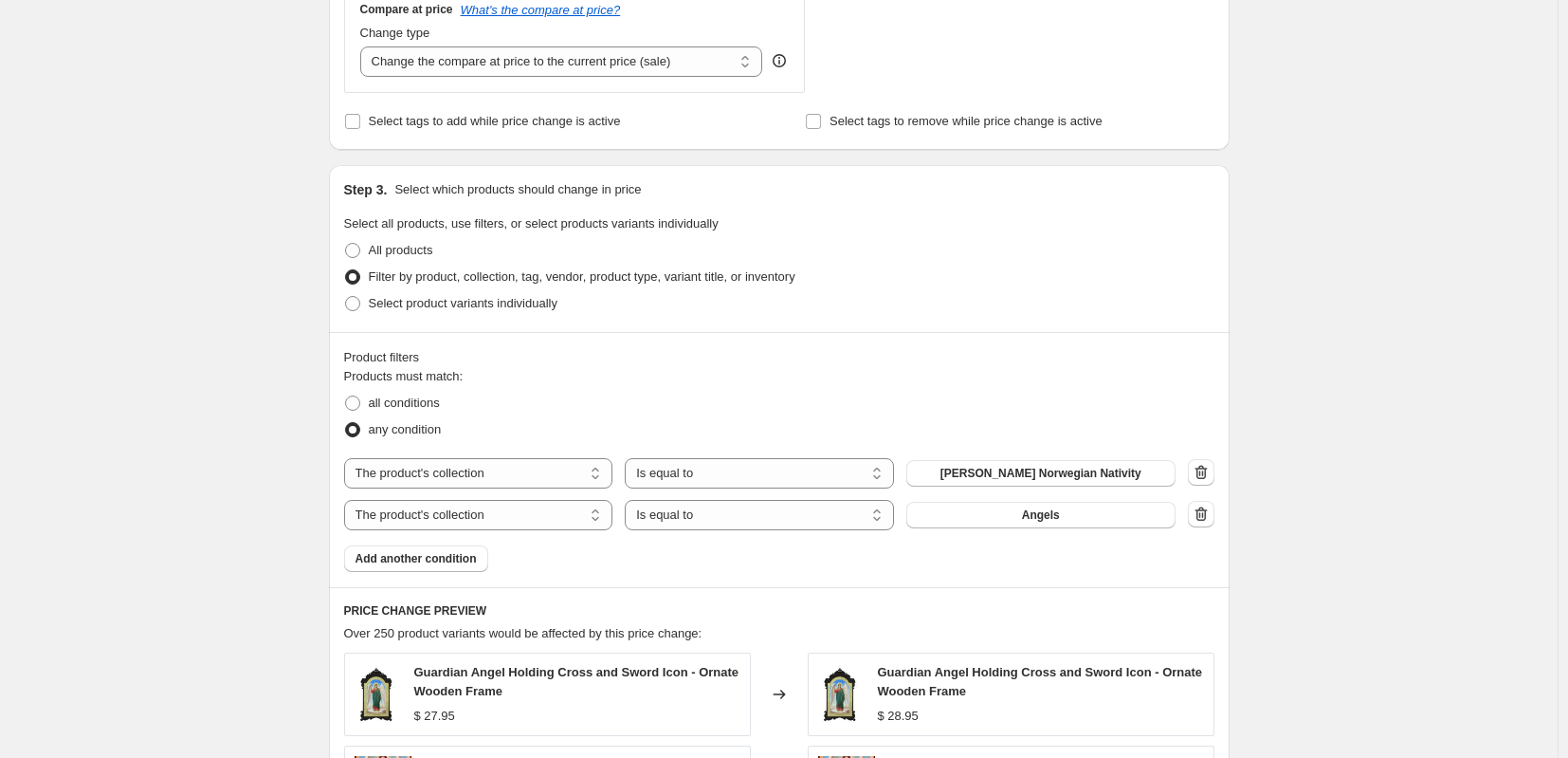
click at [1051, 511] on span "Angels" at bounding box center [1041, 515] width 38 height 15
click at [448, 557] on span "Add another condition" at bounding box center [416, 559] width 122 height 15
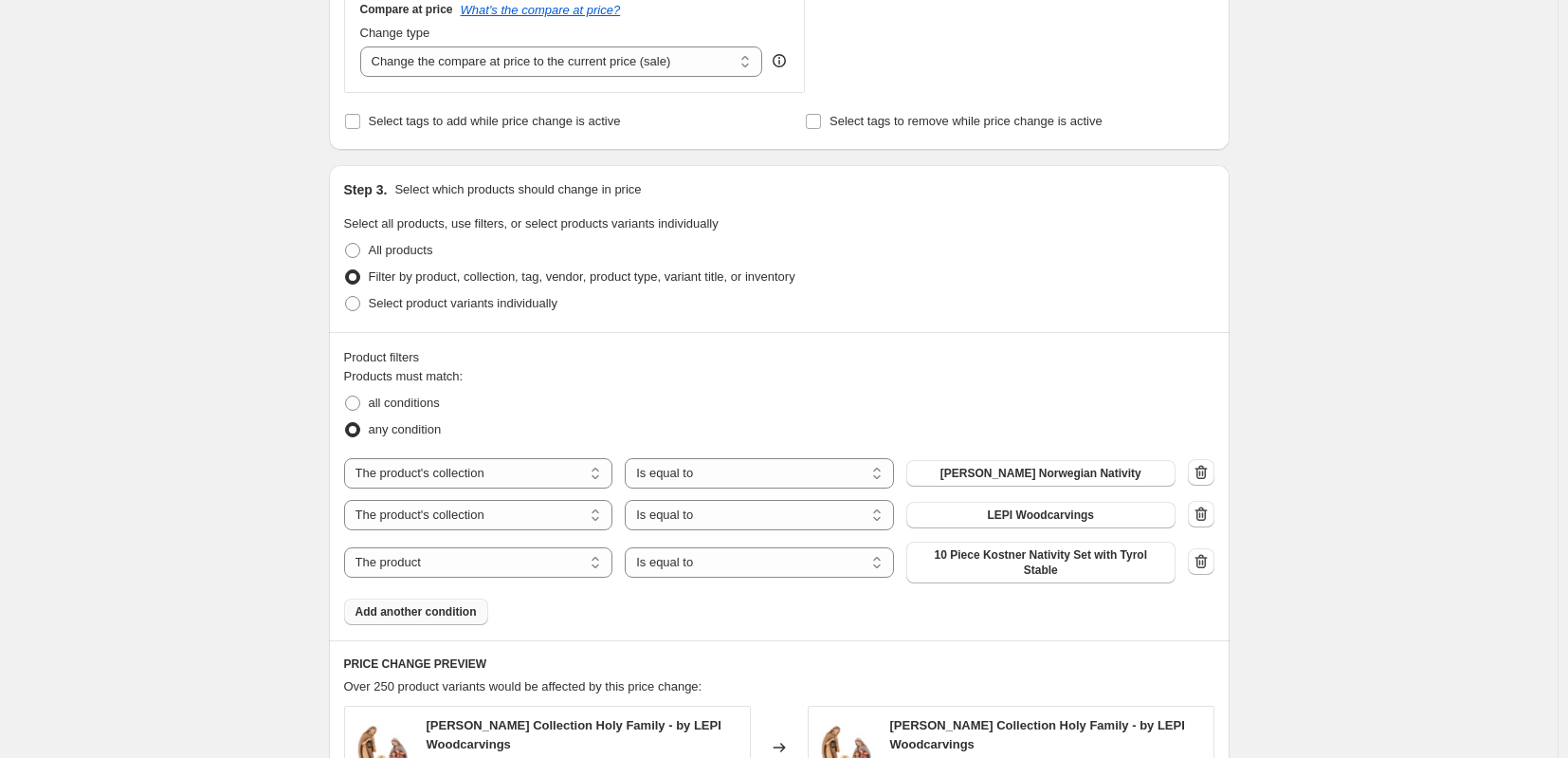
click at [429, 604] on span "Add another condition" at bounding box center [416, 612] width 122 height 15
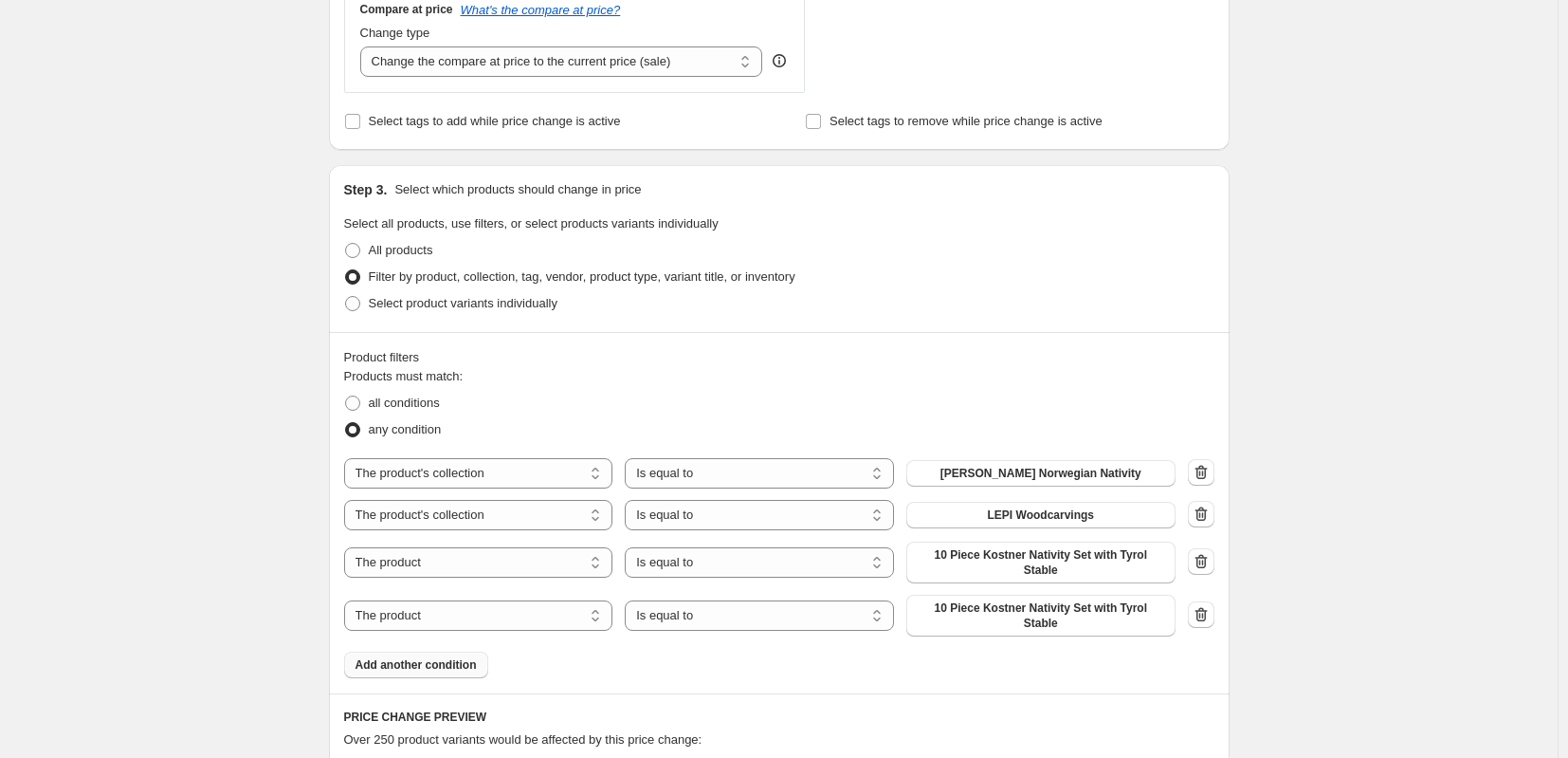
click at [1205, 605] on icon "button" at bounding box center [1201, 615] width 19 height 19
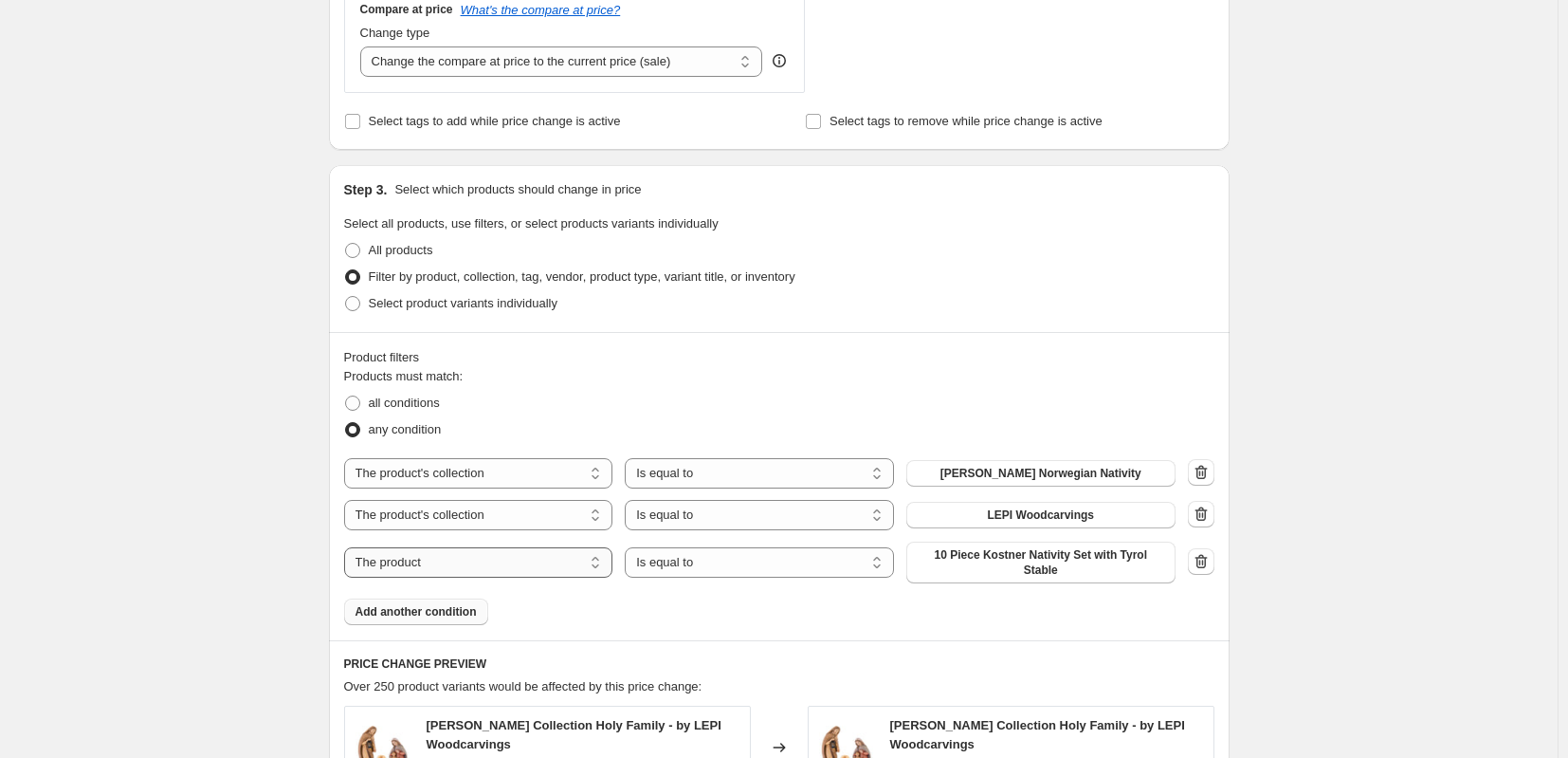
click at [595, 563] on select "The product The product's collection The product's tag The product's vendor The…" at bounding box center [478, 562] width 269 height 30
select select "collection"
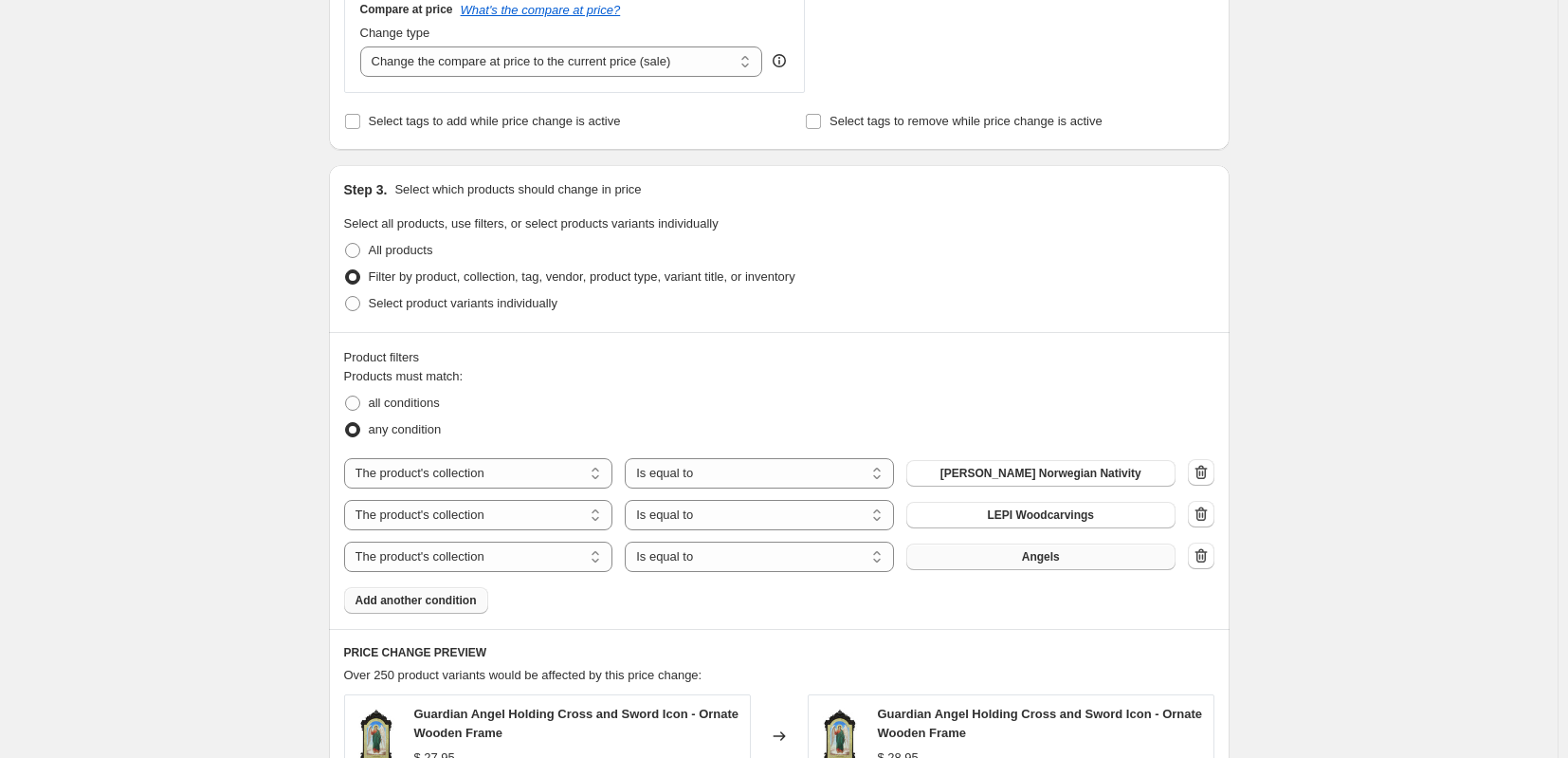
click at [1060, 559] on span "Angels" at bounding box center [1041, 557] width 38 height 15
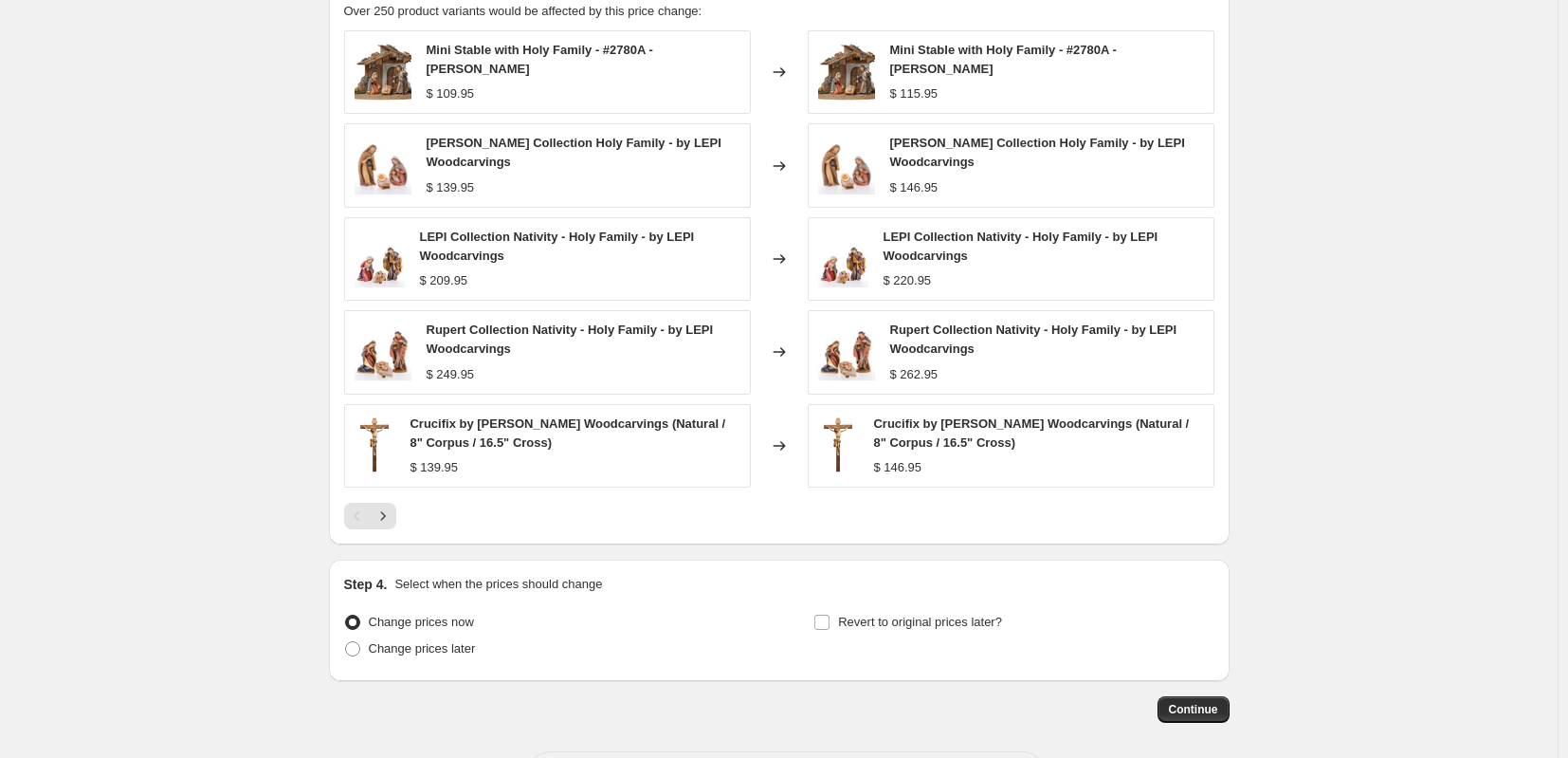
scroll to position [1688, 0]
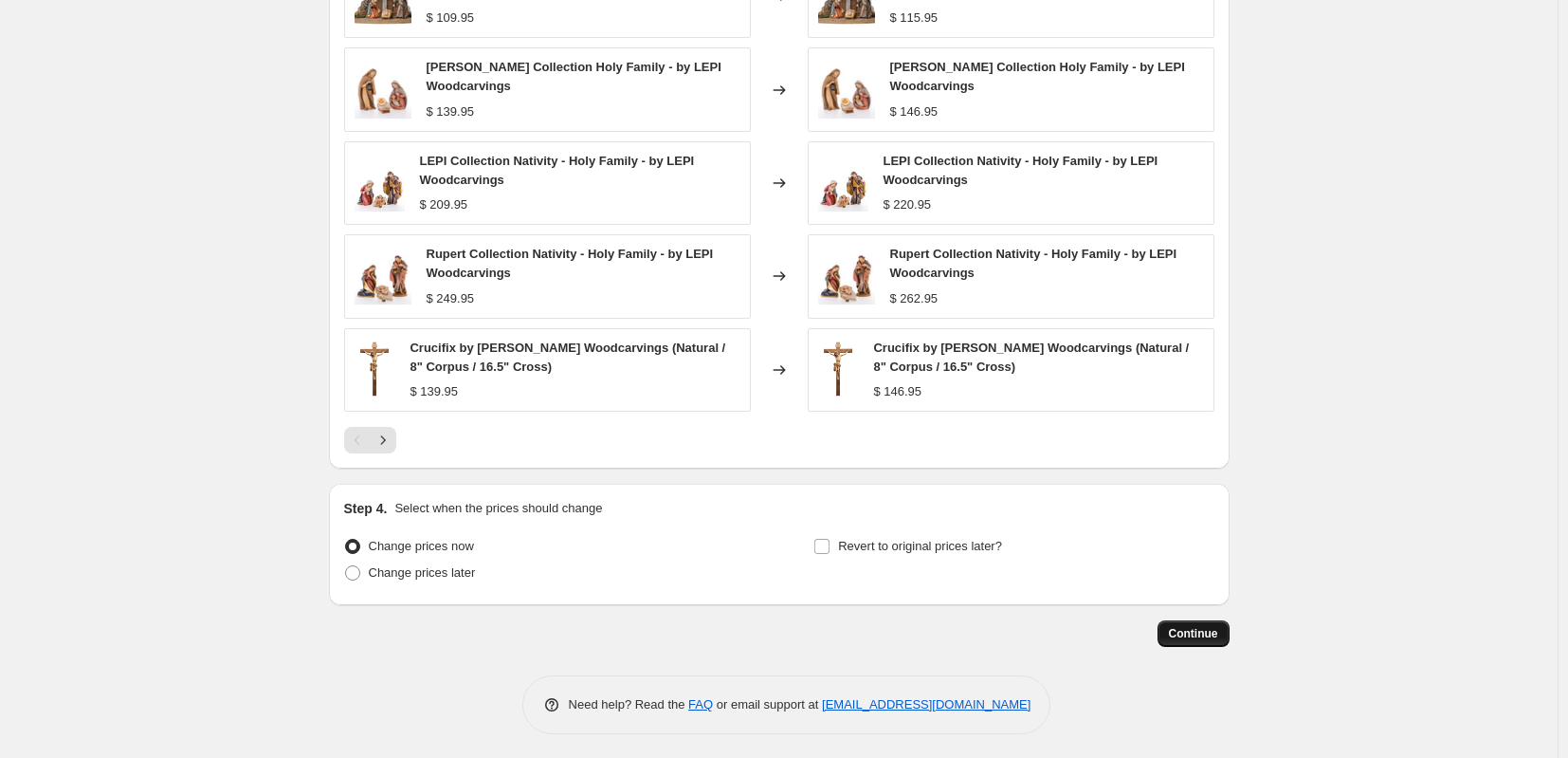
click at [1188, 627] on span "Continue" at bounding box center [1194, 634] width 49 height 15
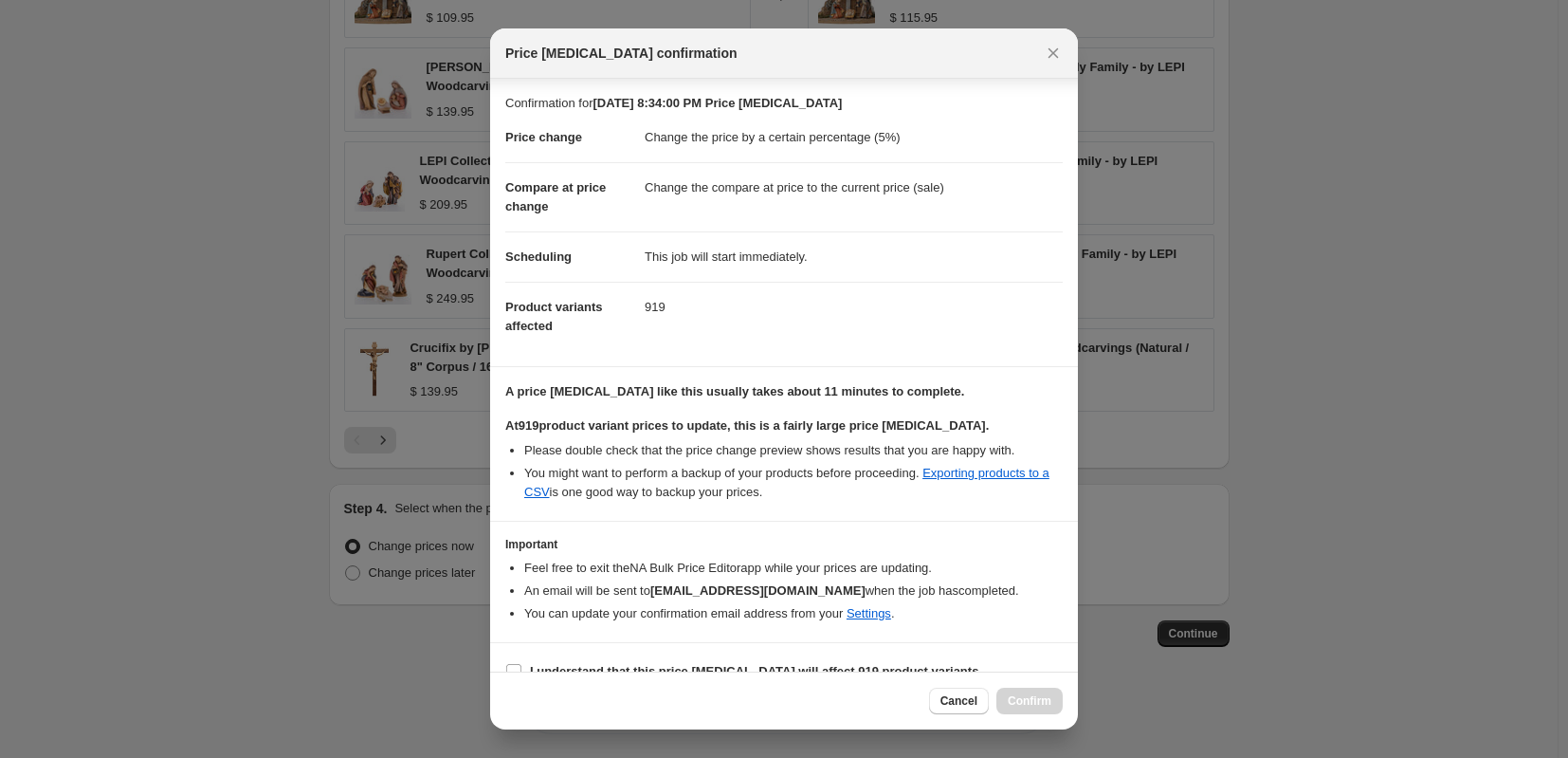
scroll to position [28, 0]
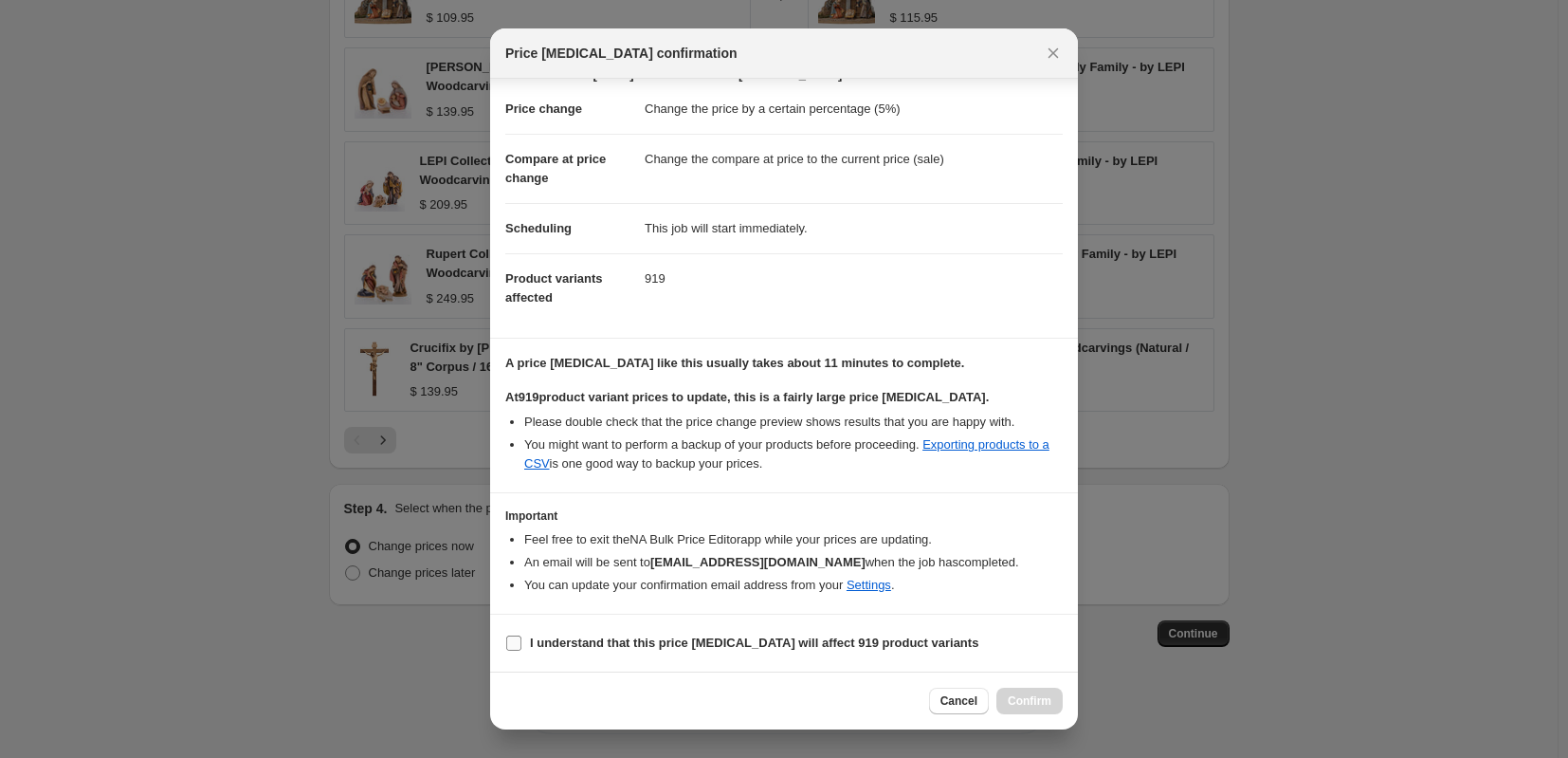
click at [518, 639] on input "I understand that this price [MEDICAL_DATA] will affect 919 product variants" at bounding box center [514, 643] width 15 height 15
checkbox input "true"
click at [1039, 697] on span "Confirm" at bounding box center [1030, 701] width 44 height 15
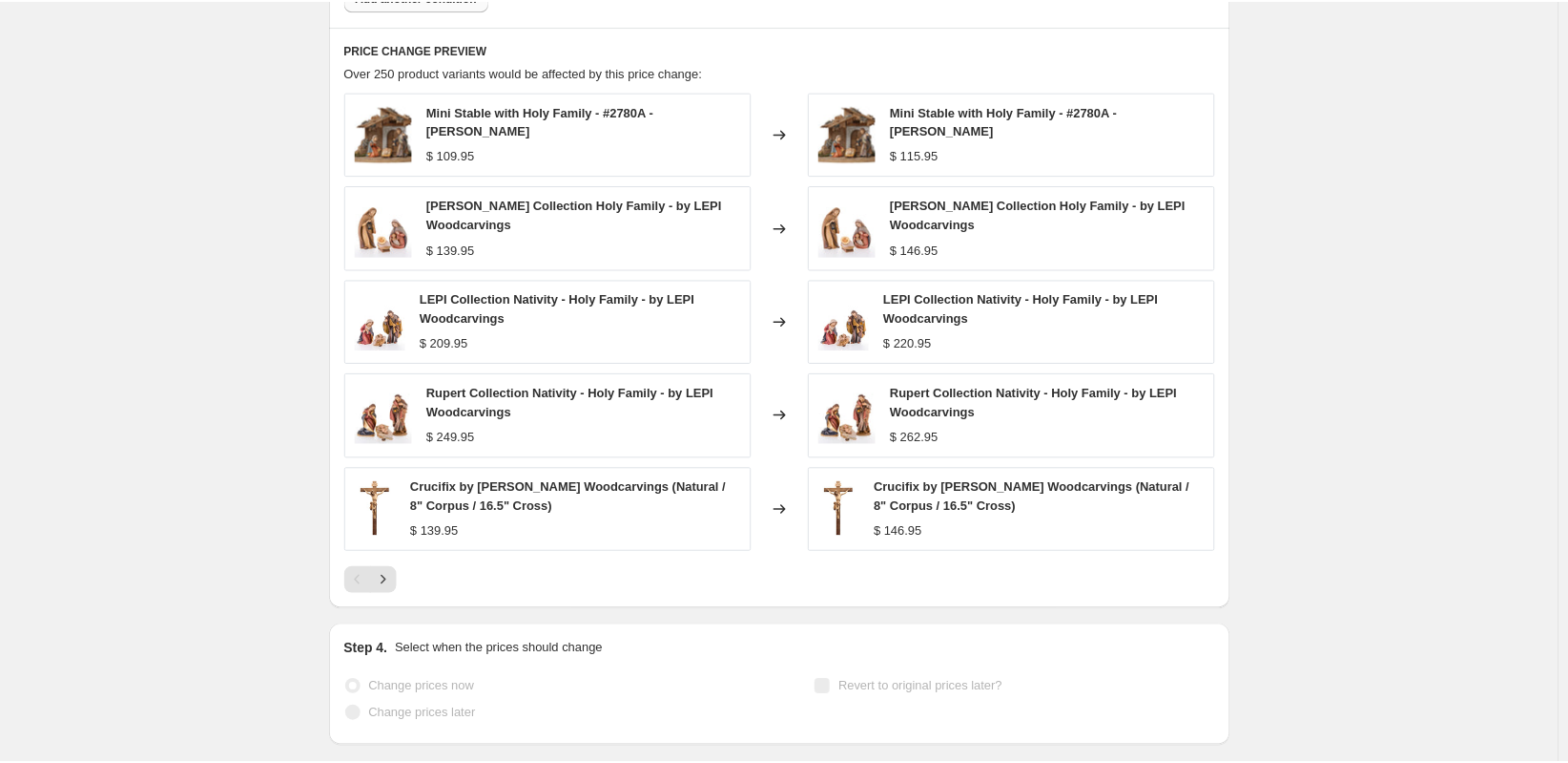
scroll to position [1749, 0]
